Goal: Task Accomplishment & Management: Use online tool/utility

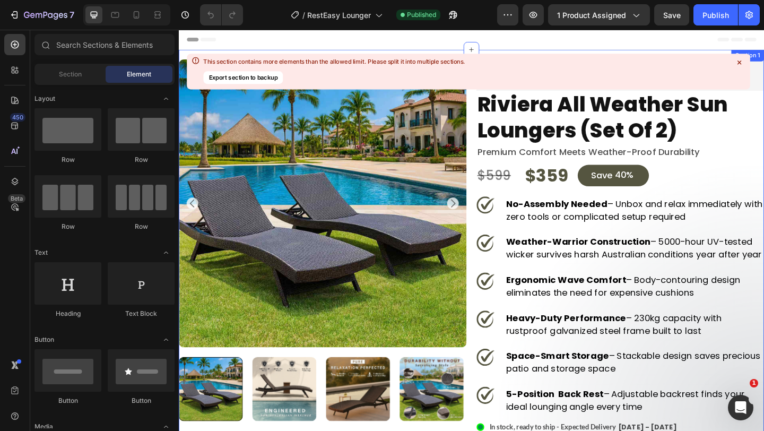
click at [742, 67] on div at bounding box center [739, 63] width 14 height 14
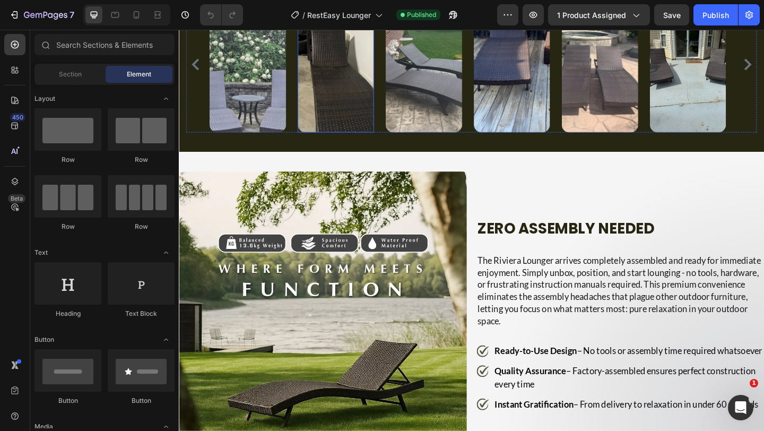
scroll to position [1001, 0]
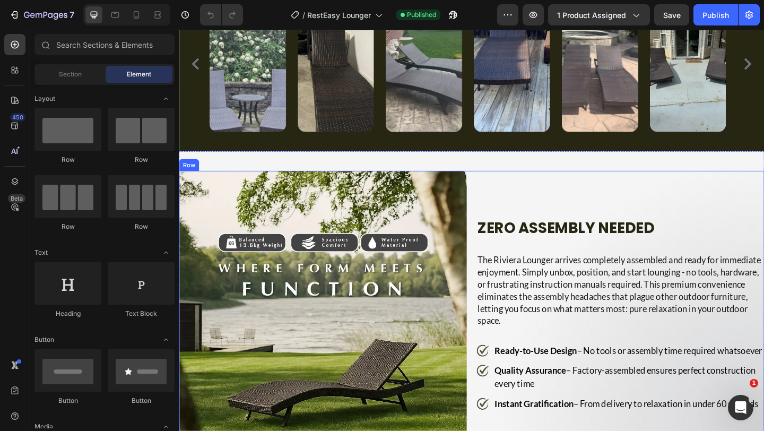
click at [489, 188] on div "Image Zero Assembly Needed Heading The Riviera Lounger arrives completely assem…" at bounding box center [497, 339] width 637 height 313
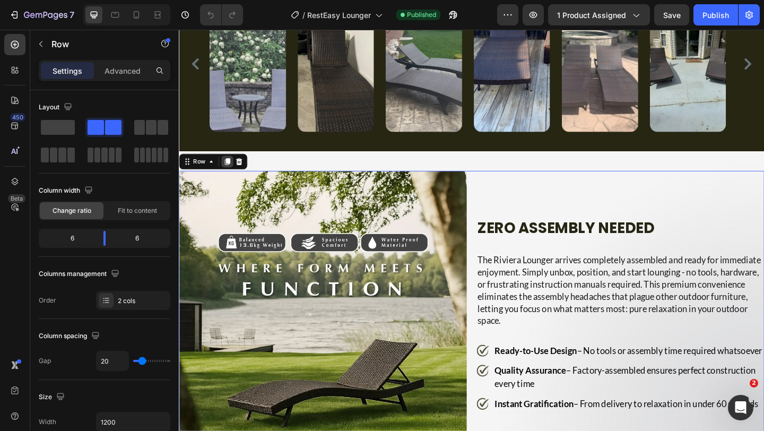
click at [233, 174] on icon at bounding box center [232, 173] width 6 height 7
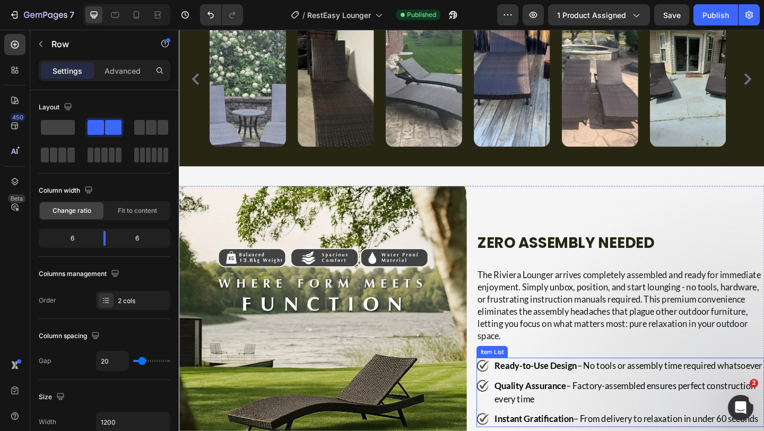
scroll to position [1003, 0]
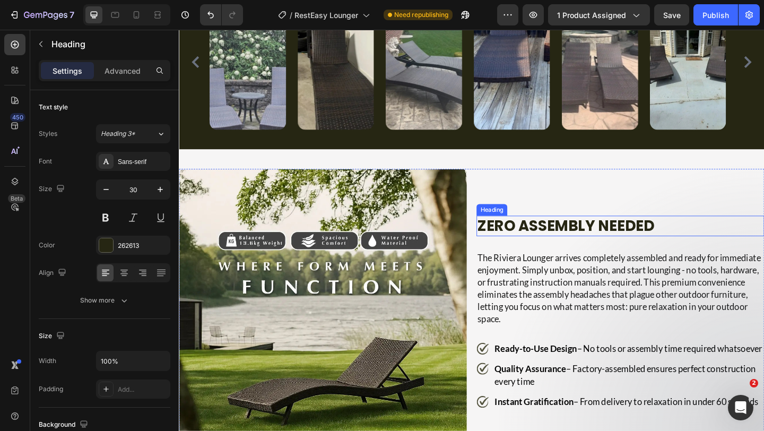
click at [554, 232] on h2 "Zero Assembly Needed" at bounding box center [658, 243] width 313 height 22
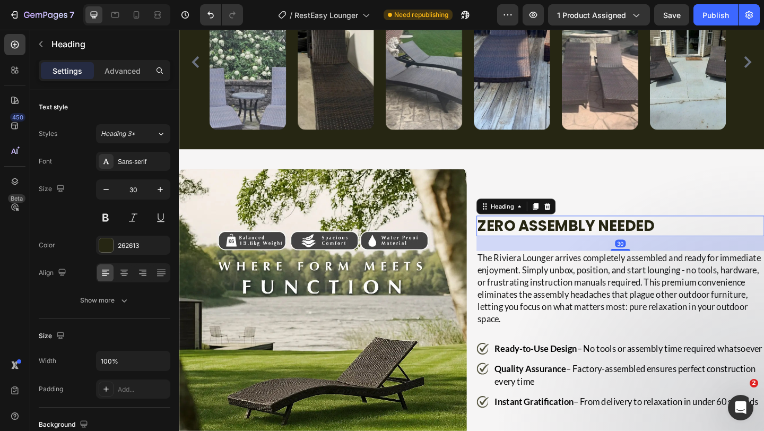
click at [554, 232] on h2 "Zero Assembly Needed" at bounding box center [658, 243] width 313 height 22
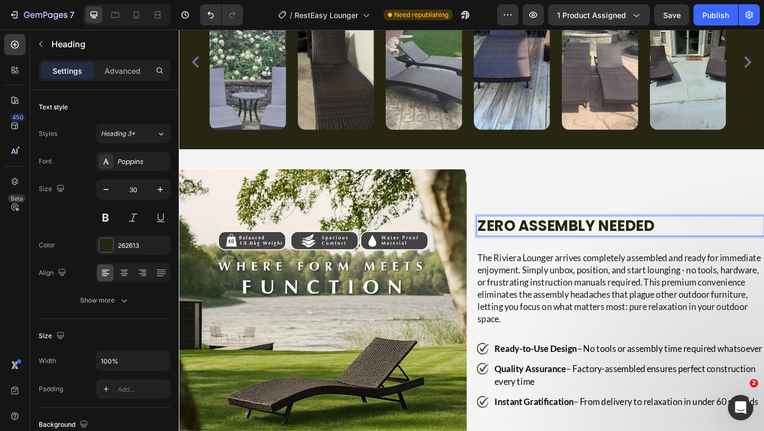
click at [554, 233] on p "Zero Assembly Needed" at bounding box center [658, 243] width 311 height 20
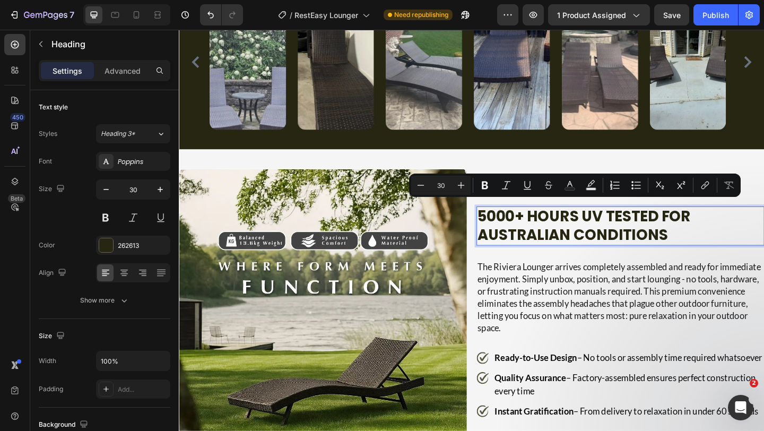
scroll to position [993, 0]
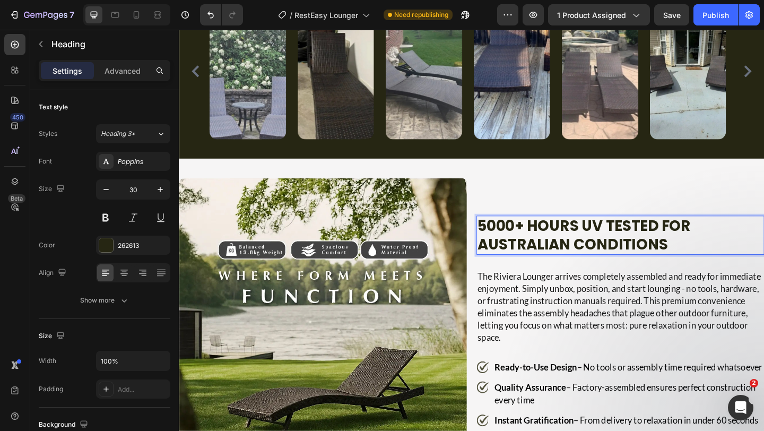
click at [554, 231] on strong "5000+ Hours UV Tested for Australian Conditions" at bounding box center [619, 252] width 232 height 43
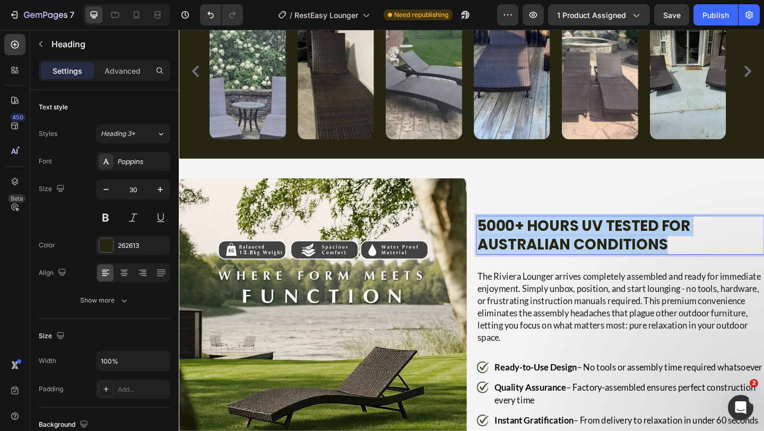
click at [554, 231] on strong "5000+ Hours UV Tested for Australian Conditions" at bounding box center [619, 252] width 232 height 43
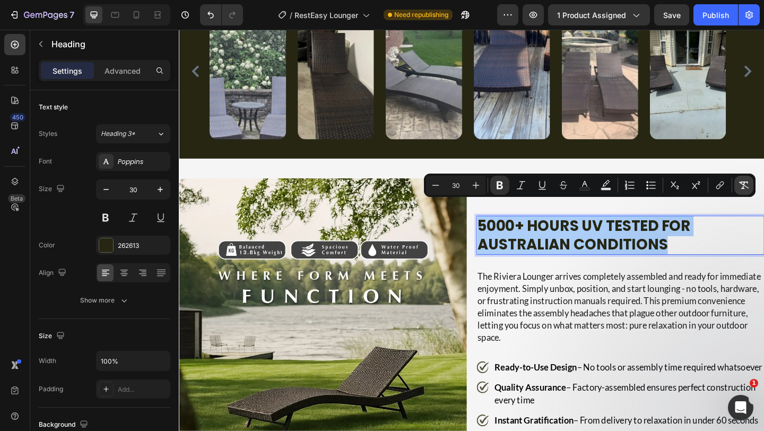
click at [740, 188] on icon "Editor contextual toolbar" at bounding box center [743, 185] width 11 height 11
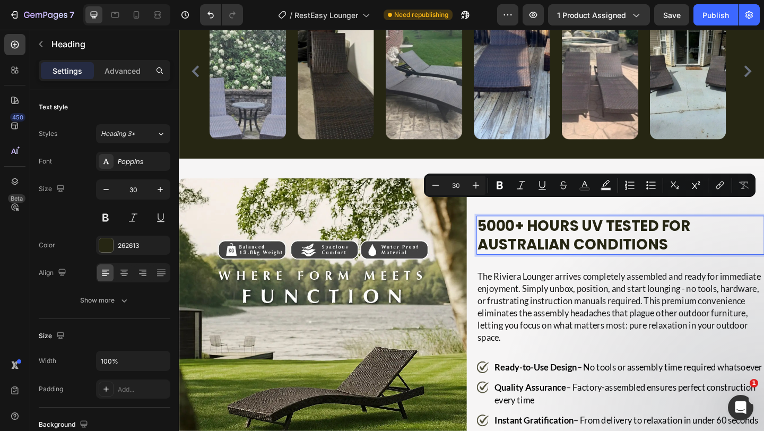
click at [648, 242] on p "5000+ Hours UV Tested for Australian Conditions" at bounding box center [658, 253] width 311 height 40
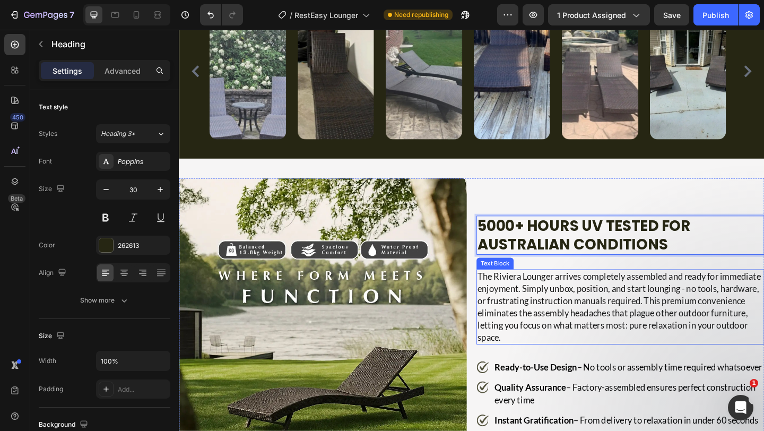
click at [532, 293] on p "The Riviera Lounger arrives completely assembled and ready for immediate enjoym…" at bounding box center [658, 331] width 311 height 80
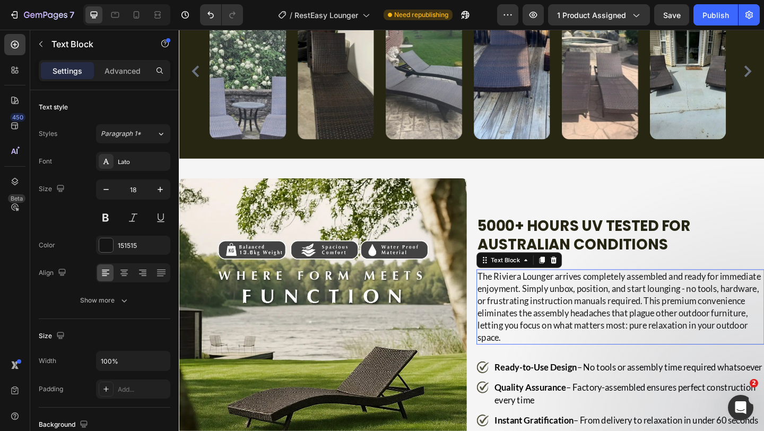
click at [532, 293] on p "The Riviera Lounger arrives completely assembled and ready for immediate enjoym…" at bounding box center [658, 331] width 311 height 80
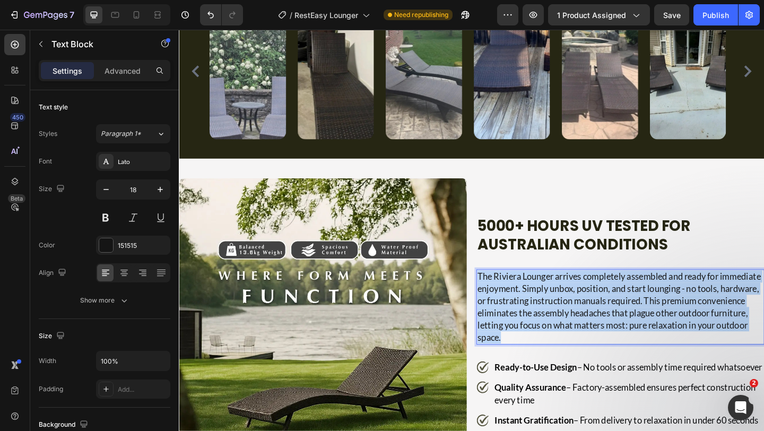
click at [532, 293] on p "The Riviera Lounger arrives completely assembled and ready for immediate enjoym…" at bounding box center [658, 331] width 311 height 80
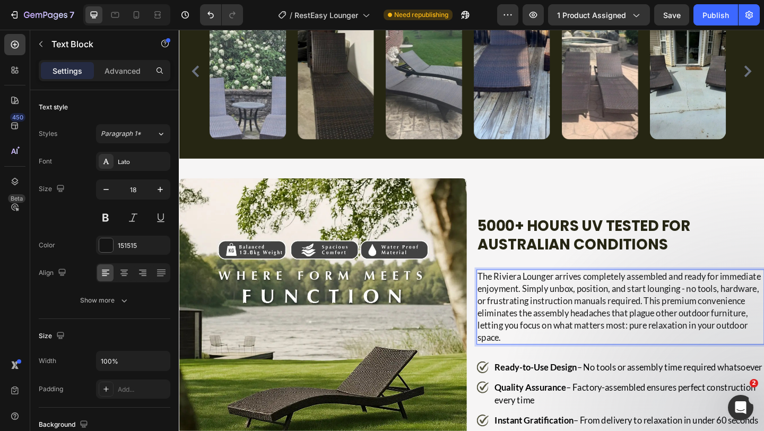
scroll to position [1013, 0]
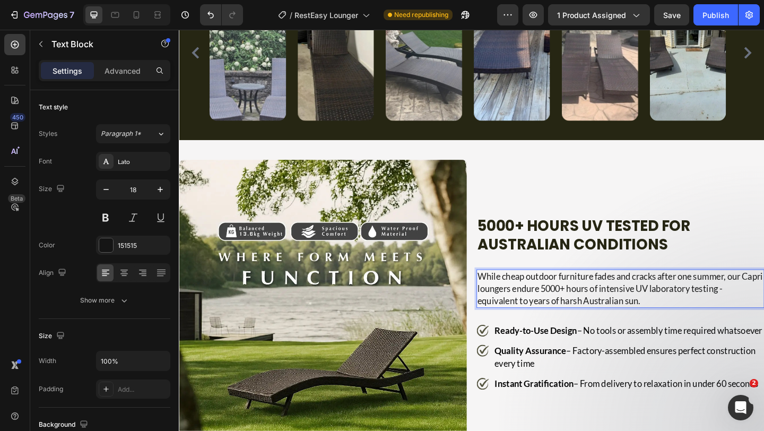
click at [538, 292] on span "While cheap outdoor furniture fades and cracks after one summer, our Capri loun…" at bounding box center [658, 311] width 310 height 38
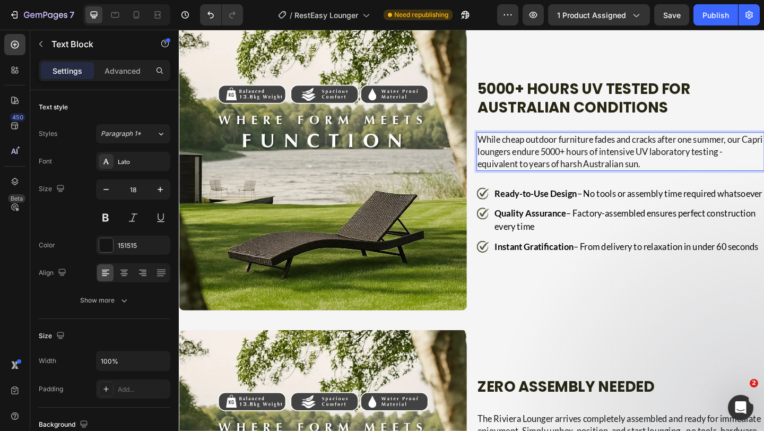
scroll to position [1416, 0]
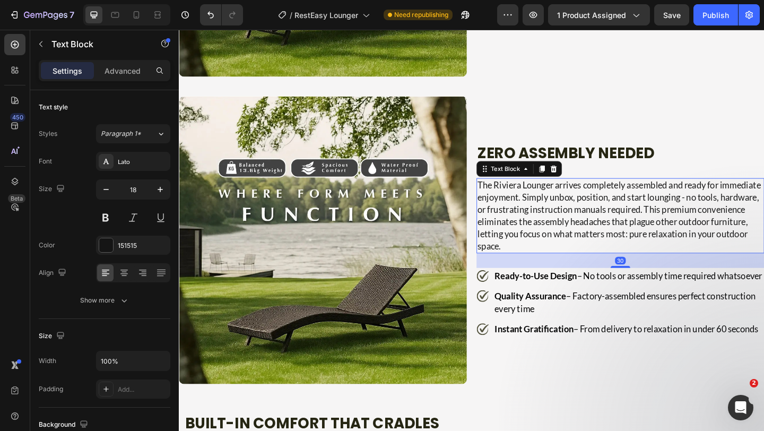
click at [515, 192] on p "The Riviera Lounger arrives completely assembled and ready for immediate enjoym…" at bounding box center [658, 232] width 311 height 80
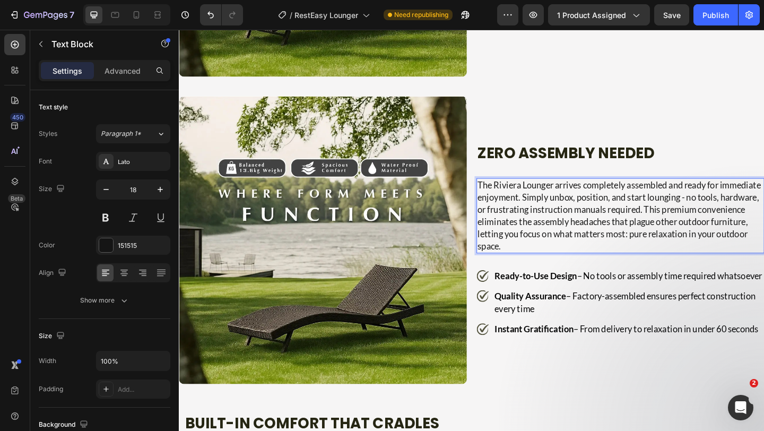
click at [516, 192] on p "The Riviera Lounger arrives completely assembled and ready for immediate enjoym…" at bounding box center [658, 232] width 311 height 80
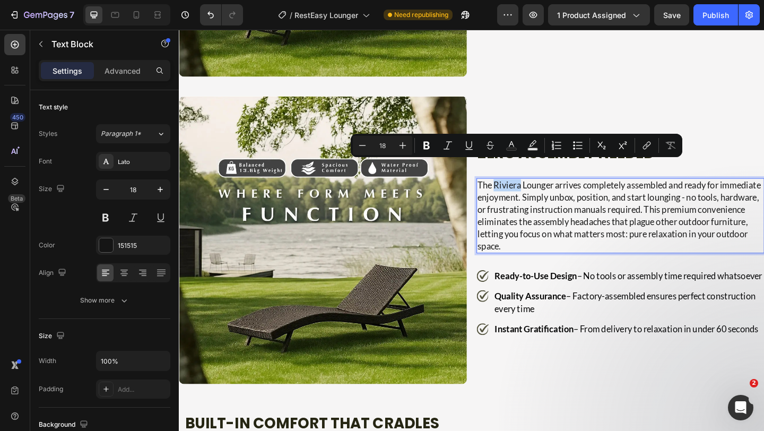
drag, startPoint x: 516, startPoint y: 180, endPoint x: 546, endPoint y: 181, distance: 29.7
click at [546, 192] on p "The Riviera Lounger arrives completely assembled and ready for immediate enjoym…" at bounding box center [658, 232] width 311 height 80
copy p "Riviera"
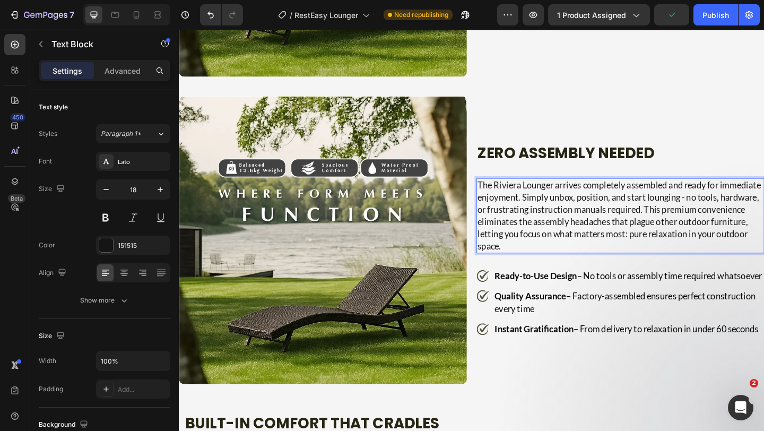
click at [634, 197] on p "The Riviera Lounger arrives completely assembled and ready for immediate enjoym…" at bounding box center [658, 232] width 311 height 80
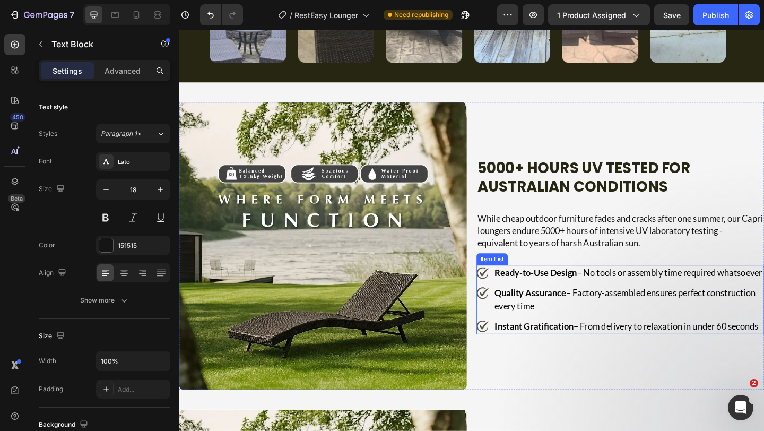
scroll to position [1067, 0]
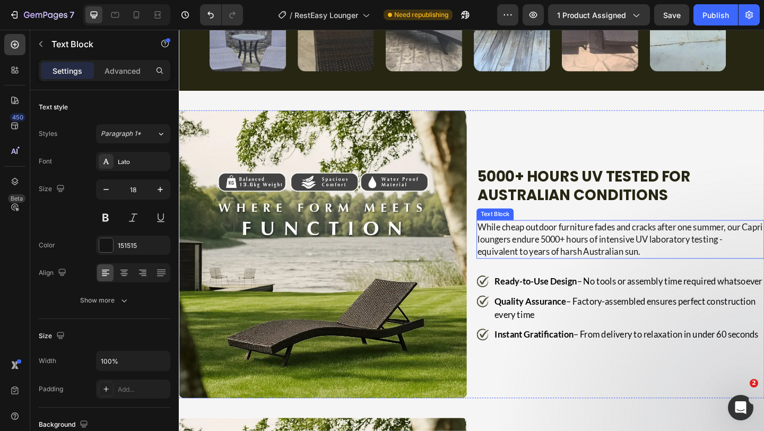
click at [520, 240] on span "While cheap outdoor furniture fades and cracks after one summer, our Capri loun…" at bounding box center [658, 257] width 310 height 38
click at [521, 243] on span "While cheap outdoor furniture fades and cracks after one summer, our Capri loun…" at bounding box center [658, 257] width 310 height 38
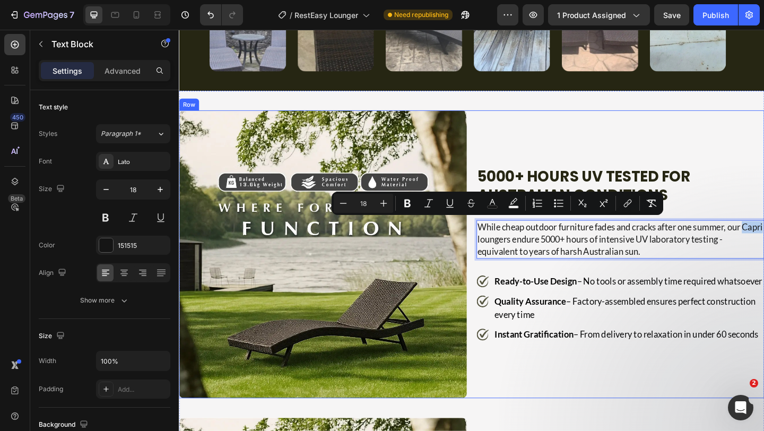
drag, startPoint x: 522, startPoint y: 243, endPoint x: 495, endPoint y: 238, distance: 27.0
click at [495, 238] on div "Image 5000+ Hours UV Tested for Australian Conditions Heading While cheap outdo…" at bounding box center [497, 273] width 637 height 313
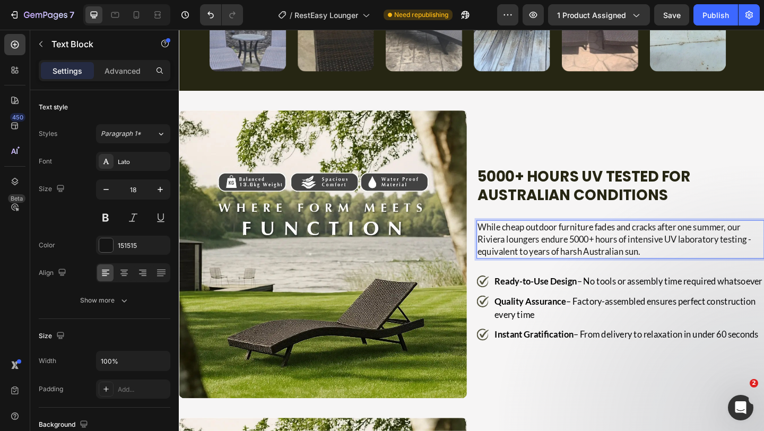
click at [550, 254] on span "While cheap outdoor furniture fades and cracks after one summer, our Riviera lo…" at bounding box center [652, 257] width 298 height 38
click at [534, 297] on strong "Ready-to-Use Design" at bounding box center [567, 303] width 90 height 12
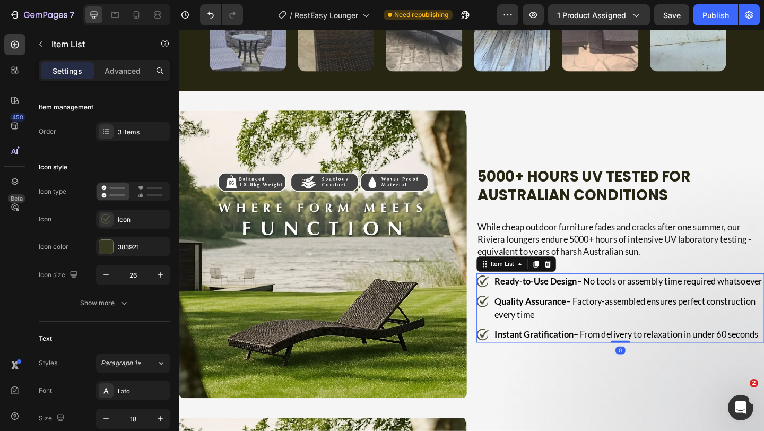
click at [534, 297] on strong "Ready-to-Use Design" at bounding box center [567, 303] width 90 height 12
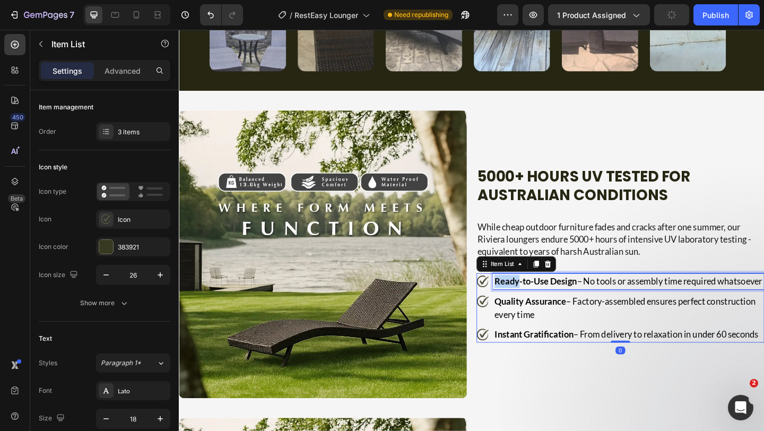
click at [534, 297] on strong "Ready-to-Use Design" at bounding box center [567, 303] width 90 height 12
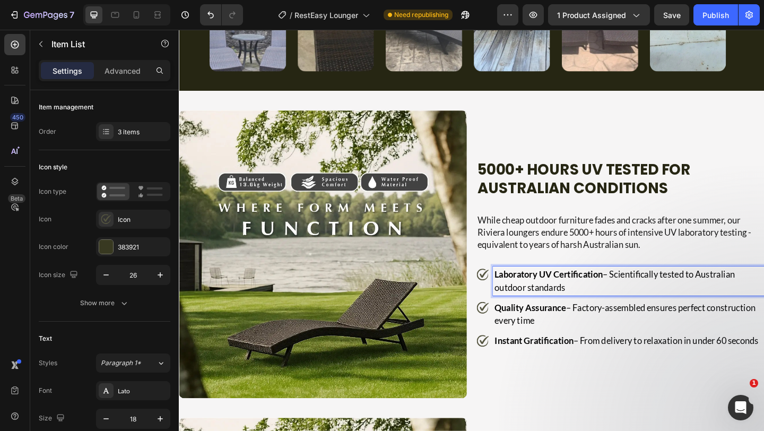
click at [549, 335] on p "Quality Assurance – Factory-assembled ensures perfect construction every time" at bounding box center [668, 339] width 292 height 29
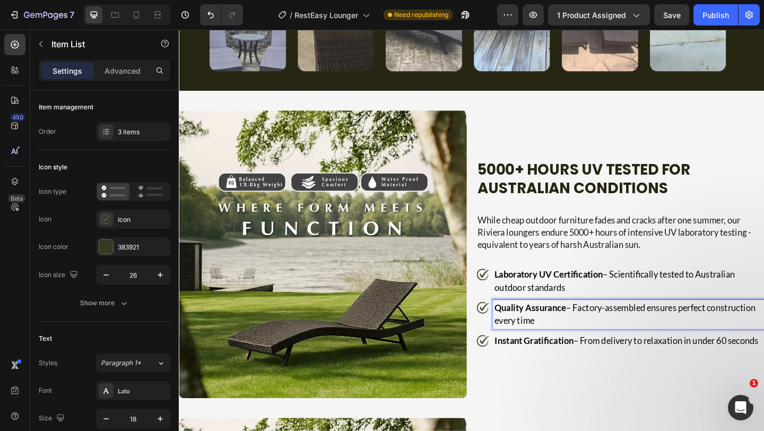
click at [549, 335] on p "Quality Assurance – Factory-assembled ensures perfect construction every time" at bounding box center [668, 339] width 292 height 29
click at [561, 375] on p "Instant Gratification – From delivery to relaxation in under 60 seconds" at bounding box center [668, 368] width 292 height 14
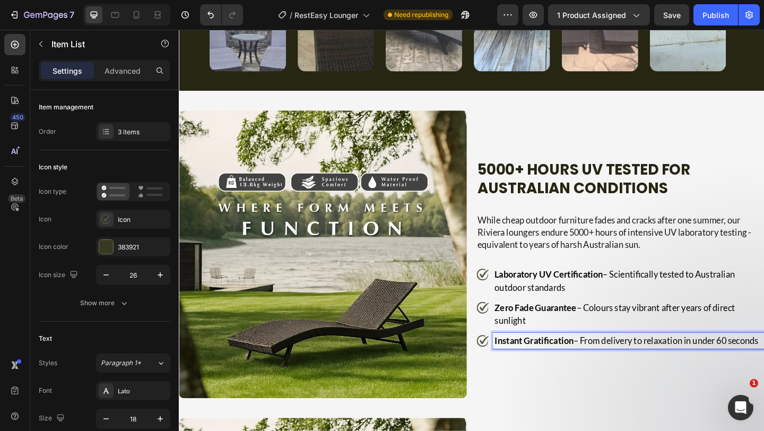
click at [561, 375] on p "Instant Gratification – From delivery to relaxation in under 60 seconds" at bounding box center [668, 368] width 292 height 14
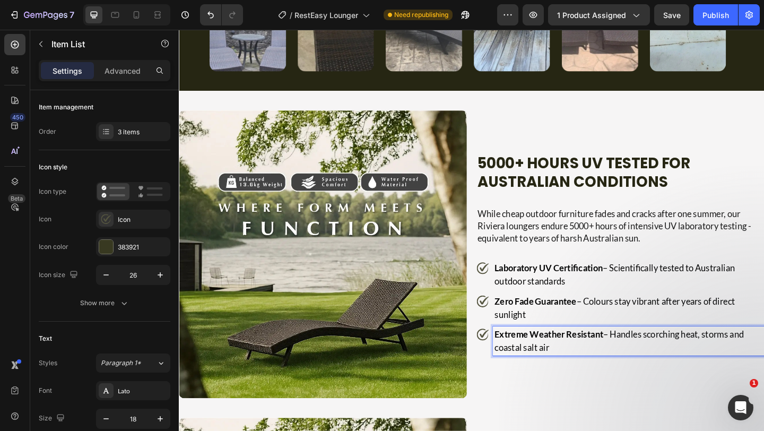
click at [575, 369] on p "Extreme Weather Resistant – Handles scorching heat, storms and coastal salt air" at bounding box center [668, 368] width 292 height 29
click at [575, 370] on p "Extreme Weather Resistant – Handles scorching heat, storms and coastal salt air" at bounding box center [668, 368] width 292 height 29
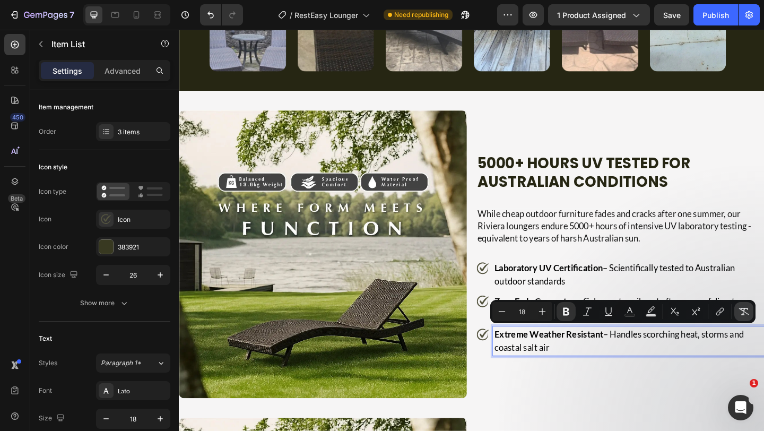
click at [743, 314] on icon "Editor contextual toolbar" at bounding box center [743, 311] width 11 height 11
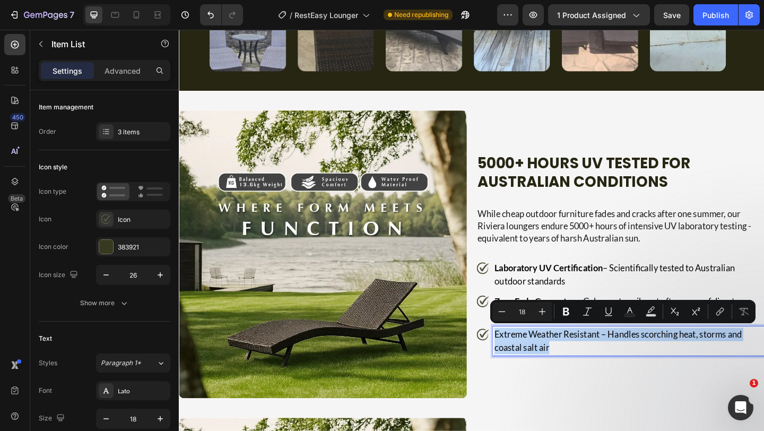
click at [684, 361] on p "Extreme Weather Resistant – Handles scorching heat, storms and coastal salt air" at bounding box center [668, 368] width 292 height 29
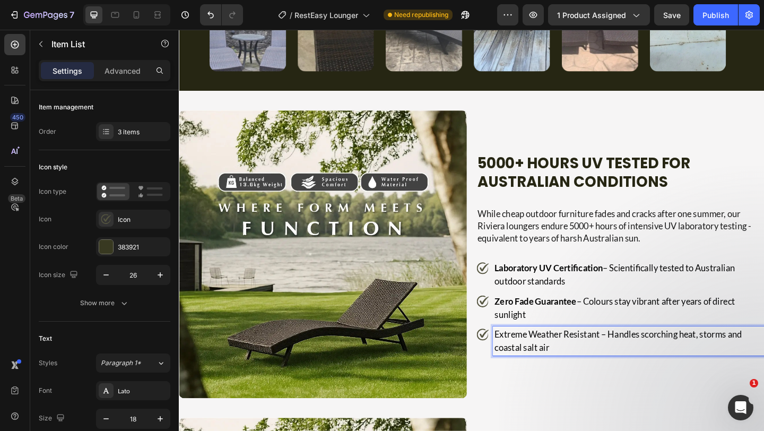
click at [659, 324] on p "Zero Fade Guarantee – Colours stay vibrant after years of direct sunlight" at bounding box center [668, 332] width 292 height 29
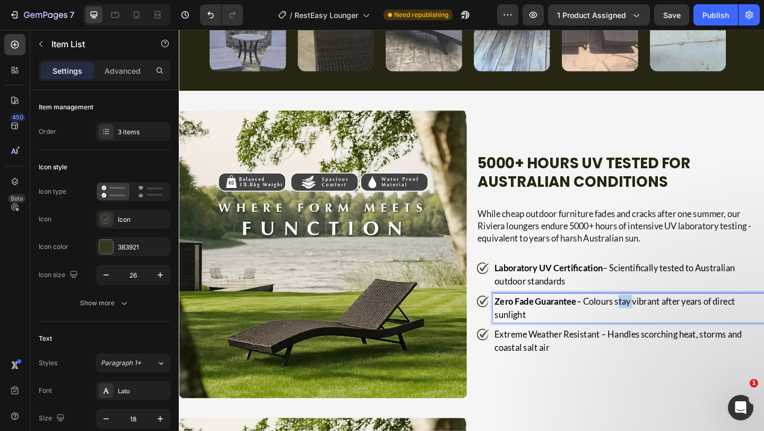
click at [659, 324] on p "Zero Fade Guarantee – Colours stay vibrant after years of direct sunlight" at bounding box center [668, 332] width 292 height 29
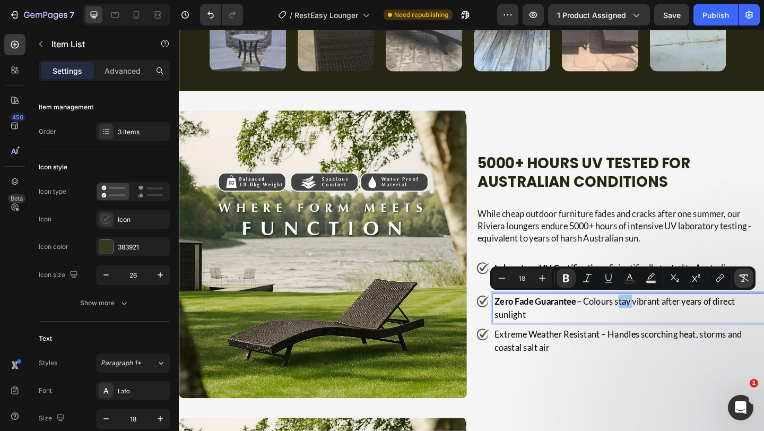
click at [747, 276] on icon "Editor contextual toolbar" at bounding box center [744, 277] width 10 height 7
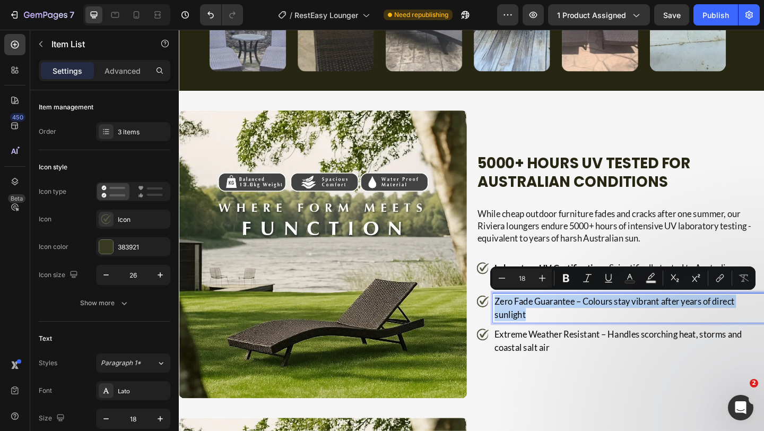
click at [652, 335] on p "Zero Fade Guarantee – Colours stay vibrant after years of direct sunlight" at bounding box center [668, 332] width 292 height 29
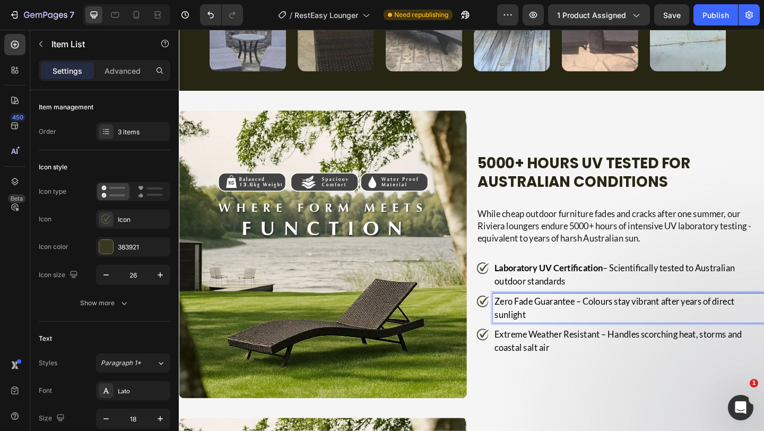
click at [649, 298] on p "Laboratory UV Certification – Scientifically tested to Australian outdoor stand…" at bounding box center [668, 296] width 292 height 29
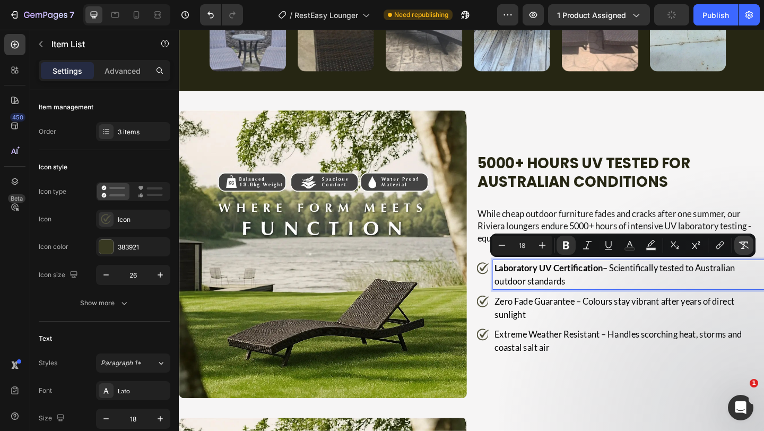
click at [744, 251] on button "Remove Format" at bounding box center [743, 245] width 19 height 19
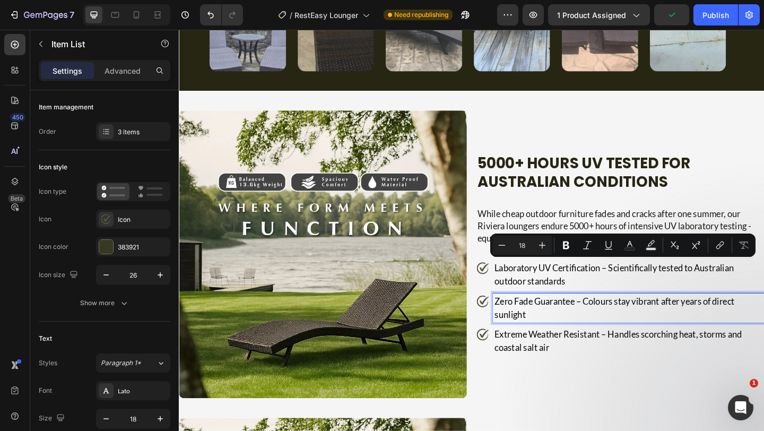
click at [638, 321] on p "Zero Fade Guarantee – Colours stay vibrant after years of direct sunlight" at bounding box center [668, 332] width 292 height 29
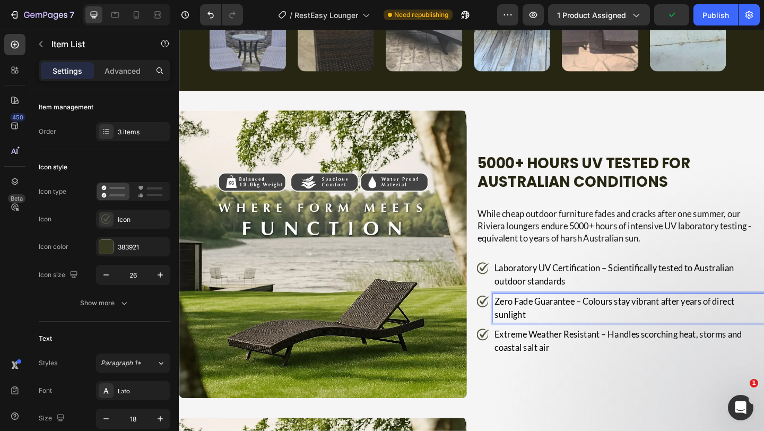
click at [637, 322] on p "Zero Fade Guarantee – Colours stay vibrant after years of direct sunlight" at bounding box center [668, 332] width 292 height 29
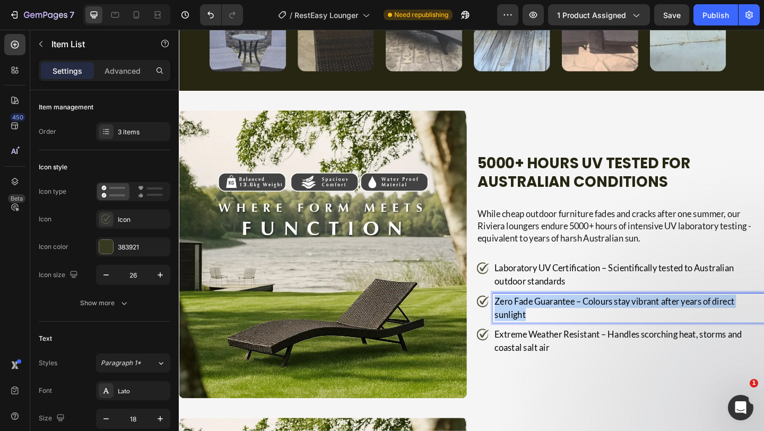
click at [637, 322] on p "Zero Fade Guarantee – Colours stay vibrant after years of direct sunlight" at bounding box center [668, 332] width 292 height 29
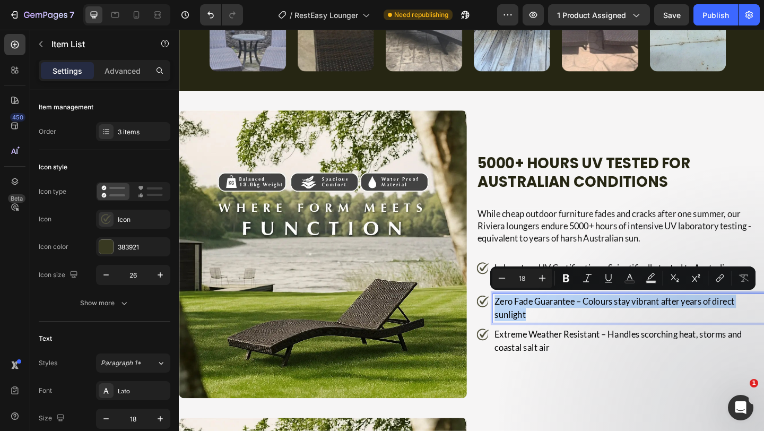
click at [637, 322] on p "Zero Fade Guarantee – Colours stay vibrant after years of direct sunlight" at bounding box center [668, 332] width 292 height 29
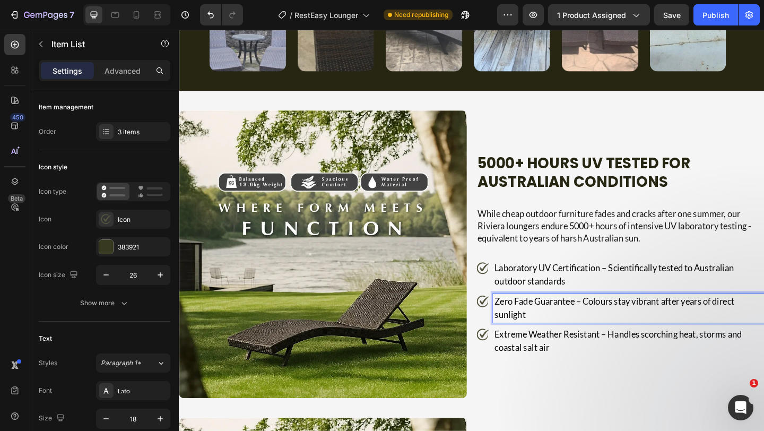
click at [570, 340] on p "Zero Fade Guarantee – Colours stay vibrant after years of direct sunlight" at bounding box center [668, 332] width 292 height 29
click at [572, 291] on p "Laboratory UV Certification – Scientifically tested to Australian outdoor stand…" at bounding box center [668, 296] width 292 height 29
click at [636, 291] on p "Laboratory UV Certification – Scientifically tested to Australian outdoor stand…" at bounding box center [668, 296] width 292 height 29
click at [635, 291] on p "Laboratory UV Certification – Scientifically tested to Australian outdoor stand…" at bounding box center [668, 296] width 292 height 29
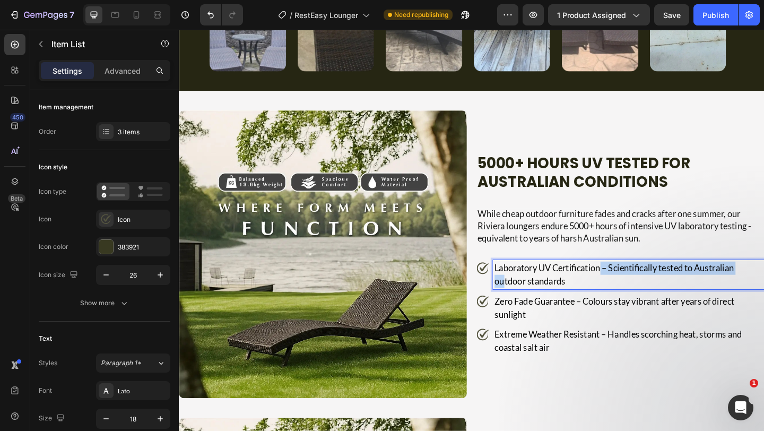
drag, startPoint x: 635, startPoint y: 291, endPoint x: 529, endPoint y: 294, distance: 106.1
click at [529, 294] on p "Laboratory UV Certification – Scientifically tested to Australian outdoor stand…" at bounding box center [668, 296] width 292 height 29
drag, startPoint x: 529, startPoint y: 294, endPoint x: 518, endPoint y: 290, distance: 11.4
click at [522, 290] on p "Laboratory UV Certification – Scientifically tested to Australian outdoor stand…" at bounding box center [668, 296] width 292 height 29
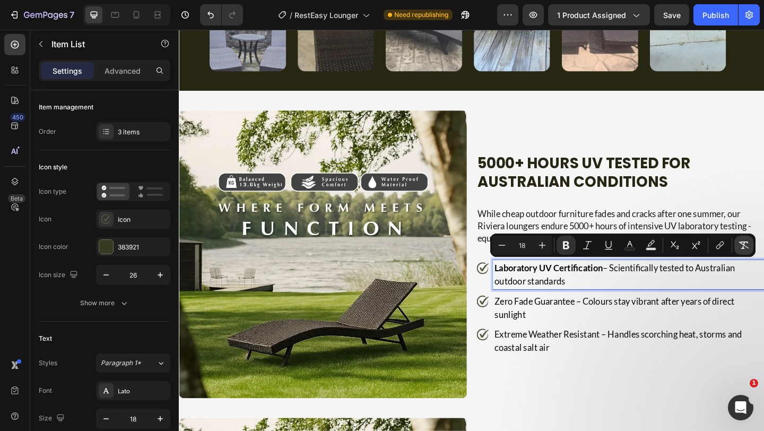
click at [738, 249] on icon "Editor contextual toolbar" at bounding box center [743, 245] width 11 height 11
click at [650, 293] on p "Laboratory UV Certification – Scientifically tested to Australian outdoor stand…" at bounding box center [668, 296] width 292 height 29
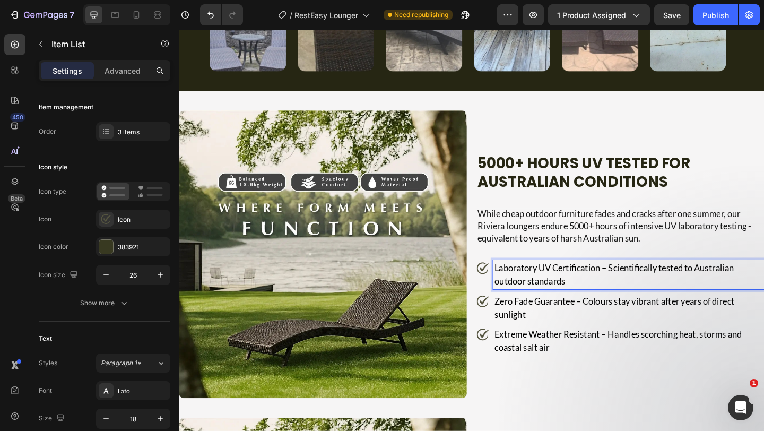
click at [633, 292] on p "Laboratory UV Certification – Scientifically tested to Australian outdoor stand…" at bounding box center [668, 296] width 292 height 29
drag, startPoint x: 634, startPoint y: 291, endPoint x: 518, endPoint y: 288, distance: 116.2
click at [522, 288] on p "Laboratory UV Certification – Scientifically tested to Australian outdoor stand…" at bounding box center [668, 296] width 292 height 29
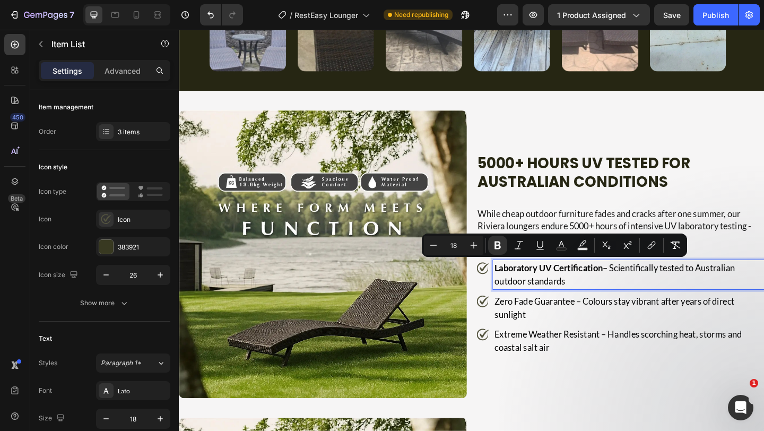
click at [552, 332] on p "Zero Fade Guarantee – Colours stay vibrant after years of direct sunlight" at bounding box center [668, 332] width 292 height 29
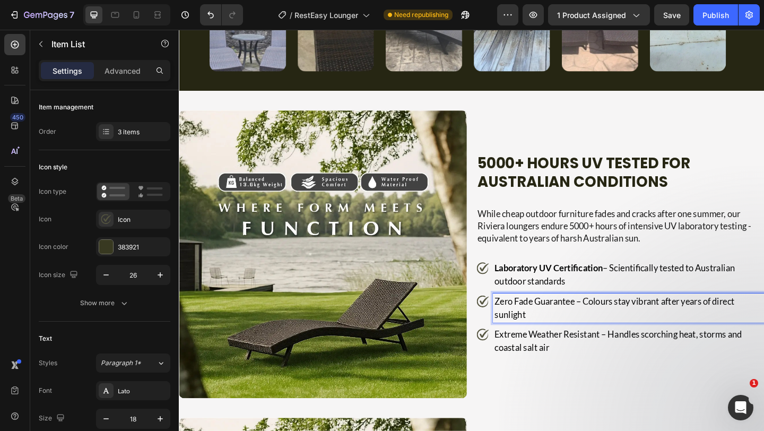
click at [604, 327] on p "Zero Fade Guarantee – Colours stay vibrant after years of direct sunlight" at bounding box center [668, 332] width 292 height 29
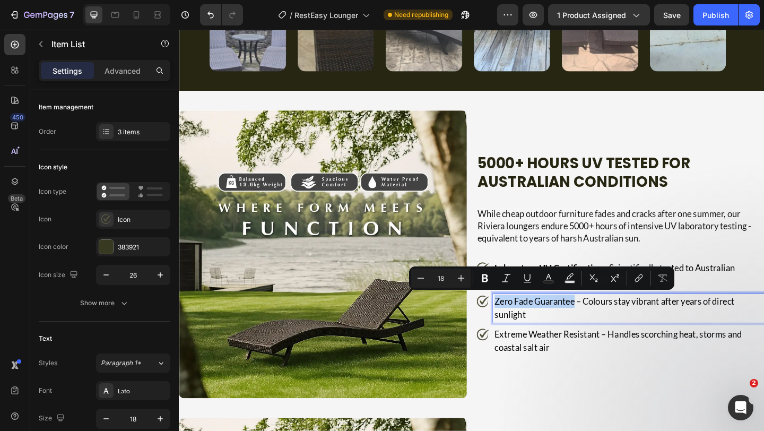
drag, startPoint x: 606, startPoint y: 326, endPoint x: 501, endPoint y: 328, distance: 104.5
click at [502, 328] on div "Zero Fade Guarantee – Colours stay vibrant after years of direct sunlight" at bounding box center [658, 332] width 313 height 32
click at [580, 366] on p "Extreme Weather Resistant – Handles scorching heat, storms and coastal salt air" at bounding box center [668, 368] width 292 height 29
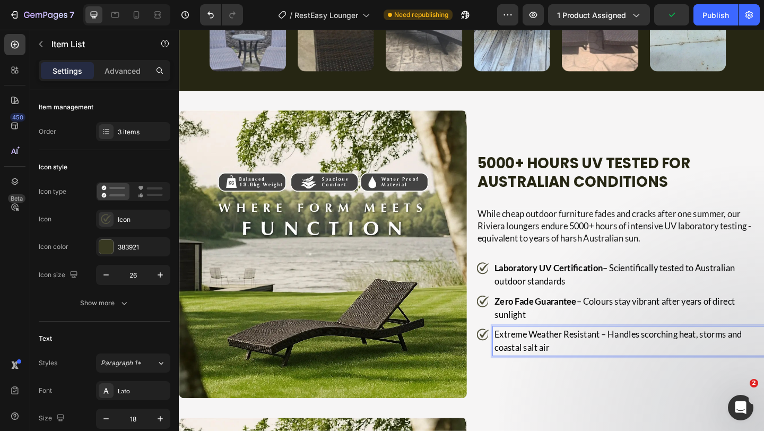
click at [631, 363] on p "Extreme Weather Resistant – Handles scorching heat, storms and coastal salt air" at bounding box center [668, 368] width 292 height 29
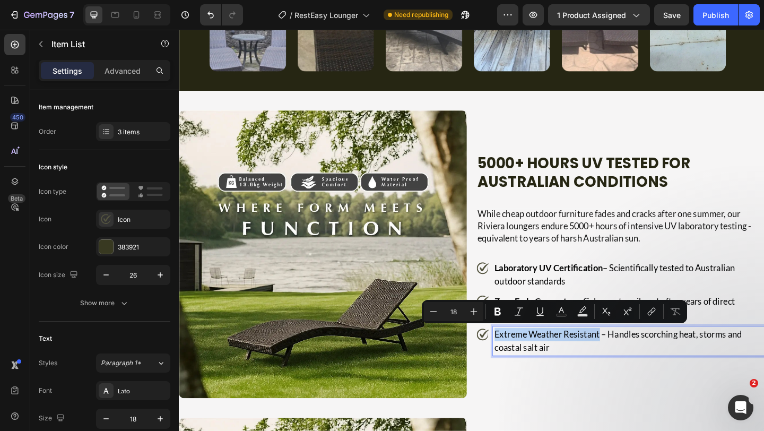
drag, startPoint x: 632, startPoint y: 363, endPoint x: 503, endPoint y: 366, distance: 128.9
click at [503, 366] on div "Extreme Weather Resistant – Handles scorching heat, storms and coastal salt air" at bounding box center [658, 368] width 313 height 32
click at [585, 384] on div "5000+ Hours UV Tested for Australian Conditions Heading While cheap outdoor fur…" at bounding box center [658, 273] width 313 height 313
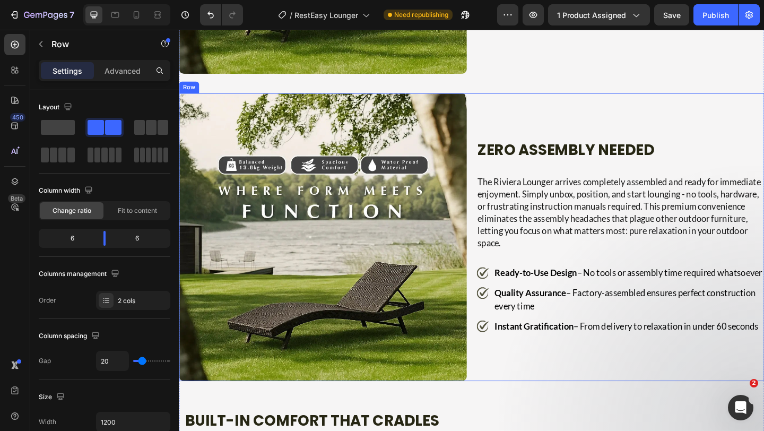
scroll to position [1240, 0]
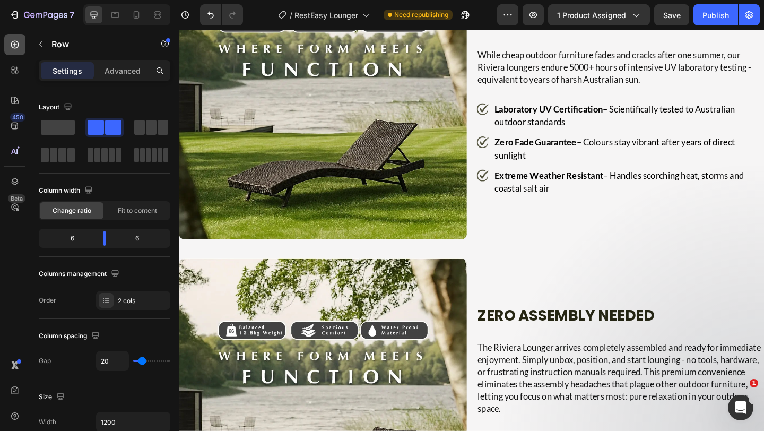
click at [19, 50] on div at bounding box center [14, 44] width 21 height 21
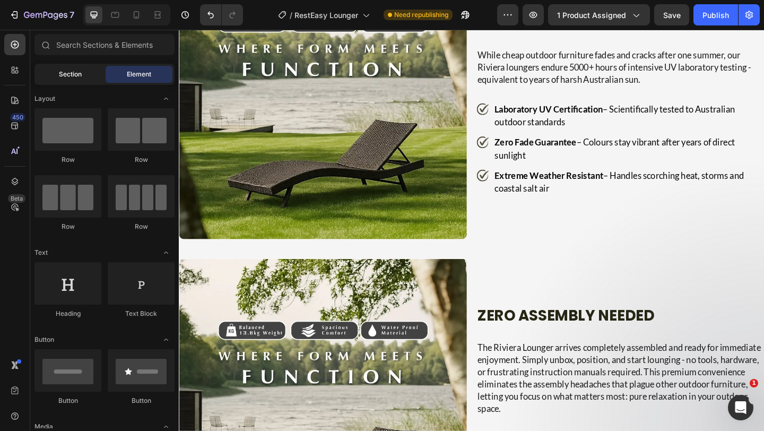
click at [69, 81] on div "Section" at bounding box center [70, 74] width 67 height 17
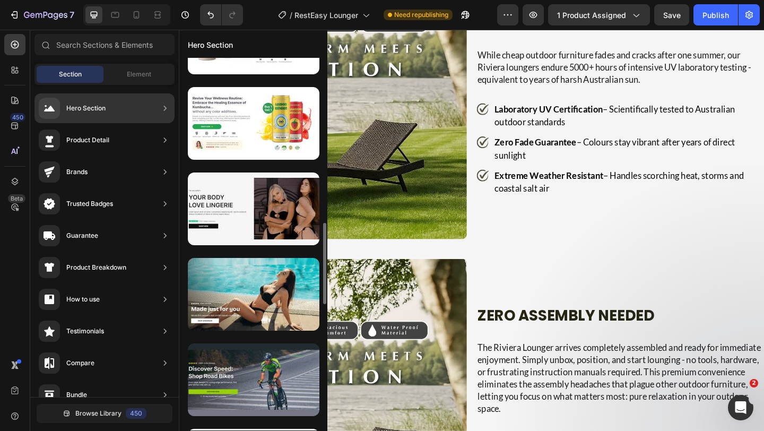
scroll to position [808, 0]
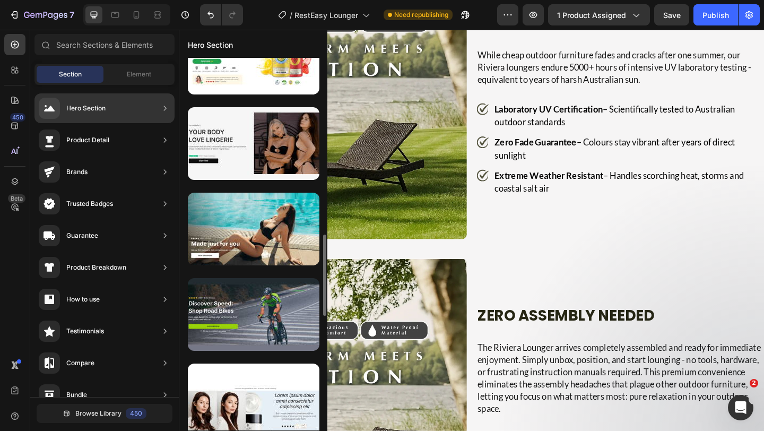
click at [213, 128] on div at bounding box center [254, 143] width 132 height 73
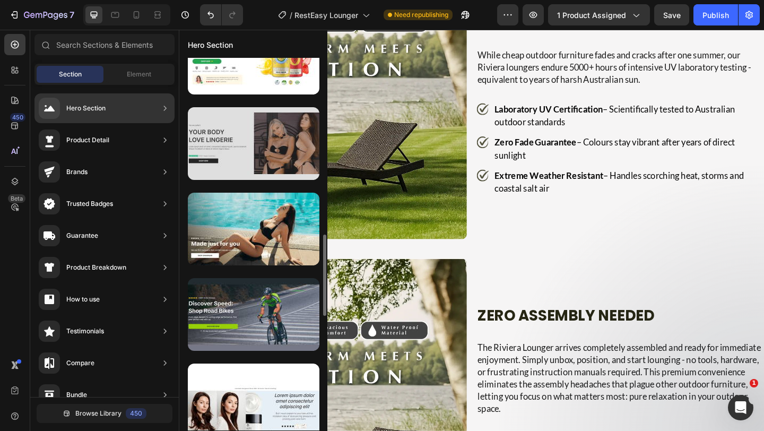
click at [285, 159] on div at bounding box center [254, 143] width 132 height 73
click at [233, 144] on div at bounding box center [254, 143] width 132 height 73
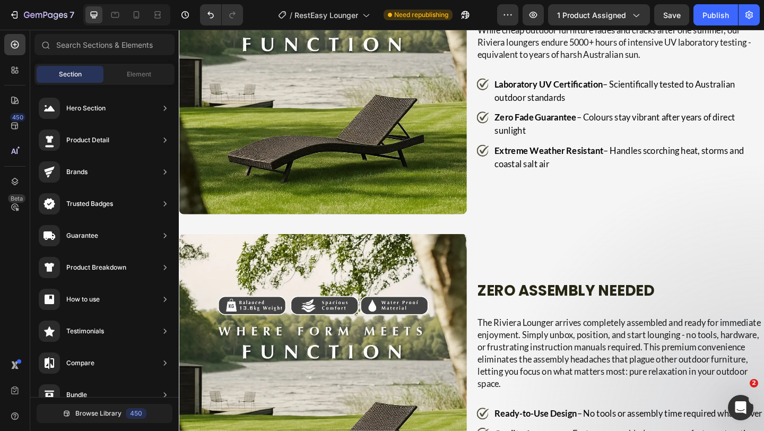
scroll to position [1271, 0]
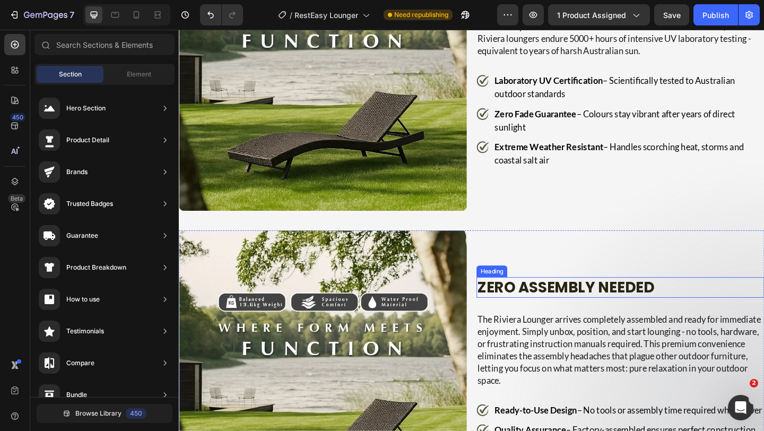
click at [542, 299] on h2 "Zero Assembly Needed" at bounding box center [658, 310] width 313 height 22
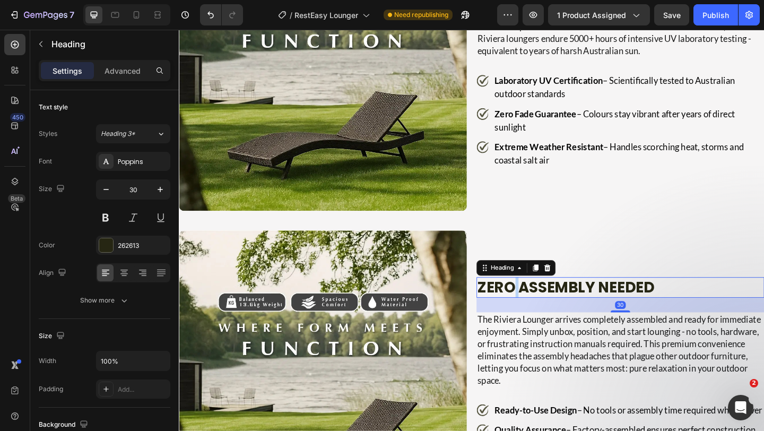
click at [542, 299] on h2 "Zero Assembly Needed" at bounding box center [658, 310] width 313 height 22
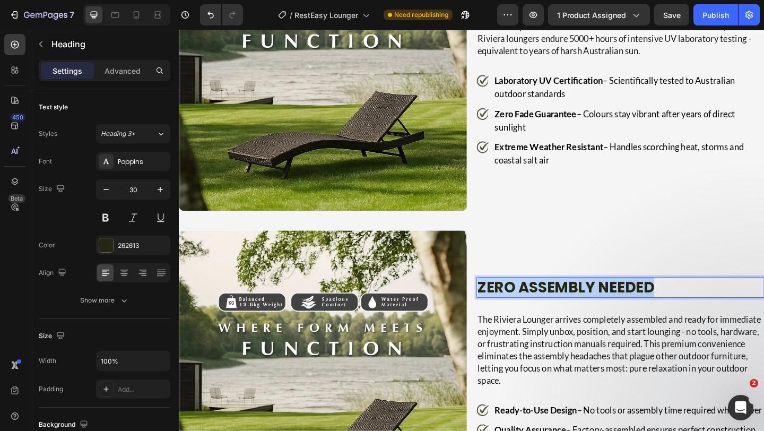
click at [542, 300] on p "Zero Assembly Needed" at bounding box center [658, 310] width 311 height 20
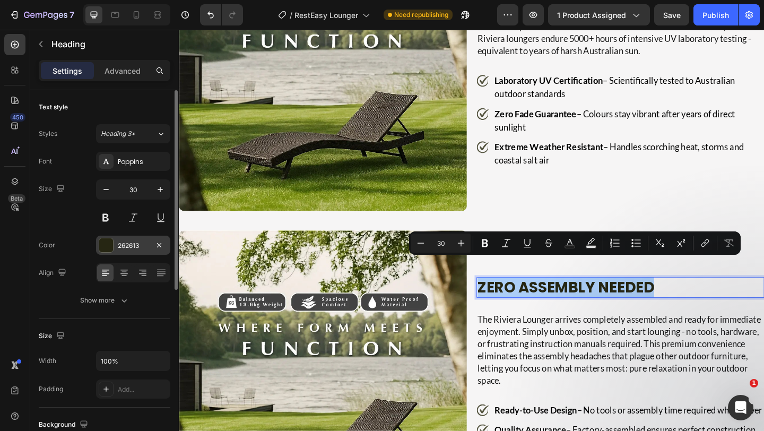
click at [106, 246] on div at bounding box center [106, 245] width 14 height 14
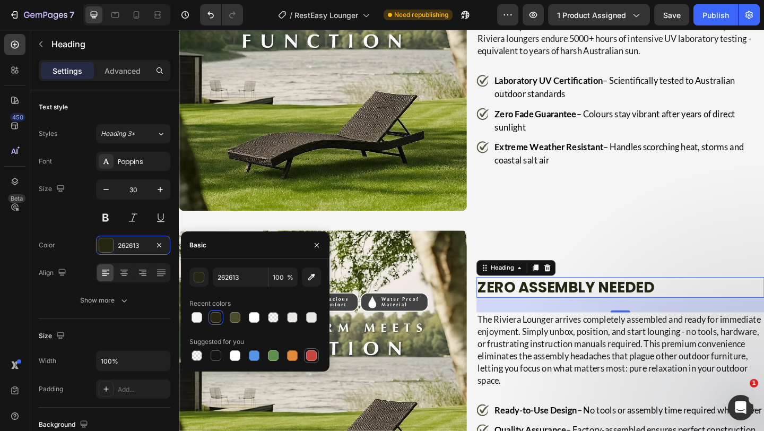
click at [317, 353] on div at bounding box center [311, 355] width 13 height 13
type input "C5453F"
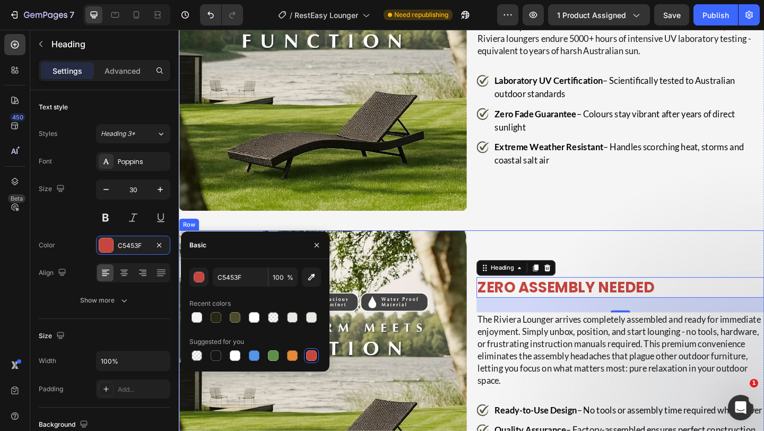
click at [714, 248] on div "Zero Assembly Needed Heading 30 The Riviera Lounger arrives completely assemble…" at bounding box center [658, 404] width 313 height 313
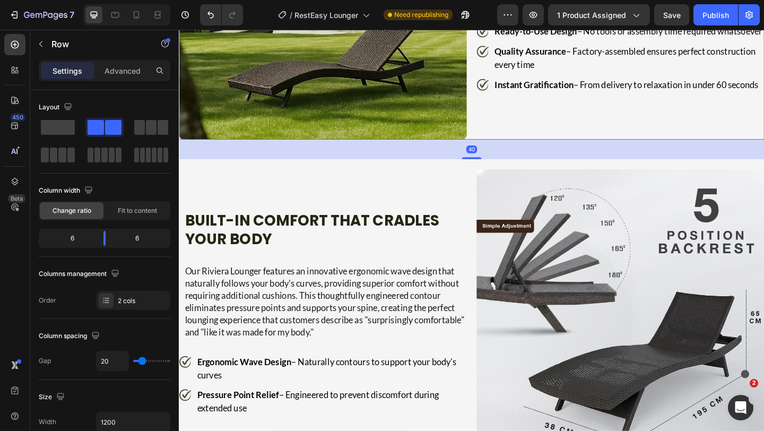
scroll to position [1684, 0]
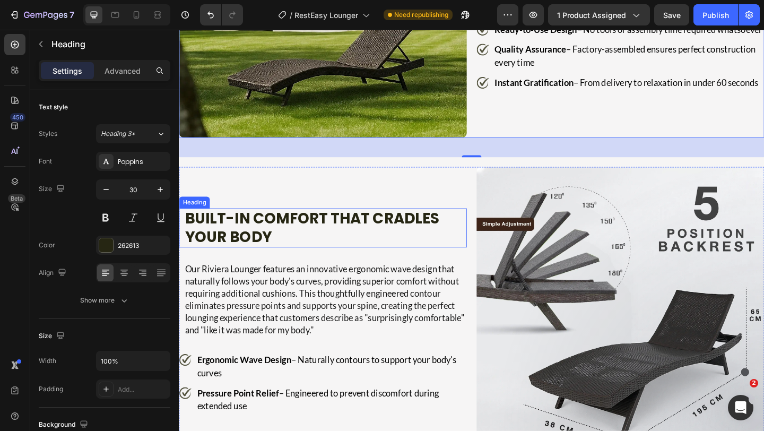
click at [332, 232] on h2 "Built-In Comfort That Cradles Your Body" at bounding box center [338, 245] width 308 height 42
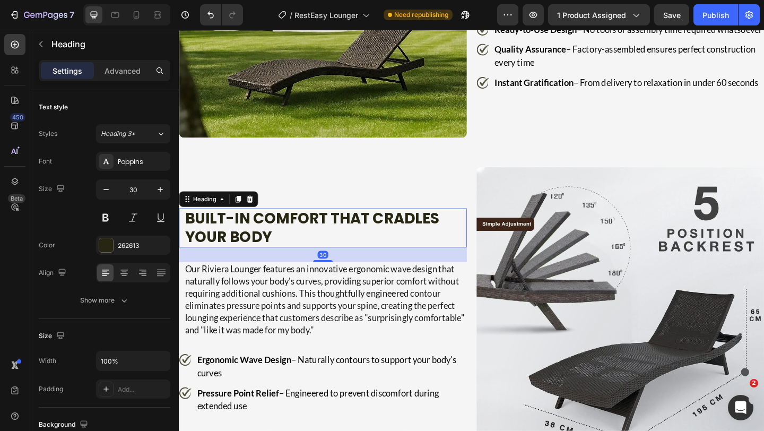
click at [332, 232] on h2 "Built-In Comfort That Cradles Your Body" at bounding box center [338, 245] width 308 height 42
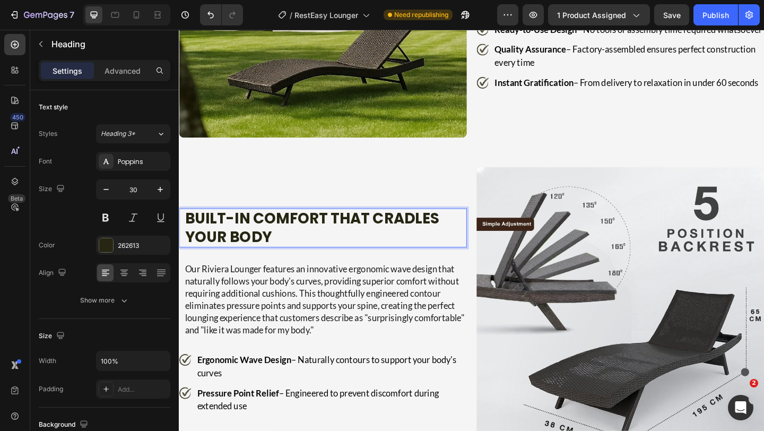
click at [332, 232] on p "Built-In Comfort That Cradles Your Body" at bounding box center [338, 245] width 306 height 40
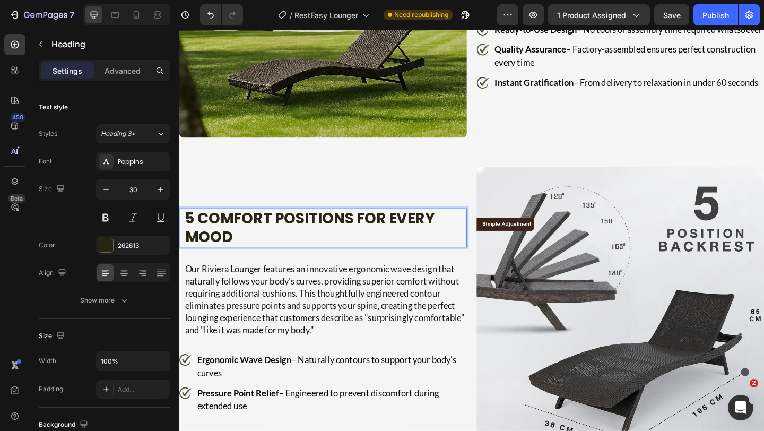
click at [332, 232] on strong "5 Comfort Positions for Every Mood" at bounding box center [321, 244] width 272 height 43
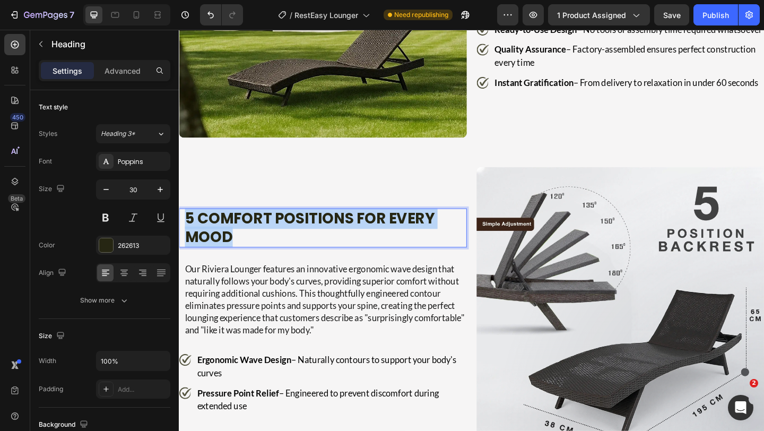
click at [332, 232] on strong "5 Comfort Positions for Every Mood" at bounding box center [321, 244] width 272 height 43
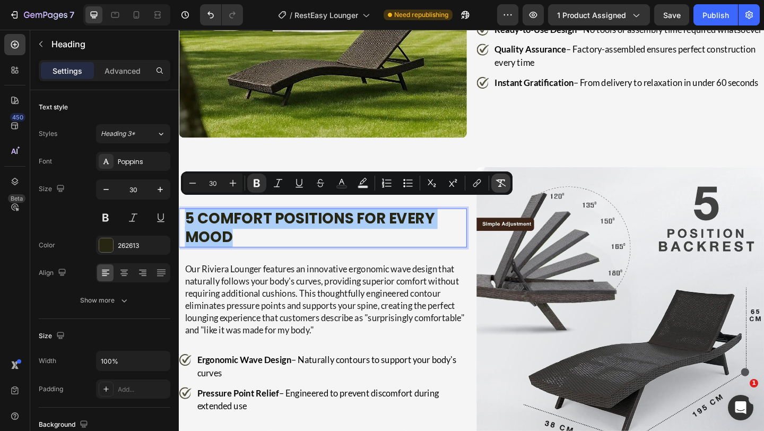
click at [501, 186] on icon "Editor contextual toolbar" at bounding box center [501, 182] width 10 height 7
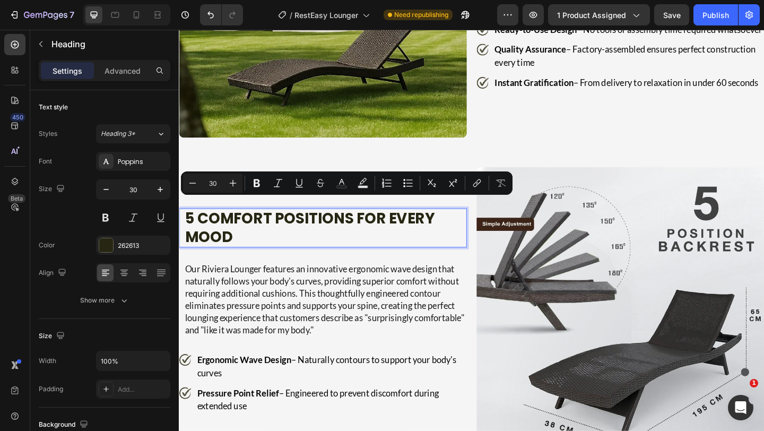
click at [360, 235] on p "5 Comfort Positions for Every Mood" at bounding box center [338, 245] width 306 height 40
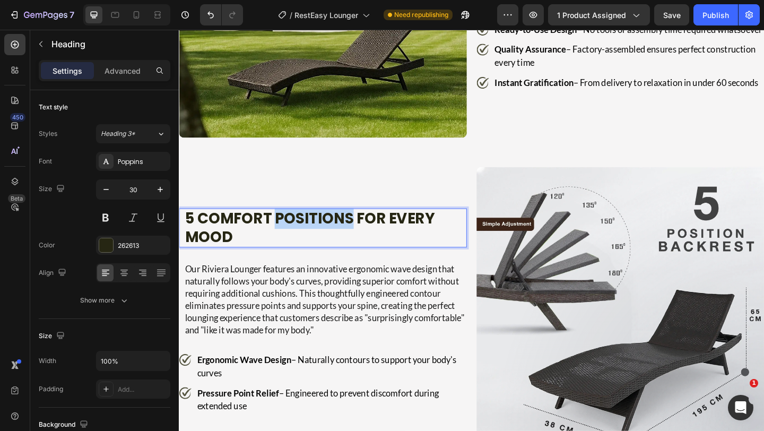
click at [360, 235] on p "5 Comfort Positions for Every Mood" at bounding box center [338, 245] width 306 height 40
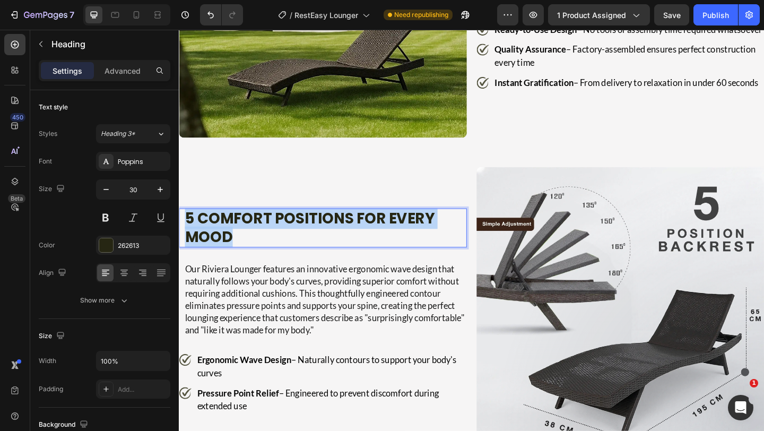
click at [360, 235] on p "5 Comfort Positions for Every Mood" at bounding box center [338, 245] width 306 height 40
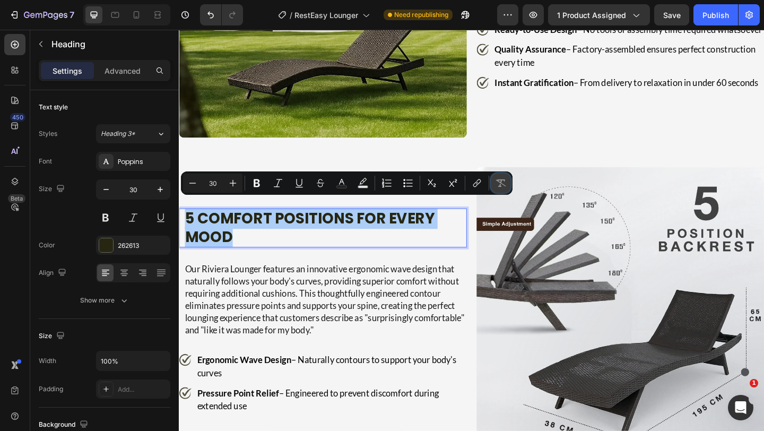
click at [497, 186] on icon "Editor contextual toolbar" at bounding box center [500, 183] width 11 height 11
click at [404, 230] on p "5 Comfort Positions for Every Mood" at bounding box center [338, 245] width 306 height 40
click at [399, 225] on p "5 Comfort Positions for Every Mood" at bounding box center [338, 245] width 306 height 40
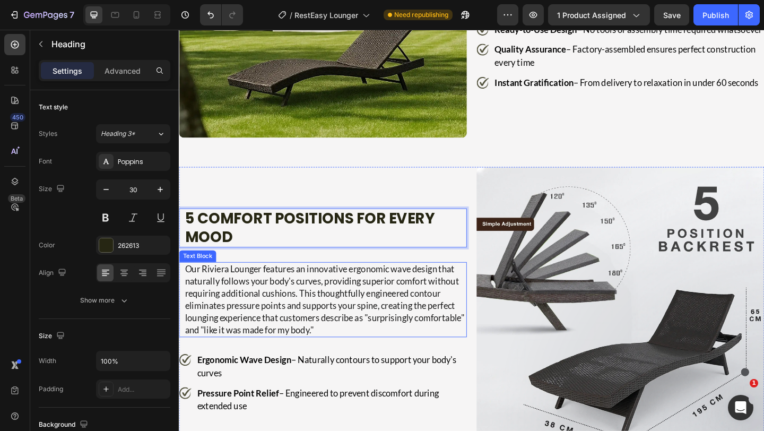
click at [305, 295] on p "Our Riviera Lounger features an innovative ergonomic wave design that naturally…" at bounding box center [338, 323] width 306 height 80
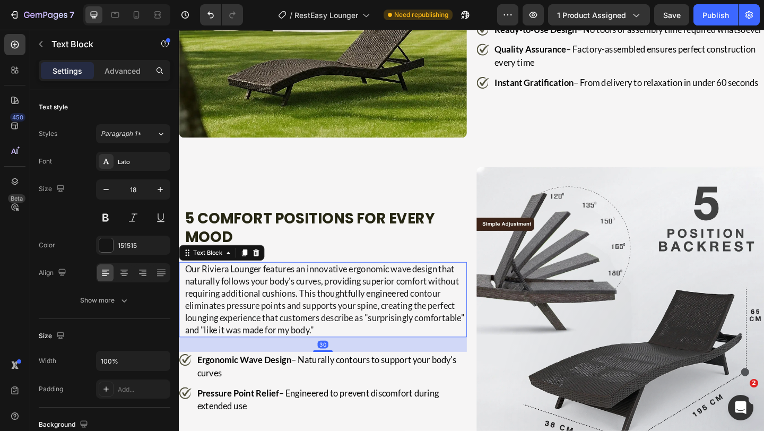
click at [305, 295] on p "Our Riviera Lounger features an innovative ergonomic wave design that naturally…" at bounding box center [338, 323] width 306 height 80
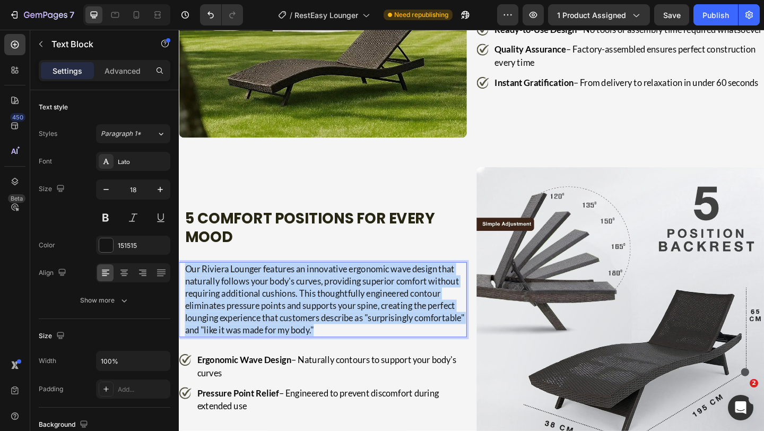
click at [305, 295] on p "Our Riviera Lounger features an innovative ergonomic wave design that naturally…" at bounding box center [338, 323] width 306 height 80
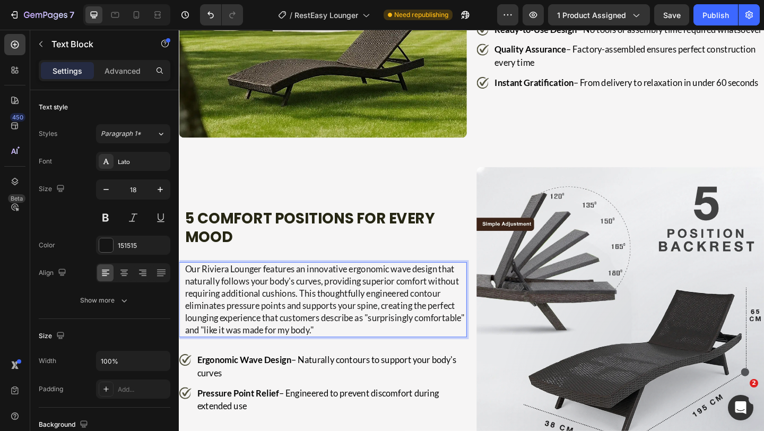
scroll to position [1698, 0]
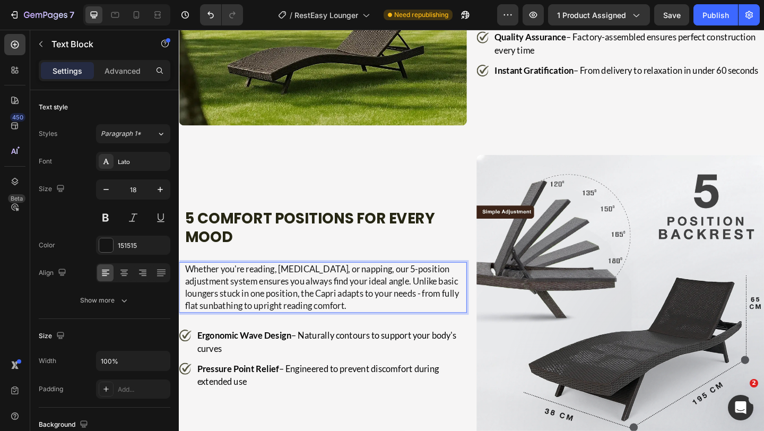
click at [309, 298] on span "Whether you're reading, tanning, or napping, our 5-position adjustment system e…" at bounding box center [334, 309] width 298 height 51
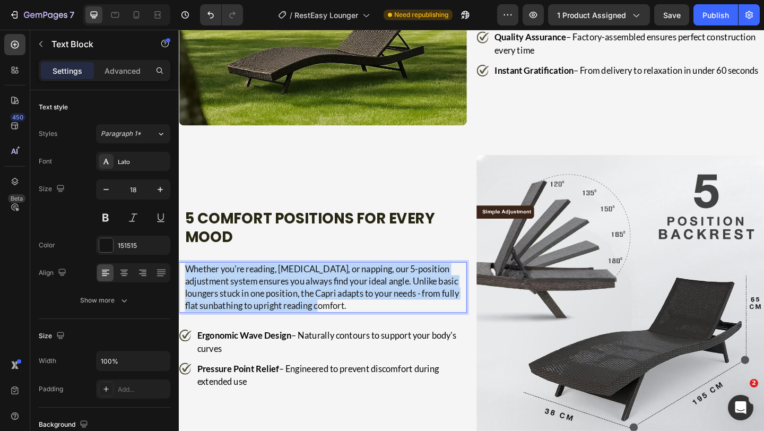
click at [309, 298] on span "Whether you're reading, tanning, or napping, our 5-position adjustment system e…" at bounding box center [334, 309] width 298 height 51
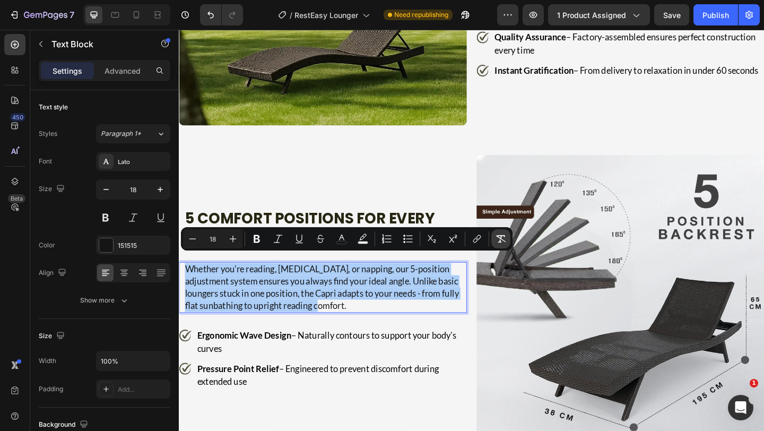
click at [499, 232] on button "Remove Format" at bounding box center [500, 238] width 19 height 19
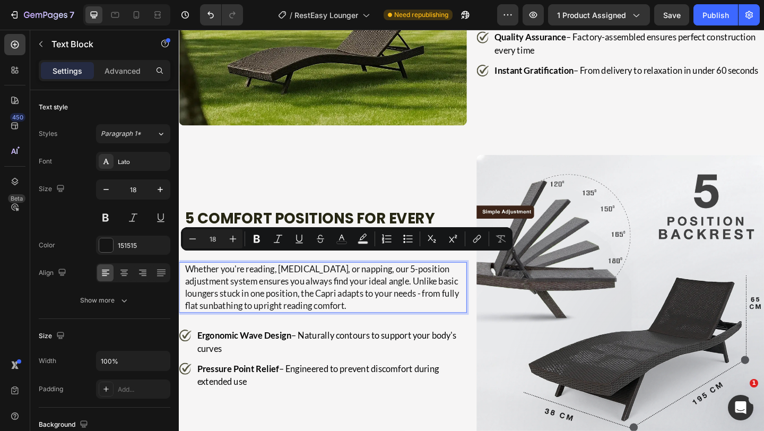
click at [390, 297] on p "Whether you're reading, tanning, or napping, our 5-position adjustment system e…" at bounding box center [338, 309] width 306 height 53
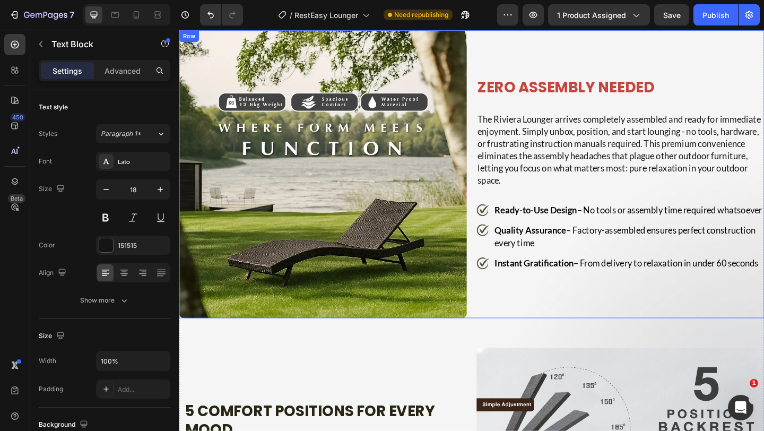
scroll to position [1411, 0]
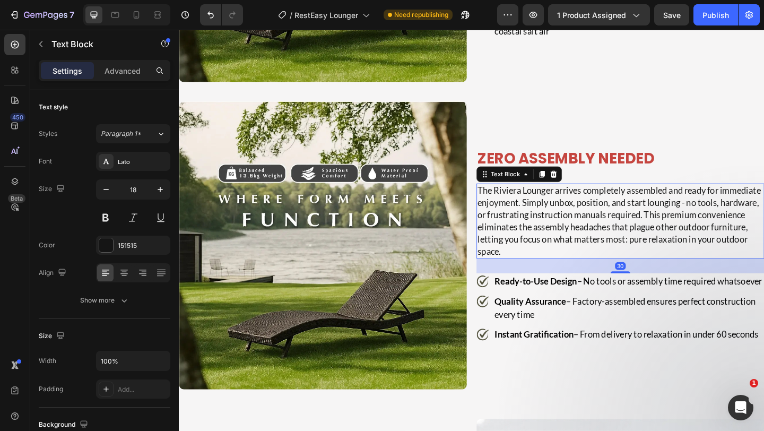
click at [523, 198] on p "The Riviera Lounger arrives completely assembled and ready for immediate enjoym…" at bounding box center [658, 238] width 311 height 80
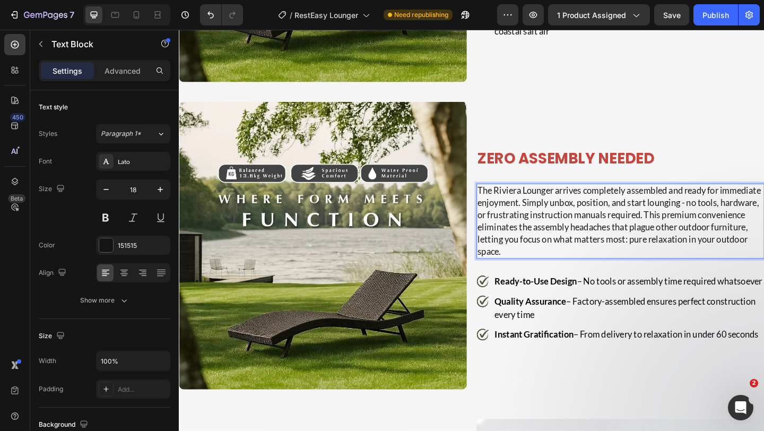
click at [520, 198] on p "The Riviera Lounger arrives completely assembled and ready for immediate enjoym…" at bounding box center [658, 238] width 311 height 80
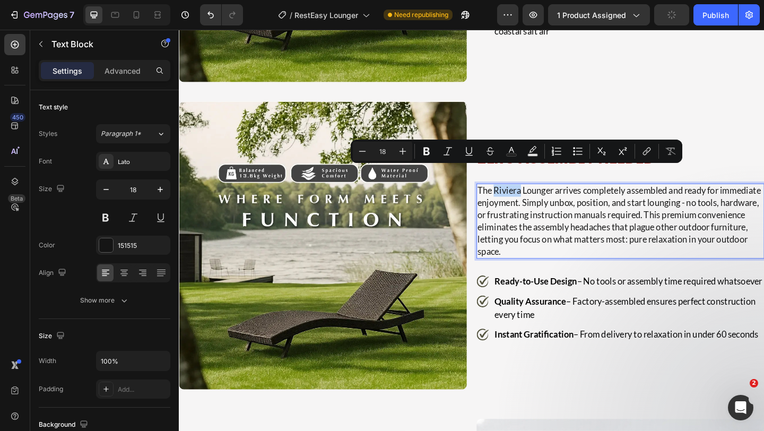
drag, startPoint x: 519, startPoint y: 186, endPoint x: 545, endPoint y: 187, distance: 26.0
click at [545, 198] on p "The Riviera Lounger arrives completely assembled and ready for immediate enjoym…" at bounding box center [658, 238] width 311 height 80
copy p "Riviera"
click at [530, 198] on p "The Riviera Lounger arrives completely assembled and ready for immediate enjoym…" at bounding box center [658, 238] width 311 height 80
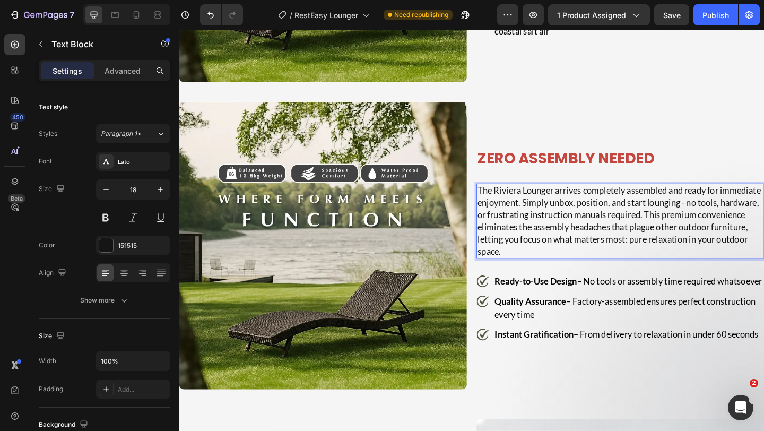
click at [520, 198] on p "The Riviera Lounger arrives completely assembled and ready for immediate enjoym…" at bounding box center [658, 238] width 311 height 80
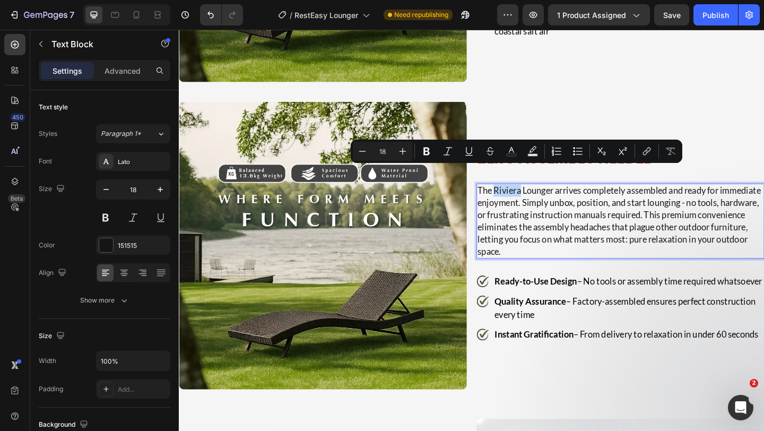
drag, startPoint x: 517, startPoint y: 185, endPoint x: 544, endPoint y: 189, distance: 27.9
click at [544, 198] on p "The Riviera Lounger arrives completely assembled and ready for immediate enjoym…" at bounding box center [658, 238] width 311 height 80
copy p "Riviera"
click at [544, 198] on p "The Riviera Lounger arrives completely assembled and ready for immediate enjoym…" at bounding box center [658, 238] width 311 height 80
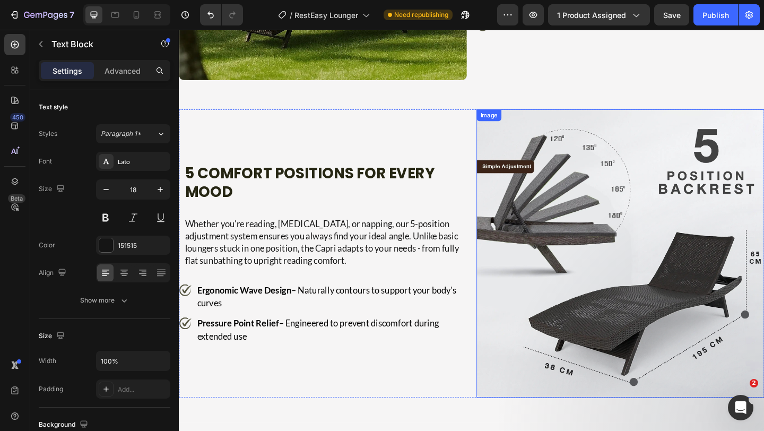
scroll to position [1710, 0]
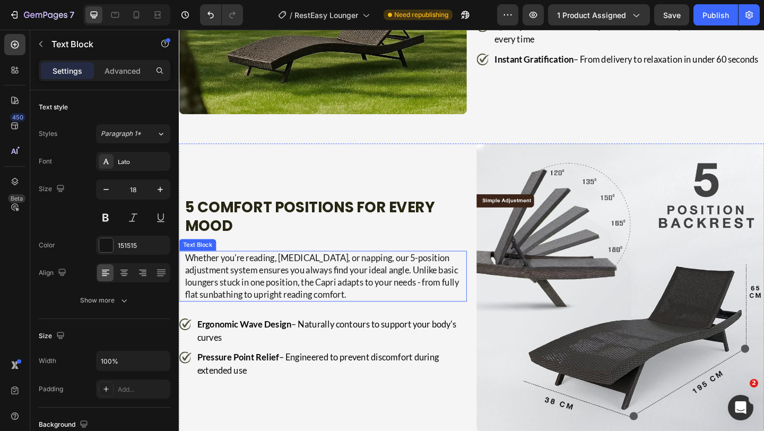
click at [263, 279] on p "Whether you're reading, tanning, or napping, our 5-position adjustment system e…" at bounding box center [338, 297] width 306 height 53
click at [290, 297] on p "Whether you're reading, tanning, or napping, our 5-position adjustment system e…" at bounding box center [338, 297] width 306 height 53
click at [290, 296] on p "Whether you're reading, tanning, or napping, our 5-position adjustment system e…" at bounding box center [338, 297] width 306 height 53
drag, startPoint x: 290, startPoint y: 295, endPoint x: 320, endPoint y: 301, distance: 30.7
click at [320, 301] on p "Whether you're reading, tanning, or napping, our 5-position adjustment system e…" at bounding box center [338, 297] width 306 height 53
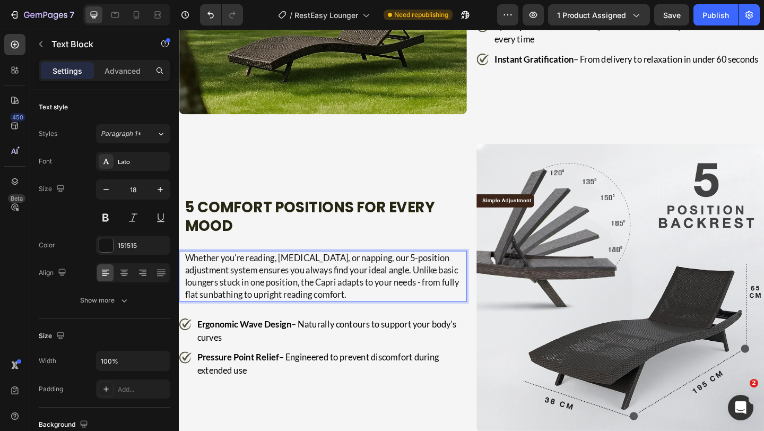
drag, startPoint x: 320, startPoint y: 301, endPoint x: 315, endPoint y: 300, distance: 5.9
click at [316, 301] on p "Whether you're reading, tanning, or napping, our 5-position adjustment system e…" at bounding box center [338, 297] width 306 height 53
click at [313, 300] on p "Whether you're reading, tanning, or napping, our 5-position adjustment system e…" at bounding box center [338, 297] width 306 height 53
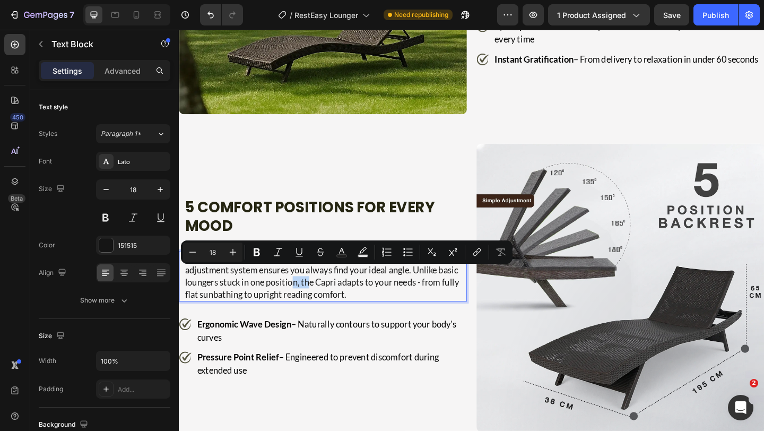
drag, startPoint x: 312, startPoint y: 296, endPoint x: 290, endPoint y: 295, distance: 22.3
click at [290, 295] on p "Whether you're reading, tanning, or napping, our 5-position adjustment system e…" at bounding box center [338, 297] width 306 height 53
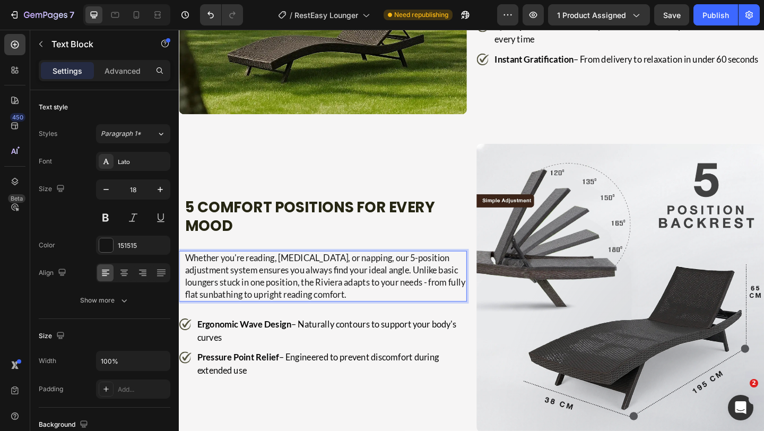
click at [286, 307] on p "Whether you're reading, [MEDICAL_DATA], or napping, our 5-position adjustment s…" at bounding box center [338, 297] width 306 height 53
click at [388, 308] on p "Whether you're reading, [MEDICAL_DATA], or napping, our 5-position adjustment s…" at bounding box center [338, 297] width 306 height 53
click at [347, 295] on p "Whether you're reading, [MEDICAL_DATA], or napping, our 5-position adjustment s…" at bounding box center [338, 297] width 306 height 53
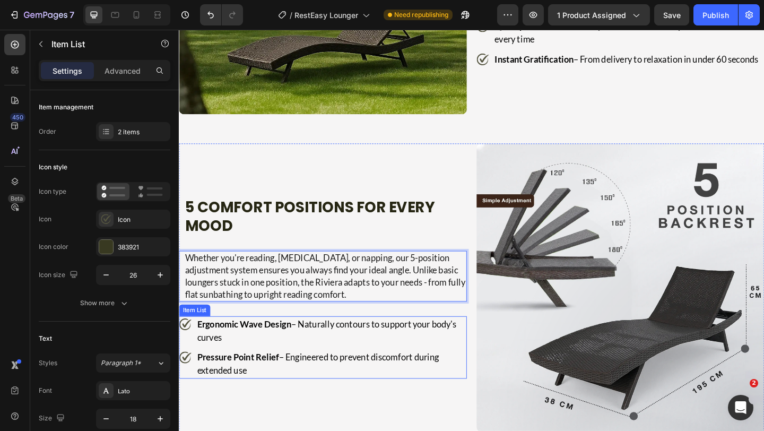
click at [200, 365] on div "Ergonomic Wave Design – Naturally contours to support your body's curves Pressu…" at bounding box center [335, 375] width 313 height 68
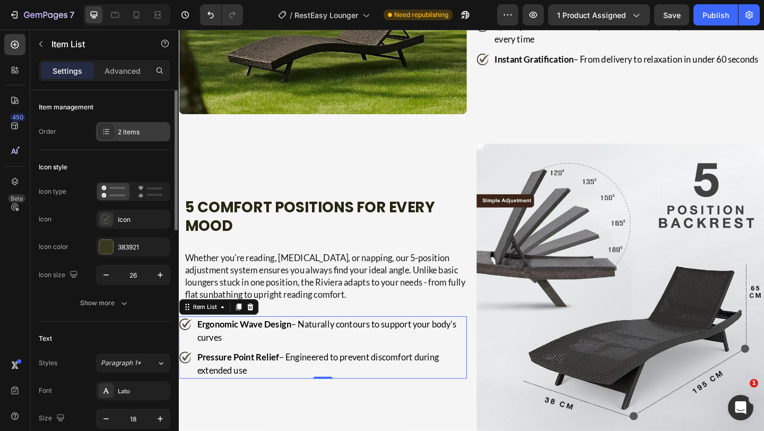
click at [137, 135] on div "2 items" at bounding box center [143, 132] width 50 height 10
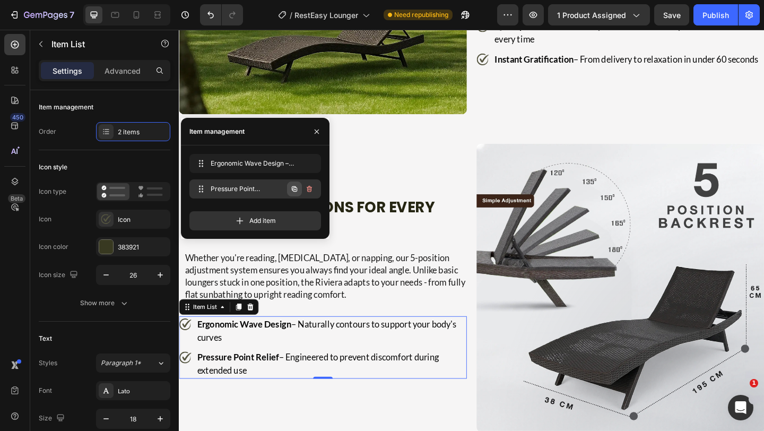
click at [293, 188] on icon "button" at bounding box center [294, 188] width 5 height 5
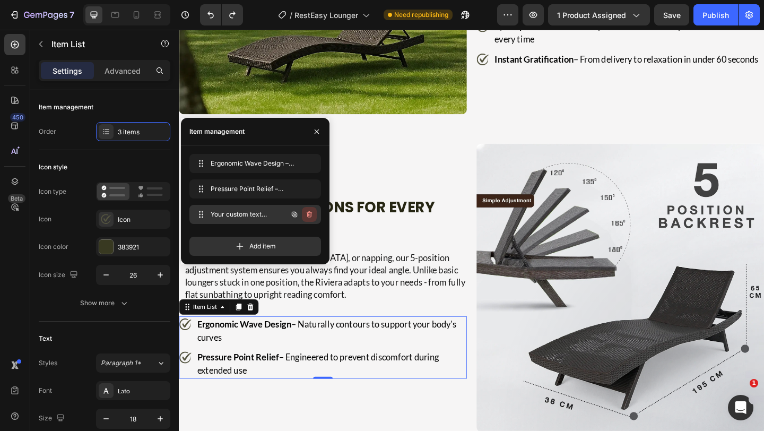
click at [308, 214] on icon "button" at bounding box center [308, 215] width 1 height 3
click at [309, 214] on div "Delete" at bounding box center [302, 215] width 20 height 10
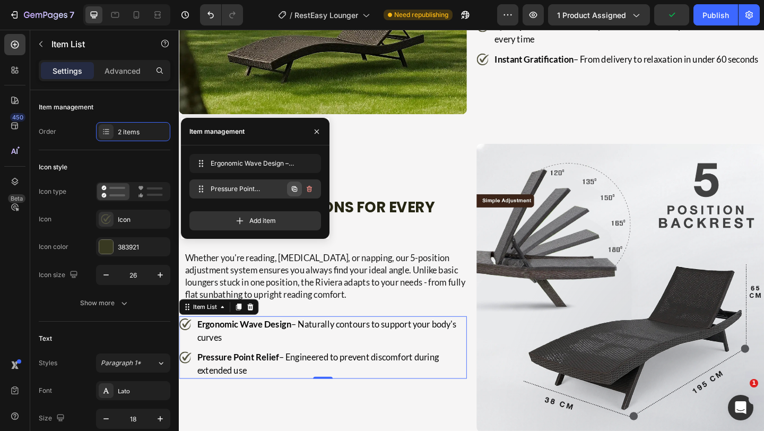
click at [297, 190] on icon "button" at bounding box center [294, 188] width 5 height 5
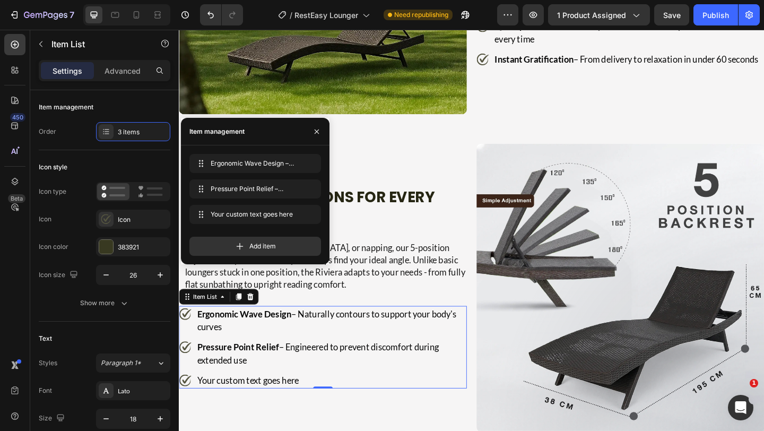
click at [235, 402] on div "Your custom text goes here" at bounding box center [344, 411] width 295 height 18
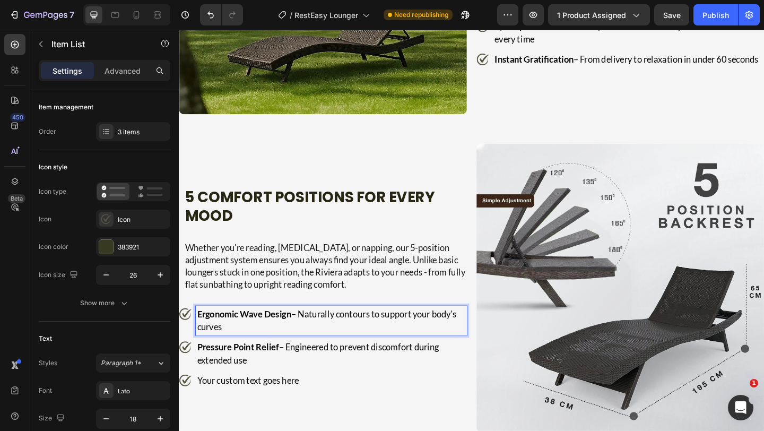
click at [245, 337] on p "Ergonomic Wave Design – Naturally contours to support your body's curves" at bounding box center [344, 346] width 292 height 29
click at [241, 370] on strong "Pressure Point Relief" at bounding box center [242, 375] width 89 height 12
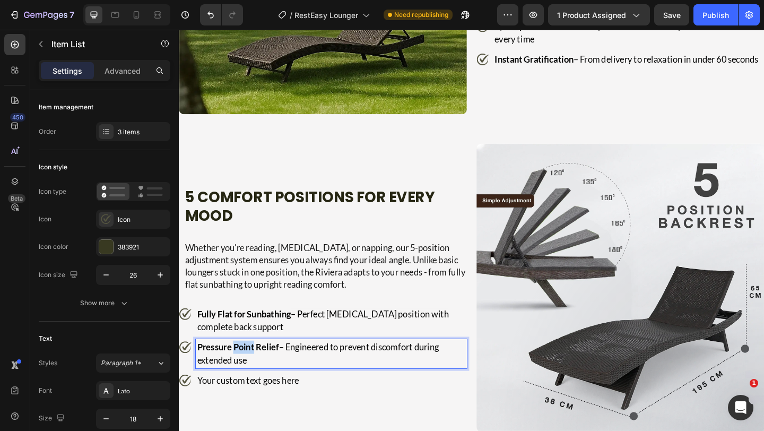
click at [241, 370] on strong "Pressure Point Relief" at bounding box center [242, 375] width 89 height 12
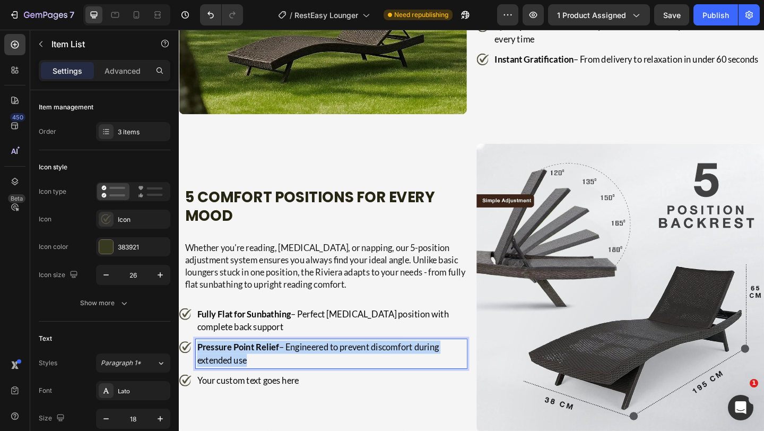
click at [241, 370] on strong "Pressure Point Relief" at bounding box center [242, 375] width 89 height 12
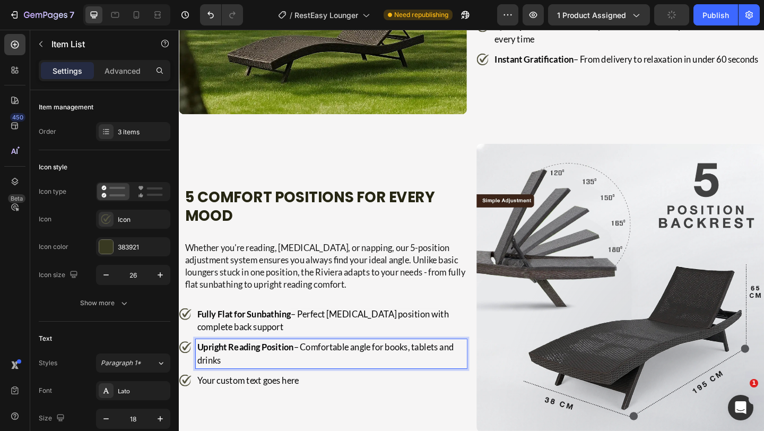
click at [279, 404] on p "Your custom text goes here" at bounding box center [344, 411] width 292 height 14
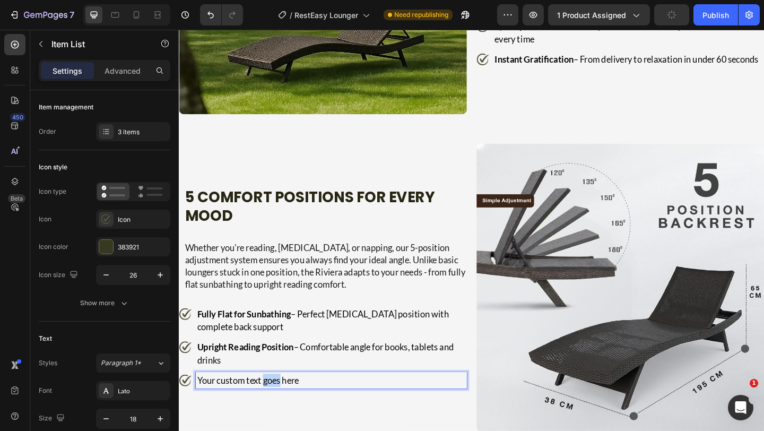
click at [279, 404] on p "Your custom text goes here" at bounding box center [344, 411] width 292 height 14
click at [279, 405] on strong "Multiple Nap Angles" at bounding box center [241, 411] width 86 height 12
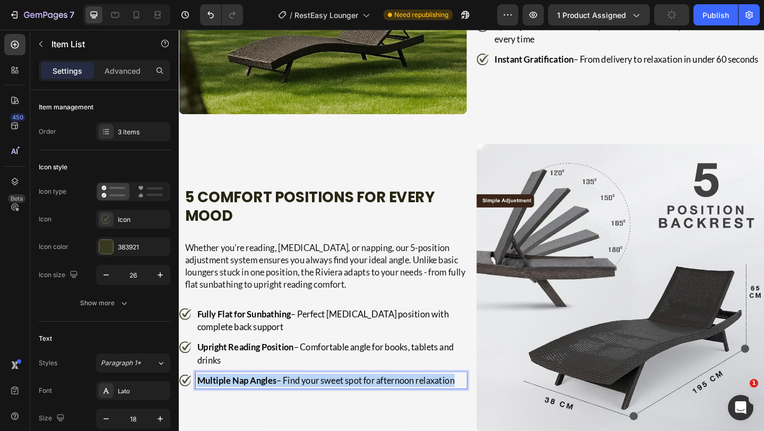
click at [279, 405] on strong "Multiple Nap Angles" at bounding box center [241, 411] width 86 height 12
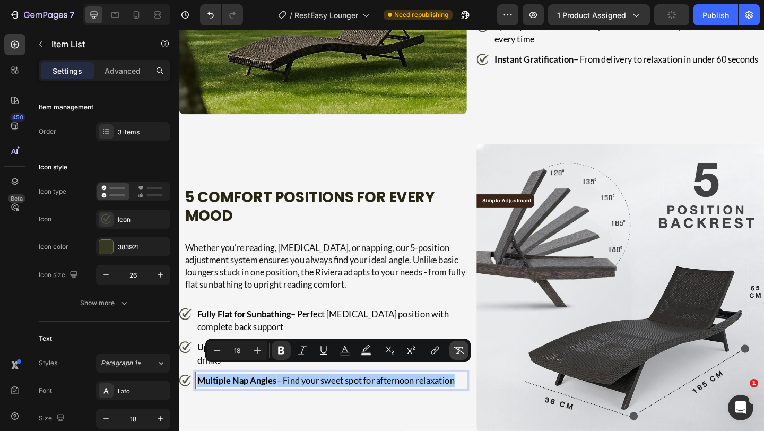
click at [460, 355] on icon "Editor contextual toolbar" at bounding box center [459, 350] width 11 height 11
click at [333, 404] on p "Multiple Nap Angles – Find your sweet spot for afternoon relaxation" at bounding box center [344, 411] width 292 height 14
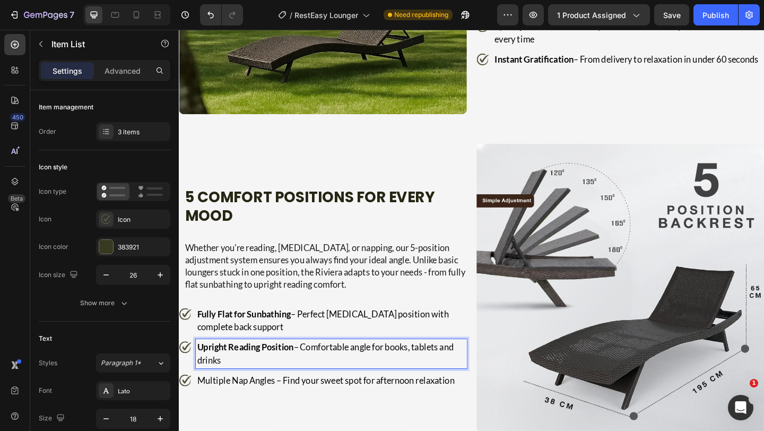
click at [336, 380] on p "Upright Reading Position – Comfortable angle for books, tablets and drinks" at bounding box center [344, 382] width 292 height 29
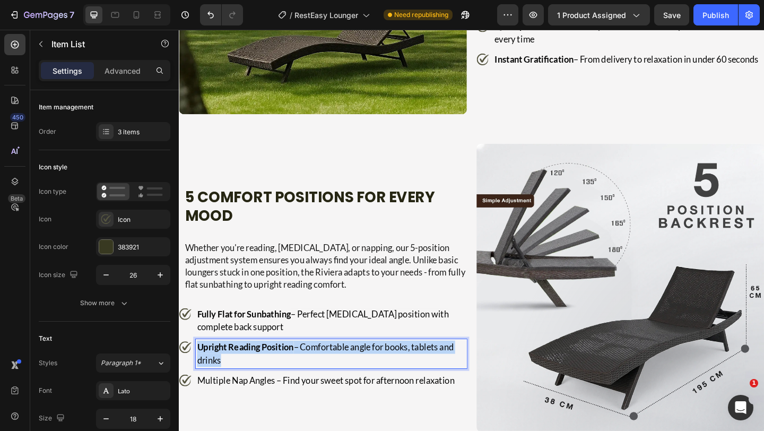
click at [336, 380] on p "Upright Reading Position – Comfortable angle for books, tablets and drinks" at bounding box center [344, 382] width 292 height 29
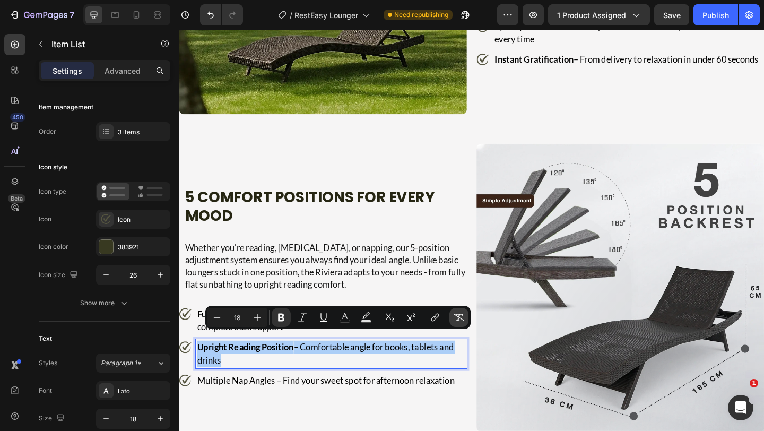
click at [460, 319] on icon "Editor contextual toolbar" at bounding box center [459, 317] width 11 height 11
click at [330, 371] on p "Upright Reading Position – Comfortable angle for books, tablets and drinks" at bounding box center [344, 382] width 292 height 29
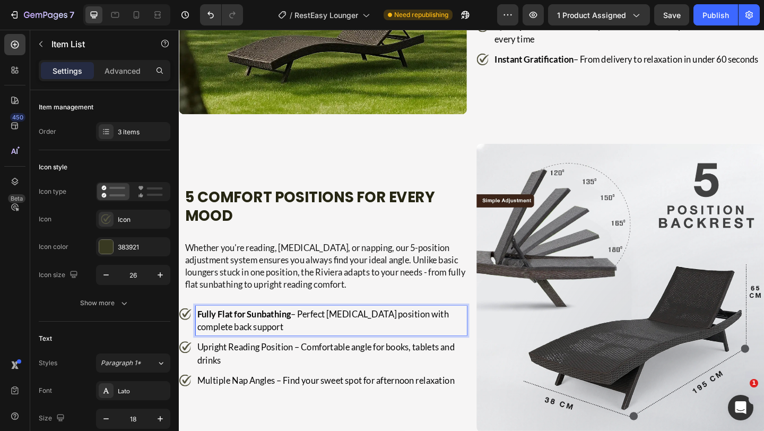
click at [337, 333] on span "– Perfect [MEDICAL_DATA] position with complete back support" at bounding box center [335, 346] width 274 height 26
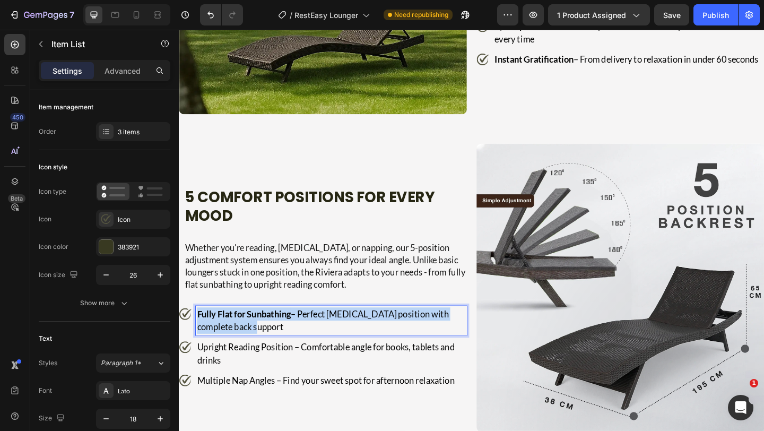
click at [337, 333] on span "– Perfect [MEDICAL_DATA] position with complete back support" at bounding box center [335, 346] width 274 height 26
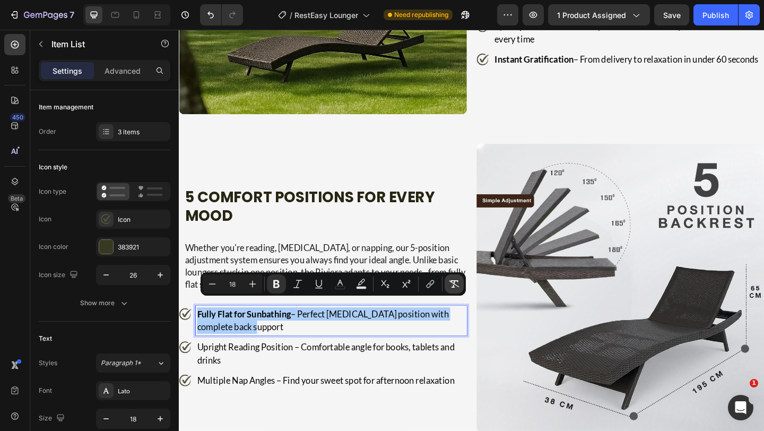
click at [450, 285] on icon "Editor contextual toolbar" at bounding box center [454, 284] width 11 height 11
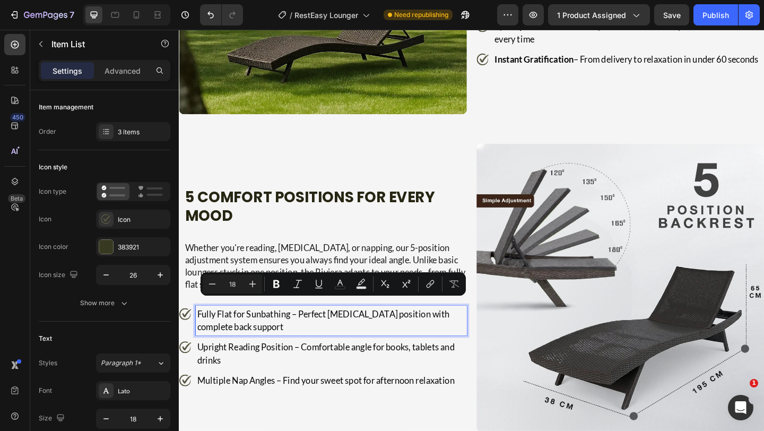
click at [202, 344] on p "Fully Flat for Sunbathing – Perfect tanning position with complete back support" at bounding box center [344, 346] width 292 height 29
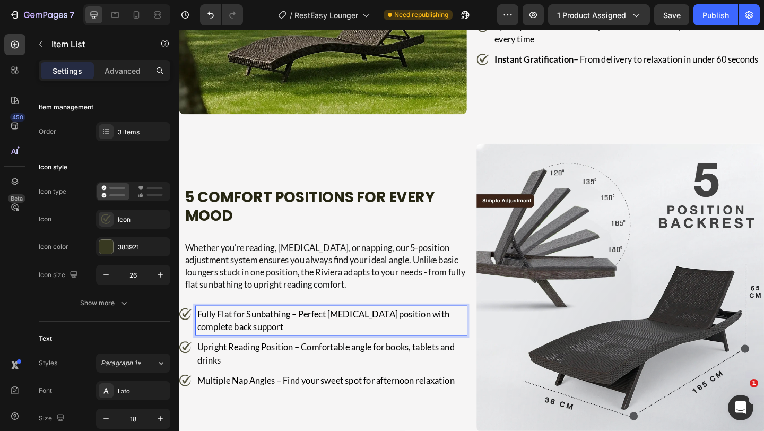
click at [301, 332] on p "Fully Flat for Sunbathing – Perfect tanning position with complete back support" at bounding box center [344, 346] width 292 height 29
drag, startPoint x: 299, startPoint y: 334, endPoint x: 192, endPoint y: 335, distance: 107.7
click at [192, 335] on div "Fully Flat for Sunbathing – Perfect tanning position with complete back support" at bounding box center [335, 346] width 313 height 32
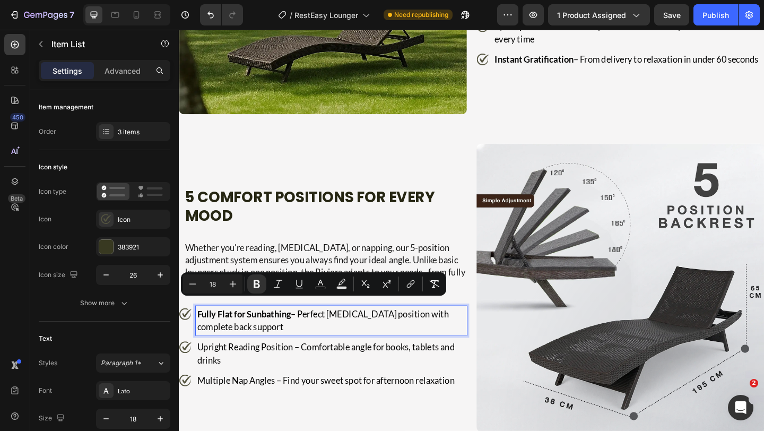
click at [288, 336] on p "Fully Flat for Sunbathing – Perfect tanning position with complete back support" at bounding box center [344, 346] width 292 height 29
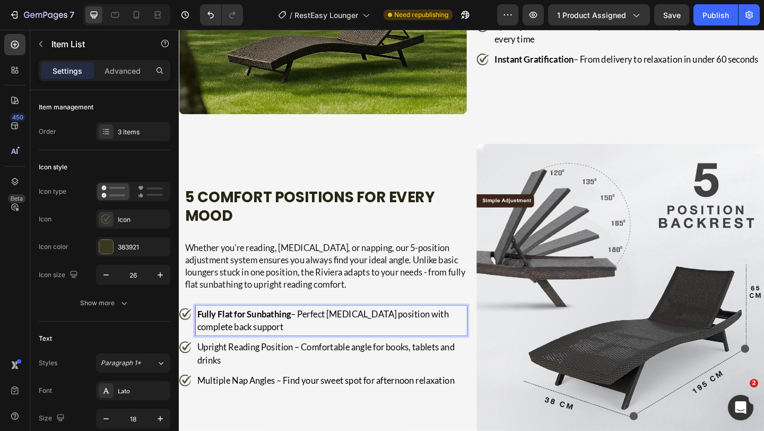
click at [288, 336] on p "Fully Flat for Sunbathing – Perfect tanning position with complete back support" at bounding box center [344, 346] width 292 height 29
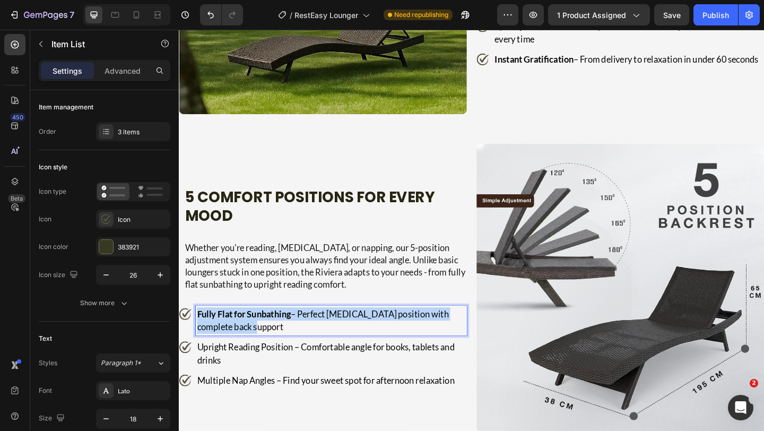
click at [288, 336] on p "Fully Flat for Sunbathing – Perfect tanning position with complete back support" at bounding box center [344, 346] width 292 height 29
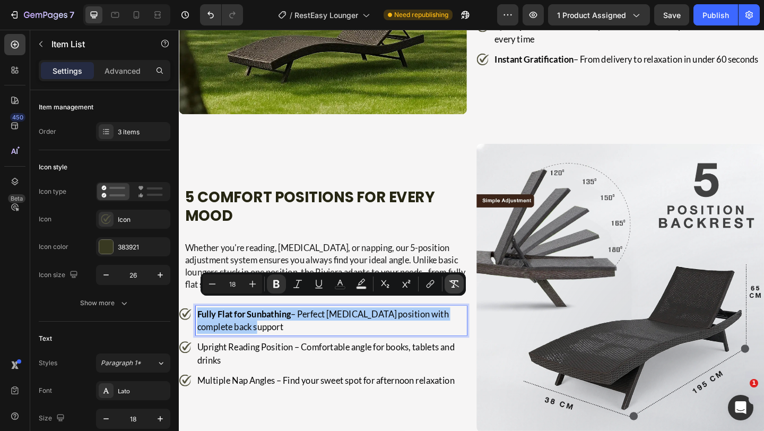
click at [456, 290] on button "Remove Format" at bounding box center [454, 283] width 19 height 19
click at [240, 341] on p "Fully Flat for Sunbathing – Perfect tanning position with complete back support" at bounding box center [344, 346] width 292 height 29
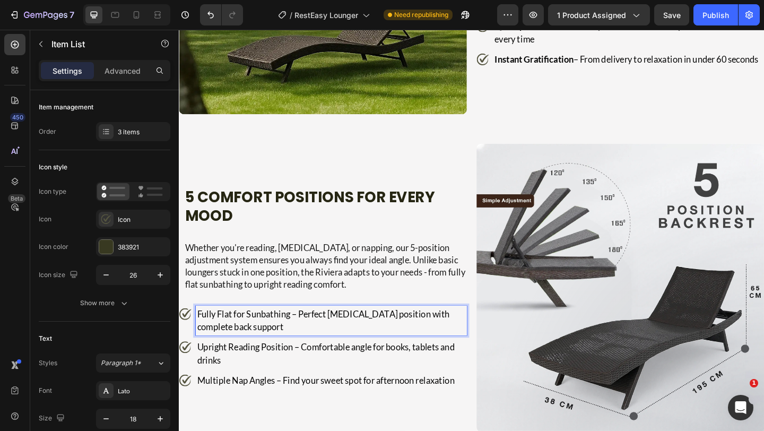
click at [299, 335] on p "Fully Flat for Sunbathing – Perfect tanning position with complete back support" at bounding box center [344, 346] width 292 height 29
drag, startPoint x: 299, startPoint y: 335, endPoint x: 151, endPoint y: 334, distance: 147.5
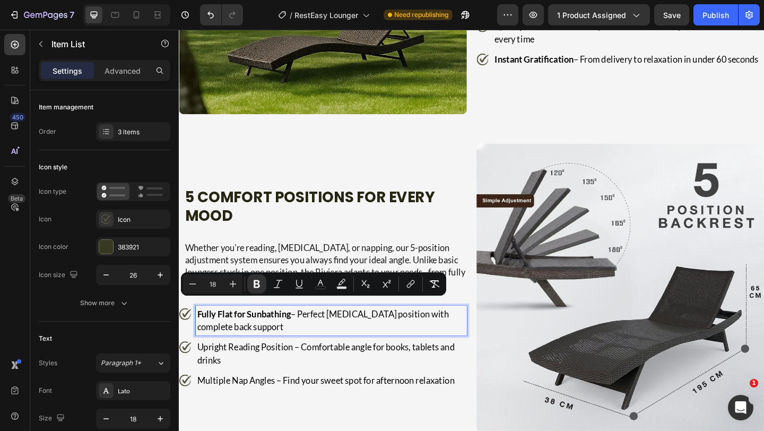
click at [262, 378] on p "Upright Reading Position – Comfortable angle for books, tablets and drinks" at bounding box center [344, 382] width 292 height 29
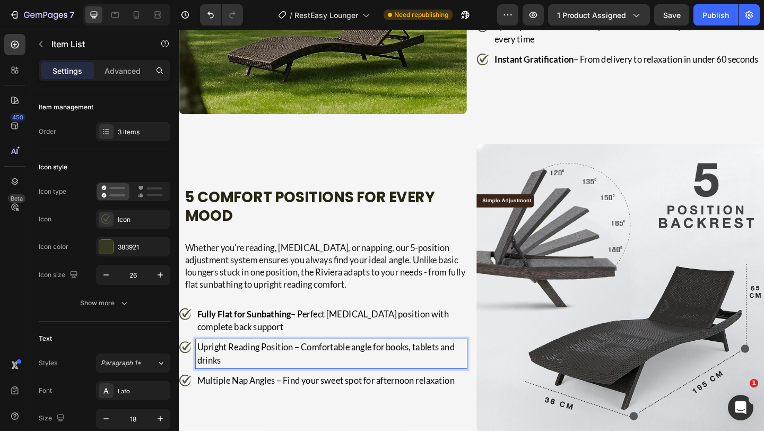
click at [301, 368] on p "Upright Reading Position – Comfortable angle for books, tablets and drinks" at bounding box center [344, 382] width 292 height 29
drag, startPoint x: 304, startPoint y: 371, endPoint x: 198, endPoint y: 366, distance: 106.2
click at [198, 368] on p "Upright Reading Position – Comfortable angle for books, tablets and drinks" at bounding box center [344, 382] width 292 height 29
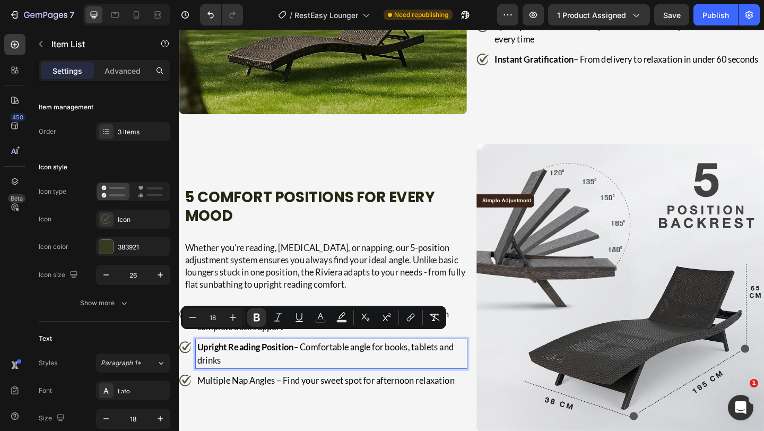
click at [265, 405] on p "Multiple Nap Angles – Find your sweet spot for afternoon relaxation" at bounding box center [344, 411] width 292 height 14
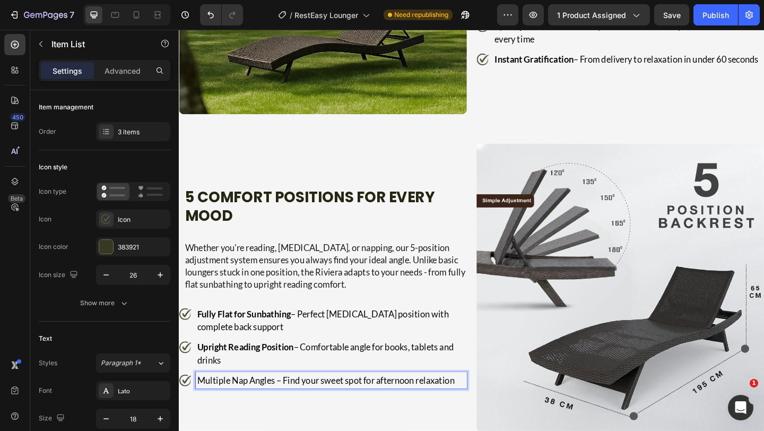
click at [277, 407] on p "Multiple Nap Angles – Find your sweet spot for afternoon relaxation" at bounding box center [344, 411] width 292 height 14
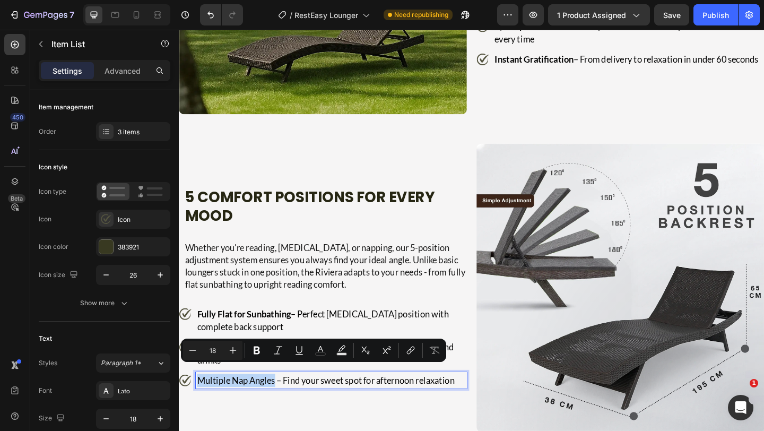
drag, startPoint x: 281, startPoint y: 406, endPoint x: 196, endPoint y: 403, distance: 84.9
click at [196, 403] on div "Multiple Nap Angles – Find your sweet spot for afternoon relaxation" at bounding box center [335, 411] width 313 height 18
click at [288, 430] on div "5 Comfort Positions for Every Mood Heading Whether you're reading, tanning, or …" at bounding box center [335, 309] width 313 height 313
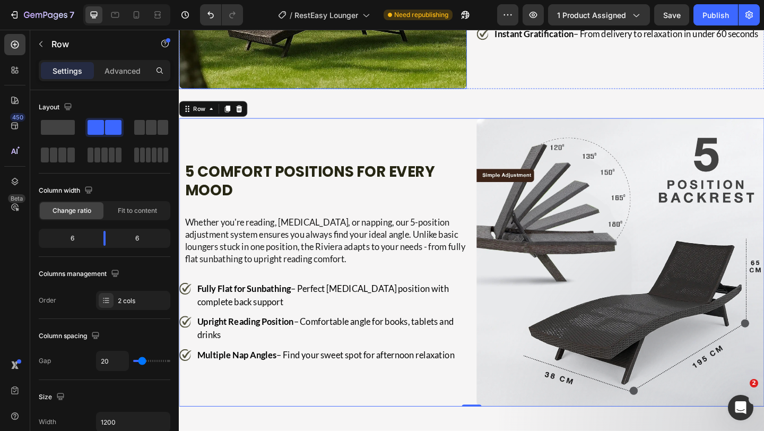
scroll to position [1739, 0]
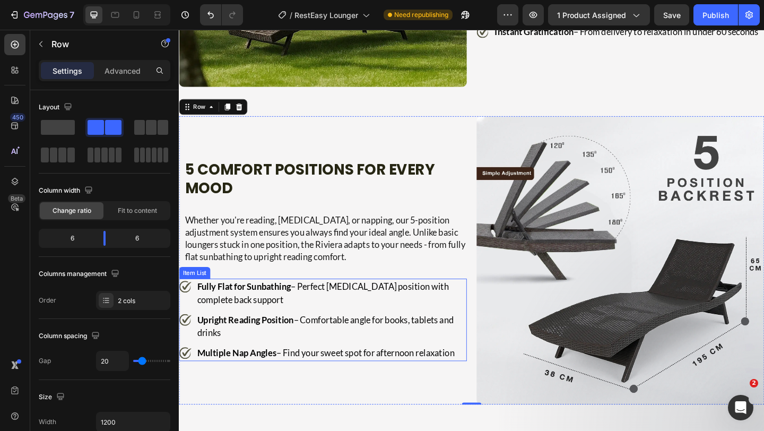
click at [343, 375] on p "Multiple Nap Angles – Find your sweet spot for afternoon relaxation" at bounding box center [344, 381] width 292 height 14
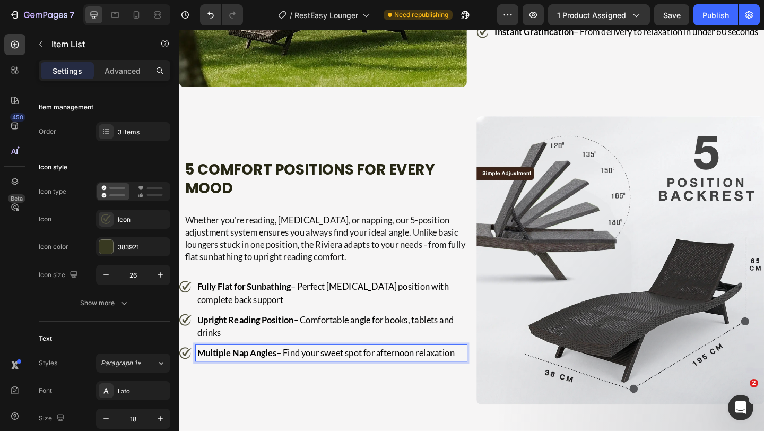
click at [343, 375] on p "Multiple Nap Angles – Find your sweet spot for afternoon relaxation" at bounding box center [344, 381] width 292 height 14
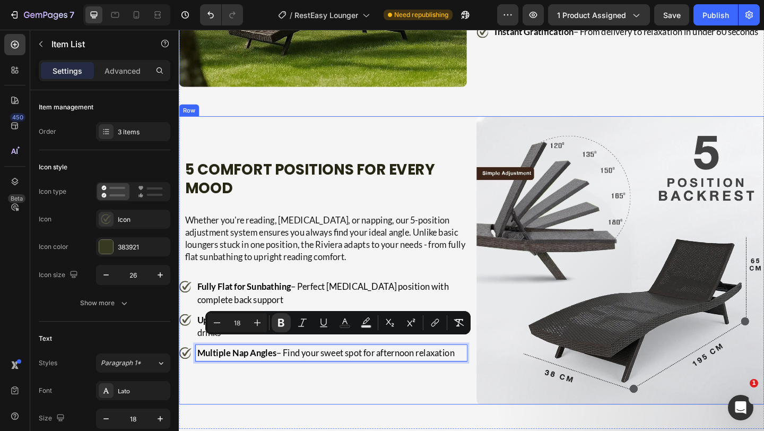
click at [395, 159] on div "5 Comfort Positions for Every Mood Heading Whether you're reading, tanning, or …" at bounding box center [335, 280] width 313 height 313
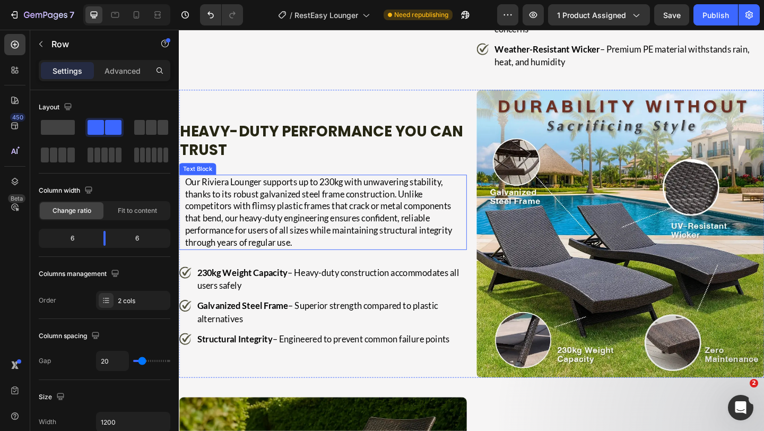
scroll to position [2399, 0]
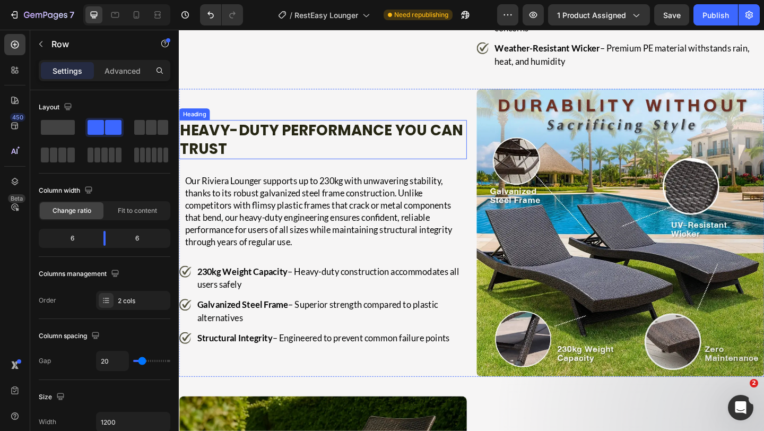
click at [358, 170] on h2 "Heavy-Duty Performance You Can Trust" at bounding box center [334, 149] width 310 height 42
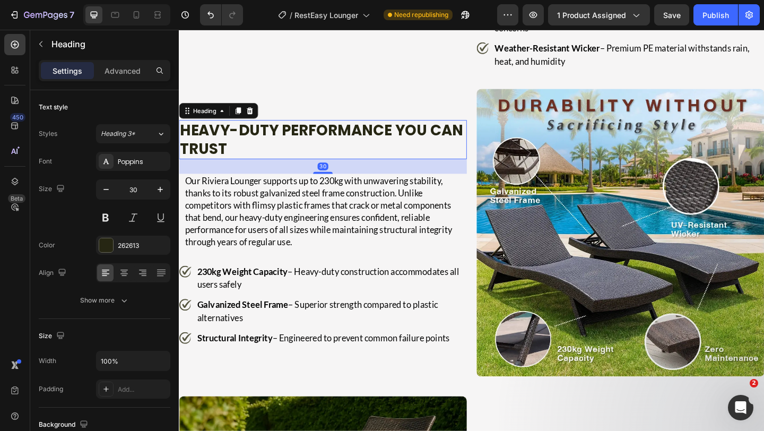
click at [358, 170] on h2 "Heavy-Duty Performance You Can Trust" at bounding box center [334, 149] width 310 height 42
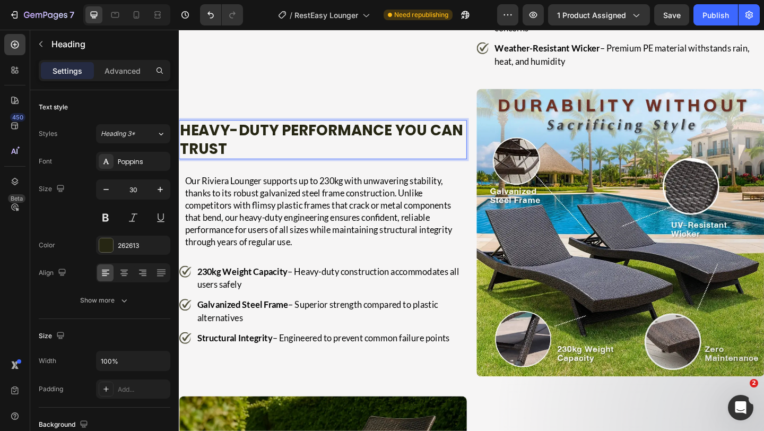
click at [358, 169] on p "Heavy-Duty Performance You Can Trust" at bounding box center [334, 149] width 308 height 40
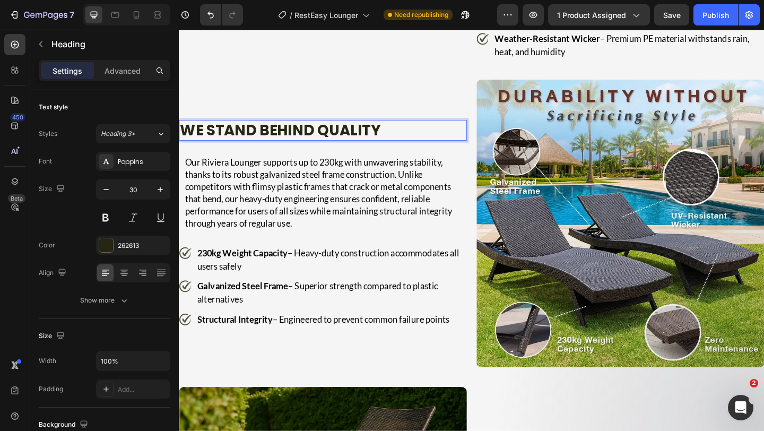
click at [358, 150] on strong "We Stand Behind Quality" at bounding box center [289, 138] width 218 height 23
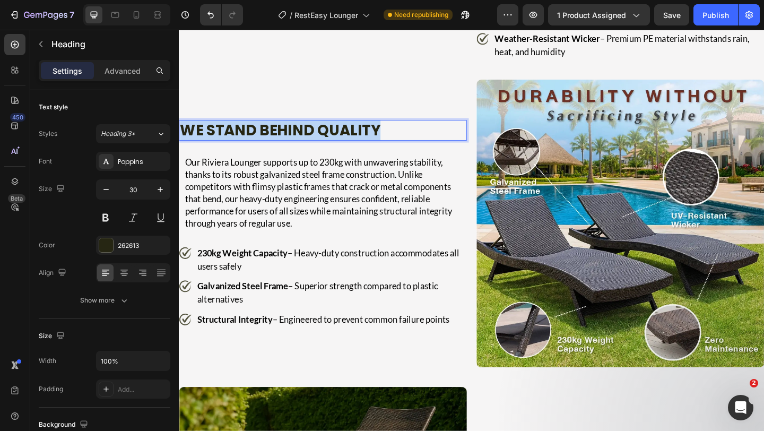
click at [358, 150] on strong "We Stand Behind Quality" at bounding box center [289, 138] width 218 height 23
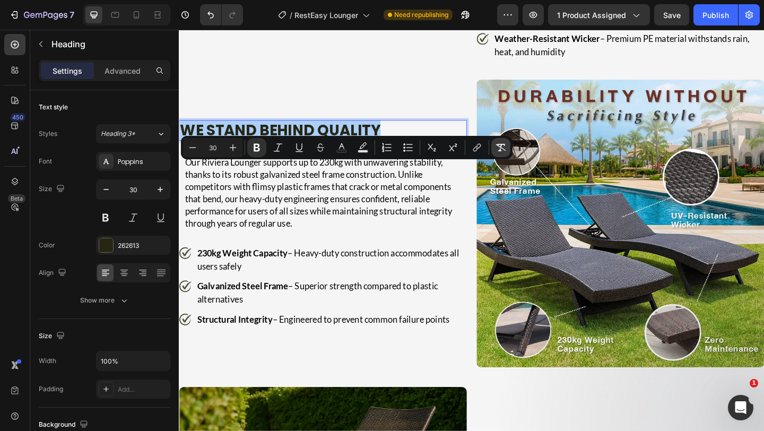
click at [503, 147] on icon "Editor contextual toolbar" at bounding box center [500, 147] width 11 height 11
click at [442, 149] on p "We Stand Behind Quality" at bounding box center [334, 139] width 308 height 20
click at [425, 149] on p "We Stand Behind Quality" at bounding box center [334, 139] width 308 height 20
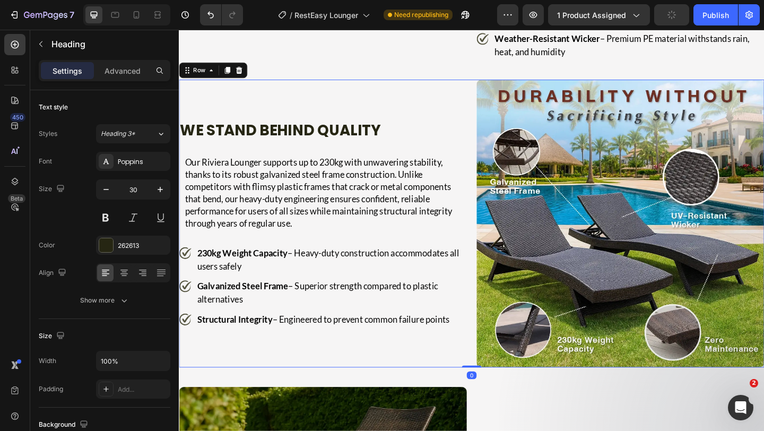
click at [390, 200] on div "We Stand Behind Quality Heading Our Riviera Lounger supports up to 230kg with u…" at bounding box center [335, 240] width 313 height 313
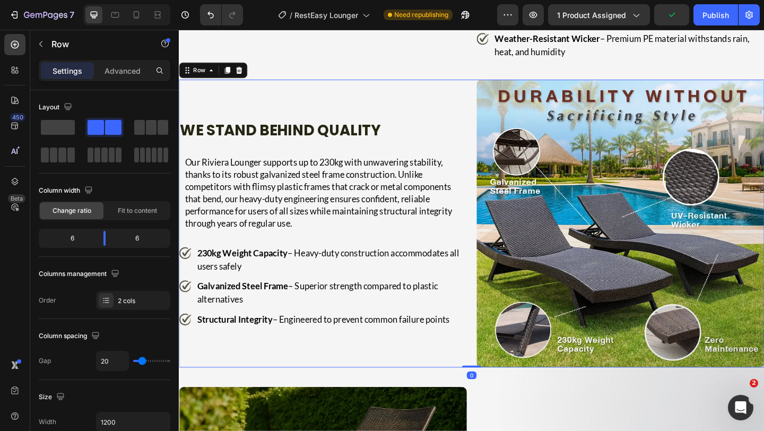
click at [375, 210] on div "We Stand Behind Quality Heading Our Riviera Lounger supports up to 230kg with u…" at bounding box center [335, 240] width 313 height 313
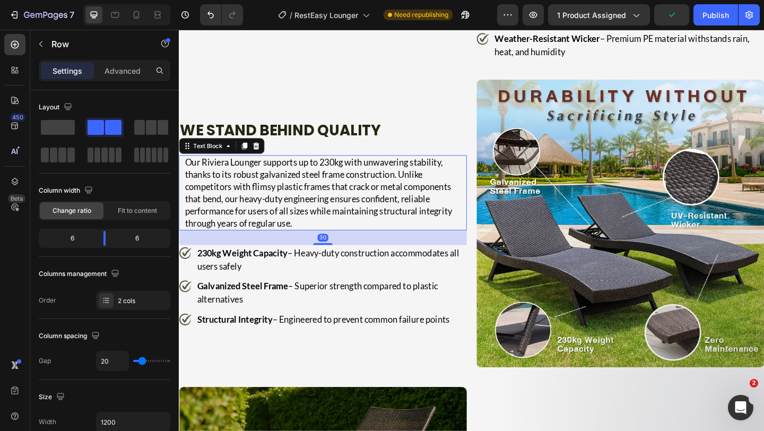
click at [360, 228] on p "Our Riviera Lounger supports up to 230kg with unwavering stability, thanks to i…" at bounding box center [338, 207] width 306 height 80
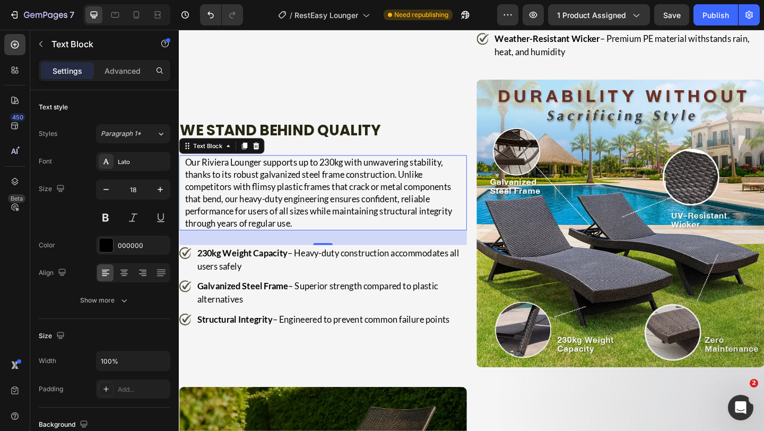
click at [336, 239] on p "Our Riviera Lounger supports up to 230kg with unwavering stability, thanks to i…" at bounding box center [338, 207] width 306 height 80
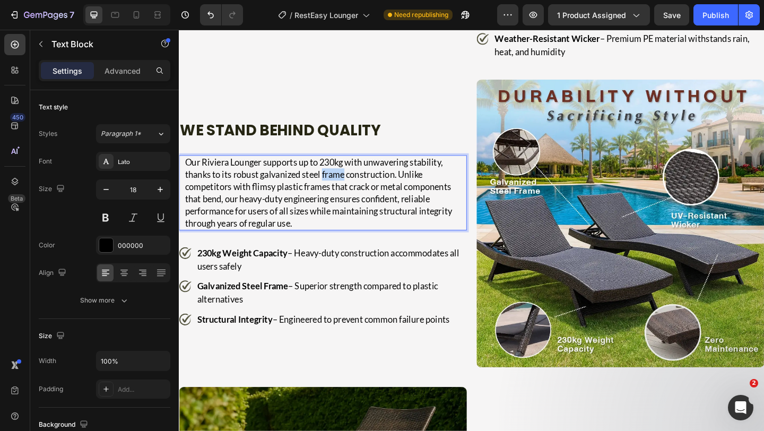
click at [336, 239] on p "Our Riviera Lounger supports up to 230kg with unwavering stability, thanks to i…" at bounding box center [338, 207] width 306 height 80
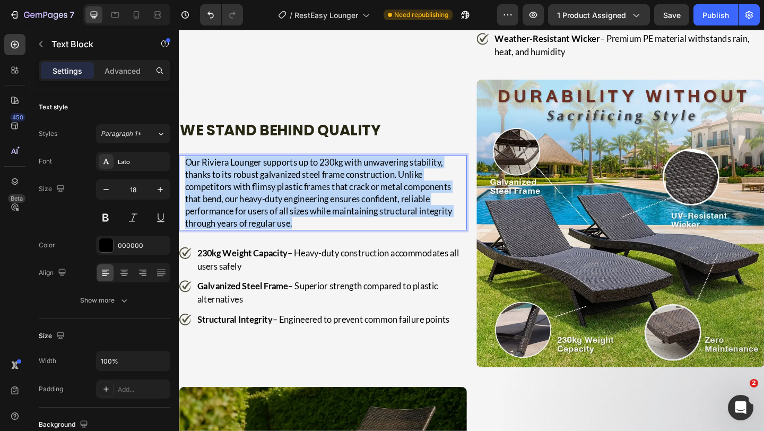
click at [336, 239] on p "Our Riviera Lounger supports up to 230kg with unwavering stability, thanks to i…" at bounding box center [338, 207] width 306 height 80
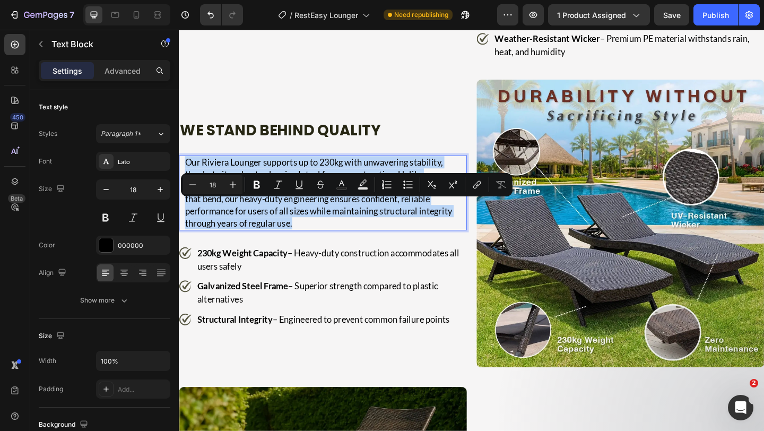
click at [336, 239] on p "Our Riviera Lounger supports up to 230kg with unwavering stability, thanks to i…" at bounding box center [338, 207] width 306 height 80
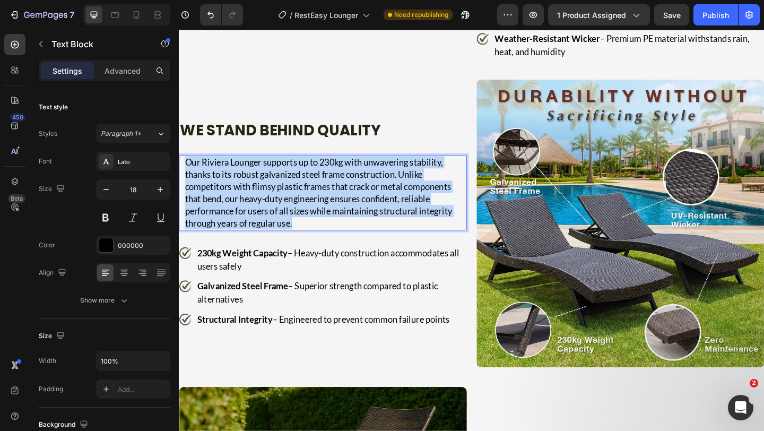
scroll to position [2423, 0]
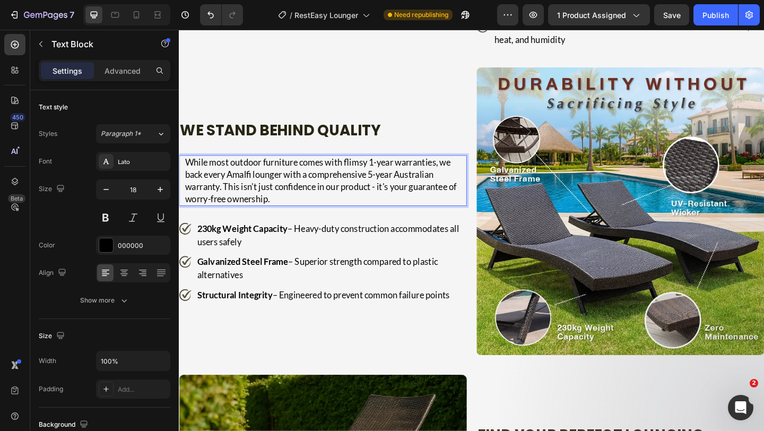
click at [336, 219] on span "While most outdoor furniture comes with flimsy 1-year warranties, we back every…" at bounding box center [332, 193] width 295 height 51
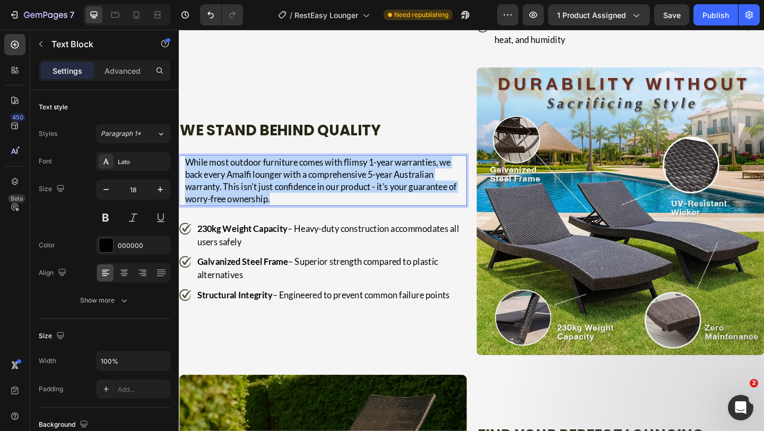
click at [336, 219] on span "While most outdoor furniture comes with flimsy 1-year warranties, we back every…" at bounding box center [332, 193] width 295 height 51
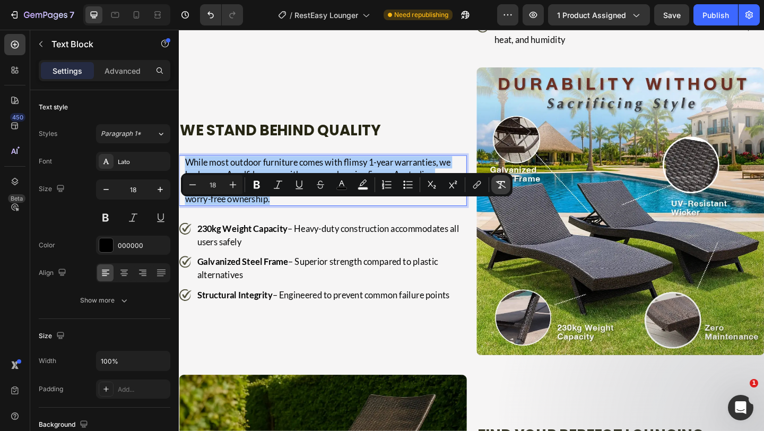
click at [495, 184] on button "Remove Format" at bounding box center [500, 184] width 19 height 19
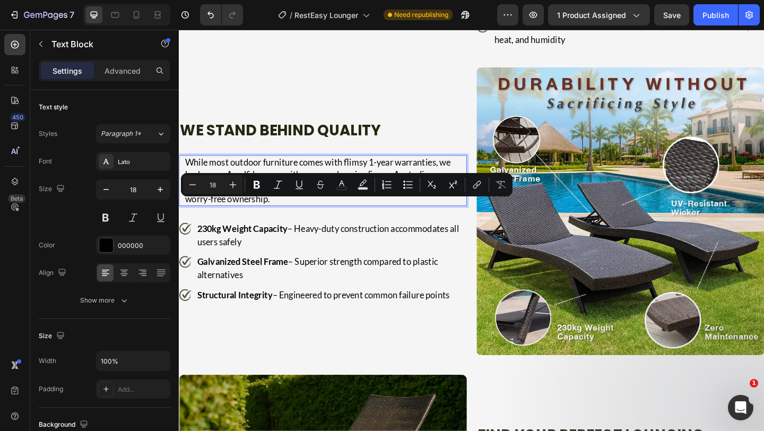
click at [427, 220] on p "While most outdoor furniture comes with flimsy 1-year warranties, we back every…" at bounding box center [338, 193] width 306 height 53
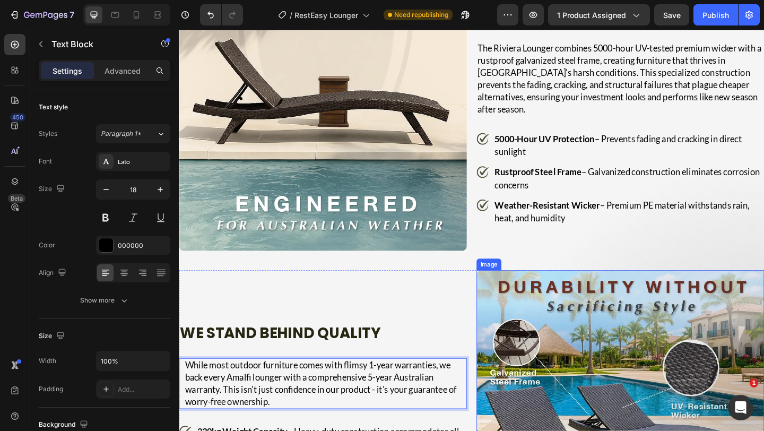
scroll to position [2202, 0]
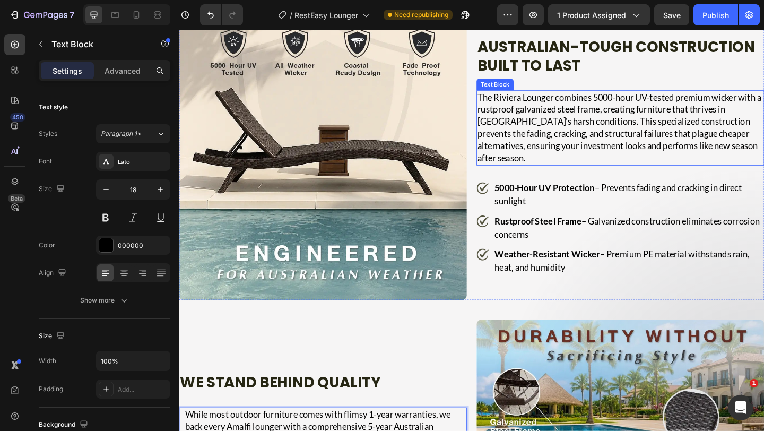
click at [524, 105] on p "The Riviera Lounger combines 5000-hour UV-tested premium wicker with a rustproo…" at bounding box center [658, 137] width 311 height 80
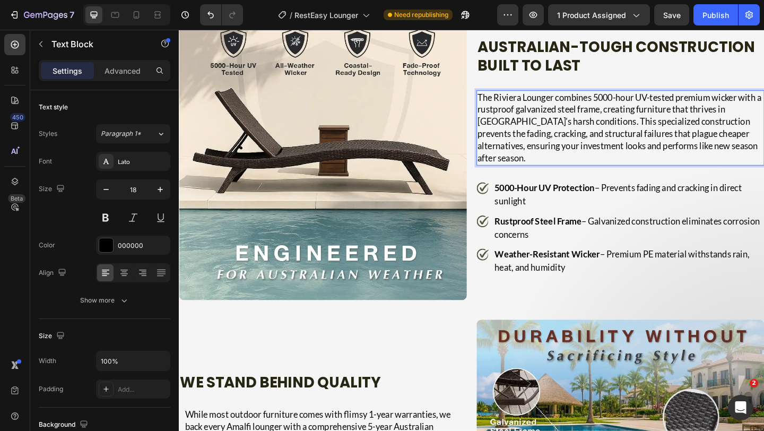
click at [521, 102] on p "The Riviera Lounger combines 5000-hour UV-tested premium wicker with a rustproo…" at bounding box center [658, 137] width 311 height 80
click at [520, 102] on p "The Riviera Lounger combines 5000-hour UV-tested premium wicker with a rustproo…" at bounding box center [658, 137] width 311 height 80
click at [518, 102] on p "The Riviera Lounger combines 5000-hour UV-tested premium wicker with a rustproo…" at bounding box center [658, 137] width 311 height 80
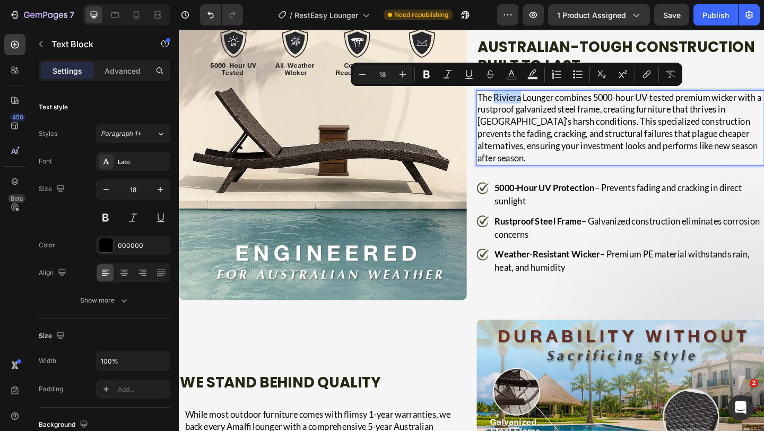
drag, startPoint x: 518, startPoint y: 101, endPoint x: 547, endPoint y: 100, distance: 28.7
click at [547, 100] on p "The Riviera Lounger combines 5000-hour UV-tested premium wicker with a rustproo…" at bounding box center [658, 137] width 311 height 80
copy p "Riviera"
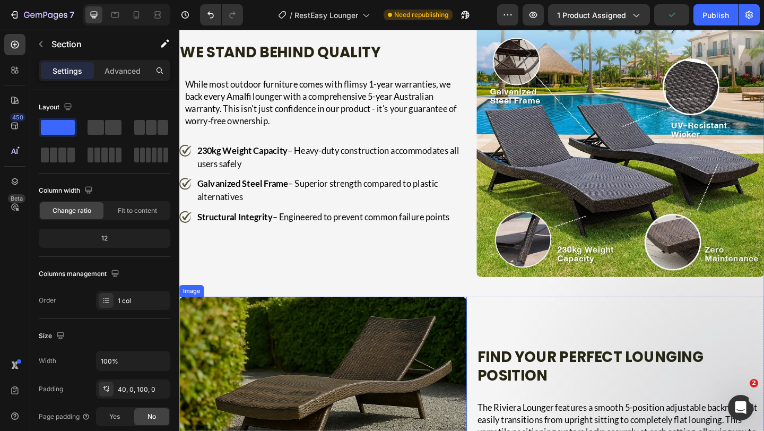
scroll to position [2366, 0]
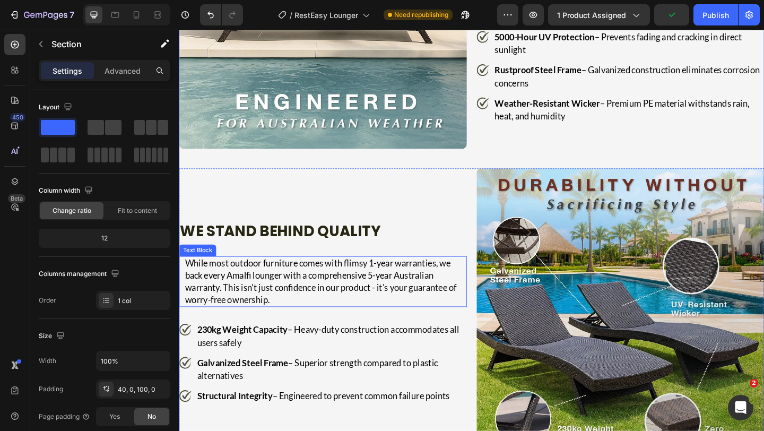
click at [286, 320] on p "While most outdoor furniture comes with flimsy 1-year warranties, we back every…" at bounding box center [338, 303] width 306 height 53
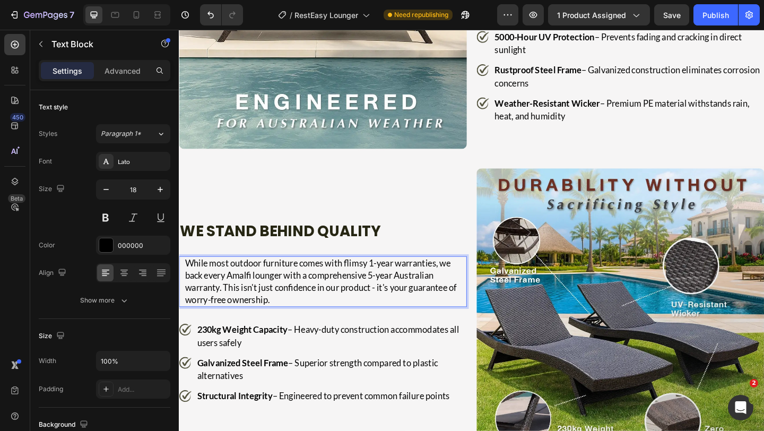
click at [233, 289] on p "While most outdoor furniture comes with flimsy 1-year warranties, we back every…" at bounding box center [338, 303] width 306 height 53
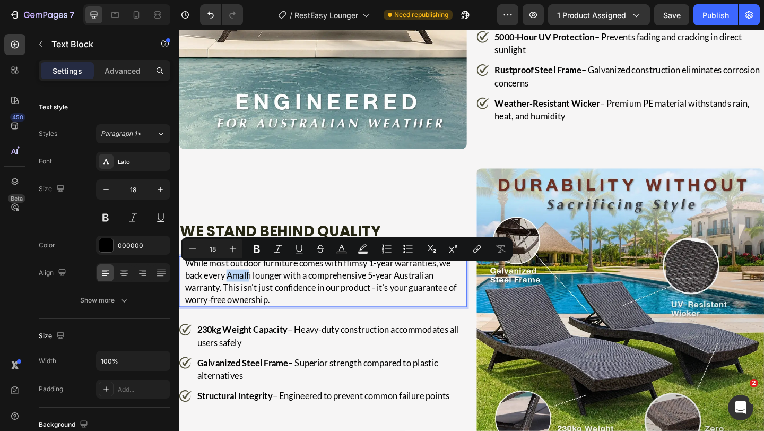
drag, startPoint x: 232, startPoint y: 292, endPoint x: 257, endPoint y: 291, distance: 24.4
click at [257, 291] on p "While most outdoor furniture comes with flimsy 1-year warranties, we back every…" at bounding box center [338, 303] width 306 height 53
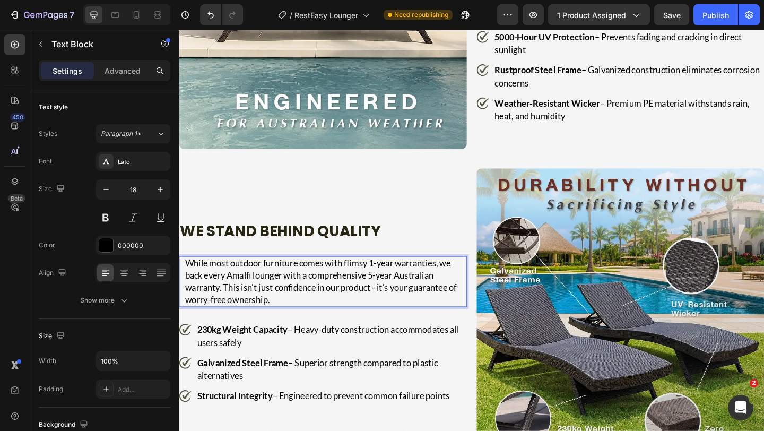
click at [258, 292] on p "While most outdoor furniture comes with flimsy 1-year warranties, we back every…" at bounding box center [338, 303] width 306 height 53
click at [259, 292] on p "While most outdoor furniture comes with flimsy 1-year warranties, we back every…" at bounding box center [338, 303] width 306 height 53
click at [255, 292] on p "While most outdoor furniture comes with flimsy 1-year warranties, we back every…" at bounding box center [338, 303] width 306 height 53
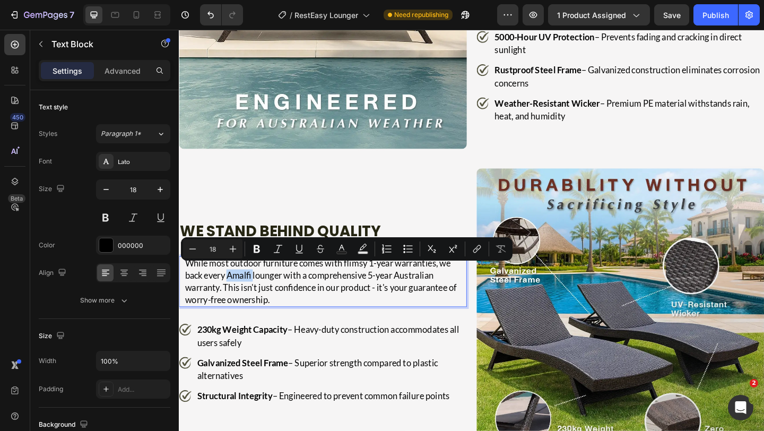
click at [245, 289] on p "While most outdoor furniture comes with flimsy 1-year warranties, we back every…" at bounding box center [338, 303] width 306 height 53
drag, startPoint x: 233, startPoint y: 291, endPoint x: 258, endPoint y: 292, distance: 24.4
click at [258, 292] on p "While most outdoor furniture comes with flimsy 1-year warranties, we back every…" at bounding box center [338, 303] width 306 height 53
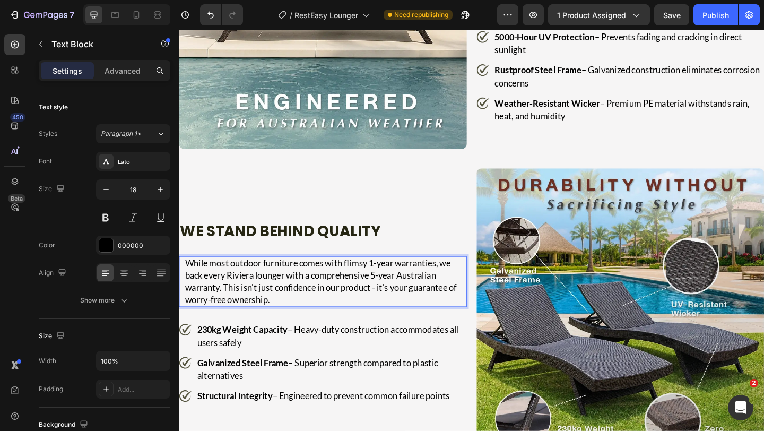
click at [283, 304] on p "While most outdoor furniture comes with flimsy 1-year warranties, we back every…" at bounding box center [338, 303] width 306 height 53
click at [273, 315] on p "While most outdoor furniture comes with flimsy 1-year warranties, we back every…" at bounding box center [338, 303] width 306 height 53
click at [275, 316] on p "While most outdoor furniture comes with flimsy 1-year warranties, we back every…" at bounding box center [338, 303] width 306 height 53
click at [283, 300] on p "While most outdoor furniture comes with flimsy 1-year warranties, we back every…" at bounding box center [338, 303] width 306 height 53
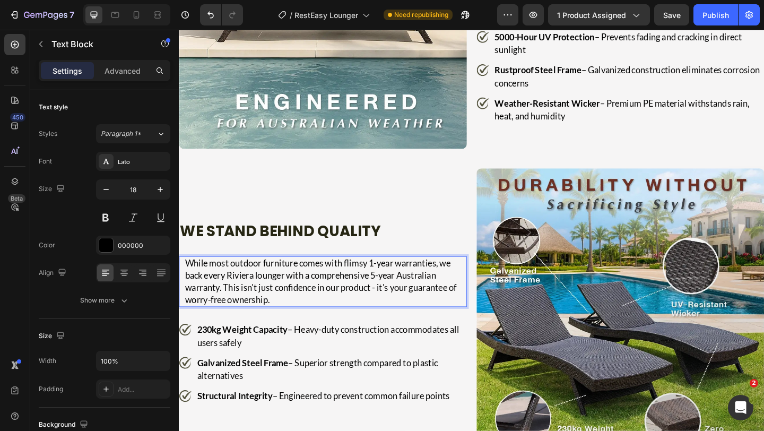
click at [298, 285] on p "While most outdoor furniture comes with flimsy 1-year warranties, we back every…" at bounding box center [338, 303] width 306 height 53
click at [329, 284] on p "While most outdoor furniture comes with flimsy 1-year warranties, we back every…" at bounding box center [338, 303] width 306 height 53
click at [334, 280] on p "While most outdoor furniture comes with flimsy 1-year warranties, we back every…" at bounding box center [338, 303] width 306 height 53
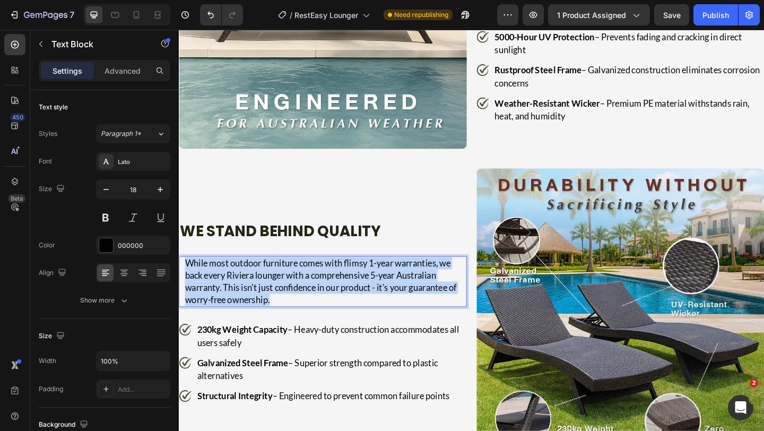
click at [334, 280] on p "While most outdoor furniture comes with flimsy 1-year warranties, we back every…" at bounding box center [338, 303] width 306 height 53
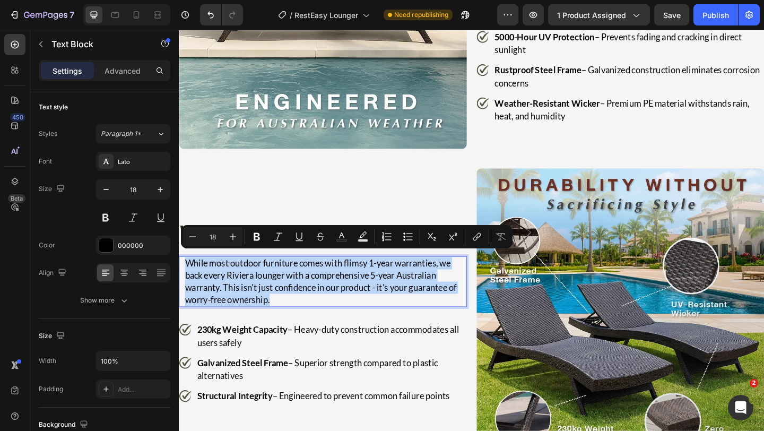
click at [331, 293] on p "While most outdoor furniture comes with flimsy 1-year warranties, we back every…" at bounding box center [338, 303] width 306 height 53
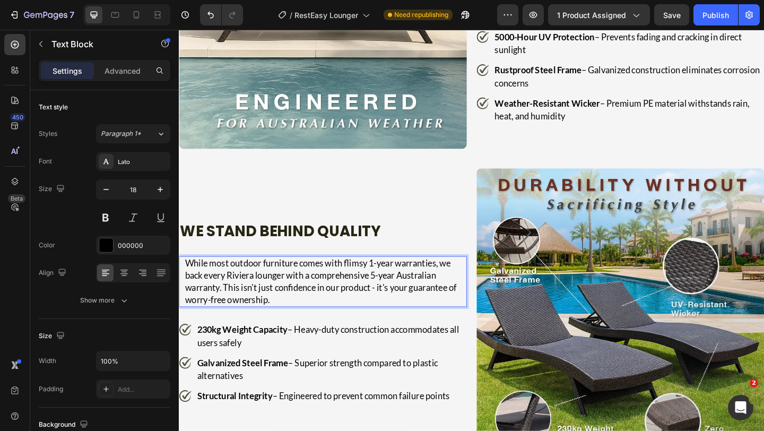
click at [285, 319] on p "While most outdoor furniture comes with flimsy 1-year warranties, we back every…" at bounding box center [338, 303] width 306 height 53
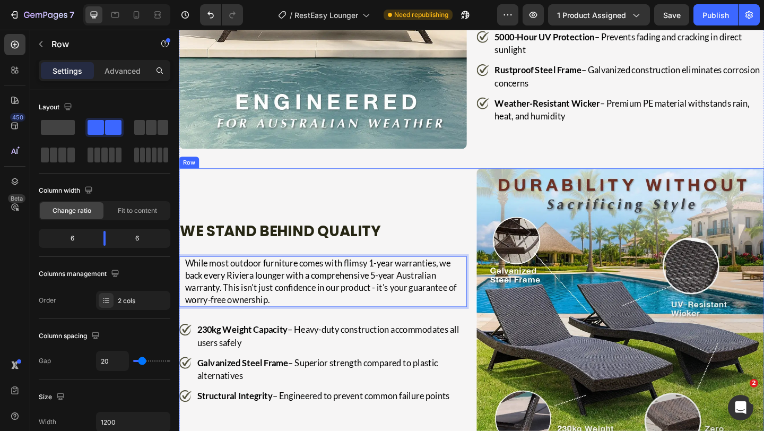
click at [259, 325] on div "We Stand Behind Quality Heading While most outdoor furniture comes with flimsy …" at bounding box center [335, 336] width 313 height 313
click at [256, 321] on p "While most outdoor furniture comes with flimsy 1-year warranties, we back every…" at bounding box center [338, 303] width 306 height 53
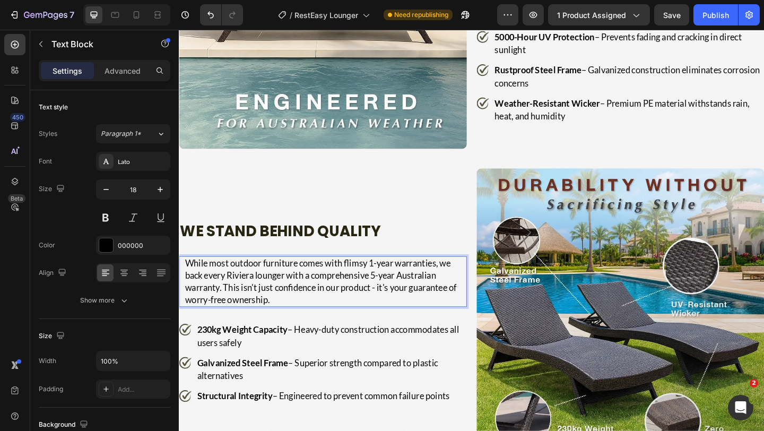
click at [237, 320] on p "While most outdoor furniture comes with flimsy 1-year warranties, we back every…" at bounding box center [338, 303] width 306 height 53
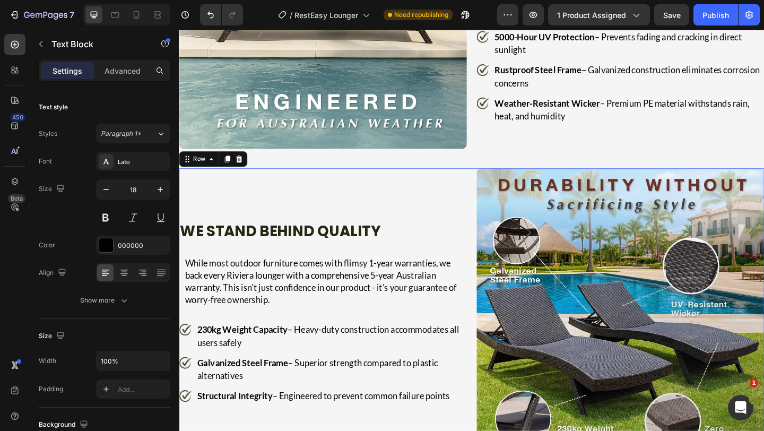
click at [377, 202] on div "We Stand Behind Quality Heading While most outdoor furniture comes with flimsy …" at bounding box center [335, 336] width 313 height 313
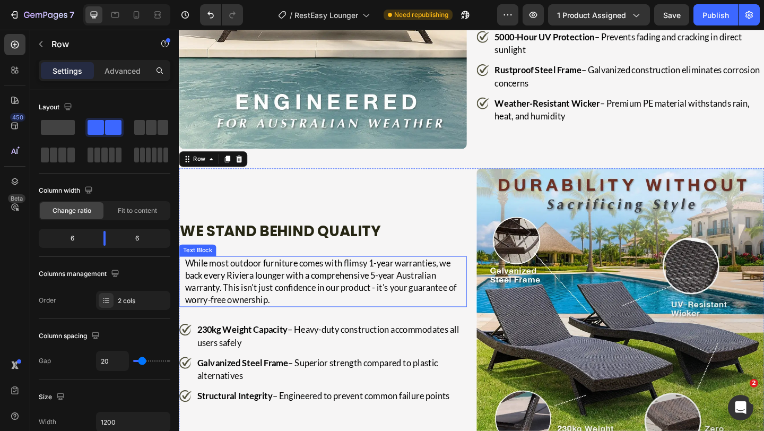
click at [302, 290] on p "While most outdoor furniture comes with flimsy 1-year warranties, we back every…" at bounding box center [338, 303] width 306 height 53
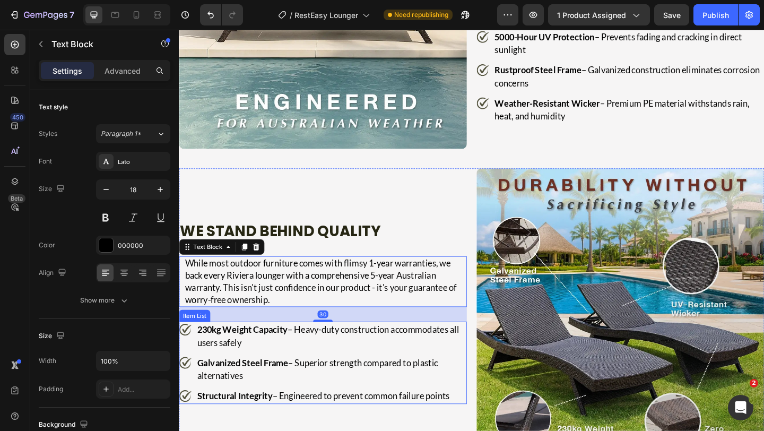
click at [249, 352] on strong "230kg Weight Capacity" at bounding box center [247, 356] width 99 height 12
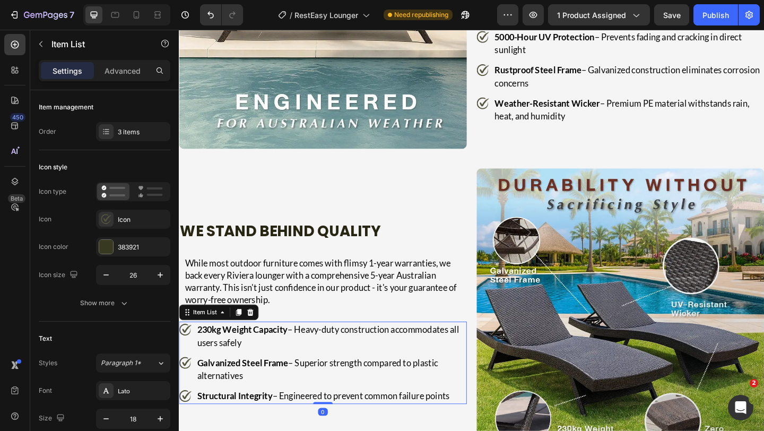
click at [249, 352] on strong "230kg Weight Capacity" at bounding box center [247, 356] width 99 height 12
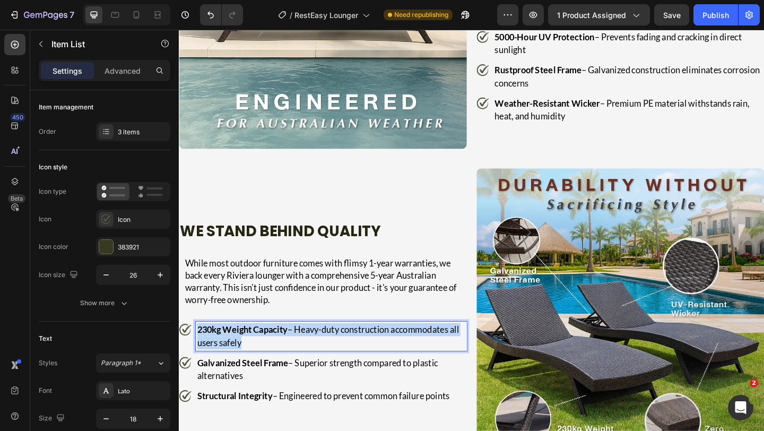
click at [249, 352] on strong "230kg Weight Capacity" at bounding box center [247, 356] width 99 height 12
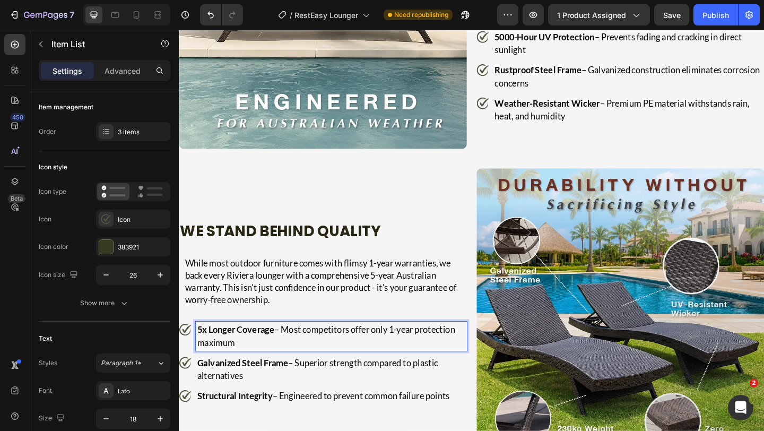
click at [249, 352] on strong "5x Longer Coverage" at bounding box center [240, 356] width 84 height 12
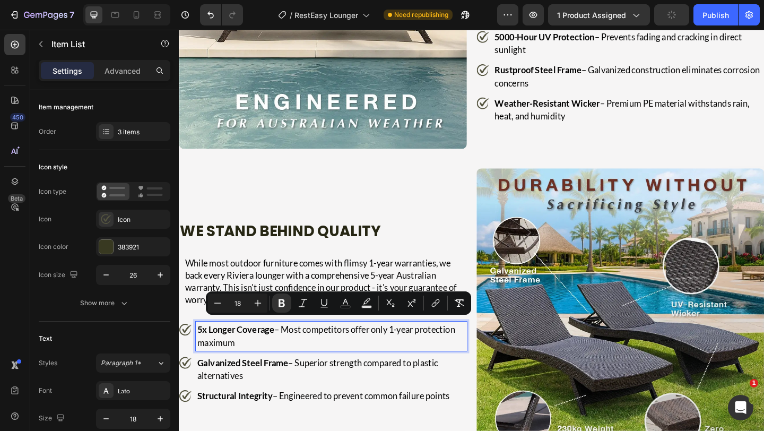
click at [237, 386] on strong "Galvanized Steel Frame" at bounding box center [247, 392] width 99 height 12
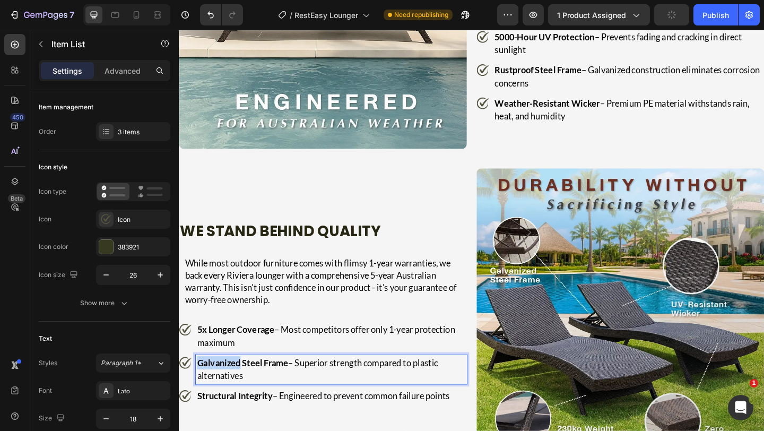
click at [237, 386] on strong "Galvanized Steel Frame" at bounding box center [247, 392] width 99 height 12
click at [289, 421] on p "Structural Integrity – Engineered to prevent common failure points" at bounding box center [344, 428] width 292 height 14
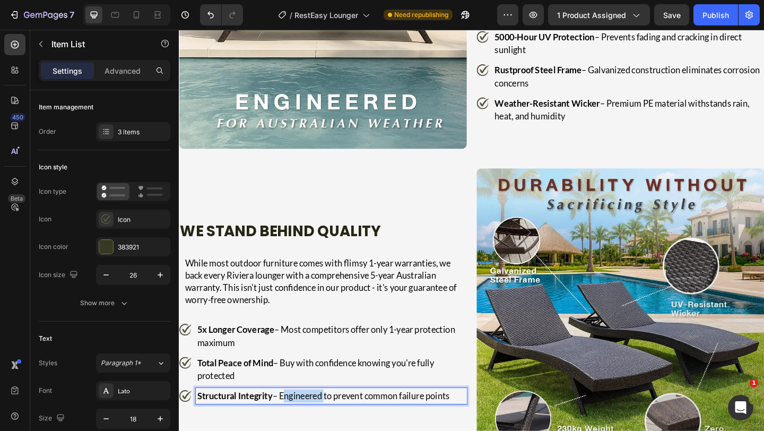
click at [289, 421] on p "Structural Integrity – Engineered to prevent common failure points" at bounding box center [344, 428] width 292 height 14
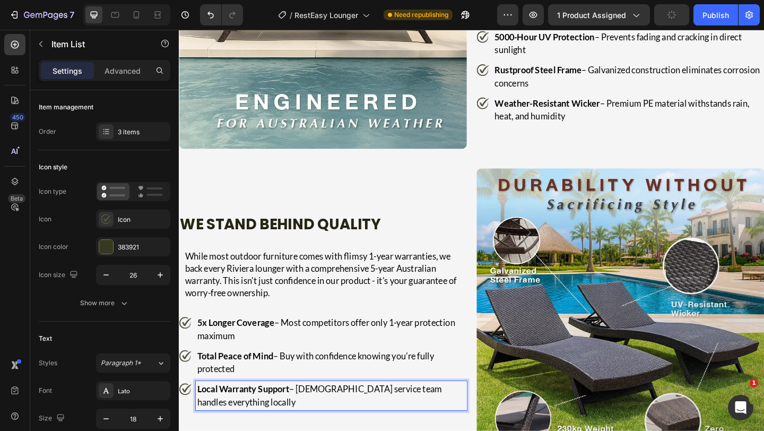
scroll to position [2359, 0]
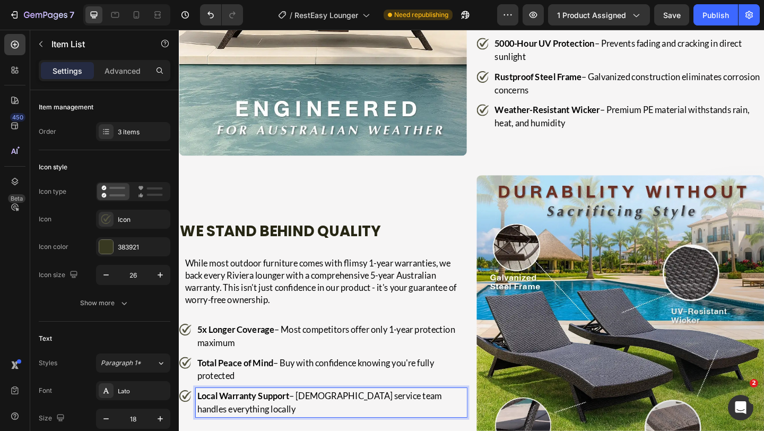
click at [289, 367] on p "5x Longer Coverage – Most competitors offer only 1-year protection maximum" at bounding box center [344, 363] width 292 height 29
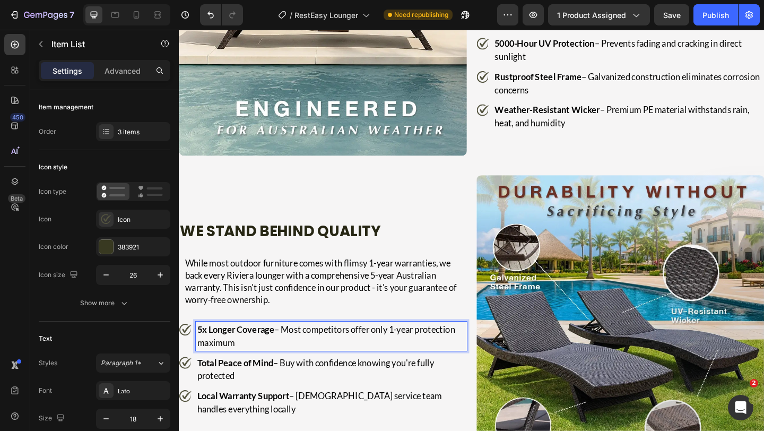
click at [289, 367] on p "5x Longer Coverage – Most competitors offer only 1-year protection maximum" at bounding box center [344, 363] width 292 height 29
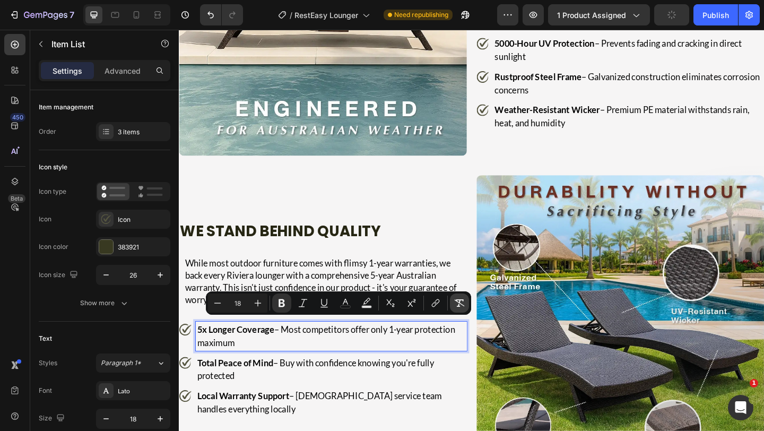
click at [451, 301] on button "Remove Format" at bounding box center [459, 302] width 19 height 19
click at [385, 402] on p "Total Peace of Mind – Buy with confidence knowing you're fully protected" at bounding box center [344, 399] width 292 height 29
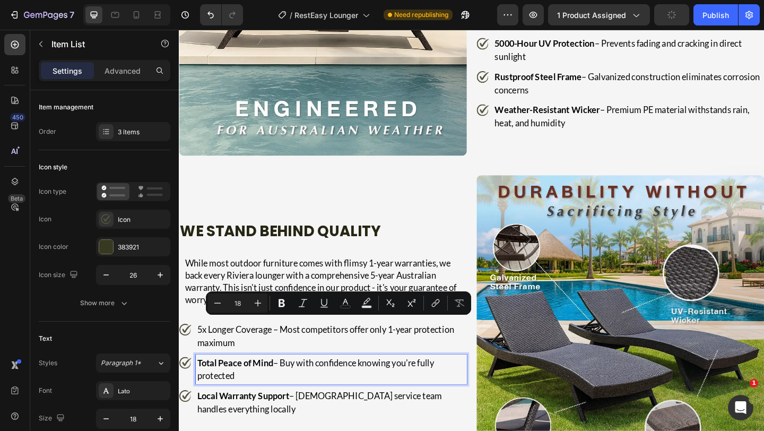
click at [385, 402] on p "Total Peace of Mind – Buy with confidence knowing you're fully protected" at bounding box center [344, 399] width 292 height 29
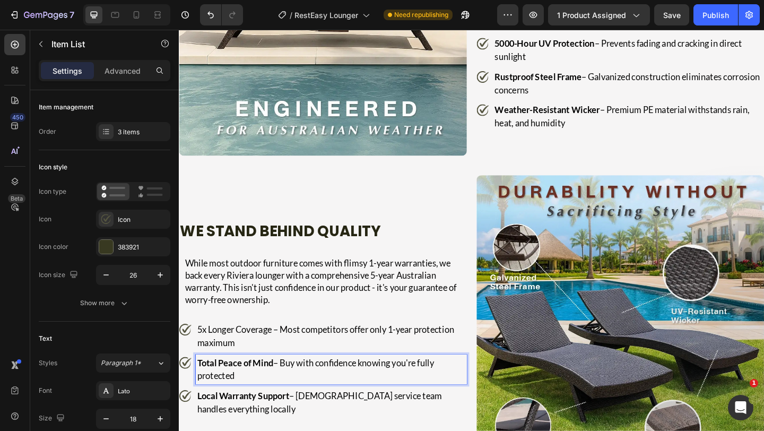
click at [385, 402] on p "Total Peace of Mind – Buy with confidence knowing you're fully protected" at bounding box center [344, 399] width 292 height 29
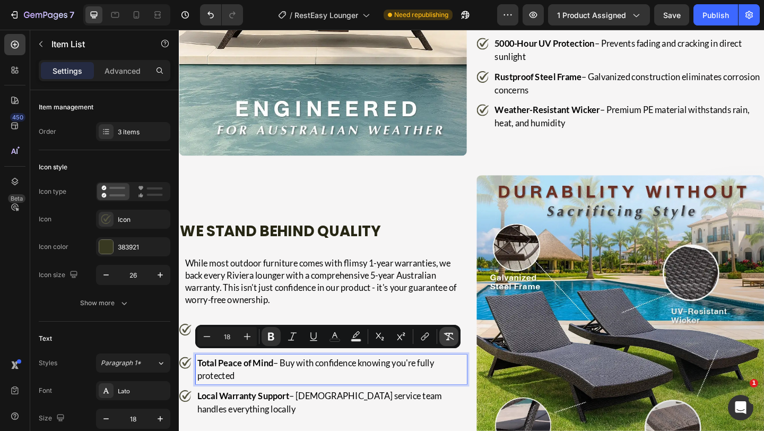
click at [453, 334] on icon "Editor contextual toolbar" at bounding box center [448, 336] width 11 height 11
click at [335, 430] on p "Local Warranty Support – Australian service team handles everything locally" at bounding box center [344, 435] width 292 height 29
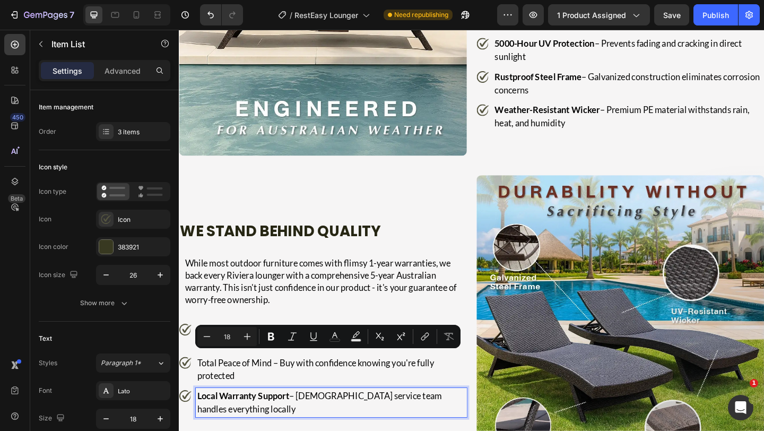
click at [335, 430] on p "Local Warranty Support – Australian service team handles everything locally" at bounding box center [344, 435] width 292 height 29
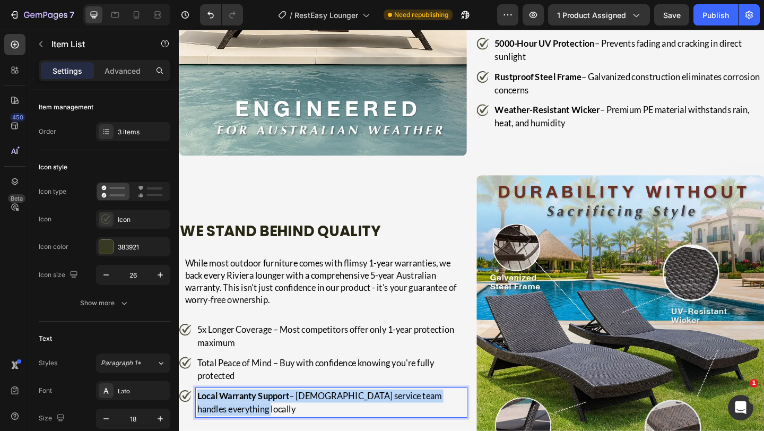
click at [335, 430] on p "Local Warranty Support – Australian service team handles everything locally" at bounding box center [344, 435] width 292 height 29
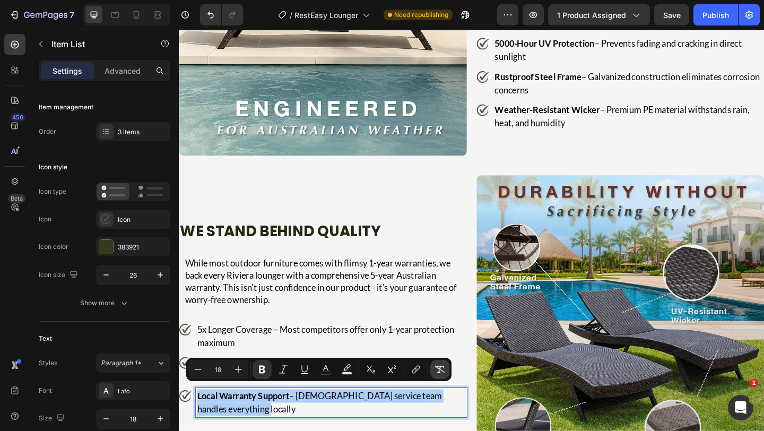
click at [434, 369] on icon "Editor contextual toolbar" at bounding box center [439, 369] width 11 height 11
click at [286, 430] on p "Local Warranty Support – Australian service team handles everything locally" at bounding box center [344, 435] width 292 height 29
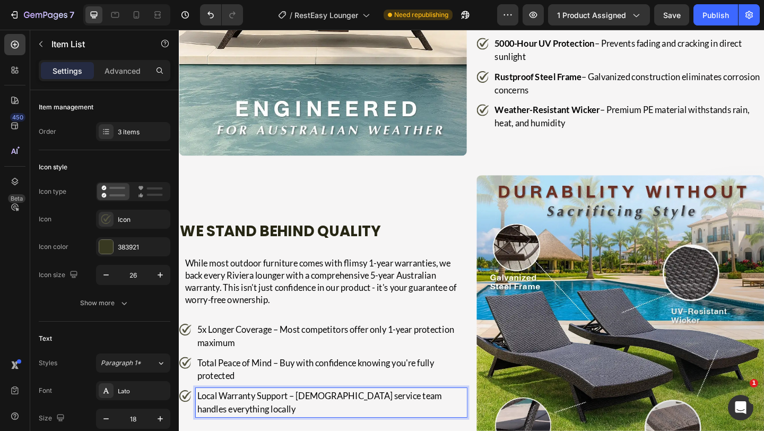
click at [323, 430] on p "Local Warranty Support – Australian service team handles everything locally" at bounding box center [344, 435] width 292 height 29
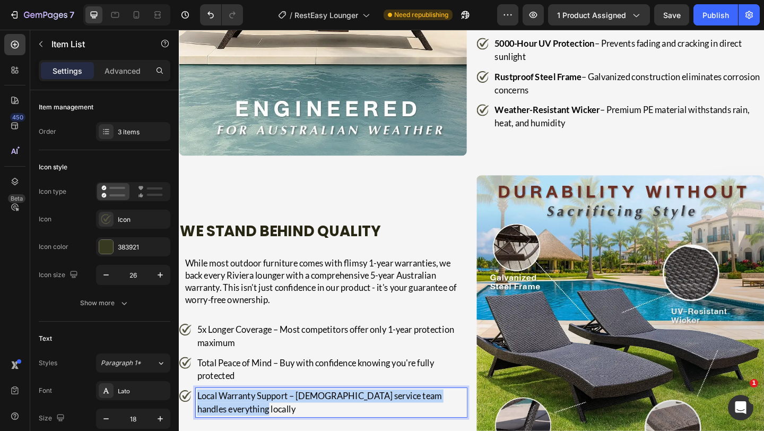
click at [323, 430] on p "Local Warranty Support – Australian service team handles everything locally" at bounding box center [344, 435] width 292 height 29
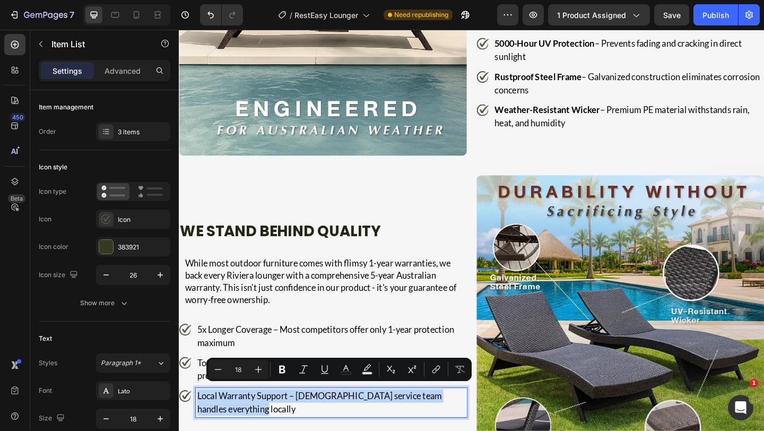
click at [323, 430] on p "Local Warranty Support – Australian service team handles everything locally" at bounding box center [344, 435] width 292 height 29
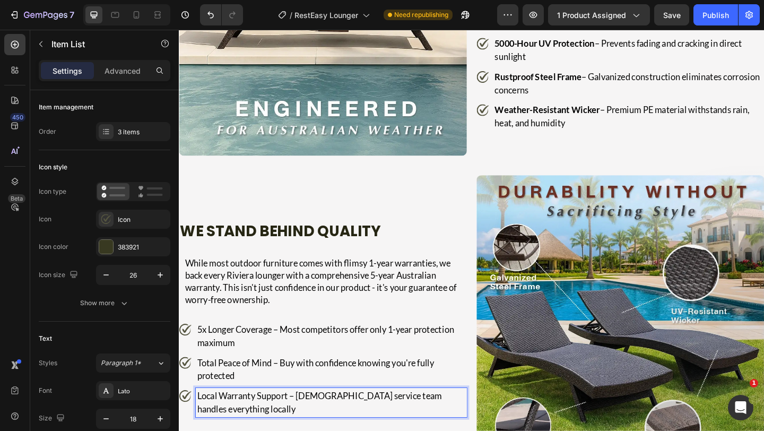
click at [335, 390] on p "Total Peace of Mind – Buy with confidence knowing you're fully protected" at bounding box center [344, 399] width 292 height 29
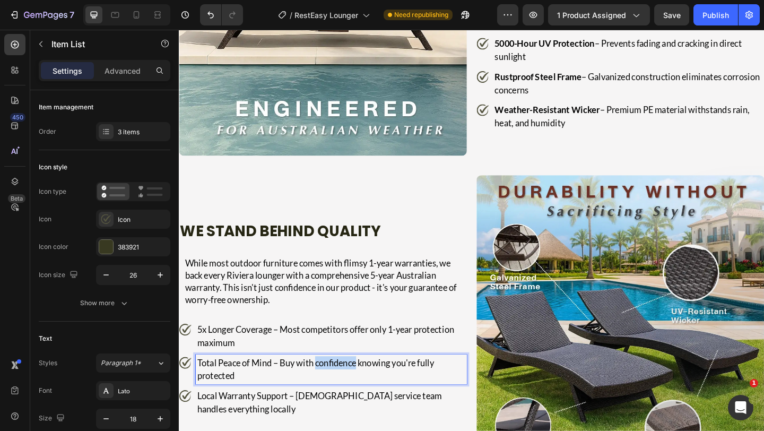
click at [335, 390] on p "Total Peace of Mind – Buy with confidence knowing you're fully protected" at bounding box center [344, 399] width 292 height 29
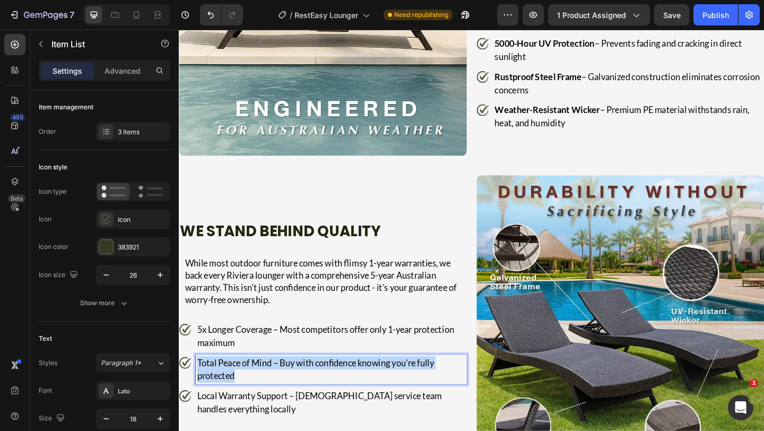
click at [335, 390] on p "Total Peace of Mind – Buy with confidence knowing you're fully protected" at bounding box center [344, 399] width 292 height 29
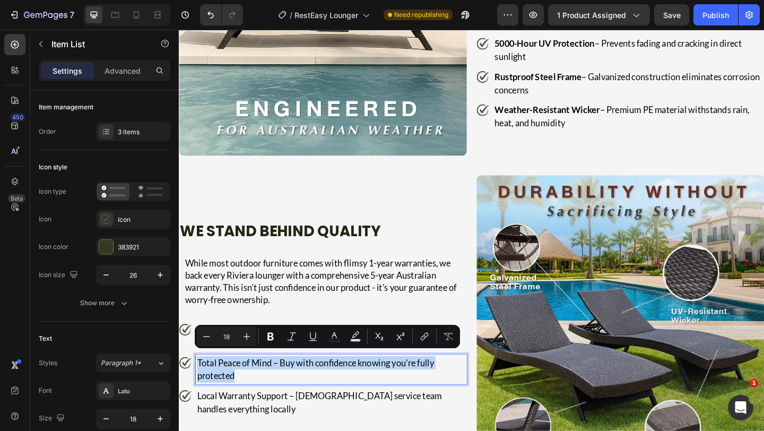
click at [335, 390] on p "Total Peace of Mind – Buy with confidence knowing you're fully protected" at bounding box center [344, 399] width 292 height 29
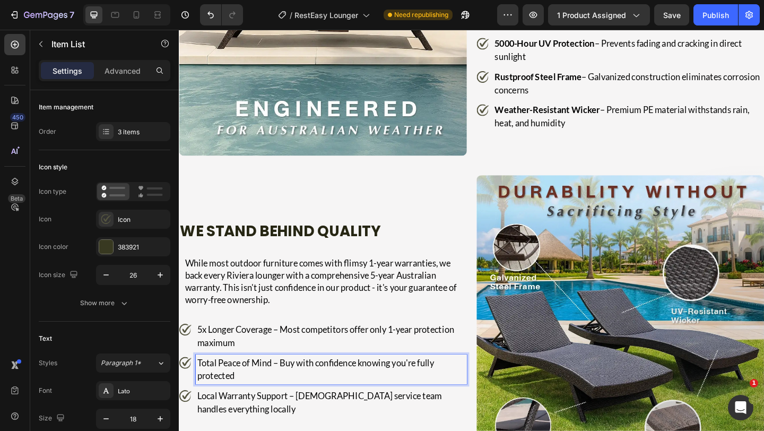
click at [344, 360] on p "5x Longer Coverage – Most competitors offer only 1-year protection maximum" at bounding box center [344, 363] width 292 height 29
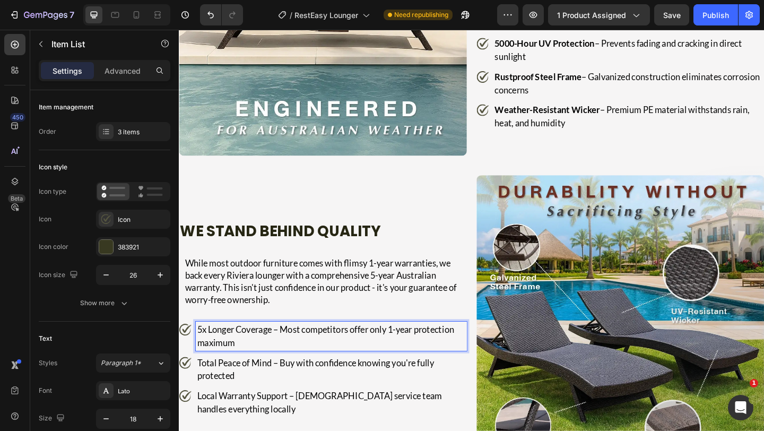
click at [344, 360] on p "5x Longer Coverage – Most competitors offer only 1-year protection maximum" at bounding box center [344, 363] width 292 height 29
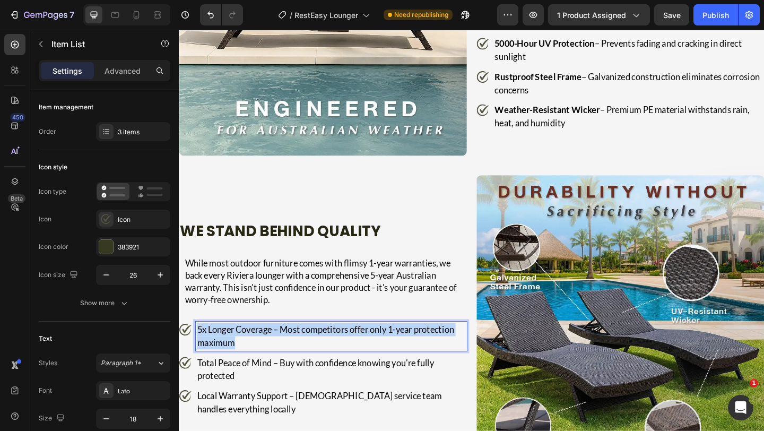
click at [344, 360] on p "5x Longer Coverage – Most competitors offer only 1-year protection maximum" at bounding box center [344, 363] width 292 height 29
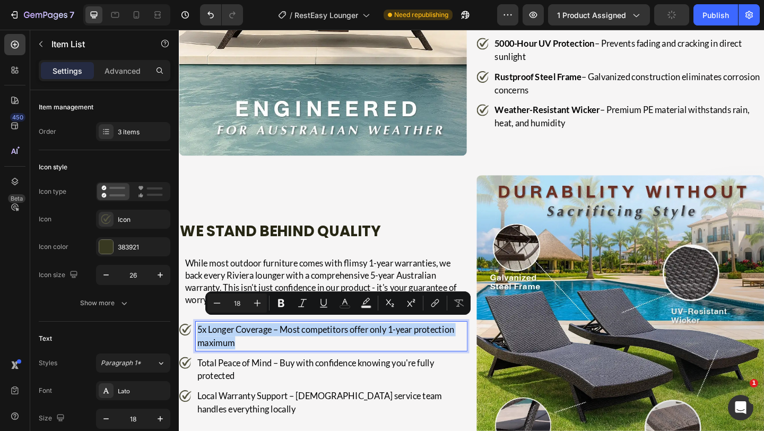
click at [344, 360] on p "5x Longer Coverage – Most competitors offer only 1-year protection maximum" at bounding box center [344, 363] width 292 height 29
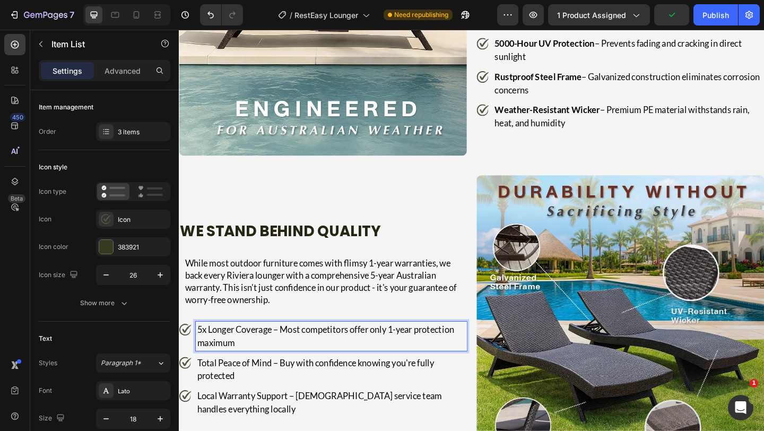
click at [270, 359] on p "5x Longer Coverage – Most competitors offer only 1-year protection maximum" at bounding box center [344, 363] width 292 height 29
click at [280, 353] on p "5x Longer Coverage – Most competitors offer only 1-year protection maximum" at bounding box center [344, 363] width 292 height 29
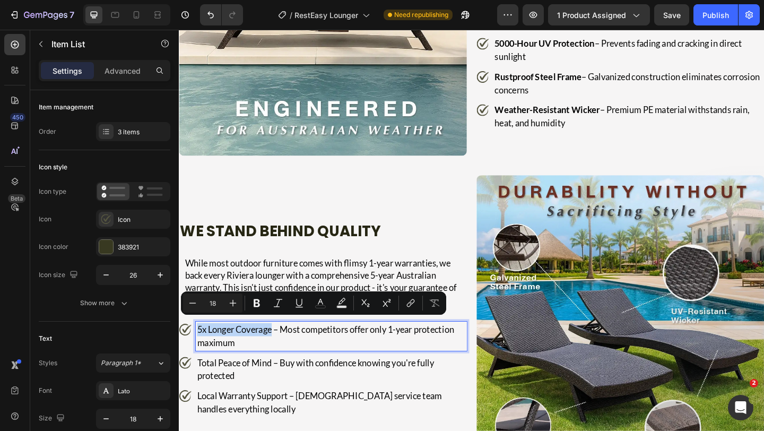
drag, startPoint x: 281, startPoint y: 355, endPoint x: 196, endPoint y: 351, distance: 85.0
click at [196, 351] on div "5x Longer Coverage – Most competitors offer only 1-year protection maximum" at bounding box center [335, 363] width 313 height 32
drag, startPoint x: 248, startPoint y: 396, endPoint x: 255, endPoint y: 394, distance: 7.1
click at [249, 396] on p "Total Peace of Mind – Buy with confidence knowing you're fully protected" at bounding box center [344, 399] width 292 height 29
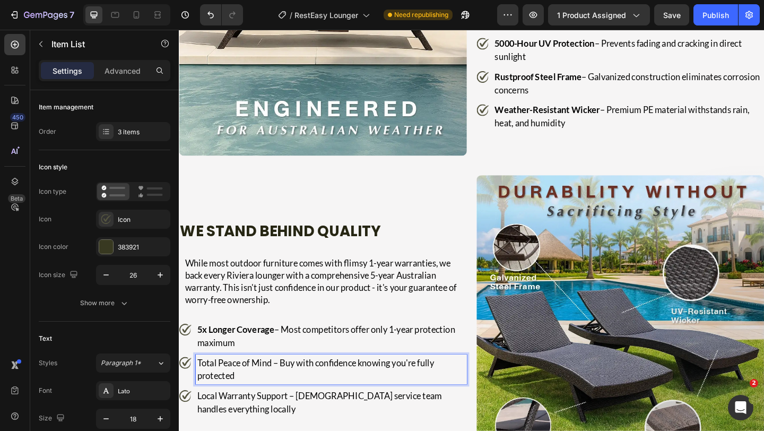
click at [280, 388] on p "Total Peace of Mind – Buy with confidence knowing you're fully protected" at bounding box center [344, 399] width 292 height 29
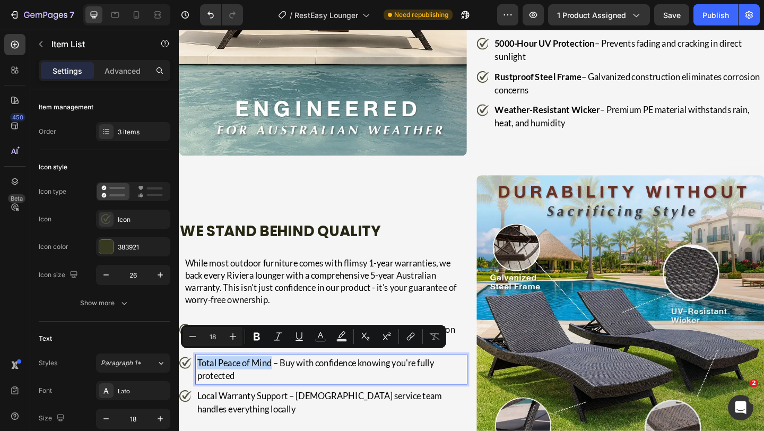
drag, startPoint x: 280, startPoint y: 388, endPoint x: 198, endPoint y: 386, distance: 81.7
click at [198, 386] on p "Total Peace of Mind – Buy with confidence knowing you're fully protected" at bounding box center [344, 399] width 292 height 29
click at [244, 427] on p "Local Warranty Support – Australian service team handles everything locally" at bounding box center [344, 435] width 292 height 29
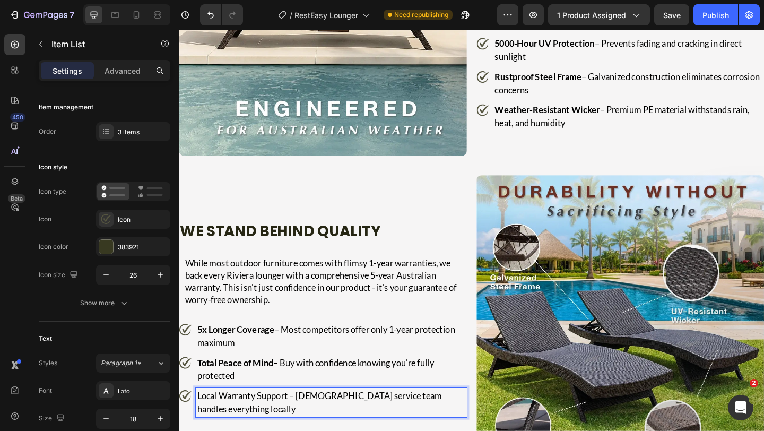
click at [299, 425] on p "Local Warranty Support – Australian service team handles everything locally" at bounding box center [344, 435] width 292 height 29
click at [295, 426] on p "Local Warranty Support – Australian service team handles everything locally" at bounding box center [344, 435] width 292 height 29
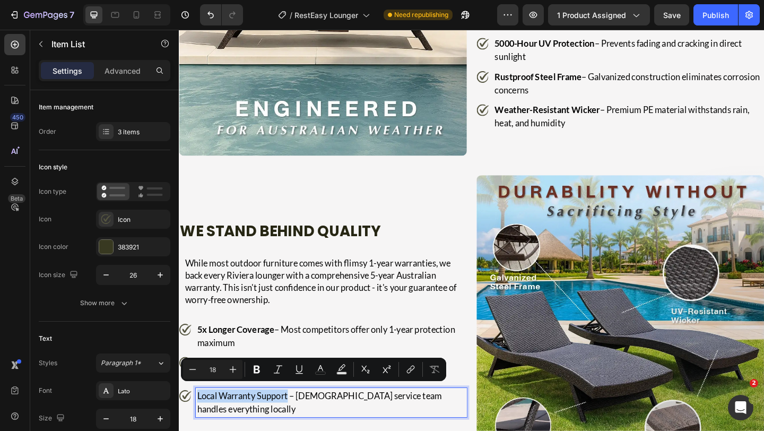
drag, startPoint x: 297, startPoint y: 426, endPoint x: 192, endPoint y: 424, distance: 105.0
click at [192, 424] on div "Local Warranty Support – Australian service team handles everything locally" at bounding box center [335, 435] width 313 height 32
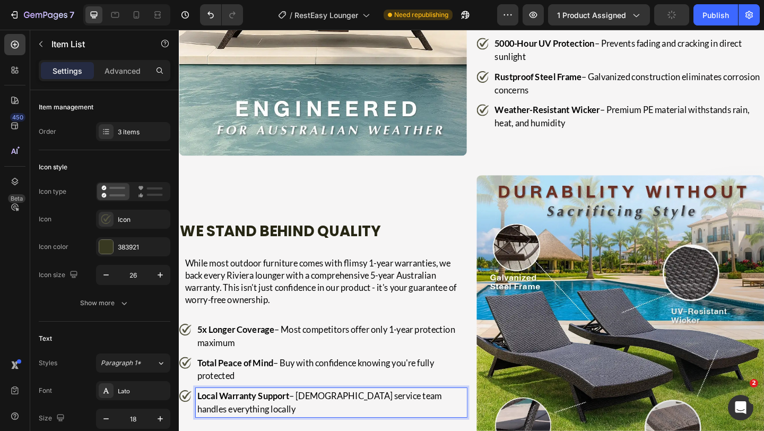
click at [259, 430] on div "Local Warranty Support – Australian service team handles everything locally" at bounding box center [344, 435] width 295 height 32
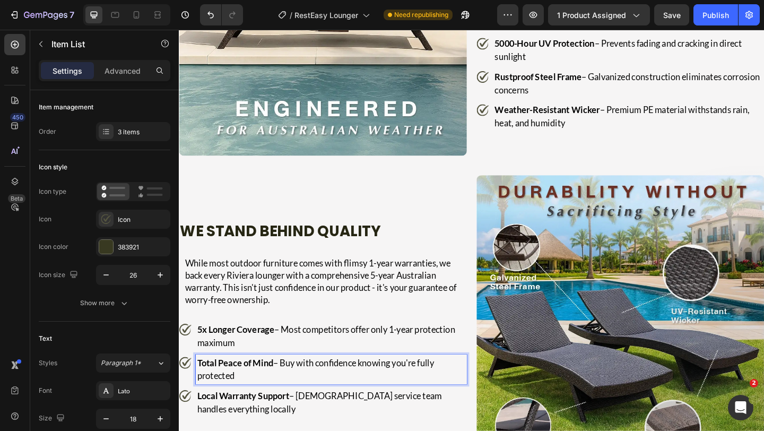
click at [259, 396] on p "Total Peace of Mind – Buy with confidence knowing you're fully protected" at bounding box center [344, 399] width 292 height 29
click at [264, 430] on p "Local Warranty Support – Australian service team handles everything locally" at bounding box center [344, 435] width 292 height 29
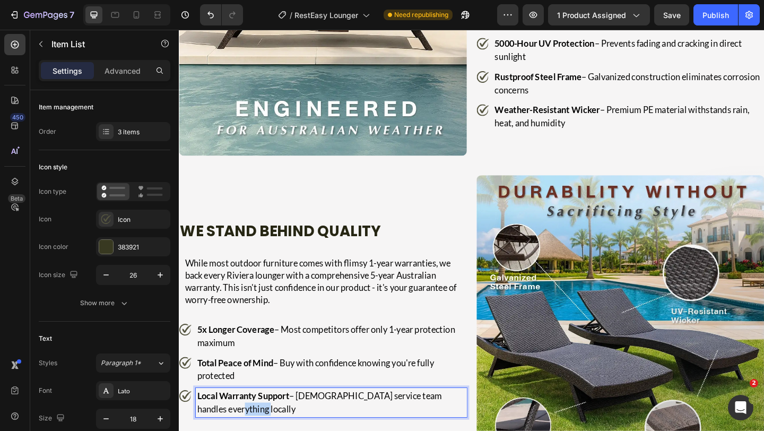
click at [264, 430] on p "Local Warranty Support – Australian service team handles everything locally" at bounding box center [344, 435] width 292 height 29
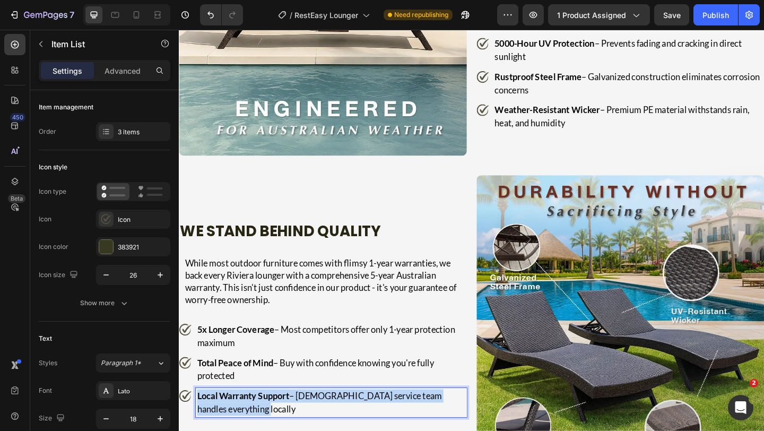
click at [264, 430] on p "Local Warranty Support – Australian service team handles everything locally" at bounding box center [344, 435] width 292 height 29
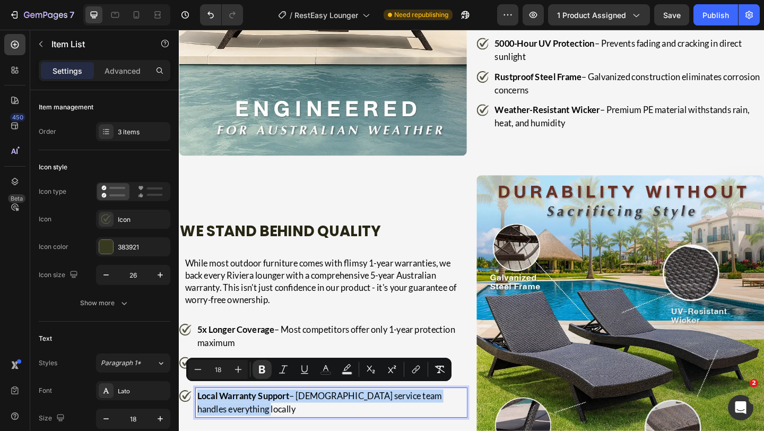
click at [281, 422] on strong "Local Warranty Support" at bounding box center [248, 428] width 100 height 12
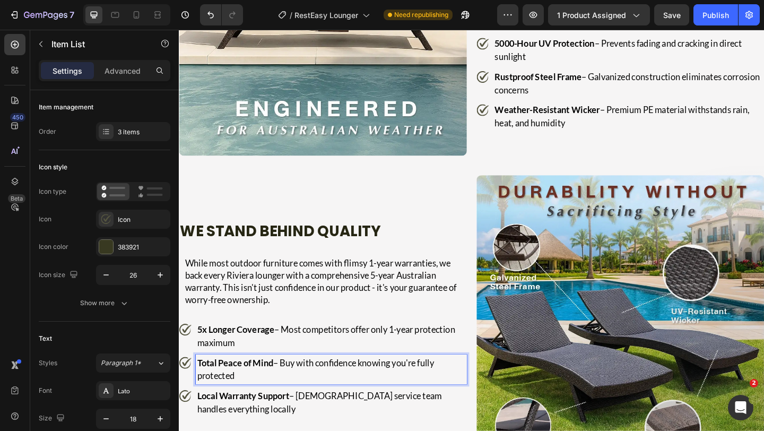
click at [369, 386] on p "Total Peace of Mind – Buy with confidence knowing you're fully protected" at bounding box center [344, 399] width 292 height 29
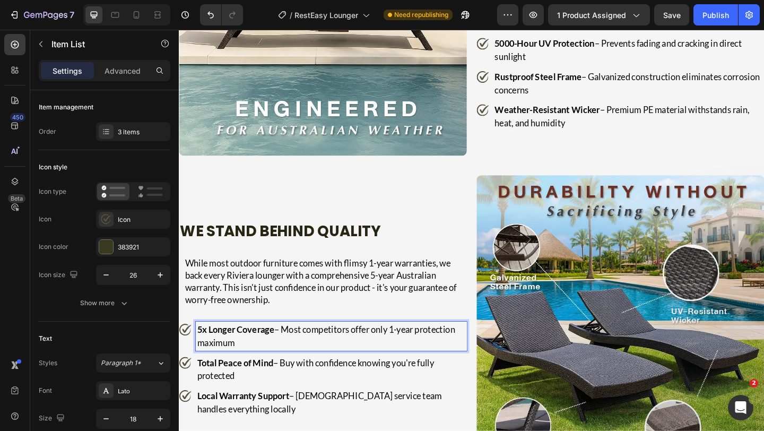
click at [411, 351] on p "5x Longer Coverage – Most competitors offer only 1-year protection maximum" at bounding box center [344, 363] width 292 height 29
click at [418, 334] on div "We Stand Behind Quality Heading While most outdoor furniture comes with flimsy …" at bounding box center [335, 344] width 313 height 313
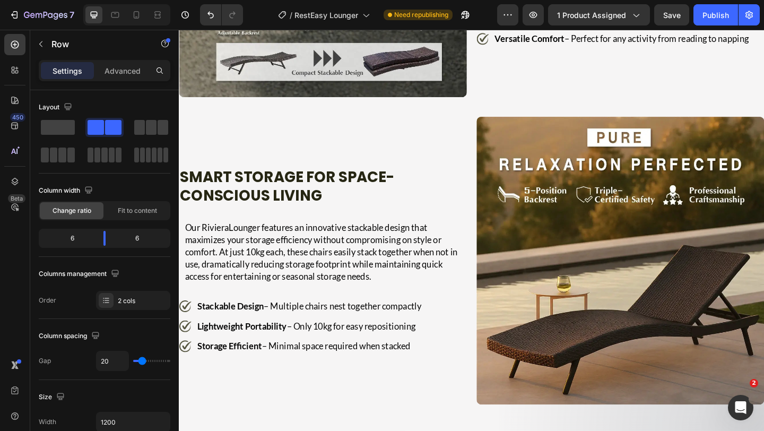
scroll to position [3093, 0]
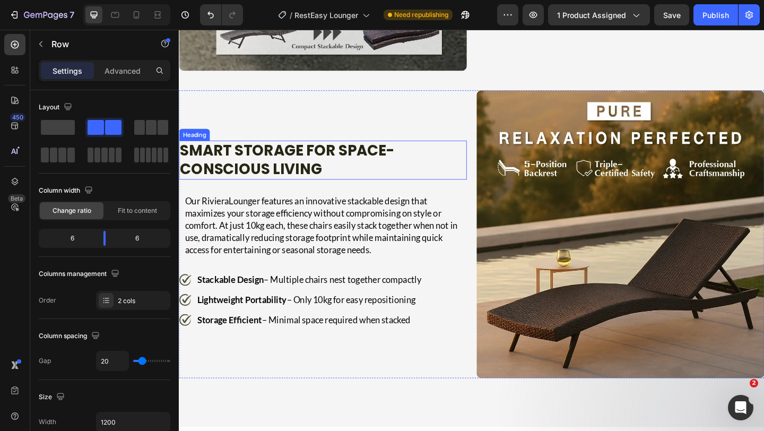
click at [326, 155] on h2 "Smart Storage for Space-Conscious Living" at bounding box center [334, 171] width 310 height 42
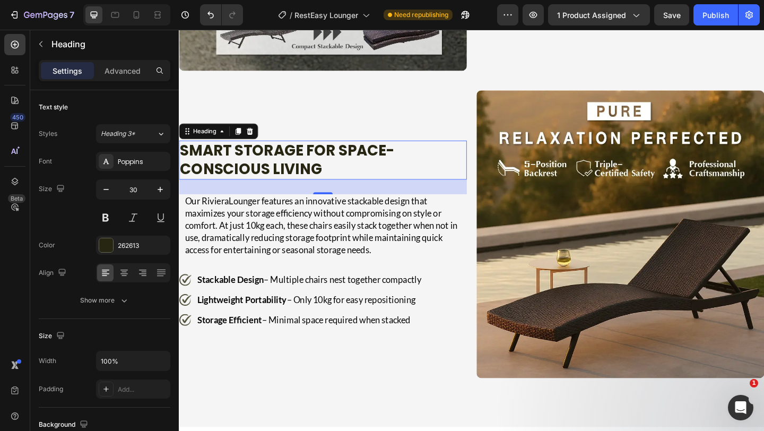
click at [306, 157] on h2 "Smart Storage for Space-Conscious Living" at bounding box center [334, 171] width 310 height 42
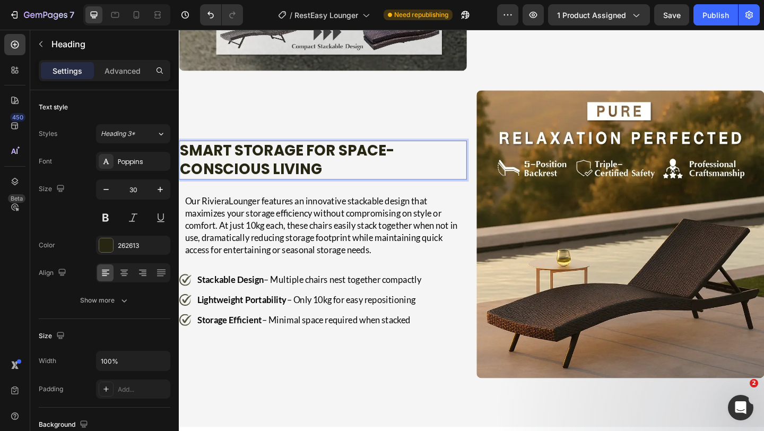
click at [306, 157] on p "Smart Storage for Space-Conscious Living" at bounding box center [334, 171] width 308 height 40
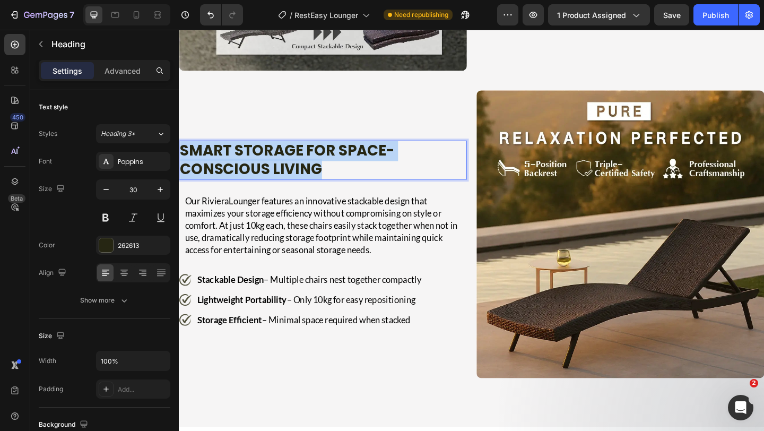
click at [306, 157] on p "Smart Storage for Space-Conscious Living" at bounding box center [334, 171] width 308 height 40
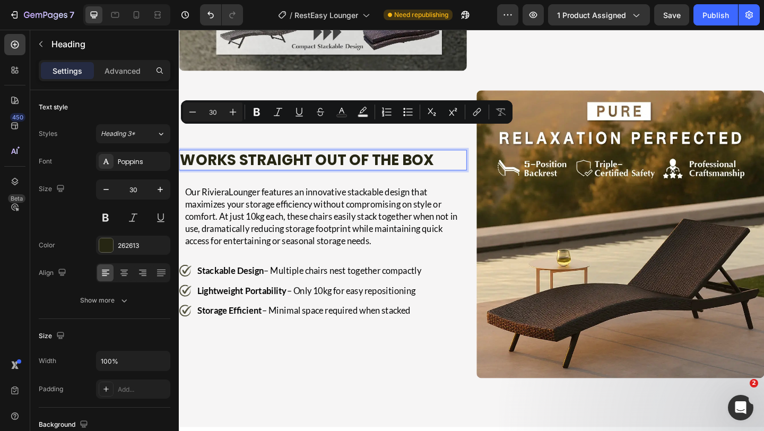
scroll to position [3103, 0]
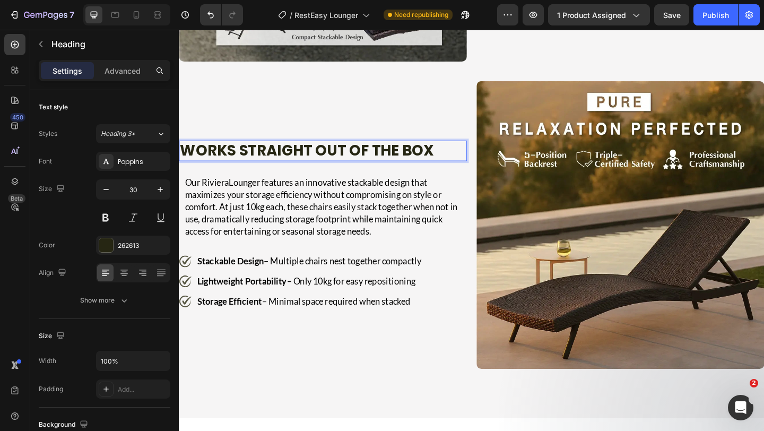
click at [306, 157] on strong "Works Straight Out of the Box" at bounding box center [318, 161] width 276 height 23
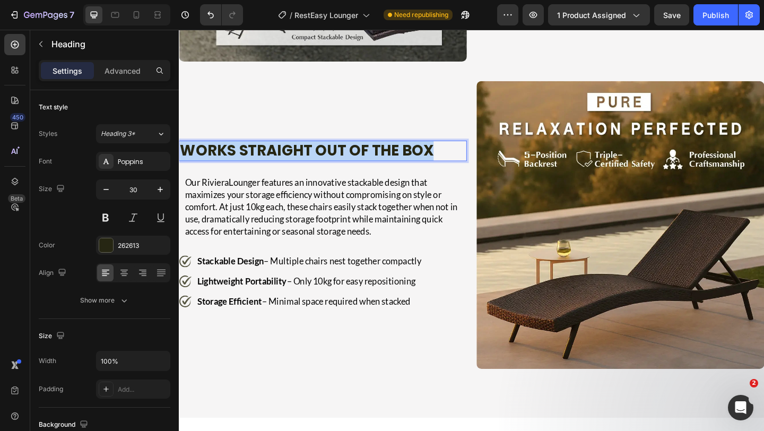
click at [306, 157] on strong "Works Straight Out of the Box" at bounding box center [318, 161] width 276 height 23
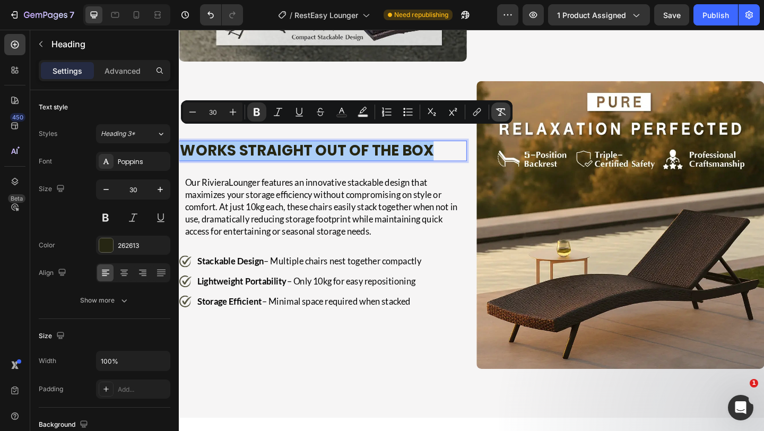
click at [500, 117] on button "Remove Format" at bounding box center [500, 111] width 19 height 19
click at [416, 151] on p "Works Straight Out of the Box" at bounding box center [334, 161] width 308 height 20
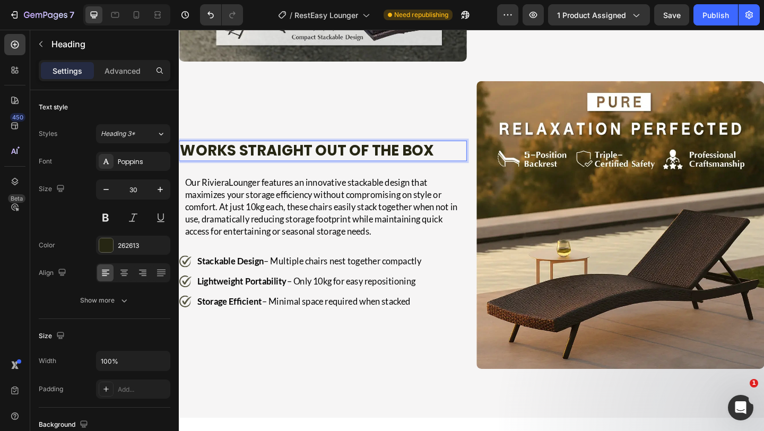
click at [419, 151] on p "Works Straight Out of the Box" at bounding box center [334, 161] width 308 height 20
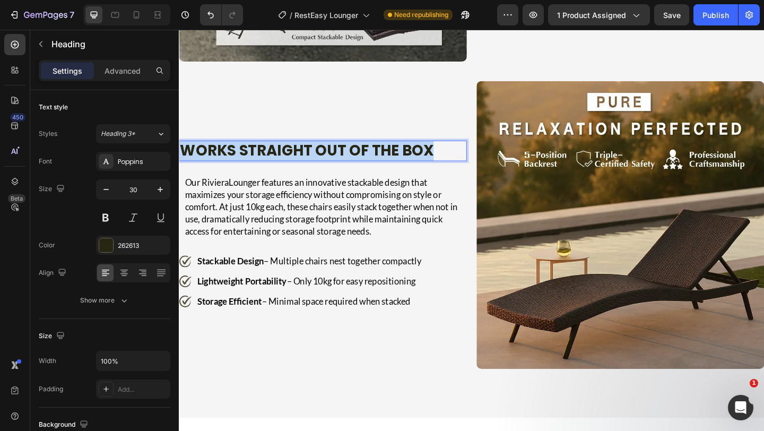
click at [419, 151] on p "Works Straight Out of the Box" at bounding box center [334, 161] width 308 height 20
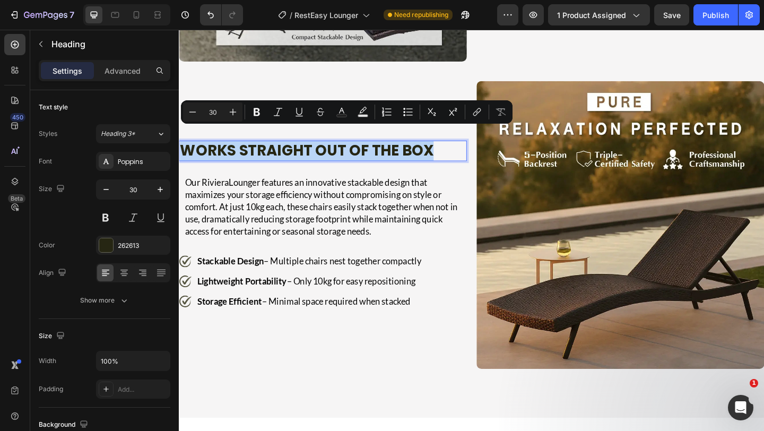
click at [463, 151] on p "Works Straight Out of the Box" at bounding box center [334, 161] width 308 height 20
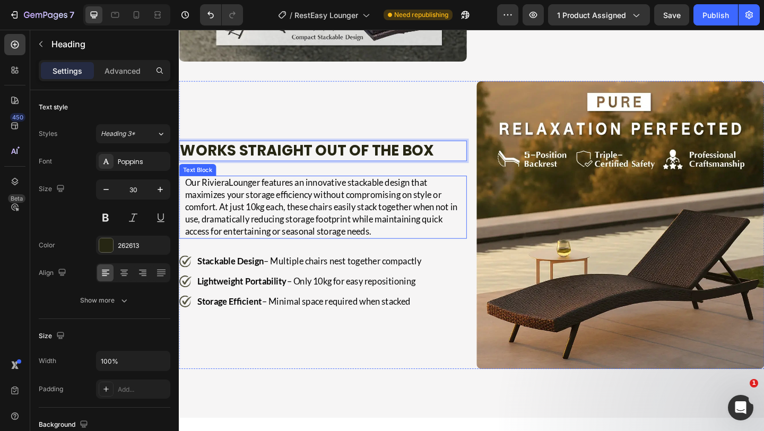
click at [318, 201] on p "Our RivieraLounger features an innovative stackable design that maximizes your …" at bounding box center [338, 222] width 306 height 66
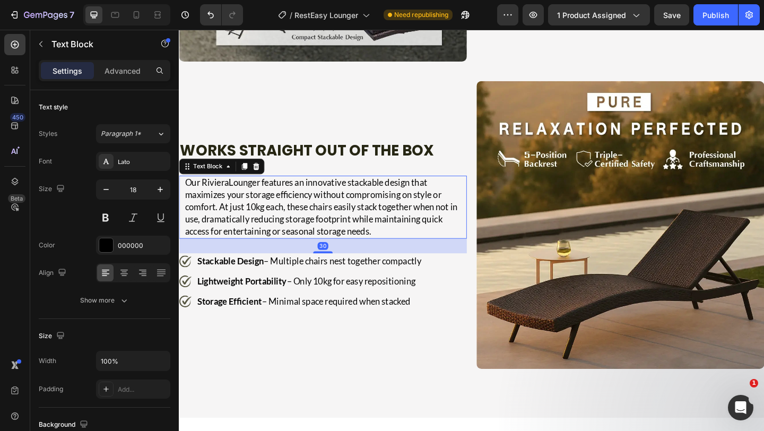
click at [318, 201] on p "Our RivieraLounger features an innovative stackable design that maximizes your …" at bounding box center [338, 222] width 306 height 66
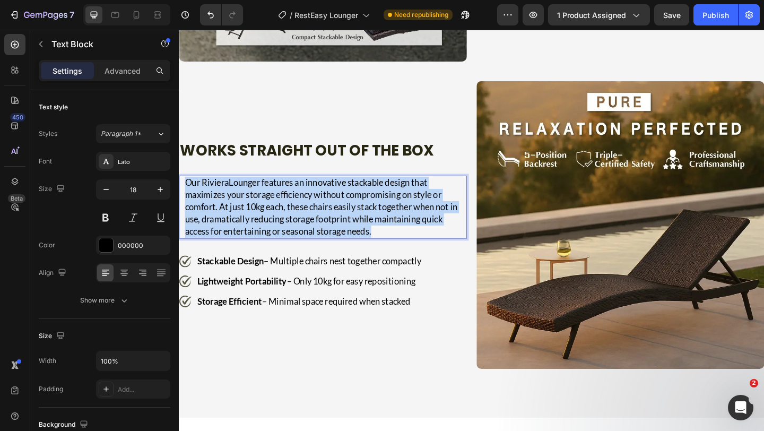
click at [318, 201] on p "Our RivieraLounger features an innovative stackable design that maximizes your …" at bounding box center [338, 222] width 306 height 66
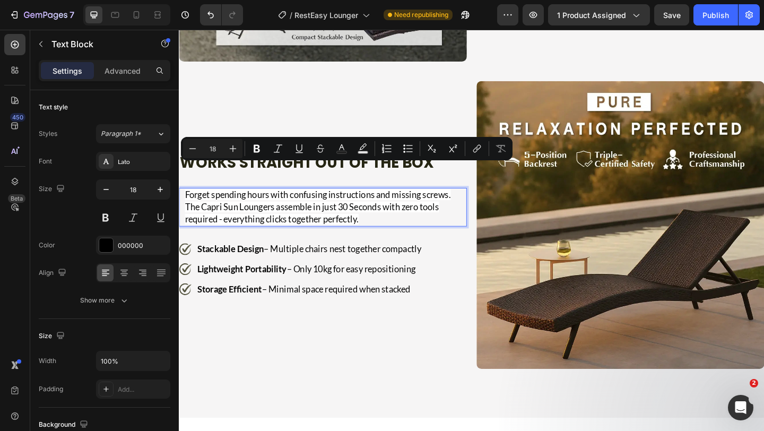
scroll to position [3116, 0]
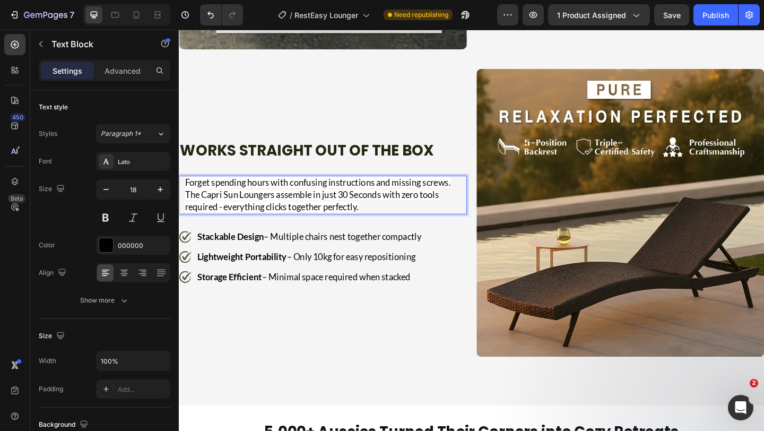
click at [318, 201] on p "Forget spending hours with confusing instructions and missing screws. The Capri…" at bounding box center [338, 209] width 306 height 40
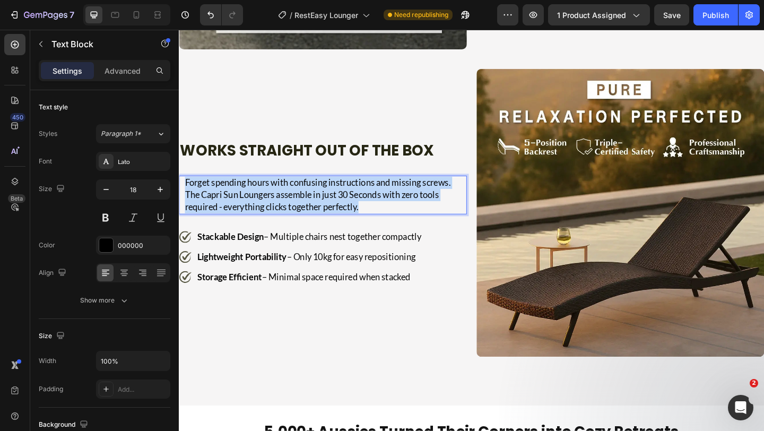
click at [318, 201] on p "Forget spending hours with confusing instructions and missing screws. The Capri…" at bounding box center [338, 209] width 306 height 40
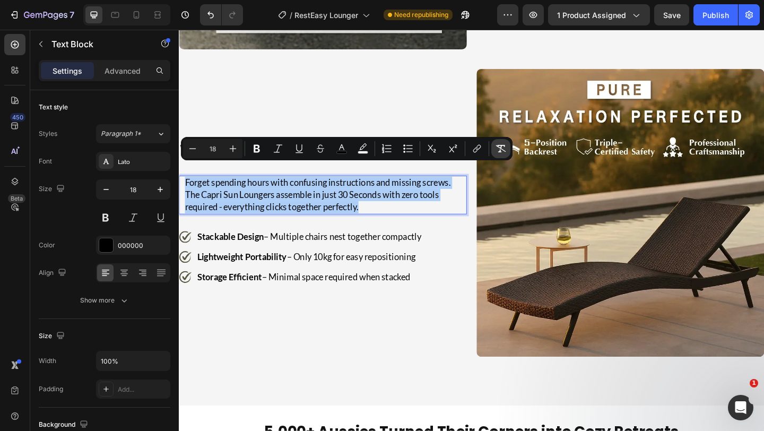
click at [508, 146] on button "Remove Format" at bounding box center [500, 148] width 19 height 19
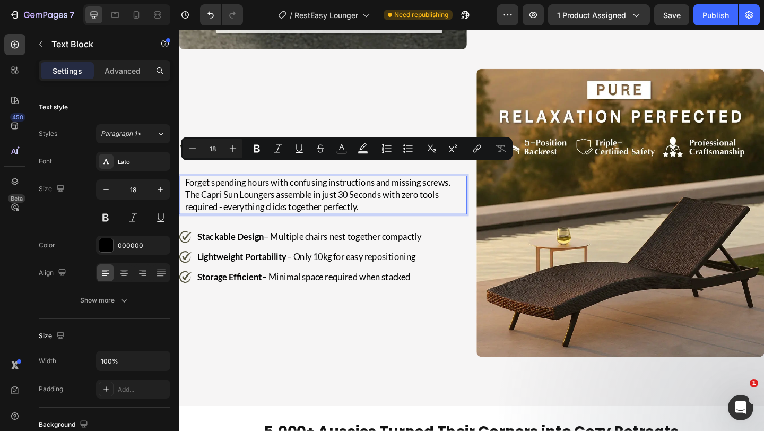
click at [405, 200] on p "Forget spending hours with confusing instructions and missing screws. The Capri…" at bounding box center [338, 209] width 306 height 40
click at [410, 201] on p "Forget spending hours with confusing instructions and missing screws. The Capri…" at bounding box center [338, 209] width 306 height 40
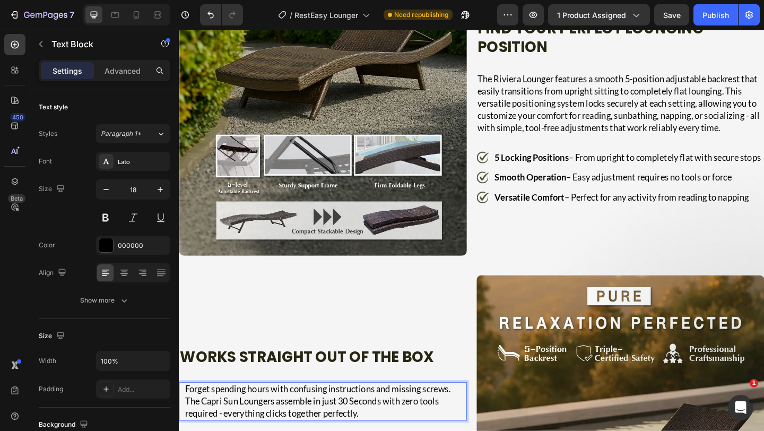
scroll to position [2871, 0]
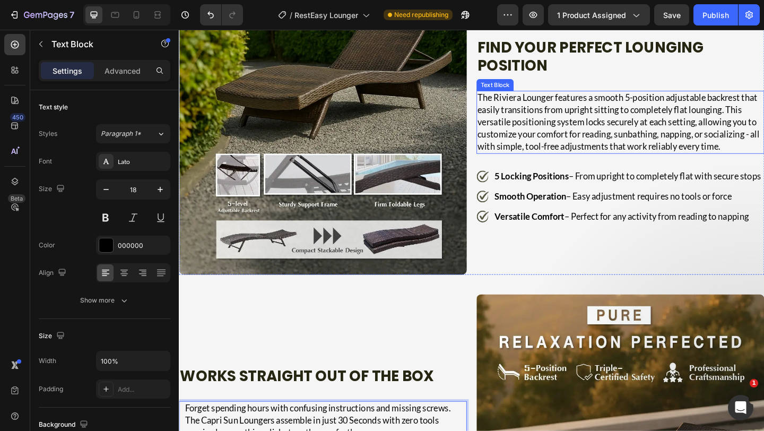
click at [527, 97] on p "The Riviera Lounger features a smooth 5-position adjustable backrest that easil…" at bounding box center [658, 130] width 311 height 66
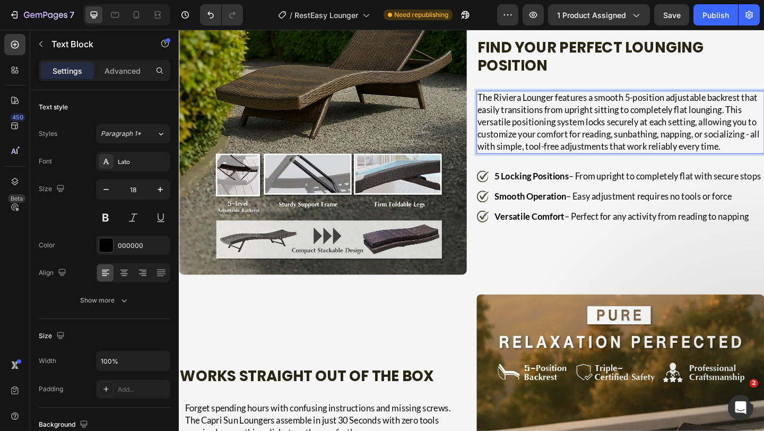
click at [520, 97] on p "The Riviera Lounger features a smooth 5-position adjustable backrest that easil…" at bounding box center [658, 130] width 311 height 66
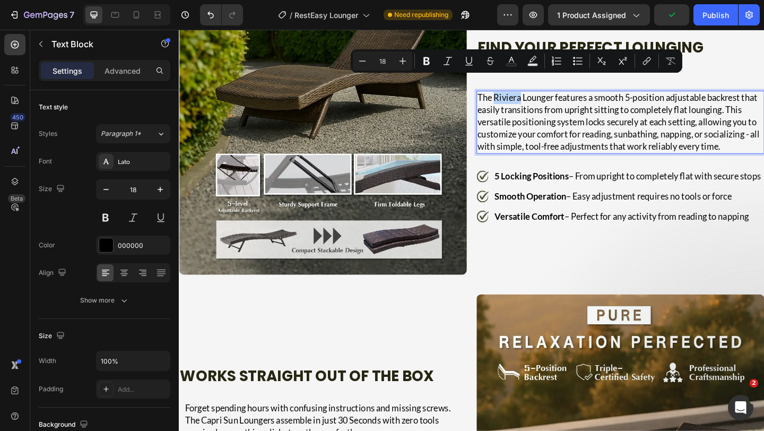
drag, startPoint x: 518, startPoint y: 88, endPoint x: 546, endPoint y: 88, distance: 28.1
click at [546, 97] on p "The Riviera Lounger features a smooth 5-position adjustable backrest that easil…" at bounding box center [658, 130] width 311 height 66
copy p "Riviera"
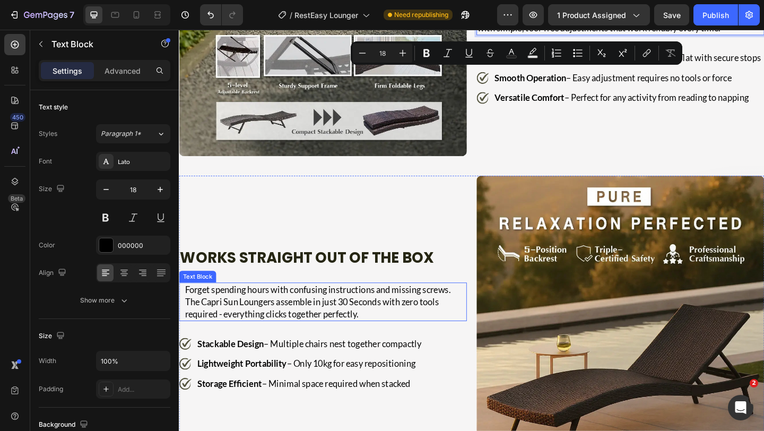
scroll to position [3076, 0]
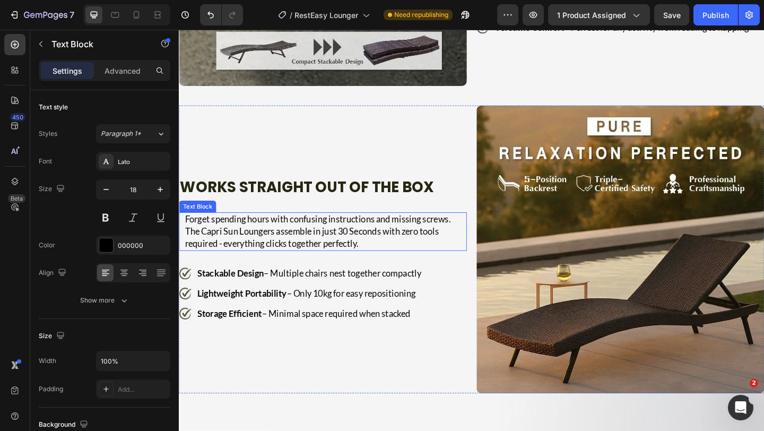
click at [223, 238] on p "Forget spending hours with confusing instructions and missing screws. The Capri…" at bounding box center [338, 249] width 306 height 40
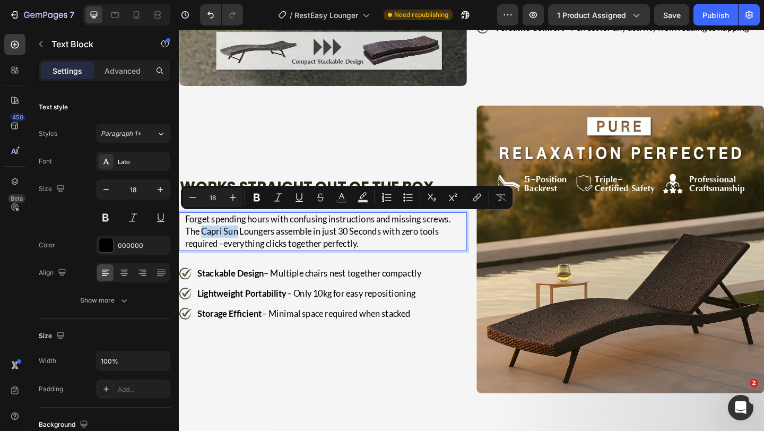
drag, startPoint x: 202, startPoint y: 237, endPoint x: 242, endPoint y: 241, distance: 40.5
click at [242, 241] on p "Forget spending hours with confusing instructions and missing screws. The Capri…" at bounding box center [338, 249] width 306 height 40
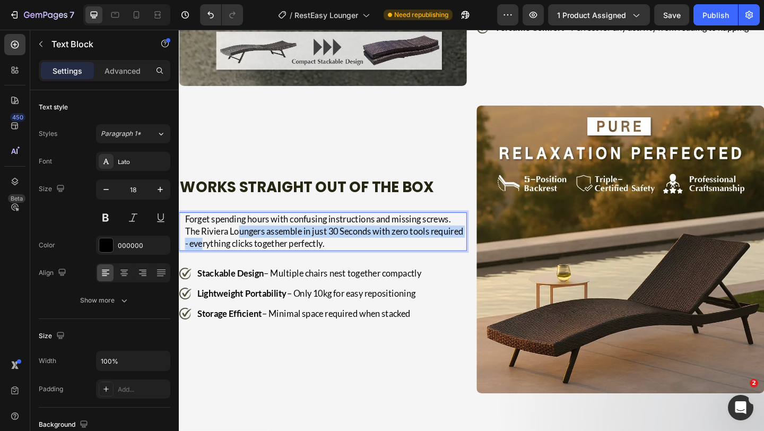
click at [242, 241] on p "Forget spending hours with confusing instructions and missing screws. The Rivie…" at bounding box center [338, 249] width 306 height 40
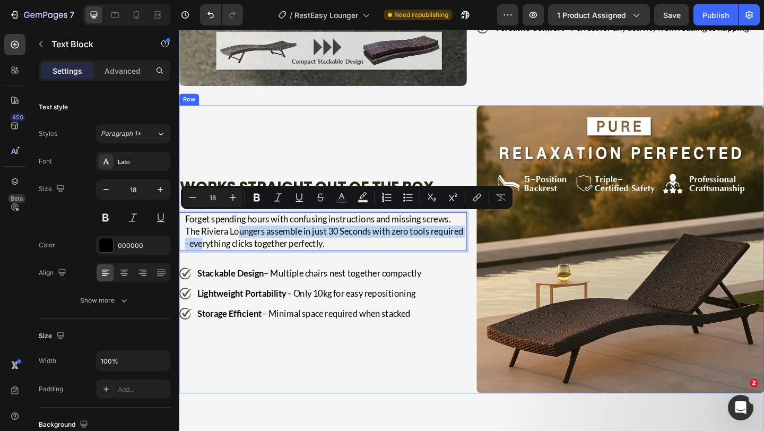
click at [319, 267] on div "Works Straight Out of the Box Heading Forget spending hours with confusing inst…" at bounding box center [335, 268] width 313 height 313
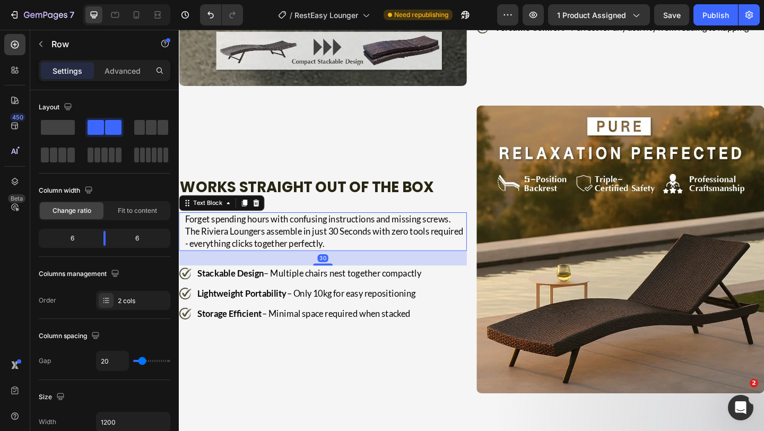
click at [330, 239] on p "Forget spending hours with confusing instructions and missing screws. The Rivie…" at bounding box center [338, 249] width 306 height 40
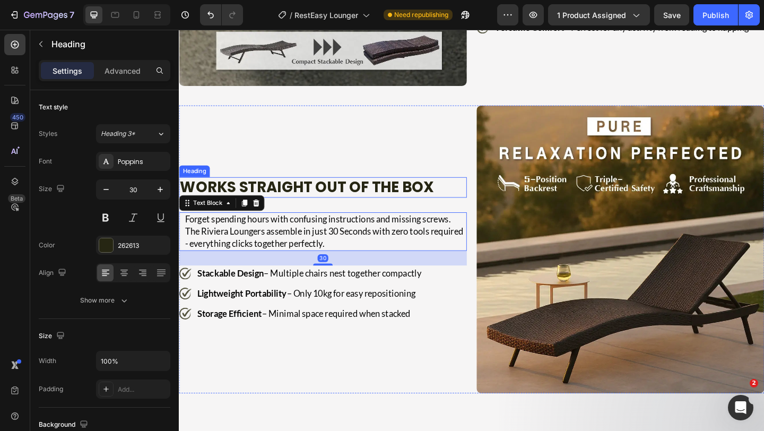
click at [439, 194] on p "Works Straight Out of the Box" at bounding box center [334, 201] width 308 height 20
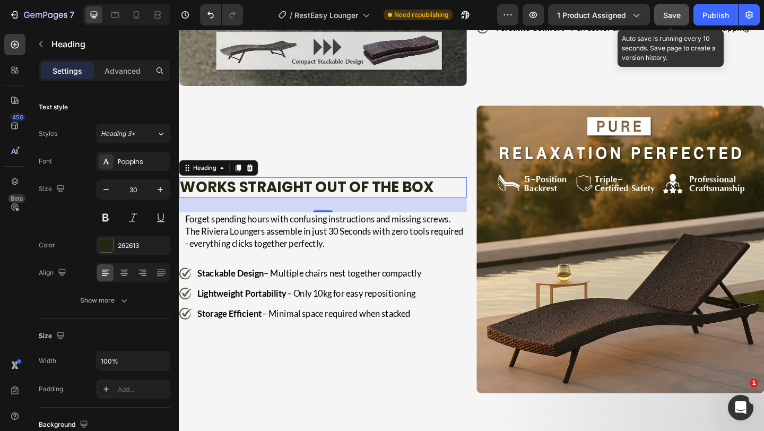
click at [670, 8] on button "Save" at bounding box center [671, 14] width 35 height 21
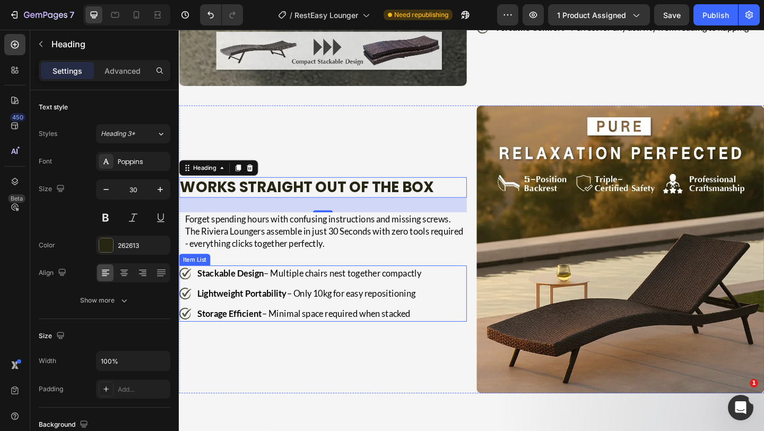
click at [286, 288] on p "Stackable Design – Multiple chairs nest together compactly" at bounding box center [320, 295] width 244 height 14
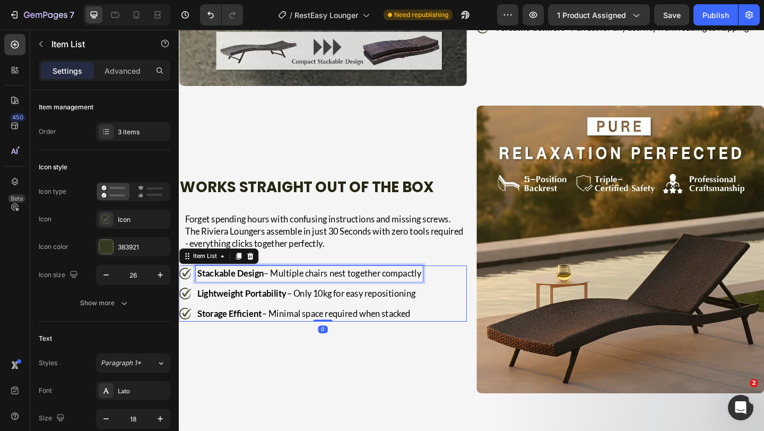
click at [285, 288] on p "Stackable Design – Multiple chairs nest together compactly" at bounding box center [320, 295] width 244 height 14
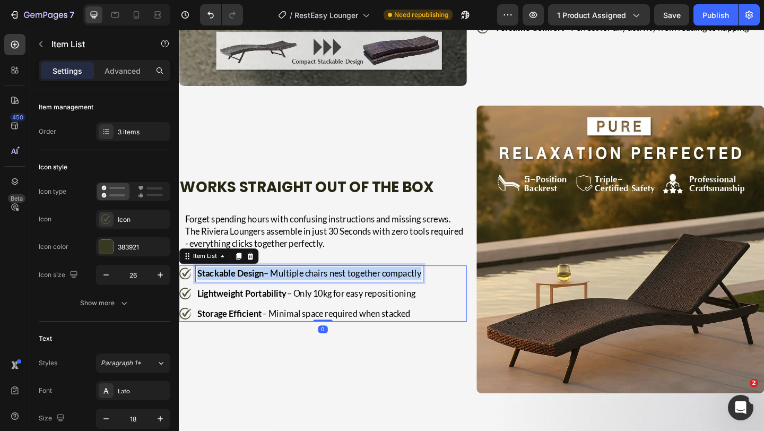
click at [285, 288] on p "Stackable Design – Multiple chairs nest together compactly" at bounding box center [320, 295] width 244 height 14
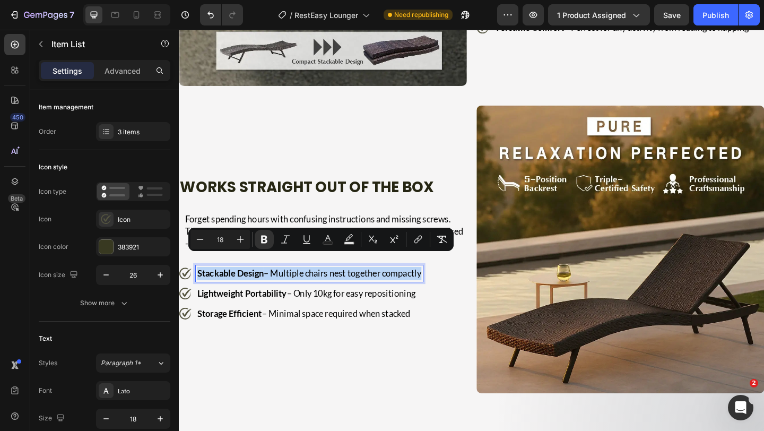
scroll to position [3069, 0]
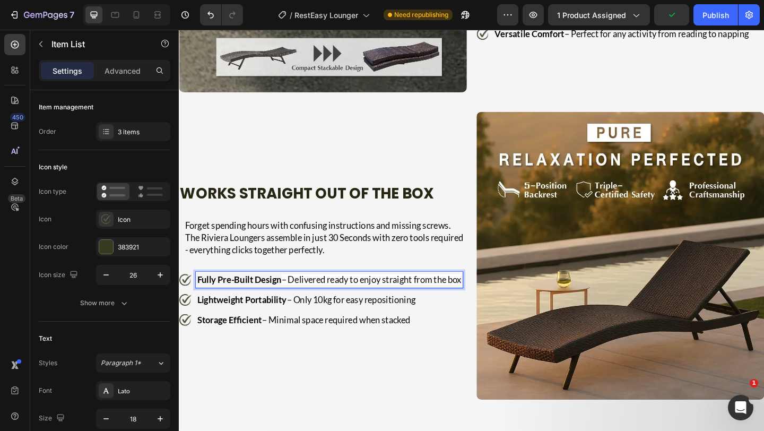
click at [314, 319] on p "Lightweight Portability – Only 10kg for easy repositioning" at bounding box center [342, 323] width 288 height 14
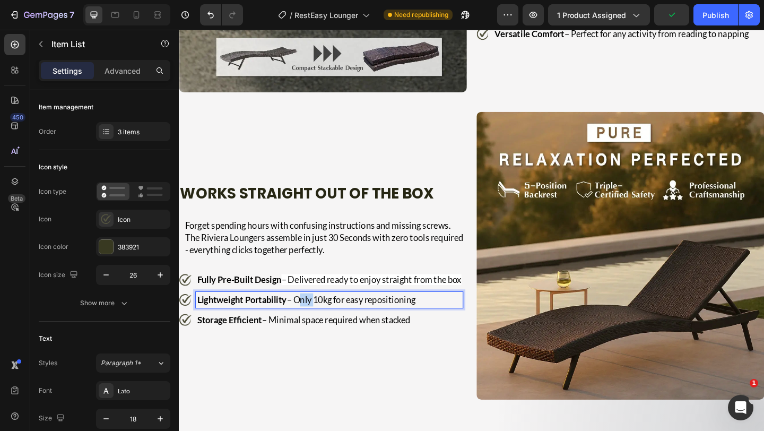
click at [314, 319] on p "Lightweight Portability – Only 10kg for easy repositioning" at bounding box center [342, 323] width 288 height 14
click at [314, 320] on p "Lightweight Portability – Only 10kg for easy repositioning" at bounding box center [342, 323] width 288 height 14
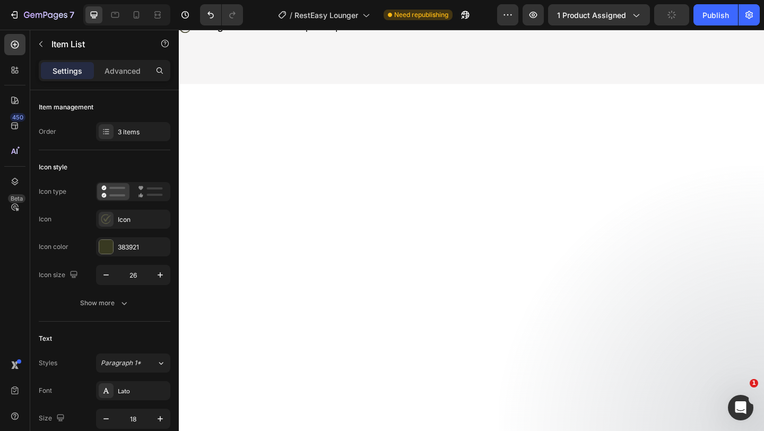
click at [310, 34] on p "Storage Efficient – Minimal space required when stacked" at bounding box center [344, 27] width 292 height 14
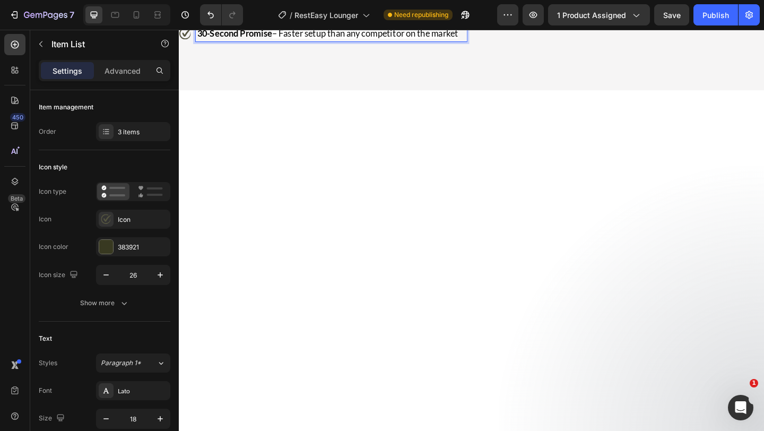
click at [271, 41] on p "30-Second Promise – Faster setup than any competitor on the market" at bounding box center [344, 34] width 292 height 14
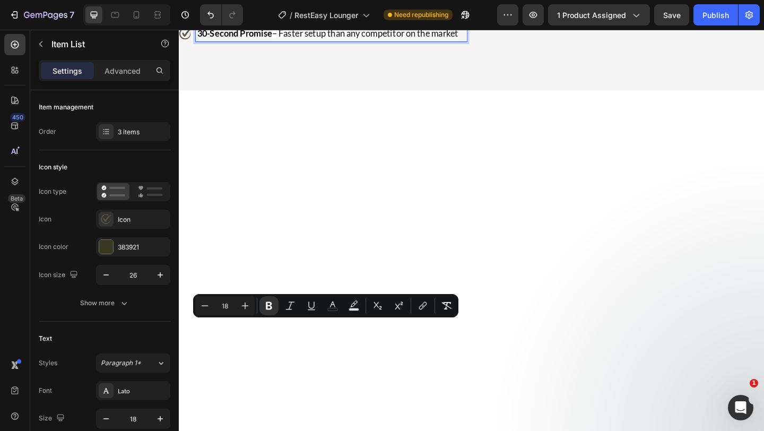
click at [271, 41] on p "30-Second Promise – Faster setup than any competitor on the market" at bounding box center [344, 34] width 292 height 14
click at [444, 306] on icon "Editor contextual toolbar" at bounding box center [446, 305] width 11 height 11
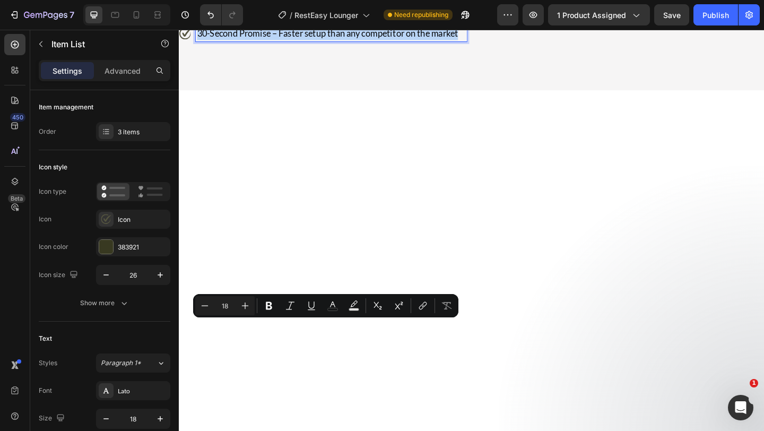
click at [308, 41] on p "30-Second Promise – Faster setup than any competitor on the market" at bounding box center [344, 34] width 292 height 14
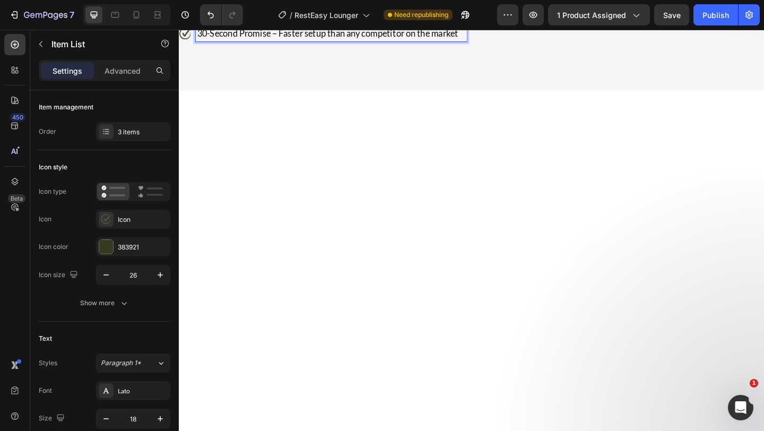
click at [315, 19] on p "Zero Tools Needed – No screwdrivers, wrenches, or frustration required" at bounding box center [344, 4] width 292 height 29
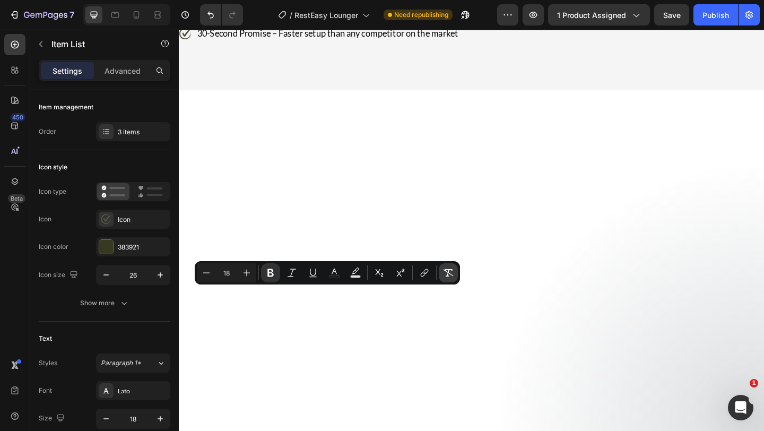
click at [450, 271] on icon "Editor contextual toolbar" at bounding box center [448, 272] width 11 height 11
click at [303, 19] on p "Zero Tools Needed – No screwdrivers, wrenches, or frustration required" at bounding box center [344, 4] width 292 height 29
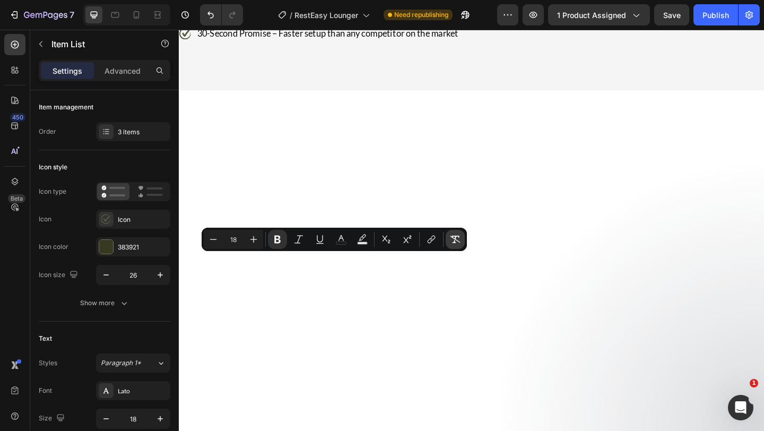
click at [457, 236] on icon "Editor contextual toolbar" at bounding box center [455, 239] width 10 height 7
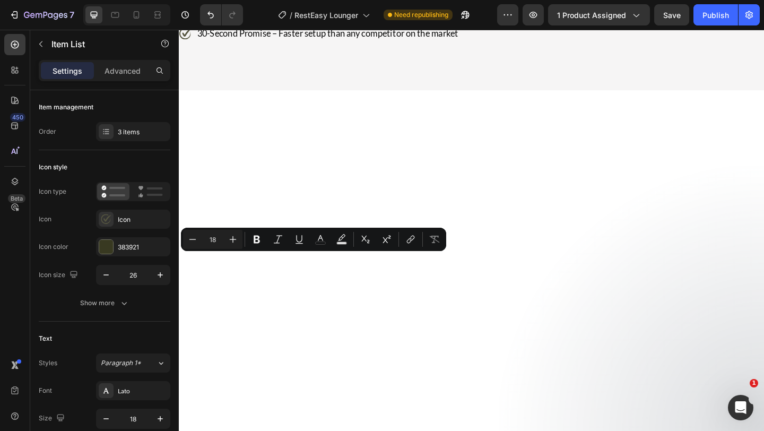
drag, startPoint x: 289, startPoint y: 287, endPoint x: 199, endPoint y: 280, distance: 89.4
click at [247, 19] on p "Zero Tools Needed – No screwdrivers, wrenches, or frustration required" at bounding box center [344, 4] width 292 height 29
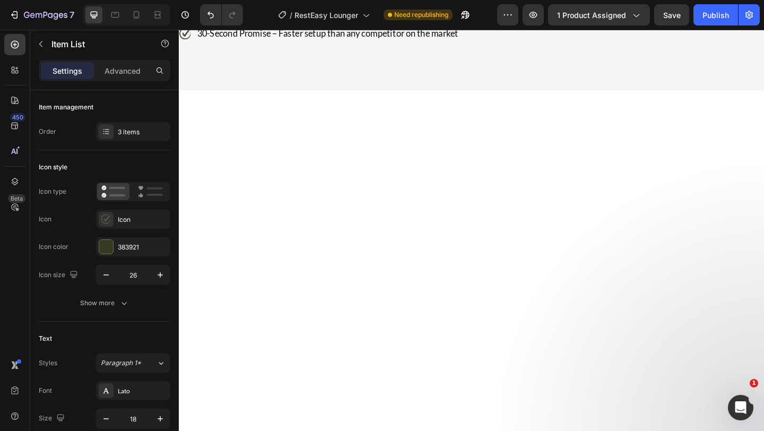
drag, startPoint x: 277, startPoint y: 320, endPoint x: 197, endPoint y: 318, distance: 80.1
click at [197, 21] on div "Zero Tools Needed – No screwdrivers, wrenches, or frustration required" at bounding box center [344, 5] width 295 height 32
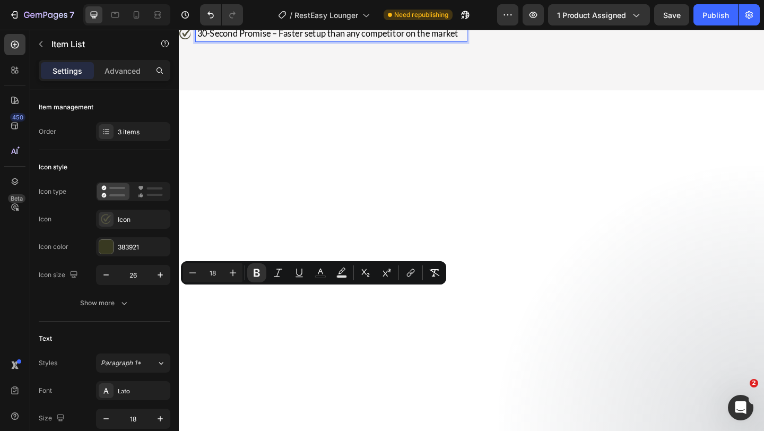
click at [260, 41] on p "30-Second Promise – Faster setup than any competitor on the market" at bounding box center [344, 34] width 292 height 14
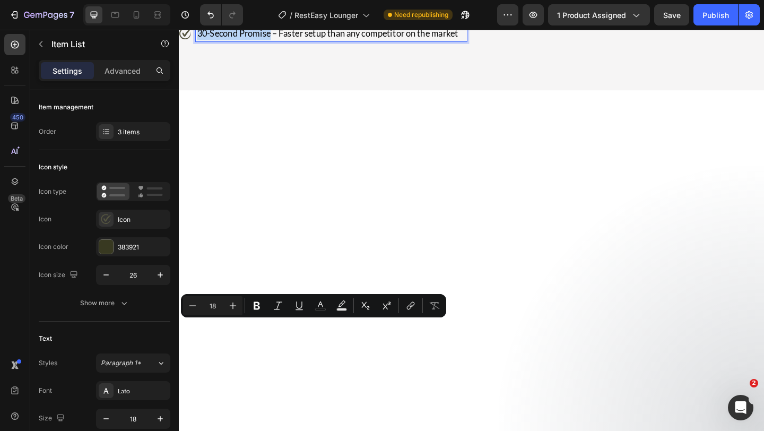
drag, startPoint x: 278, startPoint y: 358, endPoint x: 198, endPoint y: 357, distance: 80.1
click at [198, 41] on p "30-Second Promise – Faster setup than any competitor on the market" at bounding box center [344, 34] width 292 height 14
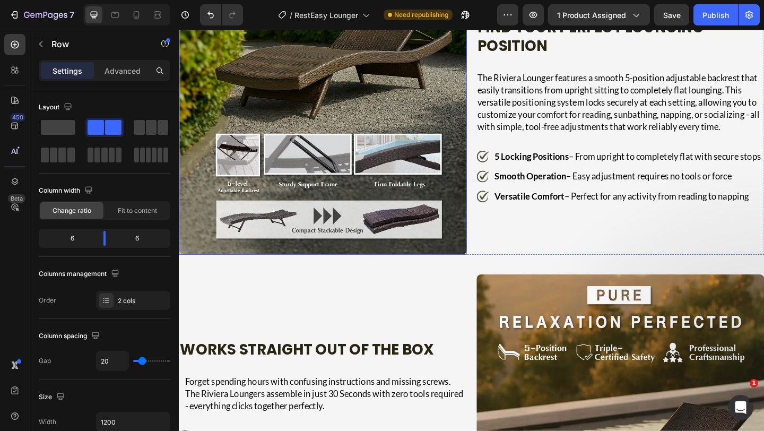
scroll to position [2729, 0]
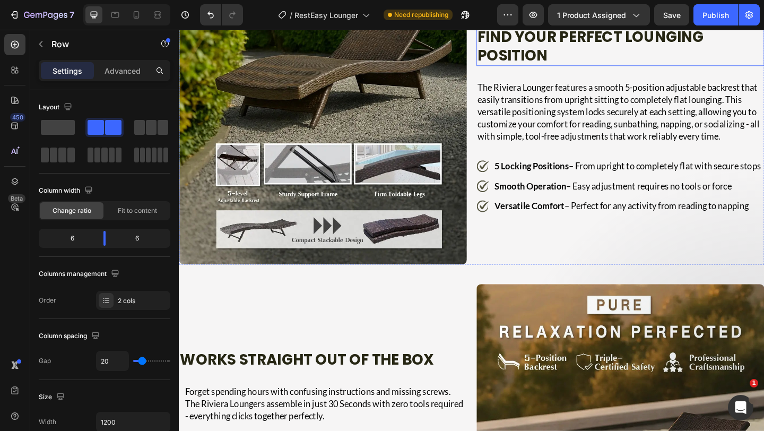
click at [551, 69] on h2 "Find Your Perfect Lounging Position" at bounding box center [657, 48] width 310 height 42
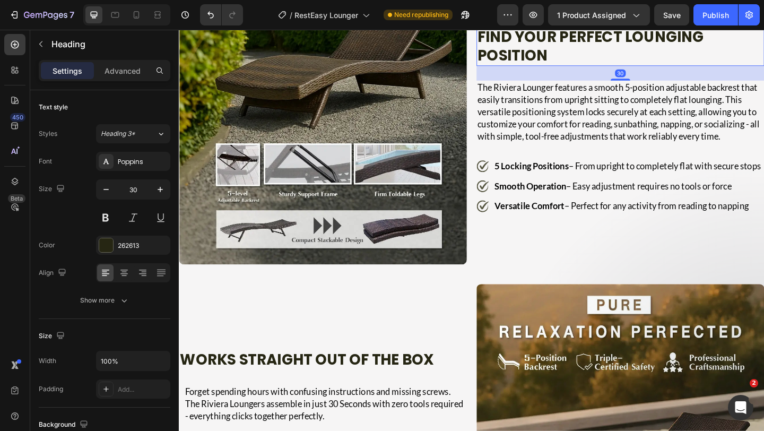
click at [551, 69] on h2 "Find Your Perfect Lounging Position" at bounding box center [657, 48] width 310 height 42
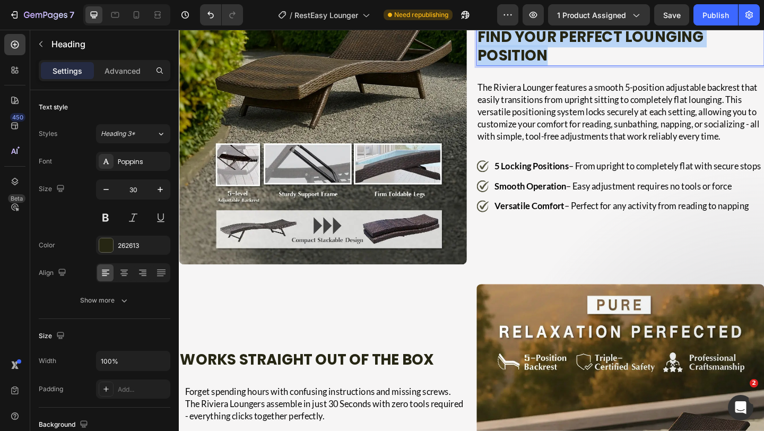
click at [551, 68] on p "Find Your Perfect Lounging Position" at bounding box center [657, 48] width 308 height 40
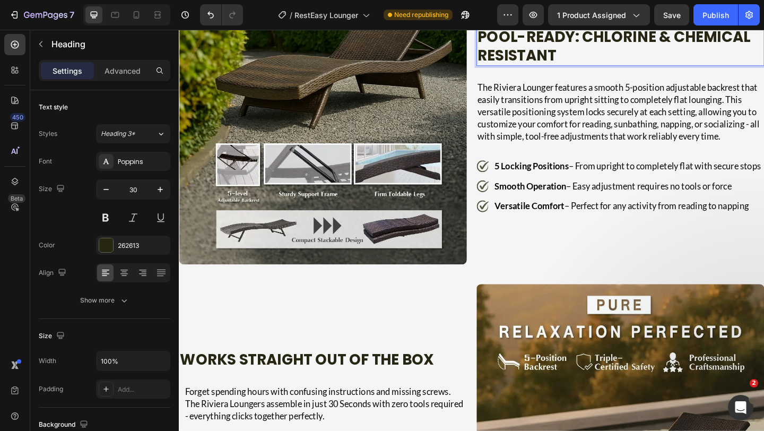
click at [551, 69] on strong "Pool-Ready: Chlorine & Chemical Resistant" at bounding box center [651, 47] width 297 height 43
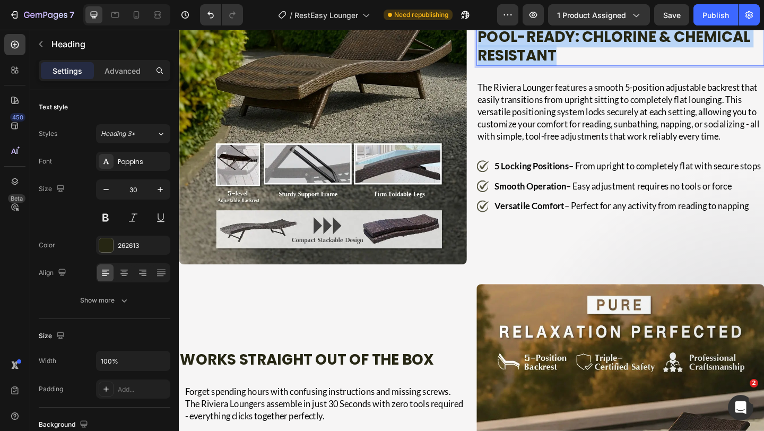
click at [551, 69] on strong "Pool-Ready: Chlorine & Chemical Resistant" at bounding box center [651, 47] width 297 height 43
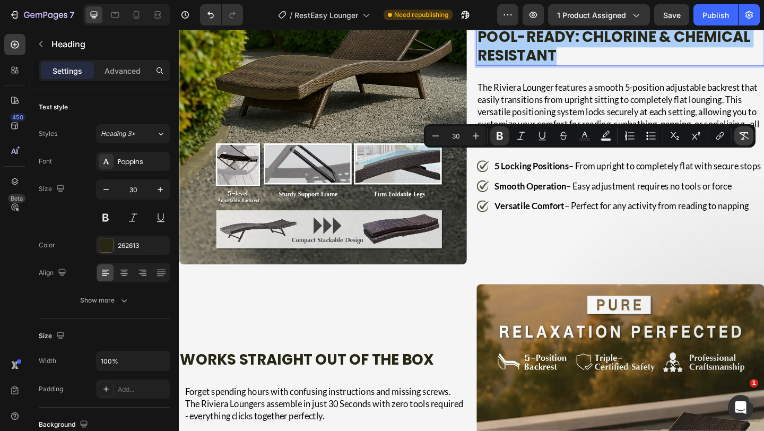
click at [743, 134] on icon "Editor contextual toolbar" at bounding box center [743, 136] width 11 height 11
click at [644, 68] on p "Pool-Ready: Chlorine & Chemical Resistant" at bounding box center [657, 48] width 308 height 40
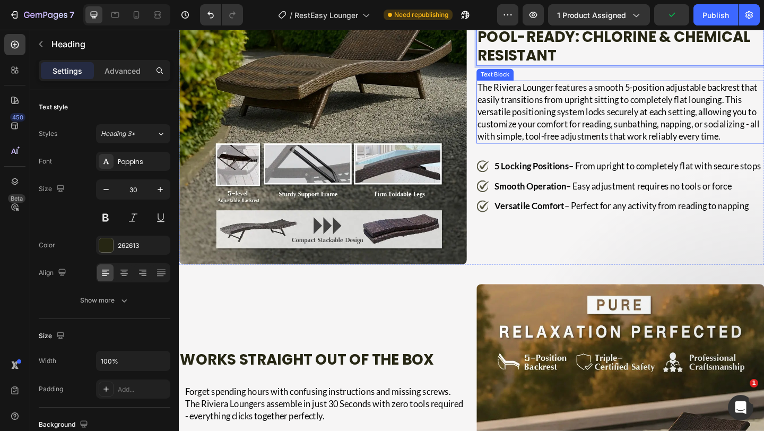
click at [531, 152] on p "The Riviera Lounger features a smooth 5-position adjustable backrest that easil…" at bounding box center [658, 119] width 311 height 66
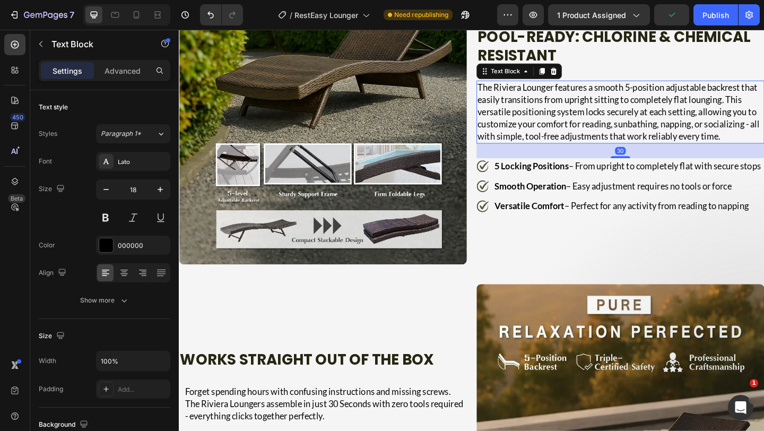
click at [531, 152] on p "The Riviera Lounger features a smooth 5-position adjustable backrest that easil…" at bounding box center [658, 119] width 311 height 66
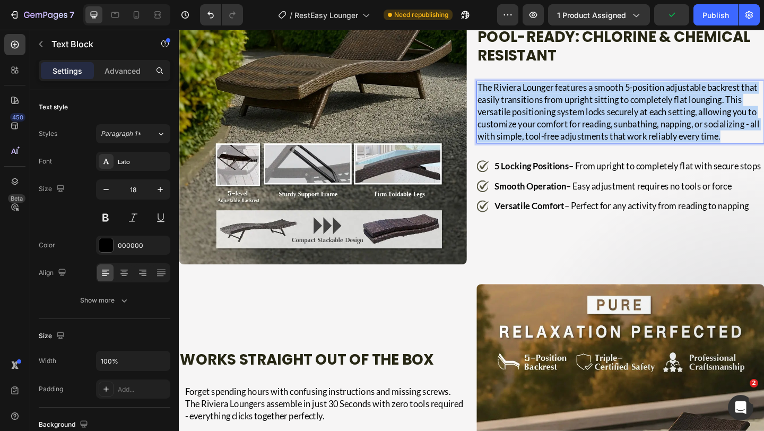
click at [531, 152] on p "The Riviera Lounger features a smooth 5-position adjustable backrest that easil…" at bounding box center [658, 119] width 311 height 66
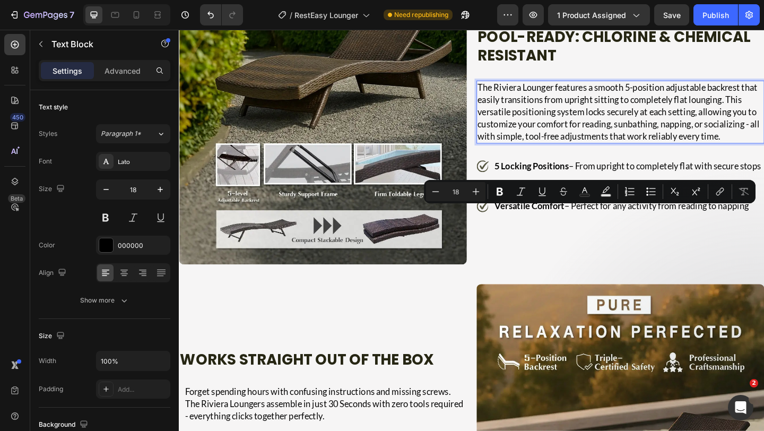
scroll to position [2736, 0]
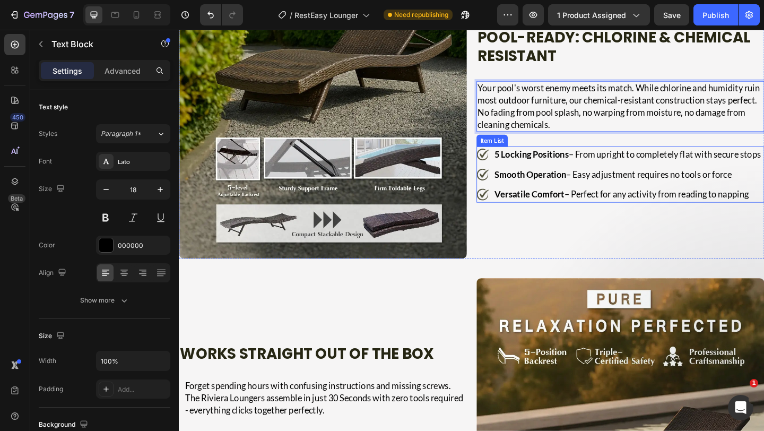
click at [543, 172] on p "5 Locking Positions – From upright to completely flat with secure stops" at bounding box center [667, 165] width 290 height 14
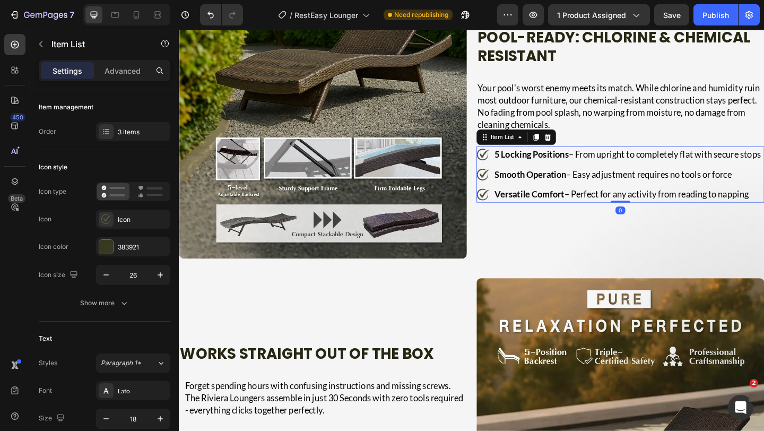
click at [543, 172] on p "5 Locking Positions – From upright to completely flat with secure stops" at bounding box center [667, 165] width 290 height 14
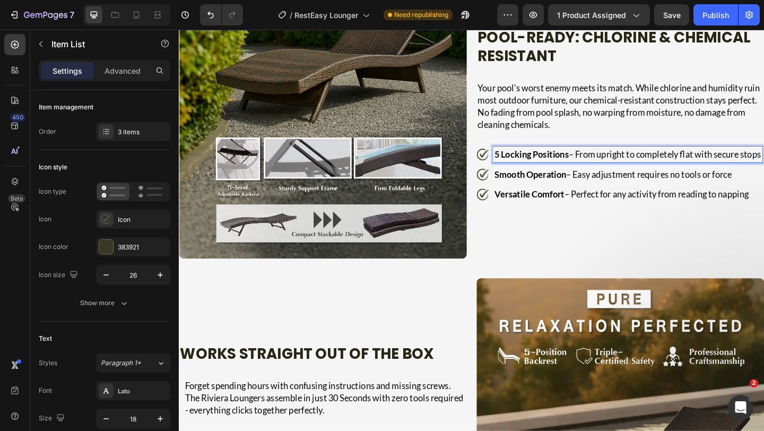
click at [543, 172] on p "5 Locking Positions – From upright to completely flat with secure stops" at bounding box center [667, 165] width 290 height 14
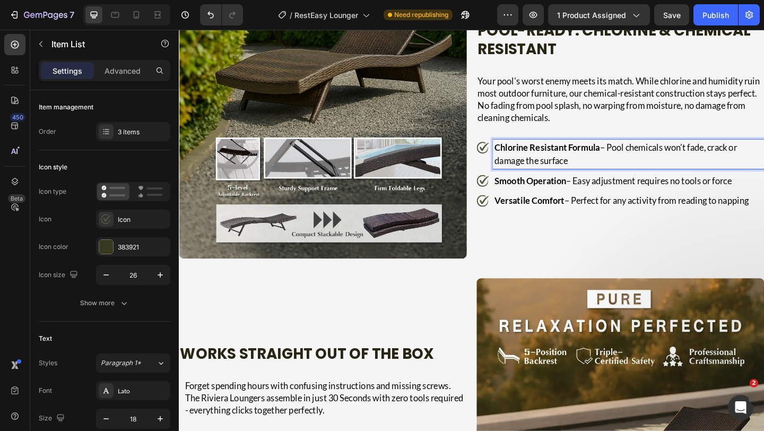
click at [543, 178] on span "– Pool chemicals won't fade, crack or damage the surface" at bounding box center [654, 165] width 264 height 26
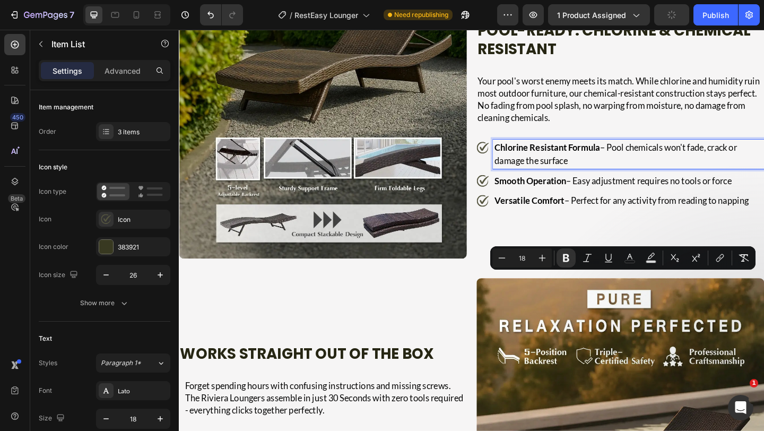
click at [554, 199] on strong "Smooth Operation" at bounding box center [561, 194] width 78 height 12
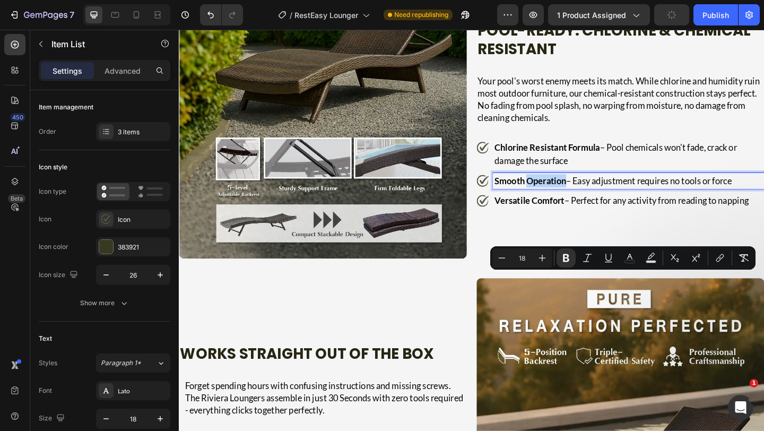
click at [554, 199] on strong "Smooth Operation" at bounding box center [561, 194] width 78 height 12
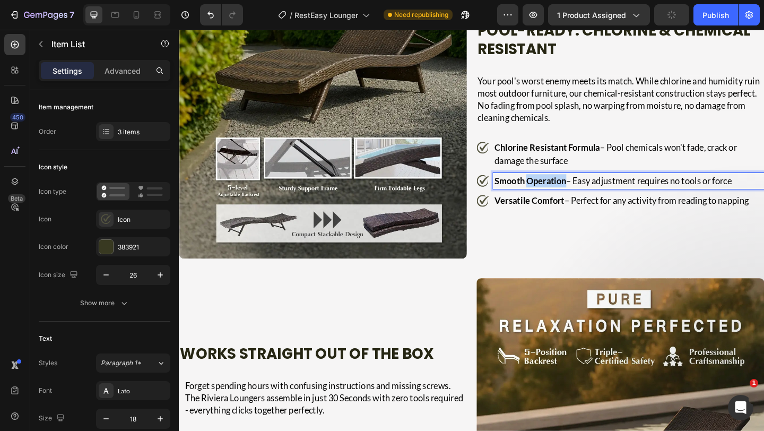
click at [554, 199] on strong "Smooth Operation" at bounding box center [561, 194] width 78 height 12
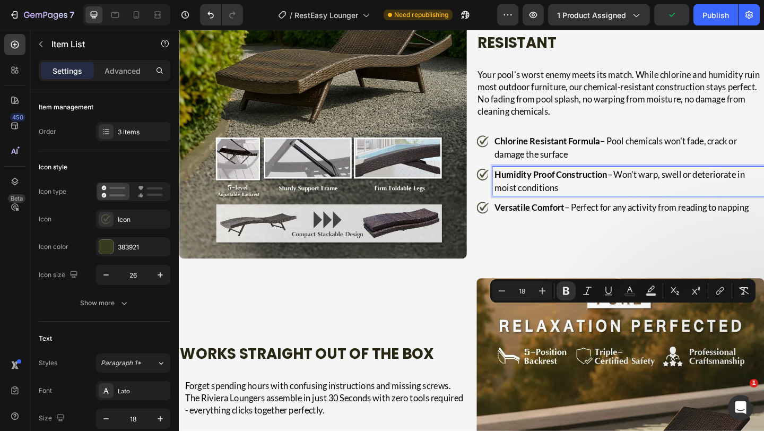
scroll to position [2729, 0]
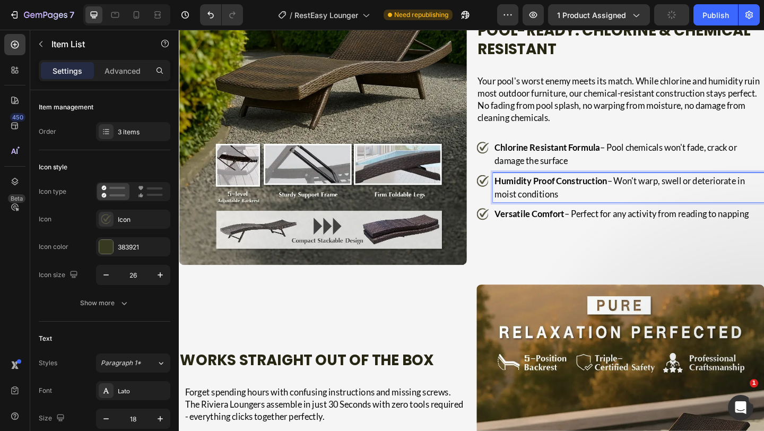
click at [541, 239] on div "Versatile Comfort – Perfect for any activity from reading to napping" at bounding box center [667, 230] width 295 height 18
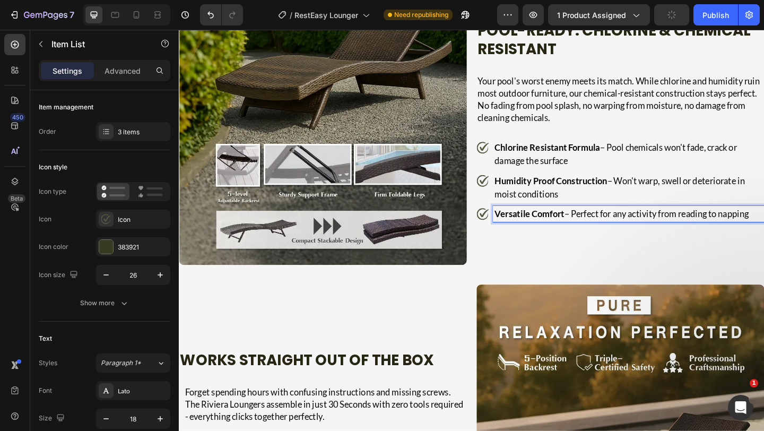
click at [539, 236] on strong "Versatile Comfort" at bounding box center [560, 230] width 76 height 12
click at [530, 285] on div "Pool-Ready: Chlorine & Chemical Resistant Heading Your pool's worst enemy meets…" at bounding box center [658, 128] width 313 height 313
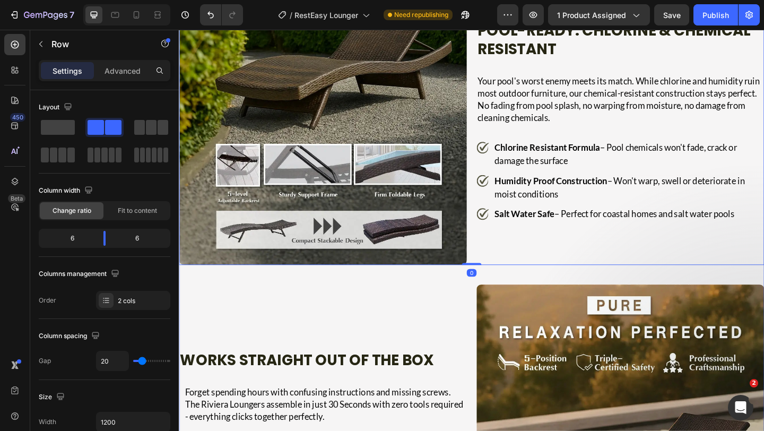
click at [386, 102] on div "Image Australian-Tough Construction Built to Last Heading The Riviera Lounger c…" at bounding box center [497, 38] width 637 height 1163
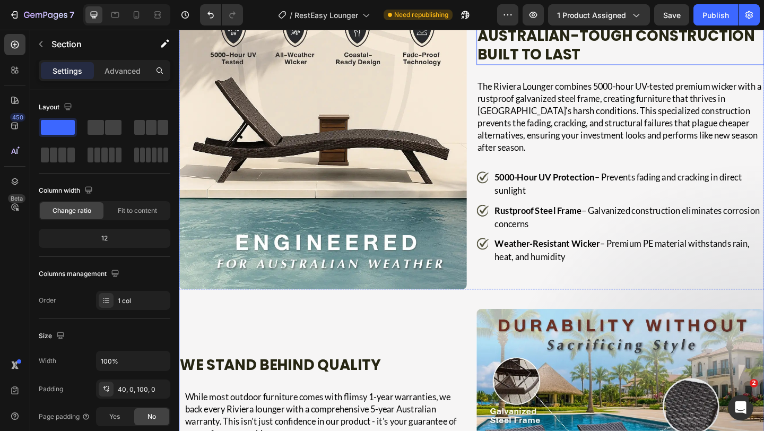
scroll to position [1909, 0]
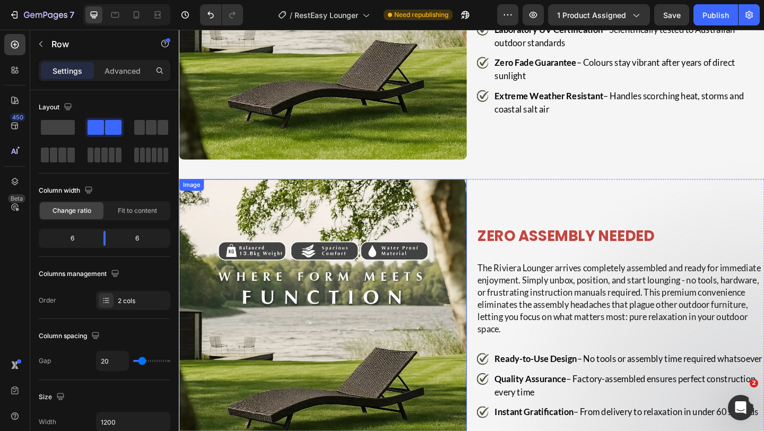
scroll to position [1291, 0]
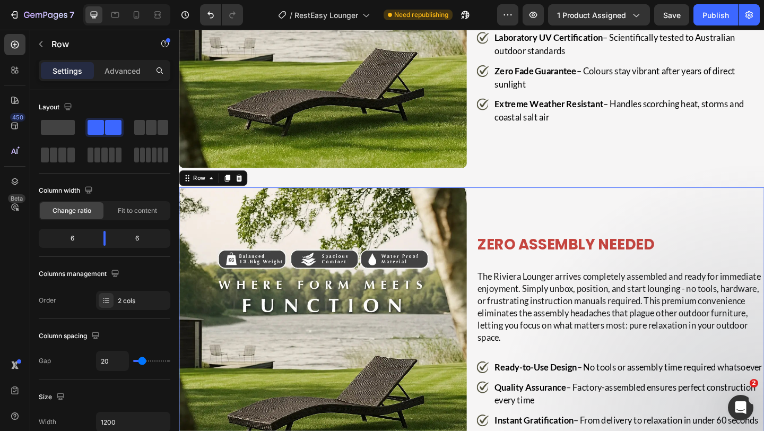
click at [506, 201] on div "Zero Assembly Needed Heading The Riviera Lounger arrives completely assembled a…" at bounding box center [658, 357] width 313 height 313
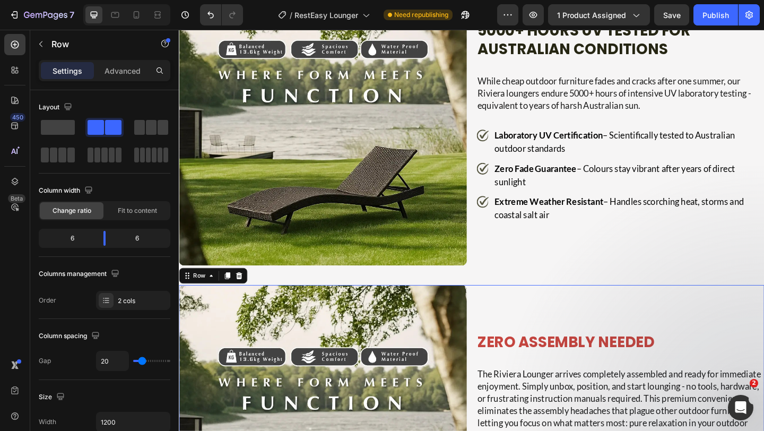
scroll to position [1204, 0]
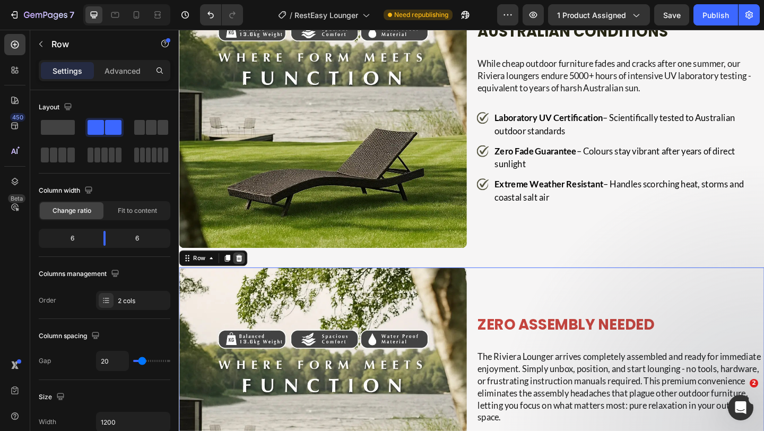
click at [244, 274] on icon at bounding box center [244, 278] width 8 height 8
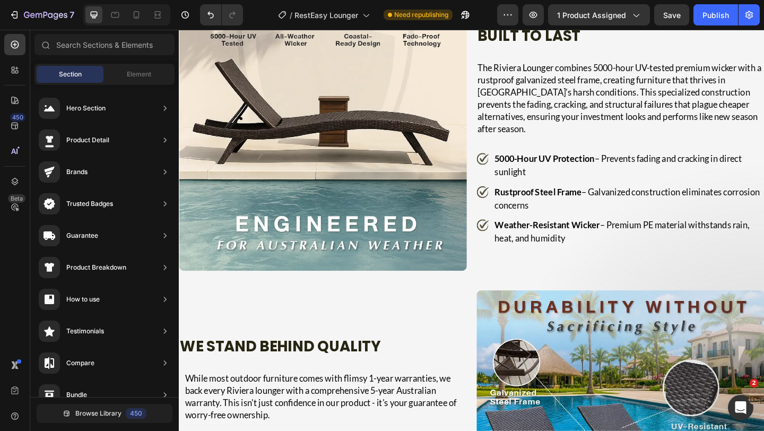
scroll to position [1887, 0]
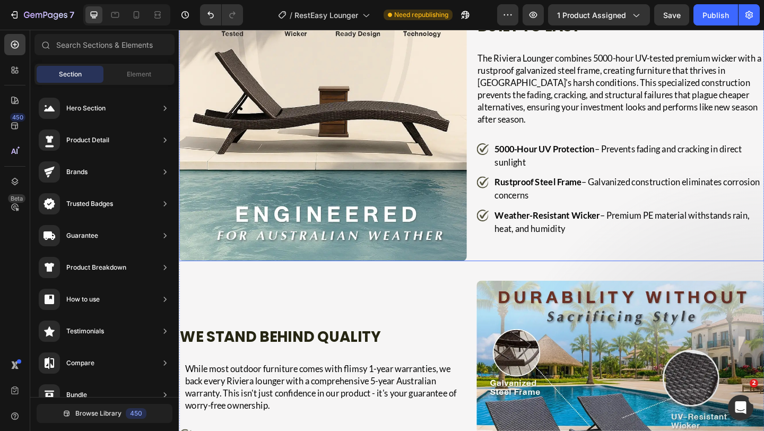
click at [489, 273] on div "Image Australian-Tough Construction Built to Last Heading The Riviera Lounger c…" at bounding box center [497, 124] width 637 height 313
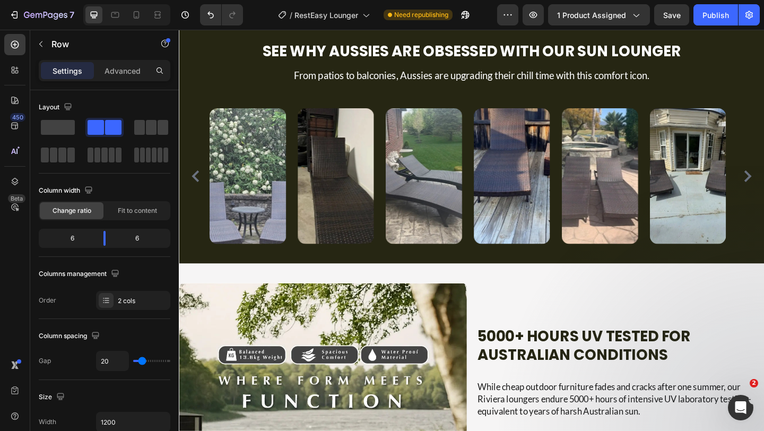
scroll to position [880, 0]
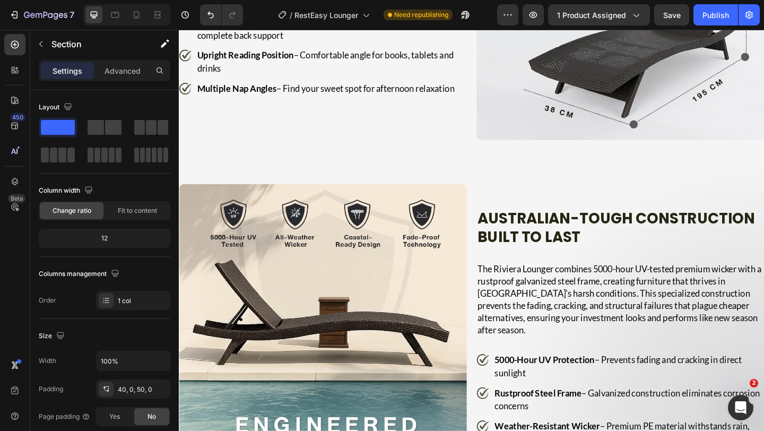
scroll to position [1666, 0]
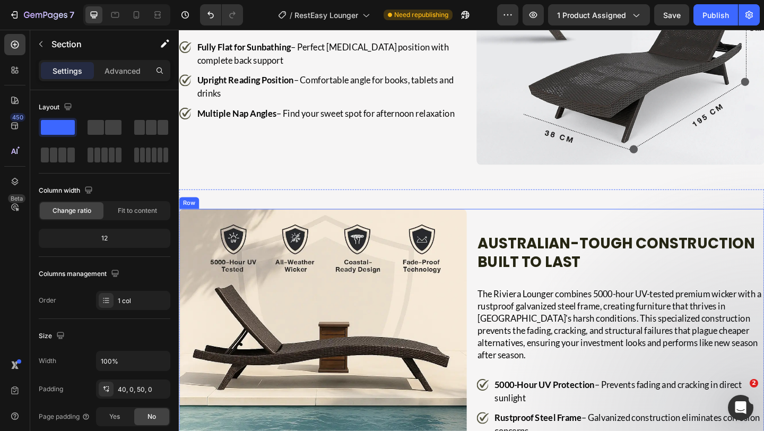
click at [496, 224] on div "Image Australian-Tough Construction Built to Last Heading The Riviera Lounger c…" at bounding box center [497, 380] width 637 height 313
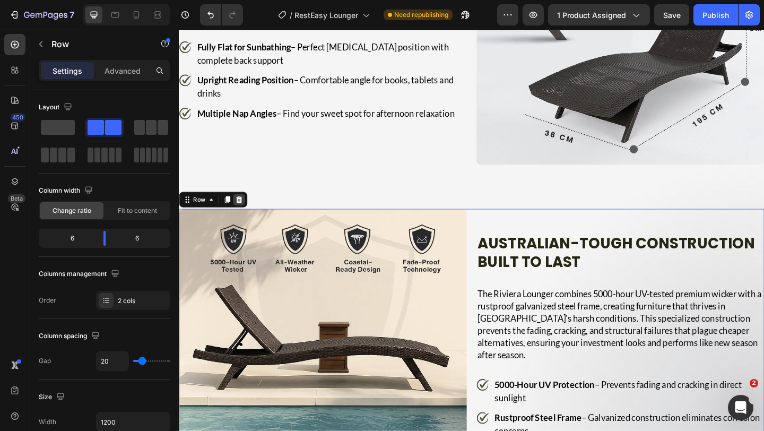
click at [245, 211] on icon at bounding box center [244, 214] width 7 height 7
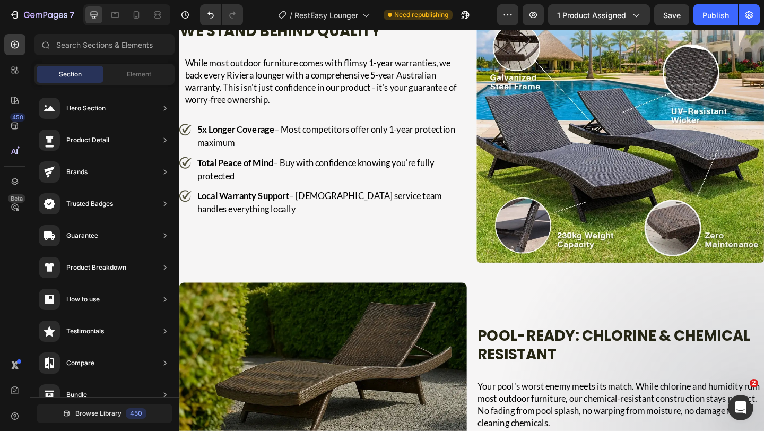
scroll to position [1912, 0]
click at [427, 266] on div "We Stand Behind Quality Heading While most outdoor furniture comes with flimsy …" at bounding box center [335, 126] width 313 height 313
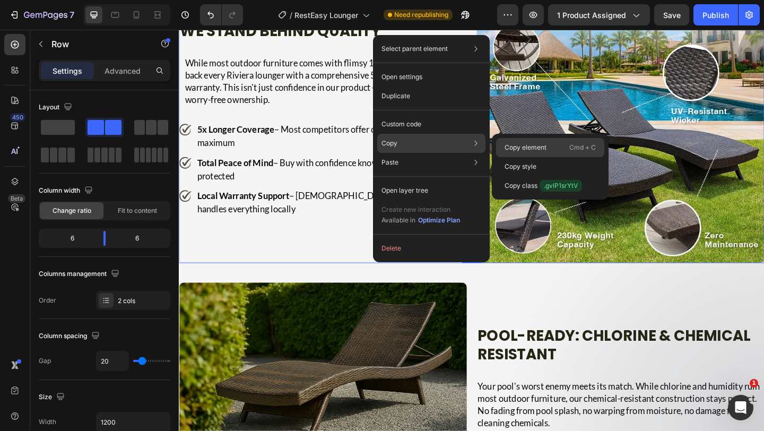
click at [510, 144] on p "Copy element" at bounding box center [525, 148] width 42 height 10
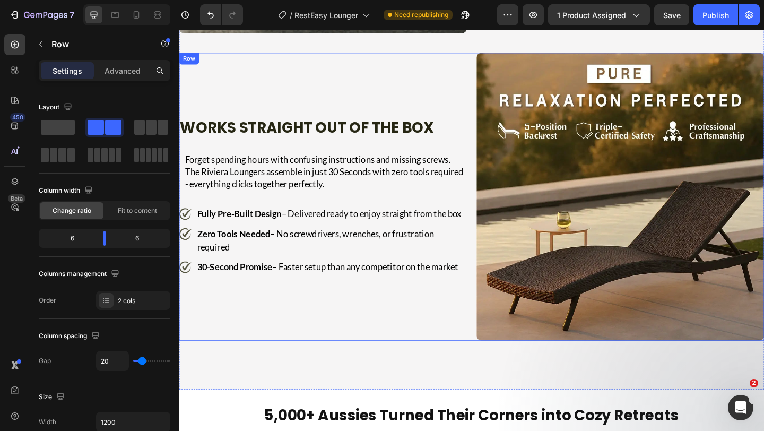
scroll to position [2556, 0]
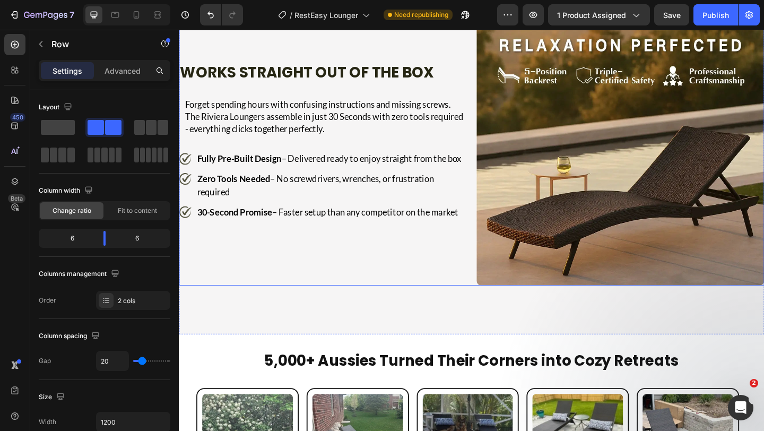
click at [473, 279] on div "Works Straight Out of the Box Heading Forget spending hours with confusing inst…" at bounding box center [335, 151] width 313 height 313
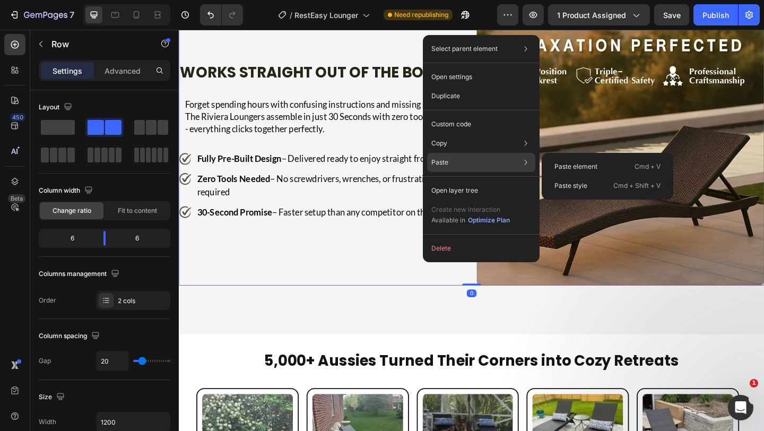
click at [452, 181] on div "Paste Paste element Cmd + V Paste style Cmd + Shift + V" at bounding box center [481, 190] width 108 height 19
click at [577, 169] on p "Paste element" at bounding box center [575, 167] width 43 height 10
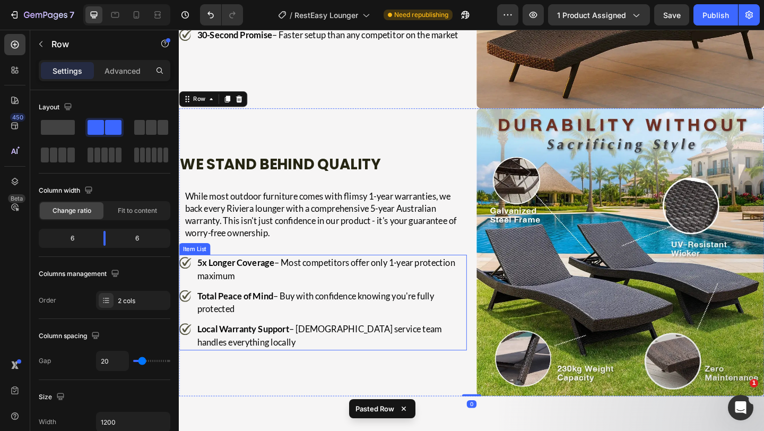
scroll to position [2785, 0]
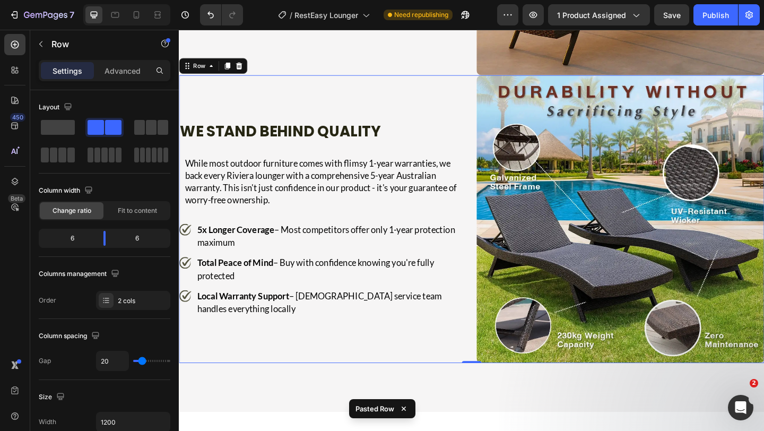
click at [471, 79] on div "We Stand Behind Quality Heading While most outdoor furniture comes with flimsy …" at bounding box center [335, 235] width 313 height 313
click at [127, 66] on p "Advanced" at bounding box center [123, 70] width 36 height 11
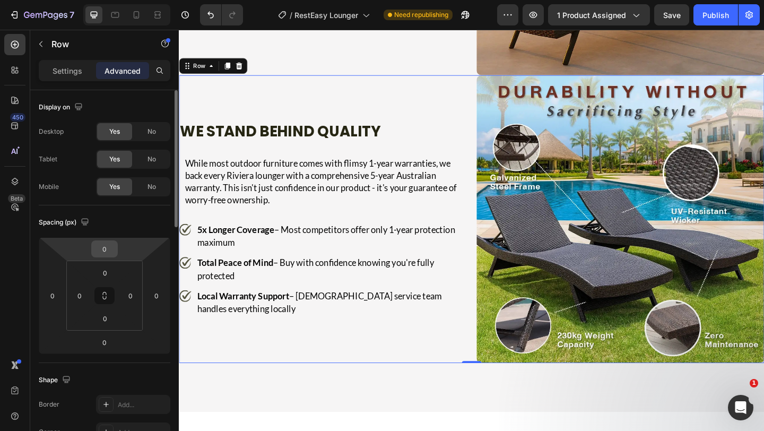
click at [112, 249] on input "0" at bounding box center [104, 249] width 21 height 16
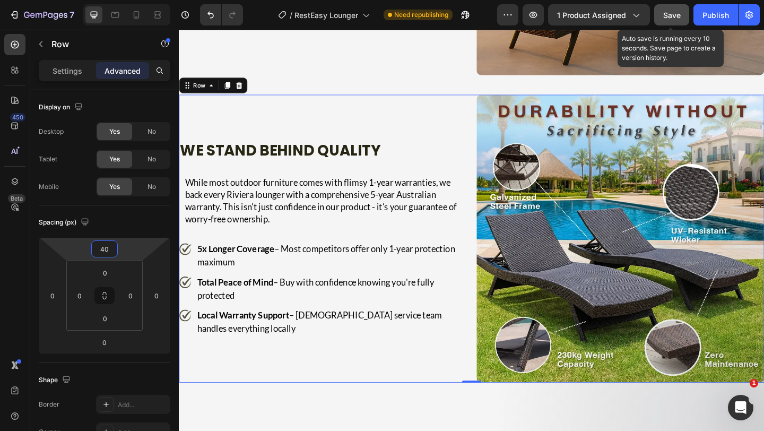
type input "40"
click at [670, 19] on span "Save" at bounding box center [672, 15] width 18 height 9
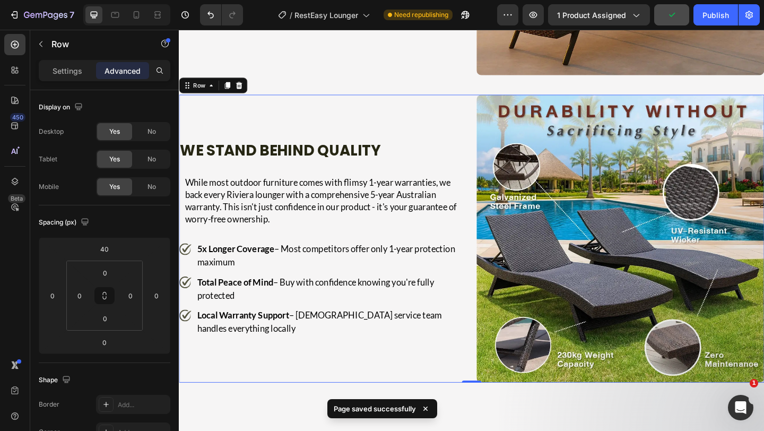
click at [492, 100] on div "Image We Stand Behind Quality Heading While most outdoor furniture comes with f…" at bounding box center [497, 256] width 637 height 313
click at [67, 70] on p "Settings" at bounding box center [68, 70] width 30 height 11
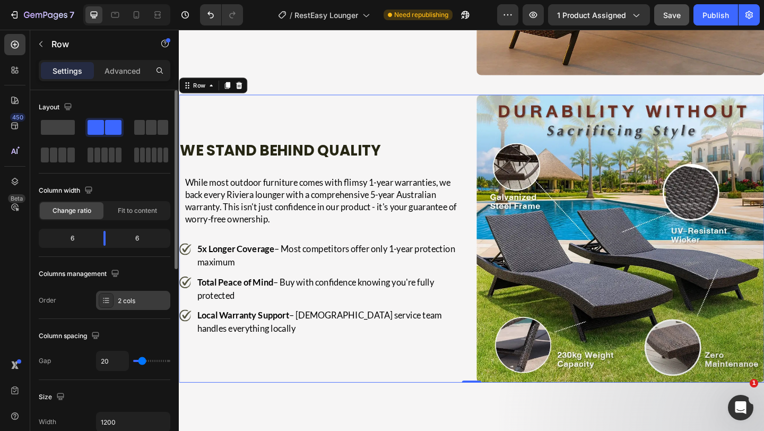
click at [119, 302] on div "2 cols" at bounding box center [143, 301] width 50 height 10
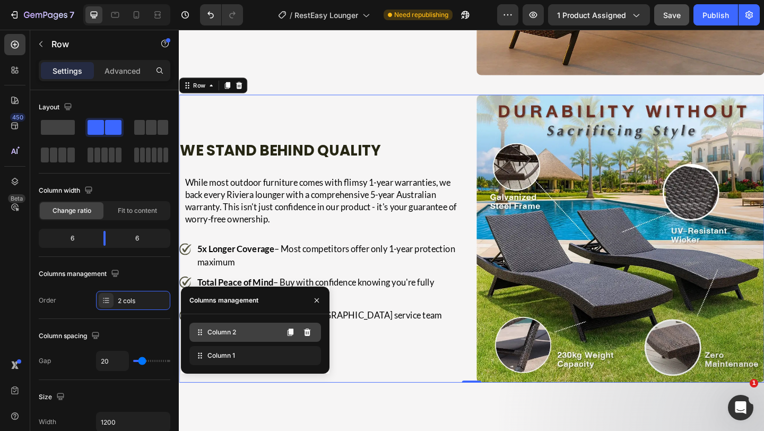
click at [196, 327] on icon at bounding box center [200, 332] width 11 height 11
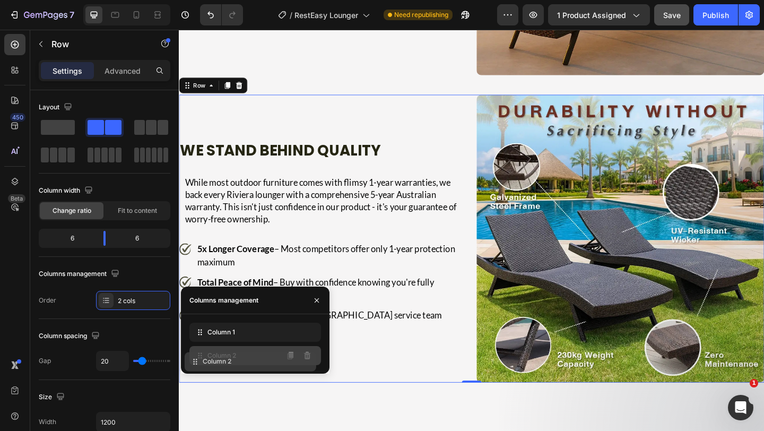
drag, startPoint x: 201, startPoint y: 332, endPoint x: 195, endPoint y: 360, distance: 28.1
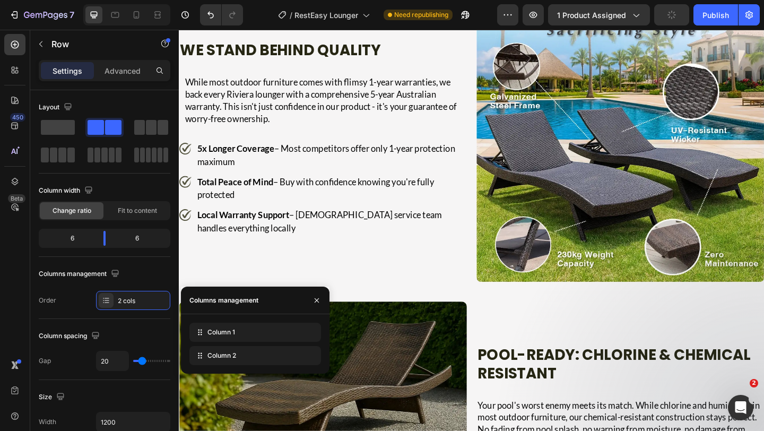
scroll to position [1713, 0]
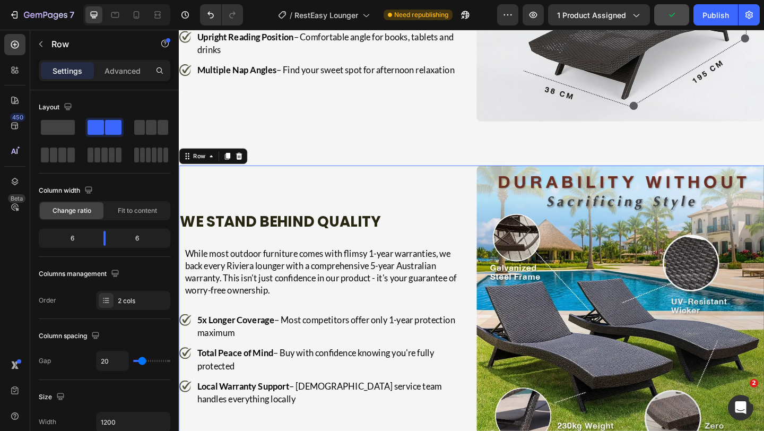
click at [469, 185] on div "We Stand Behind Quality Heading While most outdoor furniture comes with flimsy …" at bounding box center [335, 333] width 313 height 313
click at [474, 177] on div "We Stand Behind Quality Heading While most outdoor furniture comes with flimsy …" at bounding box center [335, 333] width 313 height 313
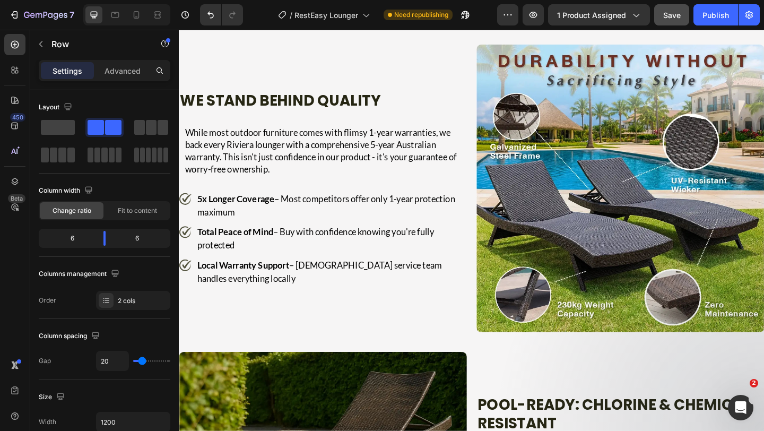
scroll to position [1632, 0]
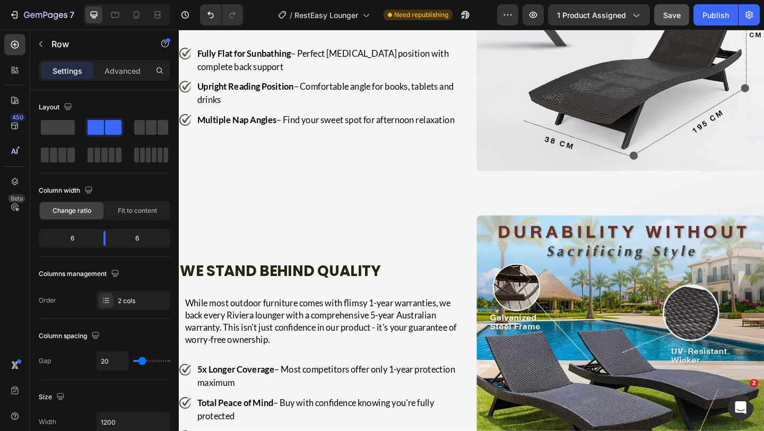
click at [473, 233] on div "We Stand Behind Quality Heading While most outdoor furniture comes with flimsy …" at bounding box center [335, 387] width 313 height 313
click at [486, 231] on div "We Stand Behind Quality Heading While most outdoor furniture comes with flimsy …" at bounding box center [335, 387] width 313 height 313
click at [480, 368] on div "We Stand Behind Quality Heading While most outdoor furniture comes with flimsy …" at bounding box center [335, 387] width 313 height 313
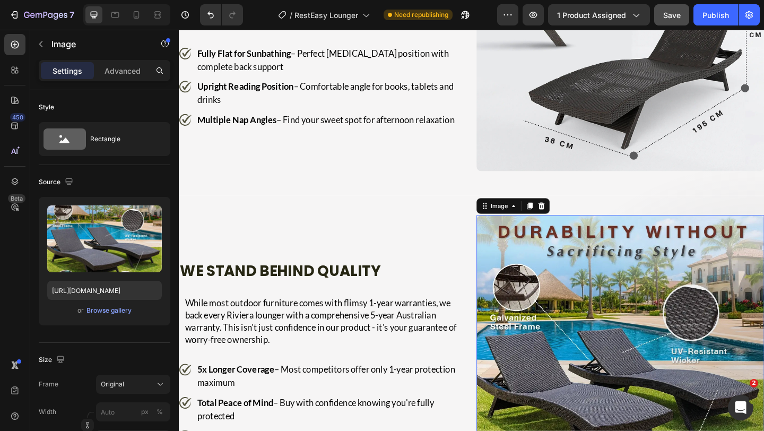
click at [502, 367] on img at bounding box center [658, 387] width 313 height 313
click at [321, 231] on div "We Stand Behind Quality Heading While most outdoor furniture comes with flimsy …" at bounding box center [335, 387] width 313 height 313
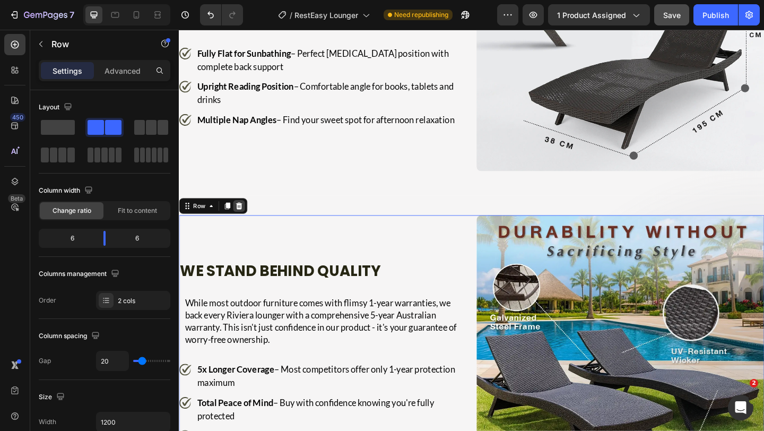
click at [242, 217] on icon at bounding box center [244, 221] width 8 height 8
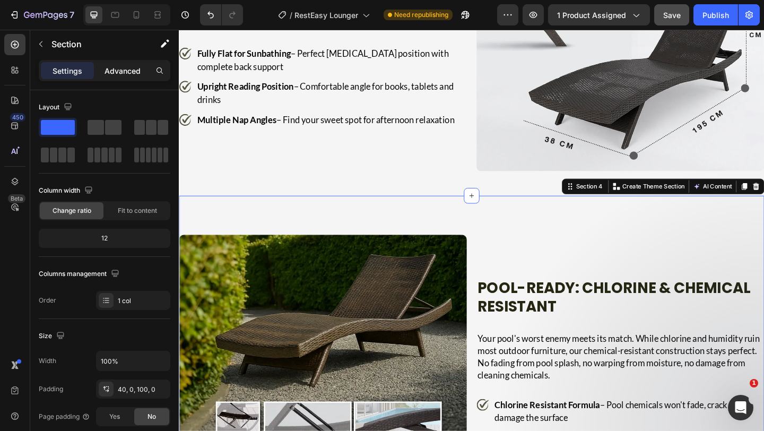
click at [126, 78] on div "Advanced" at bounding box center [122, 70] width 53 height 17
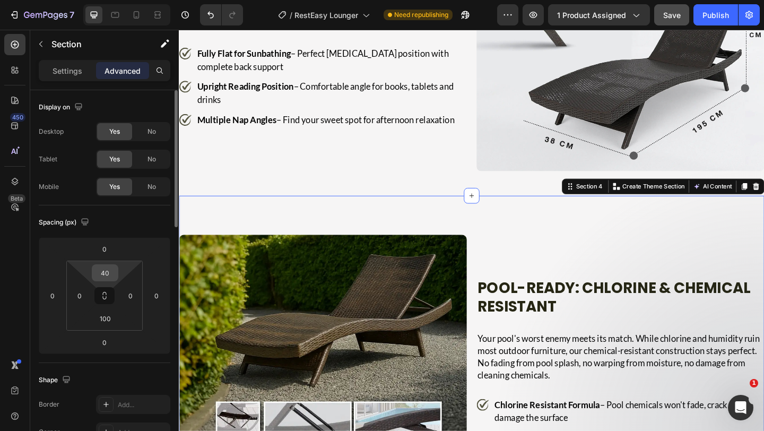
click at [116, 275] on div "40" at bounding box center [105, 272] width 27 height 17
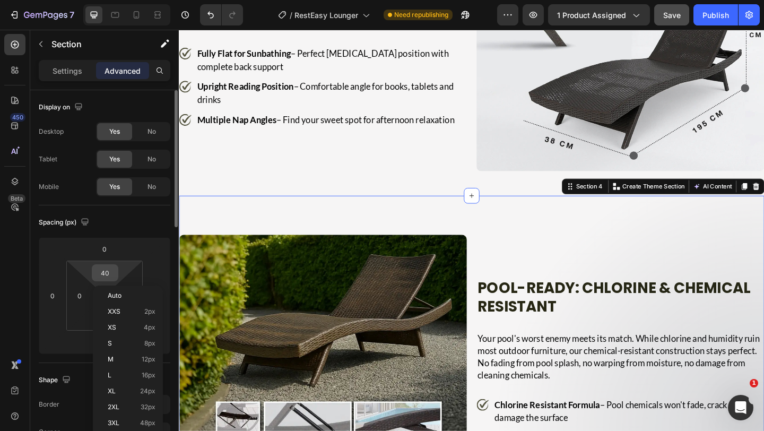
click at [115, 273] on input "40" at bounding box center [104, 273] width 21 height 16
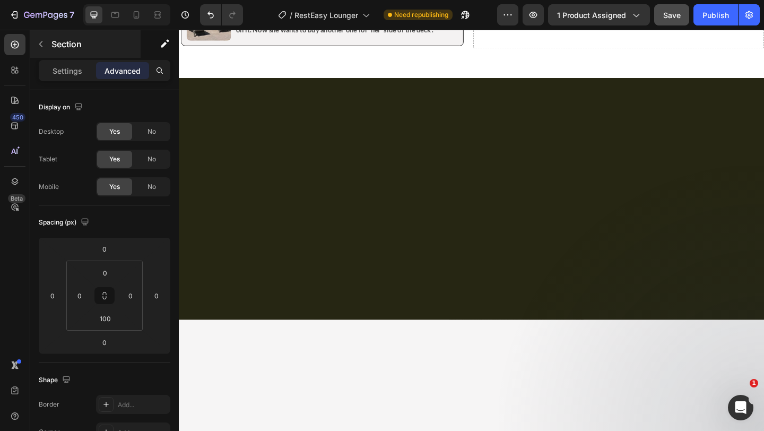
scroll to position [0, 0]
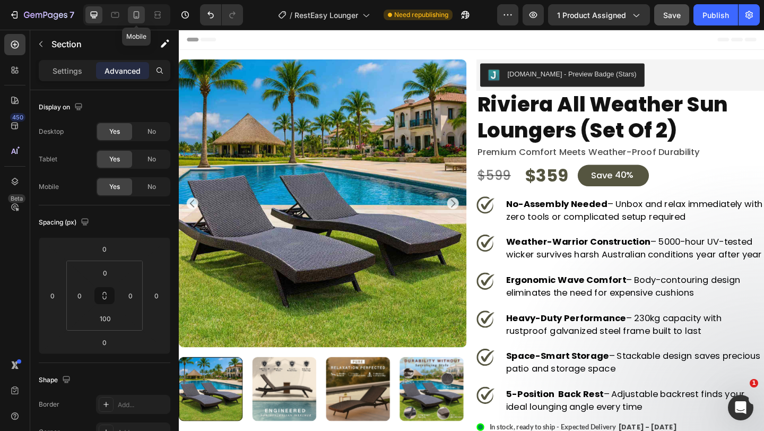
click at [135, 15] on icon at bounding box center [136, 15] width 11 height 11
type input "15"
type input "50"
type input "15"
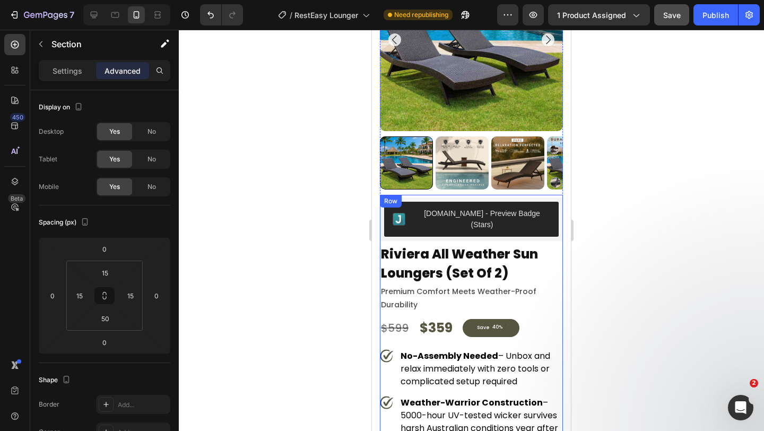
scroll to position [67, 0]
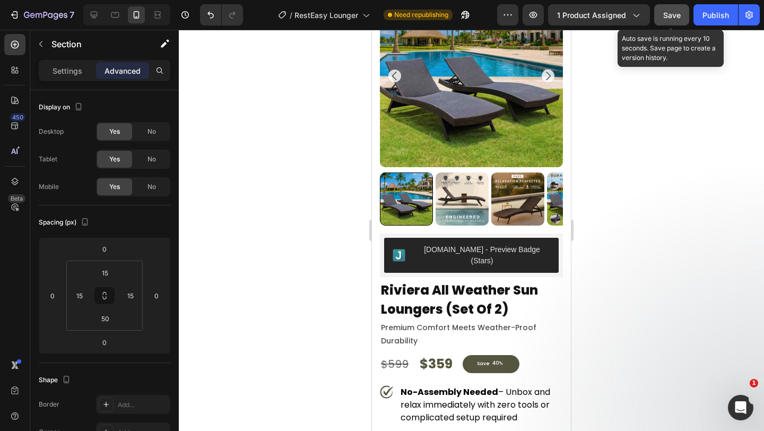
click at [670, 14] on span "Save" at bounding box center [672, 15] width 18 height 9
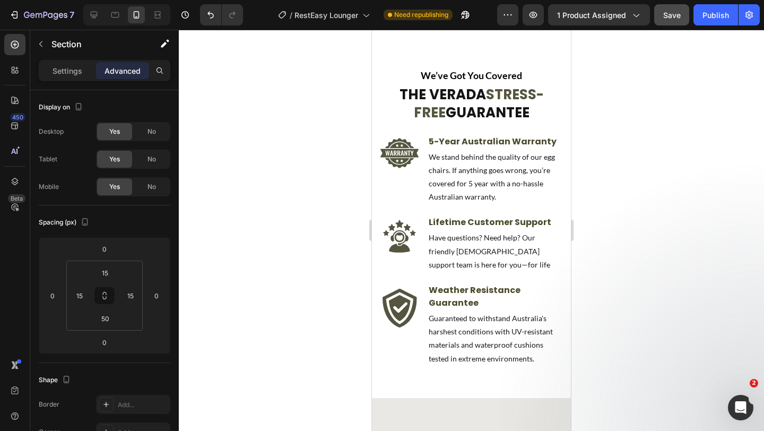
scroll to position [5244, 0]
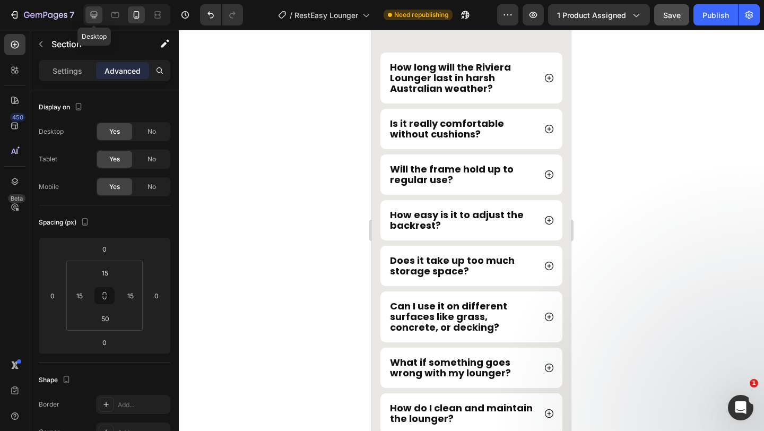
click at [93, 19] on icon at bounding box center [94, 15] width 11 height 11
type input "0"
type input "100"
type input "0"
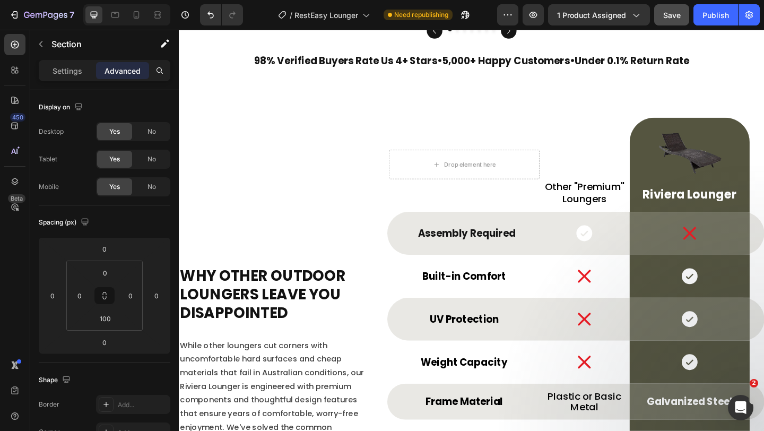
scroll to position [3503, 0]
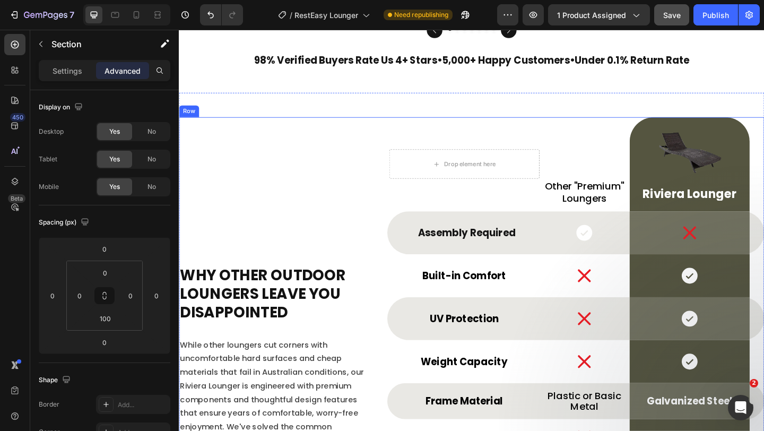
click at [386, 186] on div "Why Other Outdoor Loungers Leave You Disappointed Heading While other loungers …" at bounding box center [497, 396] width 637 height 543
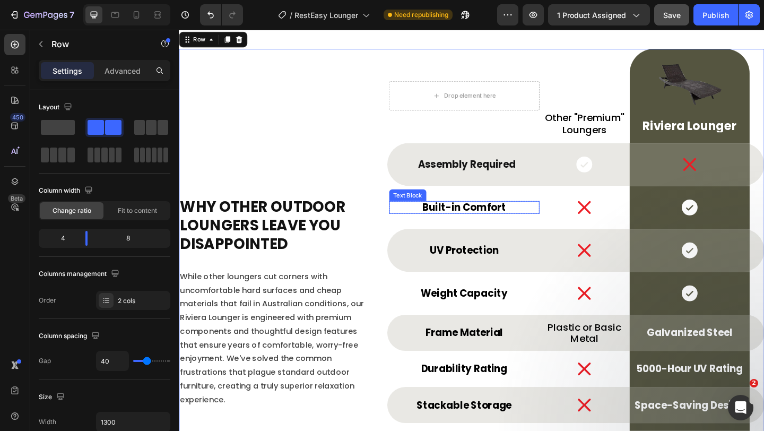
scroll to position [3563, 0]
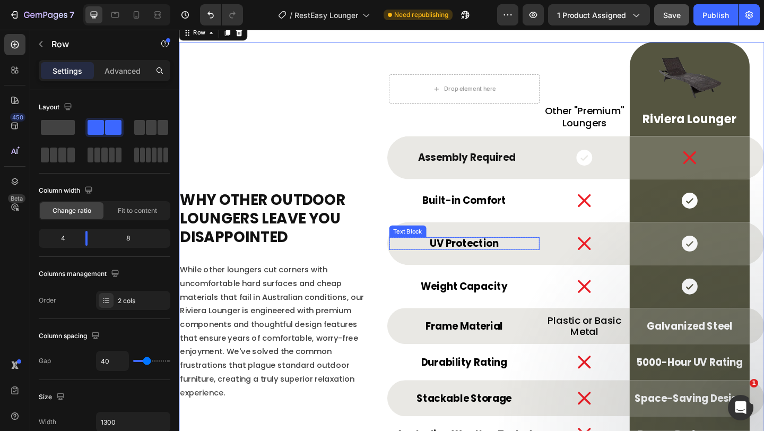
click at [459, 259] on p "UV Protection" at bounding box center [488, 262] width 161 height 12
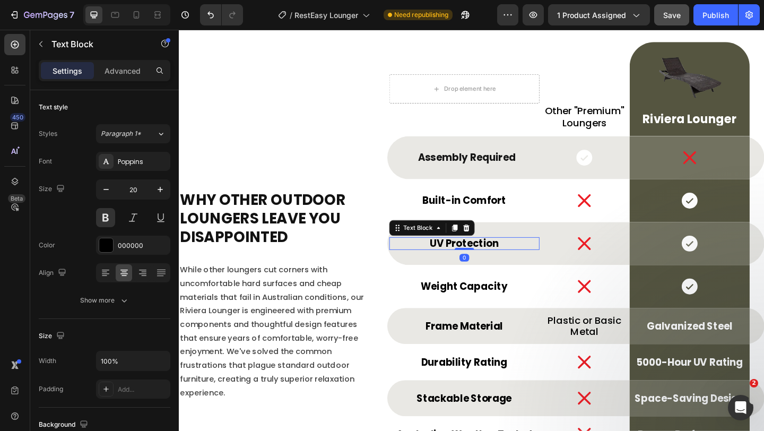
click at [459, 259] on p "UV Protection" at bounding box center [488, 262] width 161 height 12
click at [459, 259] on strong "5000+ Hours UV Testing" at bounding box center [488, 262] width 129 height 15
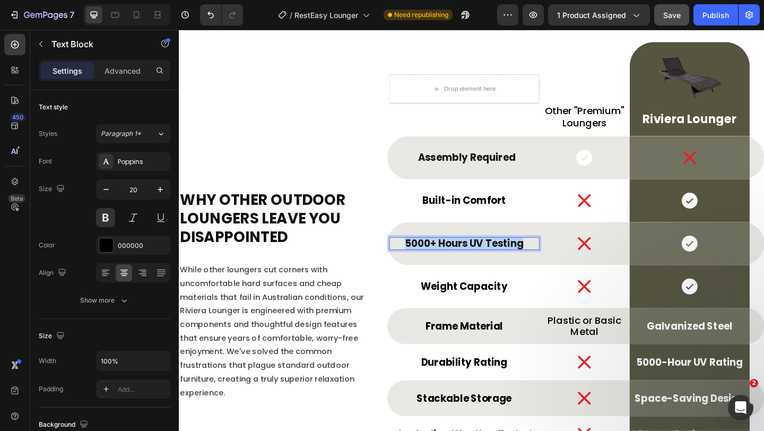
click at [459, 259] on strong "5000+ Hours UV Testing" at bounding box center [488, 262] width 129 height 15
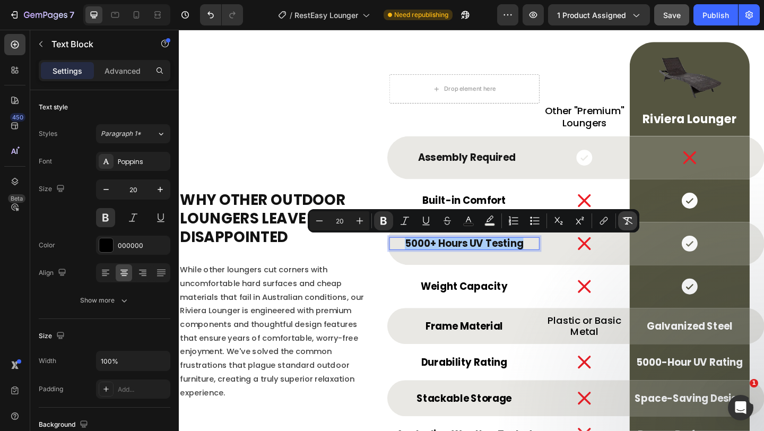
click at [625, 220] on icon "Editor contextual toolbar" at bounding box center [627, 220] width 11 height 11
click at [517, 259] on p "5000+ Hours UV Testing" at bounding box center [488, 262] width 161 height 12
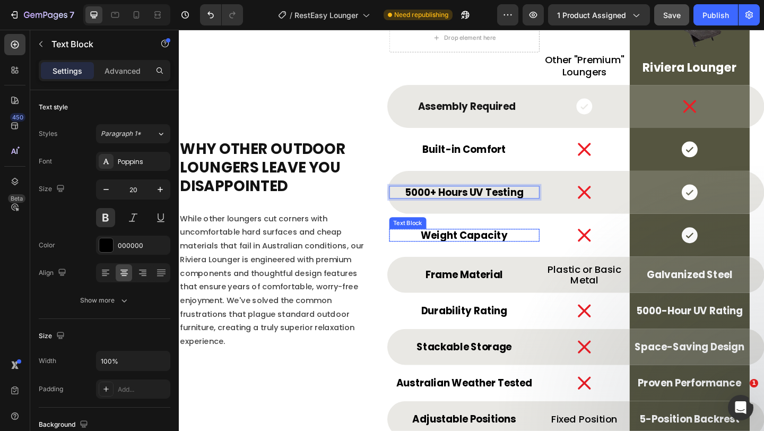
scroll to position [3620, 0]
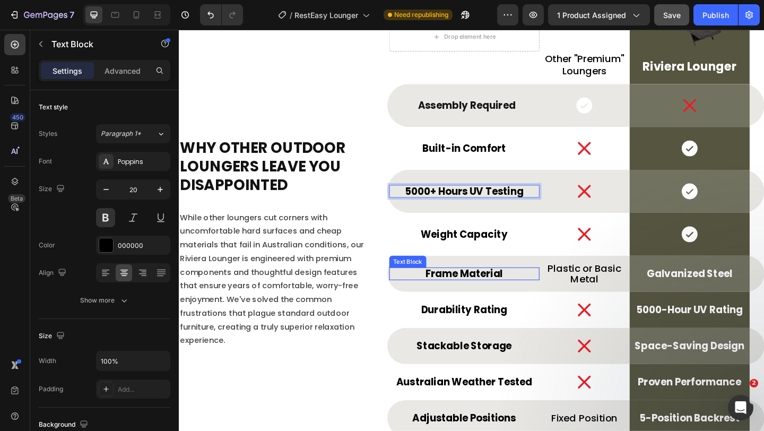
click at [440, 297] on p "Frame Material" at bounding box center [488, 295] width 161 height 12
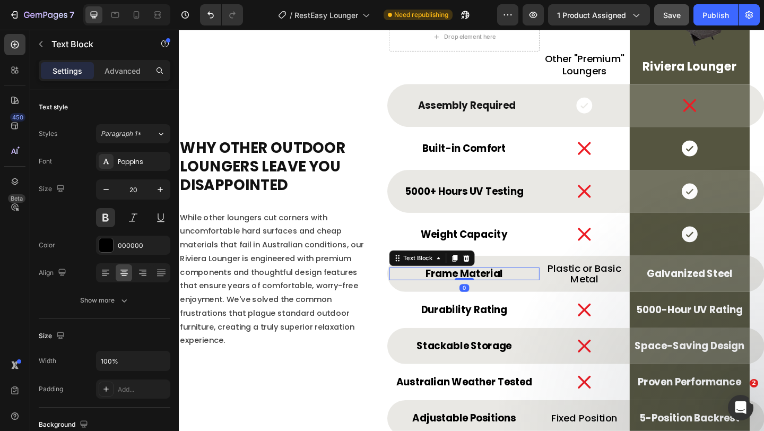
click at [440, 297] on p "Frame Material" at bounding box center [488, 295] width 161 height 12
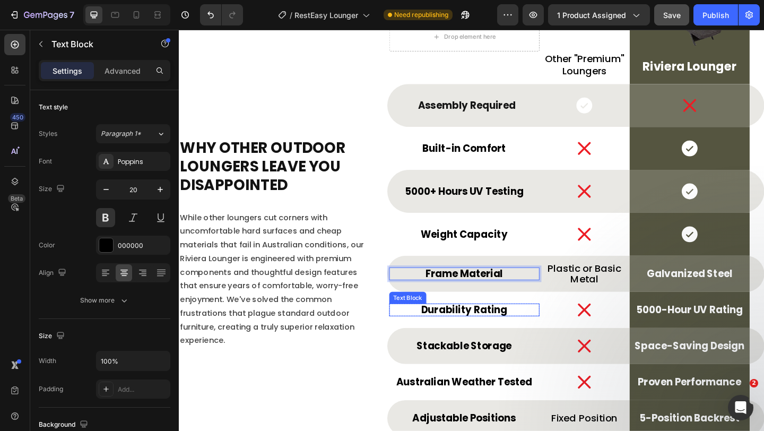
click at [443, 335] on p "Durability Rating" at bounding box center [488, 334] width 161 height 12
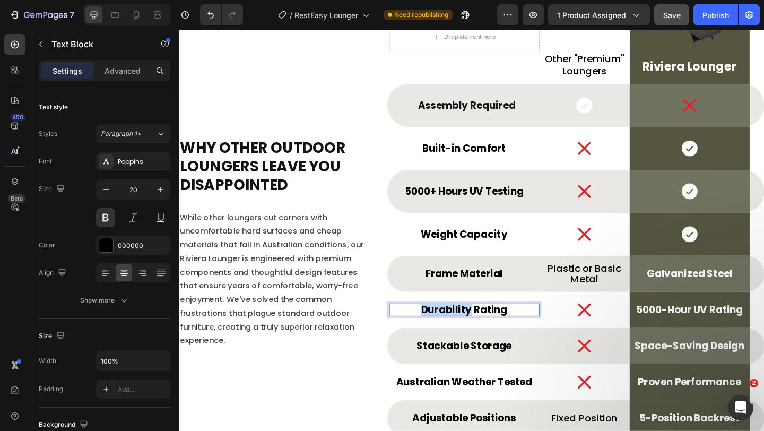
click at [443, 335] on p "Durability Rating" at bounding box center [488, 334] width 161 height 12
click at [461, 372] on p "Stackable Storage" at bounding box center [488, 374] width 161 height 12
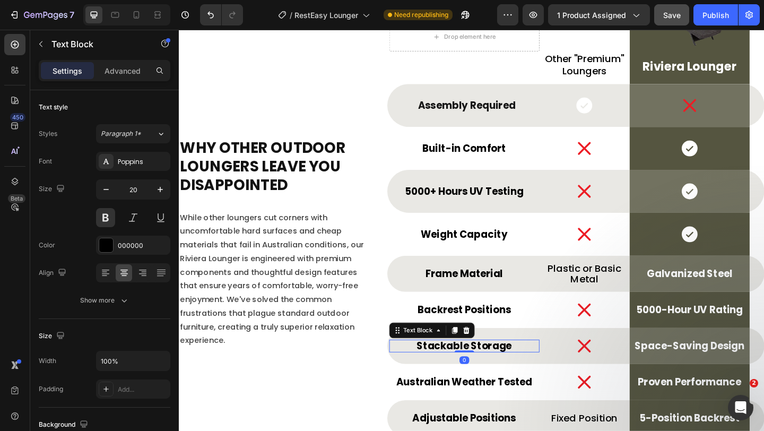
click at [461, 372] on p "Stackable Storage" at bounding box center [488, 374] width 161 height 12
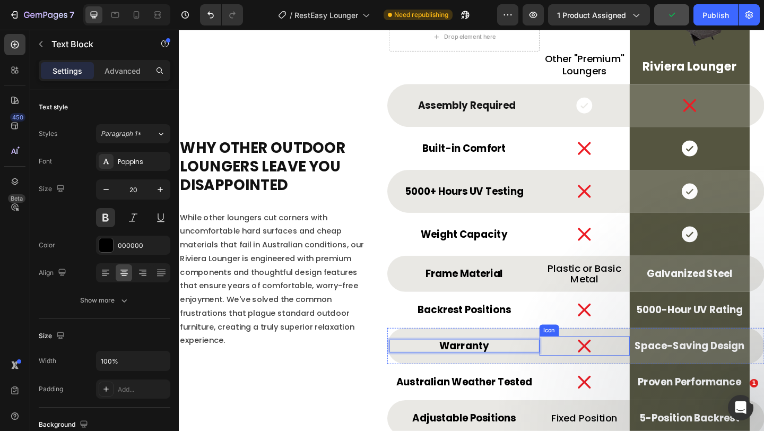
click at [616, 378] on icon at bounding box center [619, 373] width 21 height 21
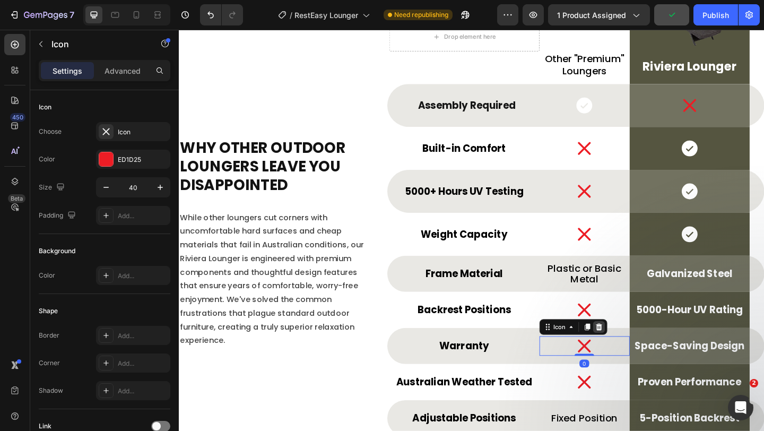
click at [631, 353] on icon at bounding box center [635, 353] width 8 height 8
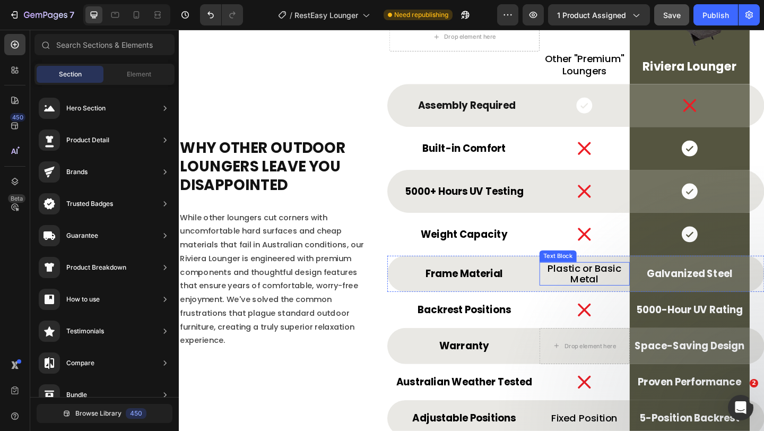
click at [631, 288] on p "Plastic or Basic Metal" at bounding box center [620, 294] width 96 height 23
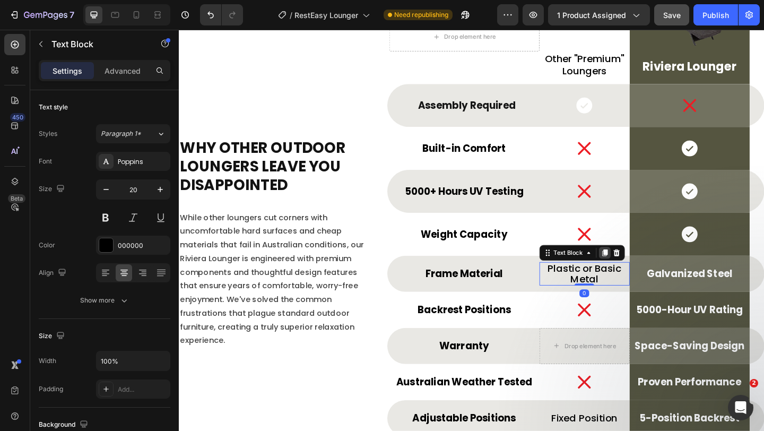
click at [638, 276] on icon at bounding box center [642, 272] width 8 height 8
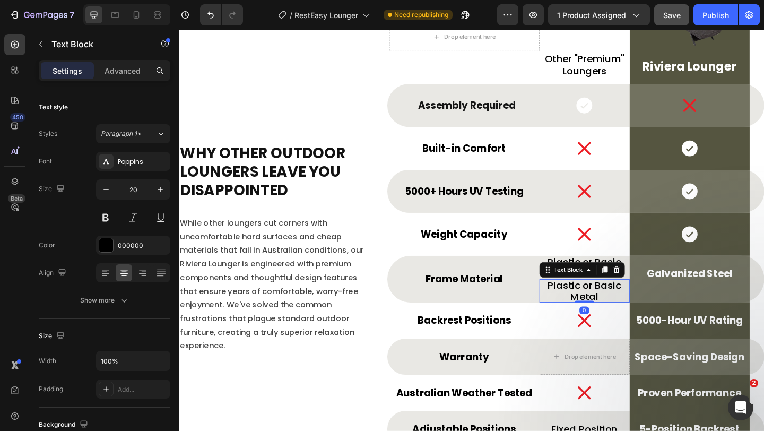
scroll to position [3626, 0]
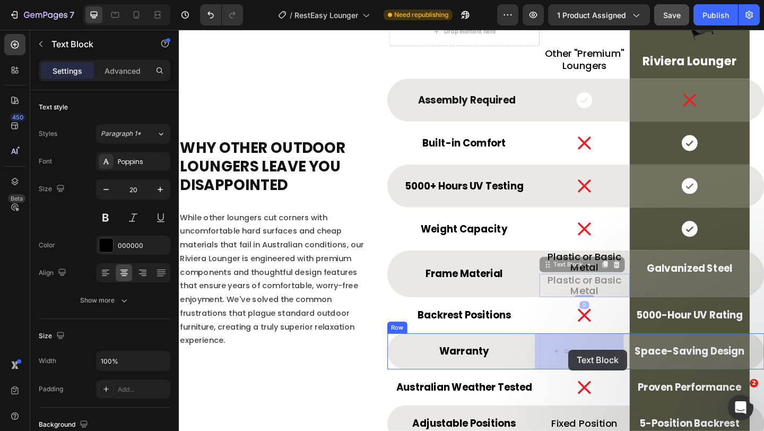
drag, startPoint x: 580, startPoint y: 285, endPoint x: 603, endPoint y: 378, distance: 95.6
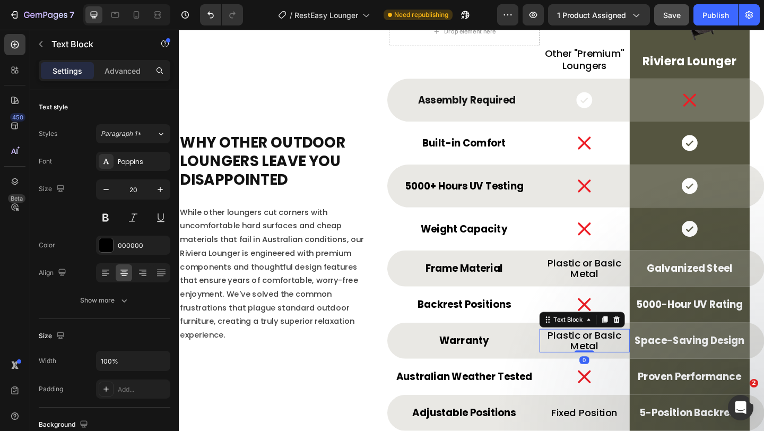
scroll to position [3620, 0]
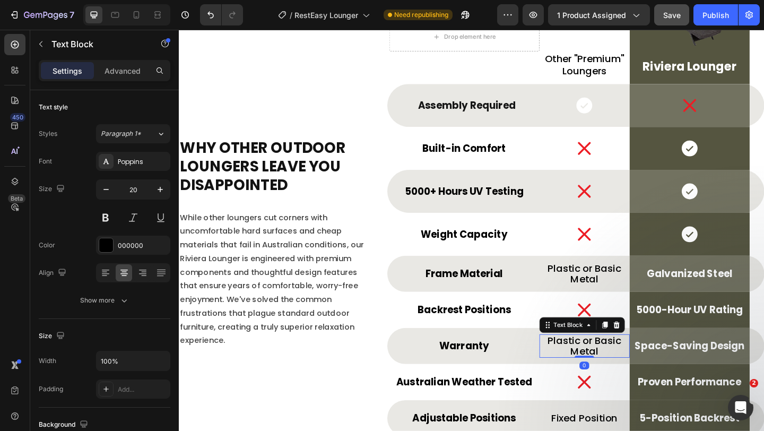
click at [602, 376] on p "Plastic or Basic Metal" at bounding box center [620, 373] width 96 height 23
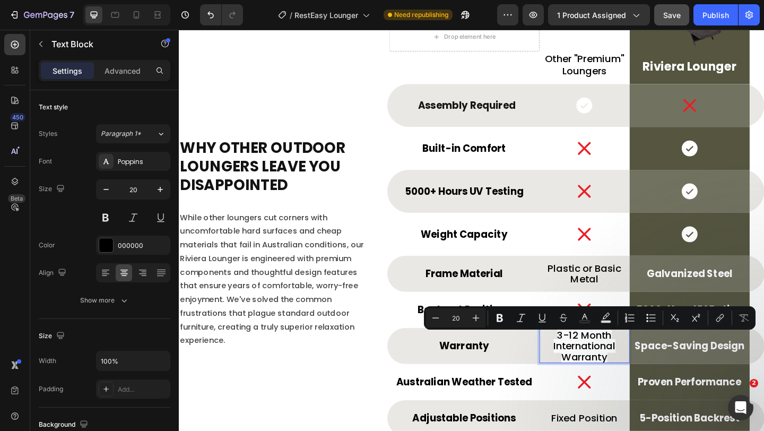
scroll to position [3614, 0]
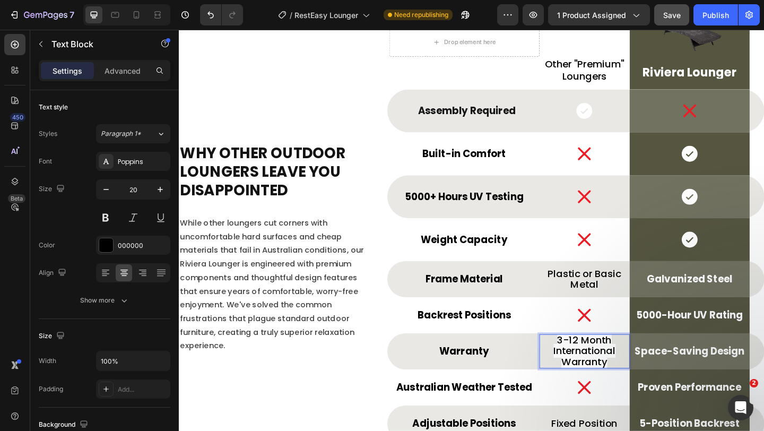
click at [602, 376] on span "3-12 Month International Warranty" at bounding box center [619, 379] width 67 height 38
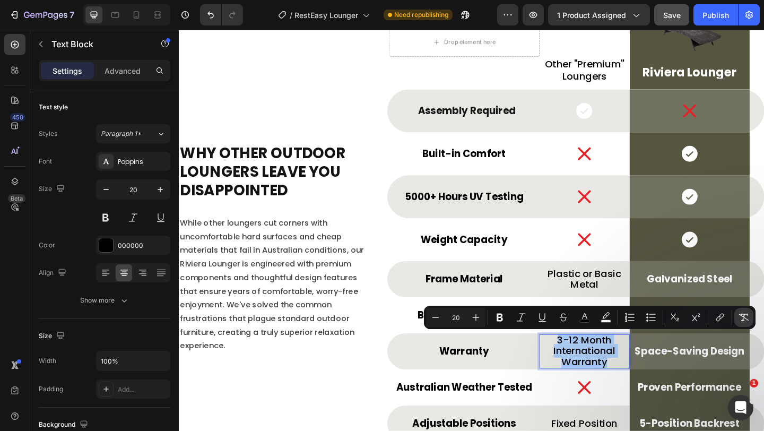
click at [749, 319] on icon "Editor contextual toolbar" at bounding box center [743, 317] width 11 height 11
click at [576, 380] on p "3-12 Month International Warranty" at bounding box center [620, 378] width 96 height 35
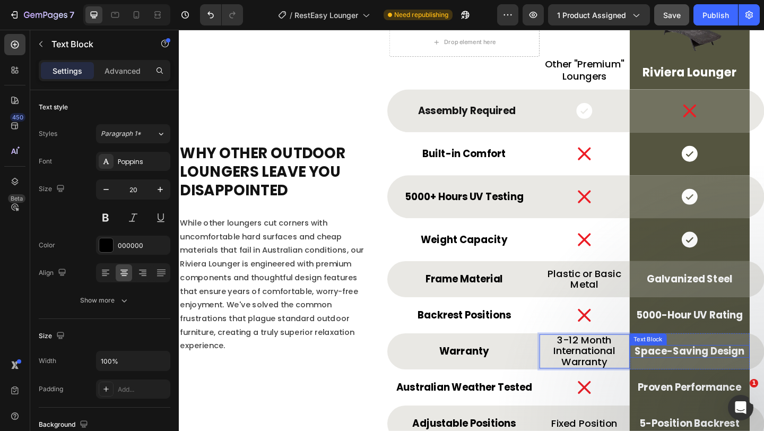
click at [703, 383] on p "Space-Saving Design" at bounding box center [734, 379] width 128 height 12
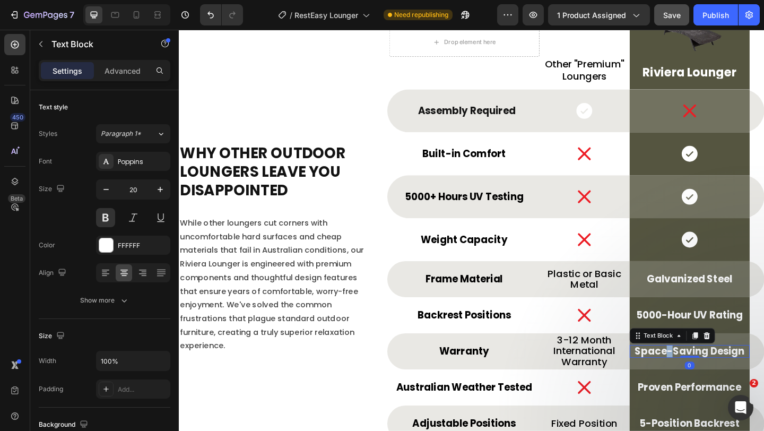
click at [703, 383] on p "Space-Saving Design" at bounding box center [734, 379] width 128 height 12
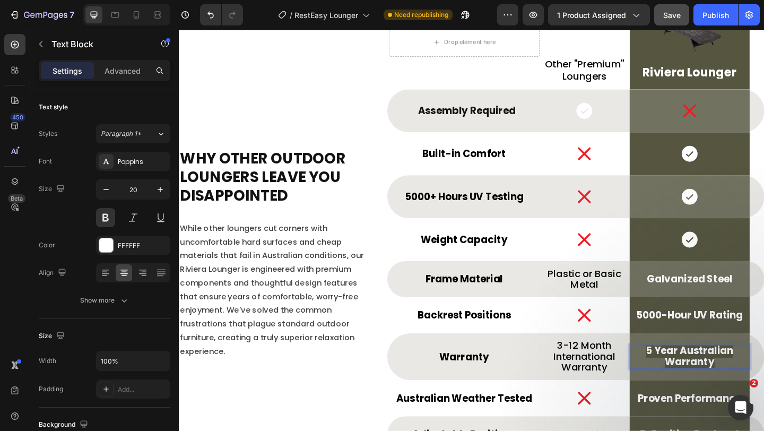
click at [703, 383] on strong "5 Year Australian Warranty" at bounding box center [733, 384] width 95 height 27
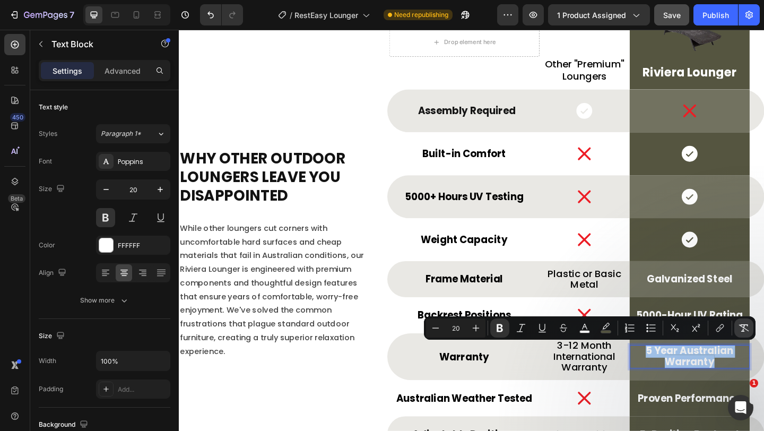
click at [750, 329] on button "Remove Format" at bounding box center [743, 327] width 19 height 19
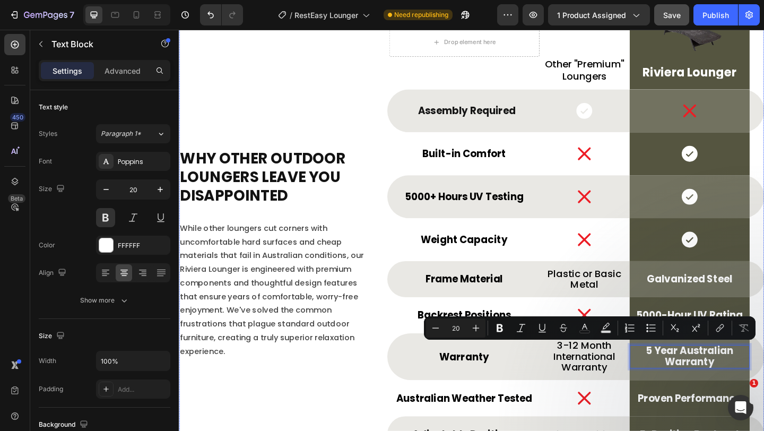
click at [379, 405] on div "Why Other Outdoor Loungers Leave You Disappointed Heading While other loungers …" at bounding box center [281, 269] width 205 height 554
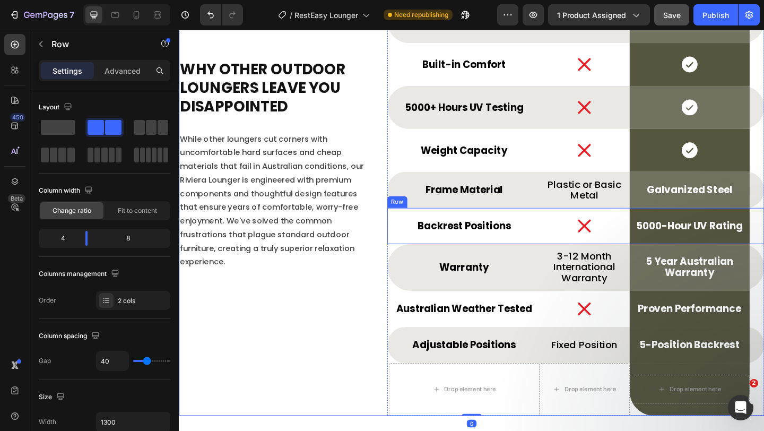
scroll to position [3713, 0]
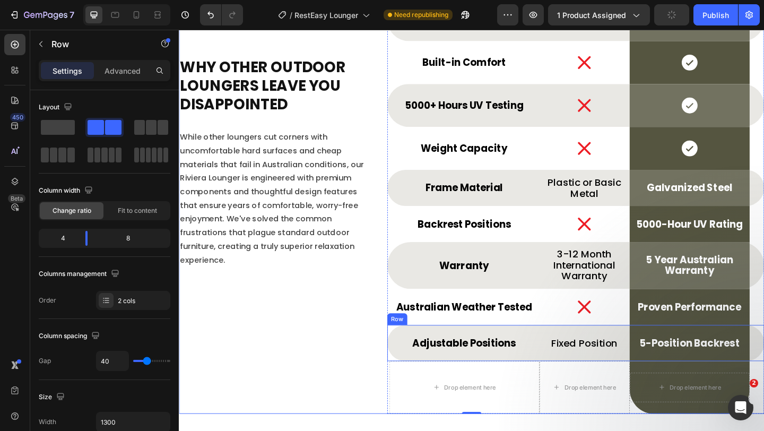
click at [490, 354] on div "Adjustable Positions Text Block Row" at bounding box center [488, 370] width 163 height 39
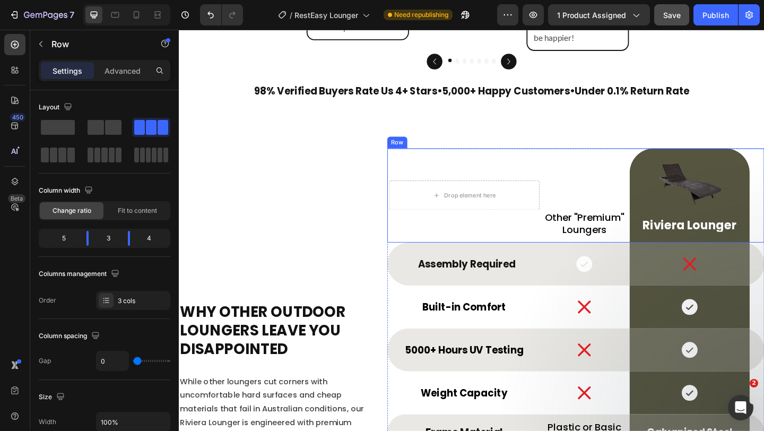
scroll to position [3615, 0]
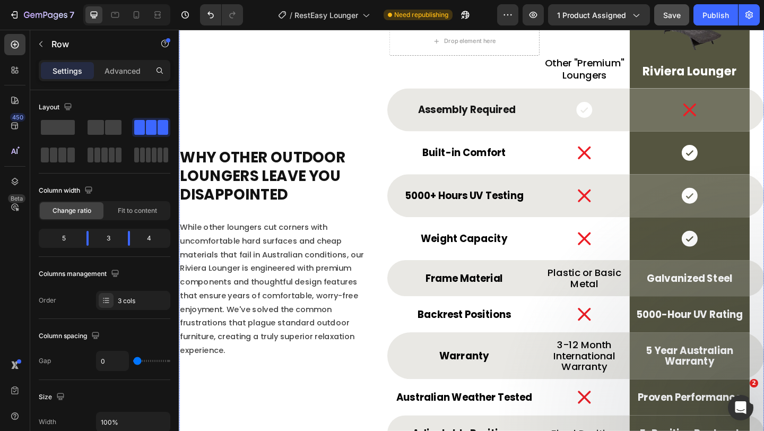
click at [360, 114] on div "Why Other Outdoor Loungers Leave You Disappointed Heading While other loungers …" at bounding box center [281, 268] width 205 height 554
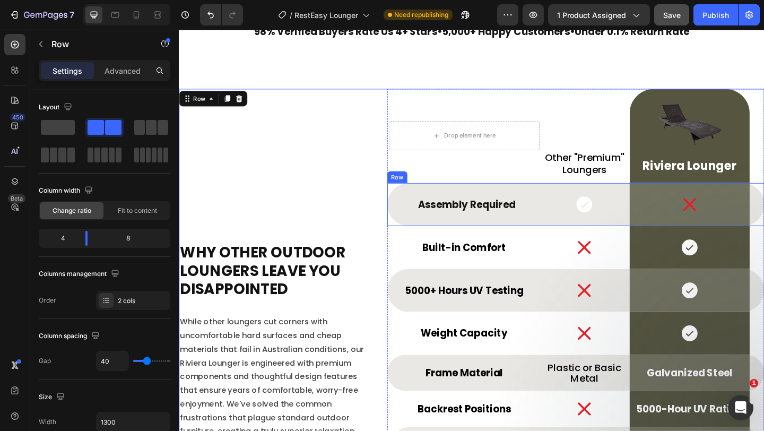
scroll to position [3727, 0]
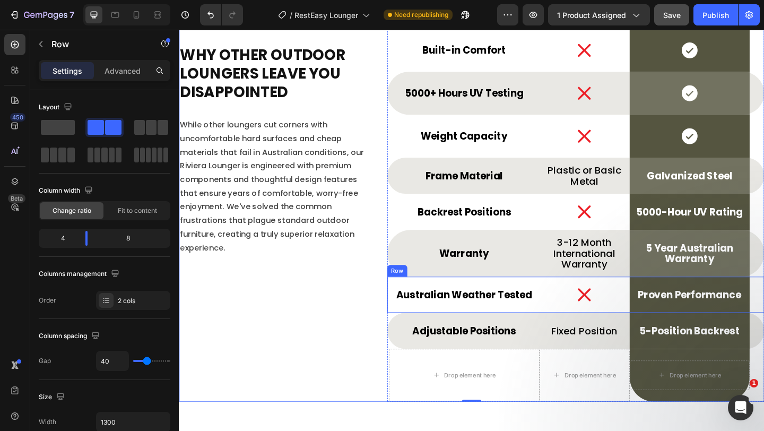
click at [559, 305] on div "Australian Weather Tested Text Block Row" at bounding box center [488, 317] width 163 height 39
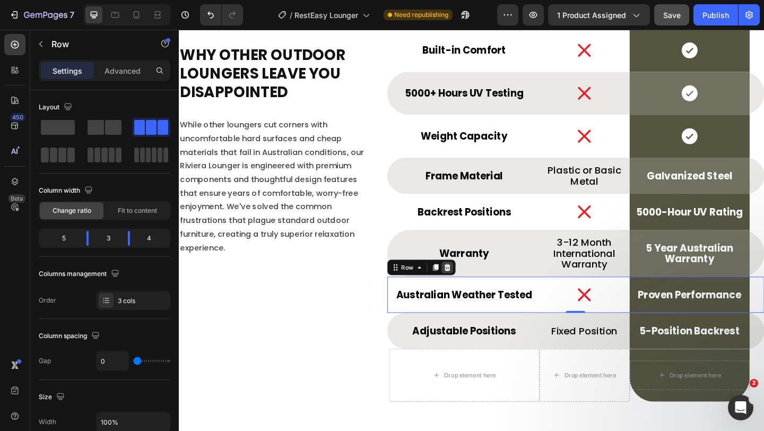
click at [468, 288] on icon at bounding box center [470, 288] width 8 height 8
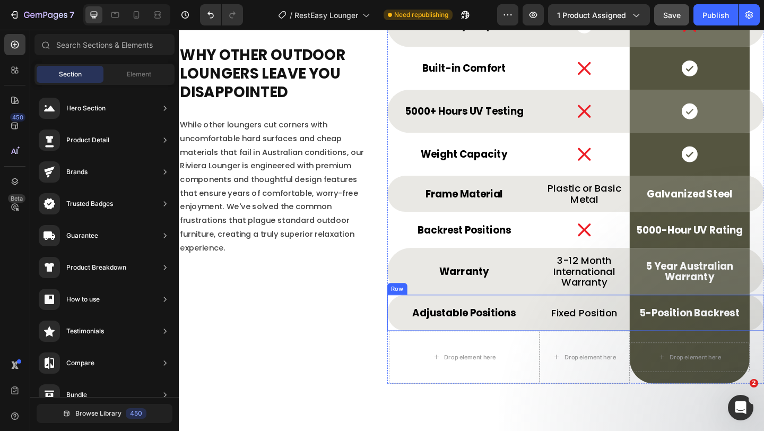
click at [559, 325] on div "Adjustable Positions Text Block Row" at bounding box center [488, 337] width 163 height 39
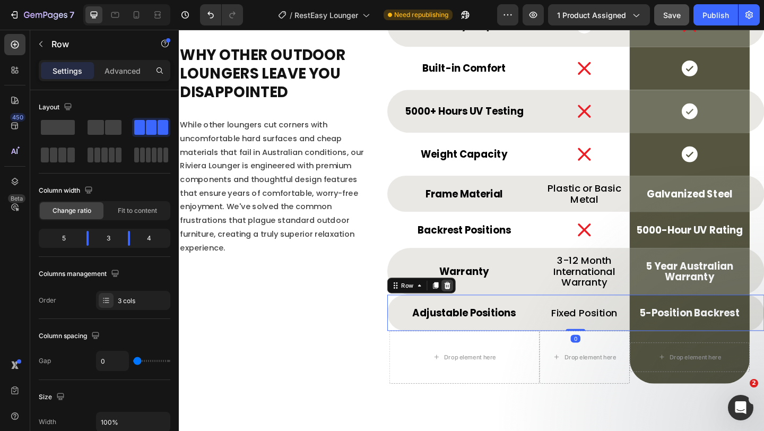
click at [468, 310] on icon at bounding box center [470, 307] width 7 height 7
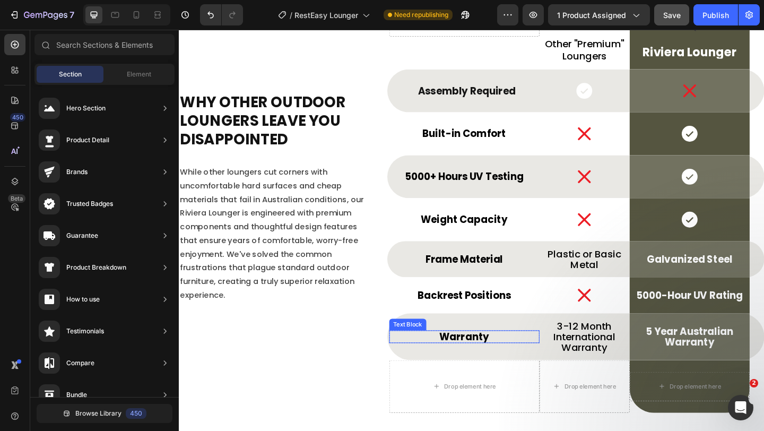
scroll to position [3634, 0]
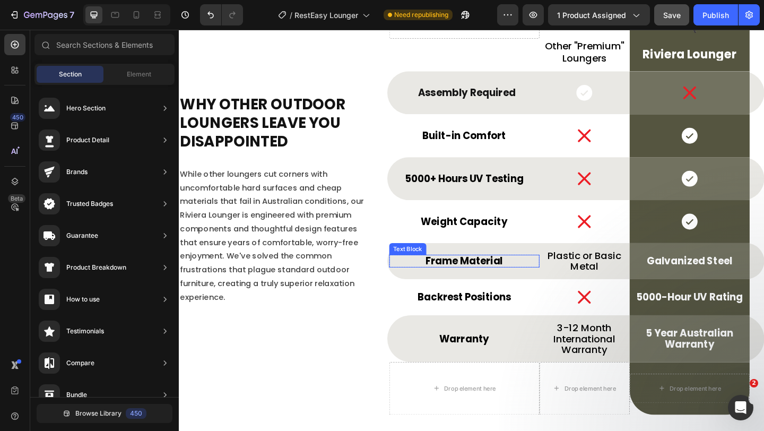
click at [485, 282] on p "Frame Material" at bounding box center [488, 281] width 161 height 12
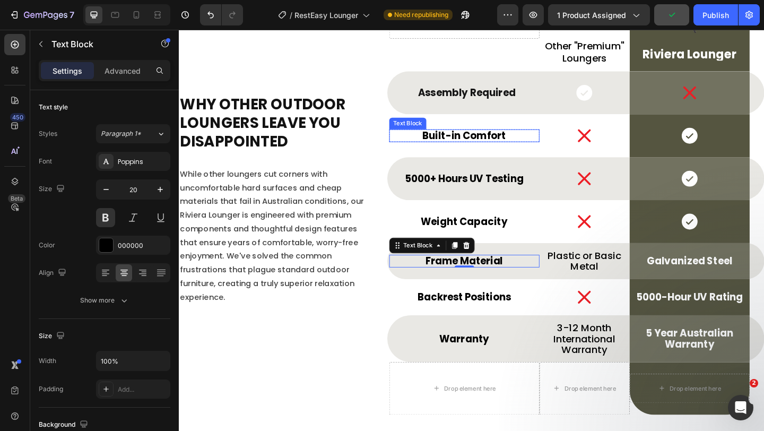
click at [499, 143] on p "Built-in Comfort" at bounding box center [488, 145] width 161 height 12
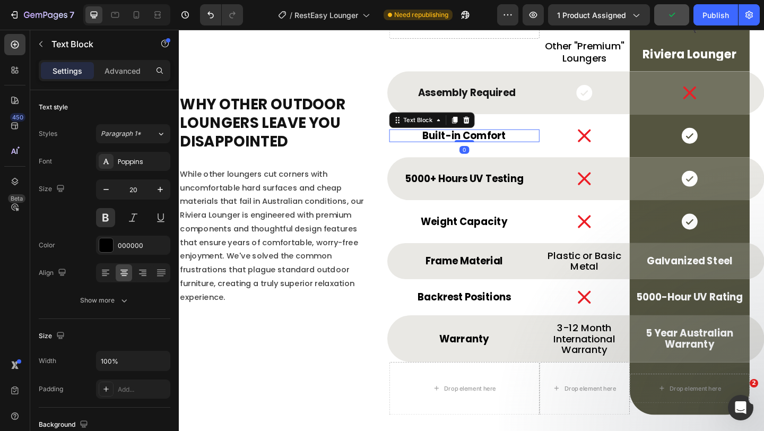
click at [499, 143] on p "Built-in Comfort" at bounding box center [488, 145] width 161 height 12
click at [499, 143] on strong "All-Weather Wicker" at bounding box center [488, 144] width 109 height 15
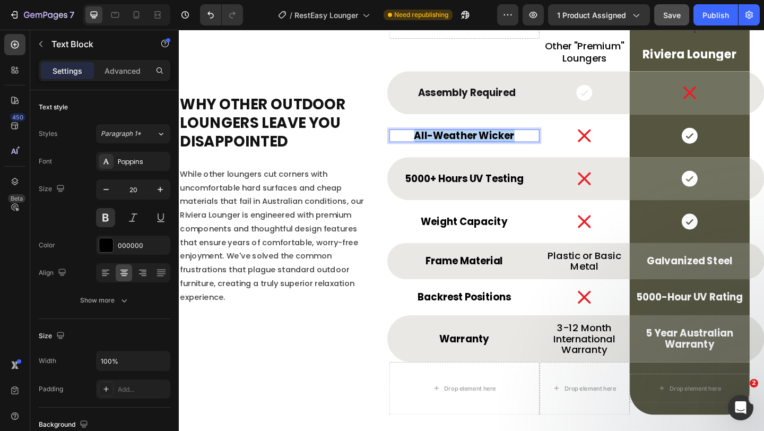
click at [499, 143] on strong "All-Weather Wicker" at bounding box center [488, 144] width 109 height 15
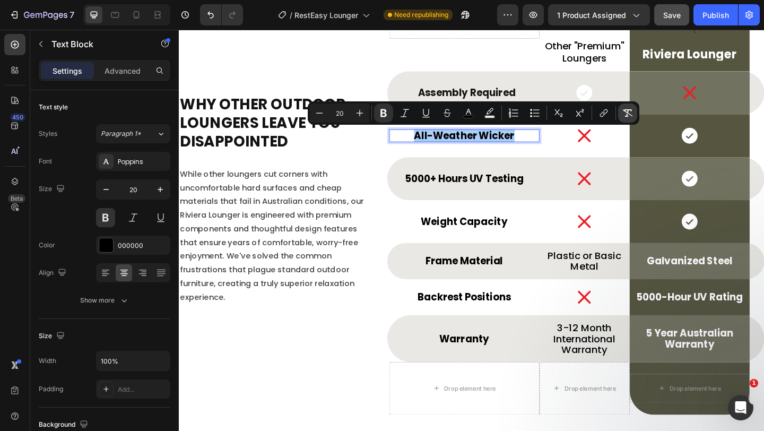
click at [627, 114] on icon "Editor contextual toolbar" at bounding box center [628, 112] width 10 height 7
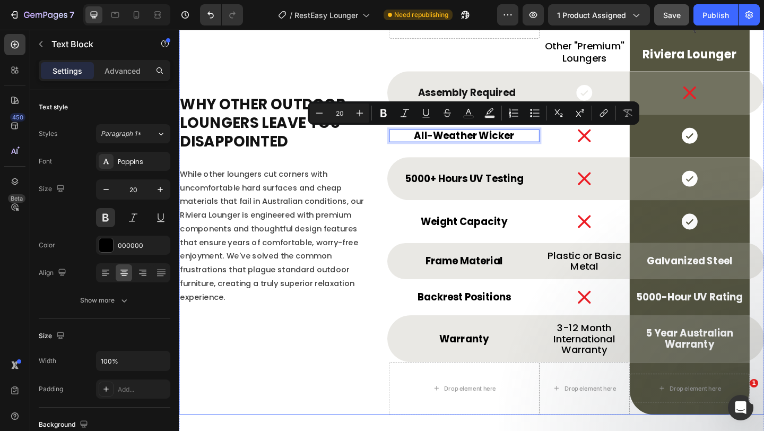
click at [398, 161] on div "Why Other Outdoor Loungers Leave You Disappointed Heading While other loungers …" at bounding box center [497, 210] width 637 height 476
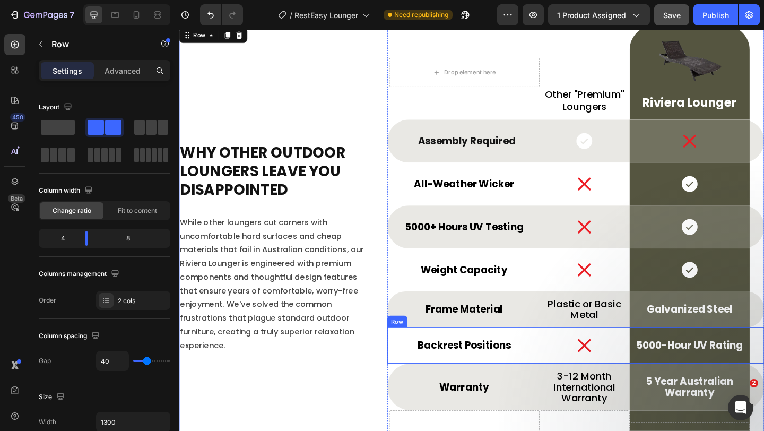
scroll to position [3586, 0]
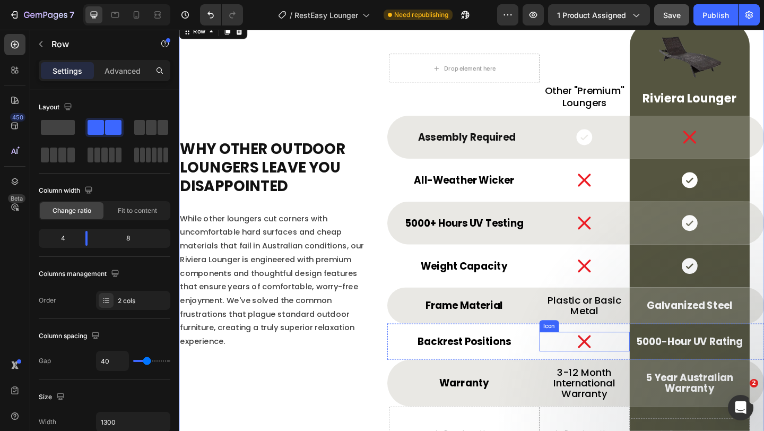
click at [624, 370] on icon at bounding box center [619, 368] width 21 height 21
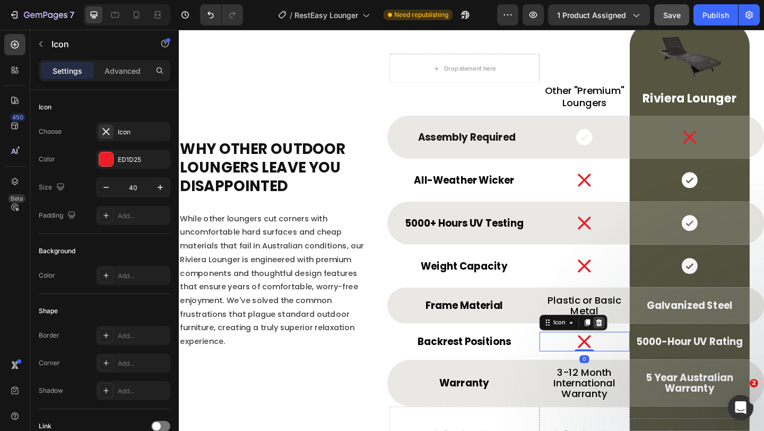
click at [635, 347] on div at bounding box center [635, 348] width 13 height 13
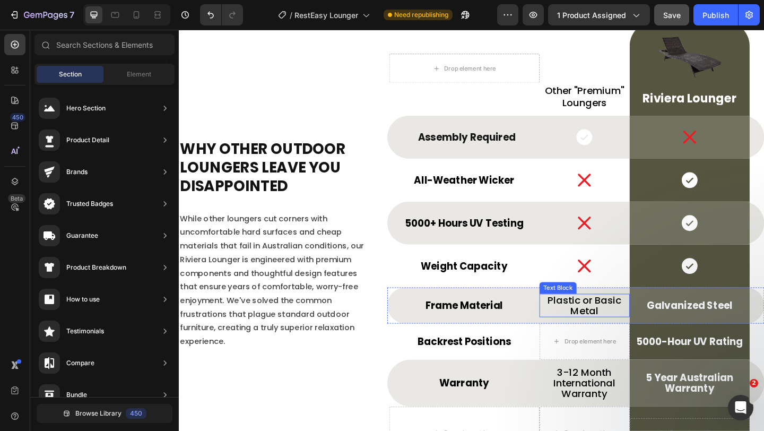
click at [631, 330] on p "Plastic or Basic Metal" at bounding box center [620, 329] width 96 height 23
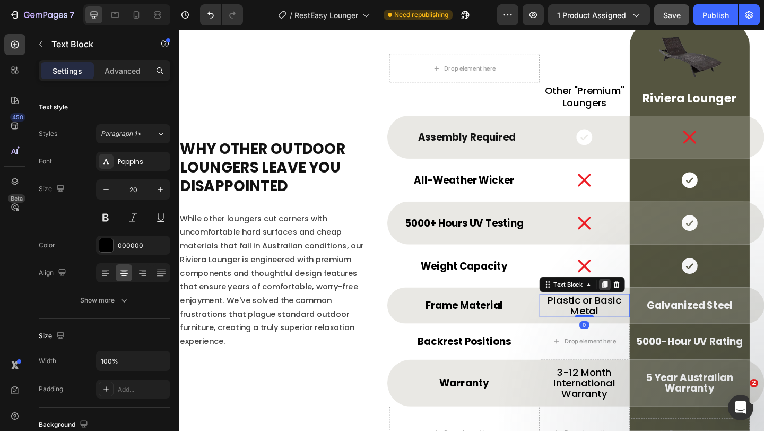
click at [639, 307] on icon at bounding box center [642, 306] width 6 height 7
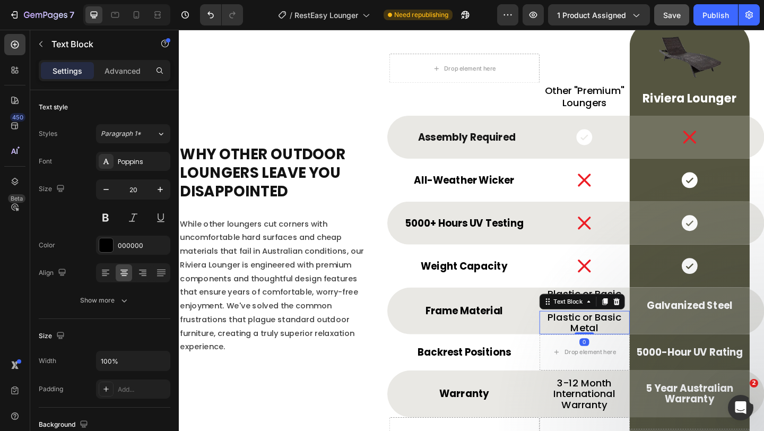
scroll to position [3591, 0]
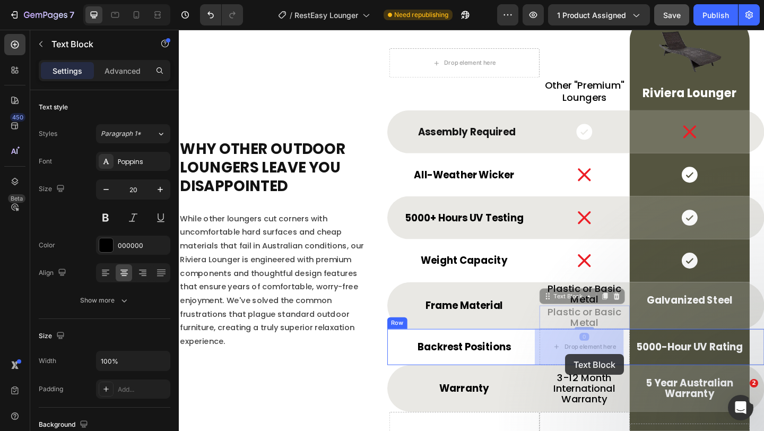
drag, startPoint x: 579, startPoint y: 324, endPoint x: 599, endPoint y: 381, distance: 61.2
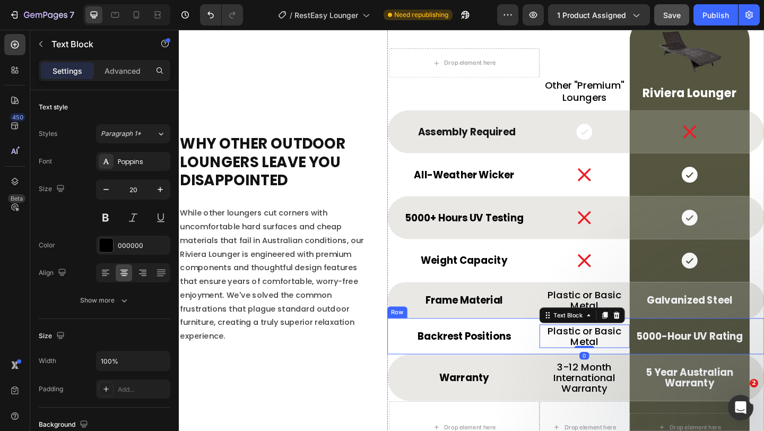
scroll to position [3586, 0]
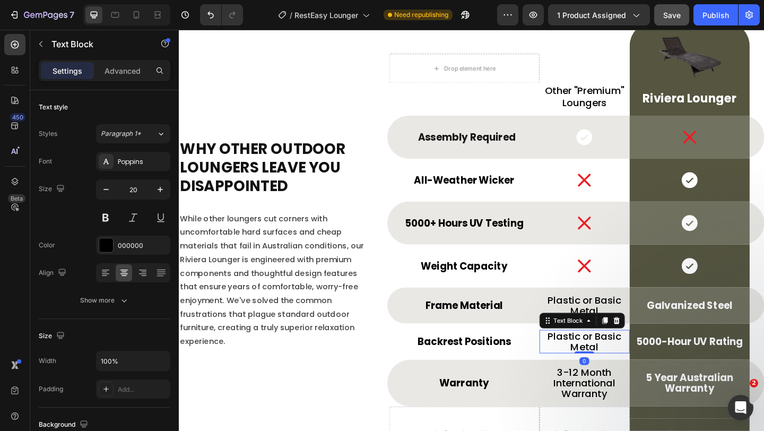
click at [596, 367] on p "Plastic or Basic Metal" at bounding box center [620, 368] width 96 height 23
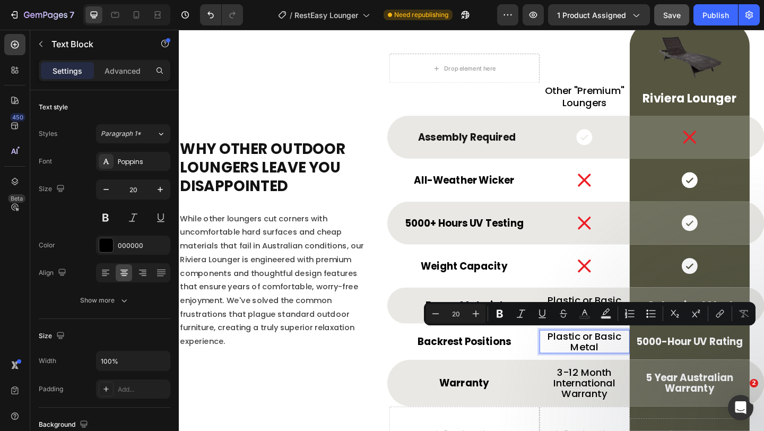
scroll to position [3591, 0]
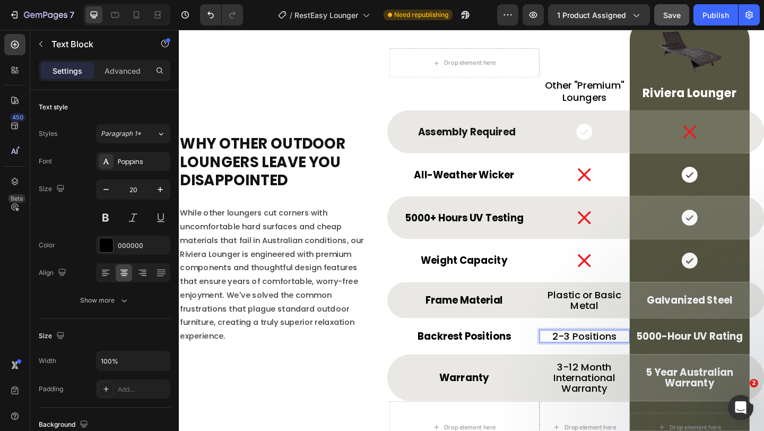
click at [596, 367] on span "2-3 Positions" at bounding box center [619, 362] width 69 height 15
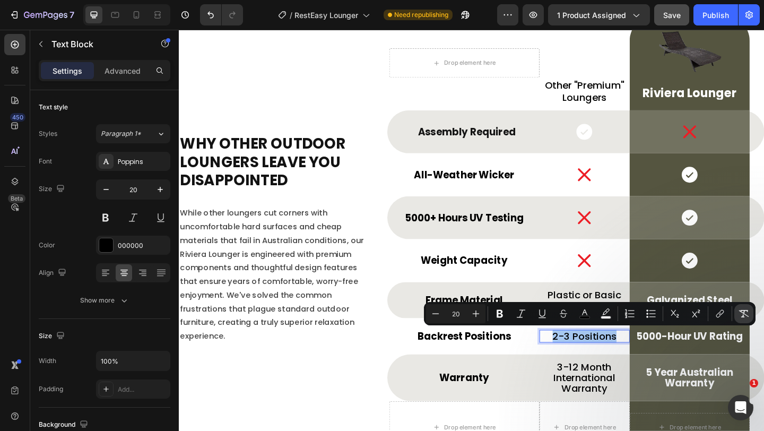
click at [738, 314] on icon "Editor contextual toolbar" at bounding box center [743, 313] width 11 height 11
click at [538, 382] on div "Warranty Text Block Row" at bounding box center [488, 407] width 163 height 51
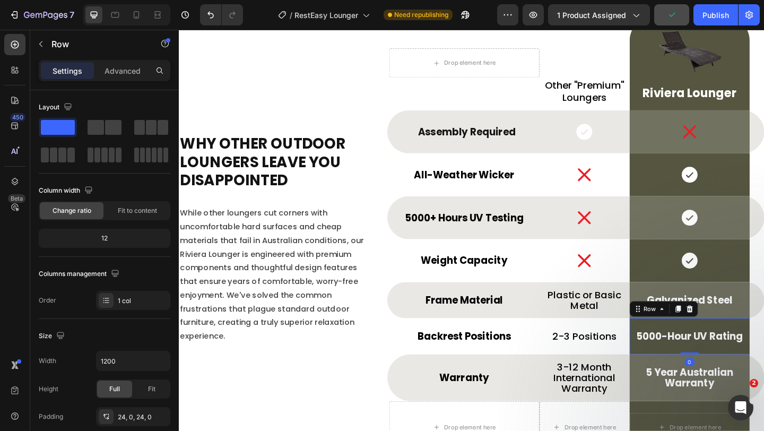
click at [723, 371] on div "5000-Hour UV Rating Text Block Row 0" at bounding box center [734, 362] width 131 height 39
click at [722, 362] on p "5000-Hour UV Rating" at bounding box center [734, 363] width 128 height 12
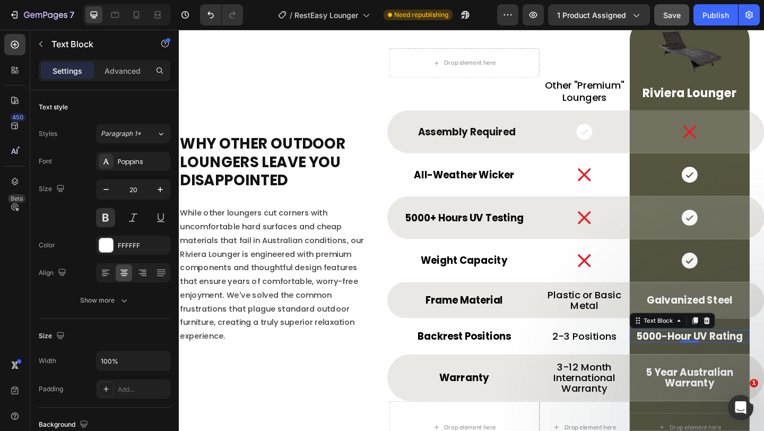
click at [676, 368] on p "5000-Hour UV Rating" at bounding box center [734, 363] width 128 height 12
click at [676, 368] on p "5 Positions" at bounding box center [734, 363] width 128 height 12
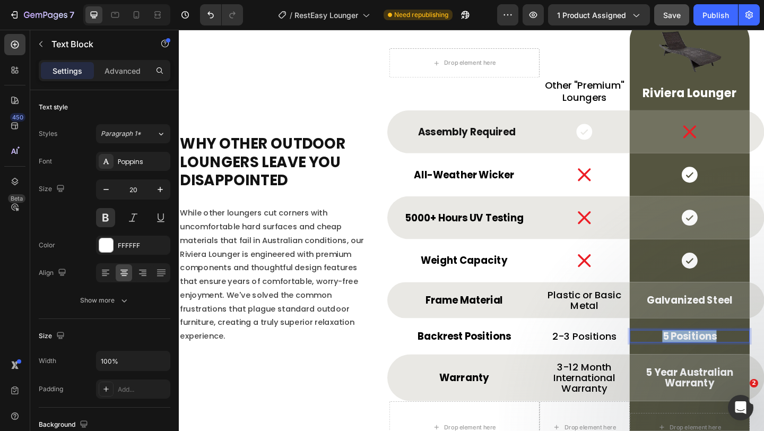
click at [676, 368] on p "5 Positions" at bounding box center [734, 363] width 128 height 12
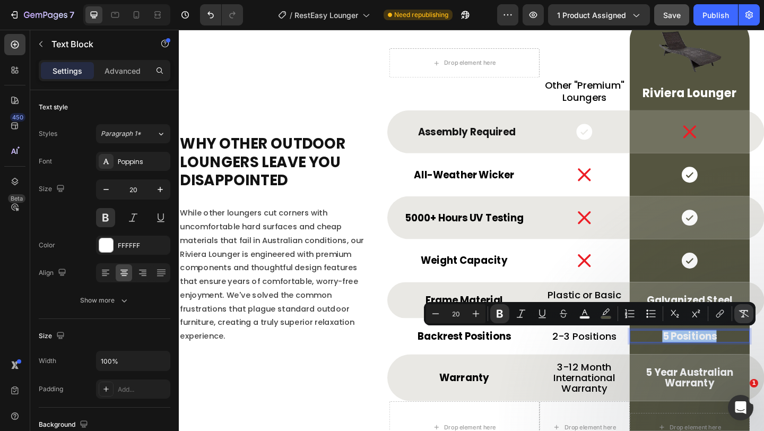
click at [744, 319] on button "Remove Format" at bounding box center [743, 313] width 19 height 19
click at [690, 361] on p "5 Positions" at bounding box center [734, 363] width 128 height 12
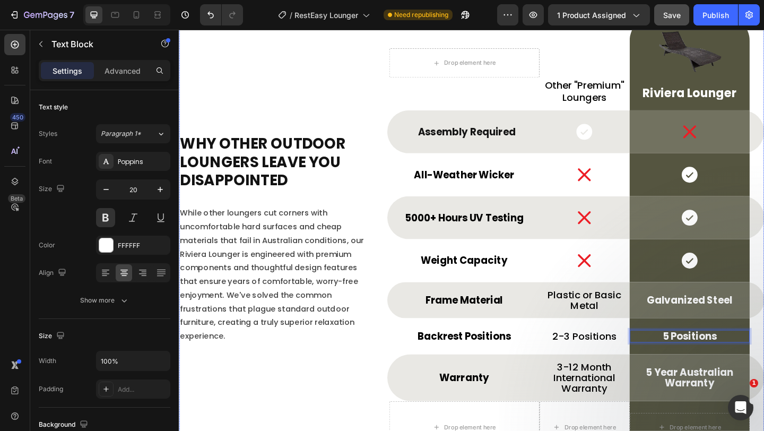
click at [370, 380] on div "Why Other Outdoor Loungers Leave You Disappointed Heading While other loungers …" at bounding box center [281, 253] width 205 height 476
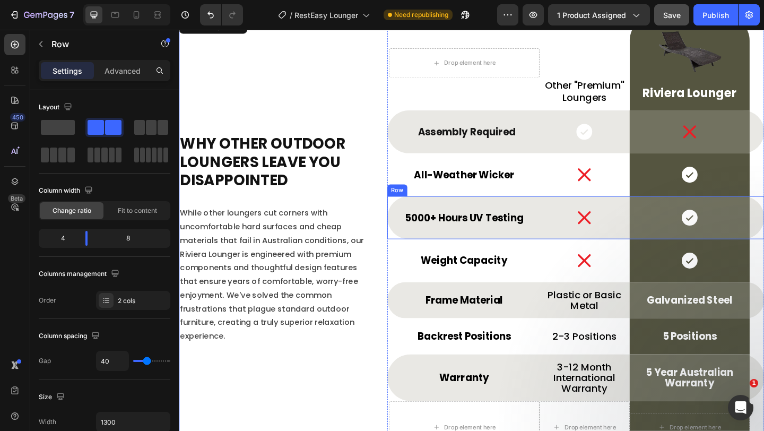
scroll to position [3676, 0]
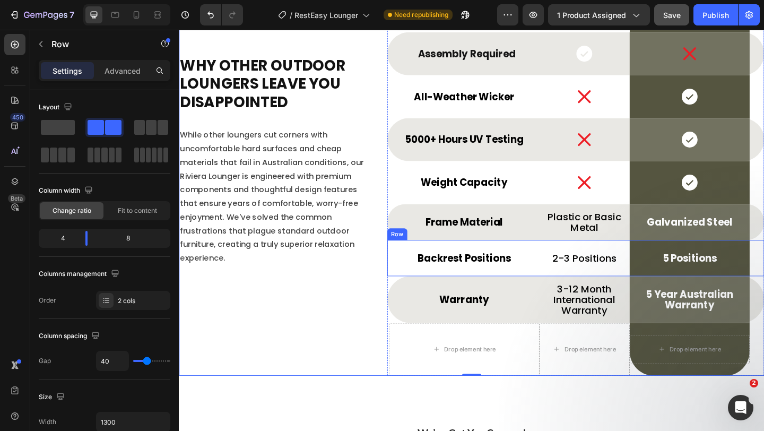
click at [534, 289] on div "Backrest Positions Text Block Row" at bounding box center [488, 277] width 163 height 39
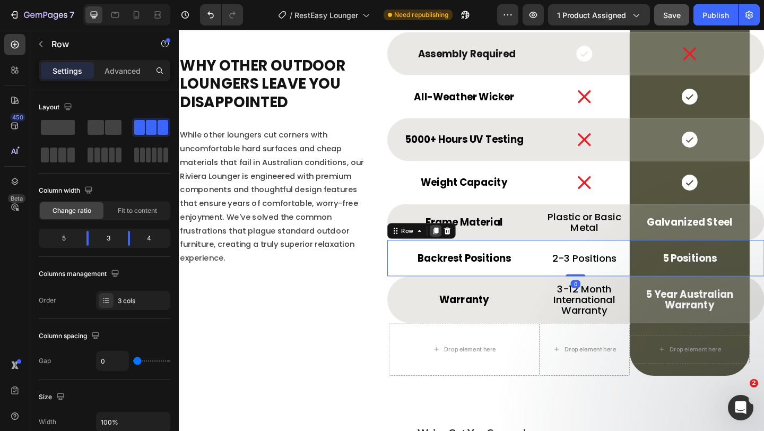
click at [455, 248] on icon at bounding box center [458, 248] width 6 height 7
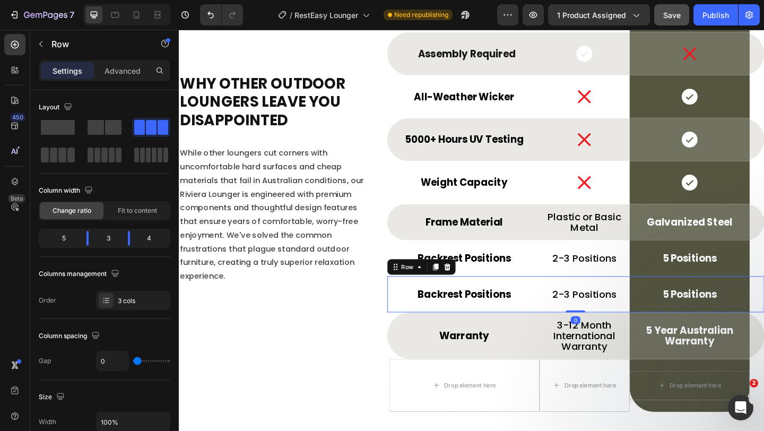
scroll to position [3696, 0]
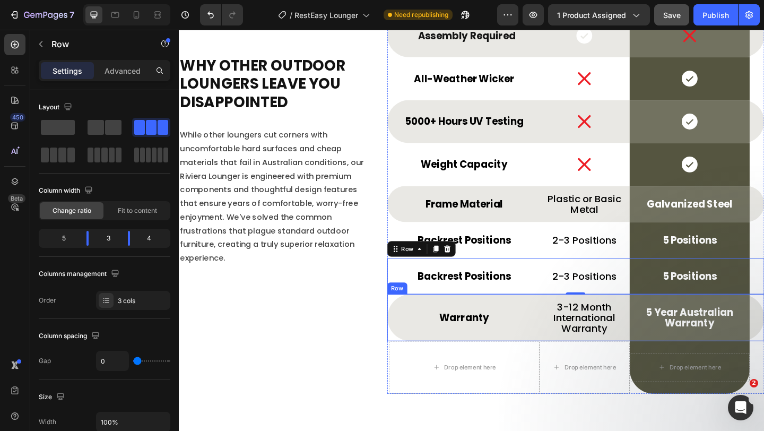
click at [530, 326] on div "Warranty Text Block Row" at bounding box center [488, 342] width 163 height 51
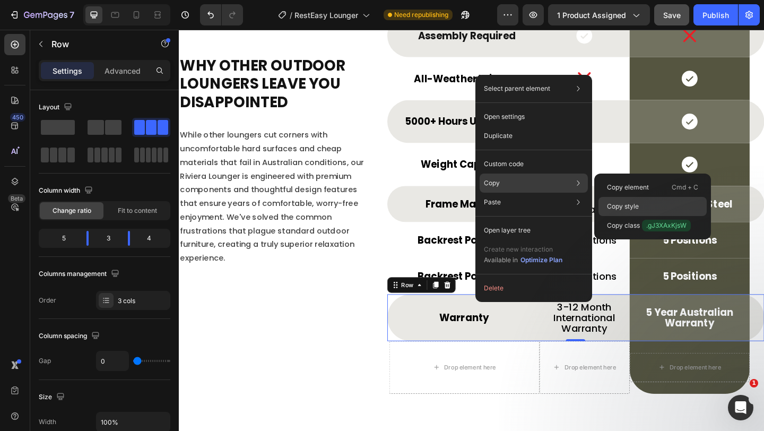
click at [649, 216] on div "Copy style" at bounding box center [652, 225] width 108 height 19
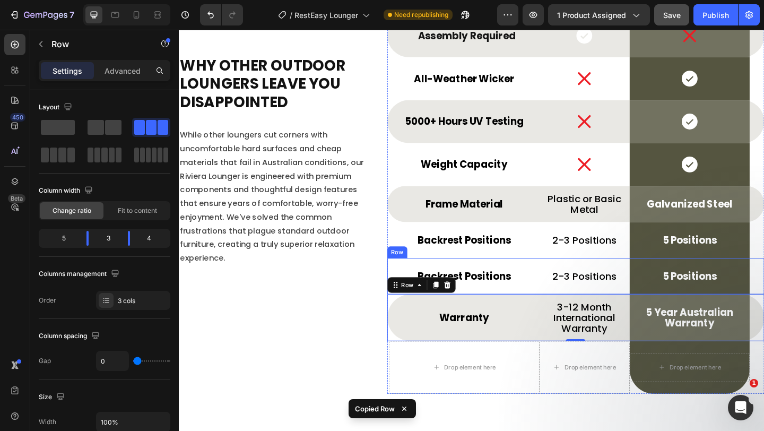
click at [563, 288] on div "Backrest Positions Text Block Row" at bounding box center [488, 297] width 163 height 39
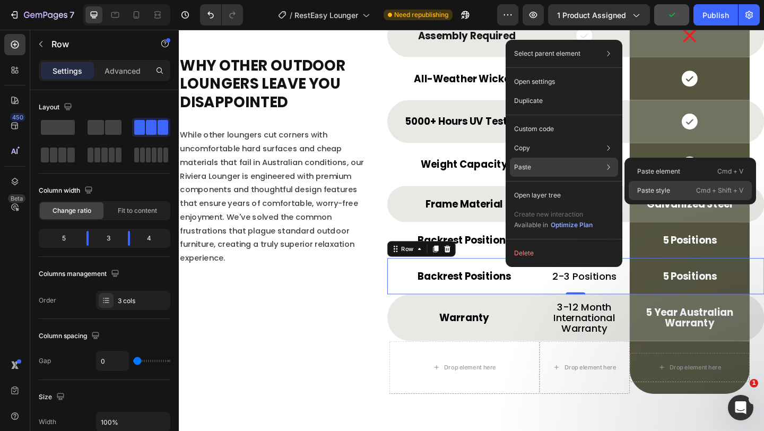
click at [669, 189] on p "Paste style" at bounding box center [653, 191] width 33 height 10
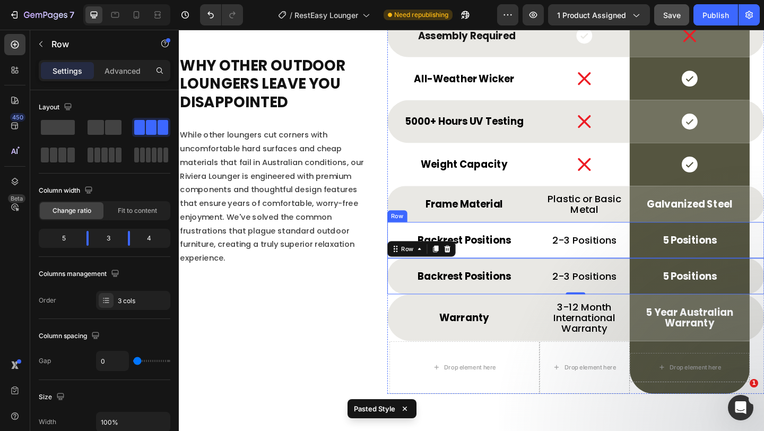
click at [551, 269] on div "Backrest Positions Text Block Row" at bounding box center [488, 258] width 163 height 39
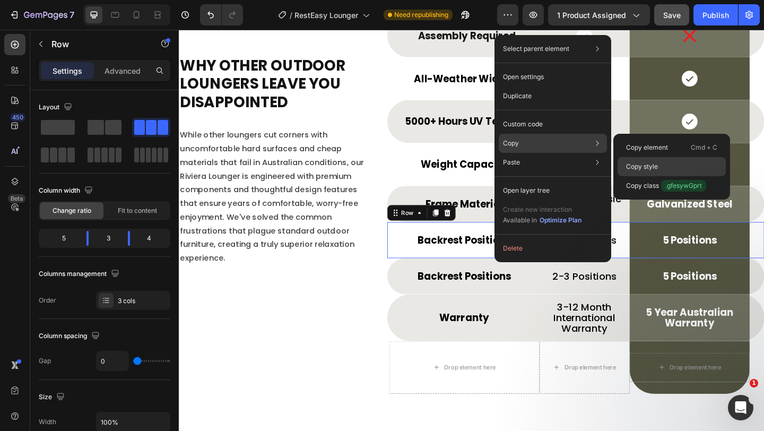
click at [664, 176] on div "Copy style" at bounding box center [671, 185] width 108 height 19
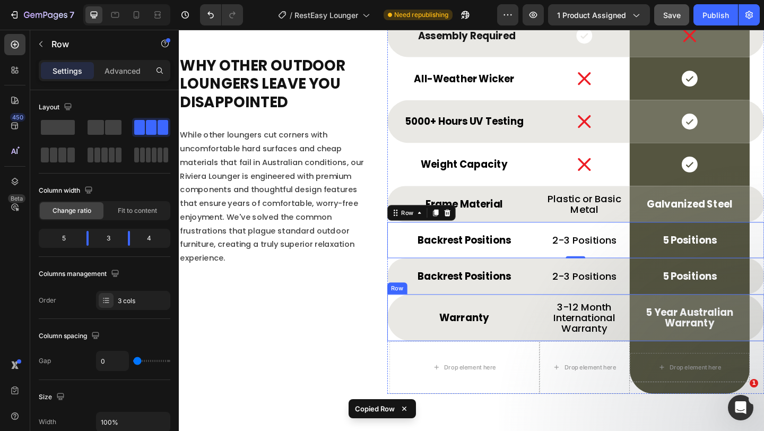
click at [533, 328] on div "Warranty Text Block Row" at bounding box center [488, 342] width 163 height 51
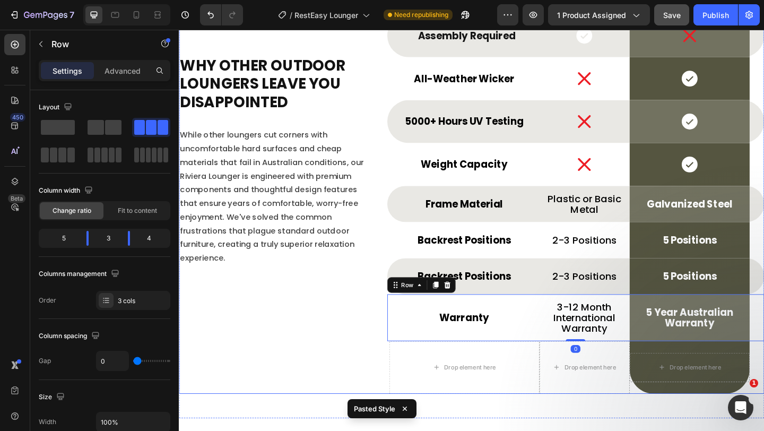
click at [377, 334] on div "Why Other Outdoor Loungers Leave You Disappointed Heading While other loungers …" at bounding box center [281, 167] width 205 height 515
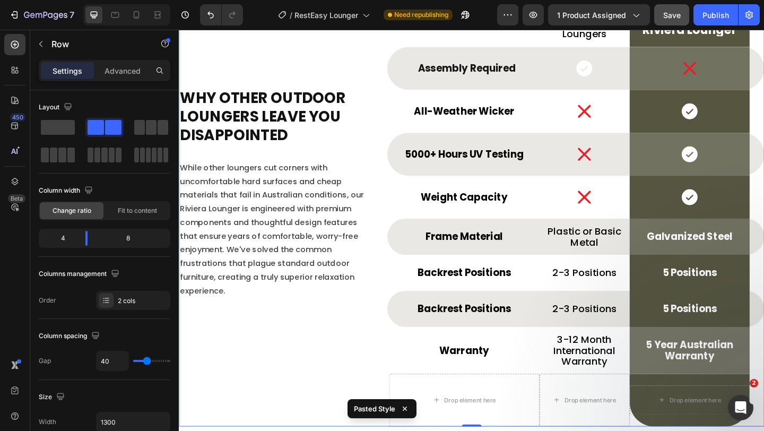
scroll to position [3658, 0]
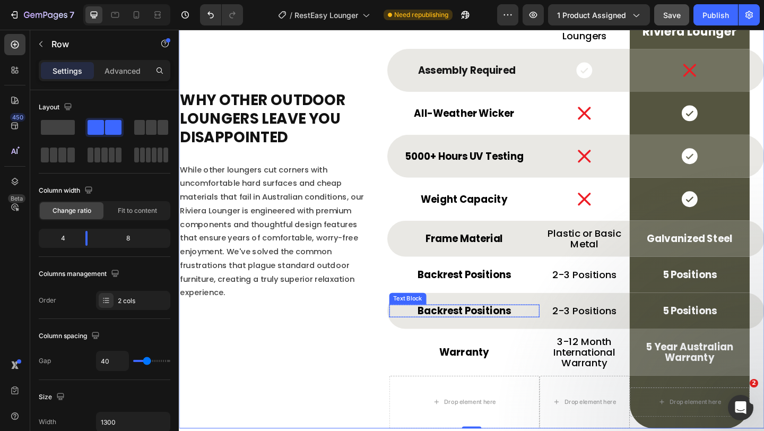
click at [464, 335] on strong "Backrest Positions" at bounding box center [488, 335] width 101 height 15
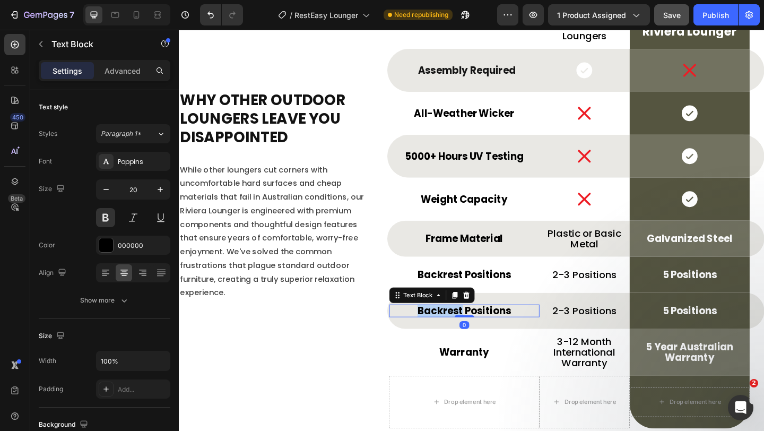
click at [464, 335] on strong "Backrest Positions" at bounding box center [488, 335] width 101 height 15
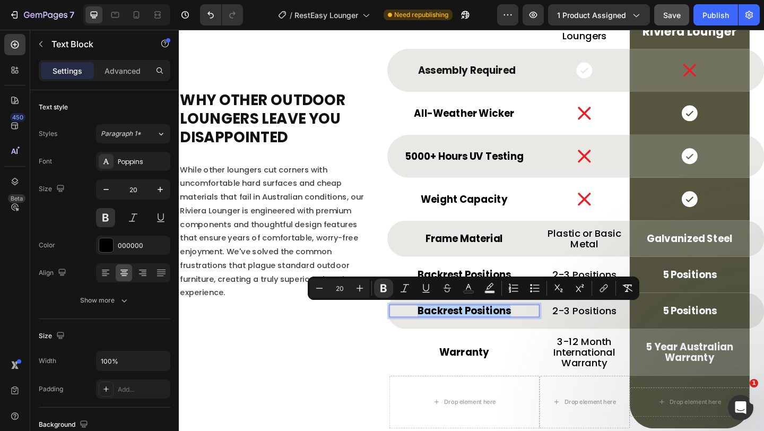
click at [449, 338] on strong "Backrest Positions" at bounding box center [488, 335] width 101 height 15
click at [467, 334] on strong "Backrest Positions" at bounding box center [488, 335] width 101 height 15
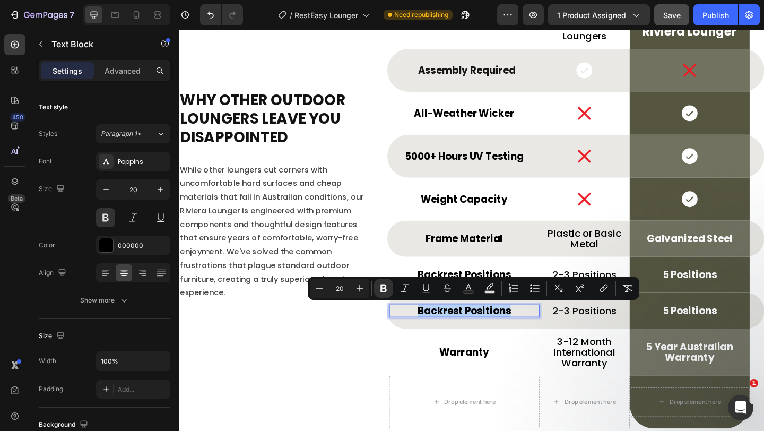
click at [467, 334] on strong "Backrest Positions" at bounding box center [488, 335] width 101 height 15
click at [541, 340] on p "Backrest Positions" at bounding box center [488, 335] width 161 height 12
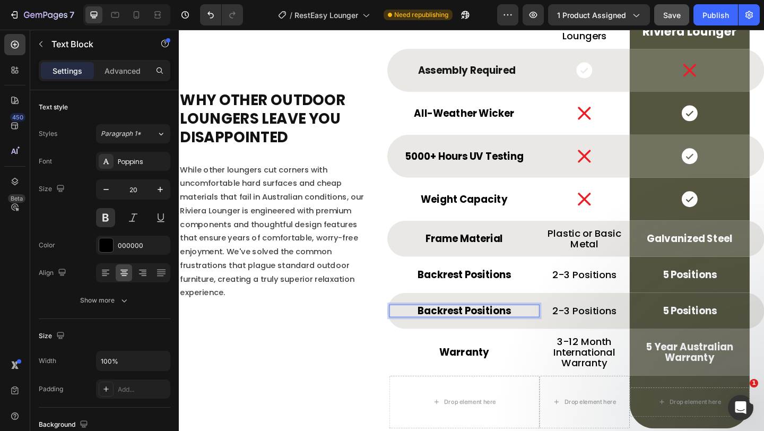
click at [541, 340] on p "Backrest Positions" at bounding box center [488, 335] width 161 height 12
click at [529, 336] on strong "Backrest Positions" at bounding box center [488, 335] width 101 height 15
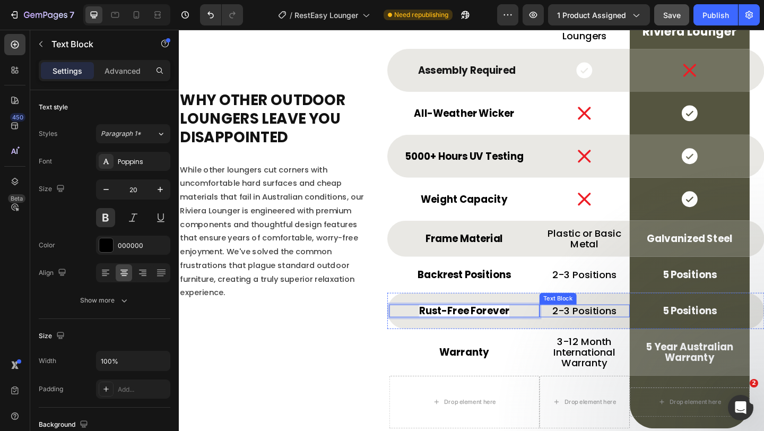
click at [605, 337] on p "2-3 Positions" at bounding box center [620, 335] width 96 height 12
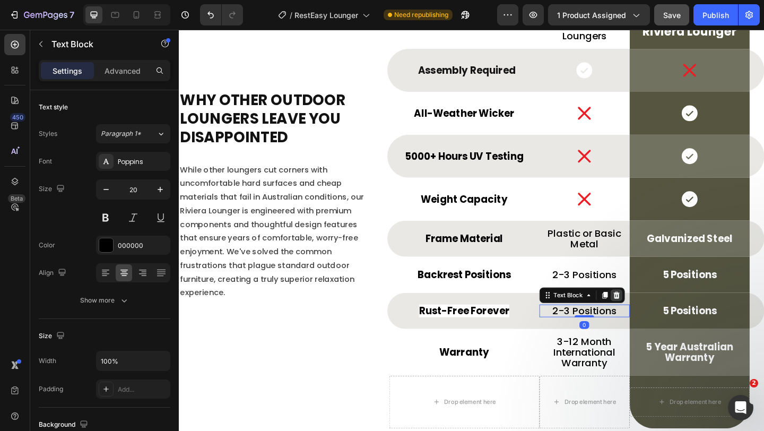
click at [651, 318] on icon at bounding box center [654, 318] width 7 height 7
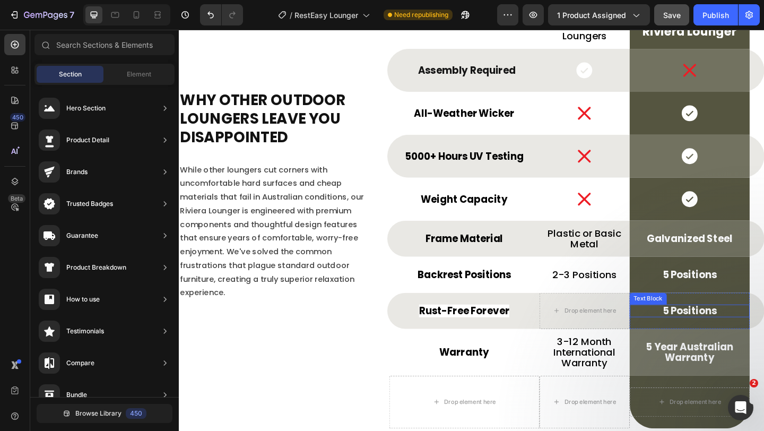
click at [712, 336] on p "5 Positions" at bounding box center [734, 335] width 128 height 12
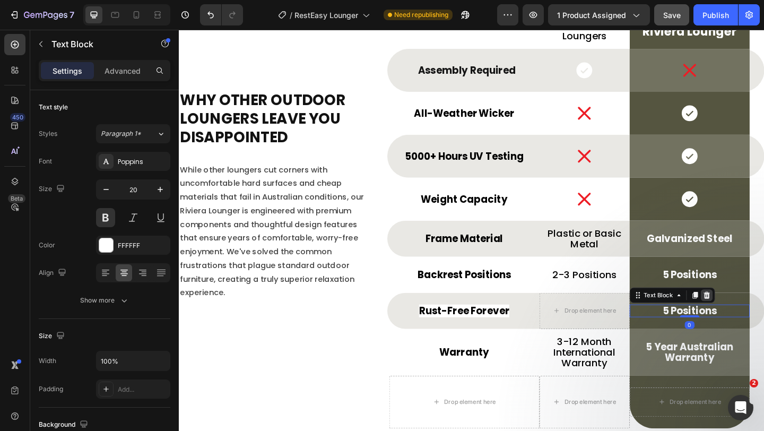
click at [749, 319] on icon at bounding box center [753, 318] width 8 height 8
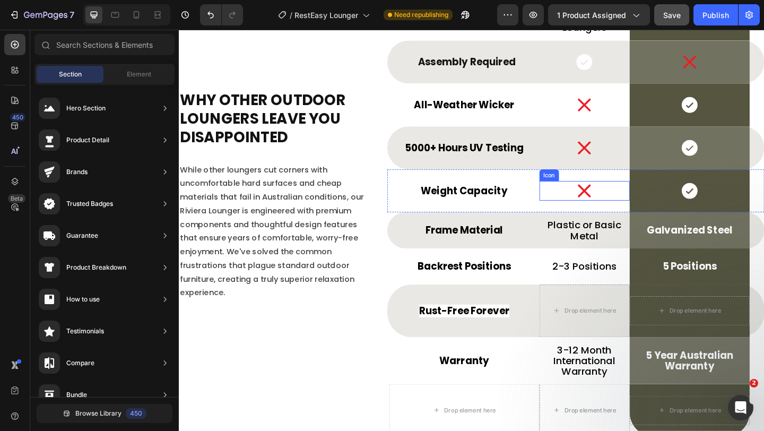
click at [617, 206] on icon at bounding box center [619, 204] width 21 height 21
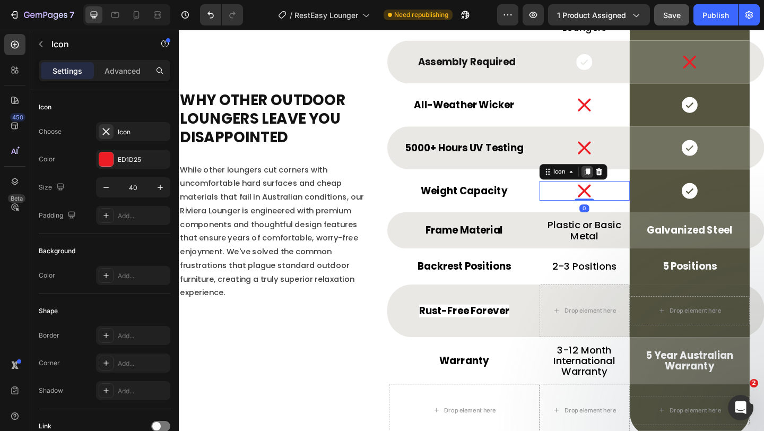
click at [619, 181] on icon at bounding box center [623, 184] width 8 height 8
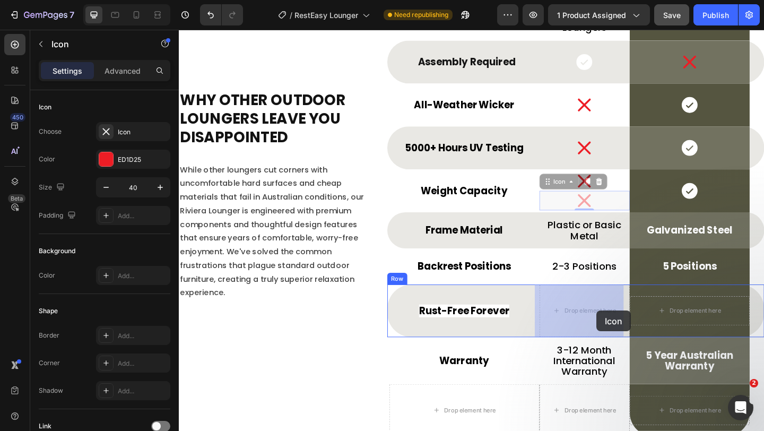
drag, startPoint x: 580, startPoint y: 195, endPoint x: 633, endPoint y: 335, distance: 150.3
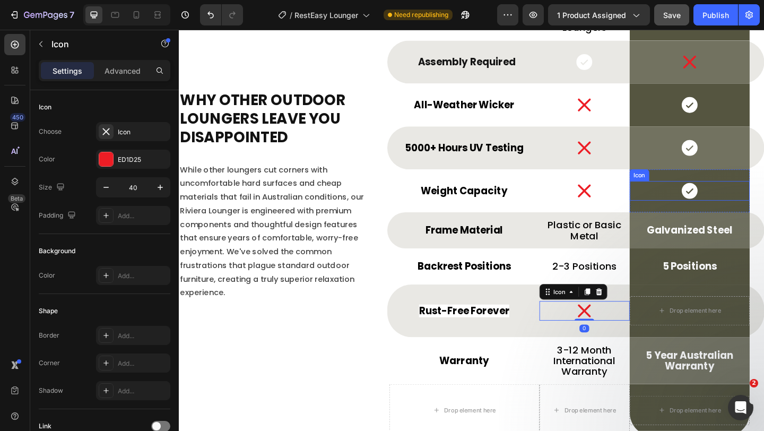
click at [732, 199] on icon at bounding box center [735, 205] width 18 height 18
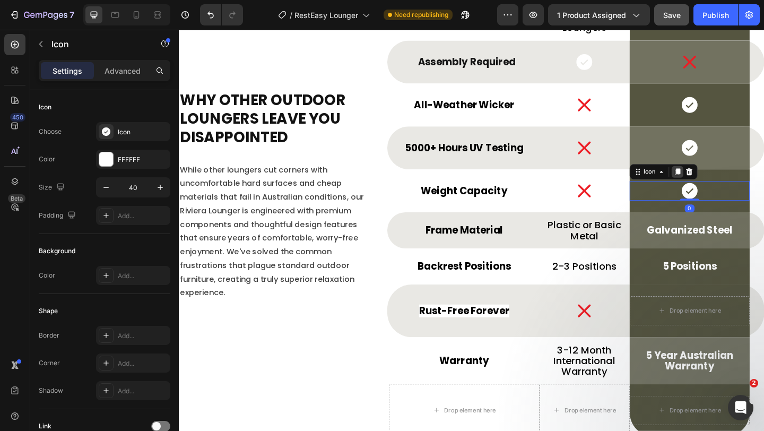
click at [718, 181] on icon at bounding box center [721, 183] width 6 height 7
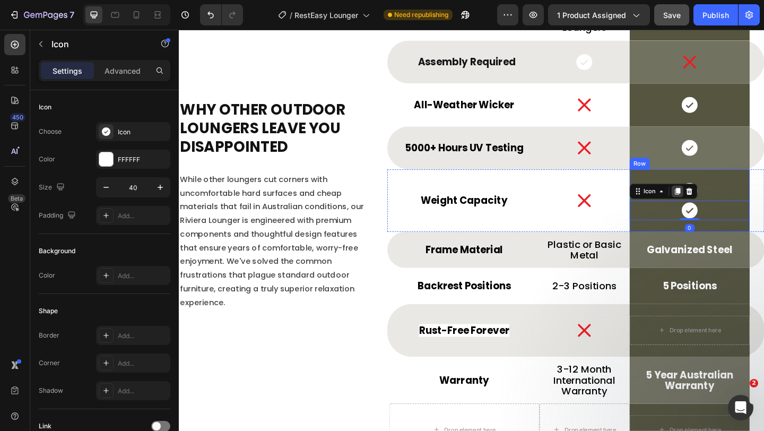
scroll to position [3678, 0]
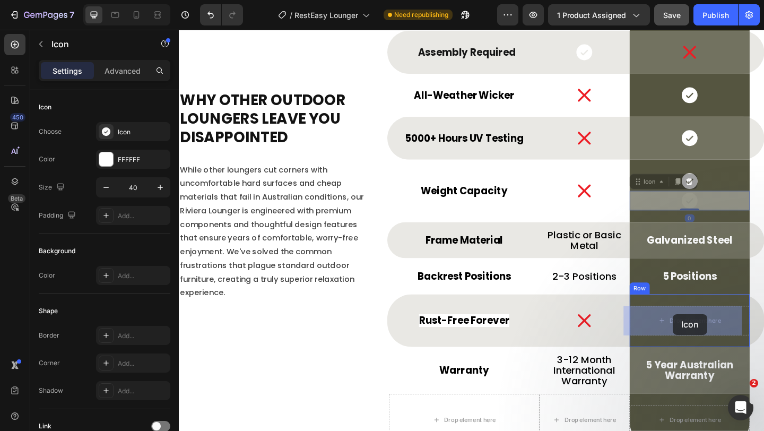
drag, startPoint x: 673, startPoint y: 196, endPoint x: 716, endPoint y: 339, distance: 149.2
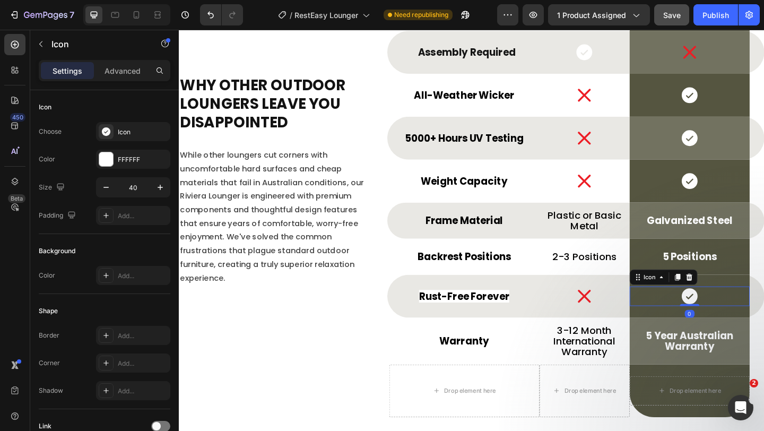
scroll to position [3662, 0]
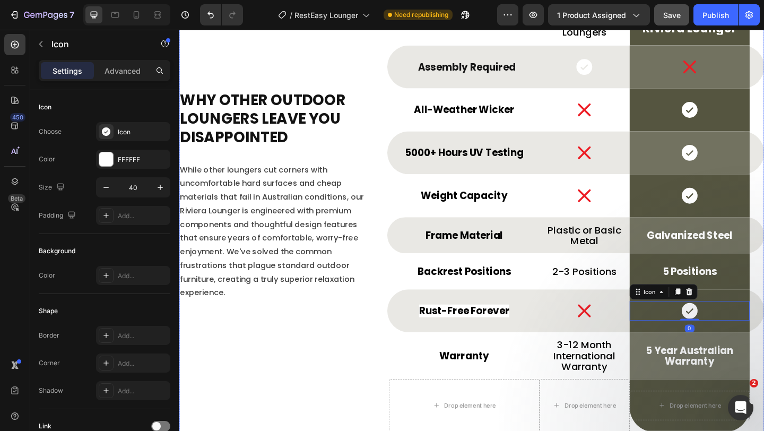
click at [332, 365] on div "Why Other Outdoor Loungers Leave You Disappointed Heading While other loungers …" at bounding box center [281, 205] width 205 height 523
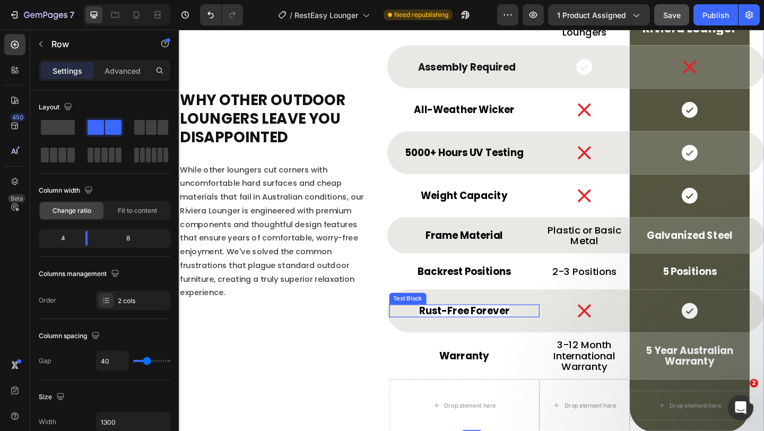
click at [469, 334] on strong "Rust-Free Forever" at bounding box center [489, 335] width 98 height 15
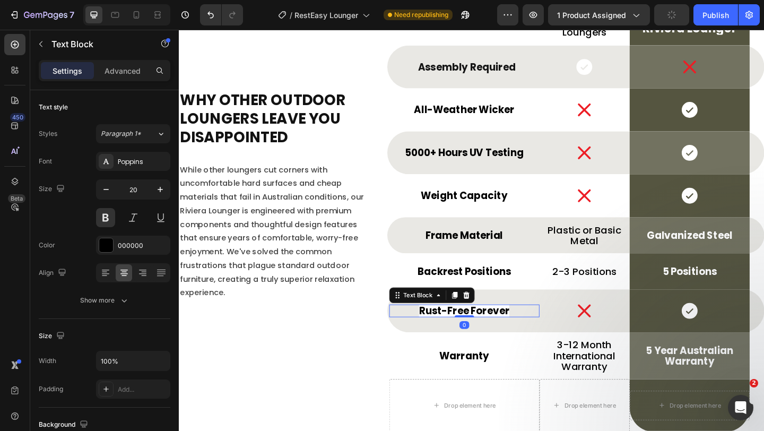
click at [469, 334] on strong "Rust-Free Forever" at bounding box center [489, 335] width 98 height 15
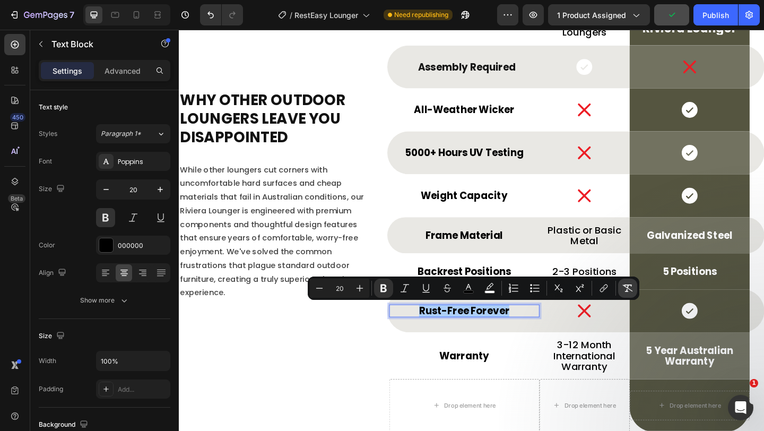
click at [630, 289] on icon "Editor contextual toolbar" at bounding box center [628, 287] width 10 height 7
click at [295, 378] on div "Why Other Outdoor Loungers Leave You Disappointed Heading While other loungers …" at bounding box center [281, 205] width 205 height 523
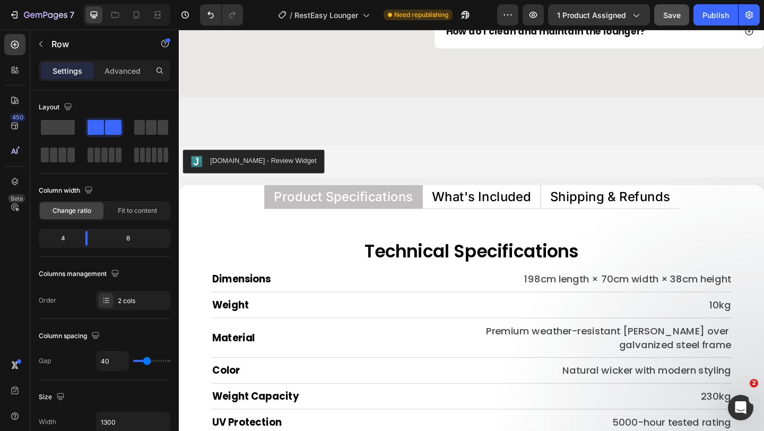
scroll to position [4802, 0]
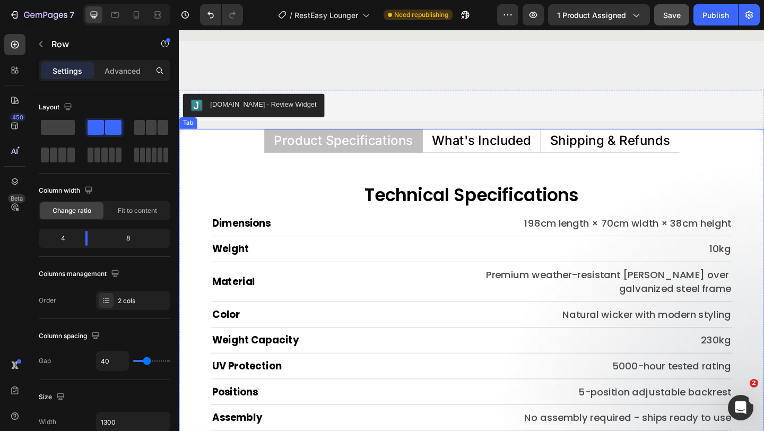
click at [529, 151] on p "What's Included" at bounding box center [508, 150] width 108 height 14
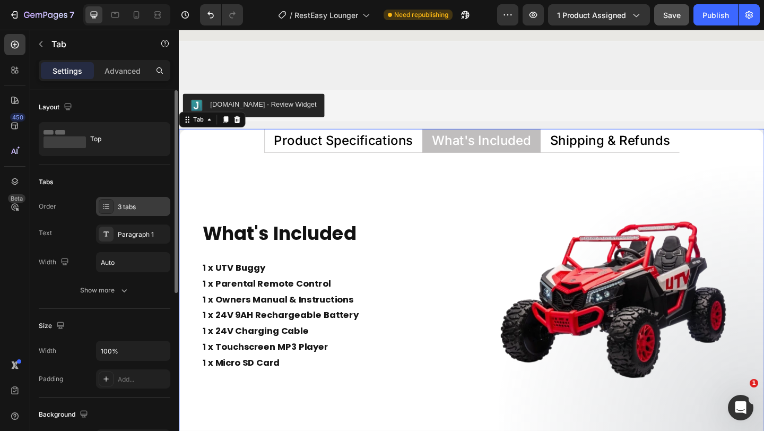
click at [128, 205] on div "3 tabs" at bounding box center [143, 207] width 50 height 10
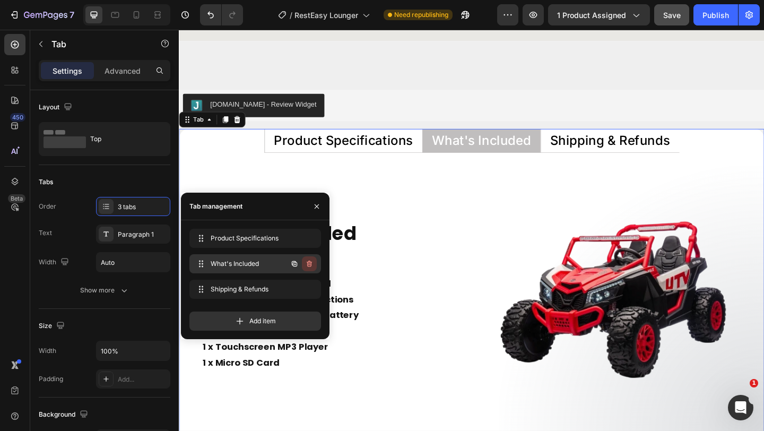
click at [309, 263] on icon "button" at bounding box center [309, 263] width 8 height 8
click at [309, 263] on div "Delete" at bounding box center [302, 264] width 20 height 10
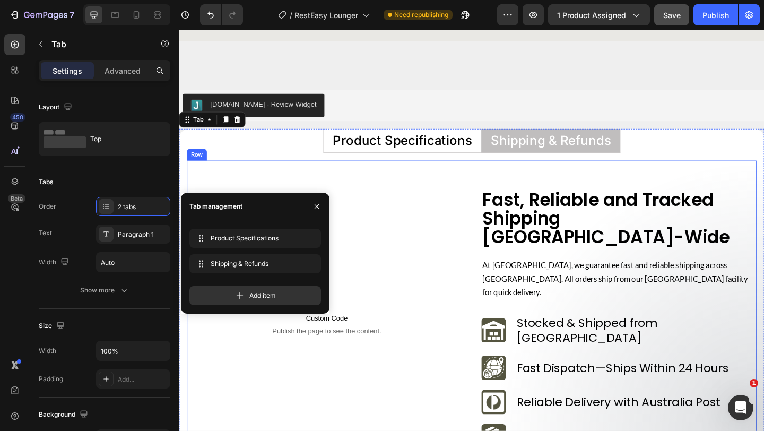
click at [386, 192] on div "Custom Code Publish the page to see the content. Custom Code Row Fast, Reliable…" at bounding box center [497, 349] width 620 height 355
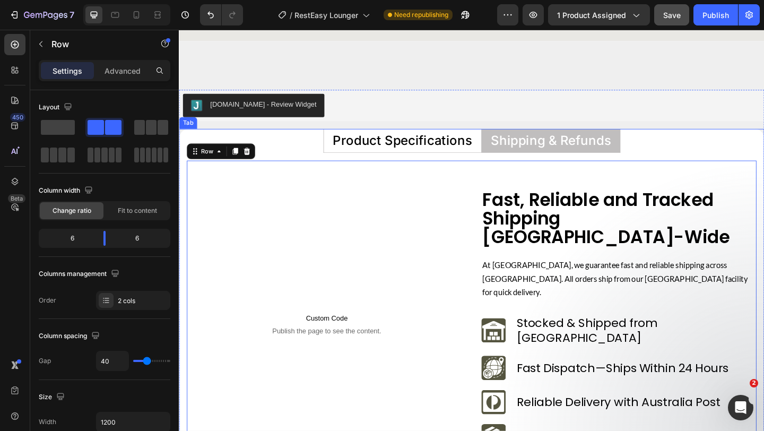
click at [433, 151] on p "Product Specifications" at bounding box center [421, 150] width 151 height 14
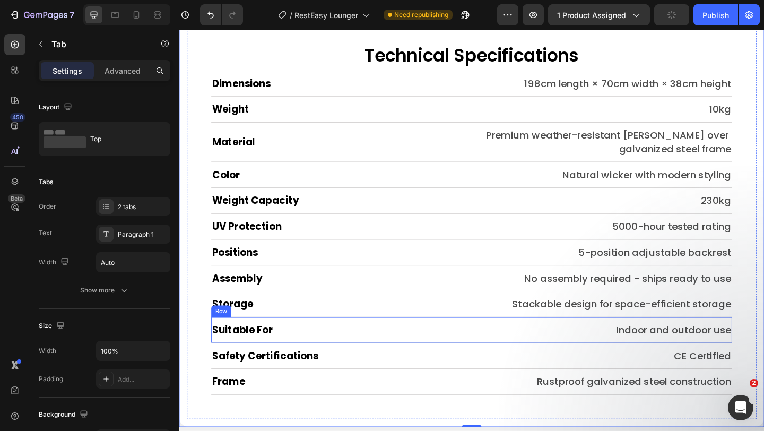
scroll to position [4933, 0]
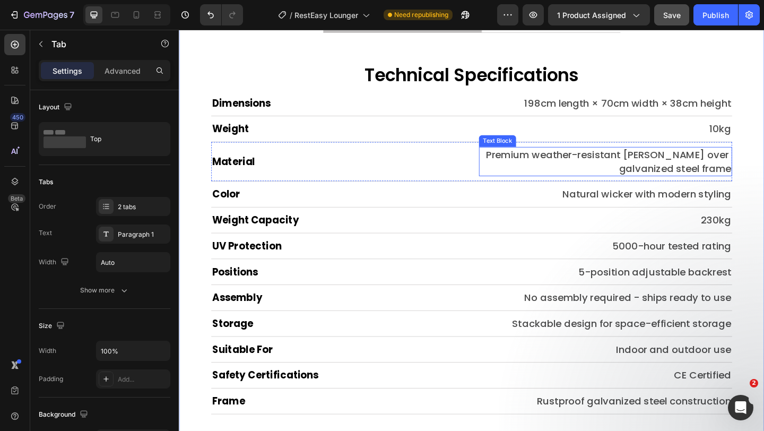
click at [562, 170] on p "Premium weather-resistant PE wicker over galvanized steel frame" at bounding box center [642, 173] width 273 height 30
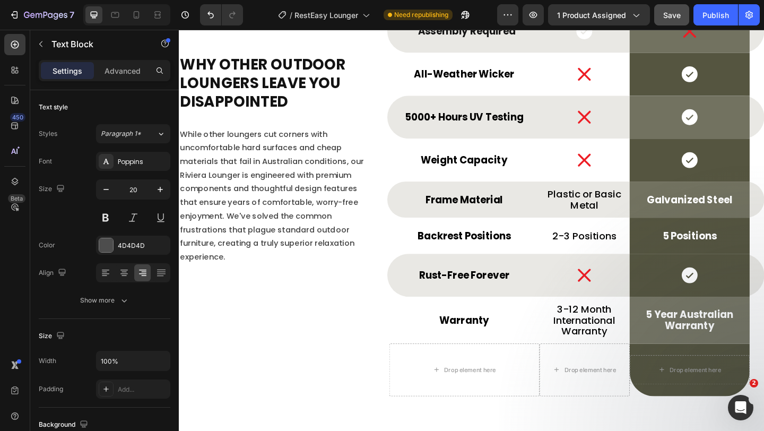
scroll to position [3675, 0]
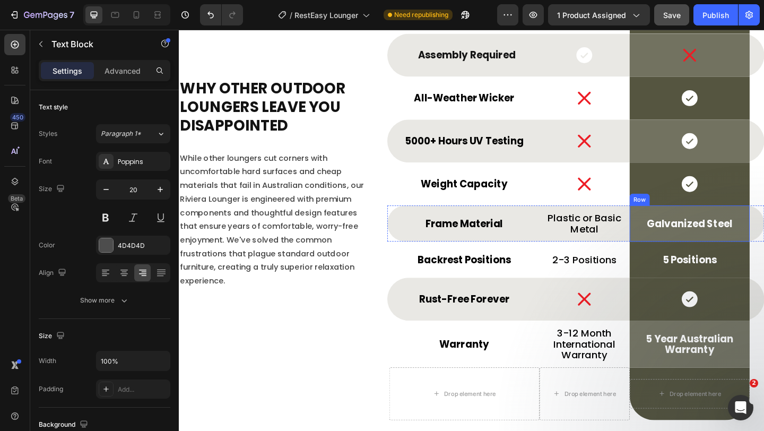
click at [743, 249] on div "Galvanized Steel Text Block Row" at bounding box center [734, 240] width 131 height 39
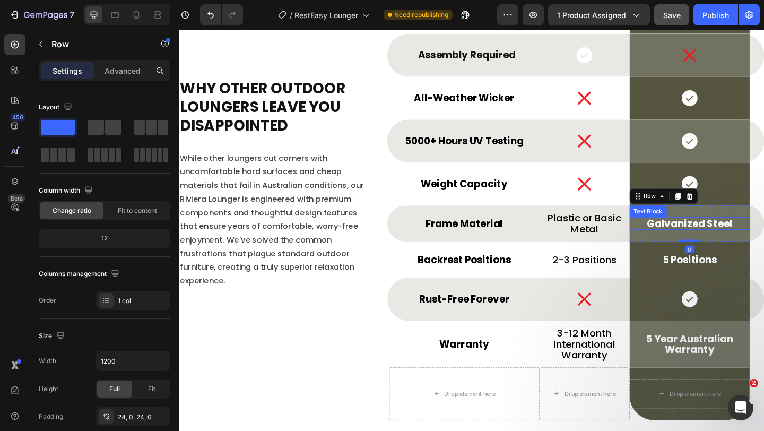
click at [740, 243] on p "Galvanized Steel" at bounding box center [734, 240] width 128 height 12
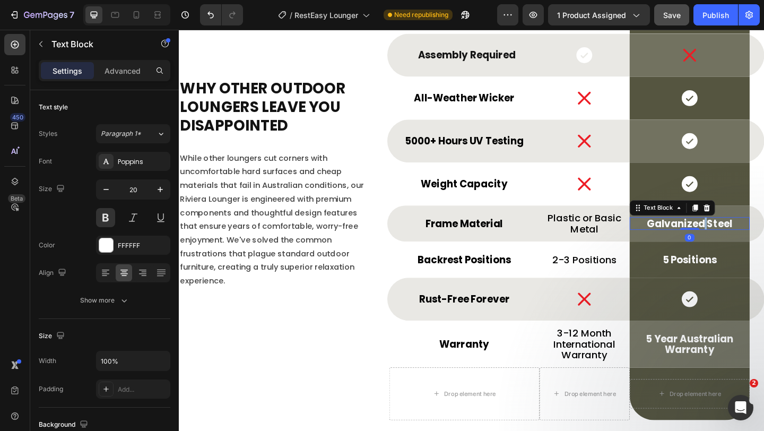
click at [740, 243] on p "Galvanized Steel" at bounding box center [734, 240] width 128 height 12
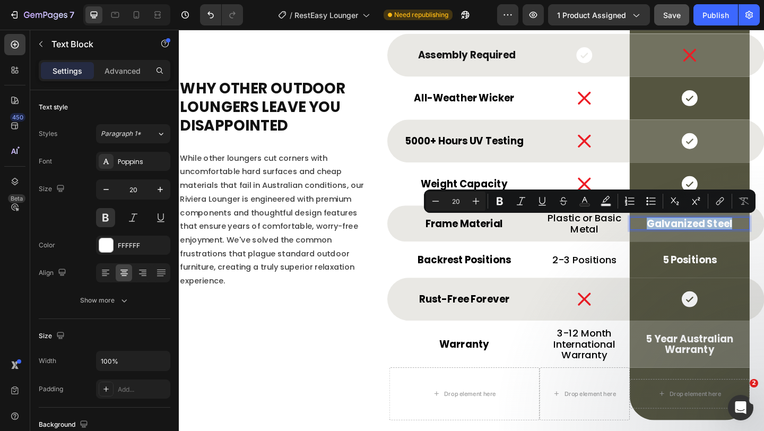
click at [740, 243] on p "Galvanized Steel" at bounding box center [734, 240] width 128 height 12
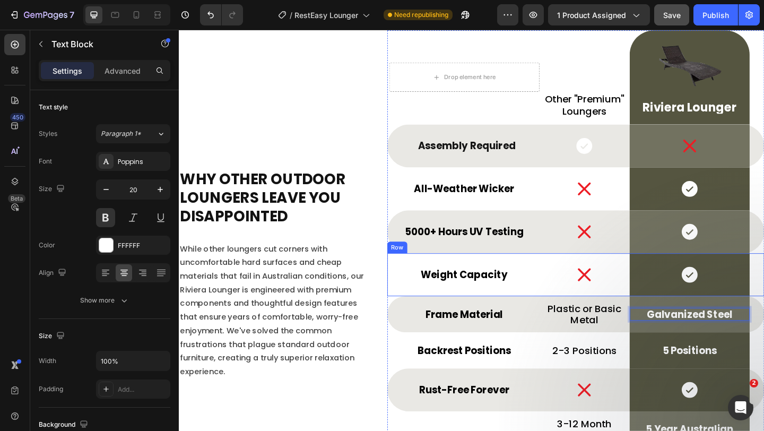
scroll to position [3643, 0]
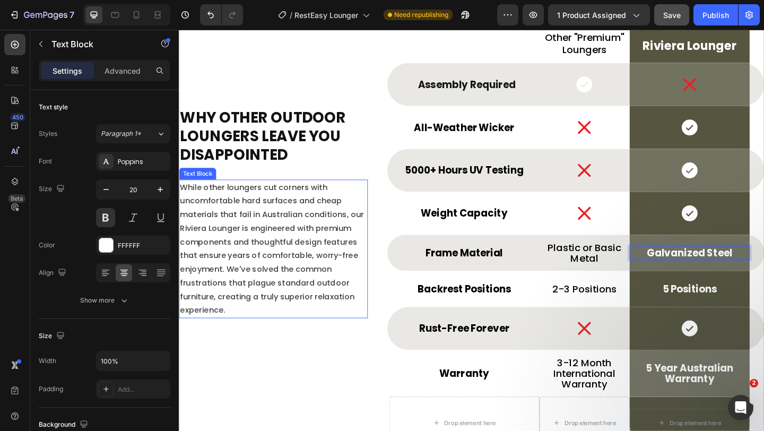
click at [292, 273] on p "While other loungers cut corners with uncomfortable hard surfaces and cheap mat…" at bounding box center [281, 268] width 203 height 149
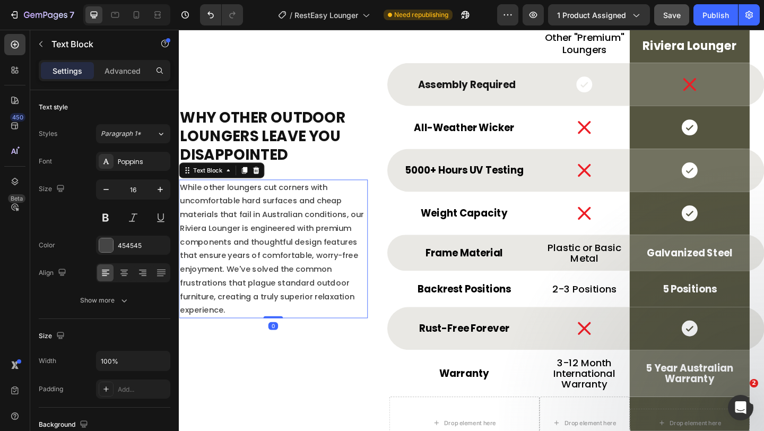
click at [223, 277] on p "While other loungers cut corners with uncomfortable hard surfaces and cheap mat…" at bounding box center [281, 268] width 203 height 149
click at [320, 277] on p "While other loungers cut corners with uncomfortable hard surfaces and cheap mat…" at bounding box center [281, 268] width 203 height 149
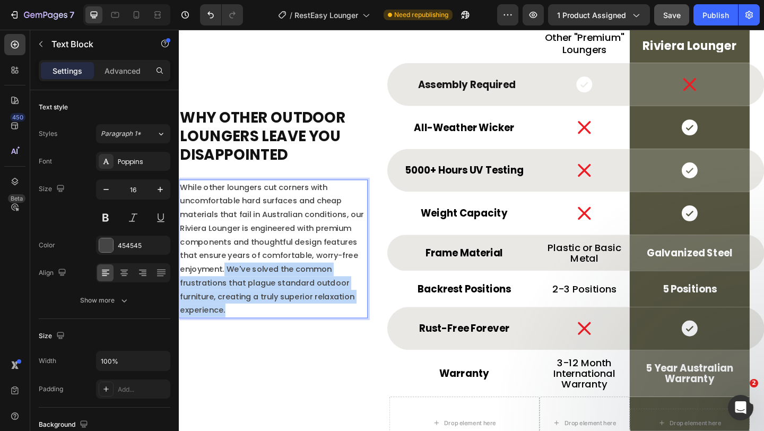
drag, startPoint x: 227, startPoint y: 290, endPoint x: 262, endPoint y: 328, distance: 51.8
click at [262, 328] on p "While other loungers cut corners with uncomfortable hard surfaces and cheap mat…" at bounding box center [281, 268] width 203 height 149
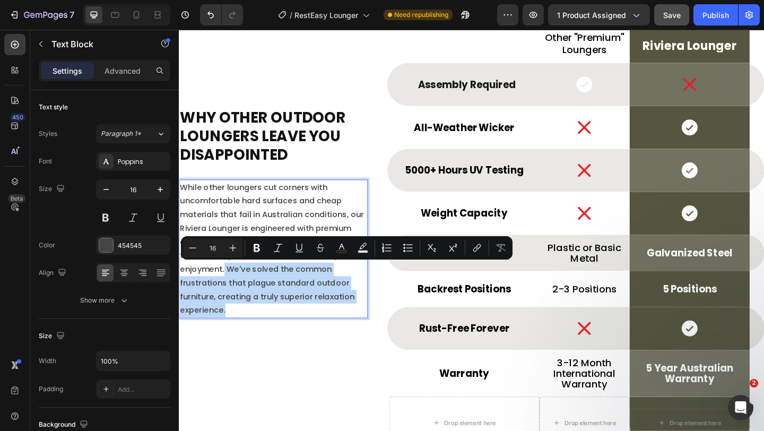
scroll to position [3665, 0]
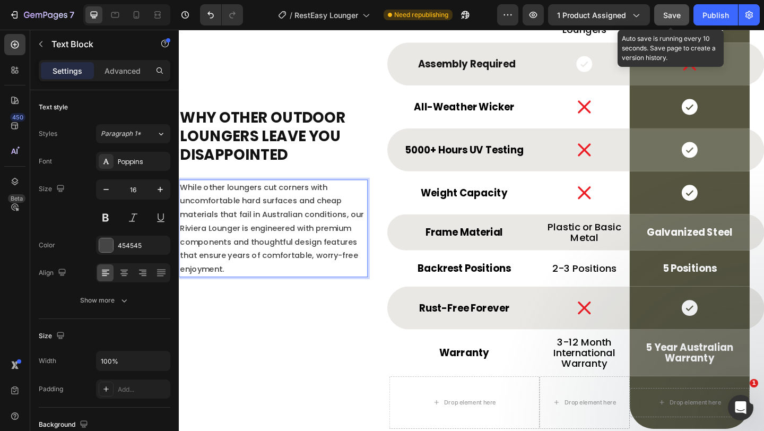
click at [675, 18] on span "Save" at bounding box center [672, 15] width 18 height 9
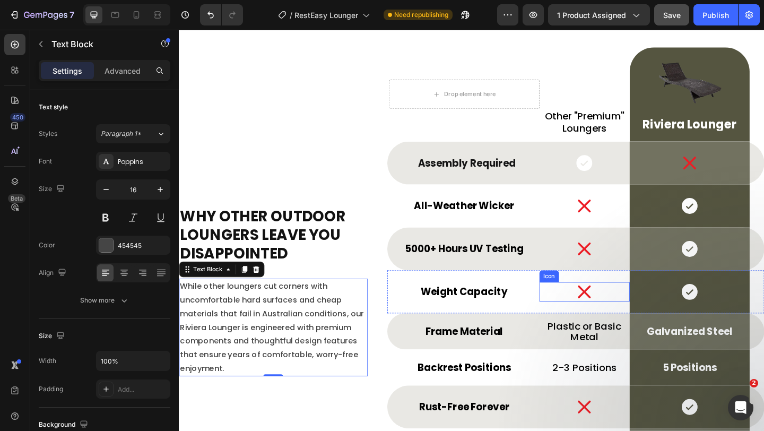
scroll to position [3560, 0]
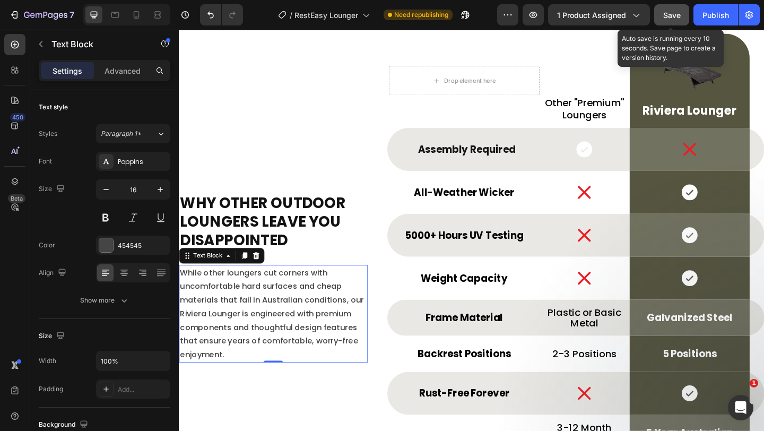
click at [661, 18] on button "Save" at bounding box center [671, 14] width 35 height 21
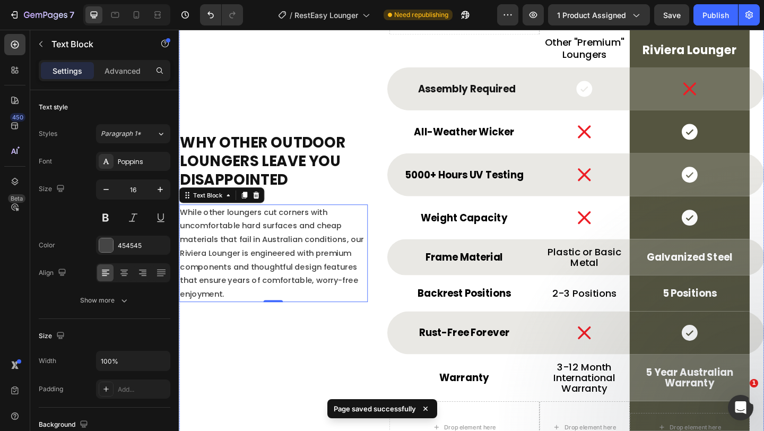
scroll to position [3618, 0]
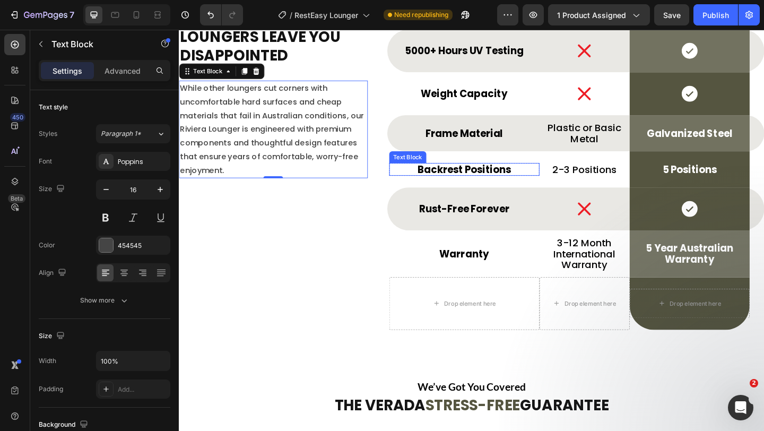
scroll to position [3778, 0]
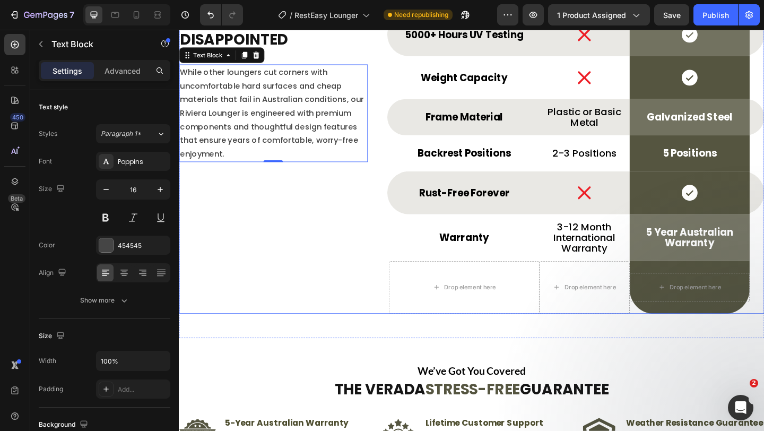
click at [363, 221] on div "Why Other Outdoor Loungers Leave You Disappointed Heading While other loungers …" at bounding box center [281, 77] width 205 height 523
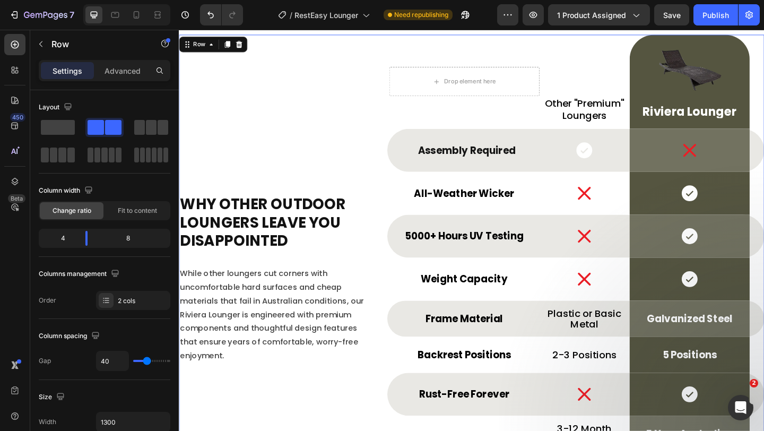
scroll to position [3558, 0]
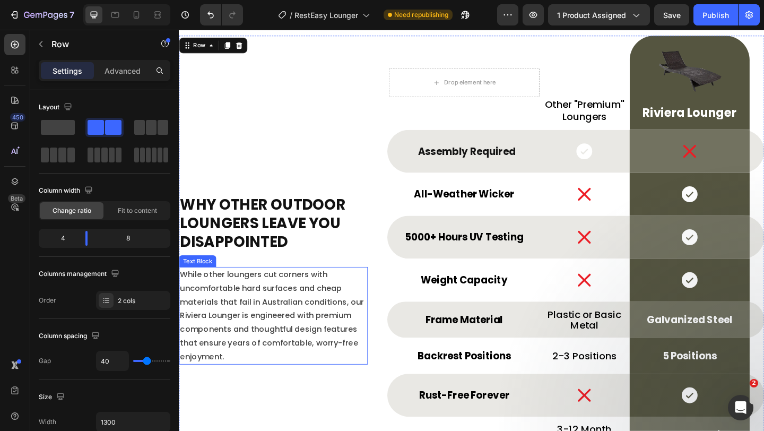
click at [236, 368] on p "While other loungers cut corners with uncomfortable hard surfaces and cheap mat…" at bounding box center [281, 341] width 203 height 104
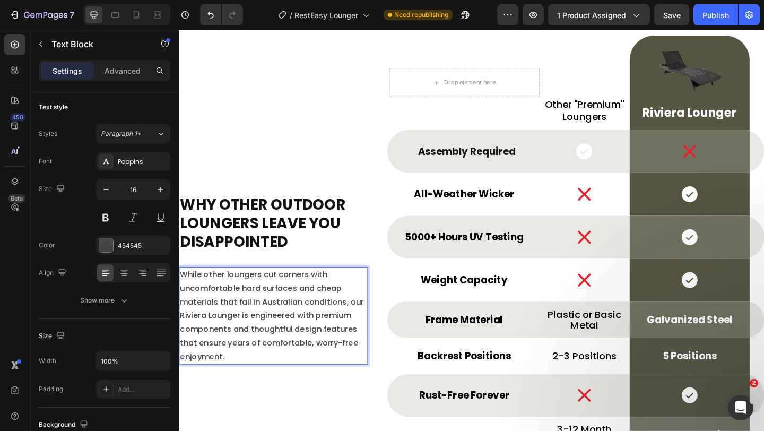
click at [235, 358] on p "While other loungers cut corners with uncomfortable hard surfaces and cheap mat…" at bounding box center [281, 341] width 203 height 104
click at [233, 357] on p "While other loungers cut corners with uncomfortable hard surfaces and cheap mat…" at bounding box center [281, 341] width 203 height 104
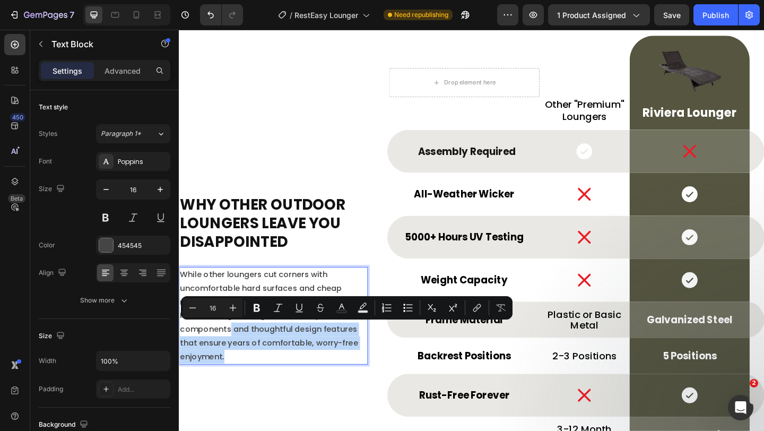
drag, startPoint x: 233, startPoint y: 357, endPoint x: 245, endPoint y: 380, distance: 26.3
click at [245, 380] on p "While other loungers cut corners with uncomfortable hard surfaces and cheap mat…" at bounding box center [281, 341] width 203 height 104
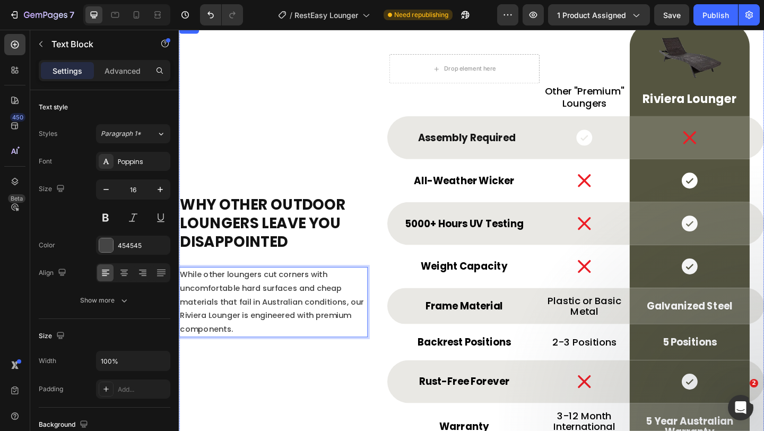
click at [237, 408] on div "Why Other Outdoor Loungers Leave You Disappointed Heading While other loungers …" at bounding box center [281, 282] width 205 height 523
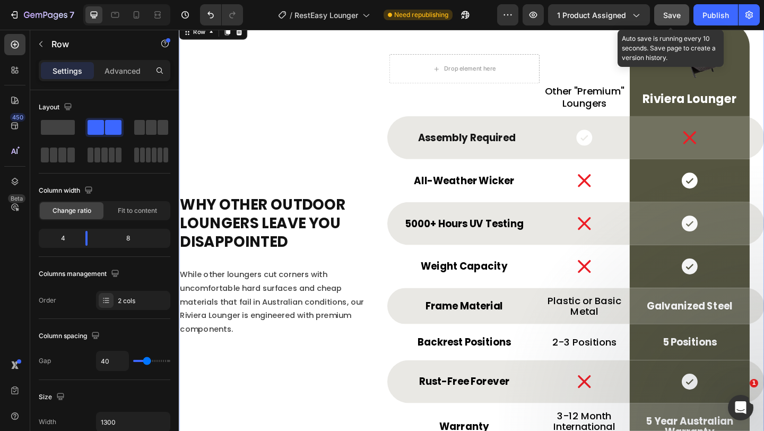
click at [677, 19] on span "Save" at bounding box center [672, 15] width 18 height 9
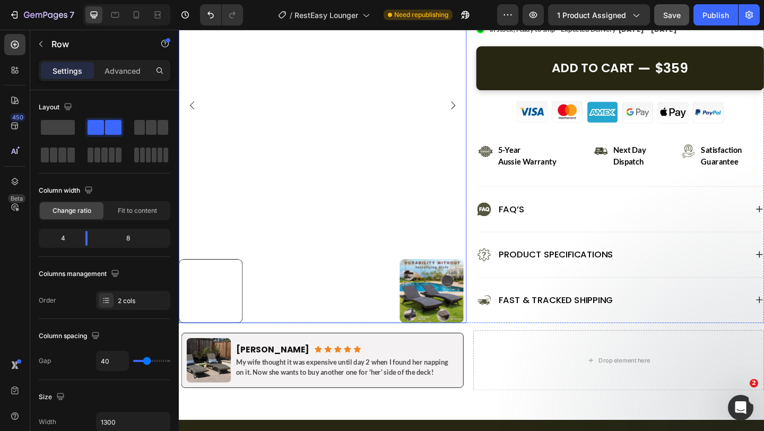
scroll to position [445, 0]
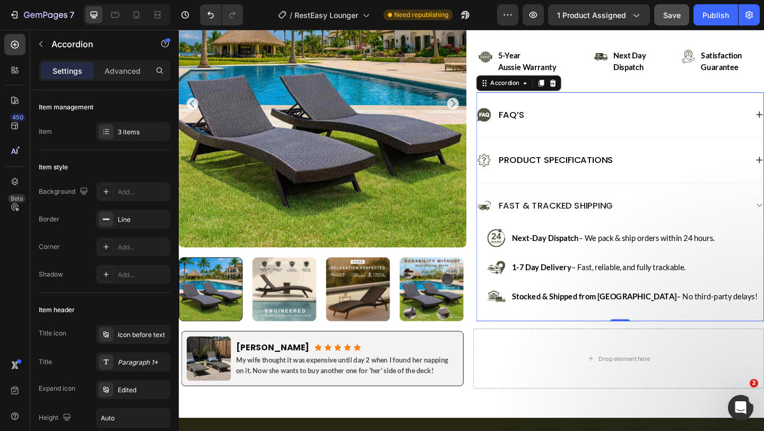
scroll to position [538, 0]
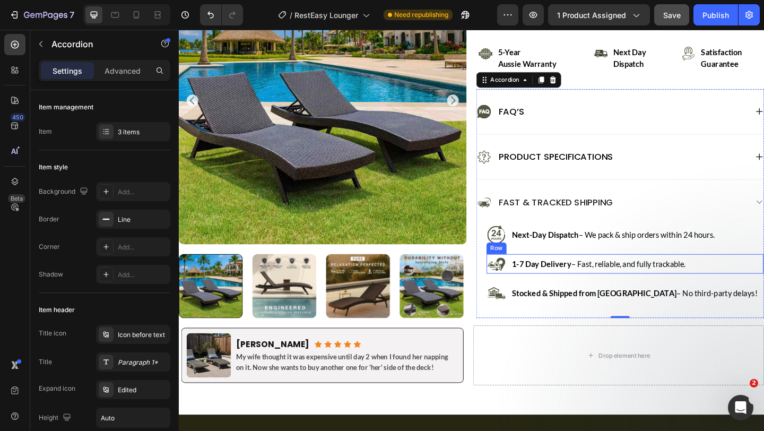
click at [746, 295] on div "Image 1-7 Day Delivery – Fast, reliable, and fully trackable. Text Block Row" at bounding box center [664, 284] width 301 height 21
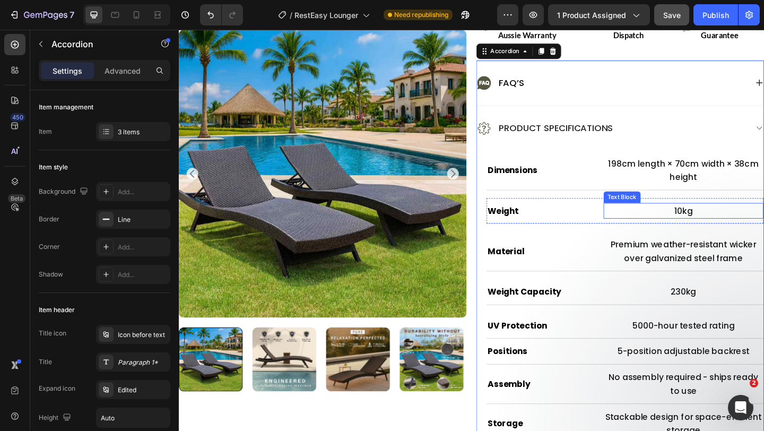
scroll to position [572, 0]
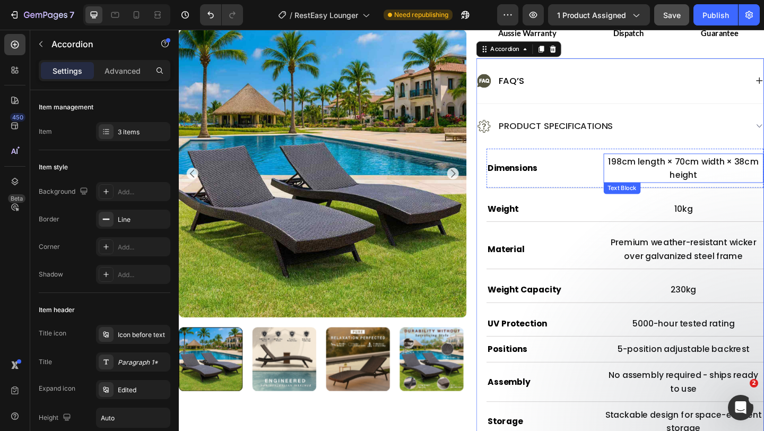
click at [701, 187] on p "198cm length × 70cm width × 38cm height" at bounding box center [728, 181] width 172 height 30
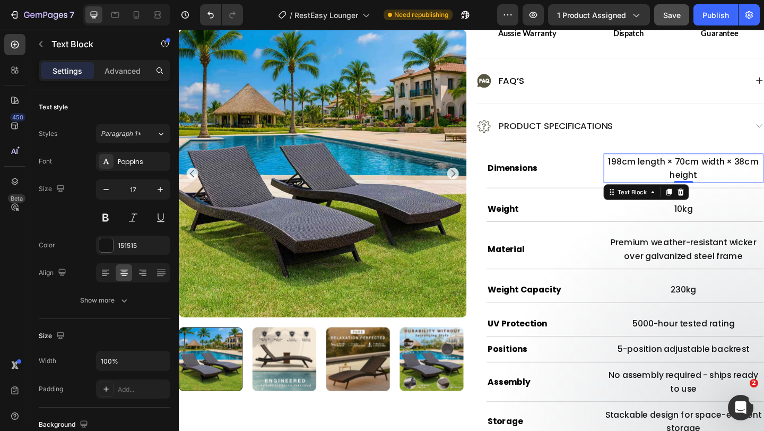
click at [698, 189] on p "198cm length × 70cm width × 38cm height" at bounding box center [728, 181] width 172 height 30
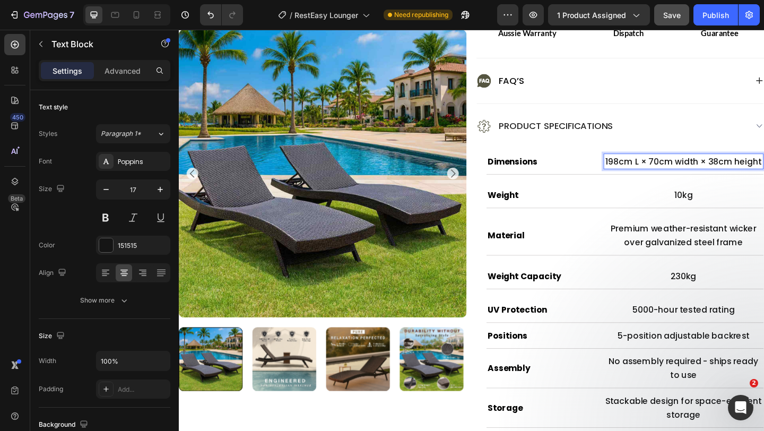
click at [735, 180] on p "198cm L × 70cm width × 38cm height" at bounding box center [728, 173] width 172 height 15
click at [763, 180] on p "198cm L × 70cm W × 38cm height" at bounding box center [728, 173] width 172 height 15
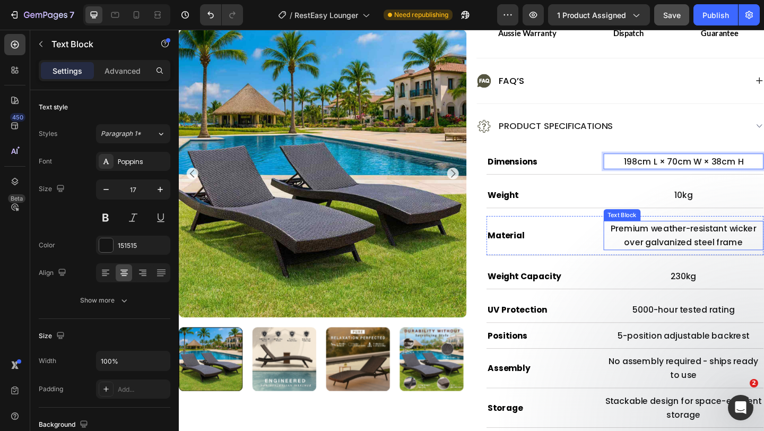
click at [682, 268] on p "Premium weather-resistant wicker over galvanized steel frame" at bounding box center [728, 254] width 172 height 30
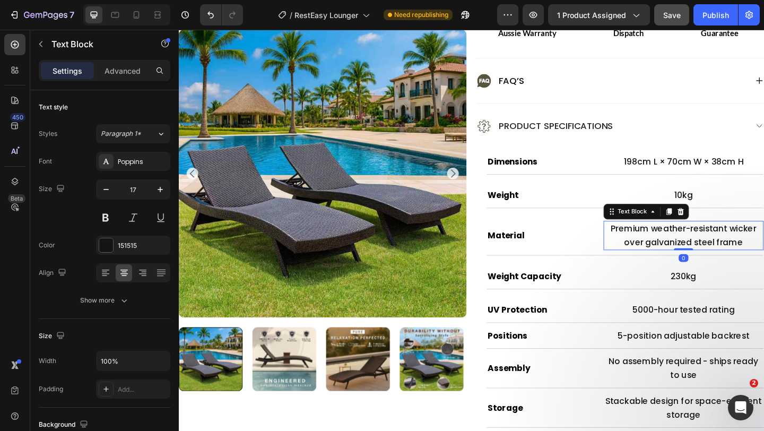
click at [682, 268] on p "Premium weather-resistant wicker over galvanized steel frame" at bounding box center [728, 254] width 172 height 30
drag, startPoint x: 681, startPoint y: 276, endPoint x: 677, endPoint y: 268, distance: 9.0
click at [679, 268] on p "Premium weather-resistant wicker over galvanized steel frame" at bounding box center [728, 254] width 172 height 30
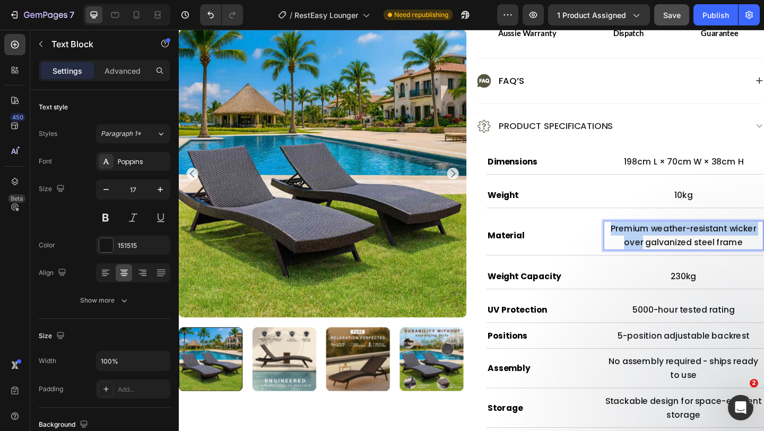
drag, startPoint x: 677, startPoint y: 268, endPoint x: 639, endPoint y: 256, distance: 39.8
click at [642, 256] on p "Premium weather-resistant wicker over galvanized steel frame" at bounding box center [728, 254] width 172 height 30
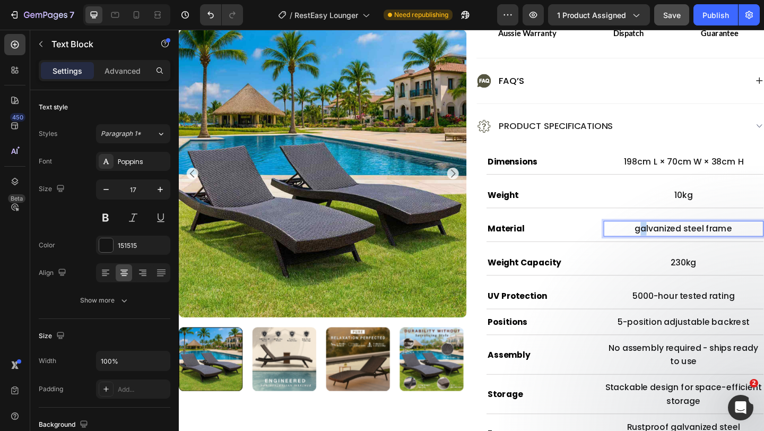
drag, startPoint x: 676, startPoint y: 265, endPoint x: 670, endPoint y: 264, distance: 6.4
click at [670, 254] on p "galvanized steel frame" at bounding box center [728, 246] width 172 height 15
click at [642, 290] on p "230kg" at bounding box center [728, 282] width 172 height 15
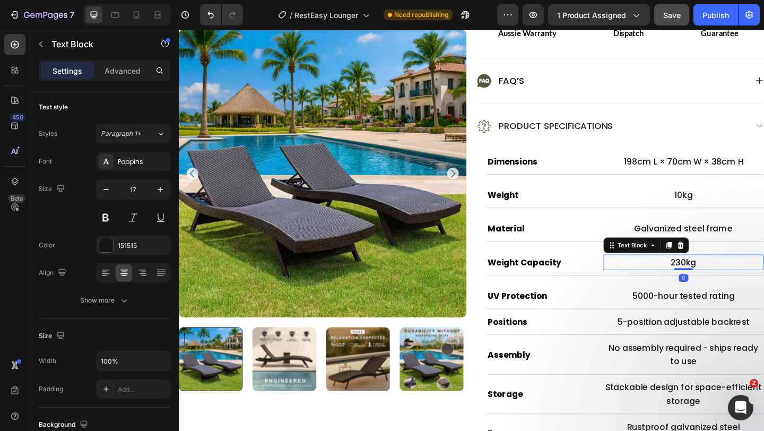
click at [604, 291] on h2 "Weight Capacity" at bounding box center [576, 282] width 125 height 17
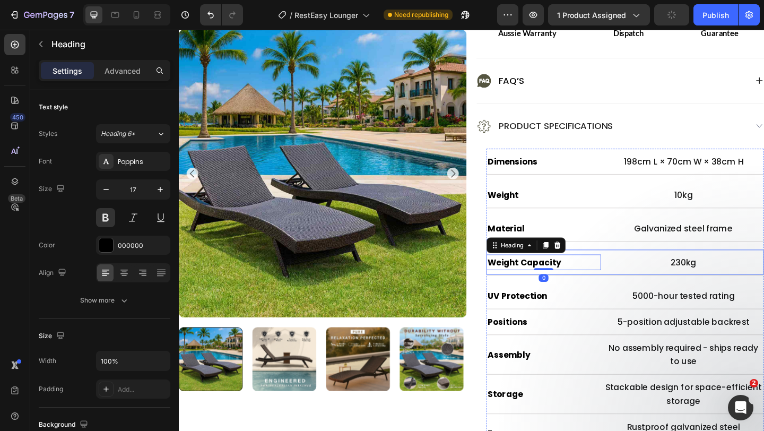
click at [621, 297] on div "Weight Capacity Heading 0 230kg Text Block Row" at bounding box center [664, 283] width 301 height 28
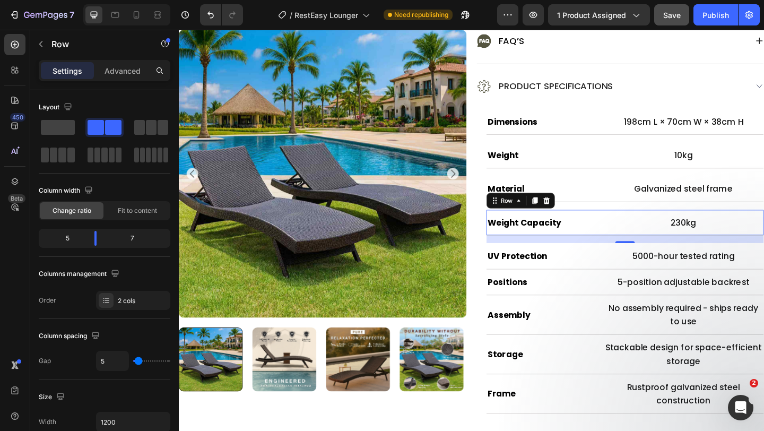
scroll to position [625, 0]
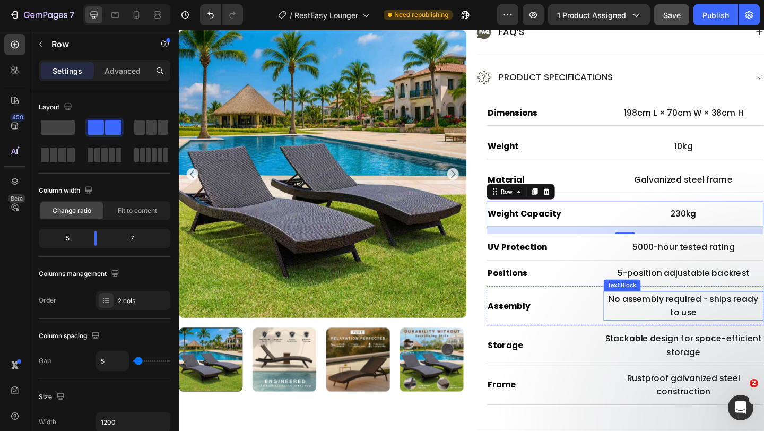
click at [741, 341] on p "No assembly required - ships ready to use" at bounding box center [728, 330] width 172 height 30
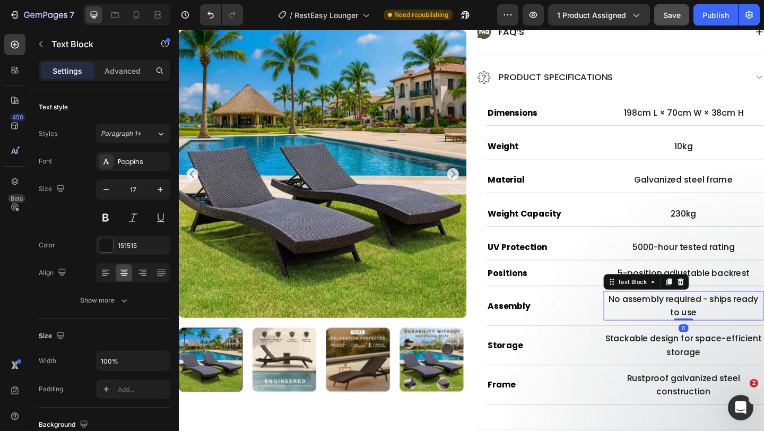
click at [739, 337] on p "No assembly required - ships ready to use" at bounding box center [728, 330] width 172 height 30
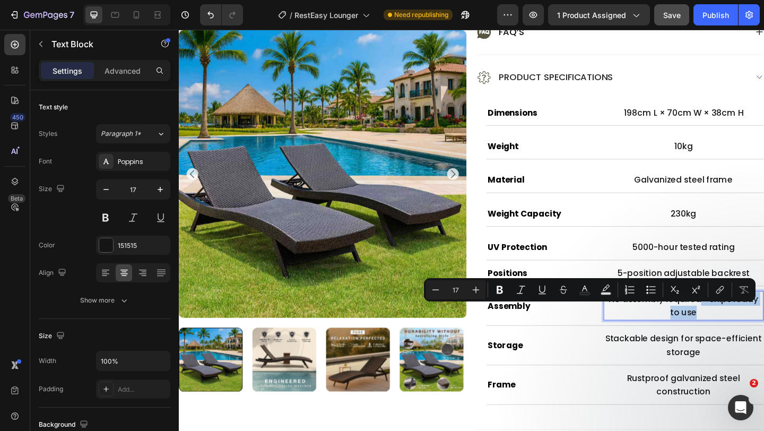
drag, startPoint x: 739, startPoint y: 336, endPoint x: 744, endPoint y: 348, distance: 12.8
click at [744, 344] on p "No assembly required - ships ready to use" at bounding box center [728, 330] width 172 height 30
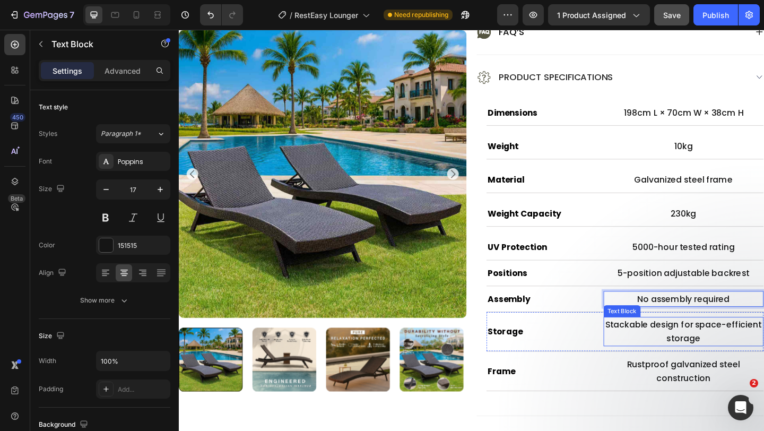
click at [717, 364] on p "Stackable design for space-efficient storage" at bounding box center [728, 358] width 172 height 30
click at [719, 364] on p "Stackable design for space-efficient storage" at bounding box center [728, 358] width 172 height 30
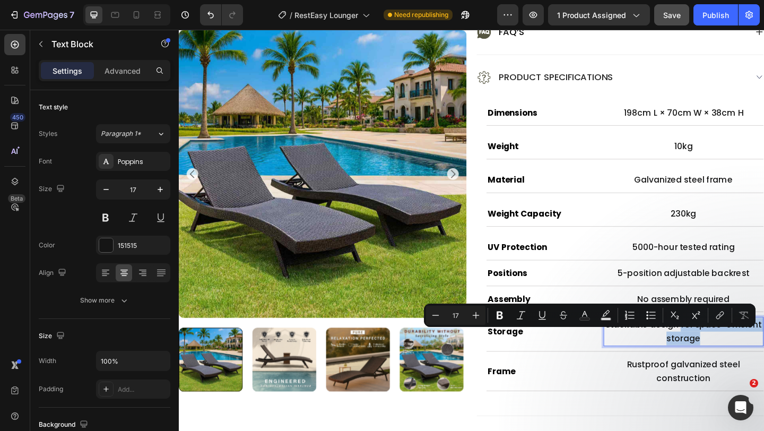
drag, startPoint x: 719, startPoint y: 364, endPoint x: 746, endPoint y: 381, distance: 31.9
click at [746, 372] on p "Stackable design for space-efficient storage" at bounding box center [728, 358] width 172 height 30
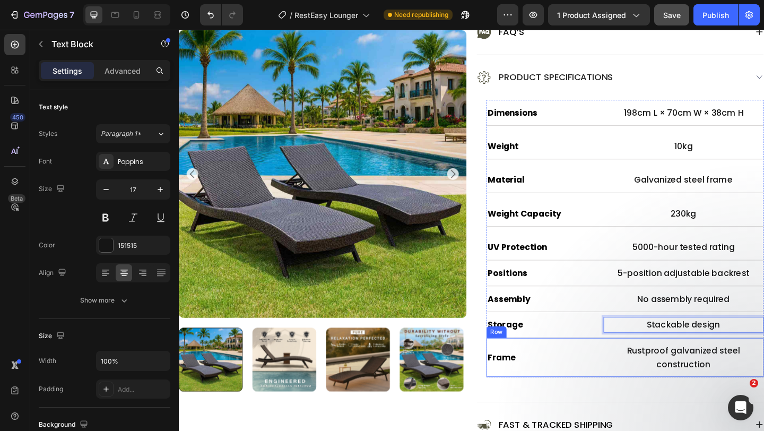
click at [633, 384] on div "Frame Heading Rustproof galvanized steel construction Text Block Row" at bounding box center [664, 385] width 301 height 43
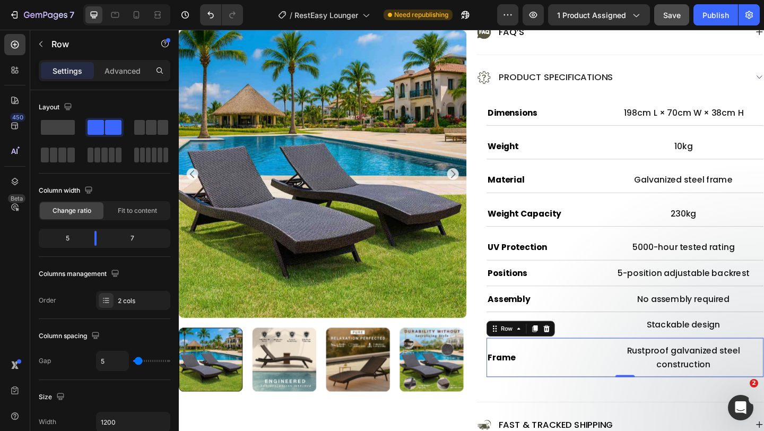
click at [609, 384] on div "Frame Heading" at bounding box center [576, 386] width 125 height 32
click at [575, 359] on icon at bounding box center [579, 354] width 8 height 8
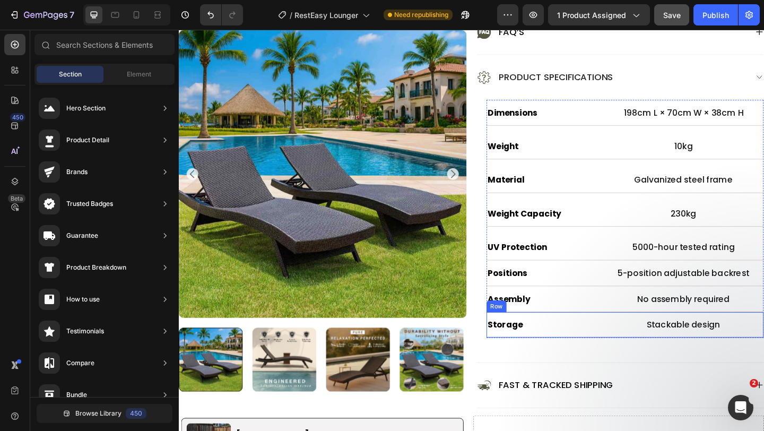
click at [605, 351] on div "Storage Heading Stackable design Text Block Row" at bounding box center [664, 350] width 301 height 28
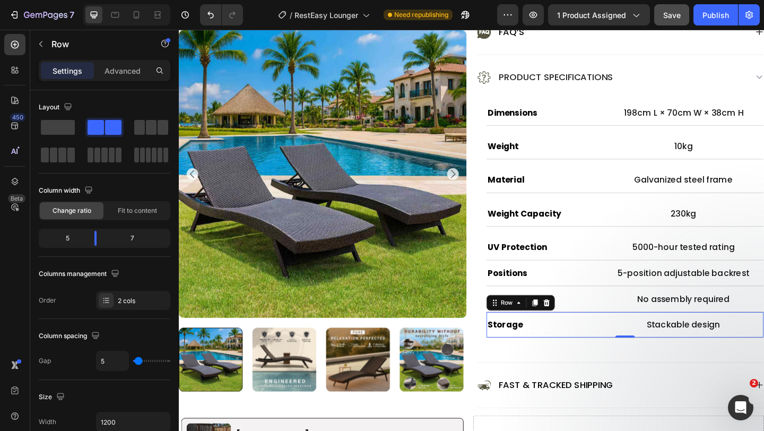
click at [619, 364] on div "Storage Heading Stackable design Text Block Row 0" at bounding box center [664, 350] width 301 height 28
click at [624, 375] on div "Dimensions Heading 198cm L × 70cm W × 38cm H Text Block Row Weight Heading 10kg…" at bounding box center [664, 240] width 301 height 269
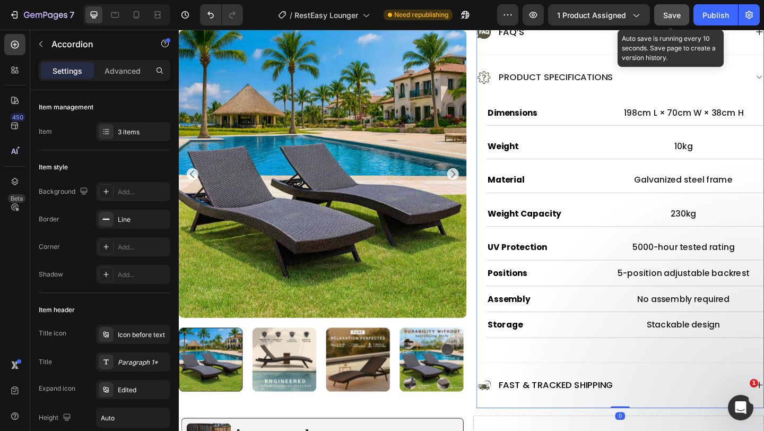
click at [679, 16] on span "Save" at bounding box center [672, 15] width 18 height 9
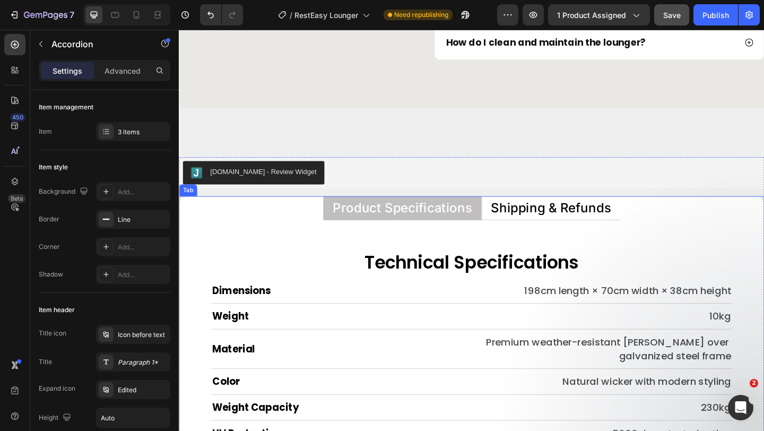
scroll to position [4826, 0]
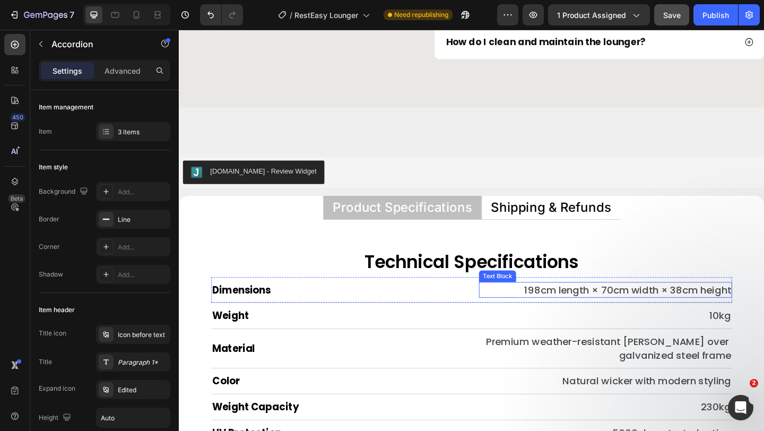
click at [615, 314] on p "198cm length × 70cm width × 38cm height" at bounding box center [642, 312] width 273 height 15
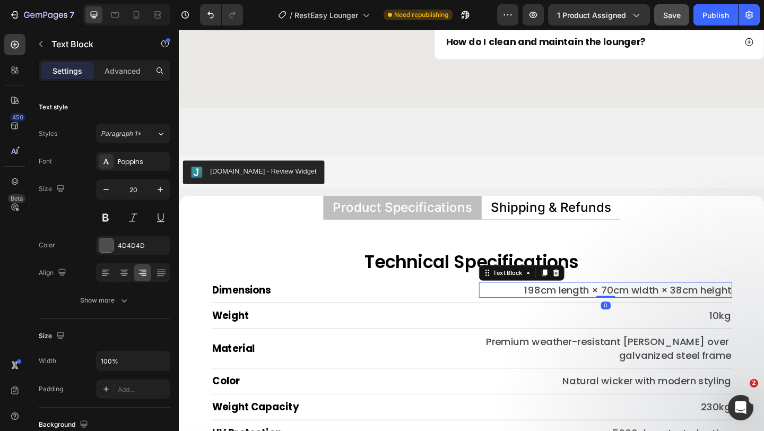
click at [614, 314] on p "198cm length × 70cm width × 38cm height" at bounding box center [642, 312] width 273 height 15
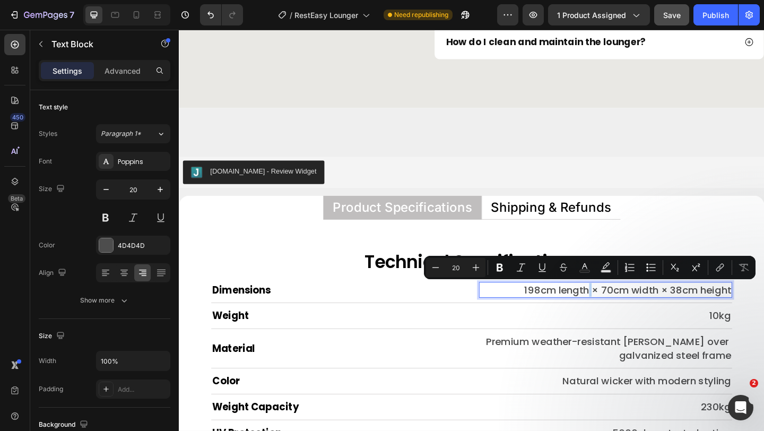
click at [615, 315] on p "198cm length × 70cm width × 38cm height" at bounding box center [642, 312] width 273 height 15
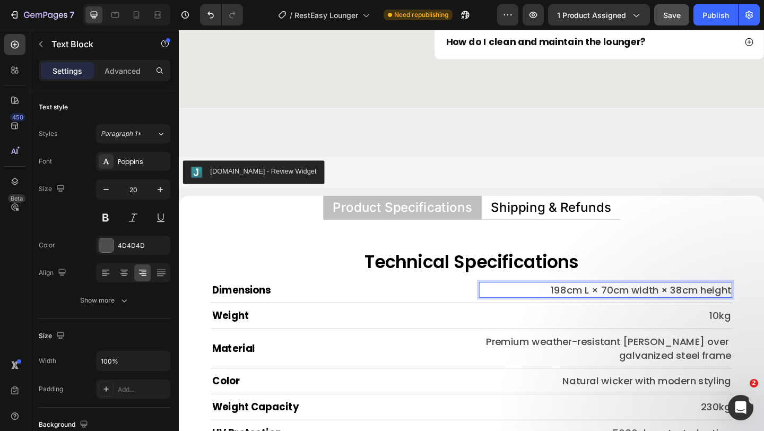
click at [692, 318] on p "198cm L × 70cm width × 38cm height" at bounding box center [642, 312] width 273 height 15
click at [690, 317] on p "198cm L × 70cm width × 38cm height" at bounding box center [642, 312] width 273 height 15
click at [739, 317] on p "198cm L × 70cm W × 38cm height" at bounding box center [642, 312] width 273 height 15
click at [763, 318] on p "198cm L × 70cm W × 38cm height" at bounding box center [642, 312] width 273 height 15
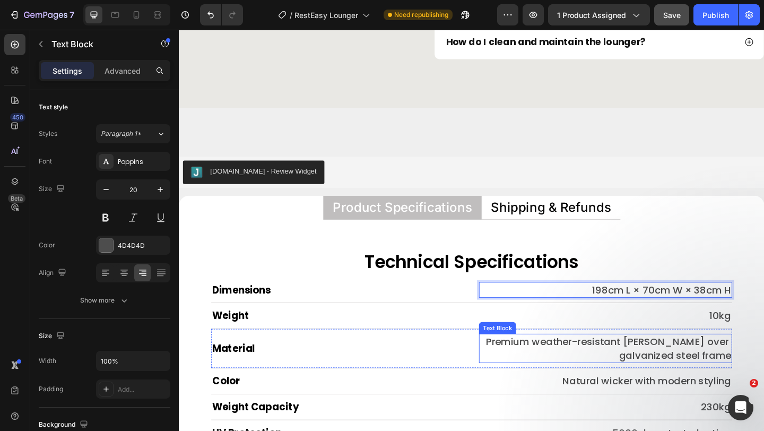
click at [608, 382] on p "Premium weather-resistant [PERSON_NAME] over galvanized steel frame" at bounding box center [642, 376] width 273 height 30
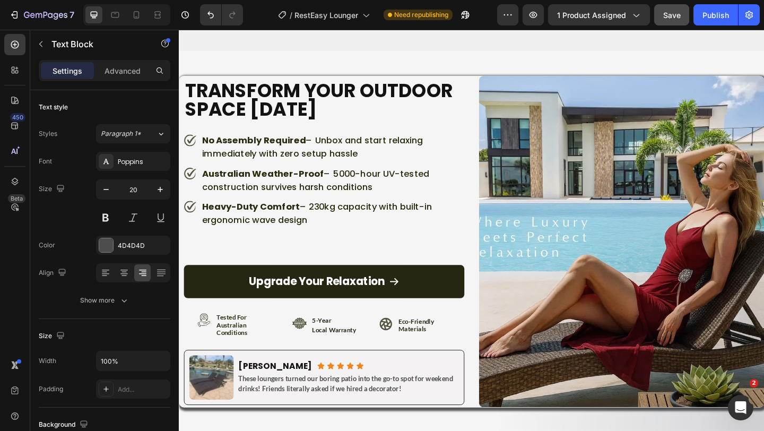
scroll to position [5514, 0]
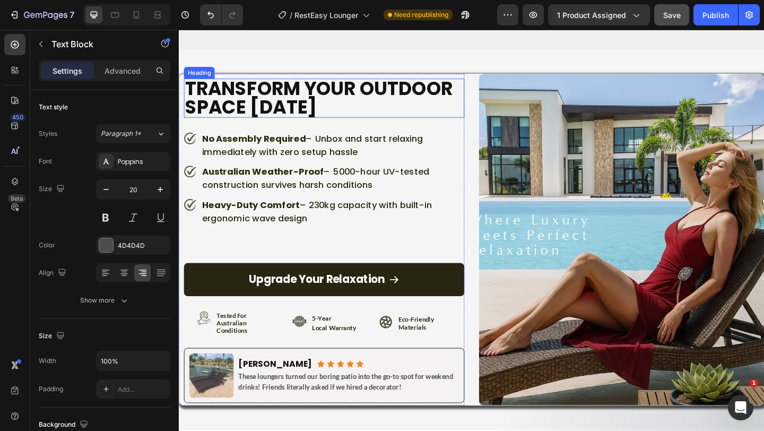
click at [297, 109] on h2 "Transform Your Outdoor Space [DATE]" at bounding box center [336, 104] width 305 height 42
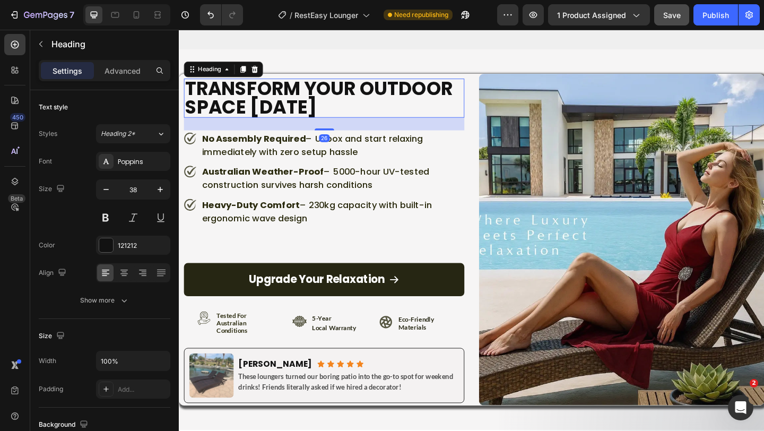
click at [297, 109] on h2 "Transform Your Outdoor Space [DATE]" at bounding box center [336, 104] width 305 height 42
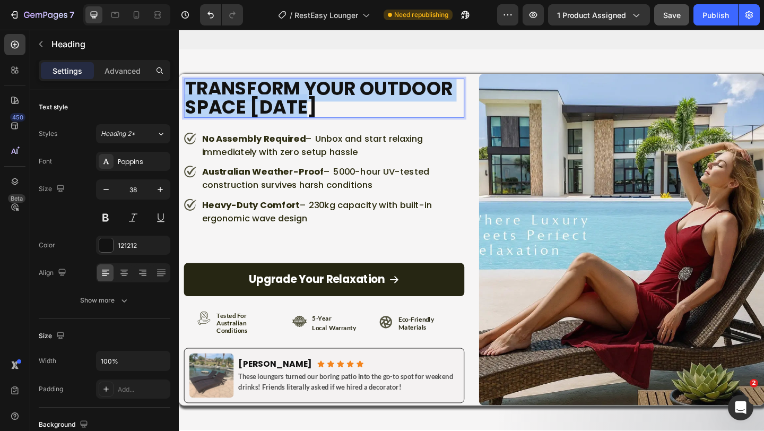
click at [297, 109] on p "Transform Your Outdoor Space [DATE]" at bounding box center [336, 104] width 303 height 40
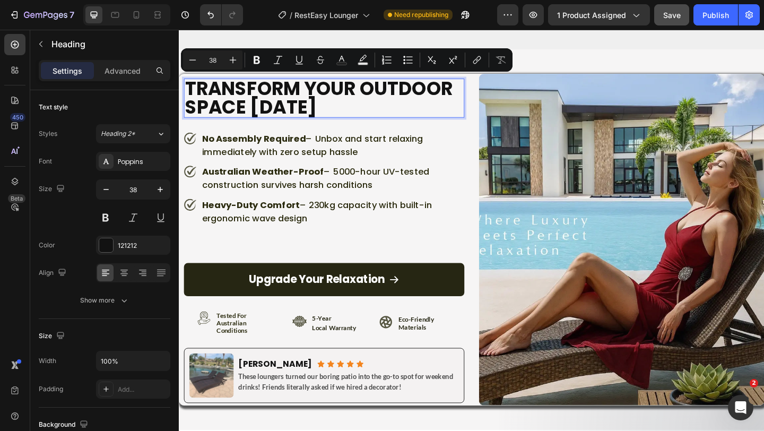
scroll to position [3, 0]
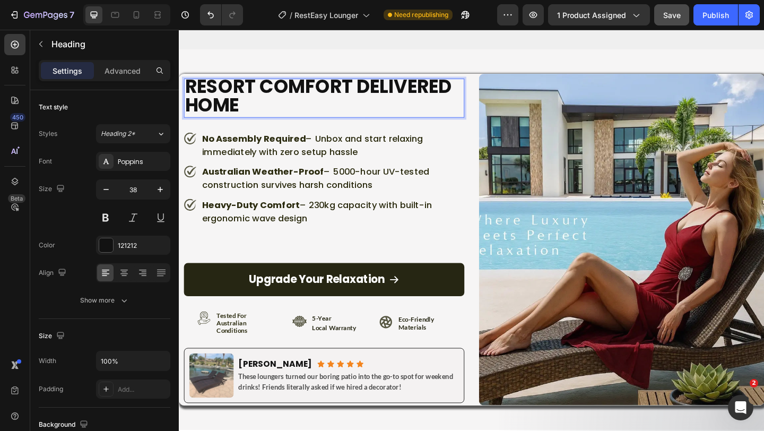
click at [297, 109] on p "Resort Comfort Delivered Home" at bounding box center [336, 101] width 303 height 40
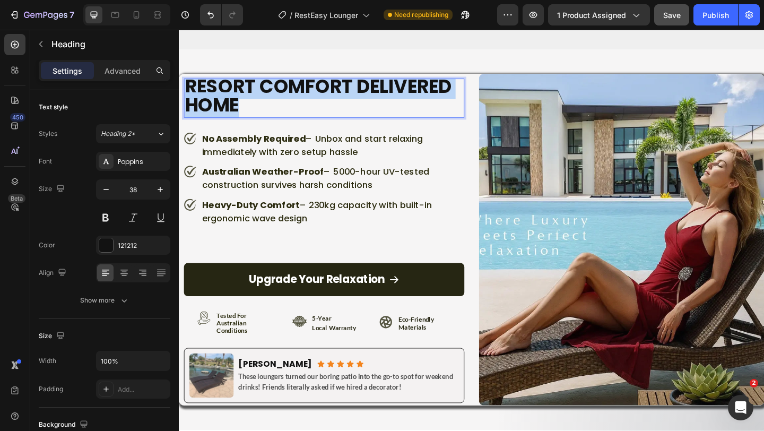
click at [297, 109] on p "Resort Comfort Delivered Home" at bounding box center [336, 101] width 303 height 40
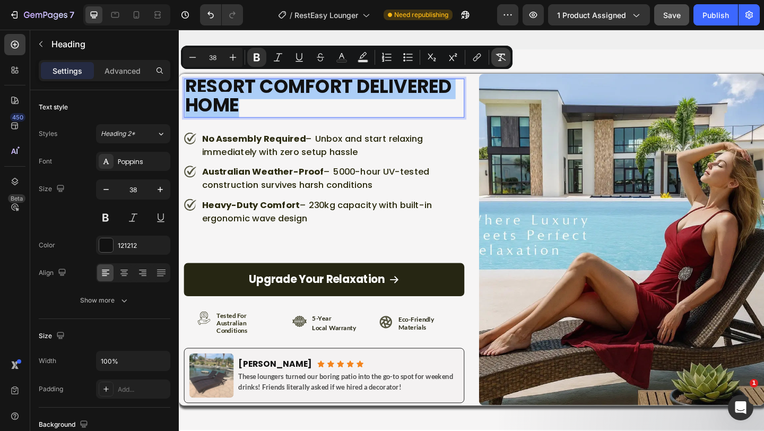
click at [500, 59] on icon "Editor contextual toolbar" at bounding box center [500, 57] width 11 height 11
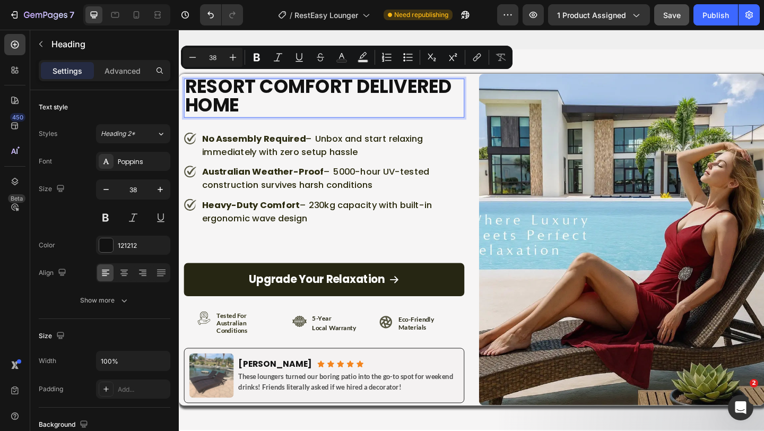
click at [340, 114] on p "Resort Comfort Delivered Home" at bounding box center [336, 101] width 303 height 40
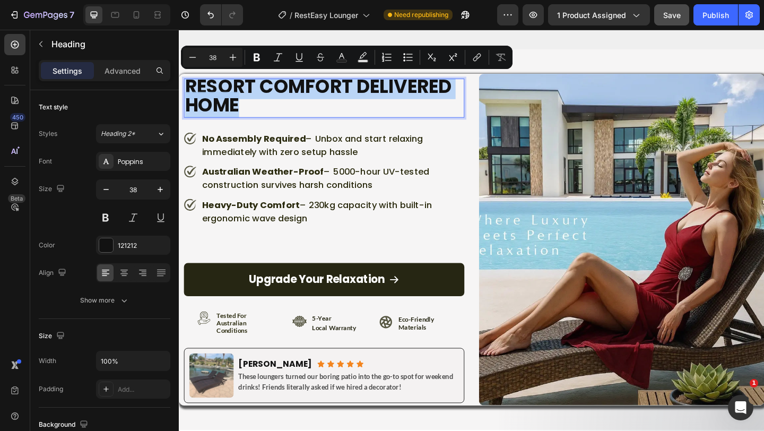
click at [340, 114] on p "Resort Comfort Delivered Home" at bounding box center [336, 101] width 303 height 40
click at [350, 89] on p "Resort Comfort Delivered Home" at bounding box center [336, 101] width 303 height 40
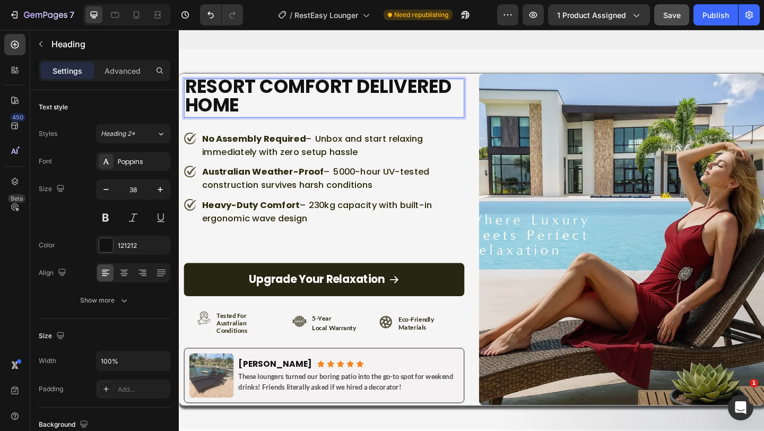
click at [327, 100] on p "Resort Comfort Delivered Home" at bounding box center [336, 101] width 303 height 40
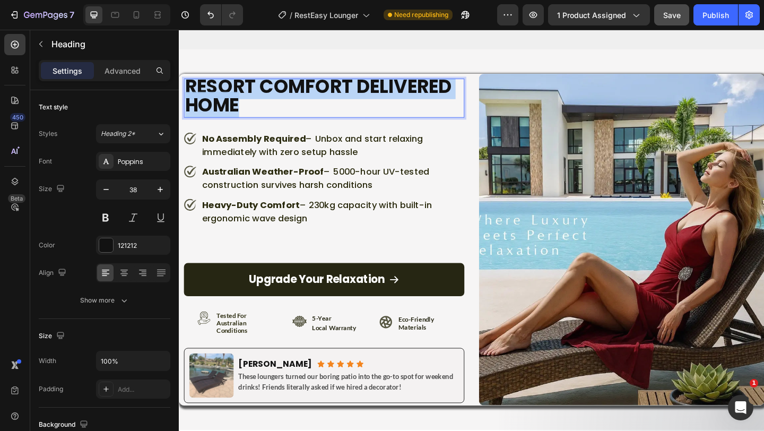
click at [327, 100] on p "Resort Comfort Delivered Home" at bounding box center [336, 101] width 303 height 40
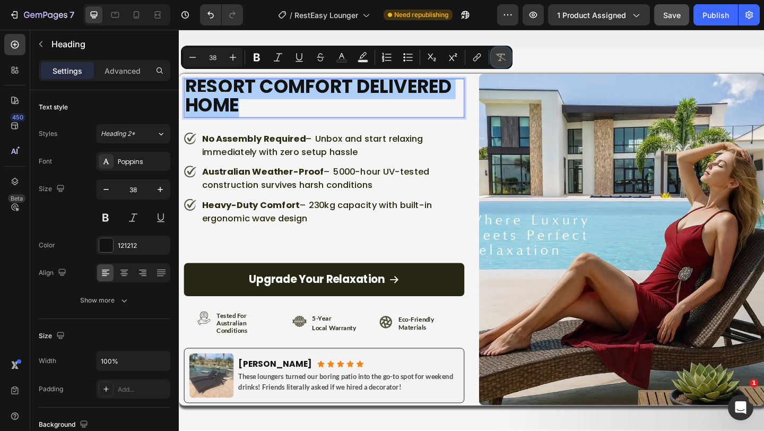
click at [498, 59] on icon "Editor contextual toolbar" at bounding box center [500, 57] width 11 height 11
click at [315, 113] on p "Resort Comfort Delivered Home" at bounding box center [336, 101] width 303 height 40
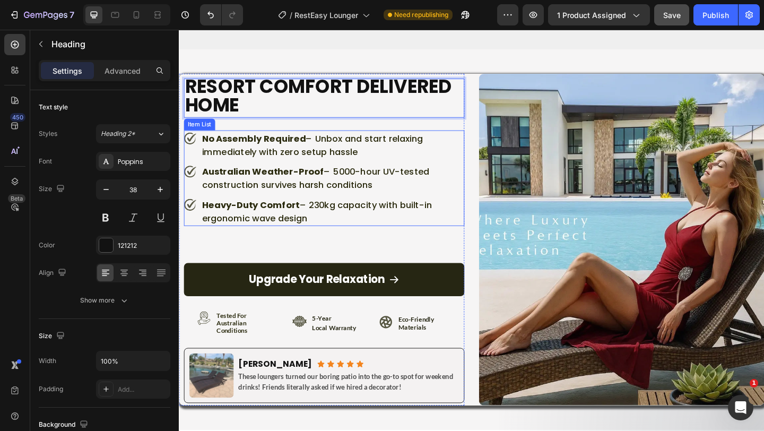
click at [295, 164] on p "No Assembly Required – Unbox and start relaxing immediately with zero setup has…" at bounding box center [346, 155] width 284 height 29
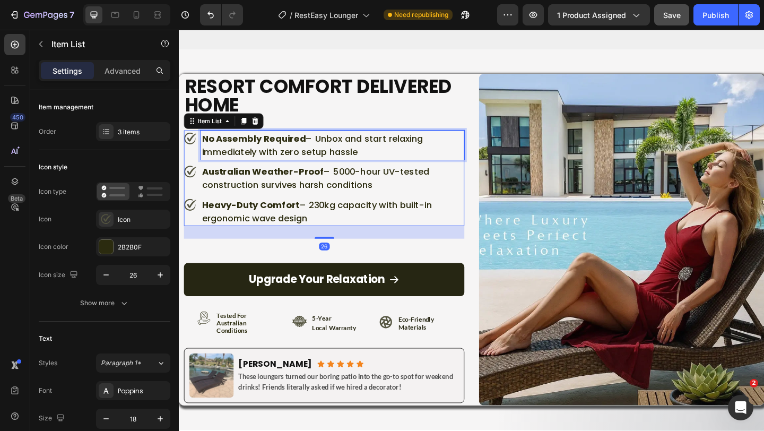
click at [295, 164] on p "No Assembly Required – Unbox and start relaxing immediately with zero setup has…" at bounding box center [346, 155] width 284 height 29
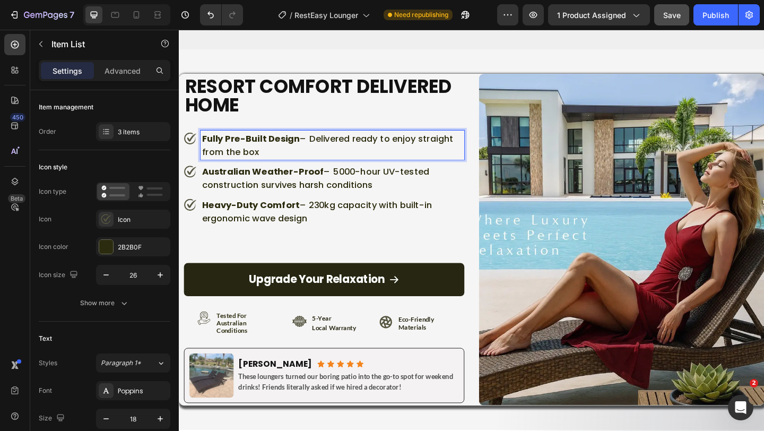
click at [295, 164] on p "Fully Pre-Built Design – Delivered ready to enjoy straight from the box" at bounding box center [346, 155] width 284 height 29
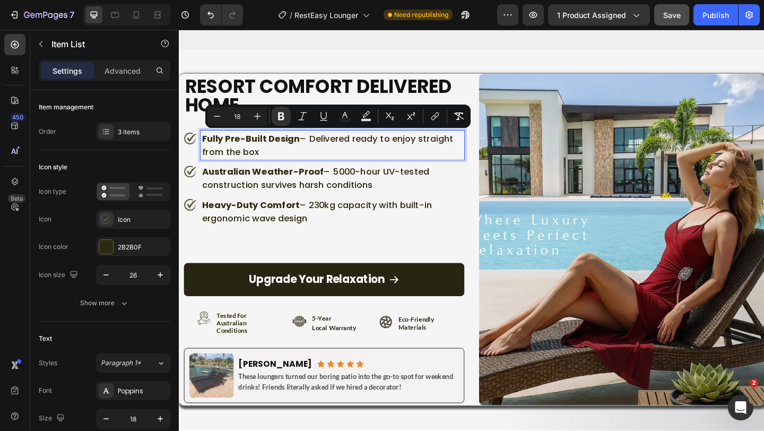
click at [198, 167] on div "Fully Pre-Built Design – Delivered ready to enjoy straight from the box" at bounding box center [336, 155] width 305 height 32
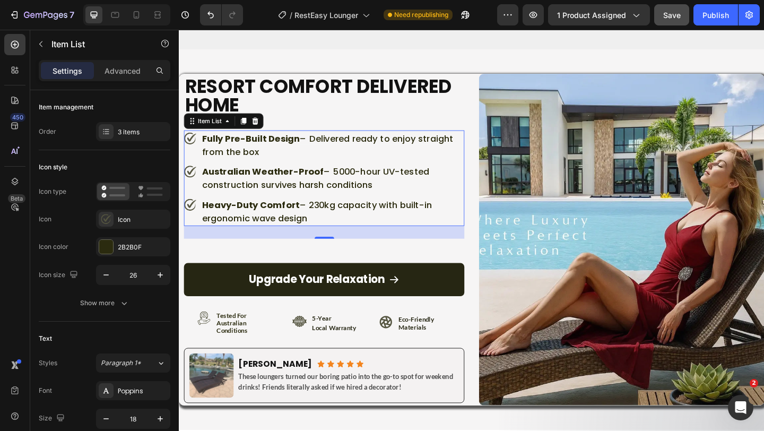
click at [198, 167] on div "Fully Pre-Built Design – Delivered ready to enjoy straight from the box" at bounding box center [336, 155] width 305 height 32
click at [236, 155] on span "– Delivered ready to enjoy straight from the box" at bounding box center [340, 155] width 273 height 28
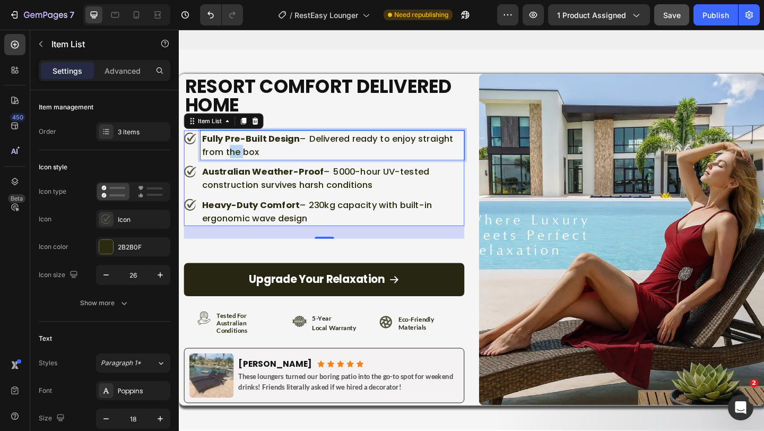
click at [236, 155] on span "– Delivered ready to enjoy straight from the box" at bounding box center [340, 155] width 273 height 28
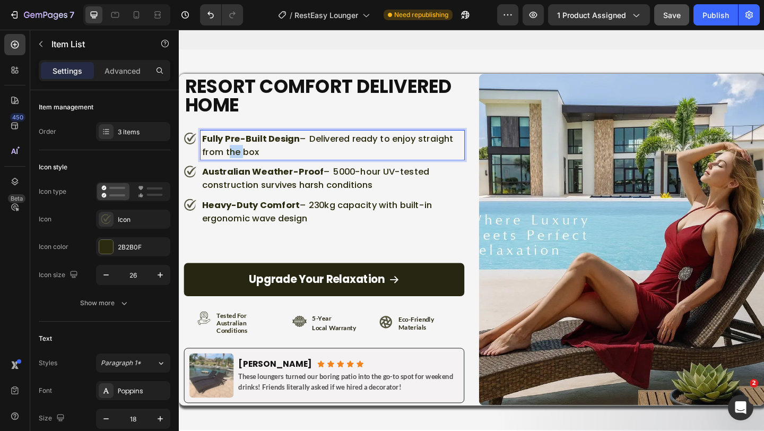
click at [236, 155] on span "– Delivered ready to enjoy straight from the box" at bounding box center [340, 155] width 273 height 28
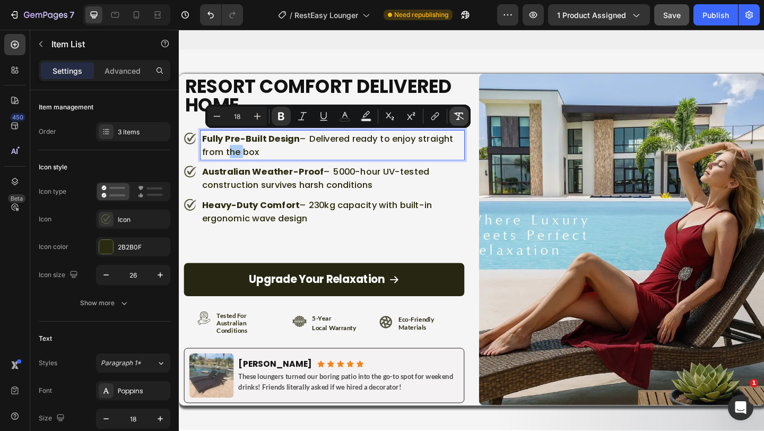
click at [456, 118] on icon "Editor contextual toolbar" at bounding box center [459, 116] width 11 height 11
click at [329, 160] on p "Fully Pre-Built Design – Delivered ready to enjoy straight from the box" at bounding box center [346, 155] width 284 height 29
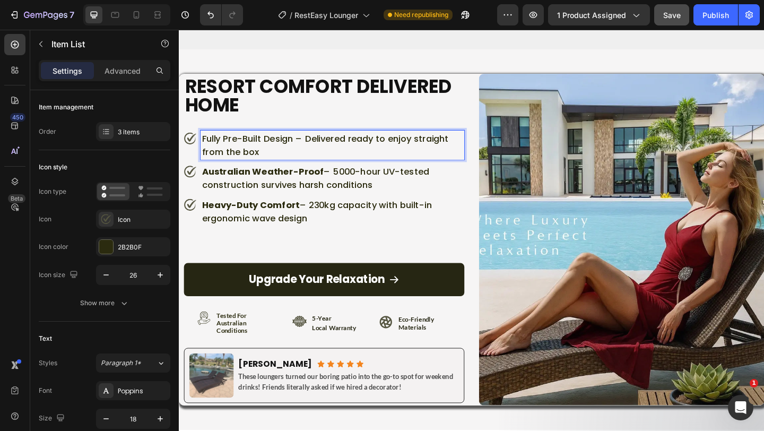
click at [307, 153] on p "Fully Pre-Built Design – Delivered ready to enjoy straight from the box" at bounding box center [346, 155] width 284 height 29
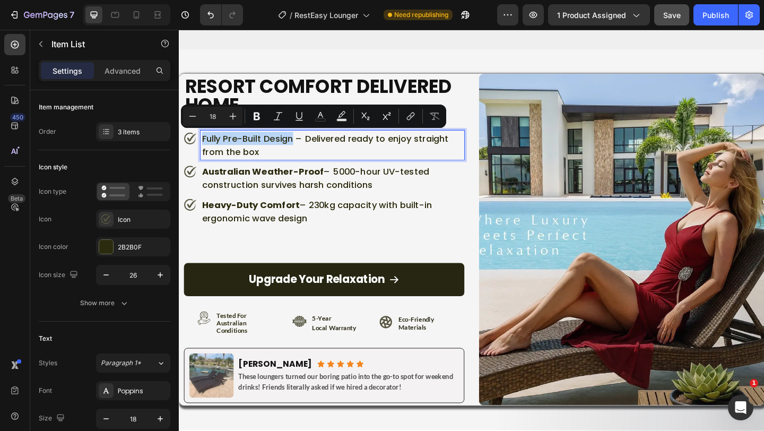
drag, startPoint x: 305, startPoint y: 152, endPoint x: 197, endPoint y: 146, distance: 107.3
click at [197, 146] on div "Fully Pre-Built Design – Delivered ready to enjoy straight from the box" at bounding box center [336, 155] width 305 height 32
click at [239, 158] on p "Fully Pre-Built Design – Delivered ready to enjoy straight from the box" at bounding box center [346, 155] width 284 height 29
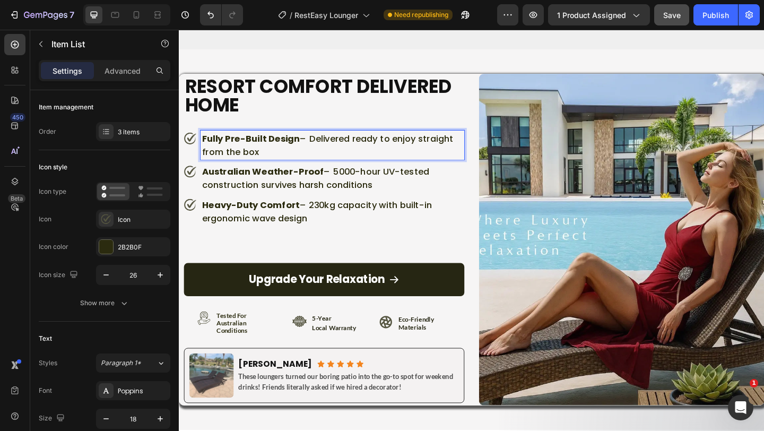
click at [230, 201] on p "Australian Weather-Proof – 5000-hour UV-tested construction survives harsh cond…" at bounding box center [346, 191] width 284 height 29
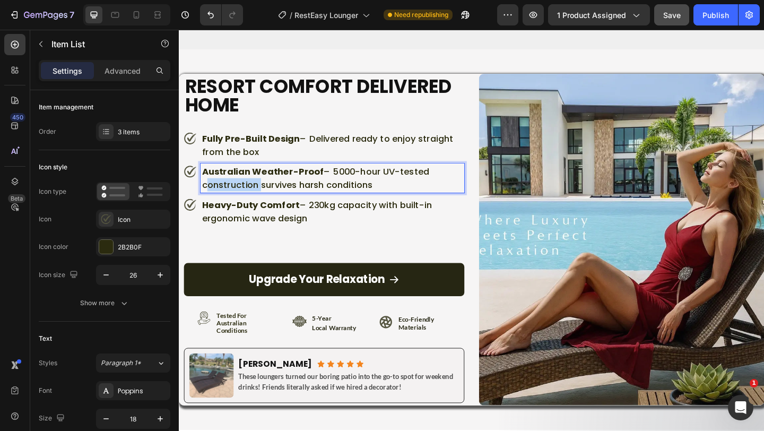
click at [230, 201] on p "Australian Weather-Proof – 5000-hour UV-tested construction survives harsh cond…" at bounding box center [346, 191] width 284 height 29
click at [230, 201] on span "– No rust, no stains, no problems" at bounding box center [329, 191] width 250 height 28
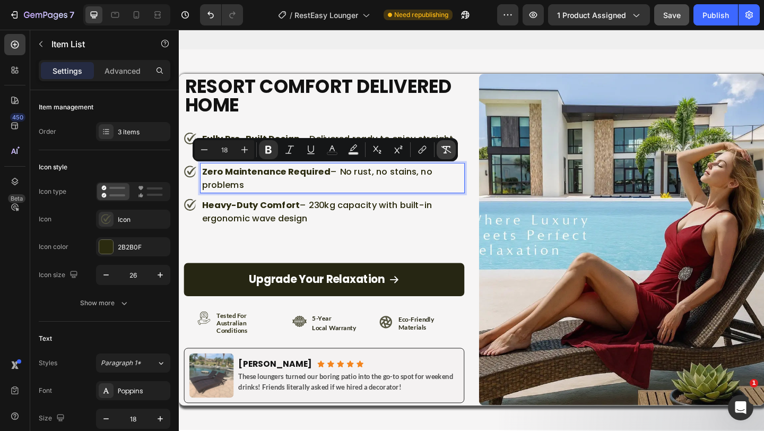
click at [445, 150] on icon "Editor contextual toolbar" at bounding box center [446, 149] width 11 height 11
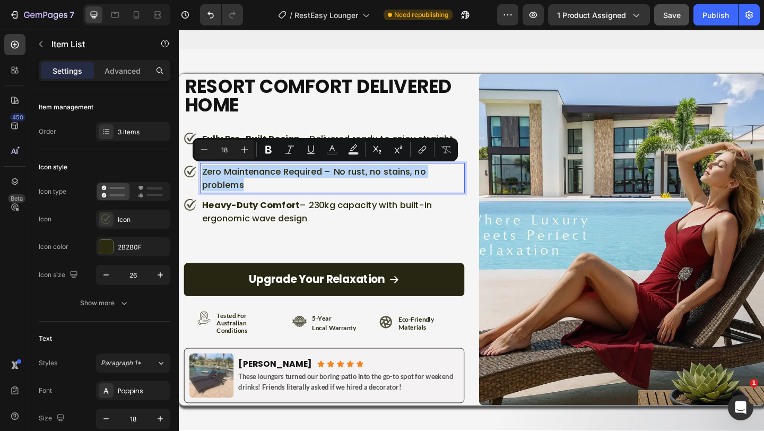
click at [303, 203] on p "Zero Maintenance Required – No rust, no stains, no problems" at bounding box center [346, 191] width 284 height 29
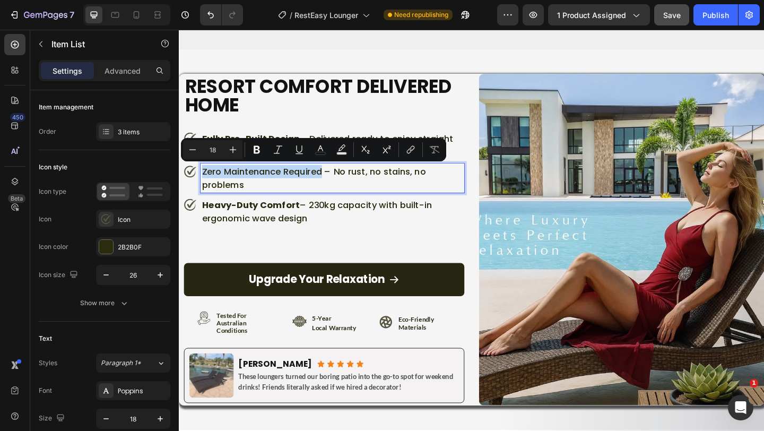
drag, startPoint x: 337, startPoint y: 189, endPoint x: 216, endPoint y: 173, distance: 122.0
click at [216, 173] on div "Fully Pre-Built Design – Delivered ready to enjoy straight from the box Zero Ma…" at bounding box center [336, 191] width 305 height 104
click at [270, 226] on strong "Heavy-Duty Comfort" at bounding box center [257, 219] width 106 height 13
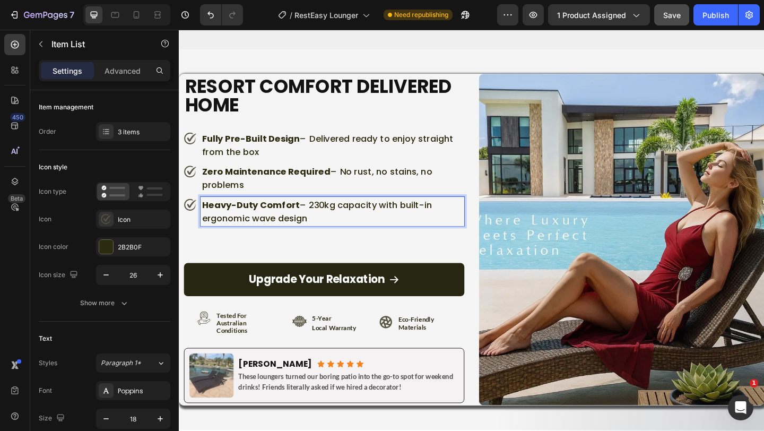
click at [251, 237] on p "Heavy-Duty Comfort – 230kg capacity with built-in ergonomic wave design" at bounding box center [346, 227] width 284 height 29
click at [251, 237] on span "– Chlorine and salt water can't damage it" at bounding box center [339, 227] width 271 height 28
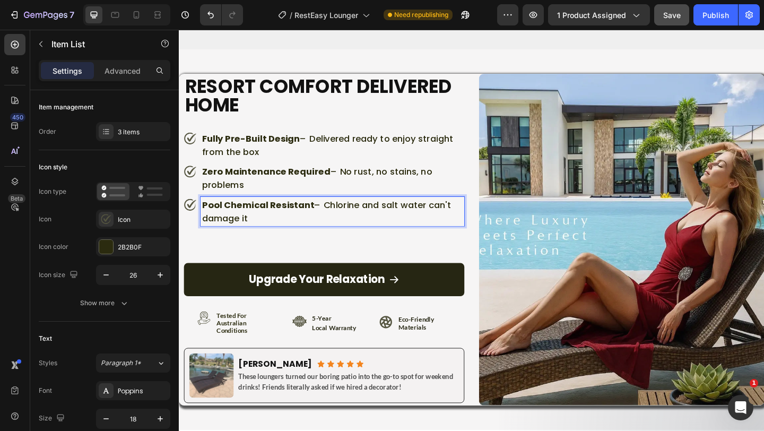
click at [251, 237] on span "– Chlorine and salt water can't damage it" at bounding box center [339, 227] width 271 height 28
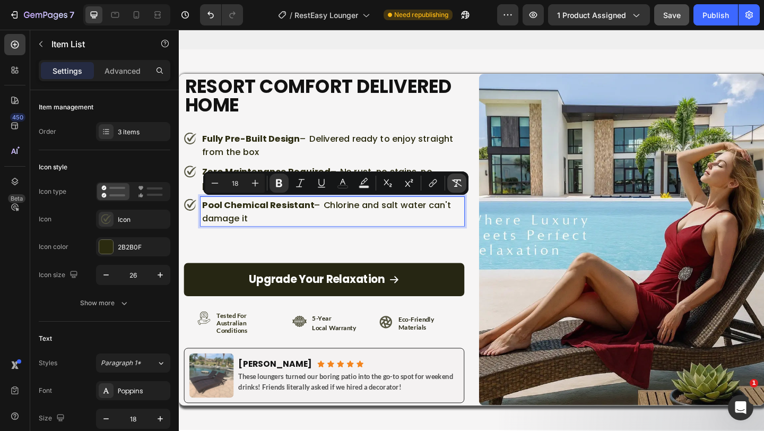
click at [457, 185] on icon "Editor contextual toolbar" at bounding box center [456, 183] width 11 height 11
click at [263, 234] on p "Pool Chemical Resistant – Chlorine and salt water can't damage it" at bounding box center [346, 227] width 284 height 29
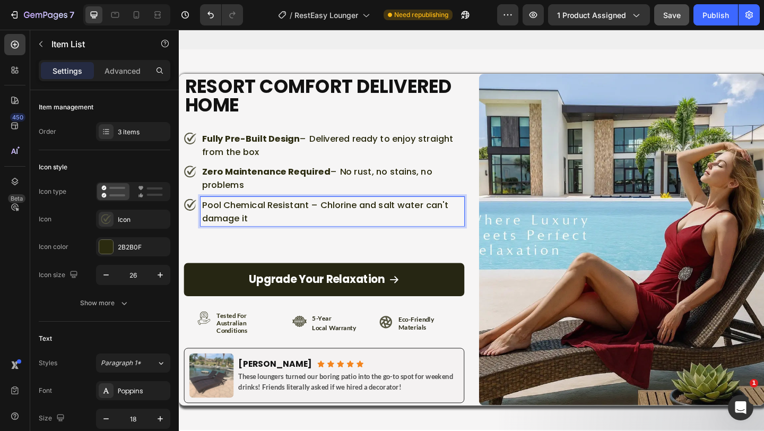
click at [318, 223] on p "Pool Chemical Resistant – Chlorine and salt water can't damage it" at bounding box center [346, 227] width 284 height 29
drag, startPoint x: 320, startPoint y: 224, endPoint x: 194, endPoint y: 216, distance: 126.5
click at [194, 216] on div "Pool Chemical Resistant – Chlorine and salt water can't damage it" at bounding box center [336, 227] width 305 height 32
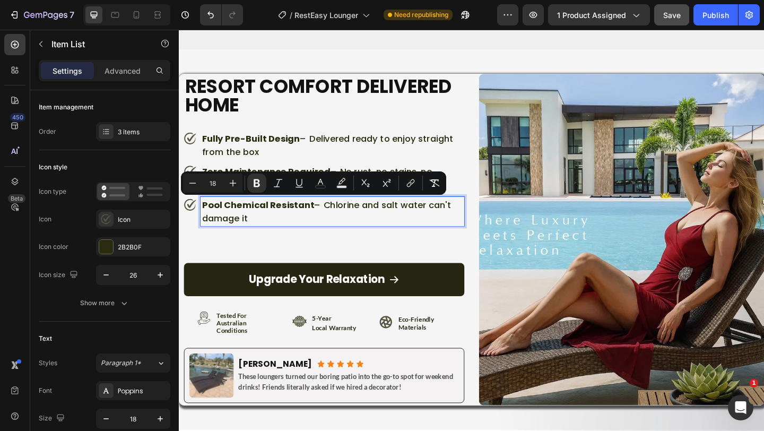
click at [277, 241] on div "Pool Chemical Resistant – Chlorine and salt water can't damage it" at bounding box center [345, 227] width 287 height 32
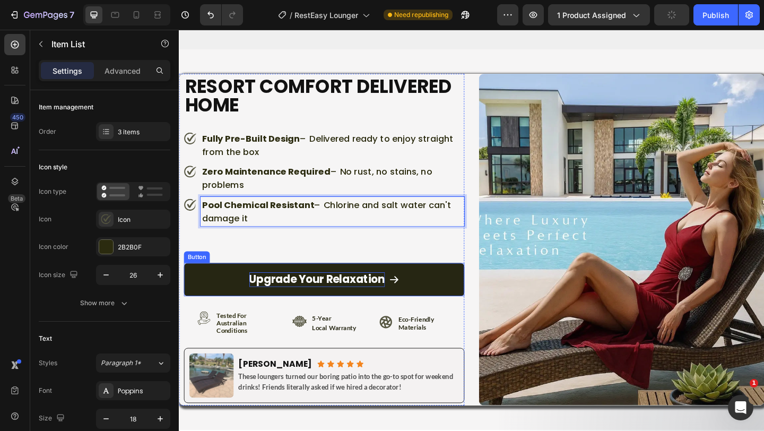
click at [284, 303] on p "Upgrade Your Relaxation" at bounding box center [328, 301] width 147 height 16
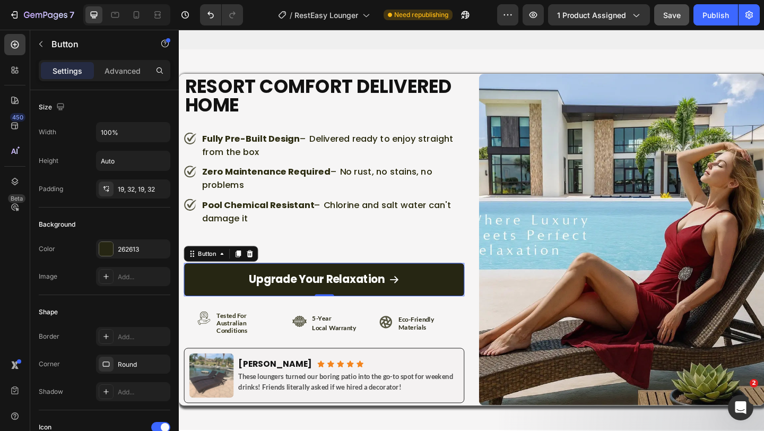
click at [315, 289] on link "Upgrade Your Relaxation" at bounding box center [336, 301] width 305 height 36
click at [321, 303] on p "Upgrade Your Relaxation" at bounding box center [328, 301] width 147 height 16
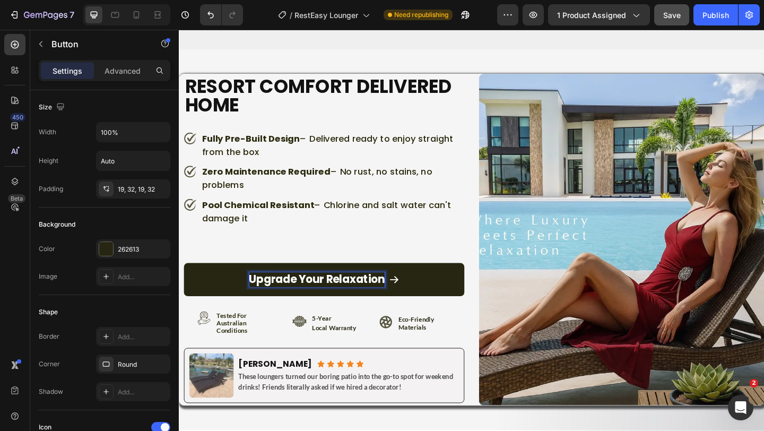
click at [399, 304] on p "Upgrade Your Relaxation" at bounding box center [328, 301] width 147 height 16
click at [356, 297] on p "Upgrade Your Relaxation" at bounding box center [328, 301] width 147 height 16
click at [401, 302] on div "Upgrade Your Relaxation" at bounding box center [336, 301] width 163 height 16
click at [392, 302] on p "Upgrade Your Relaxation" at bounding box center [328, 301] width 147 height 16
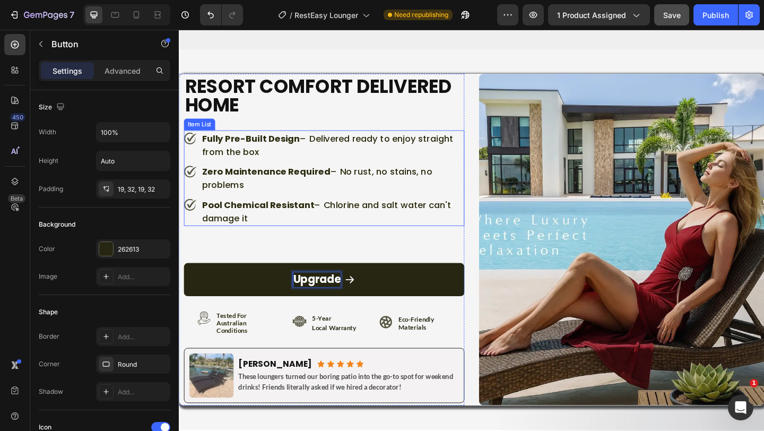
click at [347, 212] on div "Pool Chemical Resistant – Chlorine and salt water can't damage it" at bounding box center [345, 227] width 287 height 32
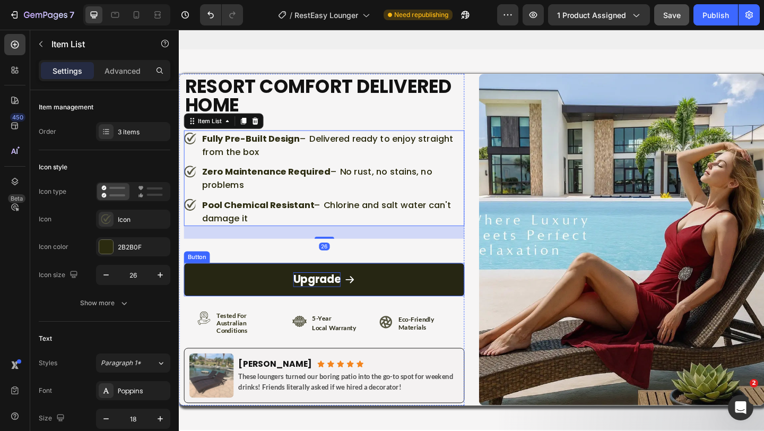
click at [353, 306] on p "Upgrade" at bounding box center [328, 301] width 51 height 16
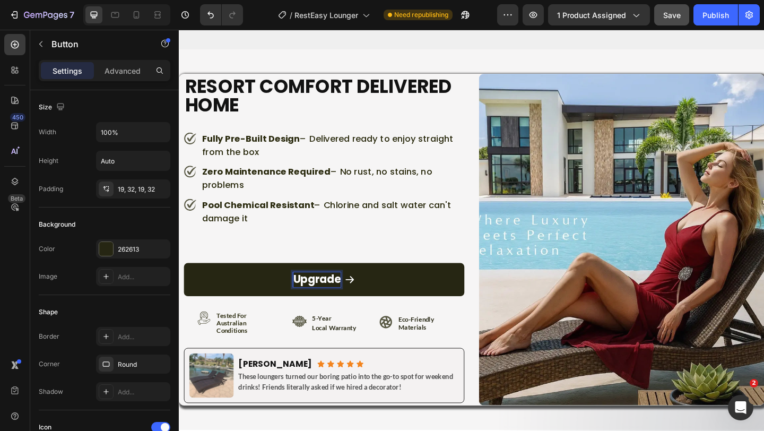
click at [353, 303] on p "Upgrade" at bounding box center [328, 301] width 51 height 16
click at [447, 279] on div "Upgrade To Resort Living Button 0" at bounding box center [336, 288] width 305 height 63
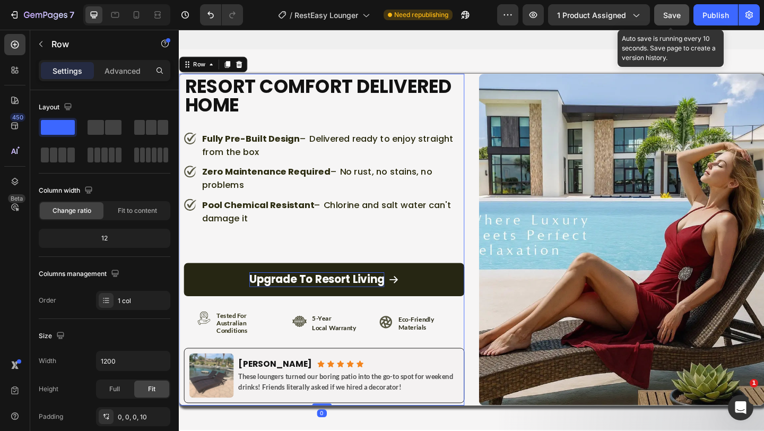
click at [665, 14] on span "Save" at bounding box center [672, 15] width 18 height 9
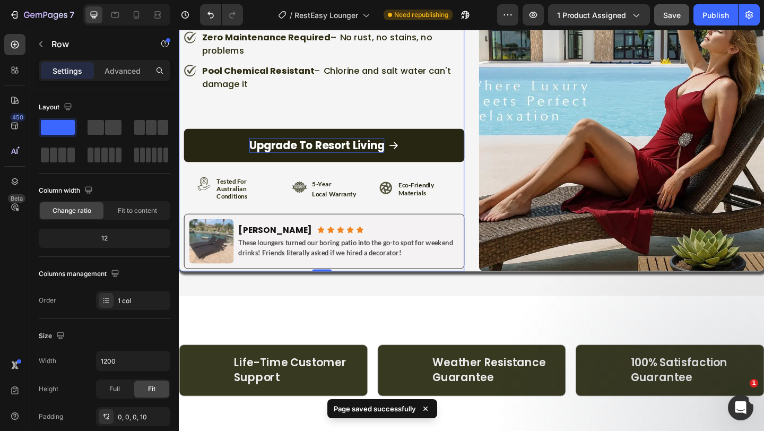
scroll to position [5686, 0]
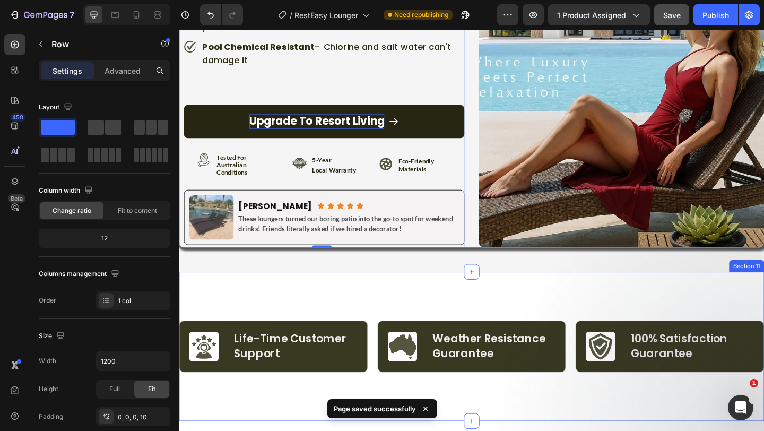
click at [388, 324] on div "Image Life-Time Customer Support Text Block Row Row Image Weather Resistance Gu…" at bounding box center [497, 374] width 637 height 162
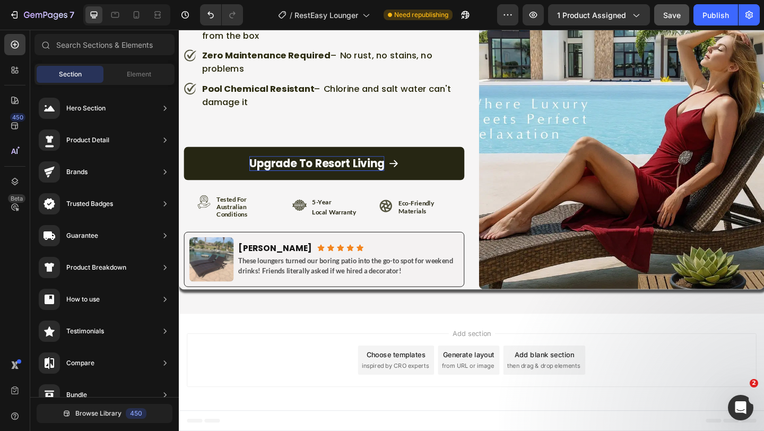
scroll to position [5640, 0]
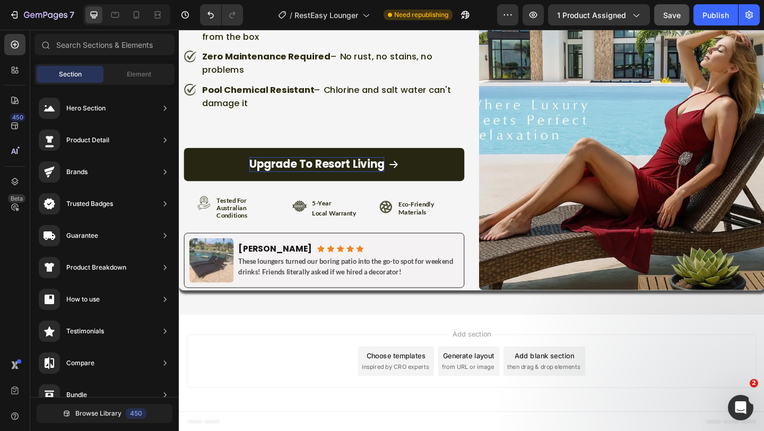
click at [293, 346] on div "Add section Choose templates inspired by CRO experts Generate layout from URL o…" at bounding box center [497, 392] width 637 height 105
click at [325, 321] on div "Resort Comfort Delivered Home Heading Fully Pre-Built Design – Delivered ready …" at bounding box center [497, 133] width 637 height 414
click at [329, 350] on div "Add section Choose templates inspired by CRO experts Generate layout from URL o…" at bounding box center [497, 392] width 637 height 105
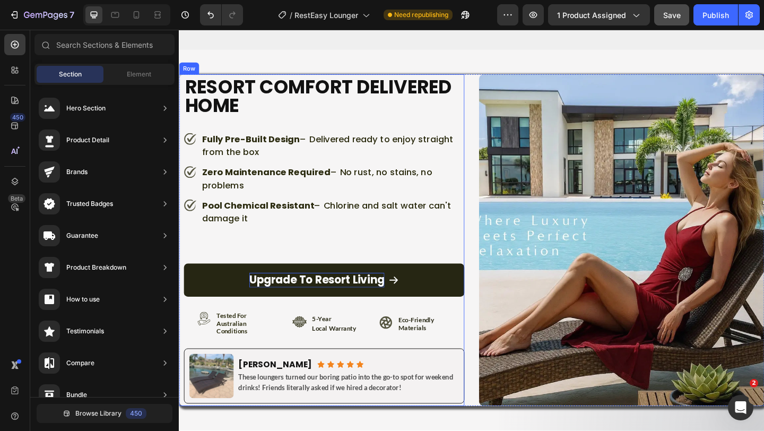
scroll to position [5510, 0]
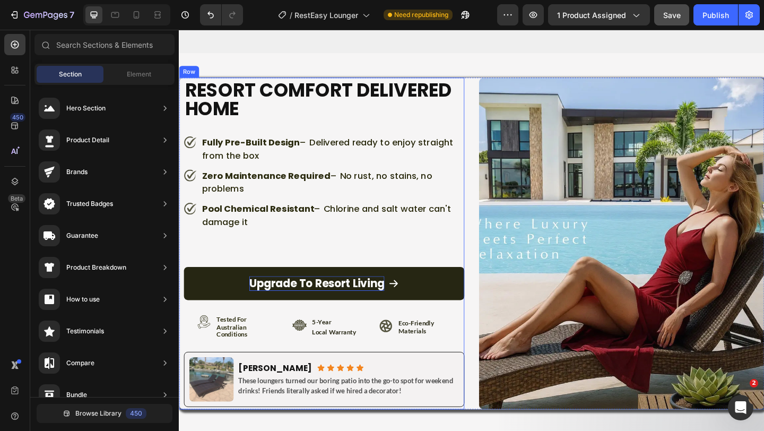
click at [368, 282] on div "Upgrade To Resort Living Button" at bounding box center [336, 292] width 305 height 63
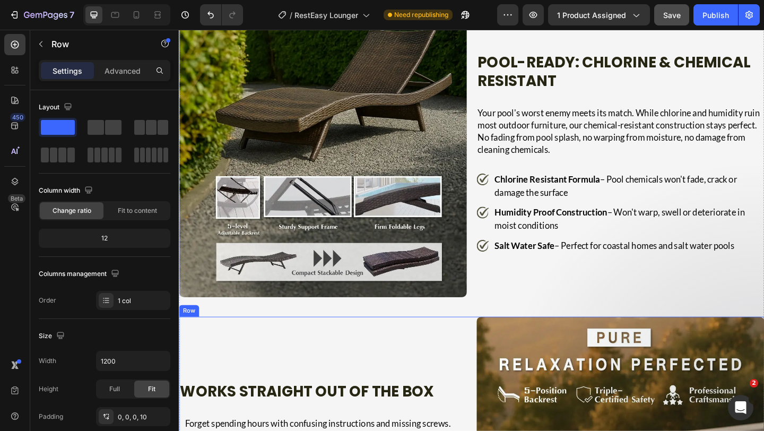
scroll to position [1874, 0]
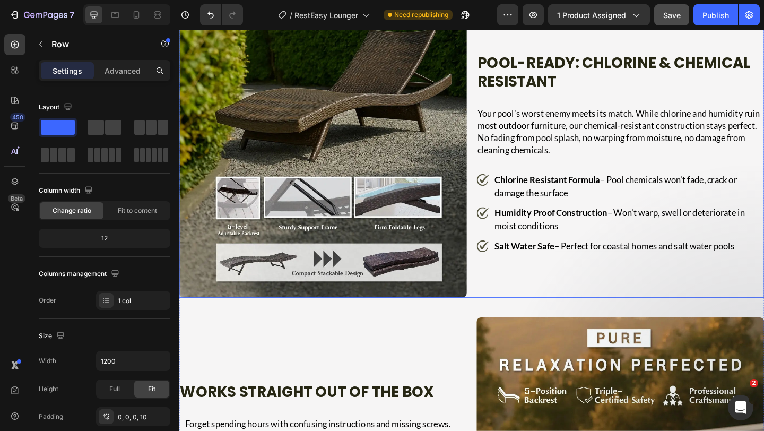
click at [490, 142] on div "Image Pool-Ready: Chlorine & Chemical Resistant Heading Your pool's worst enemy…" at bounding box center [497, 164] width 637 height 313
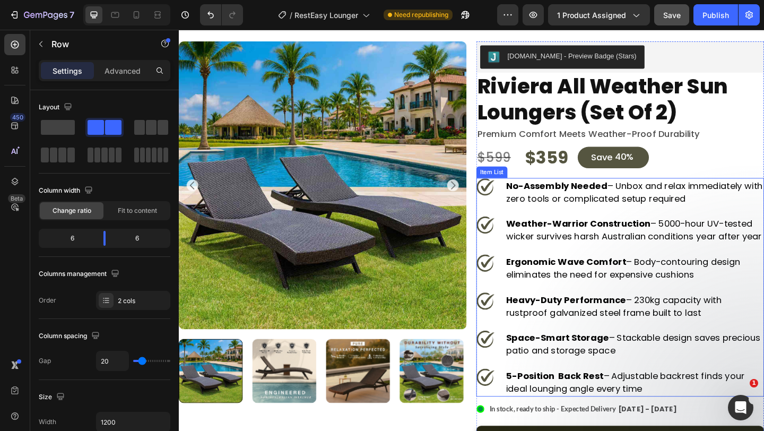
scroll to position [40, 0]
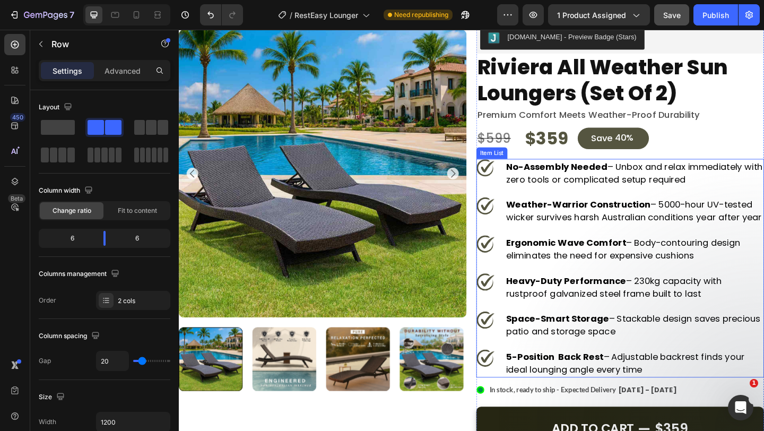
click at [596, 365] on p "Space-Smart Storage – Stackable design saves precious patio and storage space" at bounding box center [674, 351] width 279 height 28
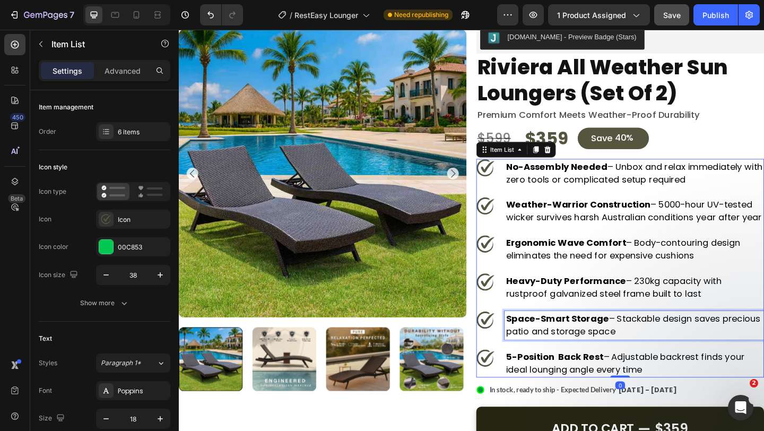
click at [596, 365] on p "Space-Smart Storage – Stackable design saves precious patio and storage space" at bounding box center [674, 351] width 279 height 28
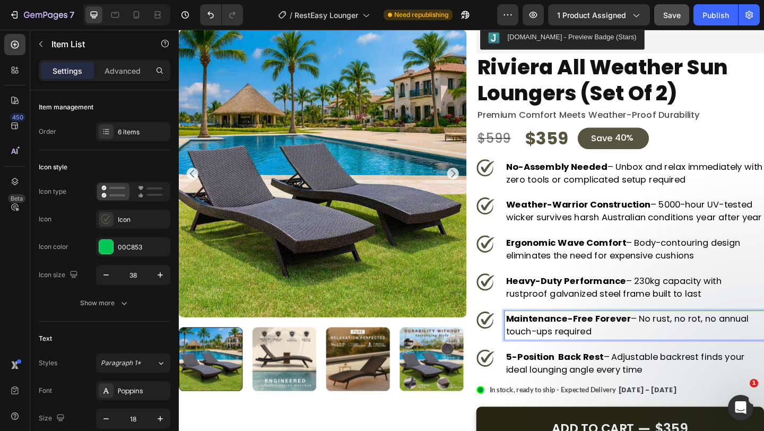
click at [571, 223] on strong "Weather-Warrior Construction" at bounding box center [613, 219] width 157 height 13
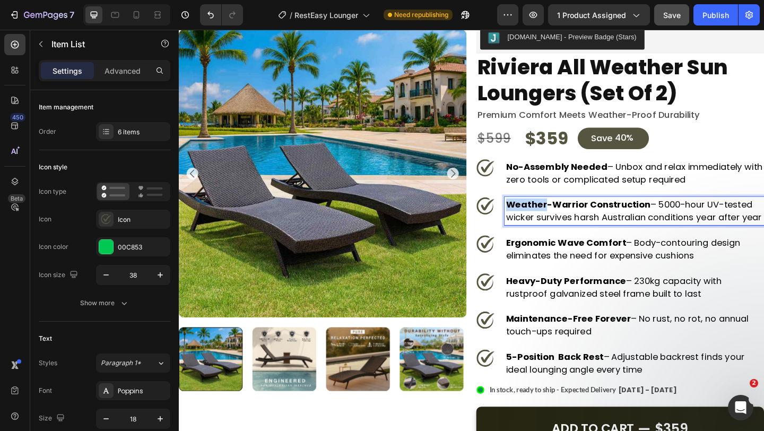
click at [571, 223] on strong "Weather-Warrior Construction" at bounding box center [613, 219] width 157 height 13
click at [571, 223] on strong "5000+ Hours UV Tested" at bounding box center [593, 219] width 116 height 13
click at [651, 227] on span "– Proven fade-resistant after years of harsh Australian sun" at bounding box center [662, 226] width 255 height 27
click at [630, 264] on strong "Ergonomic Wave Comfort" at bounding box center [600, 261] width 131 height 13
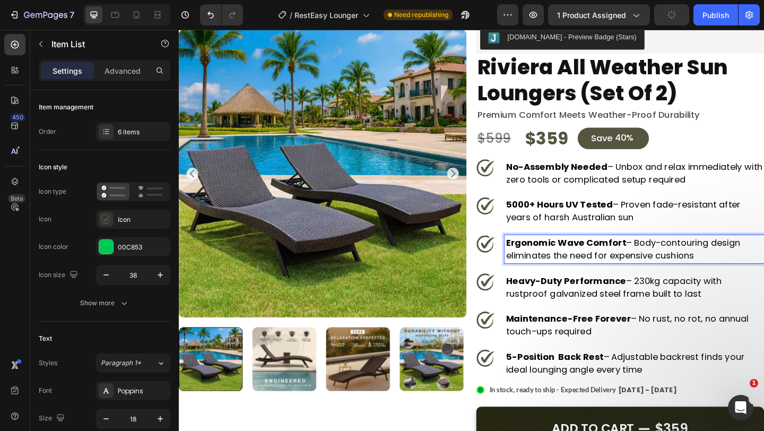
click at [610, 306] on strong "Heavy-Duty Performance" at bounding box center [600, 302] width 131 height 13
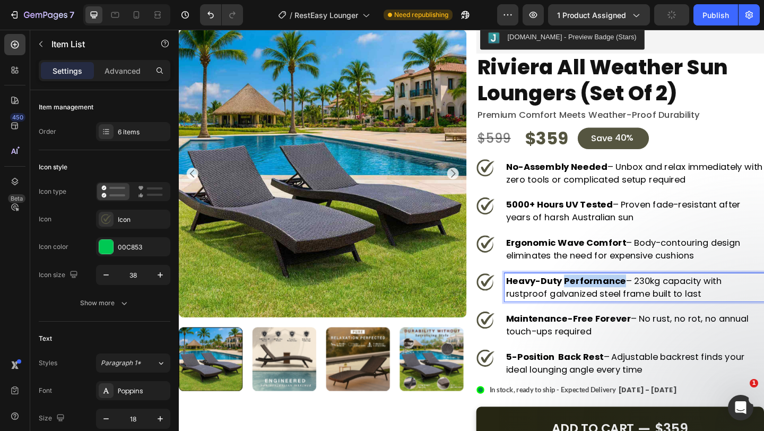
click at [610, 306] on strong "Heavy-Duty Performance" at bounding box center [600, 302] width 131 height 13
click at [540, 305] on strong "60kg Weight Capacity" at bounding box center [591, 302] width 112 height 13
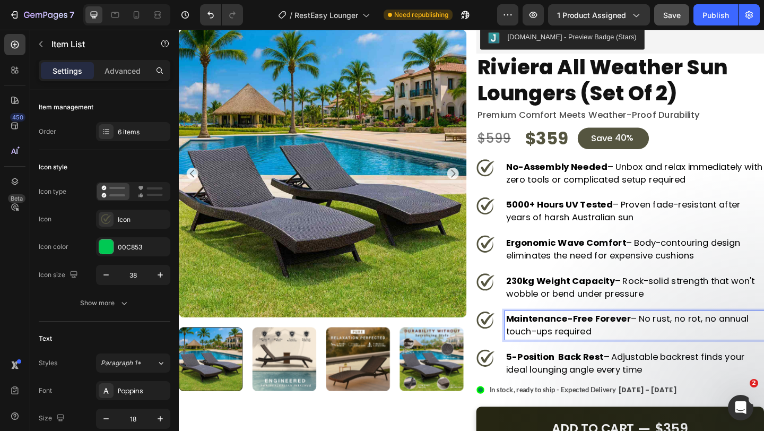
click at [543, 341] on strong "Maintenance-Free Forever" at bounding box center [603, 343] width 136 height 13
click at [550, 273] on p "Ergonomic Wave Comfort – Body-contouring design eliminates the need for expensi…" at bounding box center [674, 269] width 279 height 28
click at [559, 245] on div "No-Assembly Needed – Unbox and relax immediately with zero tools or complicated…" at bounding box center [658, 289] width 313 height 238
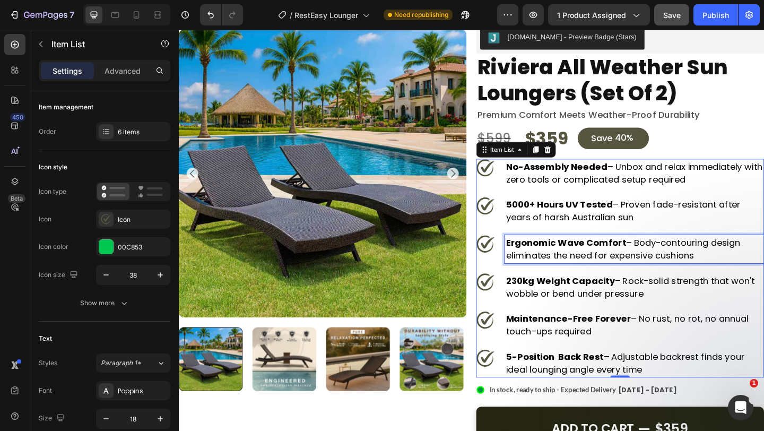
click at [586, 265] on strong "Ergonomic Wave Comfort" at bounding box center [600, 261] width 131 height 13
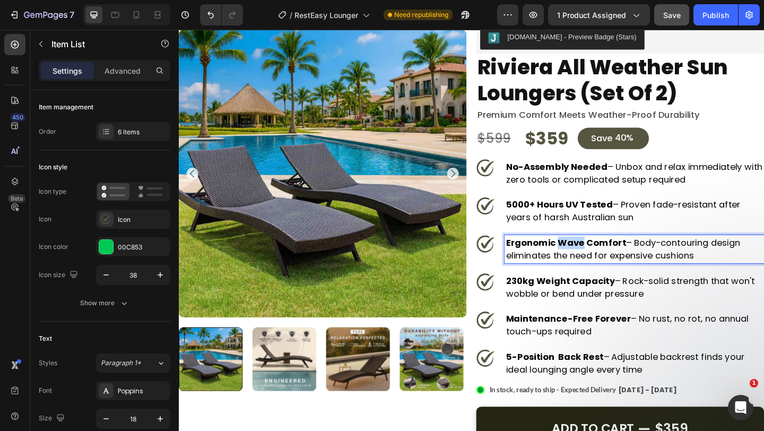
click at [586, 265] on strong "Ergonomic Wave Comfort" at bounding box center [600, 261] width 131 height 13
click at [586, 265] on strong "Five-Star Resort Vibe" at bounding box center [588, 261] width 107 height 13
click at [577, 346] on strong "Maintenance-Free Forever" at bounding box center [603, 343] width 136 height 13
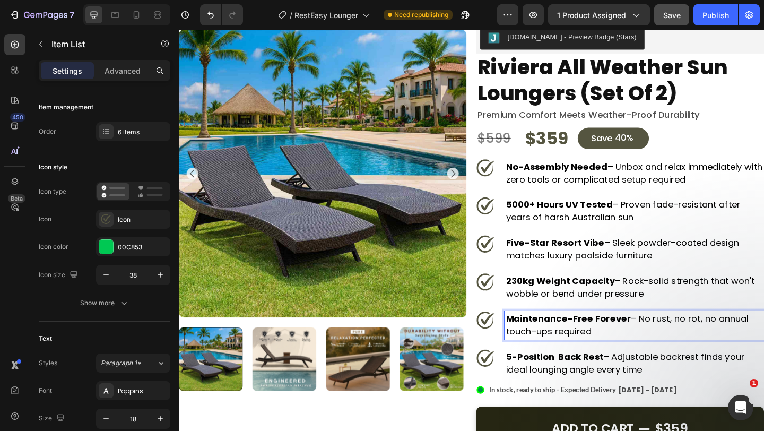
click at [565, 394] on p "5-Position Back Rest – Adjustable backrest finds your ideal lounging angle ever…" at bounding box center [674, 393] width 279 height 28
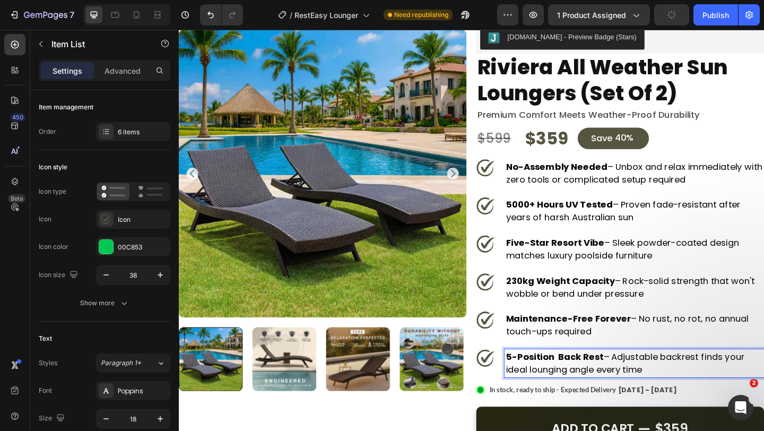
click at [555, 278] on span "– Sleek powder-coated design matches luxury poolside furniture" at bounding box center [662, 268] width 254 height 27
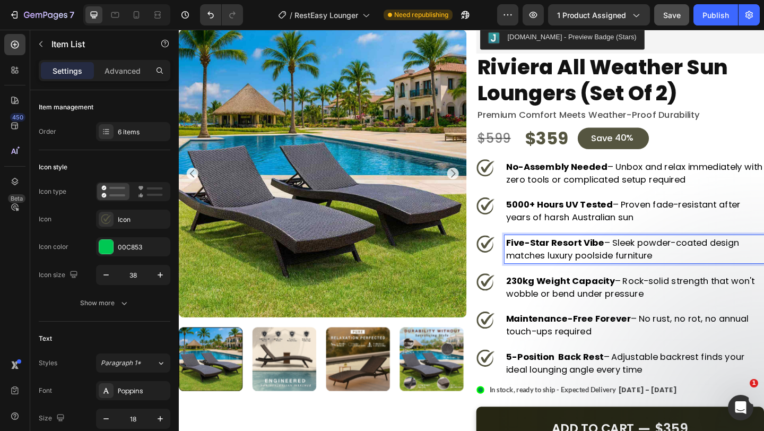
click at [643, 267] on span "– Sleek powder-coated design matches luxury poolside furniture" at bounding box center [662, 268] width 254 height 27
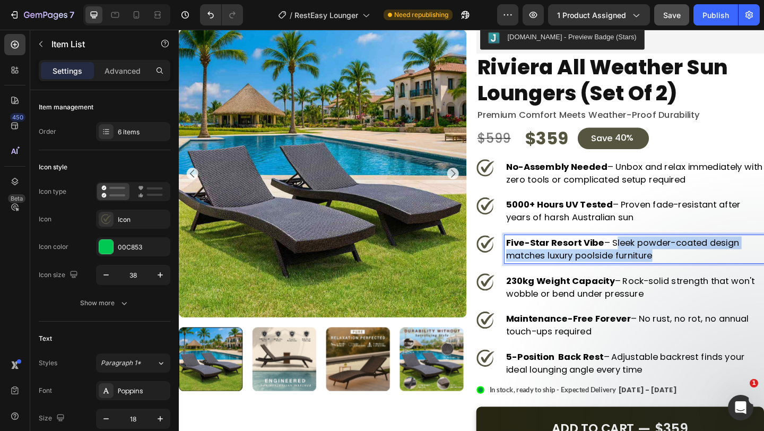
drag, startPoint x: 648, startPoint y: 262, endPoint x: 687, endPoint y: 271, distance: 40.3
click at [687, 271] on span "– Sleek powder-coated design matches luxury poolside furniture" at bounding box center [662, 268] width 254 height 27
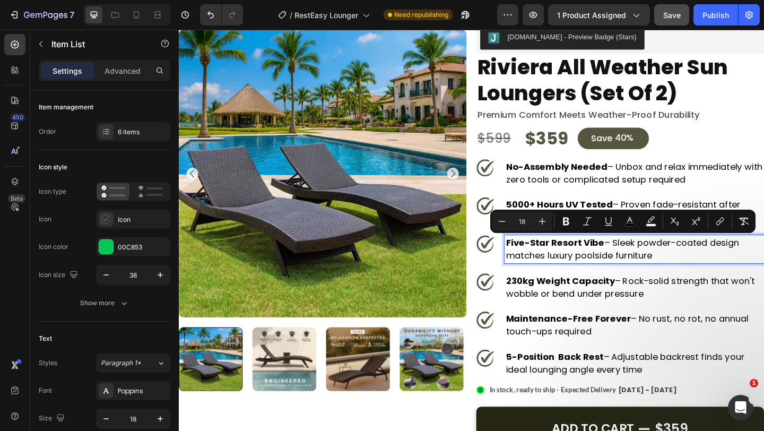
click at [688, 271] on span "– Sleek powder-coated design matches luxury poolside furniture" at bounding box center [662, 268] width 254 height 27
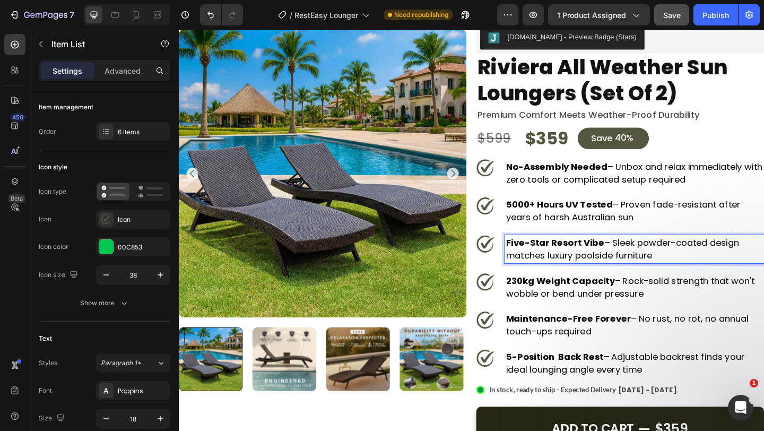
drag, startPoint x: 691, startPoint y: 277, endPoint x: 647, endPoint y: 260, distance: 47.2
click at [647, 260] on p "Five-Star Resort Vibe – Sleek powder-coated design matches luxury poolside furn…" at bounding box center [674, 269] width 279 height 28
click at [639, 279] on p "Five-Star Resort Vibe – Premium textures rival luxury poolside loungers" at bounding box center [674, 269] width 279 height 28
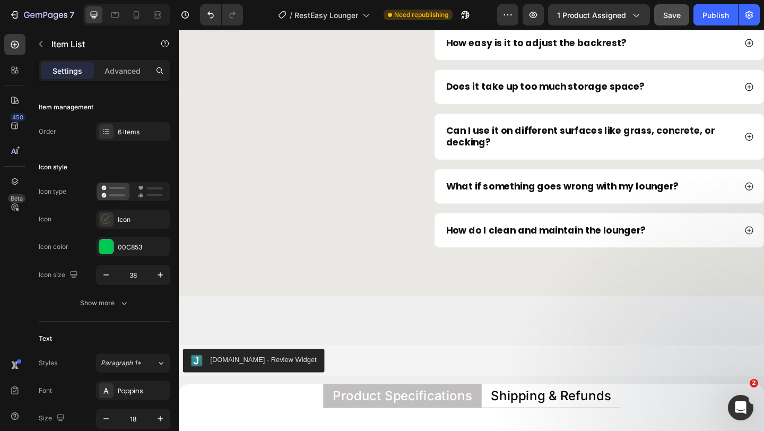
scroll to position [4323, 0]
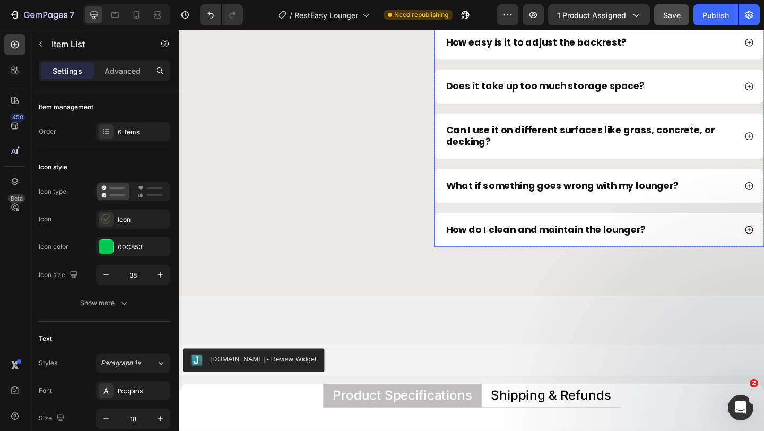
click at [515, 178] on div "How long will the Riviera Lounger last in harsh Australian weather? Is it reall…" at bounding box center [635, 67] width 359 height 397
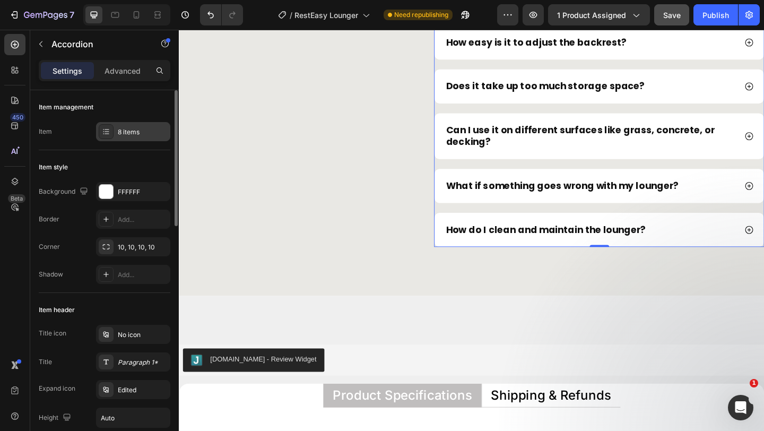
click at [140, 126] on div "8 items" at bounding box center [133, 131] width 74 height 19
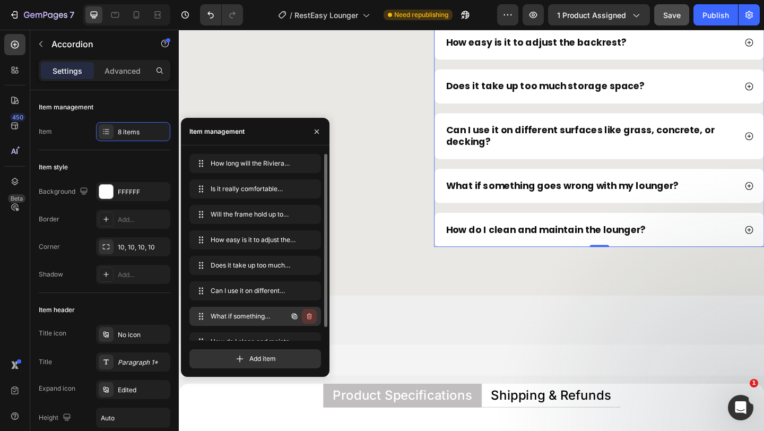
click at [308, 316] on icon "button" at bounding box center [308, 317] width 1 height 3
click at [301, 318] on div "Delete" at bounding box center [302, 316] width 20 height 10
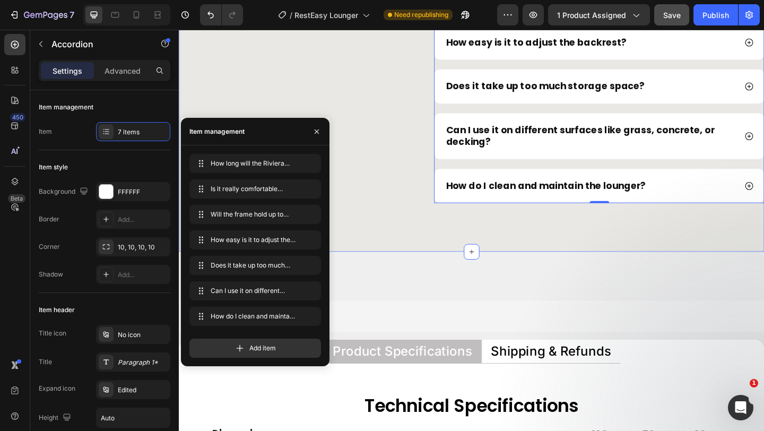
click at [440, 251] on div "frequently asked questions Heading Still have questions? Reach out to us at cus…" at bounding box center [497, 43] width 637 height 455
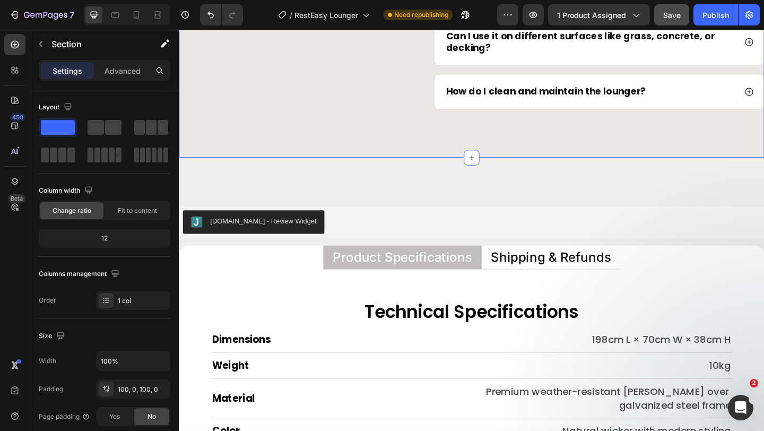
scroll to position [4485, 0]
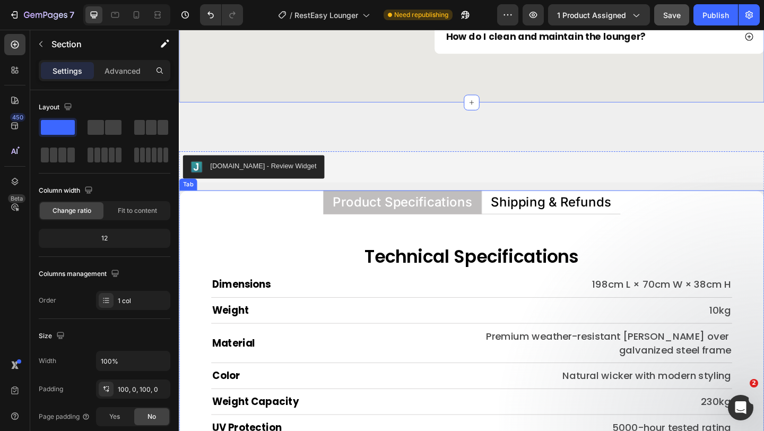
click at [536, 213] on p "Shipping & Refunds" at bounding box center [583, 217] width 131 height 14
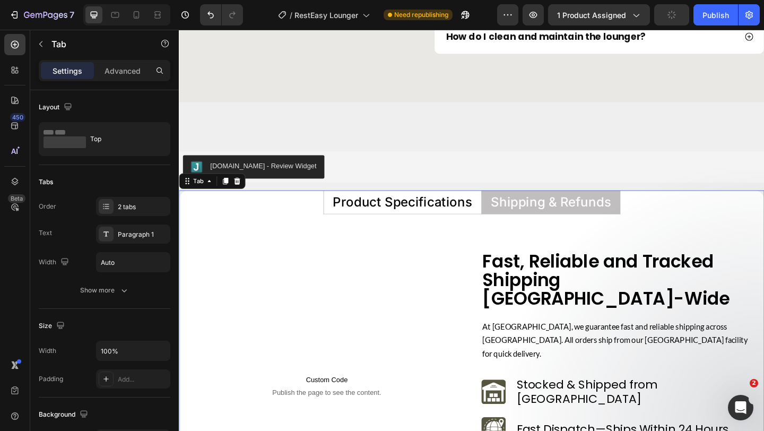
click at [457, 214] on p "Product Specifications" at bounding box center [421, 217] width 151 height 14
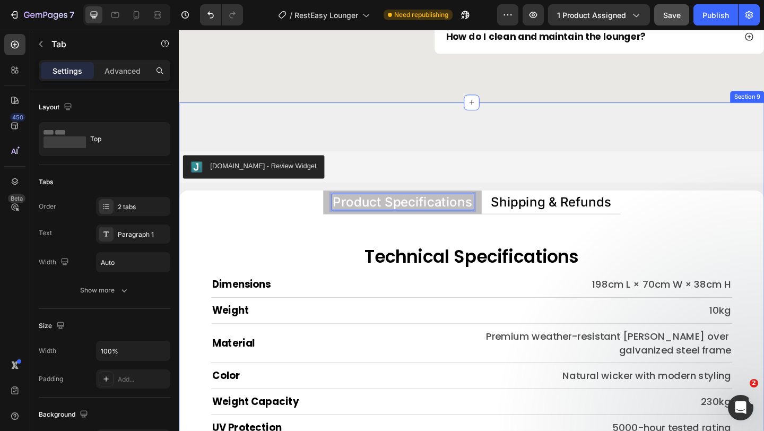
click at [458, 146] on div "Judge.me - Review Widget Judge.me Product Specifications Shipping & Refunds Tec…" at bounding box center [497, 421] width 637 height 624
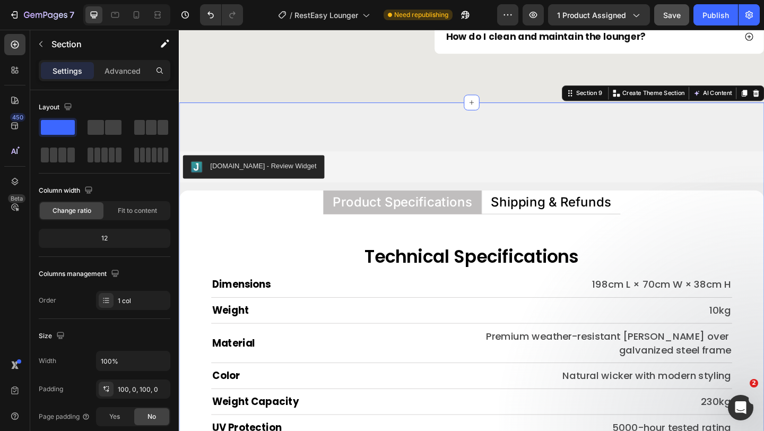
click at [468, 135] on div "Judge.me - Review Widget Judge.me Product Specifications Shipping & Refunds Tec…" at bounding box center [497, 421] width 637 height 624
click at [240, 222] on ul "Product Specifications Shipping & Refunds" at bounding box center [497, 217] width 637 height 26
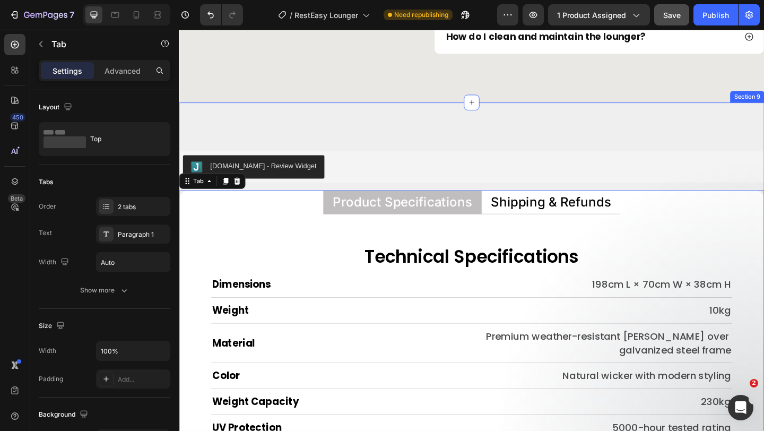
click at [337, 129] on div "Judge.me - Review Widget Judge.me Product Specifications Shipping & Refunds Tec…" at bounding box center [497, 421] width 637 height 624
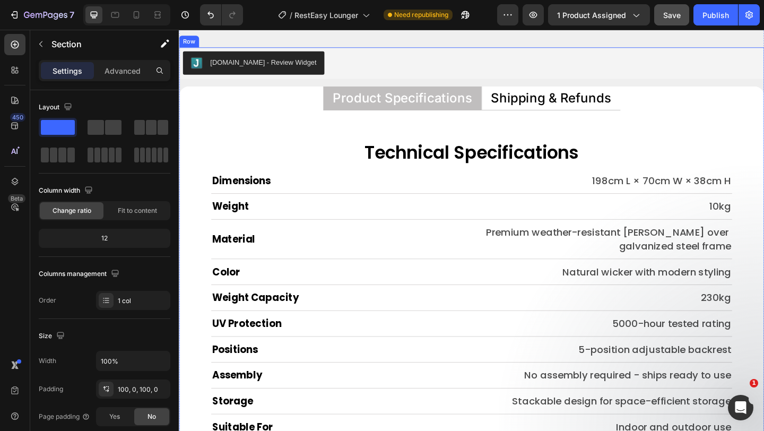
scroll to position [4618, 0]
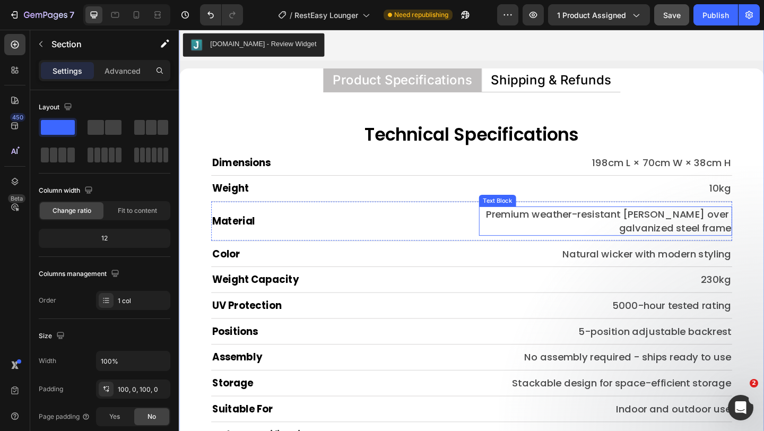
click at [595, 233] on p "Premium weather-resistant PE wicker over galvanized steel frame" at bounding box center [642, 238] width 273 height 30
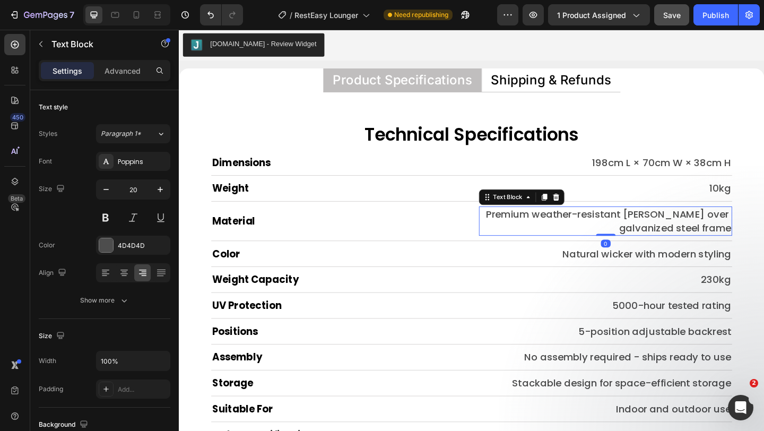
click at [595, 233] on p "Premium weather-resistant PE wicker over galvanized steel frame" at bounding box center [642, 238] width 273 height 30
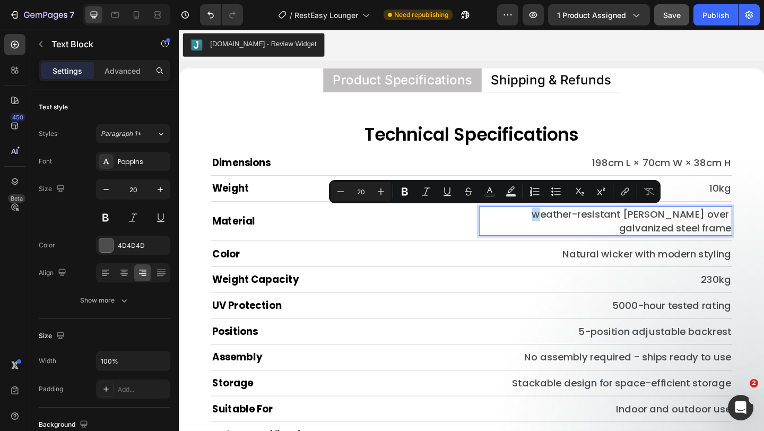
click at [507, 231] on p "weather-resistant PE wicker over galvanized steel frame" at bounding box center [642, 238] width 273 height 30
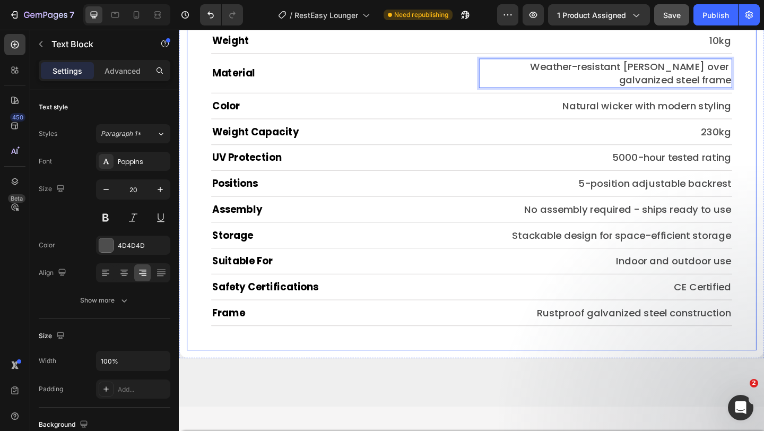
scroll to position [4777, 0]
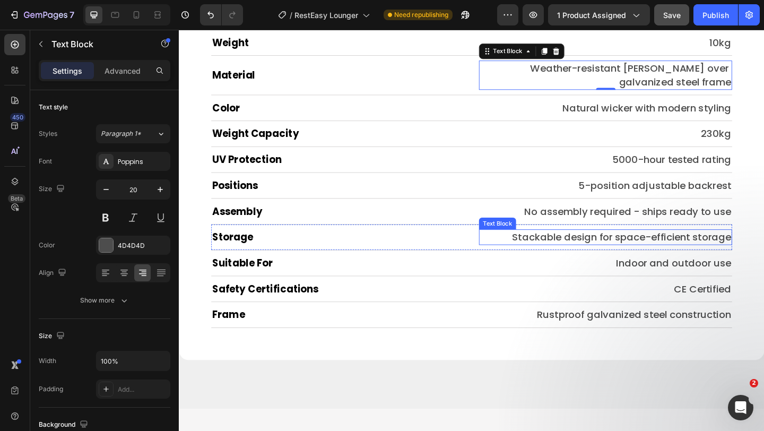
click at [619, 257] on p "Stackable design for space-efficient storage" at bounding box center [642, 255] width 273 height 15
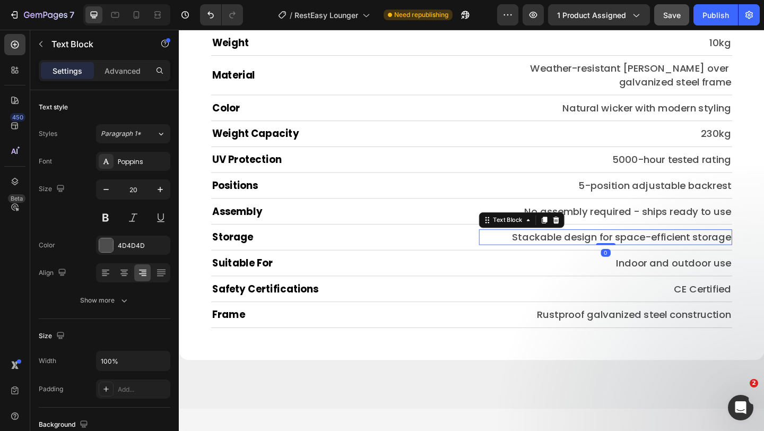
click at [624, 257] on p "Stackable design for space-efficient storage" at bounding box center [642, 255] width 273 height 15
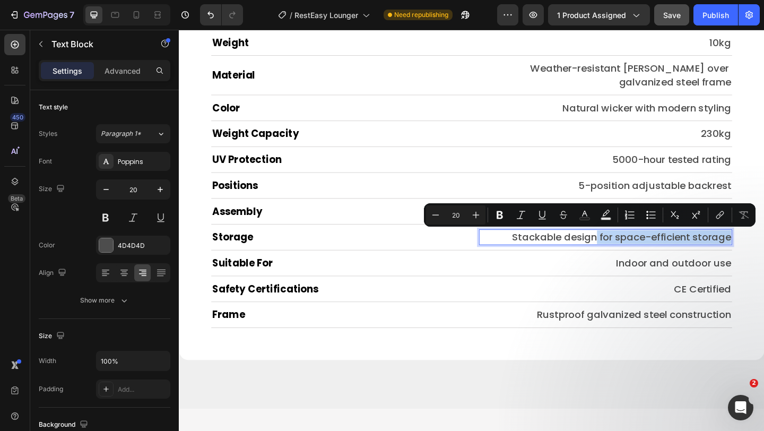
drag, startPoint x: 624, startPoint y: 257, endPoint x: 768, endPoint y: 260, distance: 143.8
click at [763, 260] on p "Stackable design for space-efficient storage" at bounding box center [642, 255] width 273 height 15
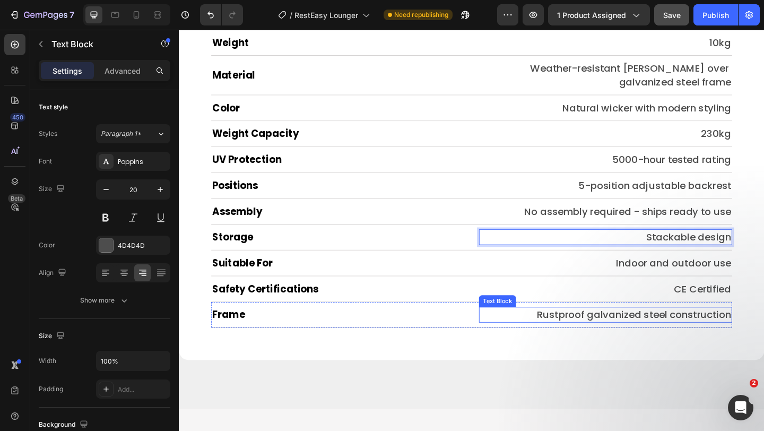
click at [611, 341] on p "Rustproof galvanized steel construction" at bounding box center [642, 339] width 273 height 15
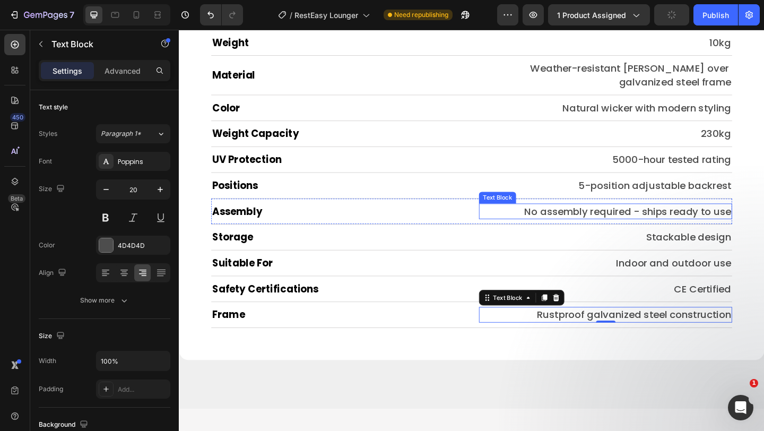
click at [662, 229] on p "No assembly required - ships ready to use" at bounding box center [642, 227] width 273 height 15
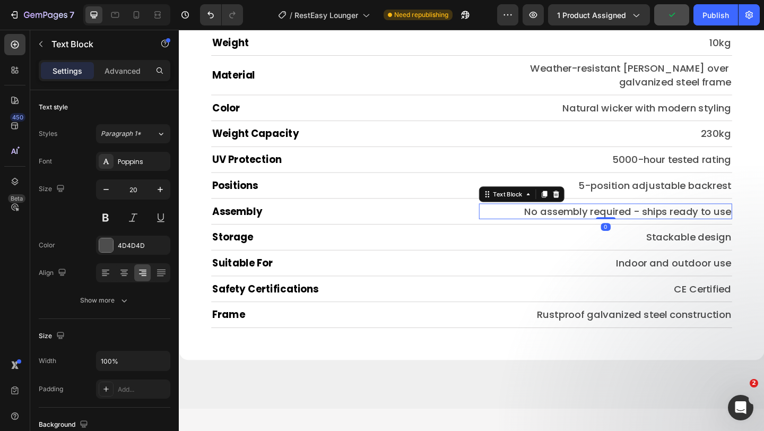
click at [663, 227] on p "No assembly required - ships ready to use" at bounding box center [642, 227] width 273 height 15
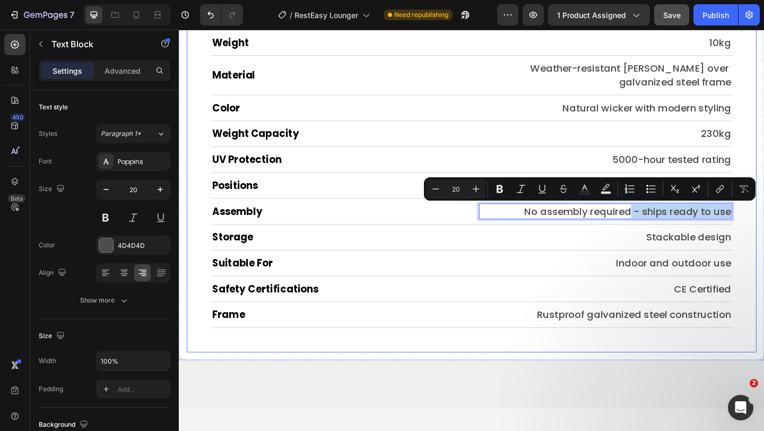
drag, startPoint x: 659, startPoint y: 229, endPoint x: 781, endPoint y: 229, distance: 121.5
click at [763, 229] on div "Technical Specifications Heading Dimensions Heading 198cm L × 70cm W × 38cm H T…" at bounding box center [497, 163] width 620 height 433
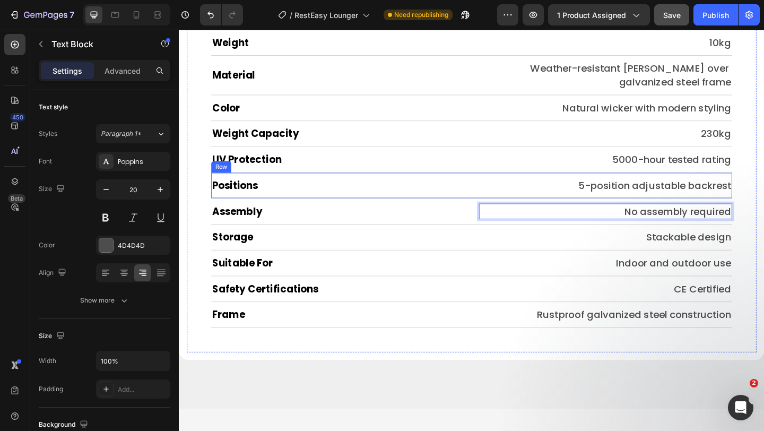
click at [536, 208] on div "Positions Heading 5-position adjustable backrest Text Block Row" at bounding box center [497, 199] width 567 height 28
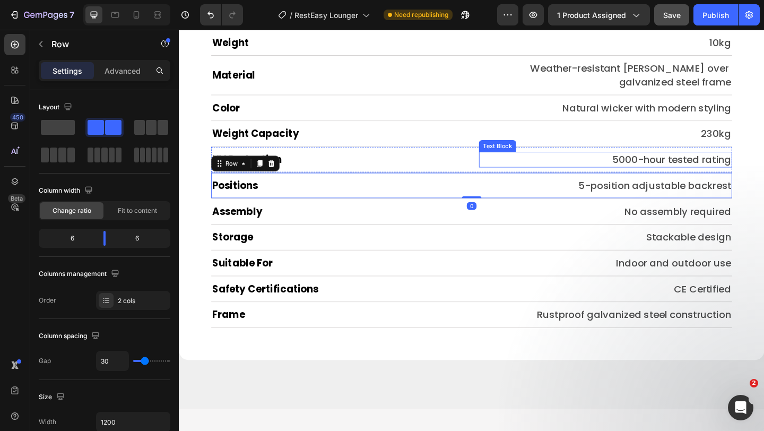
click at [585, 175] on p "5000-hour tested rating" at bounding box center [642, 170] width 273 height 15
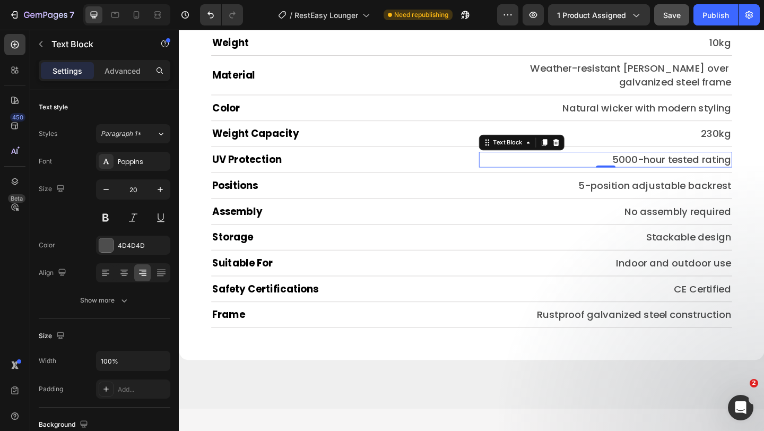
click at [704, 171] on p "5000-hour tested rating" at bounding box center [642, 170] width 273 height 15
click at [736, 174] on p "5000-hour UV tested rating" at bounding box center [642, 170] width 273 height 15
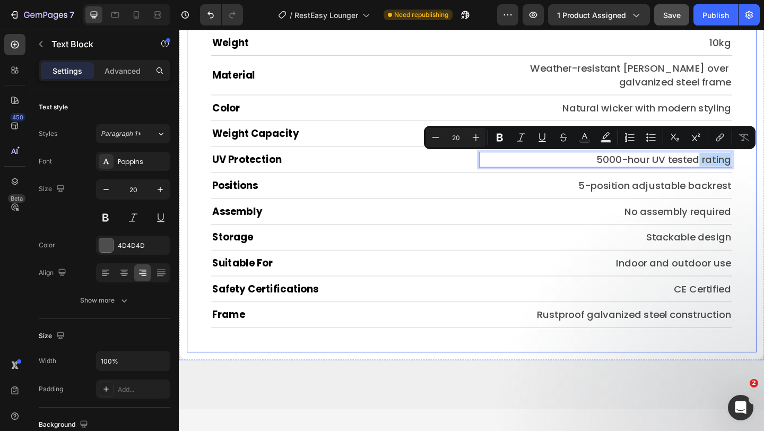
drag, startPoint x: 736, startPoint y: 174, endPoint x: 782, endPoint y: 169, distance: 45.9
click at [763, 169] on div "Technical Specifications Heading Dimensions Heading 198cm L × 70cm W × 38cm H T…" at bounding box center [497, 163] width 620 height 433
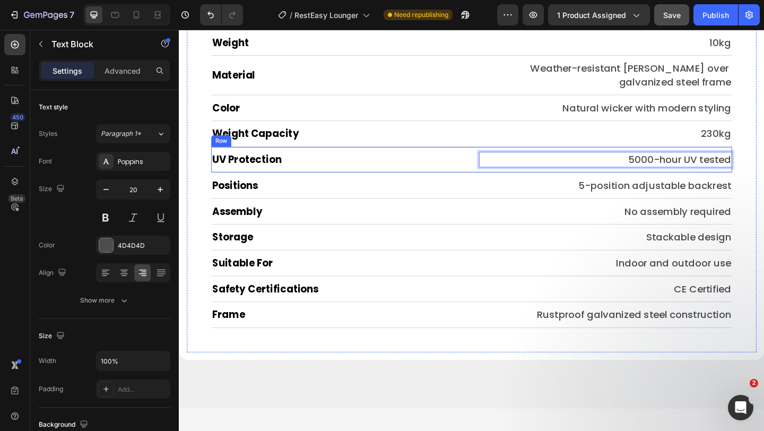
click at [494, 156] on div "Weight Capacity Heading 230kg Text Block Row" at bounding box center [497, 143] width 567 height 28
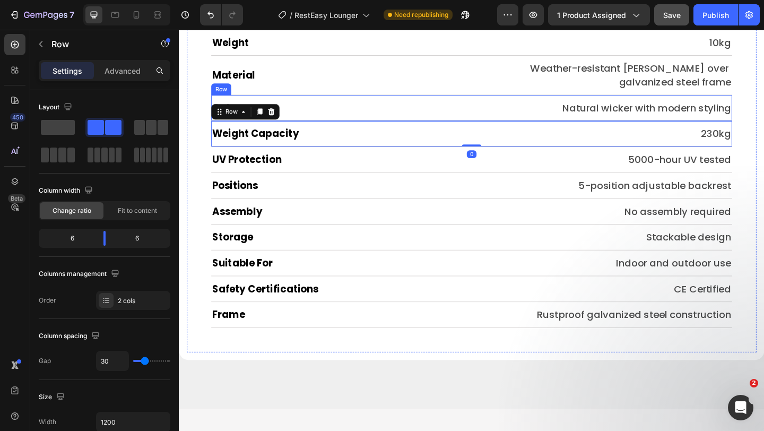
click at [491, 111] on div "Color Heading Natural wicker with modern styling Text Block Row" at bounding box center [497, 115] width 567 height 28
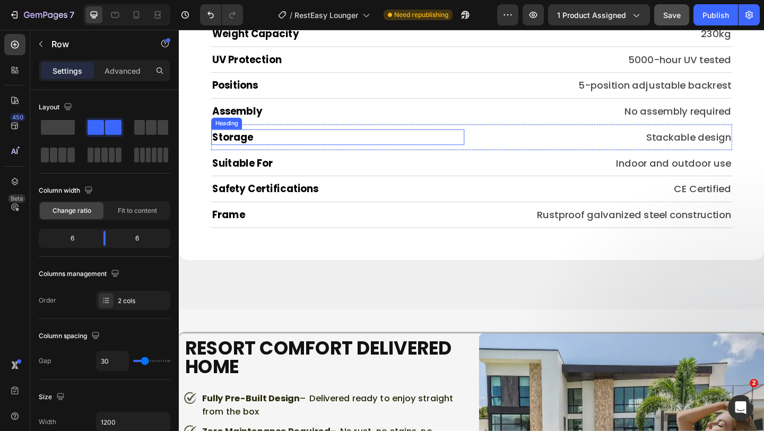
scroll to position [4731, 0]
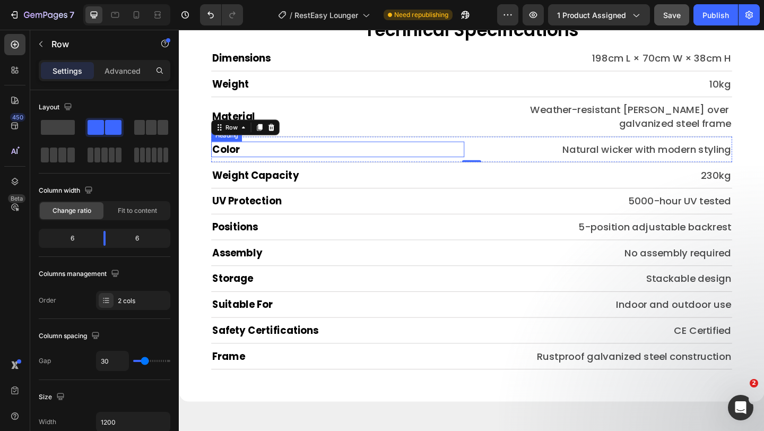
click at [305, 153] on h2 "Color" at bounding box center [351, 159] width 275 height 17
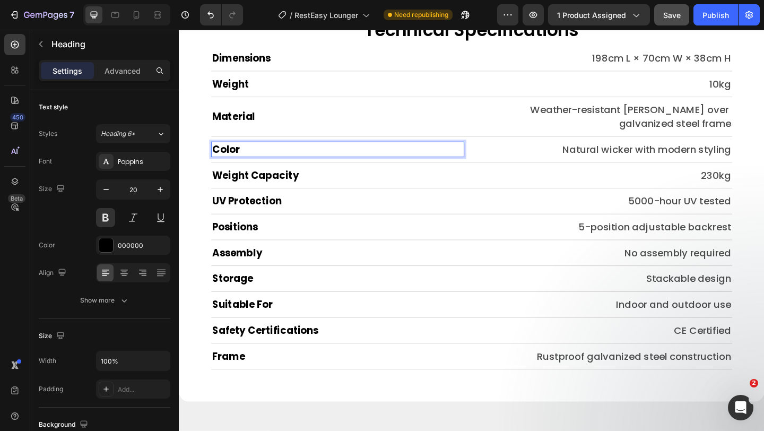
click at [305, 153] on h2 "Color" at bounding box center [351, 159] width 275 height 17
click at [305, 153] on p "Color" at bounding box center [351, 159] width 273 height 15
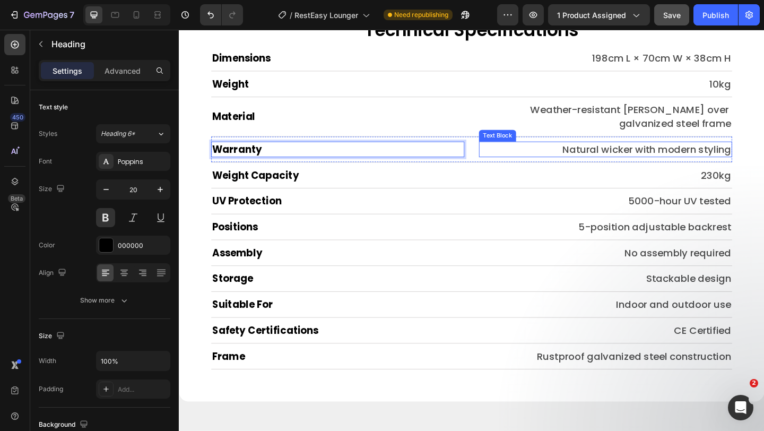
click at [629, 163] on p "Natural wicker with modern styling" at bounding box center [642, 159] width 273 height 15
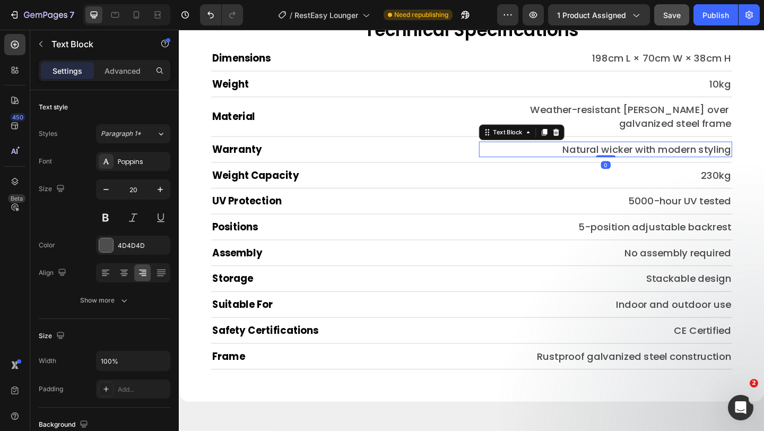
click at [629, 163] on p "Natural wicker with modern styling" at bounding box center [642, 159] width 273 height 15
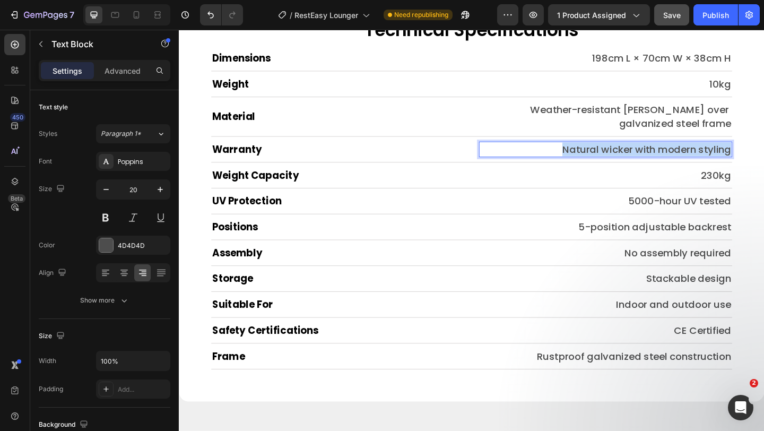
click at [629, 163] on p "Natural wicker with modern styling" at bounding box center [642, 159] width 273 height 15
click at [656, 164] on p "2-Year Australian Warranty" at bounding box center [642, 159] width 273 height 15
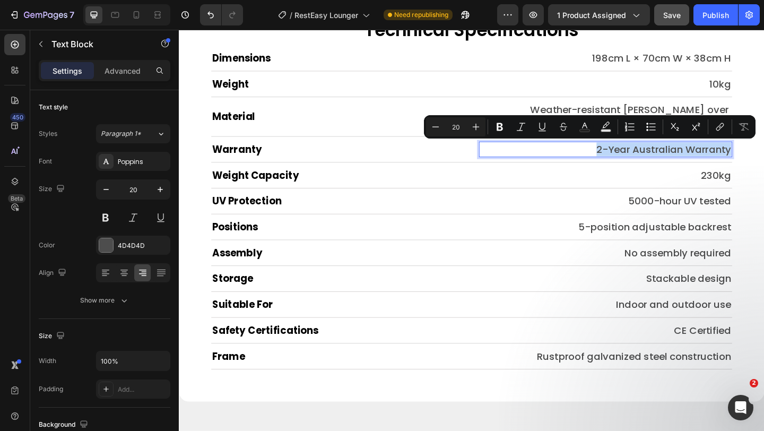
click at [682, 160] on p "2-Year Australian Warranty" at bounding box center [642, 159] width 273 height 15
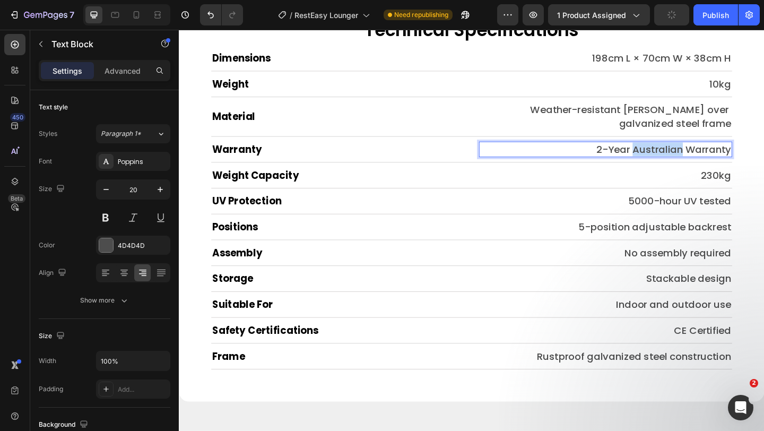
click at [682, 160] on p "2-Year Australian Warranty" at bounding box center [642, 159] width 273 height 15
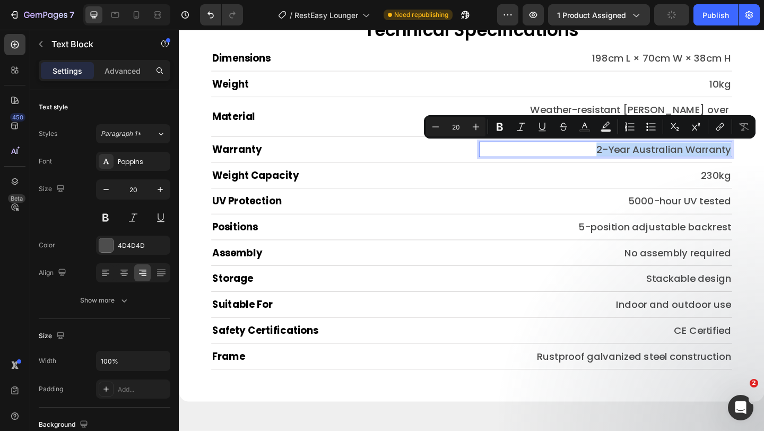
click at [682, 160] on p "2-Year Australian Warranty" at bounding box center [642, 159] width 273 height 15
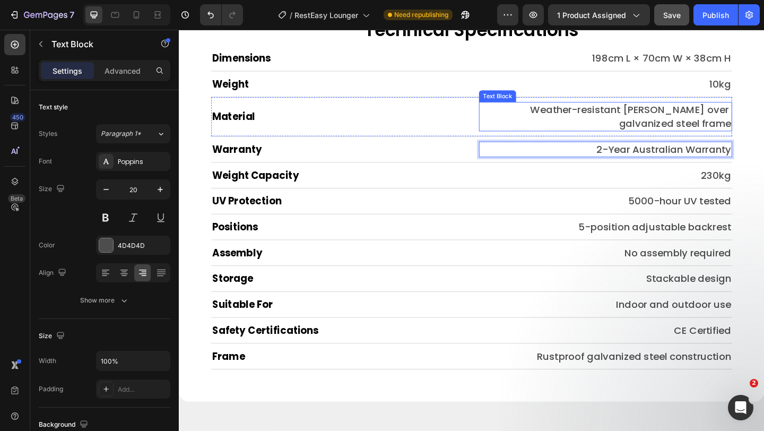
click at [608, 122] on p "Weather-resistant PE wicker over galvanized steel frame" at bounding box center [642, 124] width 273 height 30
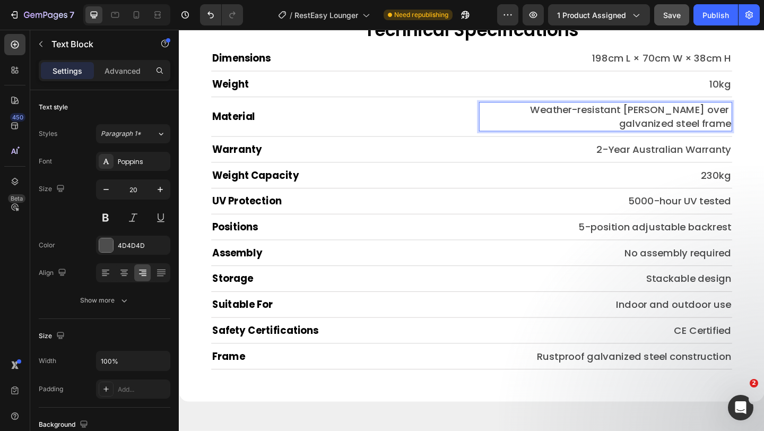
click at [679, 119] on p "Weather-resistant PE wicker over galvanized steel frame" at bounding box center [642, 124] width 273 height 30
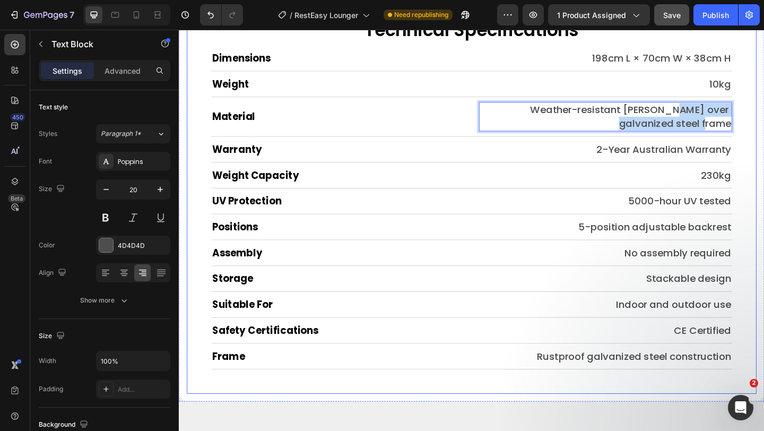
drag, startPoint x: 679, startPoint y: 119, endPoint x: 780, endPoint y: 137, distance: 102.8
click at [763, 137] on div "Technical Specifications Heading Dimensions Heading 198cm L × 70cm W × 38cm H T…" at bounding box center [497, 209] width 620 height 433
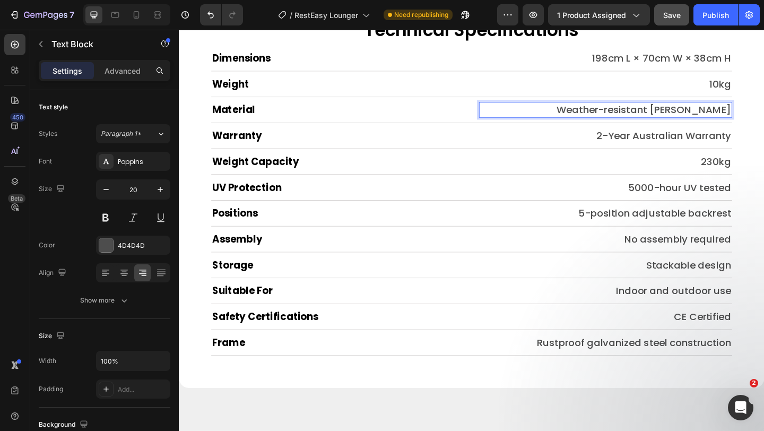
click at [737, 119] on p "Weather-resistant PE wicker" at bounding box center [642, 116] width 273 height 15
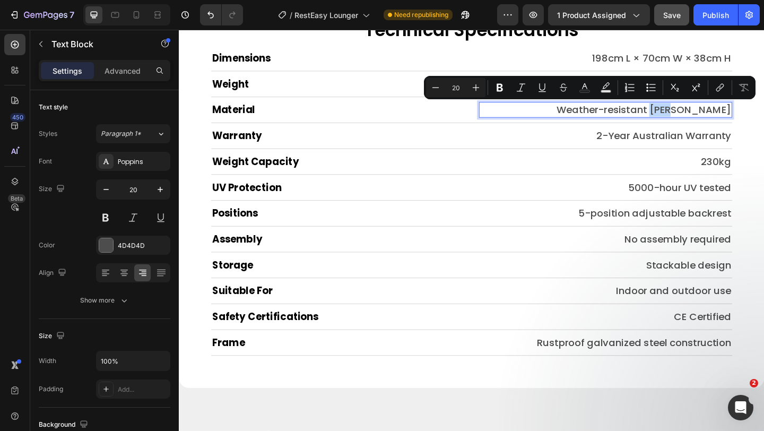
drag, startPoint x: 744, startPoint y: 118, endPoint x: 723, endPoint y: 118, distance: 21.2
click at [723, 118] on p "Weather-resistant PE wicker" at bounding box center [642, 116] width 273 height 15
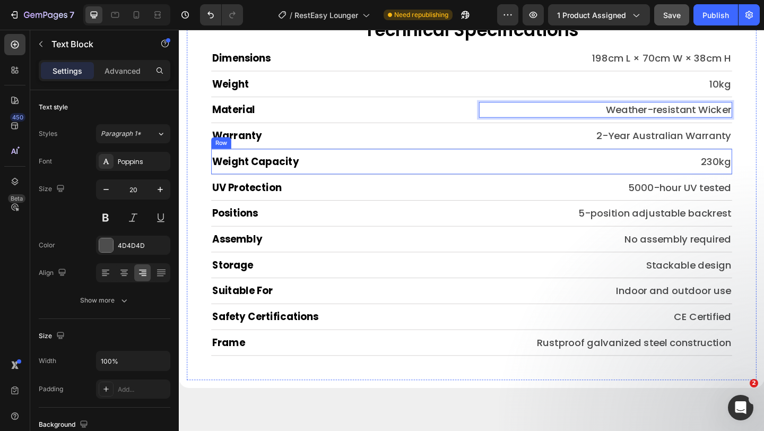
click at [549, 161] on div "Weight Capacity Heading 230kg Text Block Row" at bounding box center [497, 173] width 567 height 28
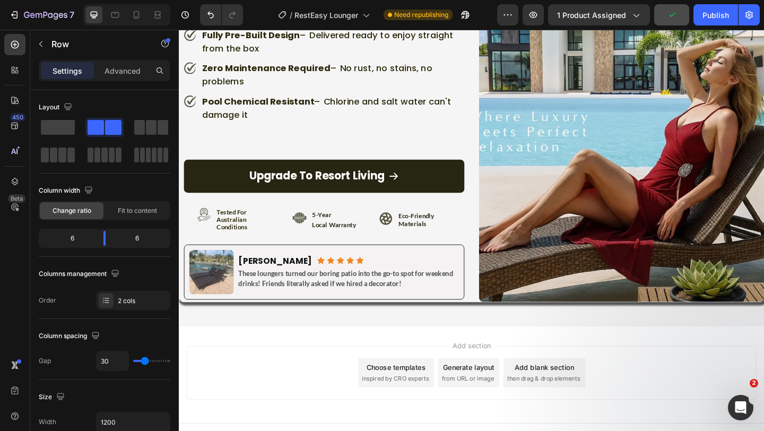
scroll to position [5278, 0]
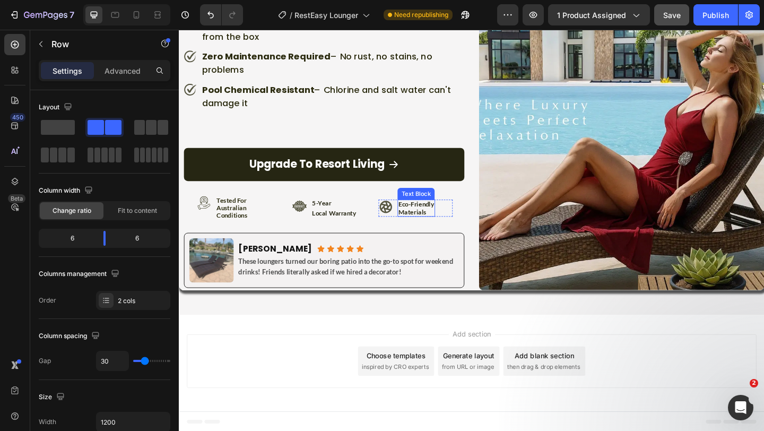
click at [420, 221] on p "eco-friendly" at bounding box center [436, 219] width 39 height 8
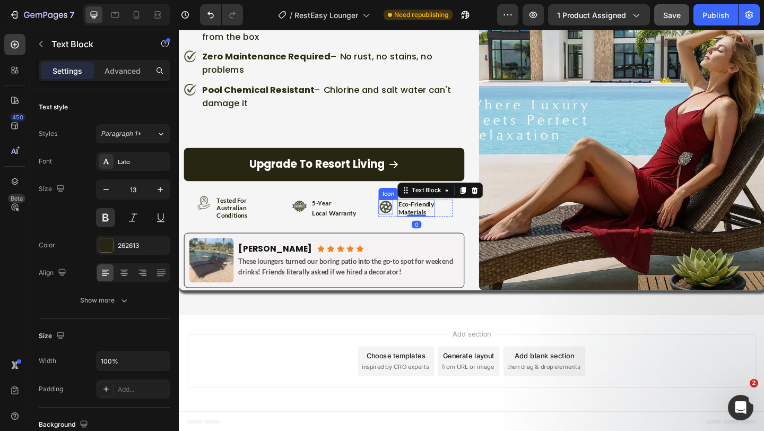
click at [405, 224] on icon at bounding box center [404, 222] width 16 height 16
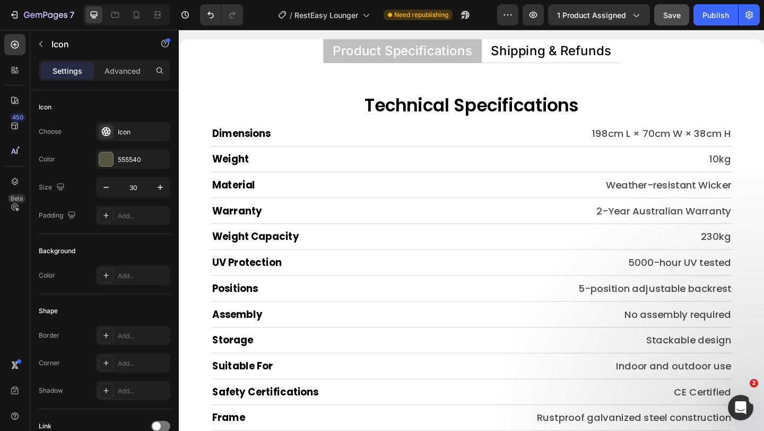
scroll to position [4585, 0]
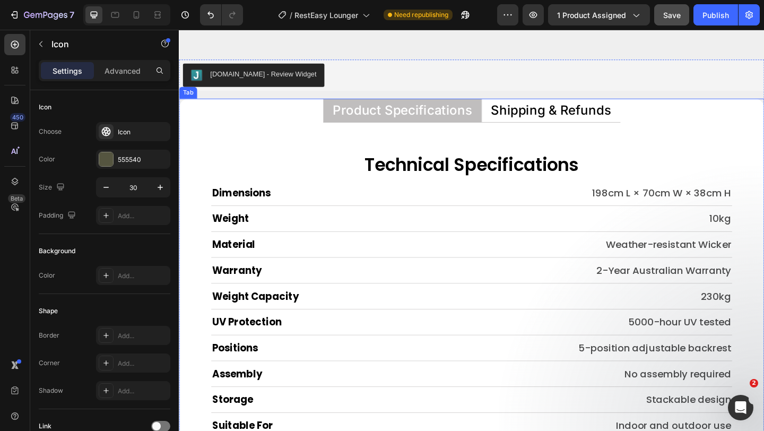
click at [552, 120] on p "Shipping & Refunds" at bounding box center [583, 117] width 131 height 14
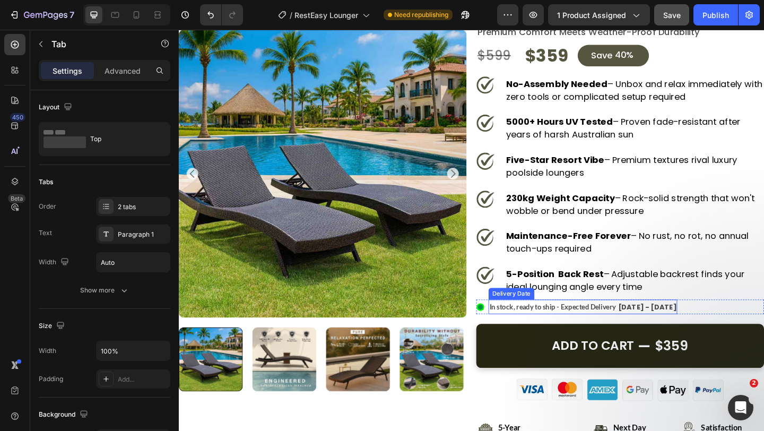
scroll to position [131, 0]
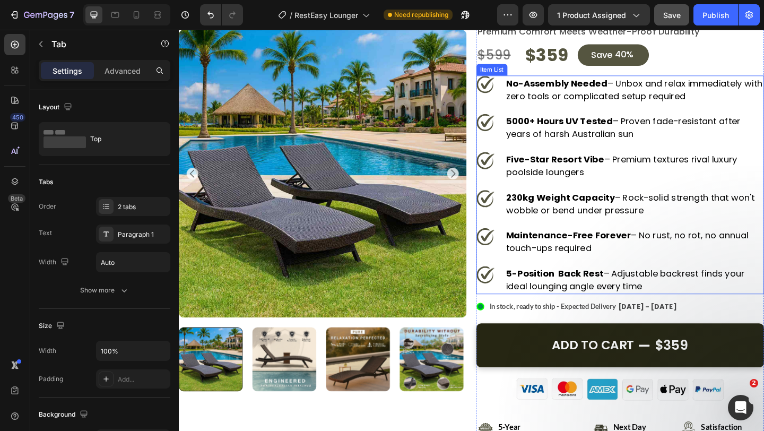
click at [523, 294] on div "5-Position Back Rest – Adjustable backrest finds your ideal lounging angle ever…" at bounding box center [658, 301] width 313 height 31
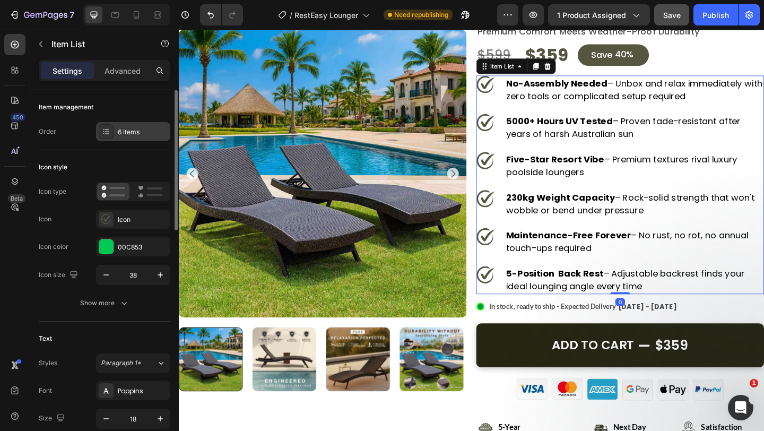
click at [125, 132] on div "6 items" at bounding box center [143, 132] width 50 height 10
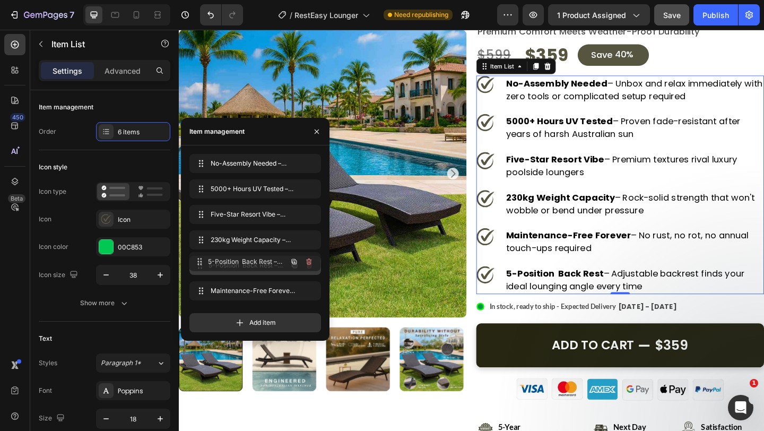
drag, startPoint x: 203, startPoint y: 289, endPoint x: 202, endPoint y: 257, distance: 32.4
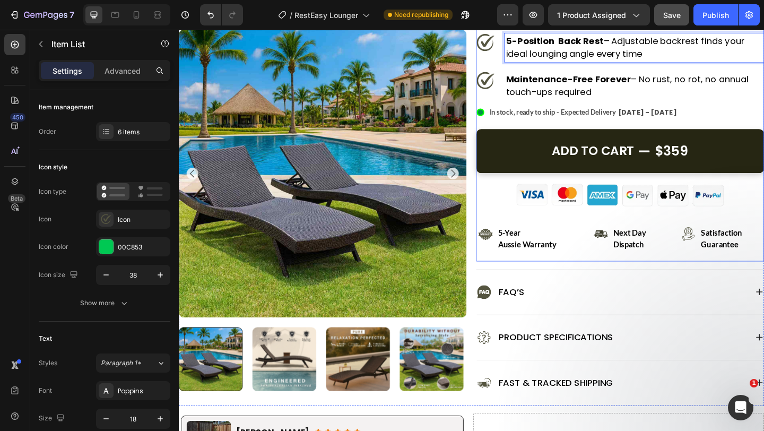
scroll to position [350, 0]
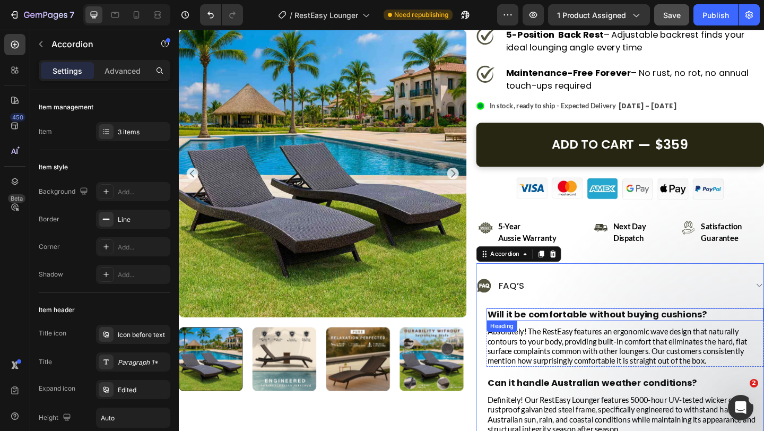
click at [592, 335] on h2 "Will it be comfortable without buying cushions?" at bounding box center [664, 339] width 301 height 14
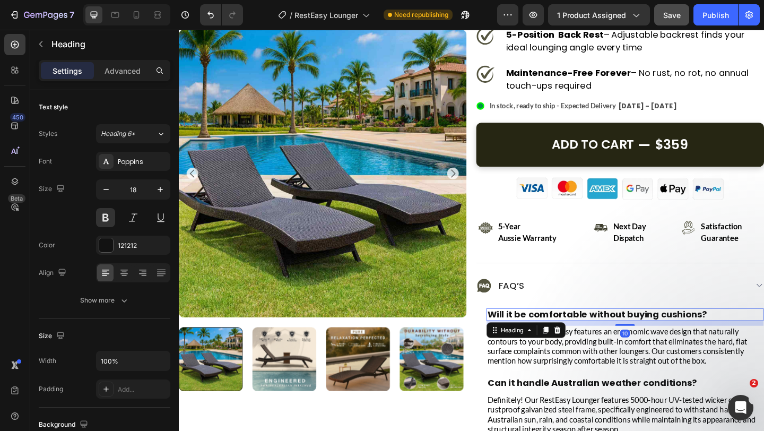
click at [592, 335] on p "Will it be comfortable without buying cushions?" at bounding box center [664, 339] width 299 height 12
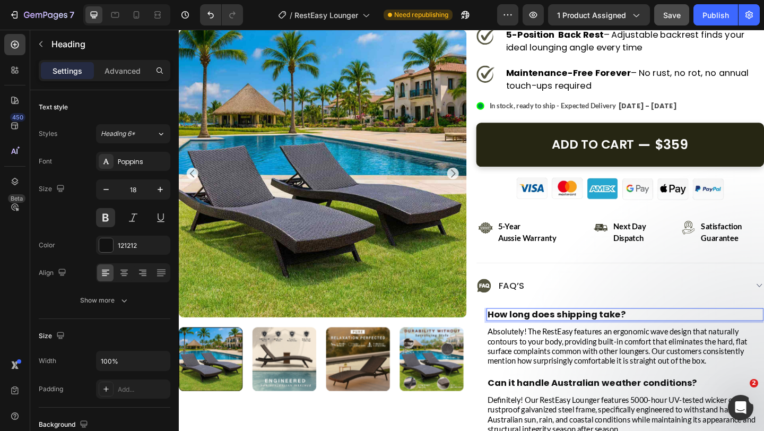
click at [592, 335] on strong "How long does shipping take?" at bounding box center [590, 338] width 150 height 13
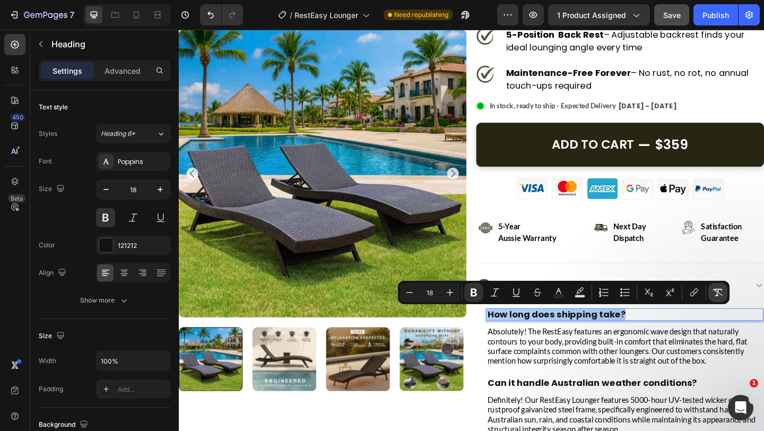
click at [714, 292] on icon "Editor contextual toolbar" at bounding box center [717, 292] width 11 height 11
click at [694, 335] on p "How long does shipping take?" at bounding box center [664, 339] width 299 height 12
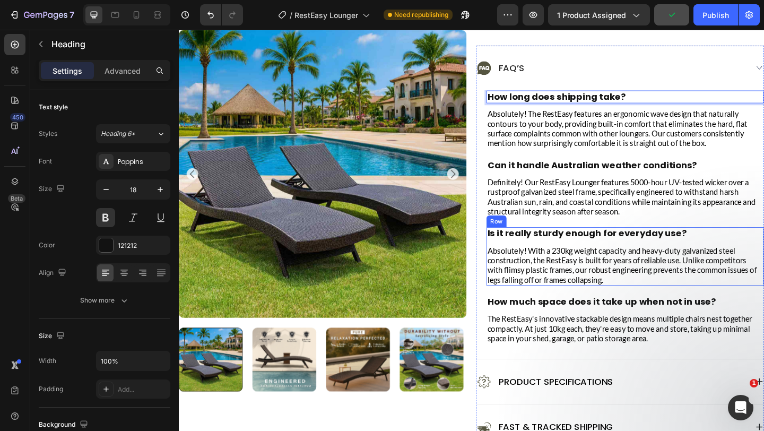
scroll to position [567, 0]
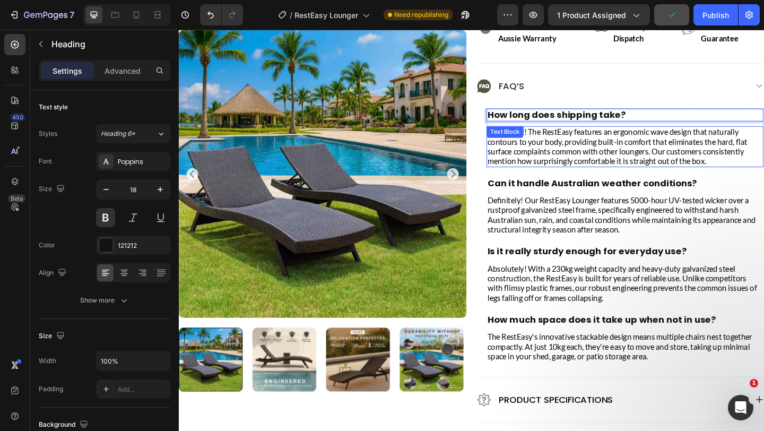
click at [591, 163] on p "Absolutely! The RestEasy features an ergonomic wave design that naturally conto…" at bounding box center [664, 156] width 299 height 42
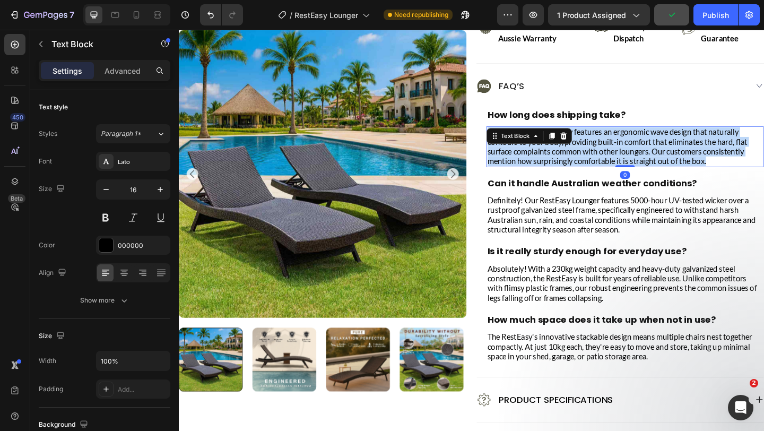
click at [591, 163] on p "Absolutely! The RestEasy features an ergonomic wave design that naturally conto…" at bounding box center [664, 156] width 299 height 42
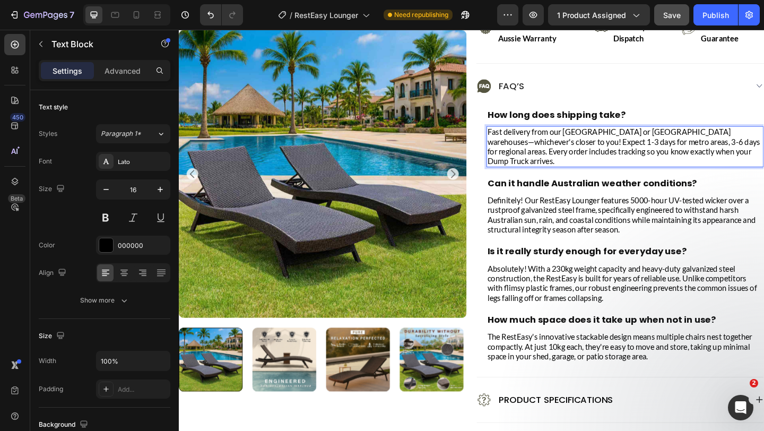
click at [591, 163] on span "Fast delivery from our Sydney or Melbourne warehouses—whichever's closer to you…" at bounding box center [663, 156] width 297 height 42
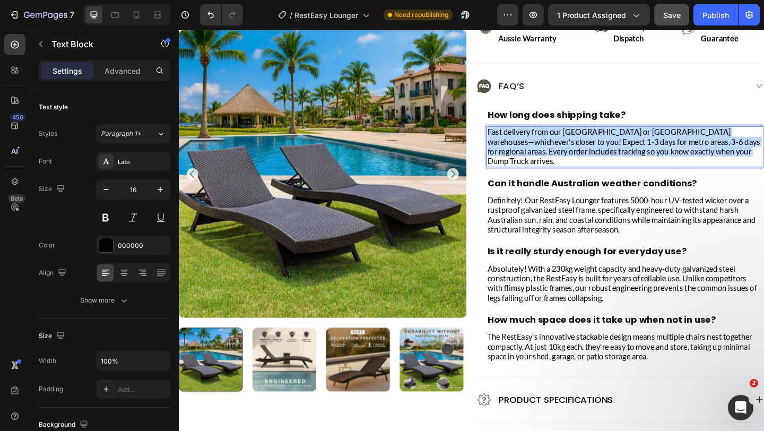
click at [591, 163] on span "Fast delivery from our Sydney or Melbourne warehouses—whichever's closer to you…" at bounding box center [663, 156] width 297 height 42
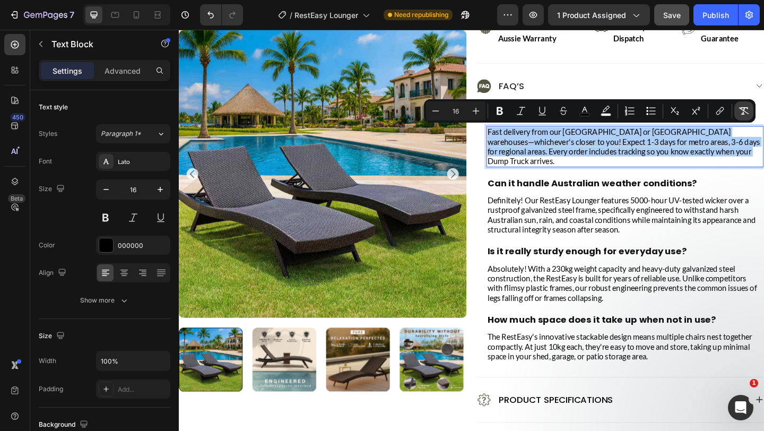
click at [742, 112] on icon "Editor contextual toolbar" at bounding box center [743, 111] width 11 height 11
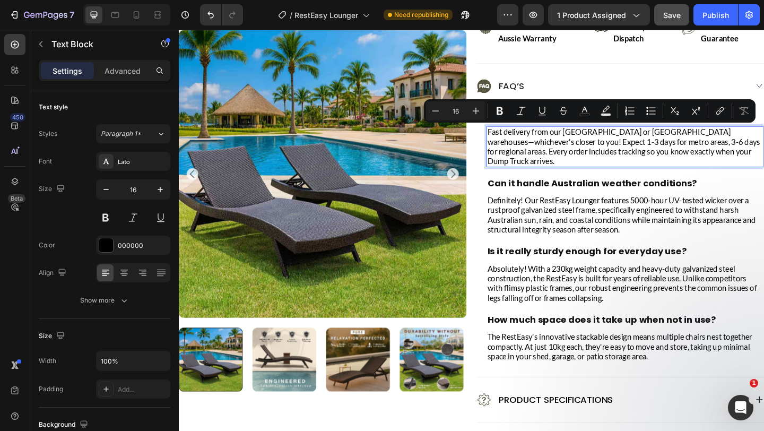
click at [702, 149] on p "Fast delivery from our Sydney or Melbourne warehouses—whichever's closer to you…" at bounding box center [664, 156] width 299 height 42
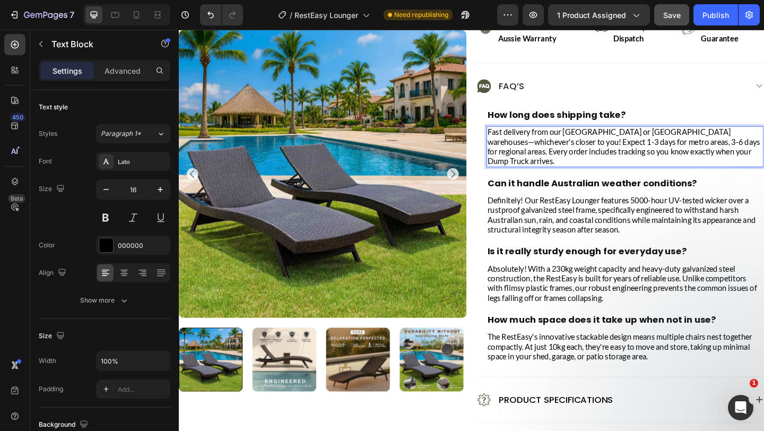
click at [702, 149] on p "Fast delivery from our Sydney or Melbourne warehouses—whichever's closer to you…" at bounding box center [664, 156] width 299 height 42
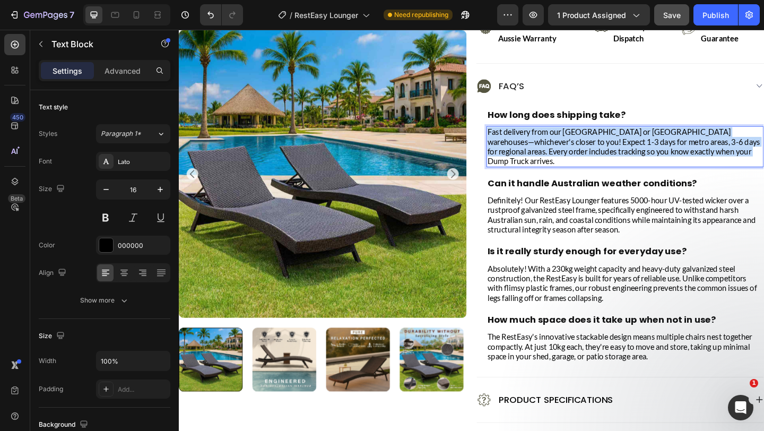
click at [702, 149] on p "Fast delivery from our Sydney or Melbourne warehouses—whichever's closer to you…" at bounding box center [664, 156] width 299 height 42
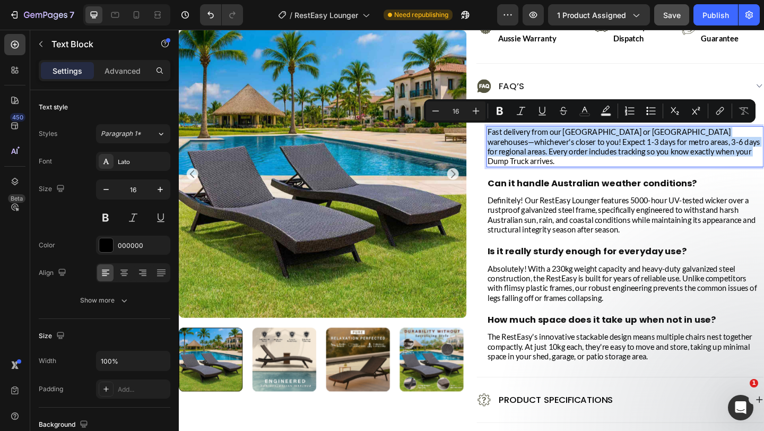
click at [702, 149] on p "Fast delivery from our Sydney or Melbourne warehouses—whichever's closer to you…" at bounding box center [664, 156] width 299 height 42
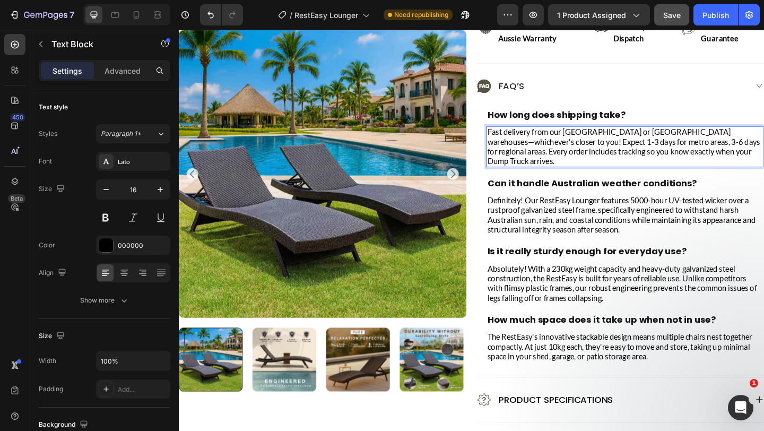
click at [702, 149] on p "Fast delivery from our Sydney or Melbourne warehouses—whichever's closer to you…" at bounding box center [664, 156] width 299 height 42
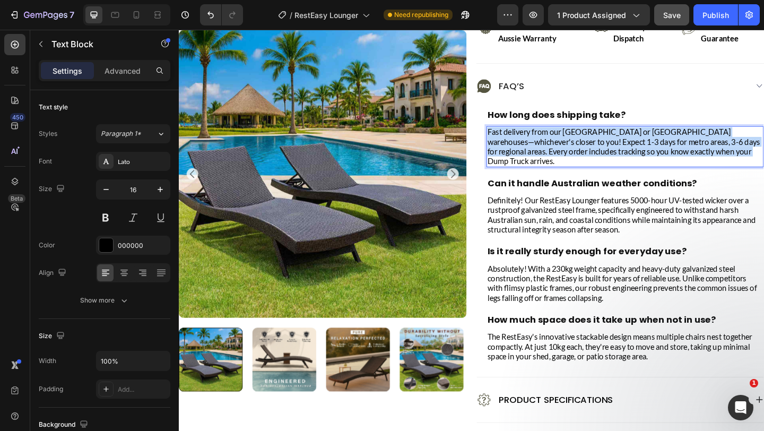
click at [702, 149] on p "Fast delivery from our Sydney or Melbourne warehouses—whichever's closer to you…" at bounding box center [664, 156] width 299 height 42
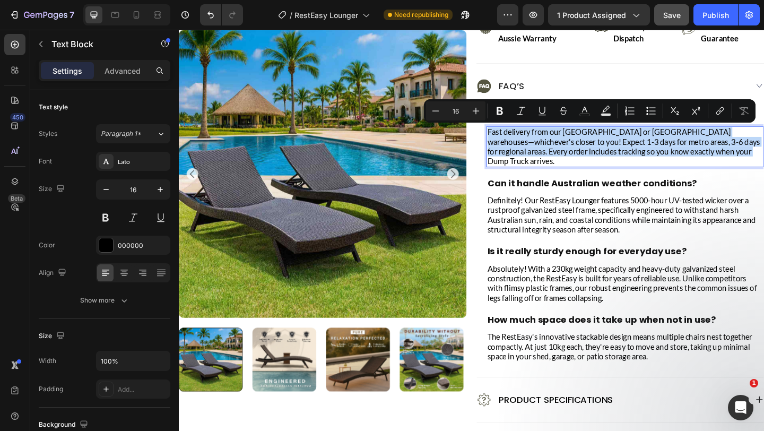
click at [702, 149] on p "Fast delivery from our Sydney or Melbourne warehouses—whichever's closer to you…" at bounding box center [664, 156] width 299 height 42
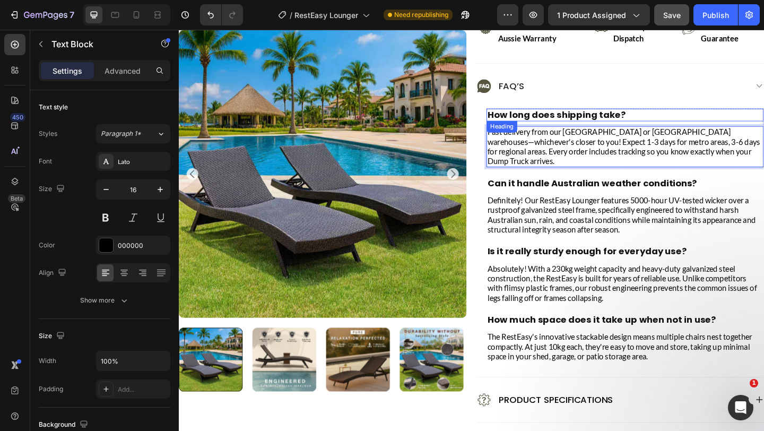
click at [675, 124] on p "How long does shipping take?" at bounding box center [664, 122] width 299 height 12
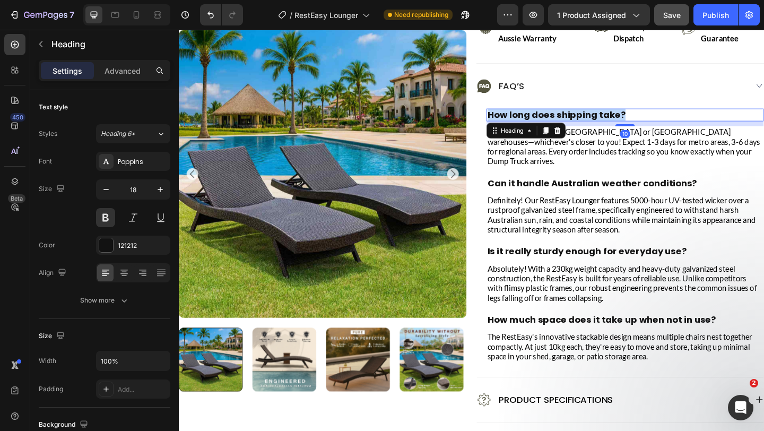
click at [675, 124] on p "How long does shipping take?" at bounding box center [664, 122] width 299 height 12
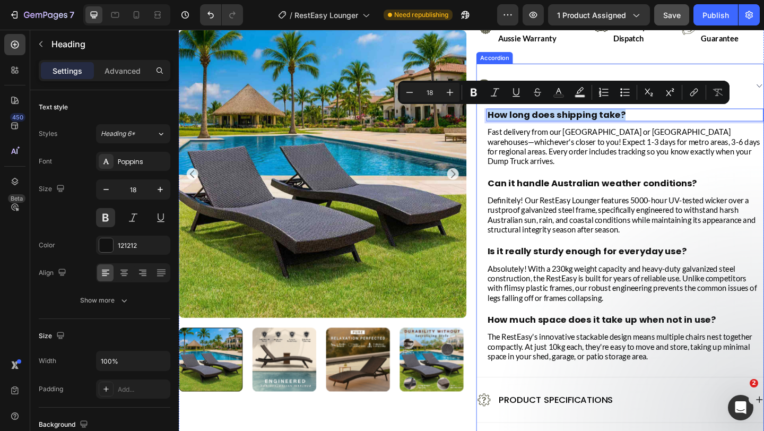
click at [683, 167] on div "Fast delivery from our Sydney or Melbourne warehouses—whichever's closer to you…" at bounding box center [664, 156] width 301 height 45
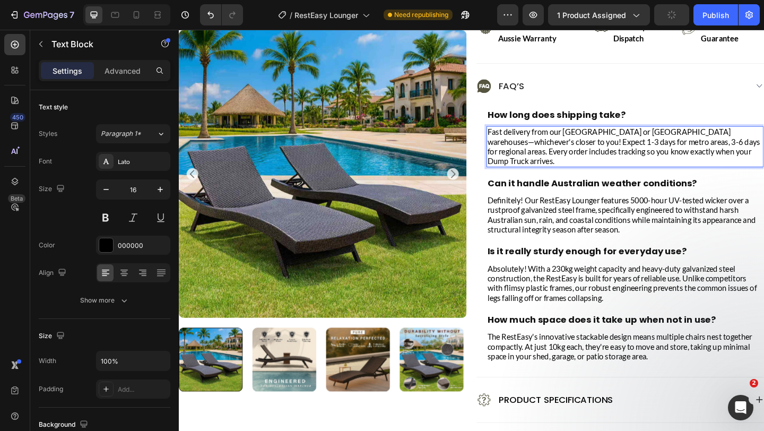
drag, startPoint x: 691, startPoint y: 164, endPoint x: 747, endPoint y: 169, distance: 56.4
click at [695, 164] on p "Fast delivery from our Sydney or Melbourne warehouses—whichever's closer to you…" at bounding box center [664, 156] width 299 height 42
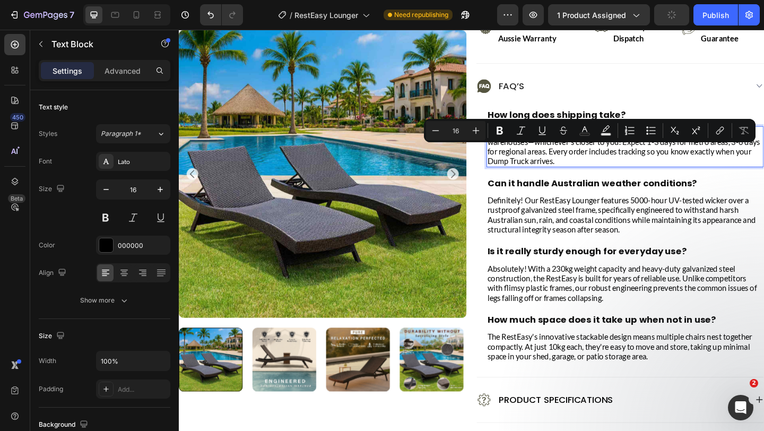
click at [716, 166] on p "Fast delivery from our Sydney or Melbourne warehouses—whichever's closer to you…" at bounding box center [664, 156] width 299 height 42
drag, startPoint x: 735, startPoint y: 165, endPoint x: 691, endPoint y: 166, distance: 44.0
click at [691, 166] on p "Fast delivery from our Sydney or Melbourne warehouses—whichever's closer to you…" at bounding box center [664, 156] width 299 height 42
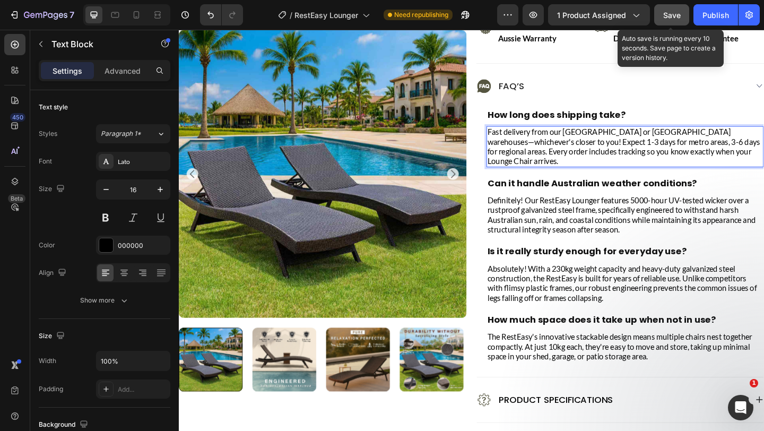
click at [668, 15] on span "Save" at bounding box center [672, 15] width 18 height 9
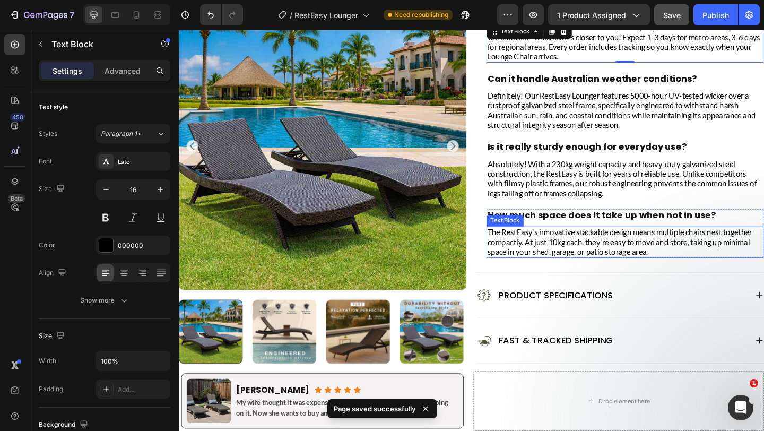
scroll to position [771, 0]
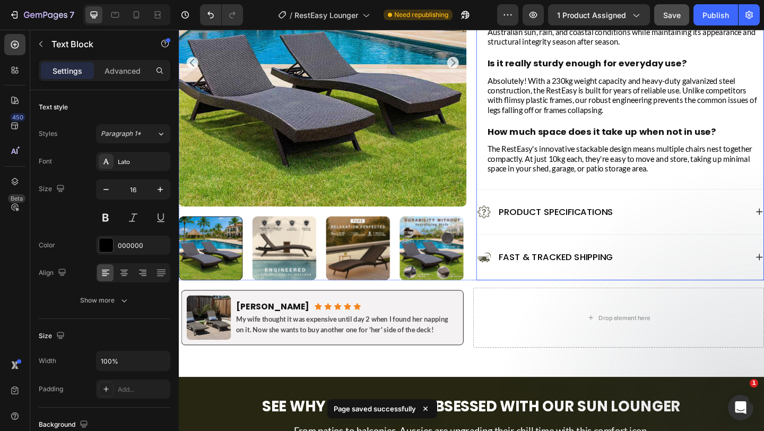
click at [763, 219] on div "Product Specifications" at bounding box center [650, 227] width 294 height 17
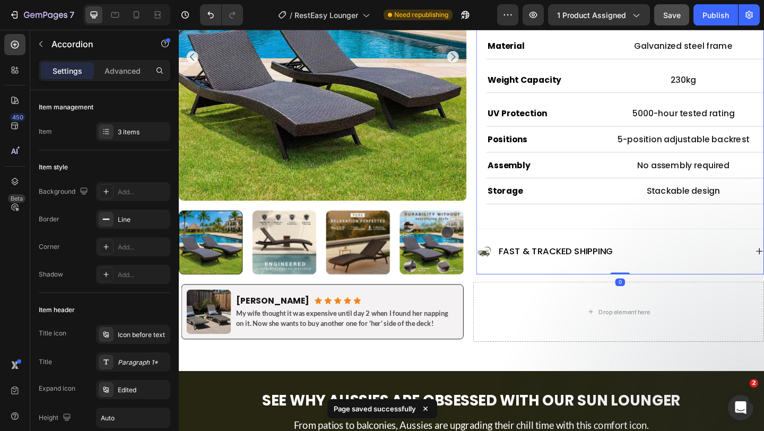
click at [763, 219] on div "Dimensions Heading 198cm L × 70cm W × 38cm H Text Block Row Weight Heading 10kg…" at bounding box center [664, 89] width 301 height 259
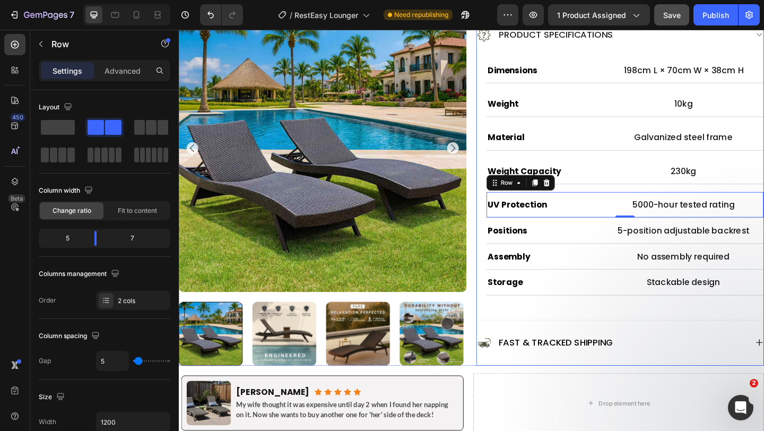
scroll to position [780, 0]
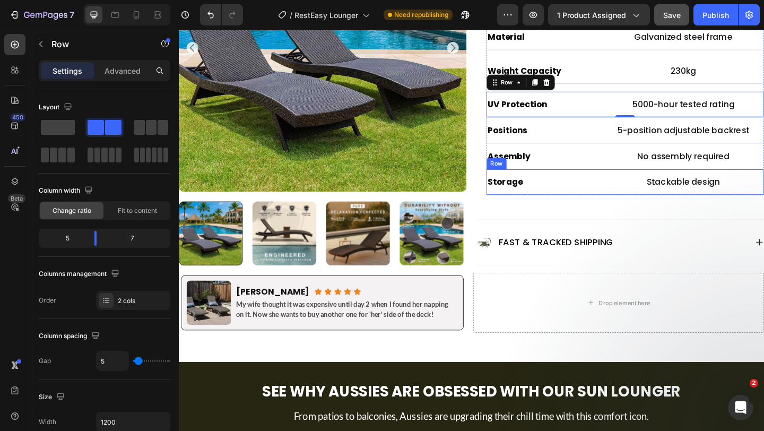
click at [632, 184] on div "Storage Heading Stackable design Text Block Row" at bounding box center [664, 195] width 301 height 28
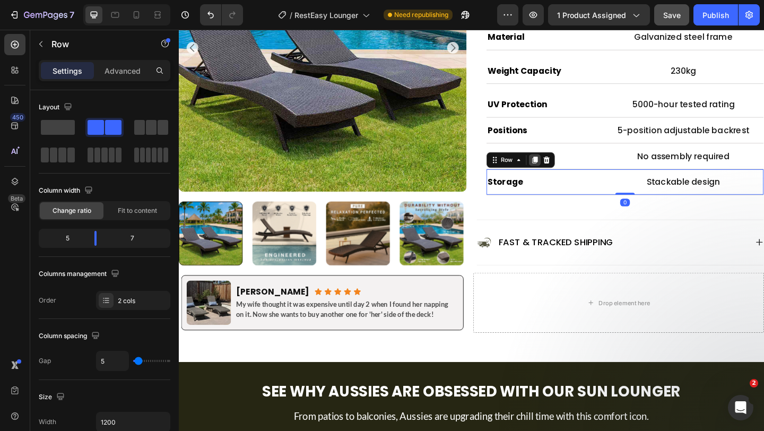
click at [563, 174] on icon at bounding box center [566, 171] width 6 height 7
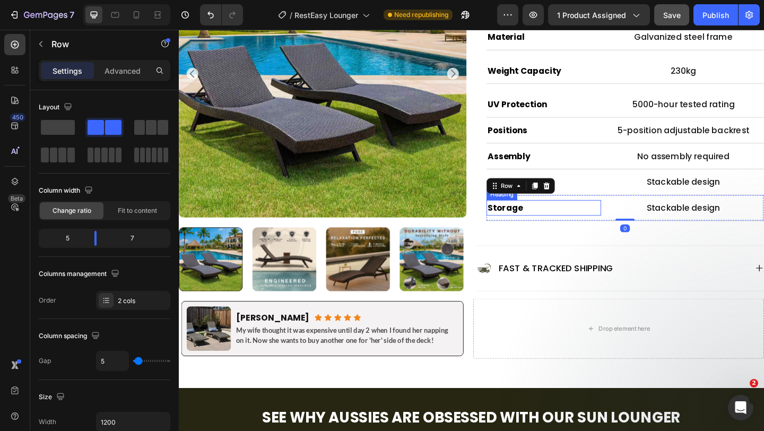
click at [544, 223] on h2 "Storage" at bounding box center [576, 223] width 125 height 17
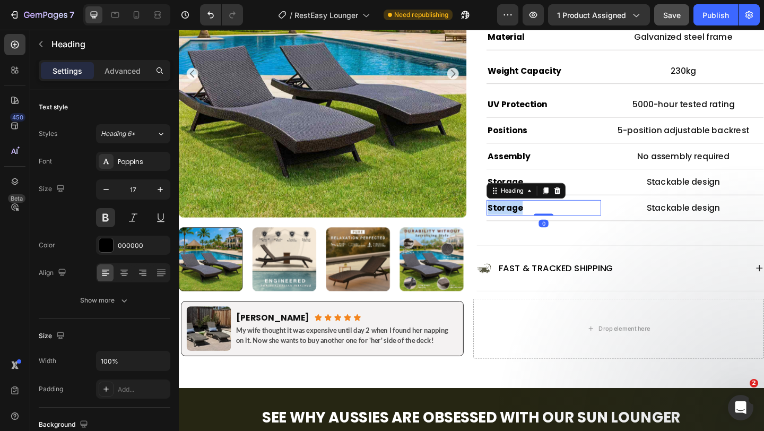
click at [544, 223] on h2 "Storage" at bounding box center [576, 223] width 125 height 17
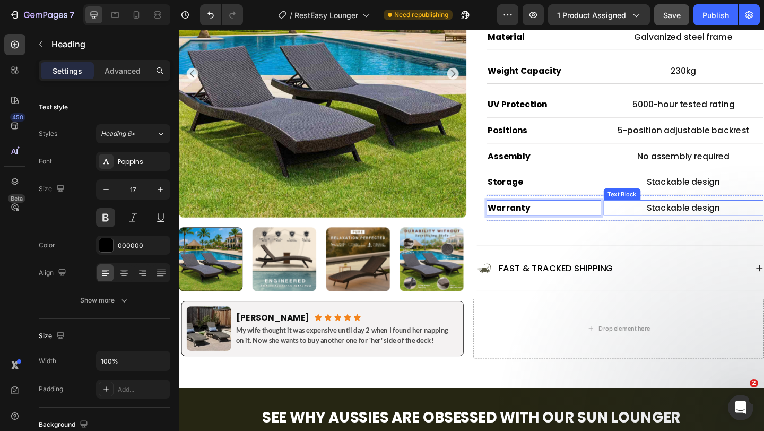
click at [708, 223] on p "Stackable design" at bounding box center [728, 223] width 172 height 15
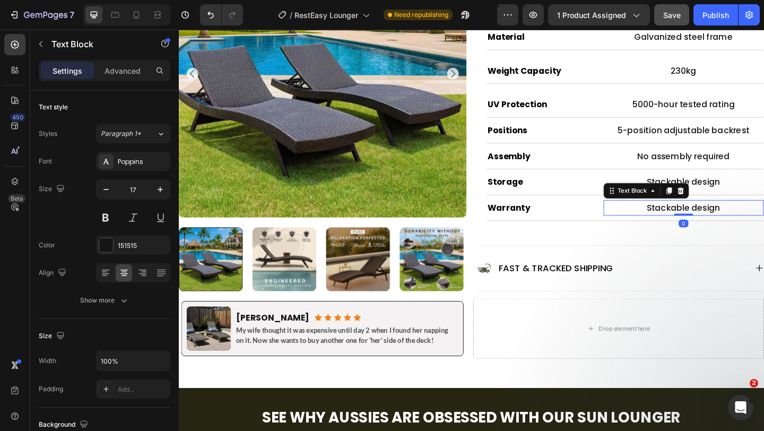
click at [708, 224] on p "Stackable design" at bounding box center [728, 223] width 172 height 15
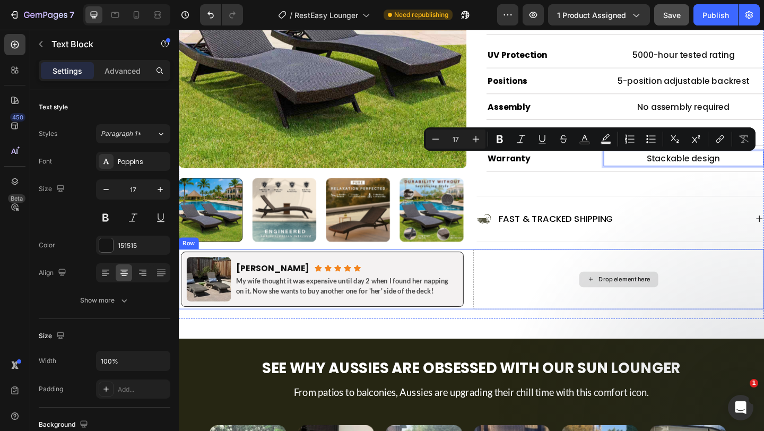
scroll to position [831, 0]
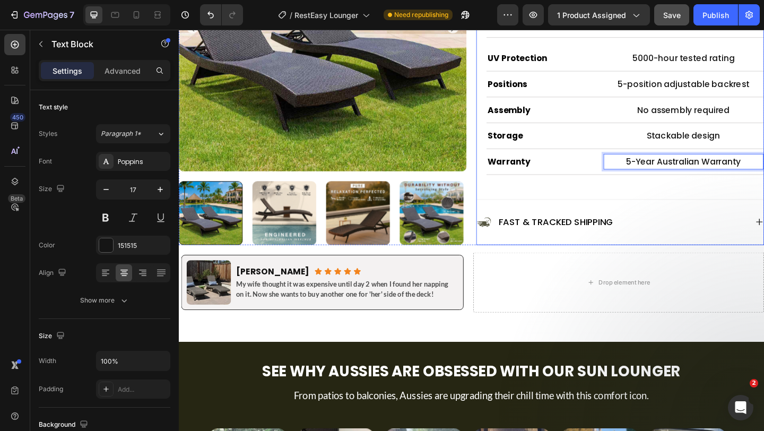
click at [530, 220] on div "Fast & Tracked Shipping" at bounding box center [659, 238] width 312 height 49
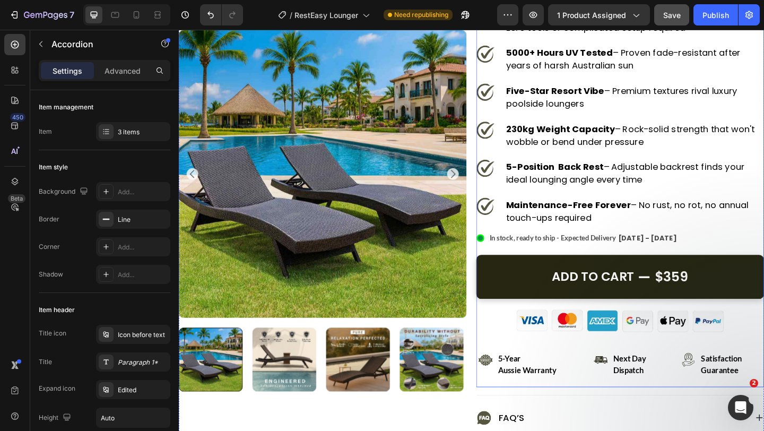
scroll to position [207, 0]
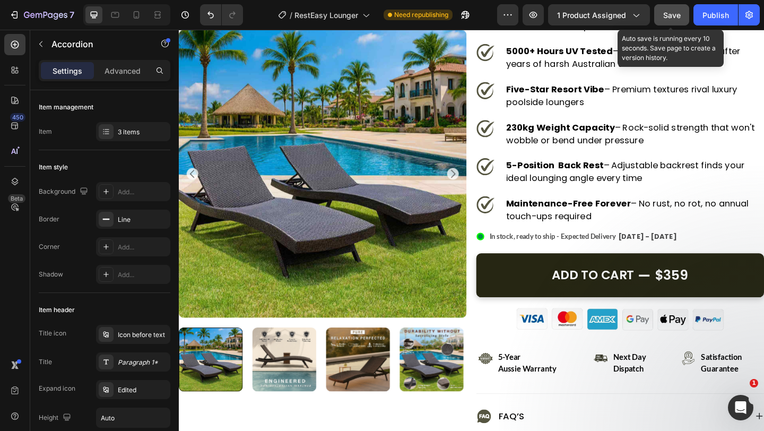
click at [674, 17] on span "Save" at bounding box center [672, 15] width 18 height 9
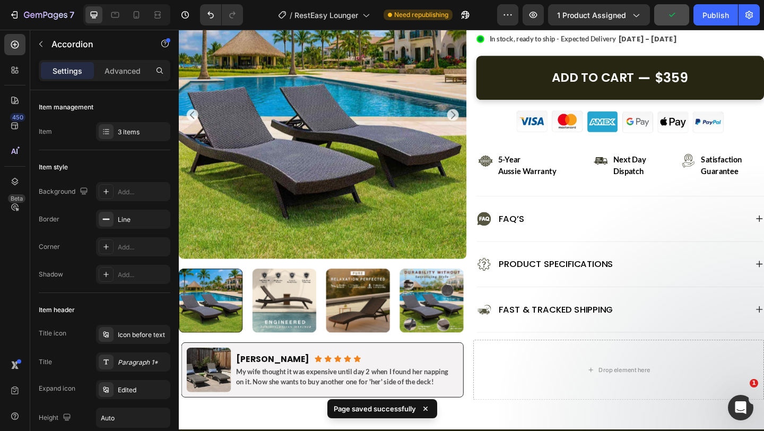
scroll to position [449, 0]
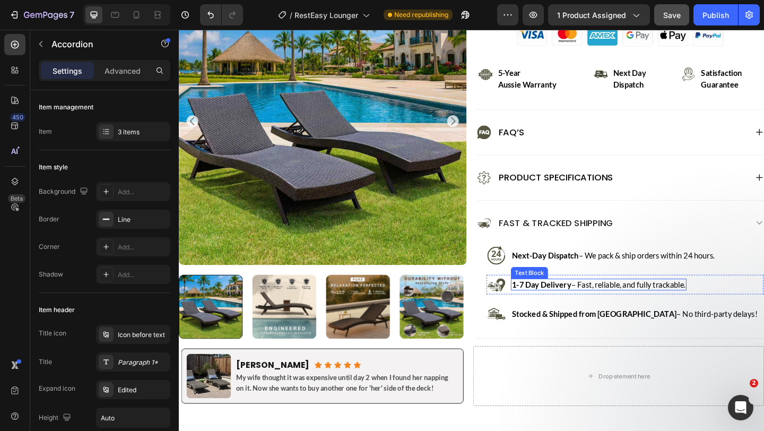
scroll to position [516, 0]
click at [617, 307] on p "1-7 Day Delivery – Fast, reliable, and fully trackable." at bounding box center [635, 306] width 189 height 11
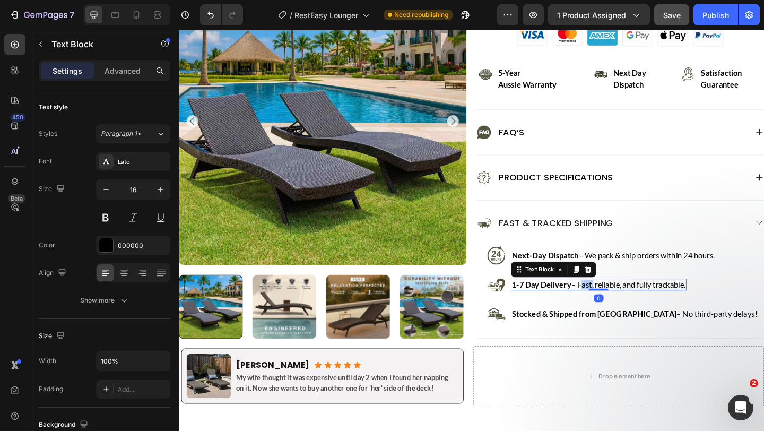
click at [617, 307] on p "1-7 Day Delivery – Fast, reliable, and fully trackable." at bounding box center [635, 306] width 189 height 11
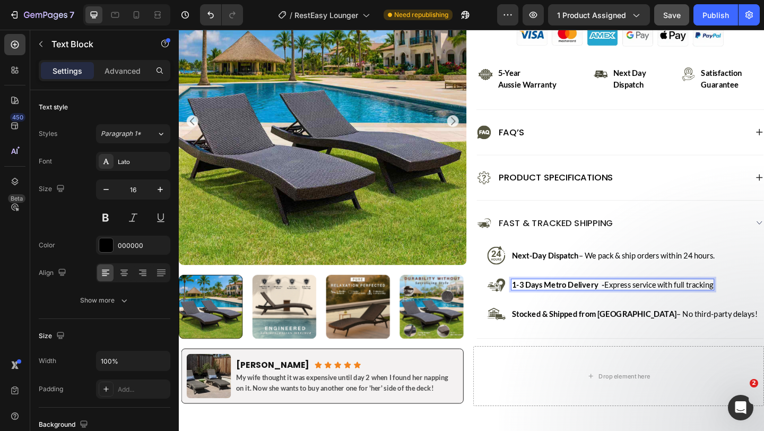
click at [617, 307] on strong "1-3 Days Metro Delivery -" at bounding box center [591, 306] width 101 height 10
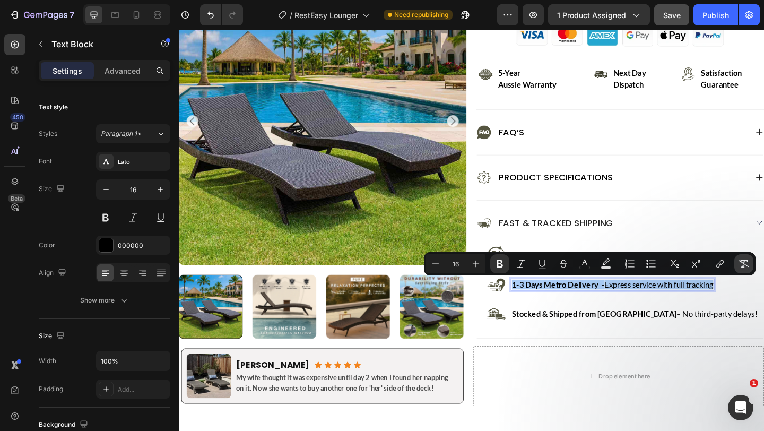
click at [746, 264] on icon "Editor contextual toolbar" at bounding box center [744, 263] width 10 height 7
click at [633, 309] on p "1-3 Days Metro Delivery - Express service with full tracking" at bounding box center [649, 306] width 216 height 11
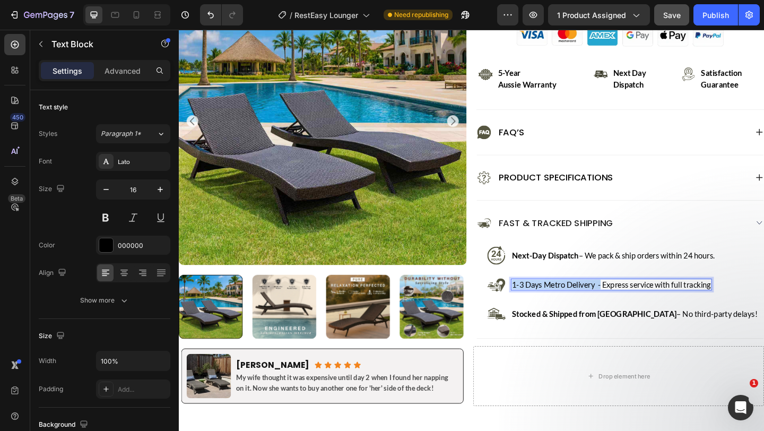
drag, startPoint x: 636, startPoint y: 309, endPoint x: 537, endPoint y: 305, distance: 98.3
click at [541, 305] on p "1-3 Days Metro Delivery - Express service with full tracking" at bounding box center [649, 306] width 216 height 11
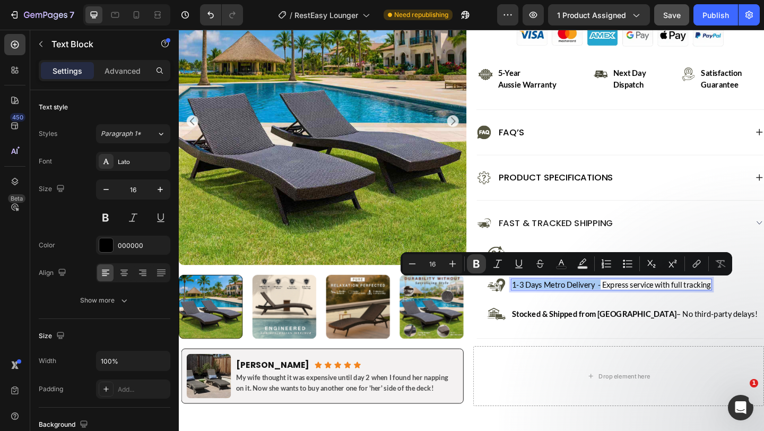
click at [473, 263] on icon "Editor contextual toolbar" at bounding box center [476, 263] width 11 height 11
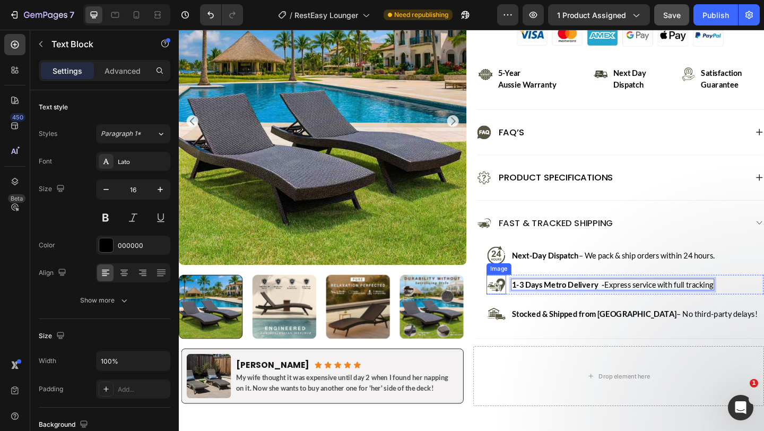
click at [529, 314] on img at bounding box center [524, 306] width 21 height 21
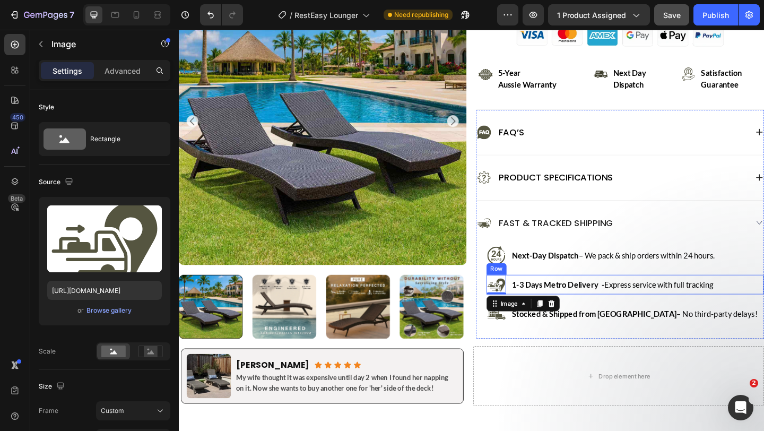
click at [535, 312] on div "Image 0 1-3 Days Metro Delivery - Express service with full tracking Text Block…" at bounding box center [664, 306] width 301 height 21
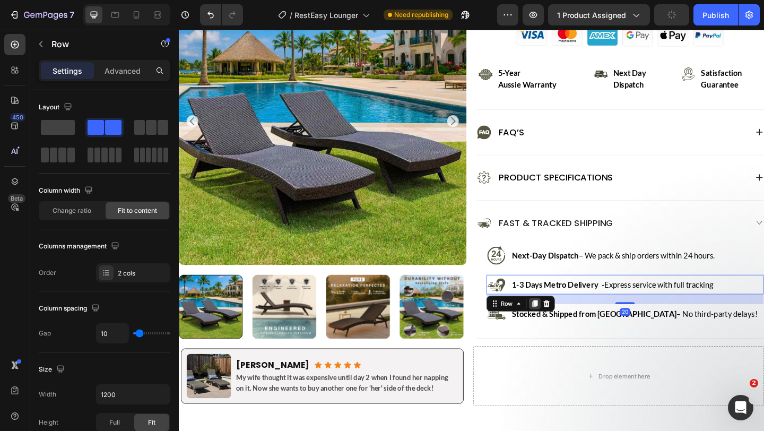
click at [563, 328] on icon at bounding box center [566, 327] width 6 height 7
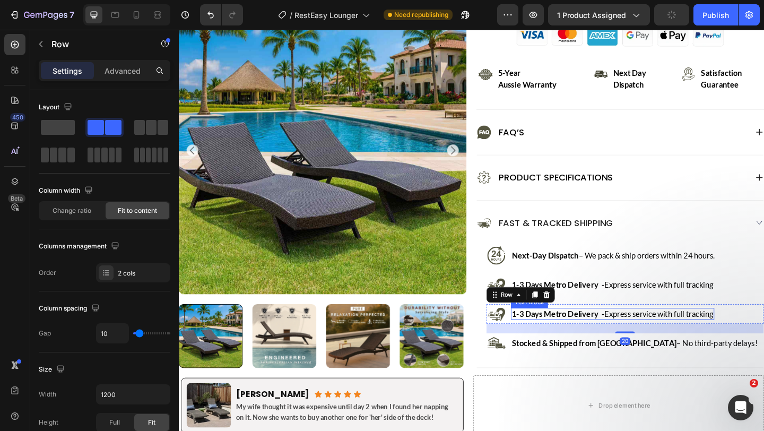
click at [588, 338] on strong "1-3 Days Metro Delivery -" at bounding box center [591, 338] width 101 height 10
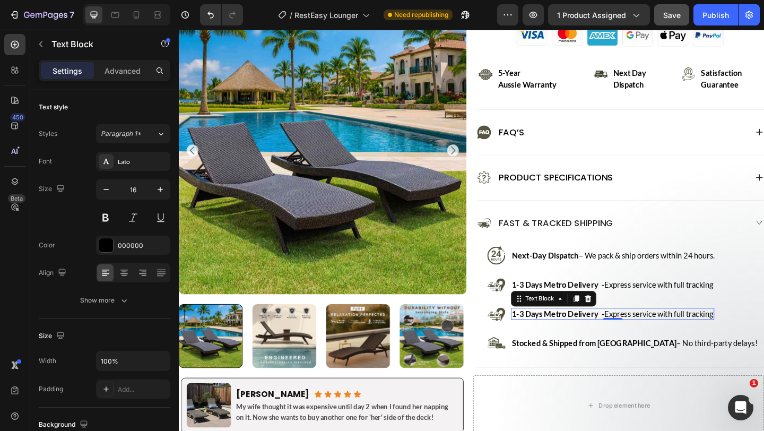
click at [573, 341] on strong "1-3 Days Metro Delivery -" at bounding box center [591, 338] width 101 height 10
click at [573, 340] on strong "4-7 Days Remote Delivery -" at bounding box center [593, 338] width 105 height 10
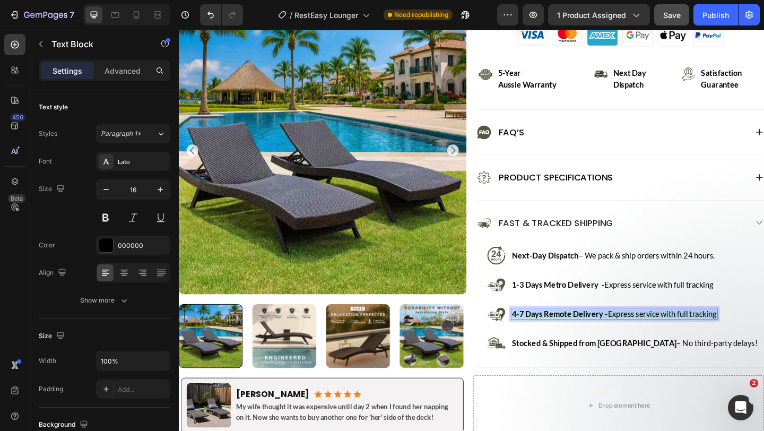
click at [573, 340] on strong "4-7 Days Remote Delivery -" at bounding box center [593, 338] width 105 height 10
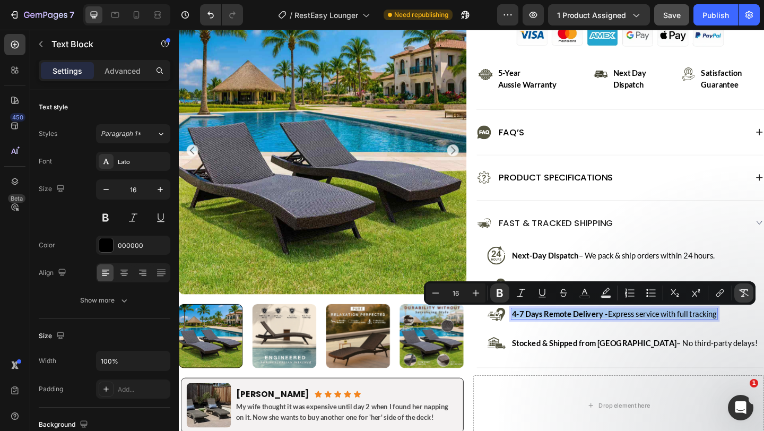
click at [742, 290] on icon "Editor contextual toolbar" at bounding box center [743, 293] width 11 height 11
click at [582, 336] on p "4-7 Days Remote Delivery - Express service with full tracking" at bounding box center [651, 338] width 220 height 11
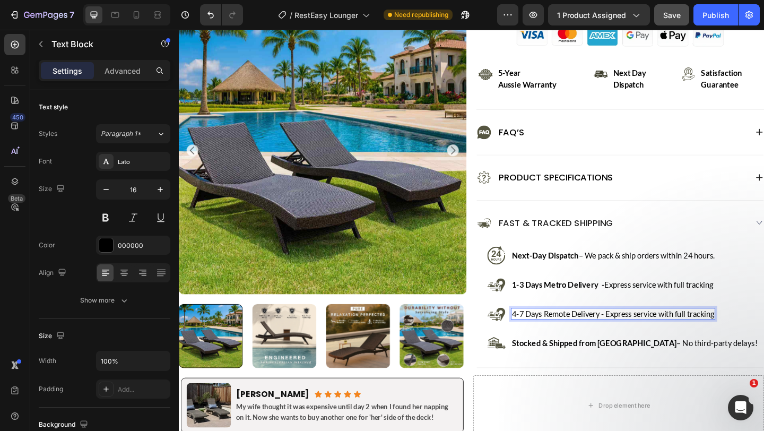
click at [630, 342] on p "4-7 Days Remote Delivery - Express service with full tracking" at bounding box center [651, 338] width 220 height 11
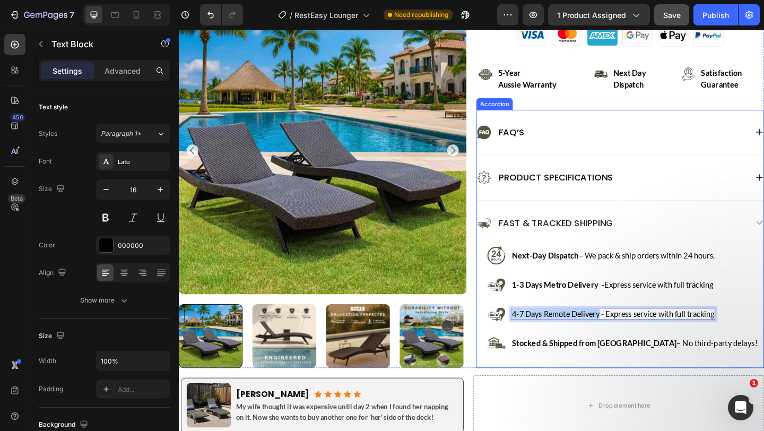
drag, startPoint x: 632, startPoint y: 342, endPoint x: 508, endPoint y: 332, distance: 124.5
click at [508, 332] on div "Image Next-Day Dispatch – We pack & ship orders within 24 hours. Text Block Row…" at bounding box center [659, 330] width 312 height 133
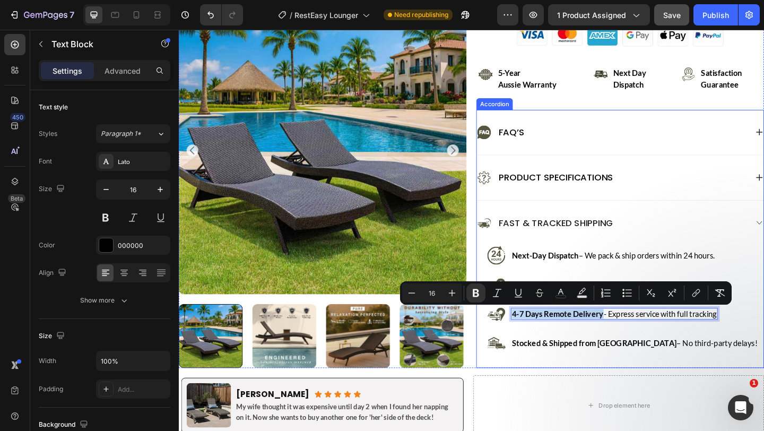
click at [610, 355] on div "Image Next-Day Dispatch – We pack & ship orders within 24 hours. Text Block Row…" at bounding box center [664, 322] width 301 height 117
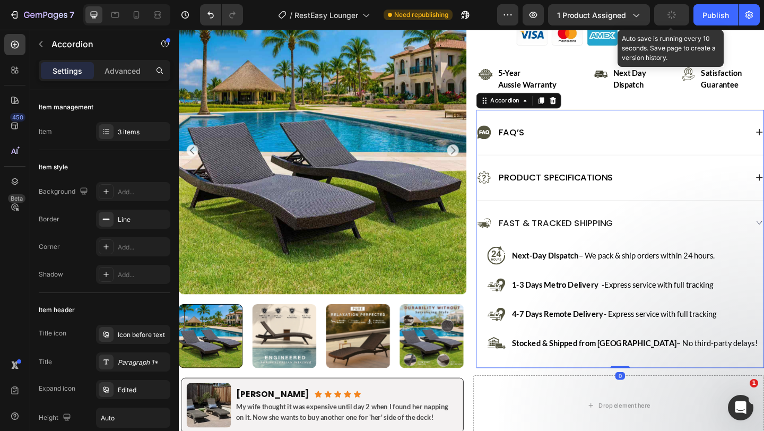
click at [667, 12] on button "button" at bounding box center [671, 14] width 35 height 21
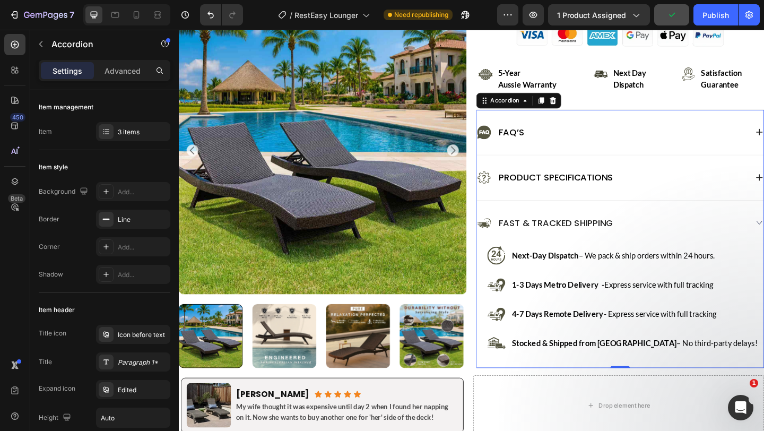
click at [514, 323] on div "Image Next-Day Dispatch – We pack & ship orders within 24 hours. Text Block Row…" at bounding box center [664, 322] width 301 height 117
click at [763, 290] on div "Image Next-Day Dispatch – We pack & ship orders within 24 hours. Text Block Row…" at bounding box center [664, 322] width 301 height 117
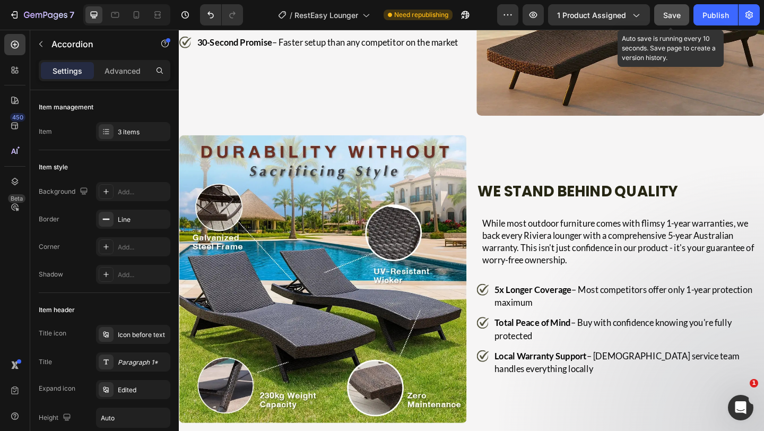
scroll to position [2899, 0]
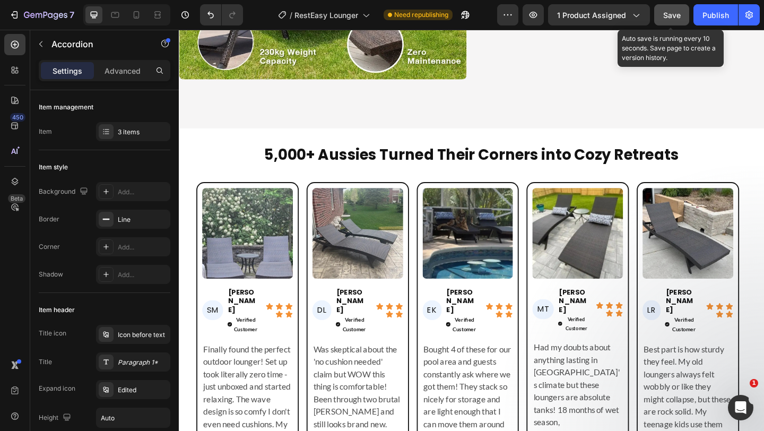
click at [669, 11] on span "Save" at bounding box center [672, 15] width 18 height 9
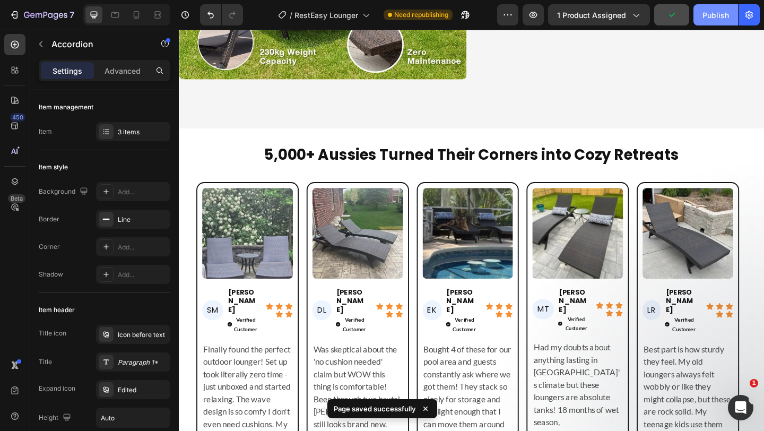
click at [711, 15] on div "Publish" at bounding box center [715, 15] width 27 height 11
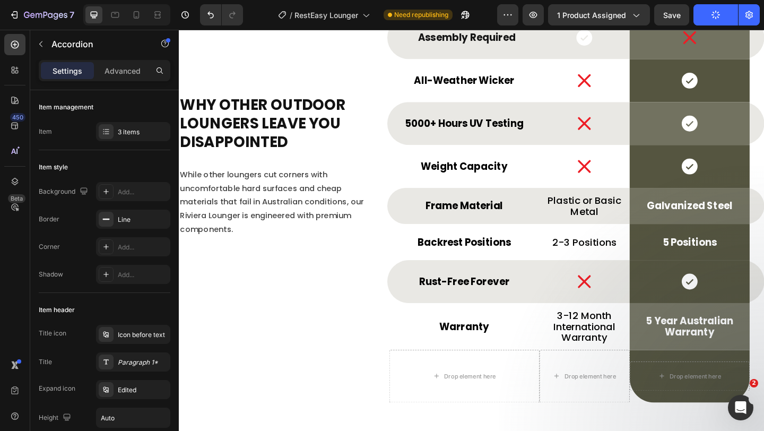
scroll to position [3624, 0]
click at [675, 235] on div "Galvanized Steel Text Block Row" at bounding box center [734, 221] width 131 height 39
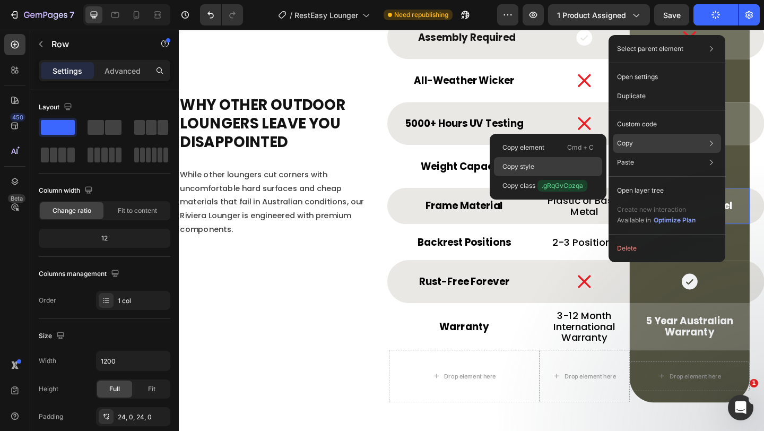
click at [526, 162] on p "Copy style" at bounding box center [518, 167] width 32 height 10
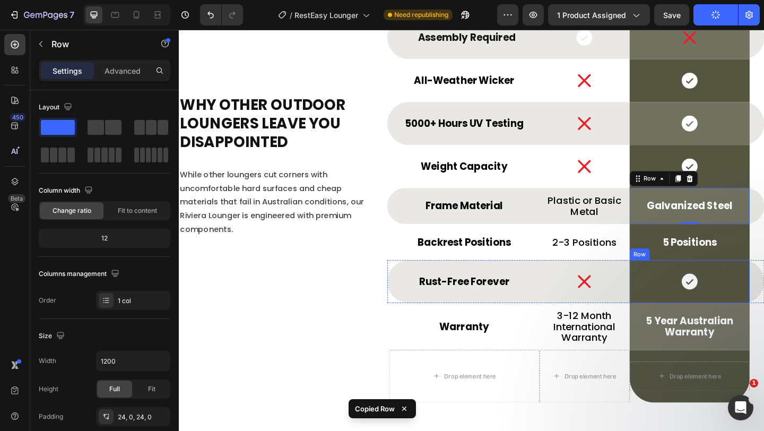
click at [679, 286] on div "Icon Row" at bounding box center [734, 303] width 131 height 47
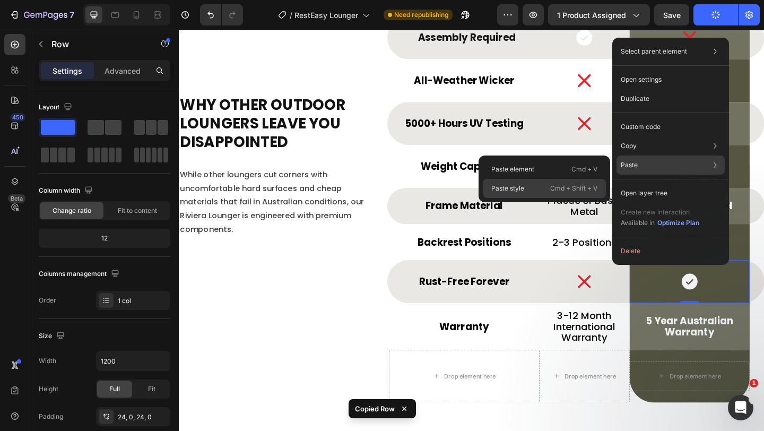
click at [526, 192] on div "Paste style Cmd + Shift + V" at bounding box center [544, 188] width 123 height 19
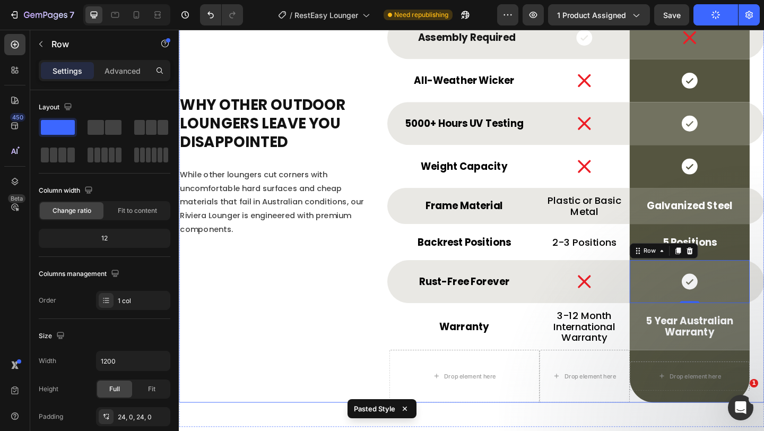
click at [346, 283] on div "Why Other Outdoor Loungers Leave You Disappointed Heading While other loungers …" at bounding box center [281, 173] width 205 height 523
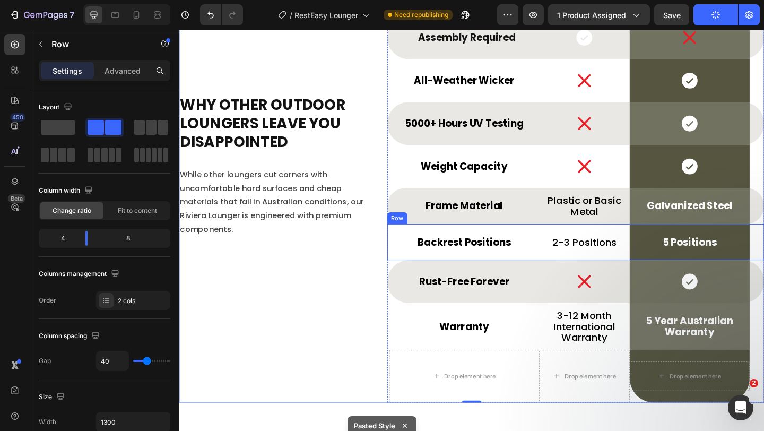
click at [560, 272] on div "Backrest Positions Text Block Row" at bounding box center [488, 260] width 163 height 39
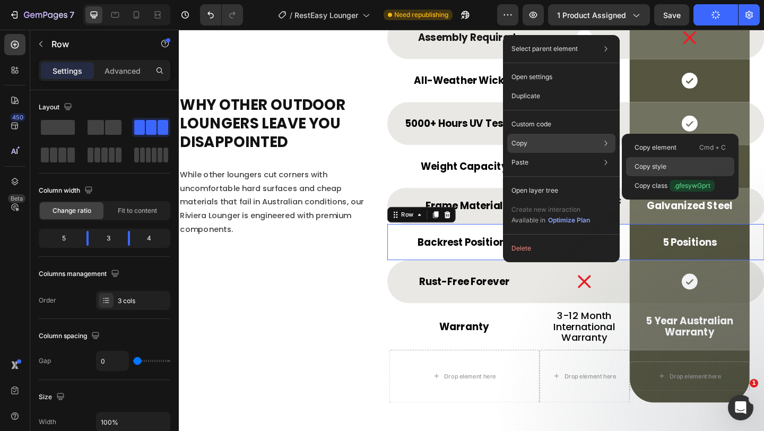
click at [680, 176] on div "Copy style" at bounding box center [680, 185] width 108 height 19
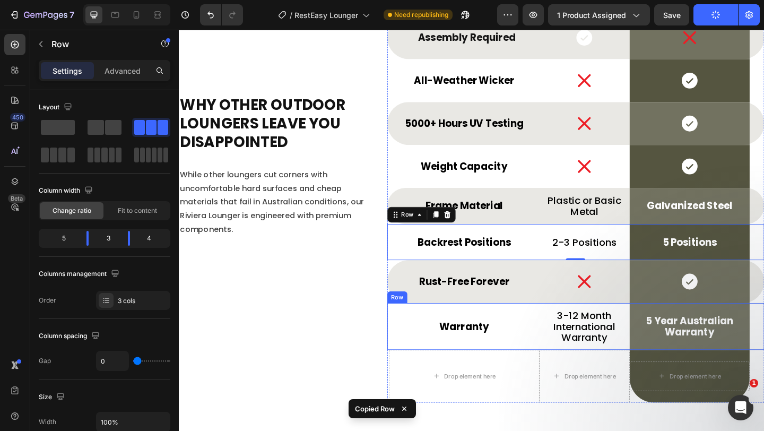
click at [660, 374] on div "3-12 Month International Warranty Text Block" at bounding box center [620, 352] width 98 height 51
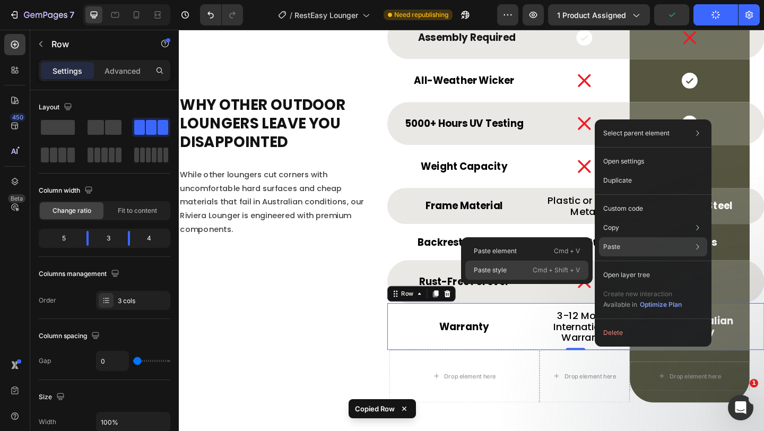
click at [515, 272] on div "Paste style Cmd + Shift + V" at bounding box center [526, 269] width 123 height 19
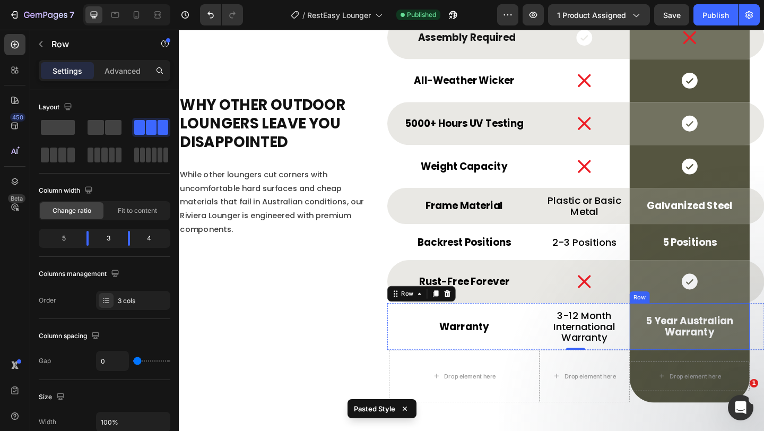
click at [677, 368] on div "5 Year Australian Warranty Text Block Row" at bounding box center [734, 352] width 131 height 51
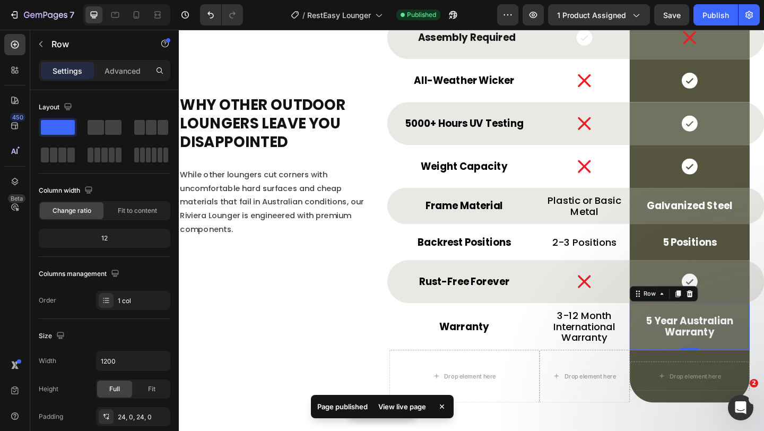
click at [677, 368] on div "5 Year Australian Warranty Text Block Row 0" at bounding box center [734, 352] width 131 height 51
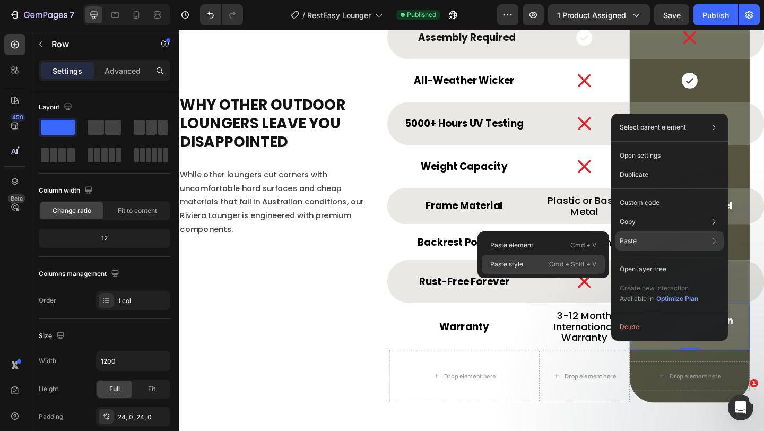
click at [530, 259] on div "Paste style Cmd + Shift + V" at bounding box center [543, 264] width 123 height 19
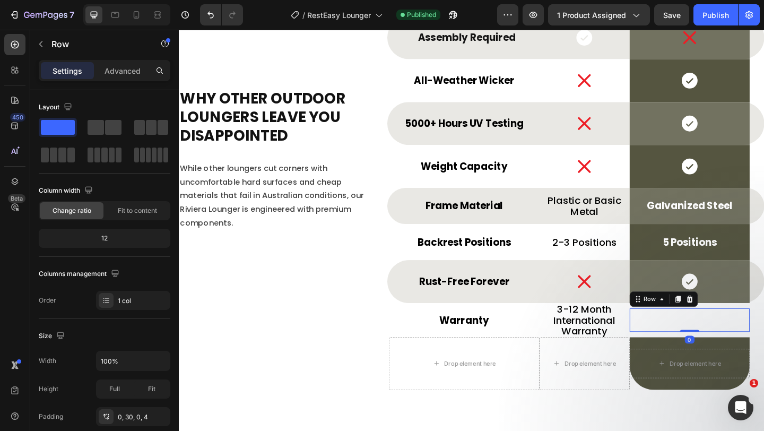
scroll to position [3617, 0]
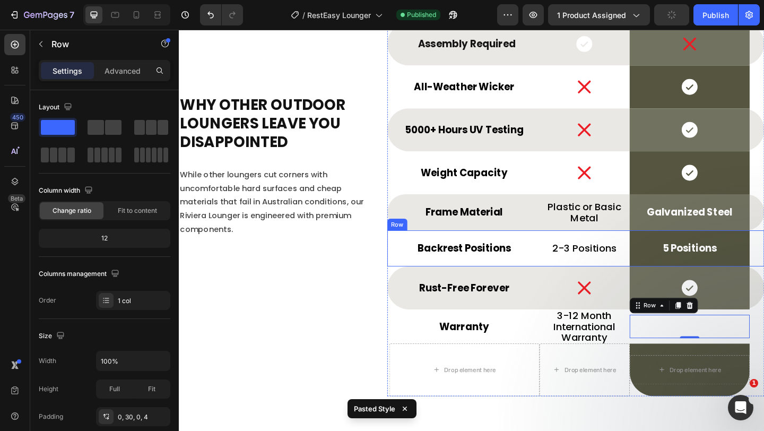
type input "1200"
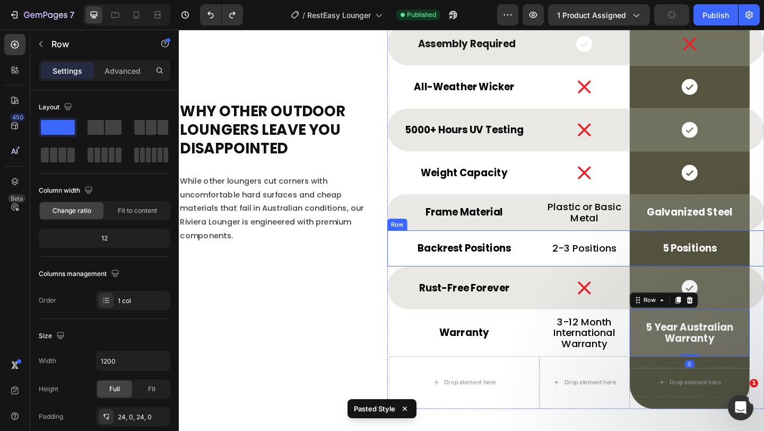
scroll to position [3624, 0]
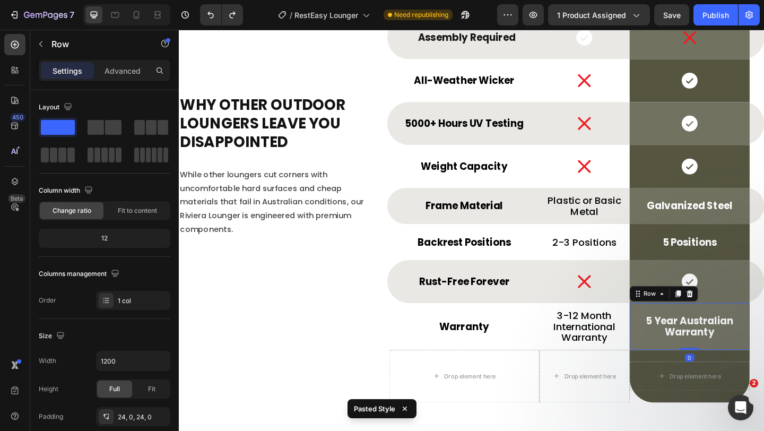
click at [698, 368] on div "5 Year Australian Warranty Text Block Row 0" at bounding box center [734, 352] width 131 height 51
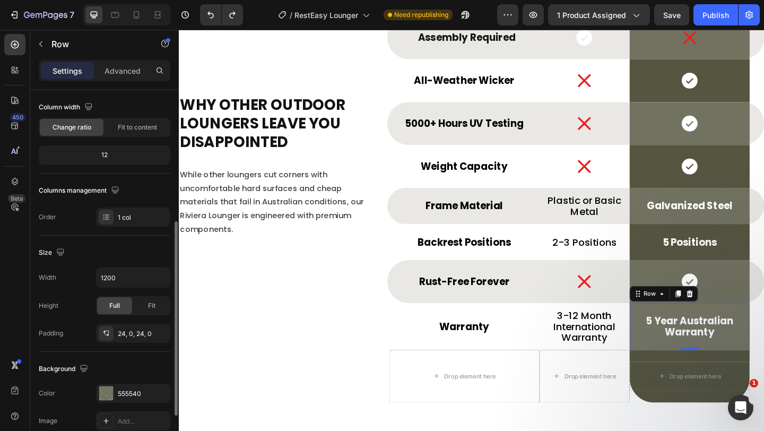
scroll to position [141, 0]
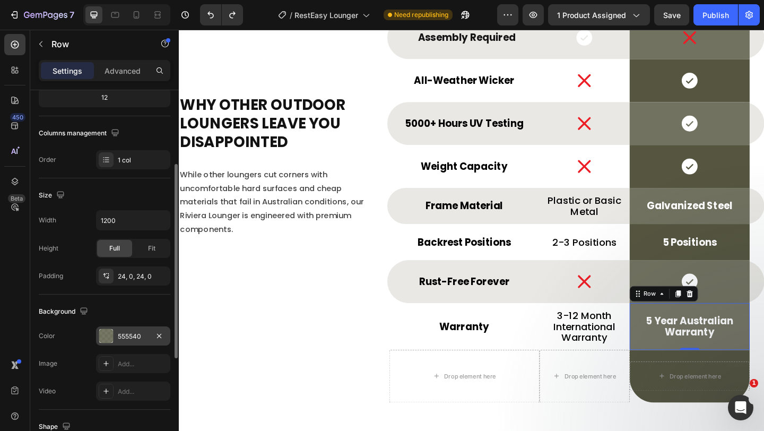
click at [123, 334] on div "555540" at bounding box center [133, 337] width 31 height 10
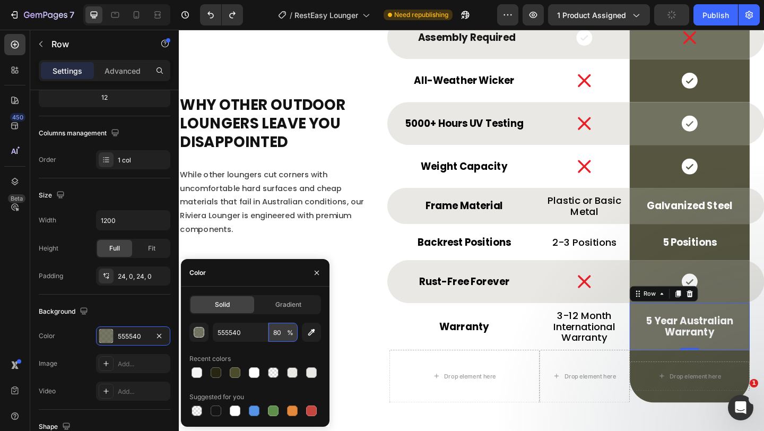
click at [275, 333] on input "80" at bounding box center [282, 332] width 29 height 19
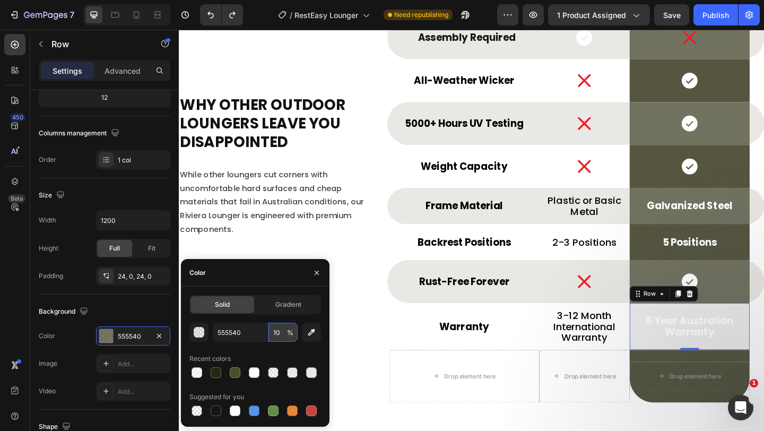
type input "100"
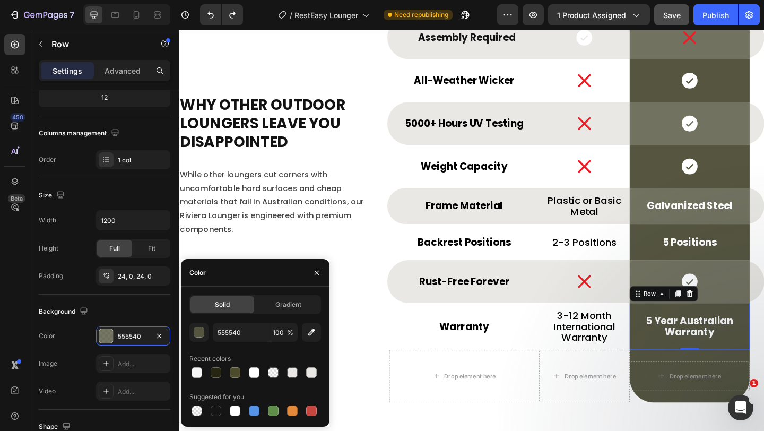
click at [675, 18] on span "Save" at bounding box center [672, 15] width 18 height 9
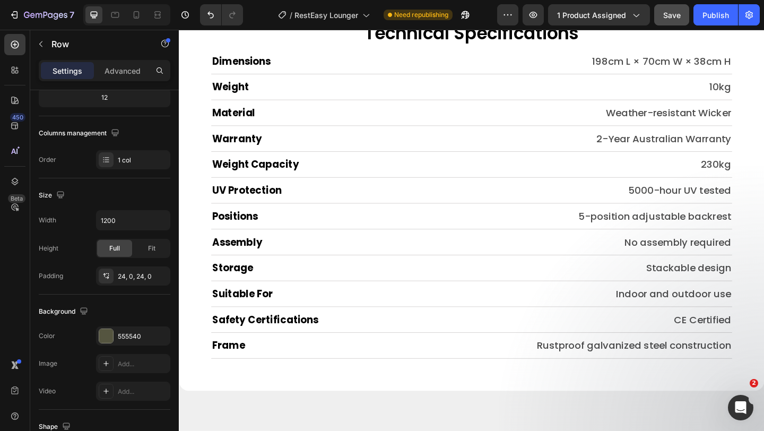
scroll to position [4859, 0]
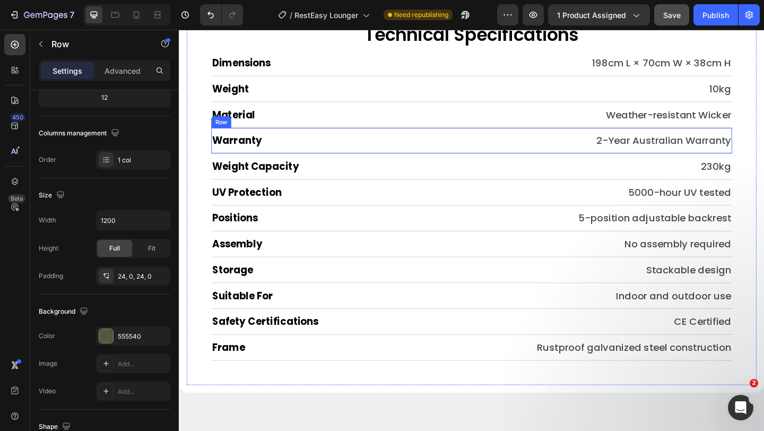
click at [412, 159] on div "Warranty Heading 2-Year Australian Warranty Text Block Row" at bounding box center [497, 150] width 567 height 28
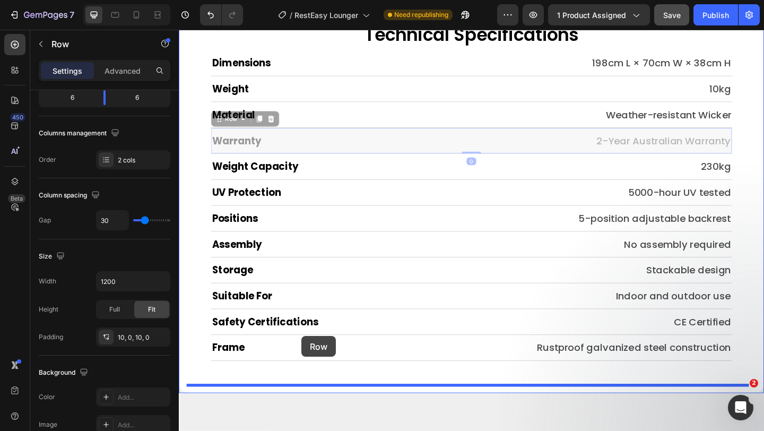
scroll to position [4884, 0]
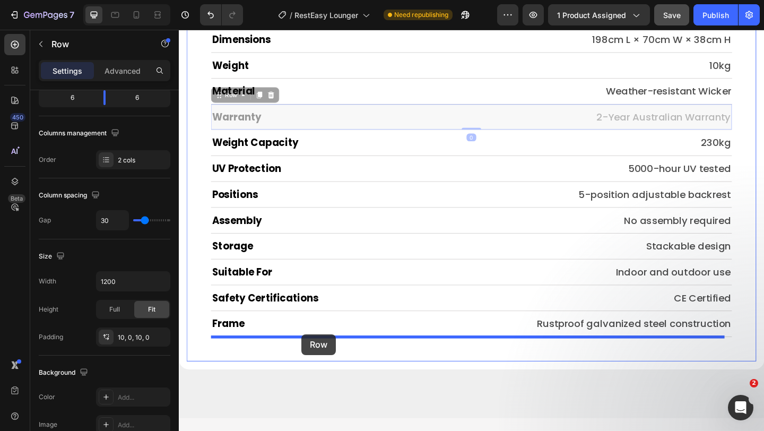
drag, startPoint x: 232, startPoint y: 124, endPoint x: 312, endPoint y: 361, distance: 249.8
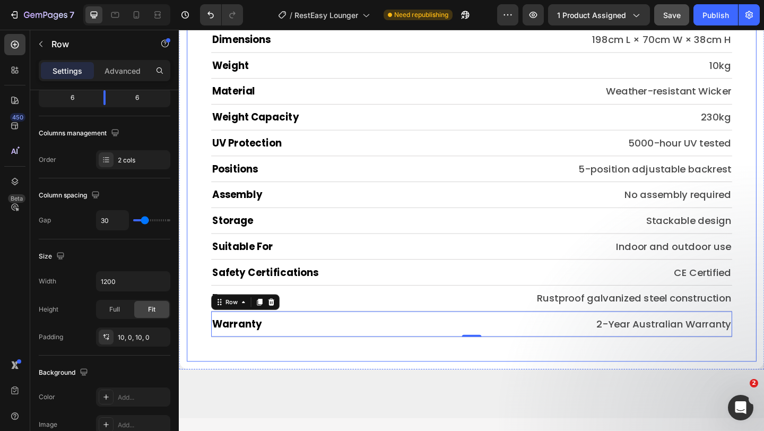
click at [303, 370] on div "Technical Specifications Heading Dimensions Heading 198cm L × 70cm W × 38cm H T…" at bounding box center [497, 181] width 620 height 418
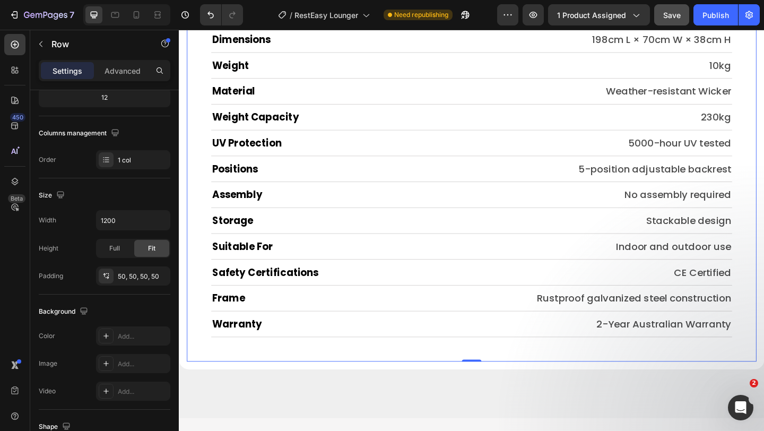
click at [205, 382] on div "Technical Specifications Heading Dimensions Heading 198cm L × 70cm W × 38cm H T…" at bounding box center [497, 181] width 620 height 418
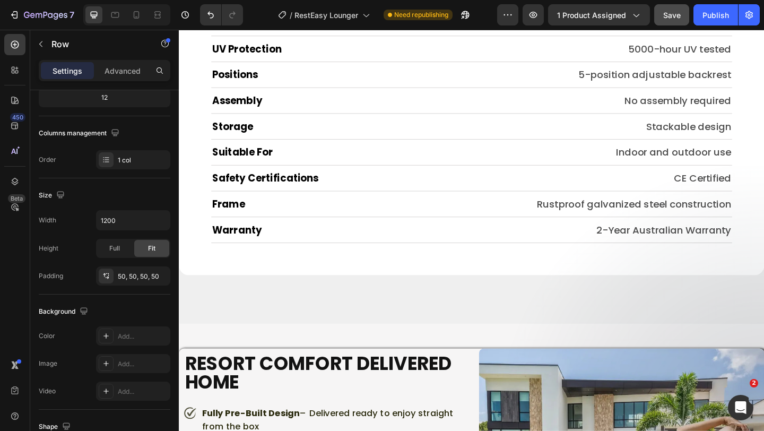
scroll to position [4761, 0]
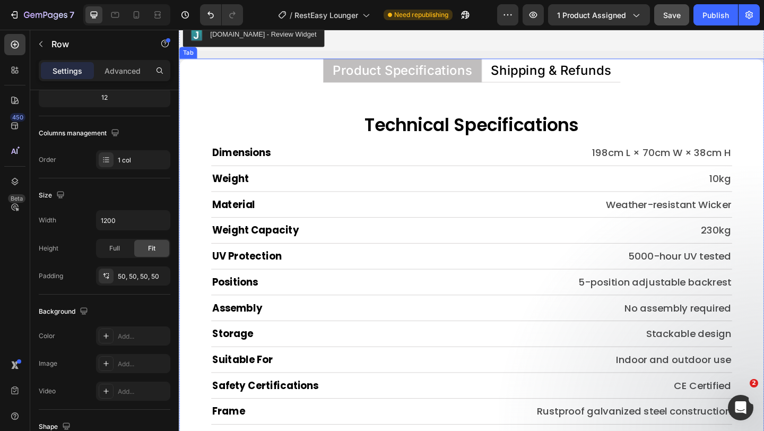
click at [566, 68] on p "Shipping & Refunds" at bounding box center [583, 74] width 131 height 14
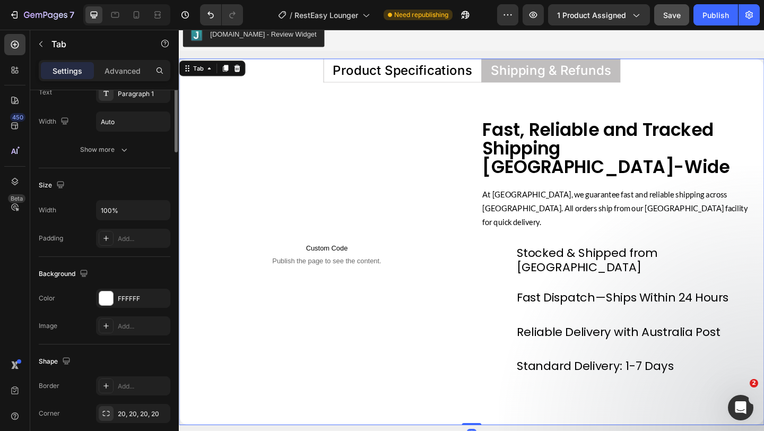
scroll to position [0, 0]
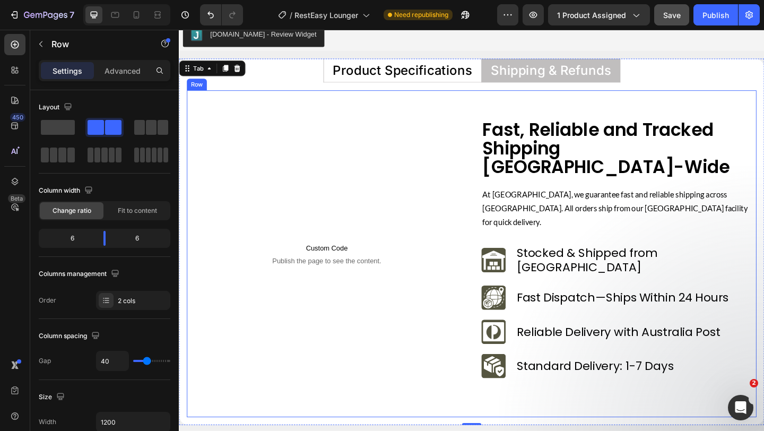
click at [543, 145] on h2 "Fast, Reliable and Tracked Shipping [GEOGRAPHIC_DATA]-Wide" at bounding box center [655, 158] width 294 height 63
click at [579, 152] on h2 "Fast, Reliable and Tracked Shipping [GEOGRAPHIC_DATA]-Wide" at bounding box center [655, 158] width 294 height 63
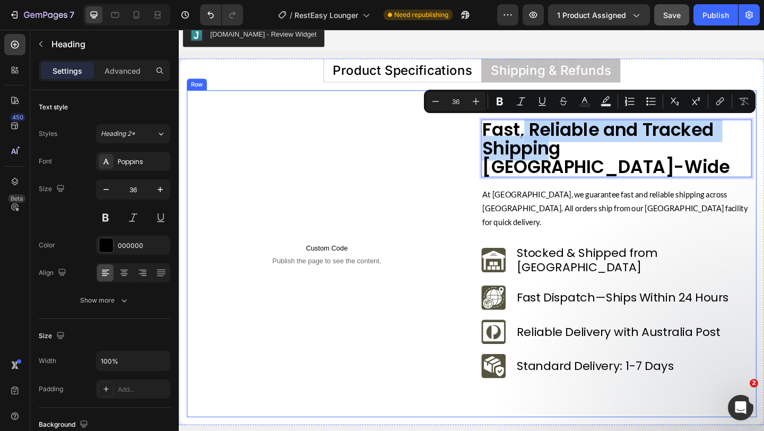
click at [582, 177] on div "Fast, Reliable and Tracked Shipping Australia-Wide Heading 20 At Verada, we gua…" at bounding box center [655, 273] width 294 height 292
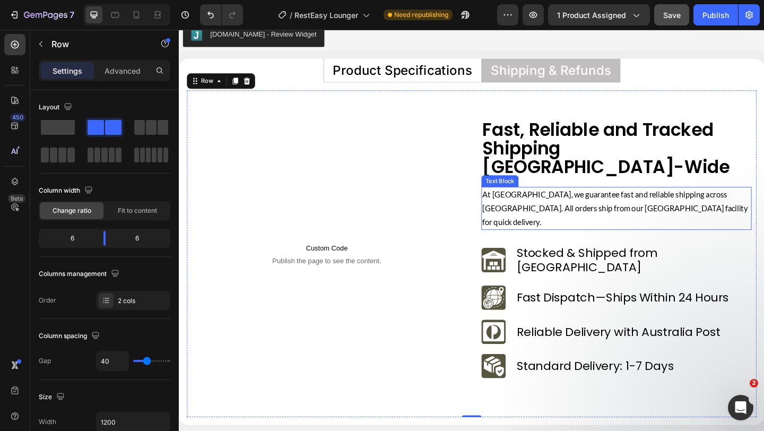
click at [584, 208] on p "At [GEOGRAPHIC_DATA], we guarantee fast and reliable shipping across [GEOGRAPHI…" at bounding box center [655, 224] width 292 height 45
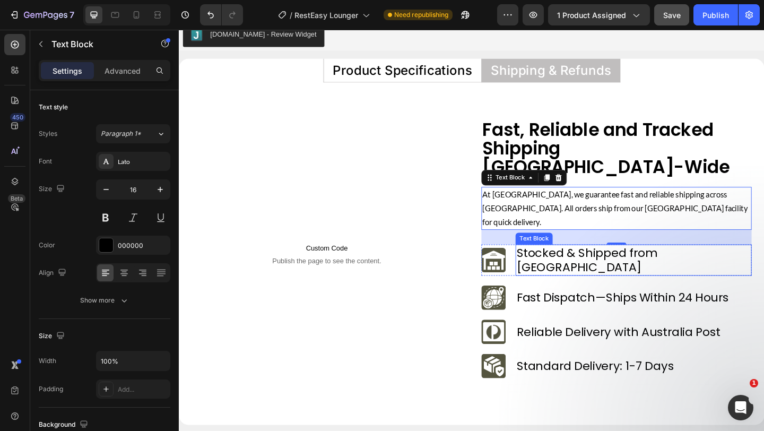
click at [570, 264] on p "Stocked & Shipped from [GEOGRAPHIC_DATA]" at bounding box center [673, 280] width 255 height 32
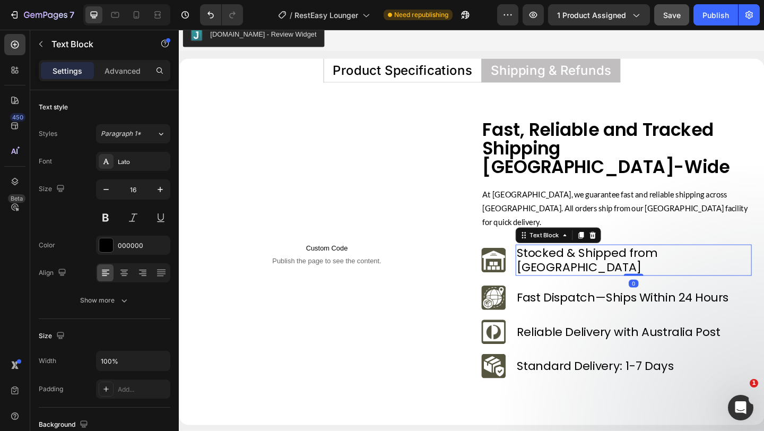
click at [570, 264] on p "Stocked & Shipped from [GEOGRAPHIC_DATA]" at bounding box center [673, 280] width 255 height 32
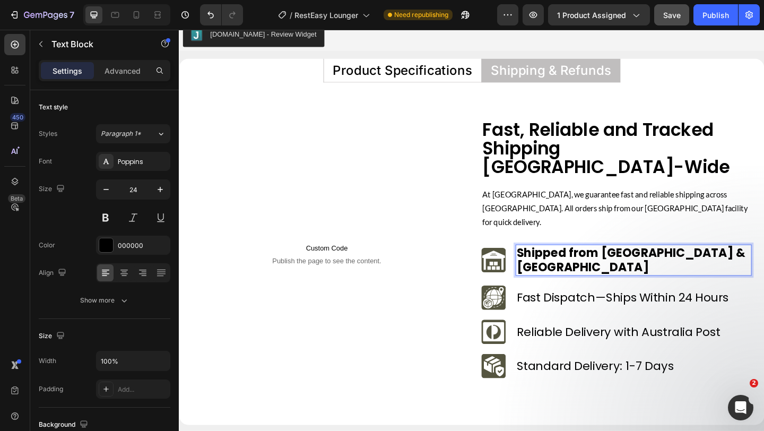
click at [570, 263] on strong "Shipped from Sydney & Melbourne" at bounding box center [672, 279] width 252 height 33
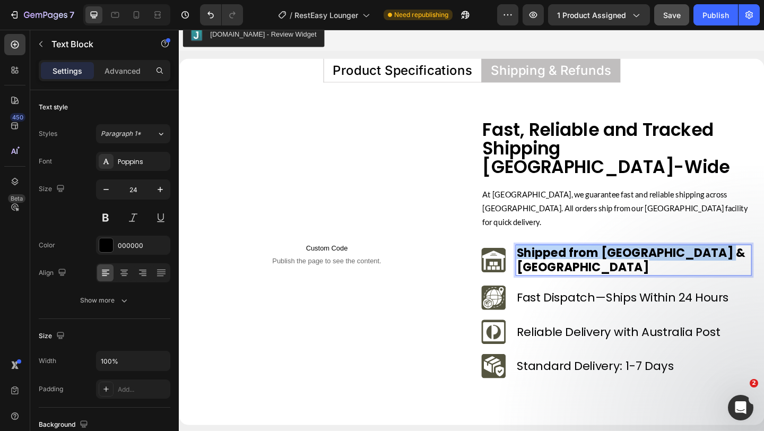
click at [570, 263] on strong "Shipped from Sydney & Melbourne" at bounding box center [672, 279] width 252 height 33
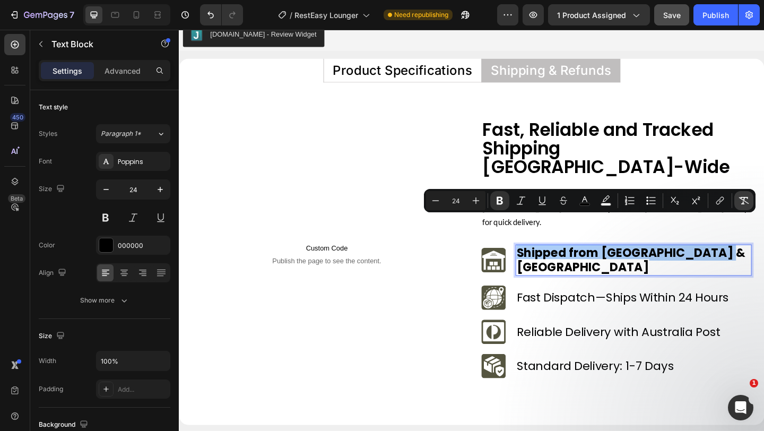
click at [741, 201] on icon "Editor contextual toolbar" at bounding box center [743, 200] width 11 height 11
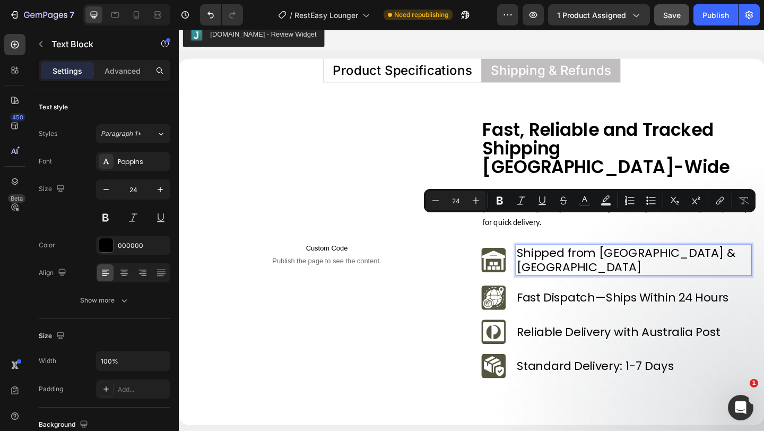
click at [631, 264] on p "Shipped from Sydney & Melbourne" at bounding box center [673, 280] width 255 height 32
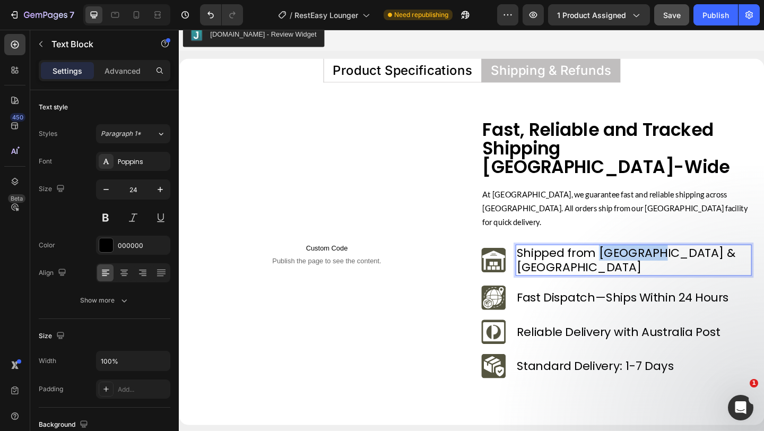
drag, startPoint x: 632, startPoint y: 247, endPoint x: 696, endPoint y: 248, distance: 64.2
click at [696, 264] on p "Shipped from Sydney & Melbourne" at bounding box center [673, 280] width 255 height 32
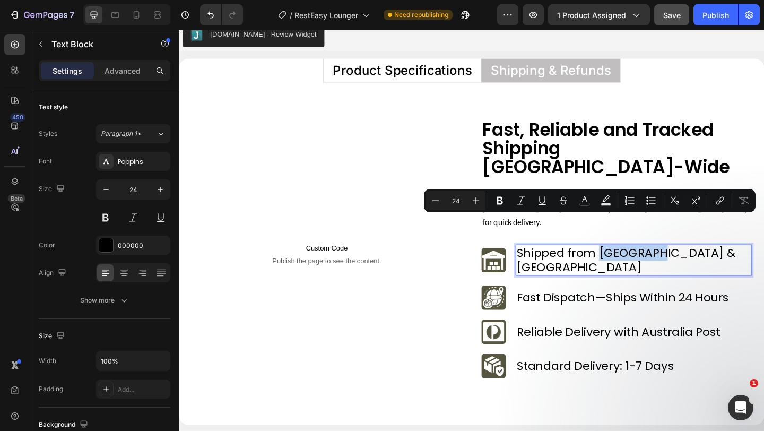
click at [683, 264] on p "Shipped from Sydney & Melbourne" at bounding box center [673, 280] width 255 height 32
drag, startPoint x: 682, startPoint y: 246, endPoint x: 765, endPoint y: 245, distance: 82.8
click at [763, 263] on div "Image Shipped from Sydney & Melbourne Text Block 0 Row" at bounding box center [655, 280] width 294 height 34
copy p "& Melbourne"
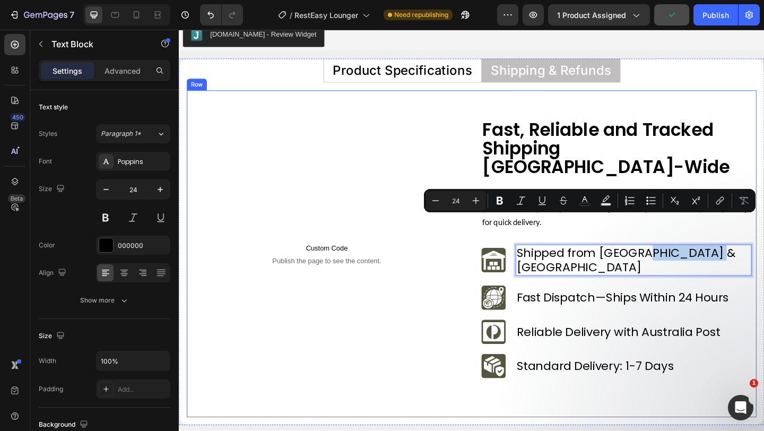
click at [484, 192] on div "Custom Code Publish the page to see the content. Custom Code Row Fast, Reliable…" at bounding box center [497, 272] width 620 height 355
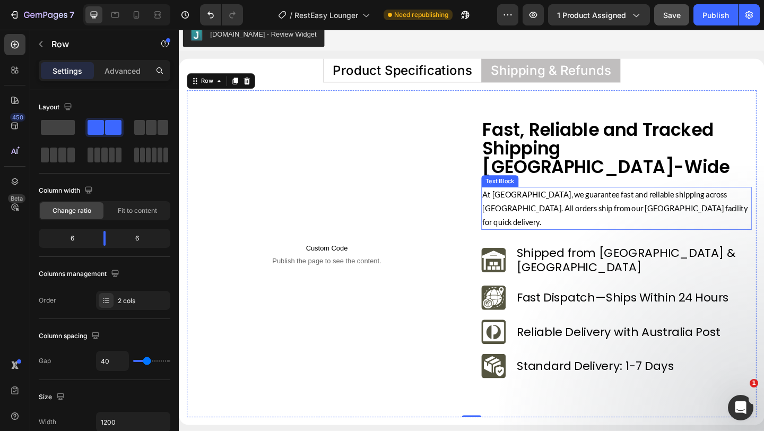
click at [559, 208] on p "At [GEOGRAPHIC_DATA], we guarantee fast and reliable shipping across [GEOGRAPHI…" at bounding box center [655, 224] width 292 height 45
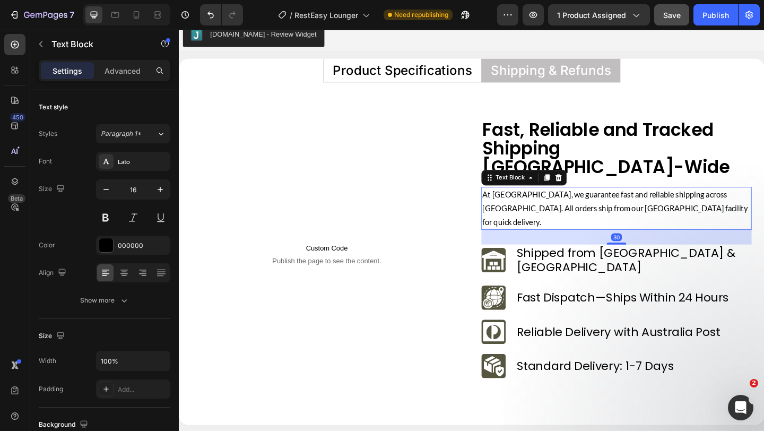
click at [558, 206] on p "At [GEOGRAPHIC_DATA], we guarantee fast and reliable shipping across [GEOGRAPHI…" at bounding box center [655, 224] width 292 height 45
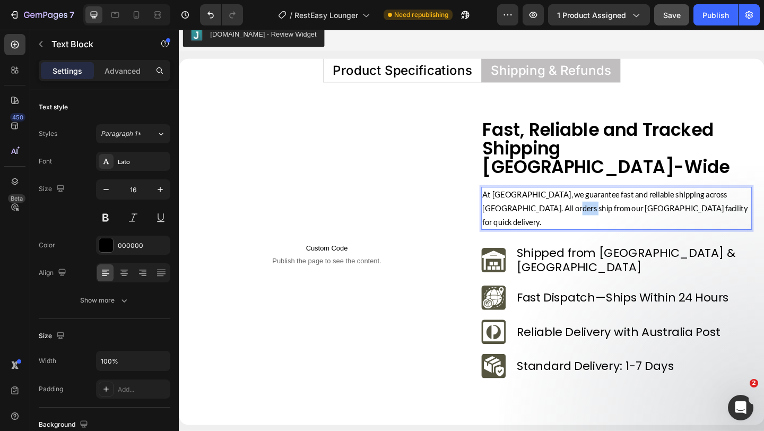
drag, startPoint x: 556, startPoint y: 206, endPoint x: 577, endPoint y: 207, distance: 20.7
click at [577, 207] on p "At [GEOGRAPHIC_DATA], we guarantee fast and reliable shipping across [GEOGRAPHI…" at bounding box center [655, 224] width 292 height 45
click at [582, 207] on p "At [GEOGRAPHIC_DATA], we guarantee fast and reliable shipping across [GEOGRAPHI…" at bounding box center [655, 224] width 292 height 45
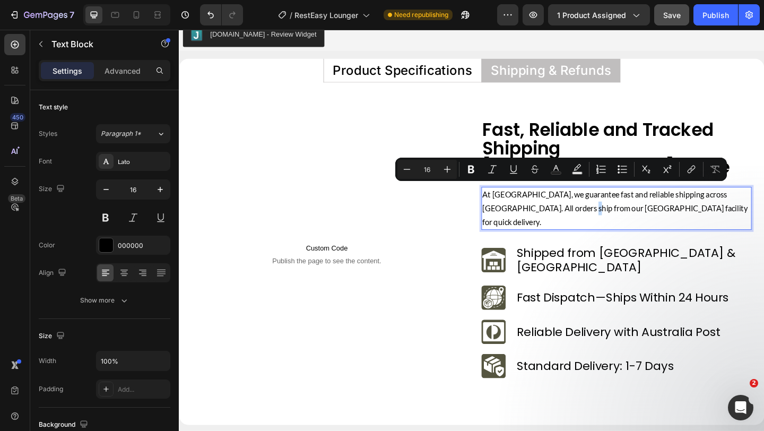
click at [581, 207] on p "At [GEOGRAPHIC_DATA], we guarantee fast and reliable shipping across [GEOGRAPHI…" at bounding box center [655, 224] width 292 height 45
click at [582, 208] on p "At [GEOGRAPHIC_DATA], we guarantee fast and reliable shipping across [GEOGRAPHI…" at bounding box center [655, 224] width 292 height 45
drag, startPoint x: 582, startPoint y: 208, endPoint x: 557, endPoint y: 208, distance: 24.9
click at [557, 208] on p "At [GEOGRAPHIC_DATA], we guarantee fast and reliable shipping across [GEOGRAPHI…" at bounding box center [655, 224] width 292 height 45
click at [580, 206] on p "At [GEOGRAPHIC_DATA], we guarantee fast and reliable shipping across [GEOGRAPHI…" at bounding box center [655, 224] width 292 height 45
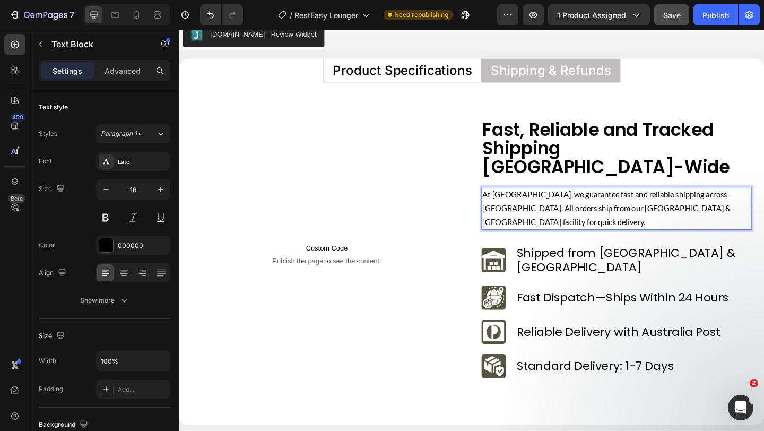
click at [658, 207] on p "At Verada, we guarantee fast and reliable shipping across Australia. All orders…" at bounding box center [655, 224] width 292 height 45
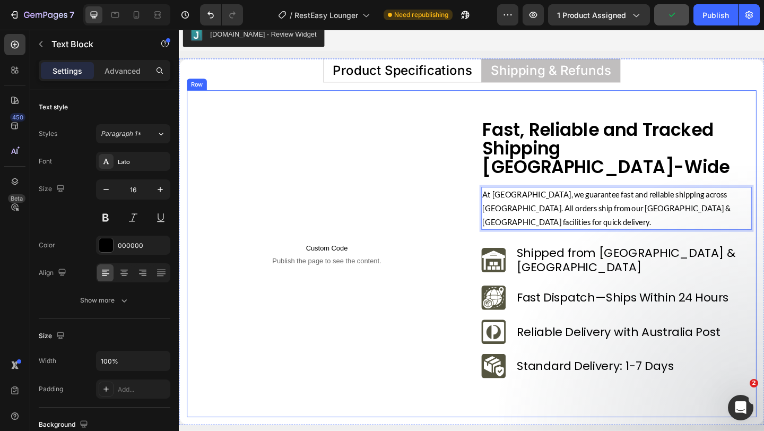
click at [414, 305] on div "Custom Code Publish the page to see the content. Custom Code Row" at bounding box center [340, 273] width 294 height 292
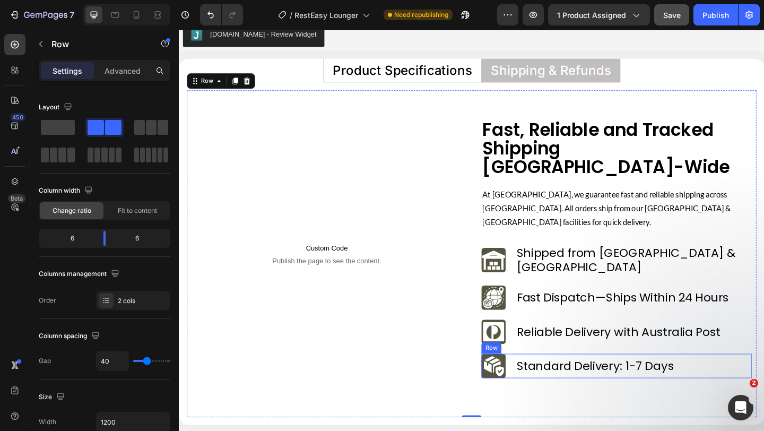
click at [540, 382] on div "Image Standard Delivery: 1-7 Days Text Block Row" at bounding box center [655, 395] width 294 height 27
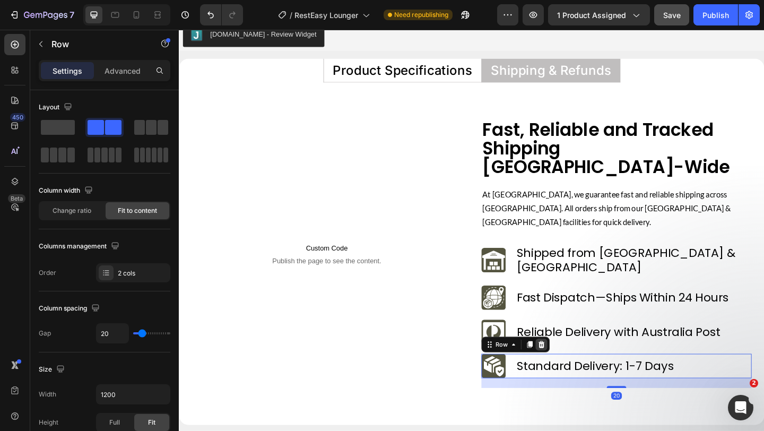
click at [569, 368] on icon at bounding box center [573, 372] width 8 height 8
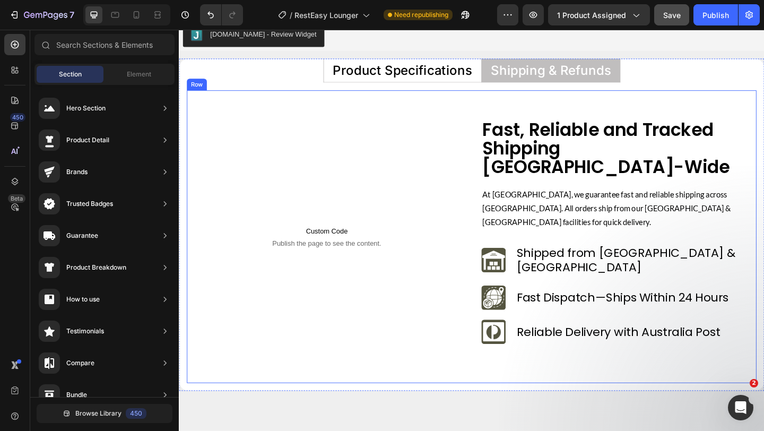
click at [460, 333] on div "Custom Code Publish the page to see the content. Custom Code Row" at bounding box center [340, 254] width 294 height 255
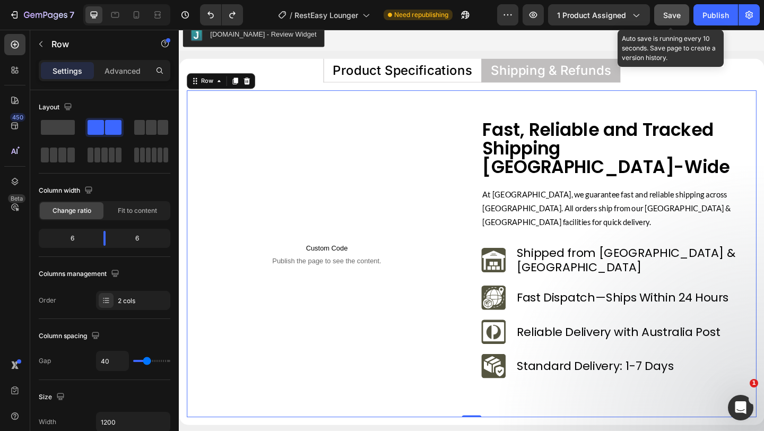
click at [665, 16] on span "Save" at bounding box center [672, 15] width 18 height 9
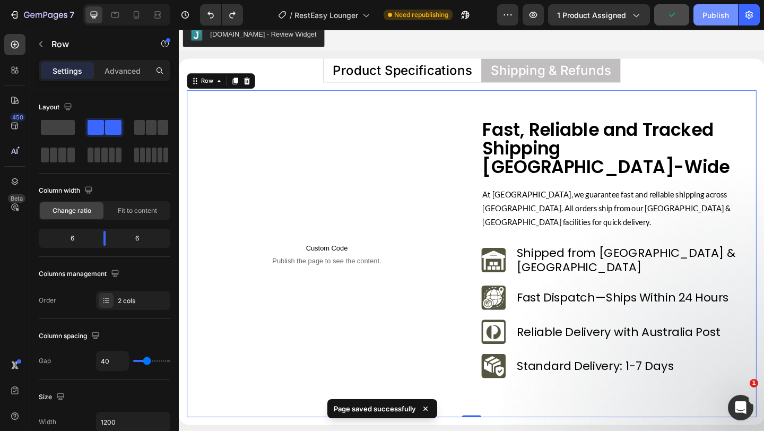
click at [720, 13] on div "Publish" at bounding box center [715, 15] width 27 height 11
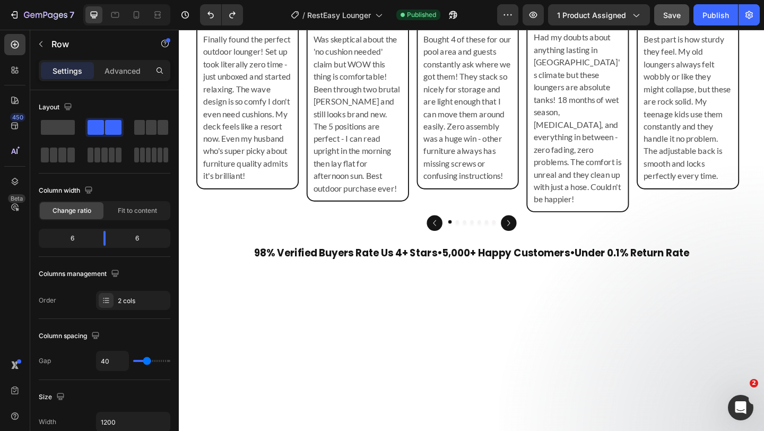
scroll to position [2902, 0]
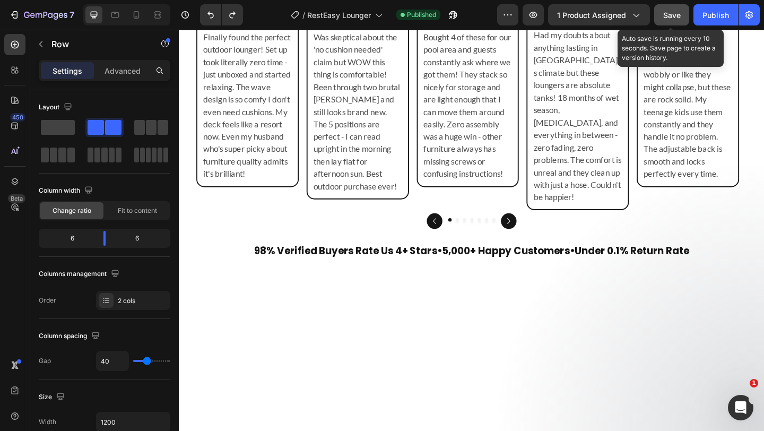
click at [675, 18] on span "Save" at bounding box center [672, 15] width 18 height 9
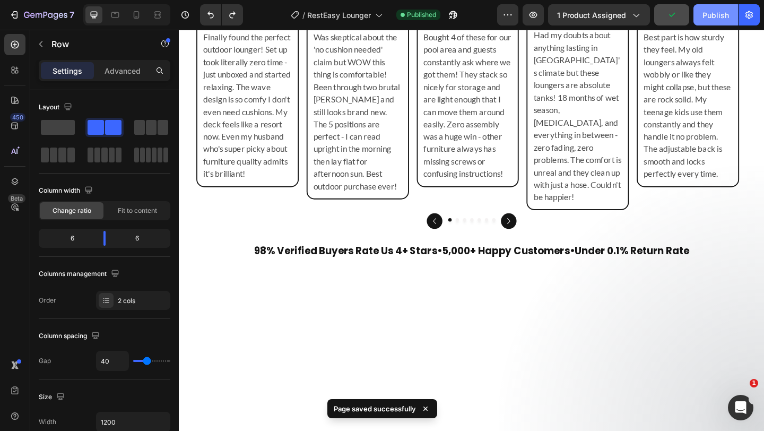
click at [716, 20] on button "Publish" at bounding box center [715, 14] width 45 height 21
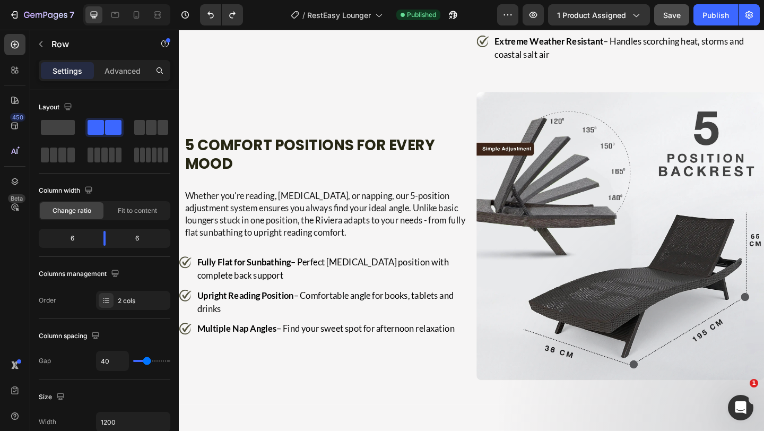
scroll to position [923, 0]
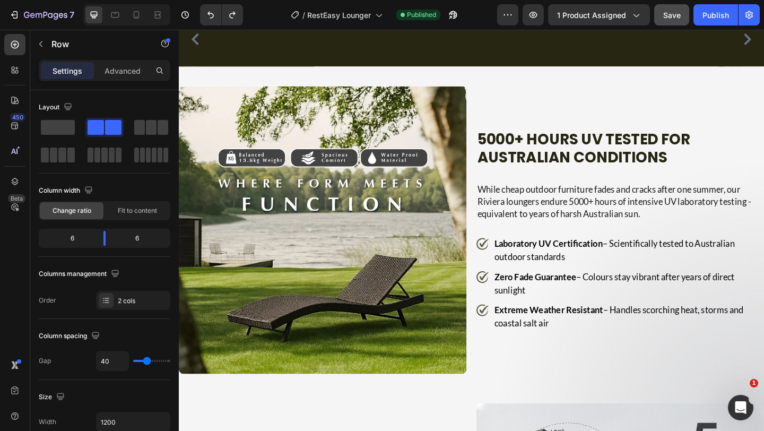
click at [240, 69] on div "See Why Aussies Are Obsessed with our Sun Lounger Heading From patios to balcon…" at bounding box center [497, 3] width 637 height 133
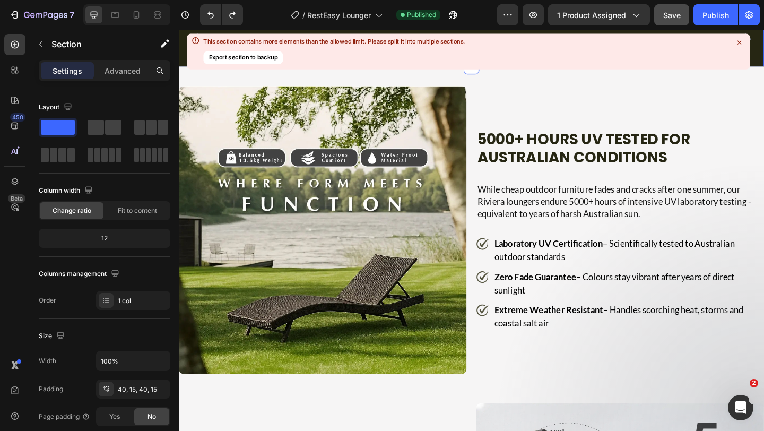
click at [239, 69] on div "See Why Aussies Are Obsessed with our Sun Lounger Heading From patios to balcon…" at bounding box center [497, 3] width 637 height 133
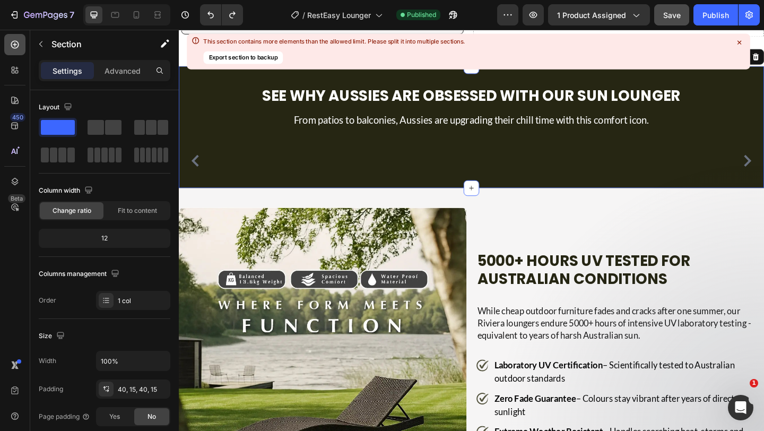
click at [16, 50] on div at bounding box center [14, 44] width 21 height 21
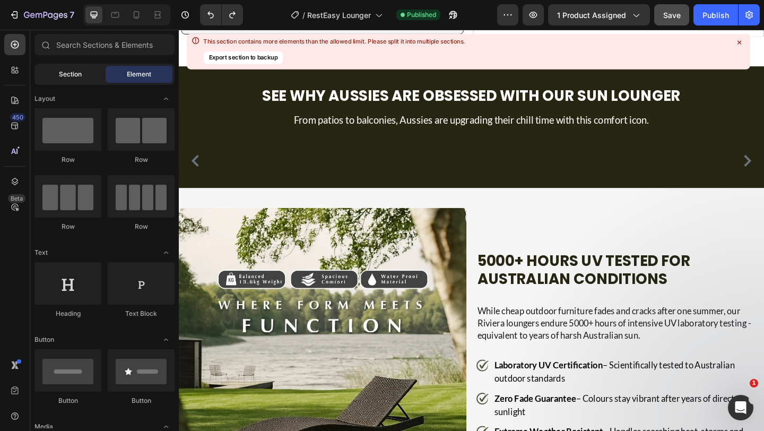
click at [85, 73] on div "Section" at bounding box center [70, 74] width 67 height 17
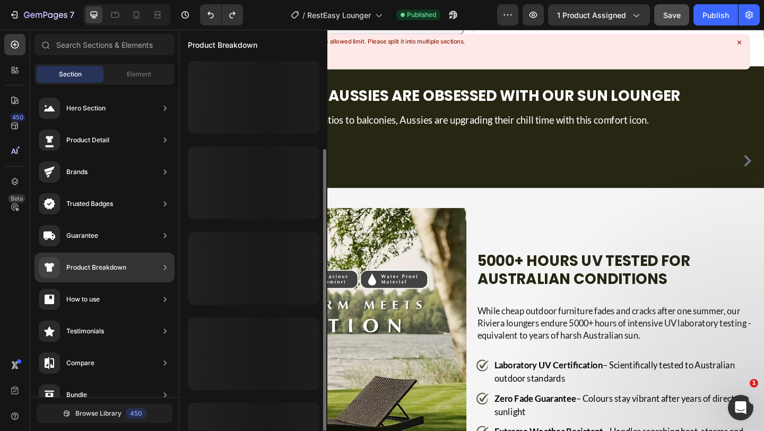
scroll to position [48, 0]
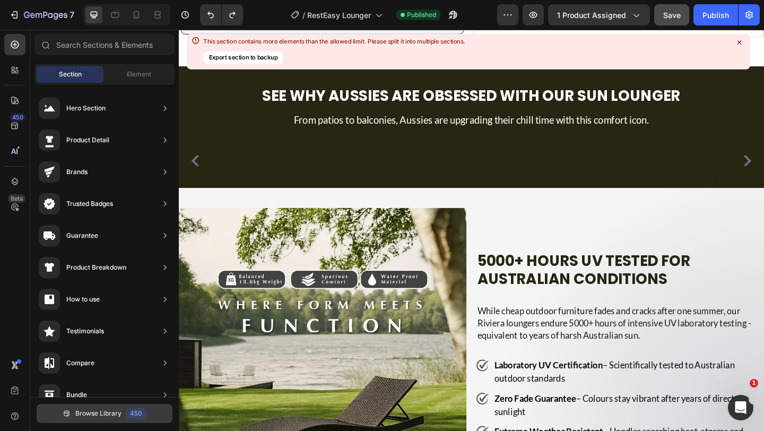
click at [103, 416] on span "Browse Library" at bounding box center [98, 413] width 46 height 10
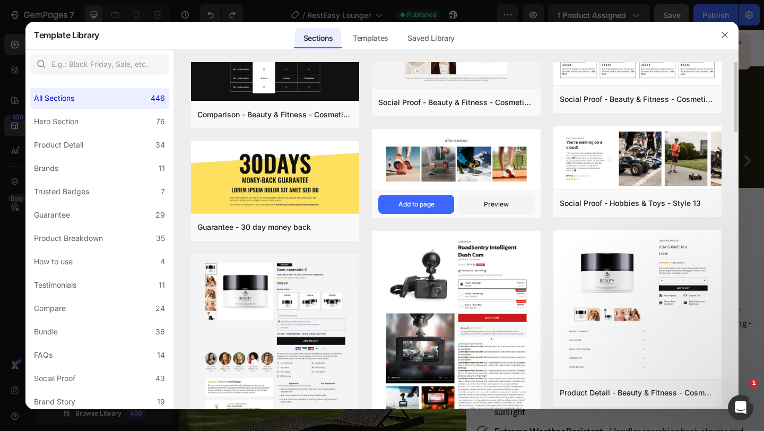
scroll to position [0, 0]
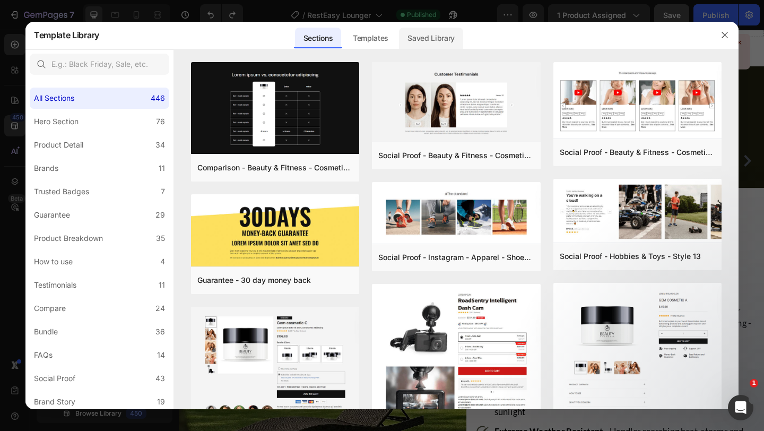
click at [432, 33] on div "Saved Library" at bounding box center [431, 38] width 64 height 21
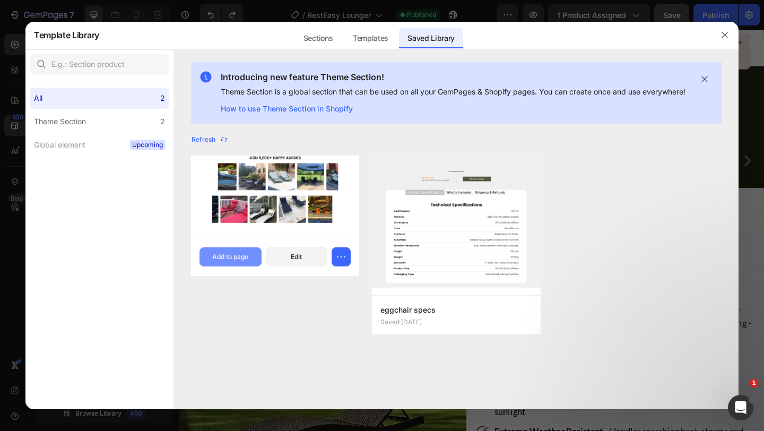
click at [226, 262] on div "Add to page" at bounding box center [230, 257] width 36 height 10
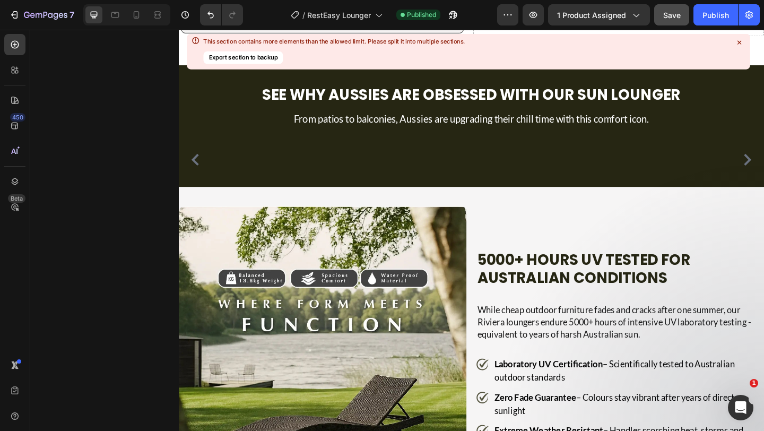
scroll to position [826, 0]
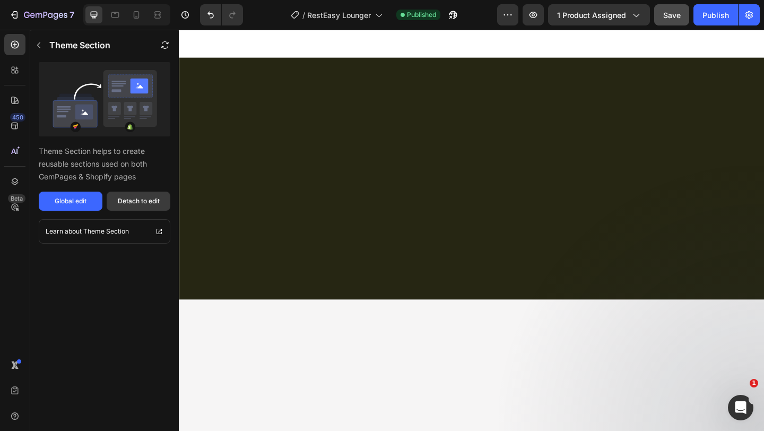
click at [136, 196] on div "Detach to edit" at bounding box center [139, 201] width 42 height 10
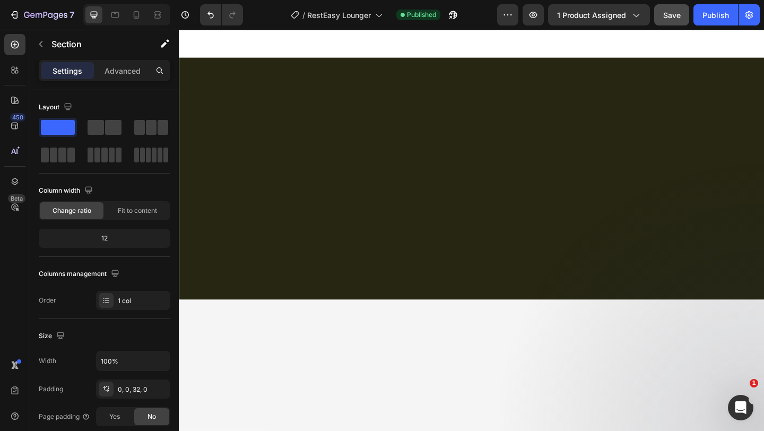
scroll to position [5493, 0]
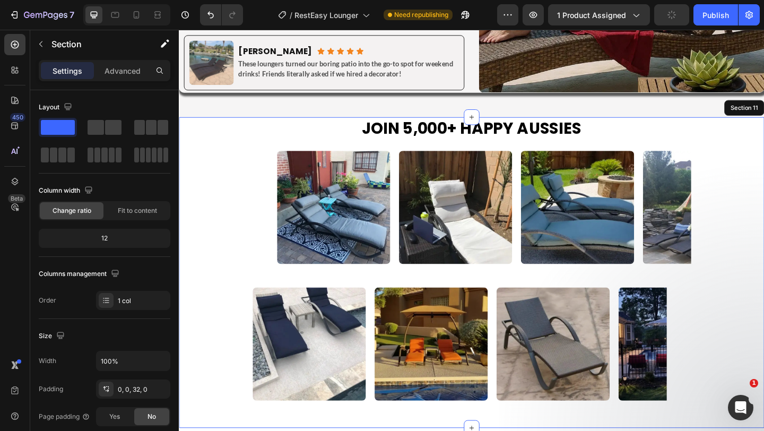
click at [763, 157] on div "Image Image Image Image Image Image Image Image Image Image Image Image Marquee" at bounding box center [497, 223] width 637 height 149
click at [216, 187] on div "Image Image Image Image Image Image Image Image Image Image Image Image Marquee" at bounding box center [497, 223] width 637 height 149
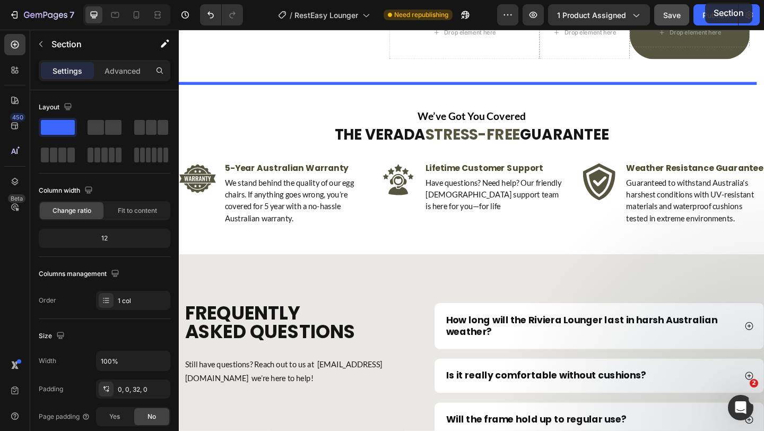
scroll to position [3708, 0]
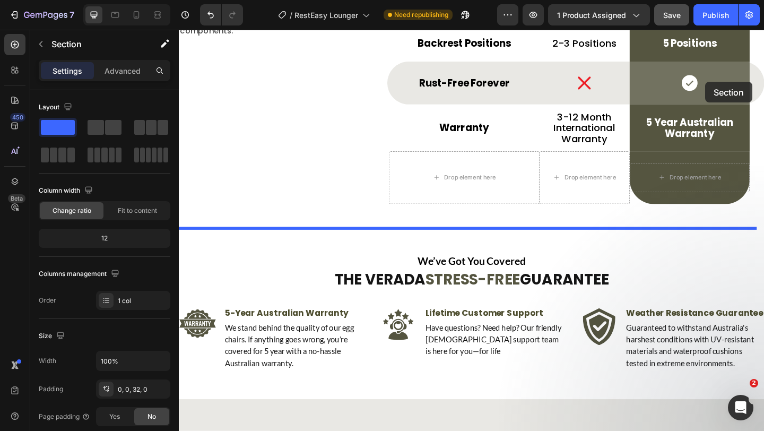
drag, startPoint x: 777, startPoint y: 117, endPoint x: 655, endPoint y: 118, distance: 122.0
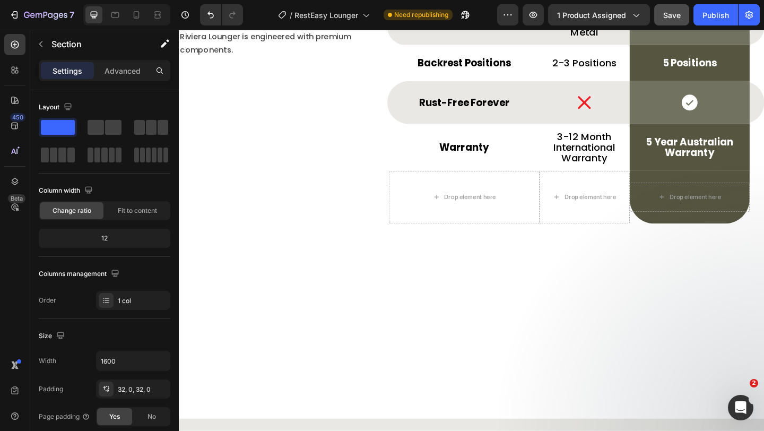
drag, startPoint x: 655, startPoint y: 118, endPoint x: 639, endPoint y: 213, distance: 95.8
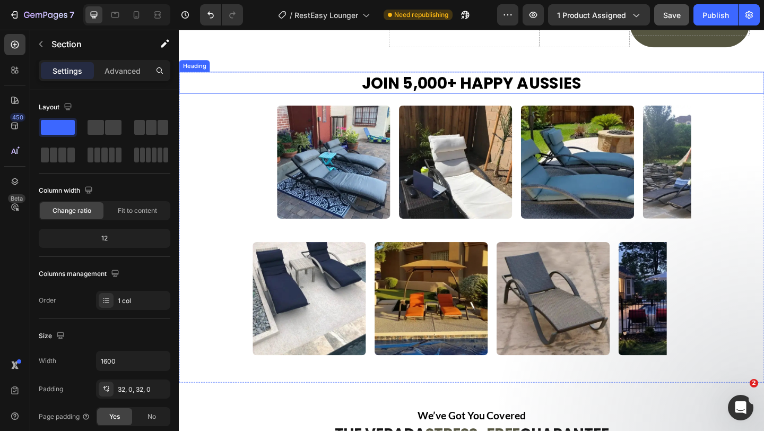
scroll to position [3780, 0]
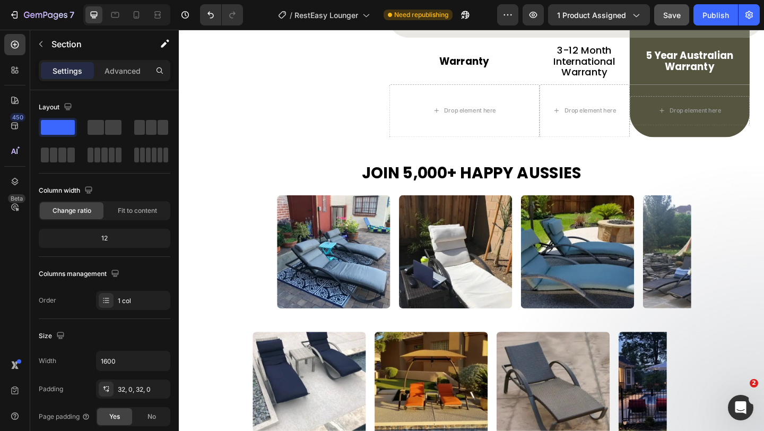
click at [762, 213] on div "Image Image Image Image Image Image Image Image Image Image Image Image Marquee" at bounding box center [497, 271] width 637 height 149
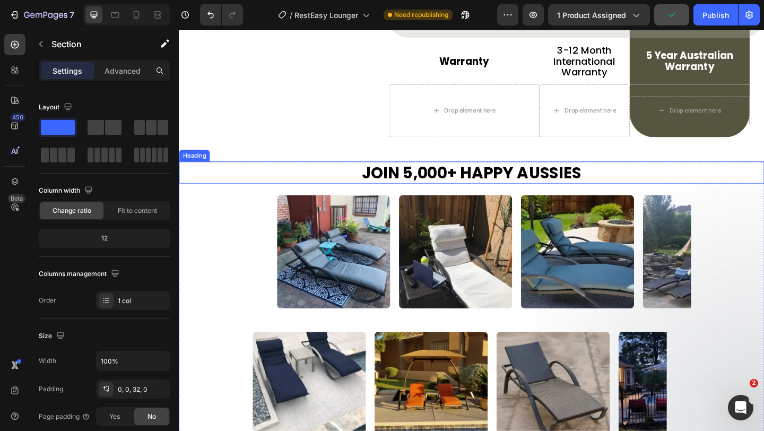
click at [653, 185] on h2 "Join 5,000+ happy Aussies" at bounding box center [497, 185] width 637 height 24
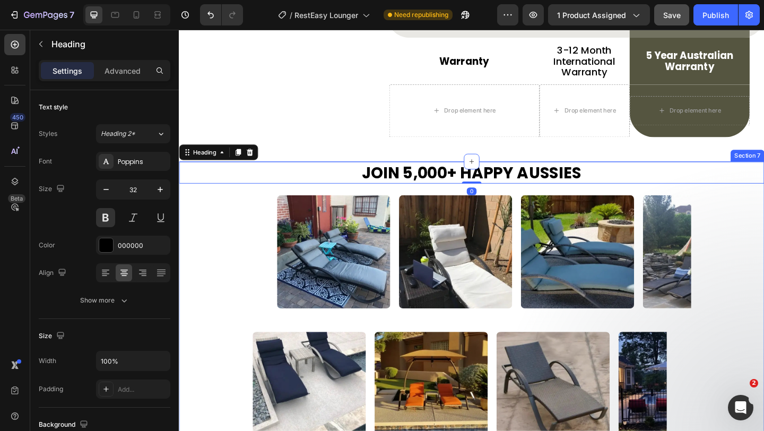
click at [221, 212] on div "Image Image Image Image Image Image Image Image Image Image Image Image Marquee" at bounding box center [497, 271] width 637 height 149
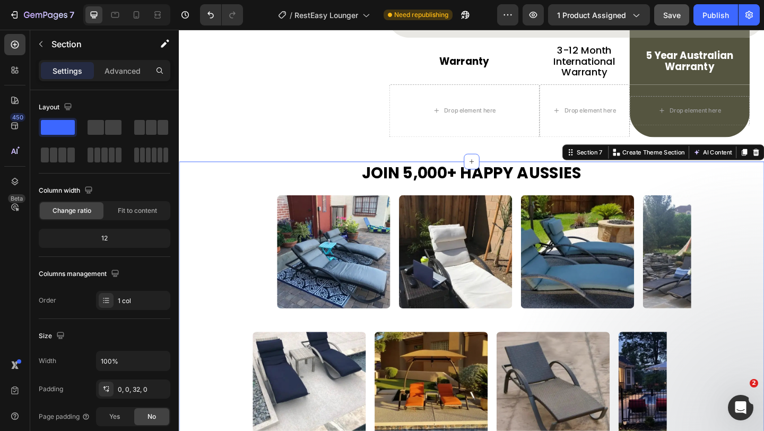
click at [595, 64] on p "3-12 Month International Warranty" at bounding box center [620, 63] width 96 height 35
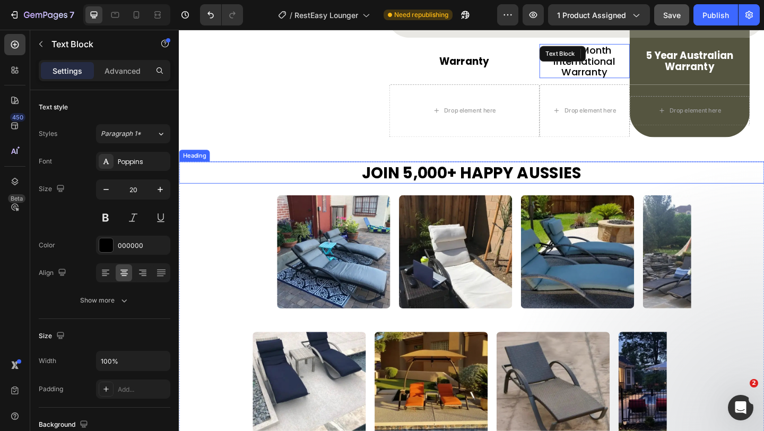
click at [570, 178] on h2 "Join 5,000+ happy Aussies" at bounding box center [497, 185] width 637 height 24
click at [612, 201] on div "Image Image Image Image Image Image Image Image Image Image Image Image Marquee" at bounding box center [496, 271] width 477 height 149
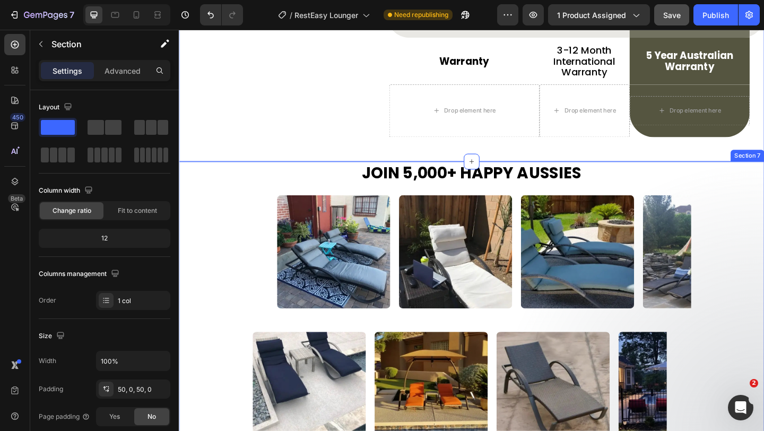
scroll to position [3769, 0]
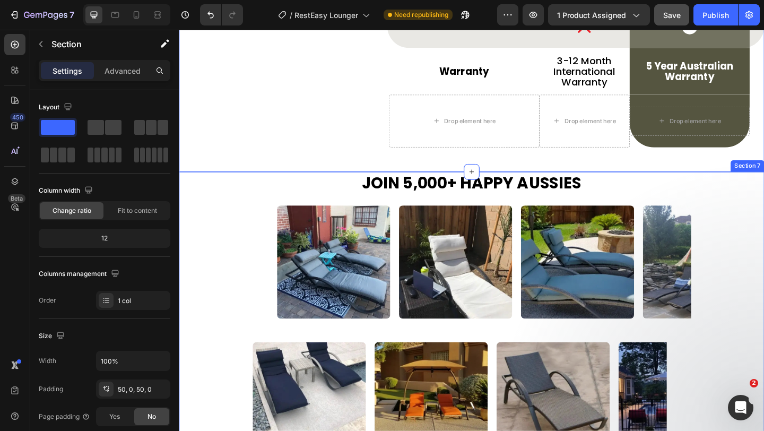
click at [763, 239] on div "Image Image Image Image Image Image Image Image Image Image Image Image Marquee" at bounding box center [497, 282] width 637 height 149
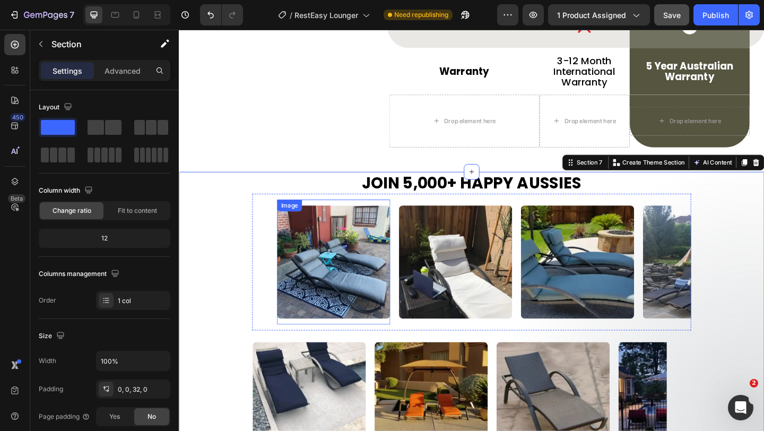
click at [369, 219] on div "Image" at bounding box center [346, 282] width 123 height 136
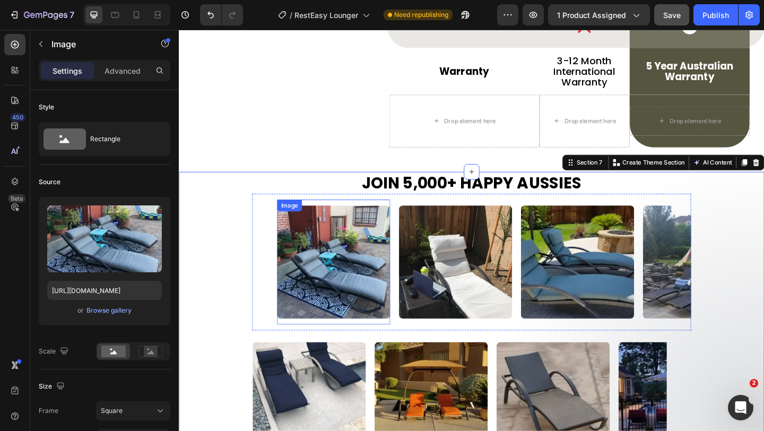
click at [369, 221] on img at bounding box center [346, 282] width 123 height 123
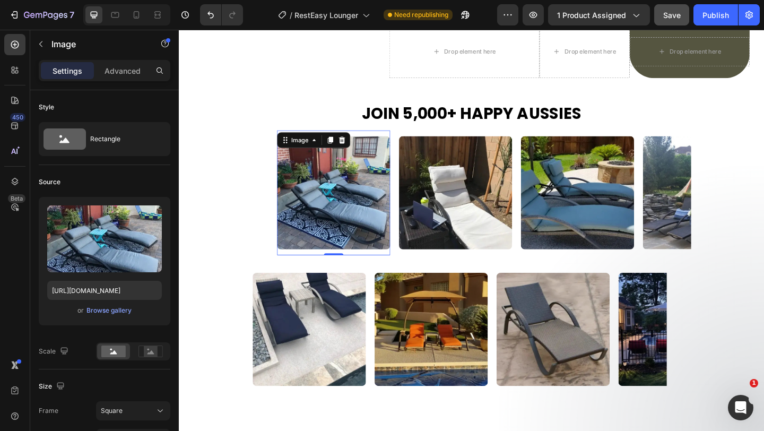
scroll to position [3754, 0]
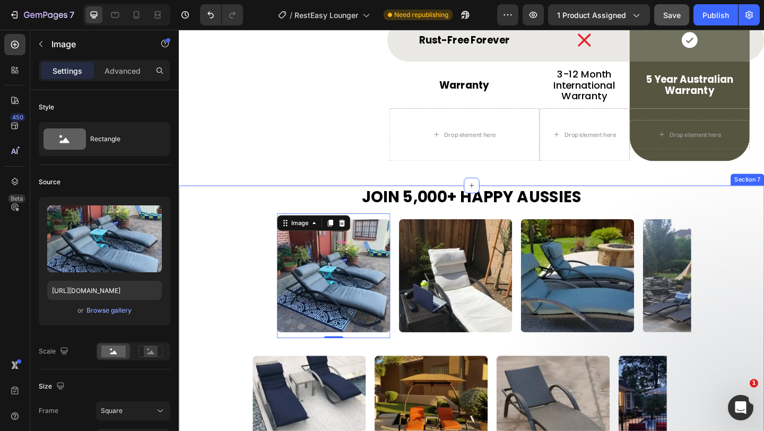
click at [241, 242] on div "Image 0 Image Image Image Image Image Image 0 Image Image Image Image Image Mar…" at bounding box center [497, 297] width 637 height 149
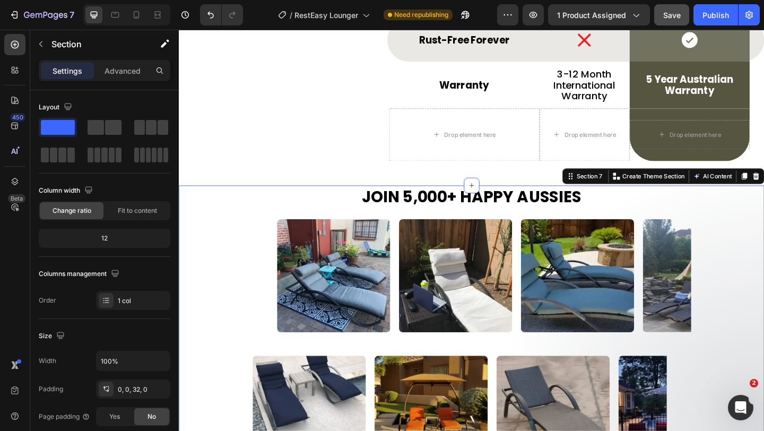
click at [763, 247] on div "Image Image Image Image Image Image Image Image Image Image Image Image Marquee" at bounding box center [497, 297] width 637 height 149
click at [246, 312] on div "Image Image Image Image Image Image Image Image Image Image Image Image Marquee" at bounding box center [497, 297] width 637 height 149
drag, startPoint x: 757, startPoint y: 425, endPoint x: 599, endPoint y: 57, distance: 400.7
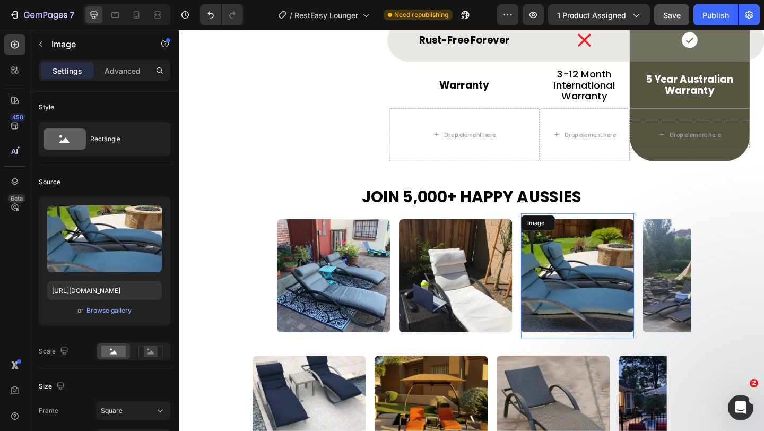
scroll to position [3748, 0]
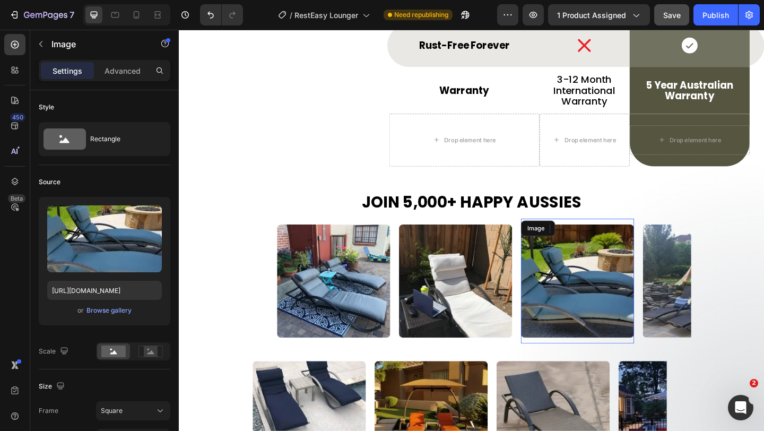
drag, startPoint x: 599, startPoint y: 57, endPoint x: 222, endPoint y: 266, distance: 431.0
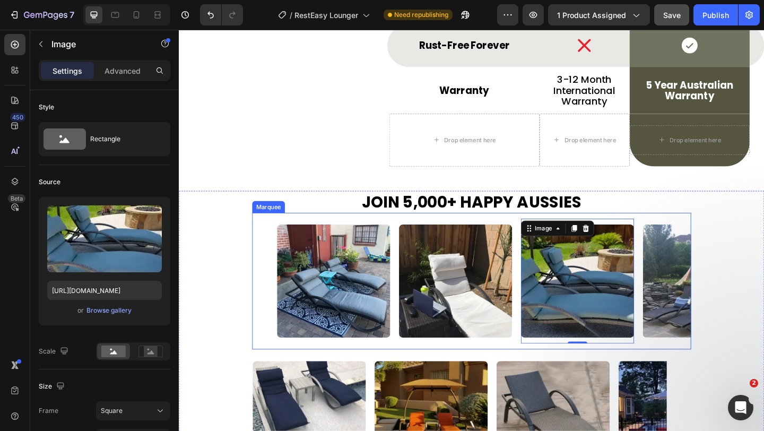
click at [260, 247] on div "Image Image Image 0 Image Image Image Image Image Image 0 Image Image Image Mar…" at bounding box center [496, 303] width 477 height 149
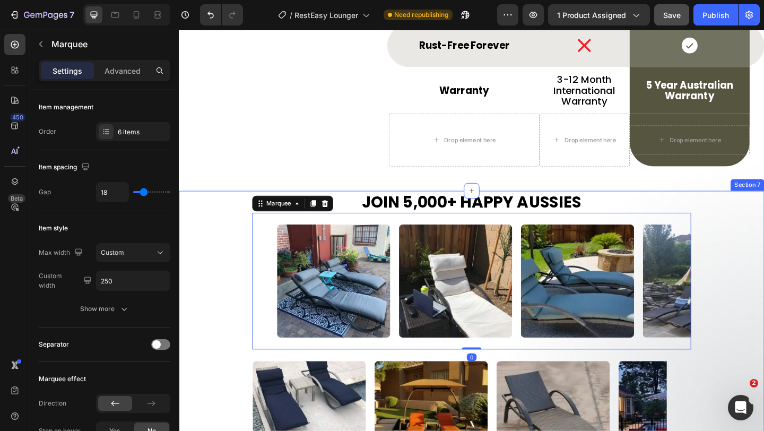
click at [239, 233] on div "Image Image Image Image Image Image Image Image Image Image Image Image Marquee…" at bounding box center [497, 303] width 637 height 149
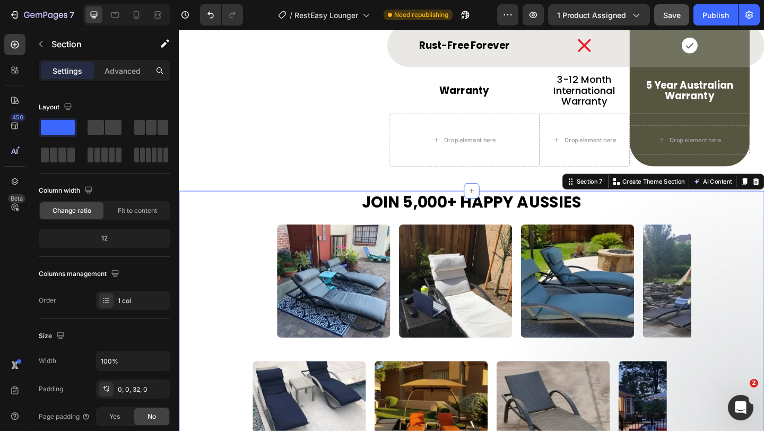
drag, startPoint x: 439, startPoint y: 59, endPoint x: 238, endPoint y: 110, distance: 207.3
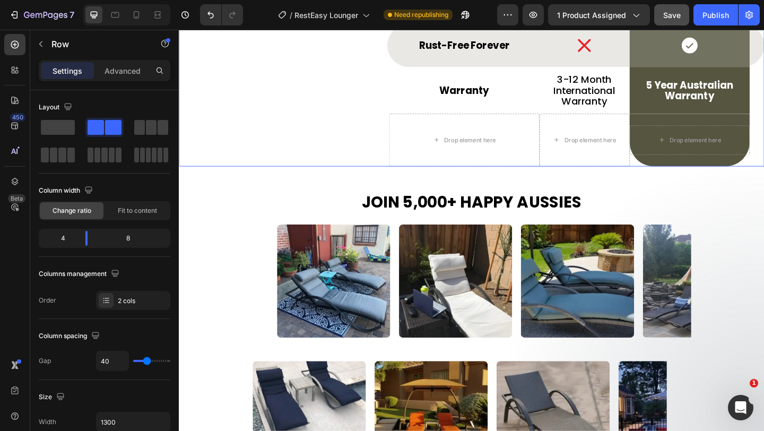
scroll to position [3811, 0]
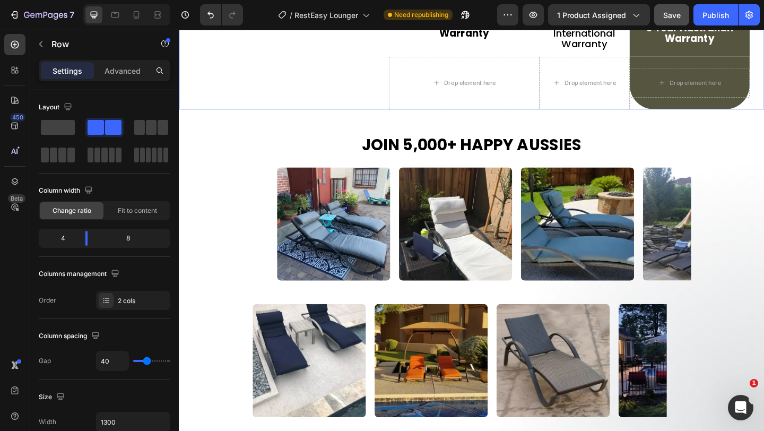
click at [226, 146] on h2 "Join 5,000+ happy Aussies" at bounding box center [497, 155] width 637 height 24
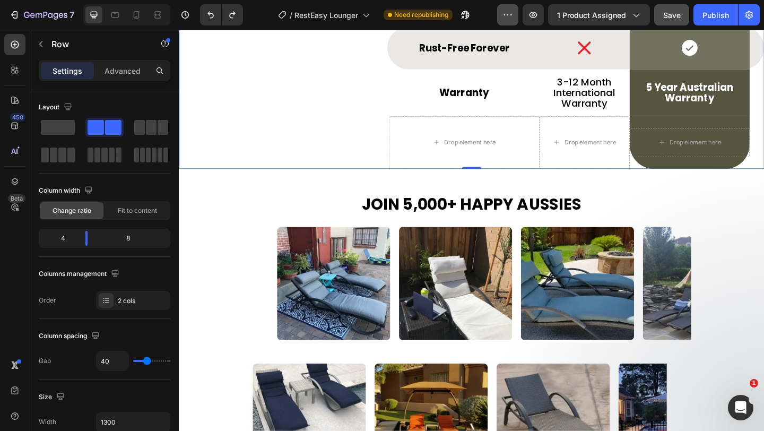
scroll to position [3825, 0]
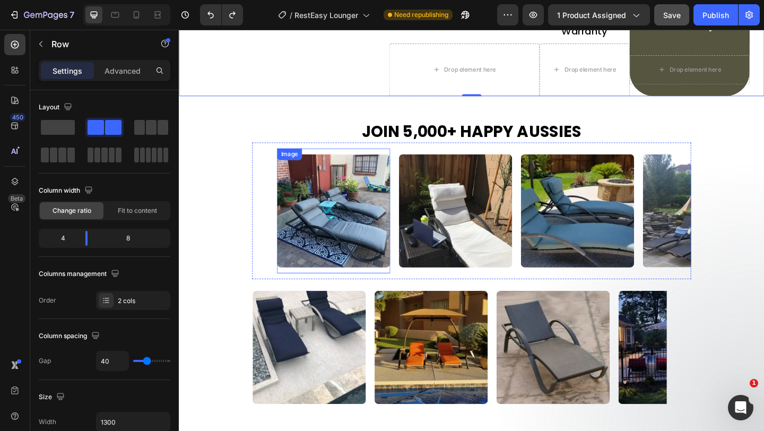
click at [371, 228] on img at bounding box center [346, 226] width 123 height 123
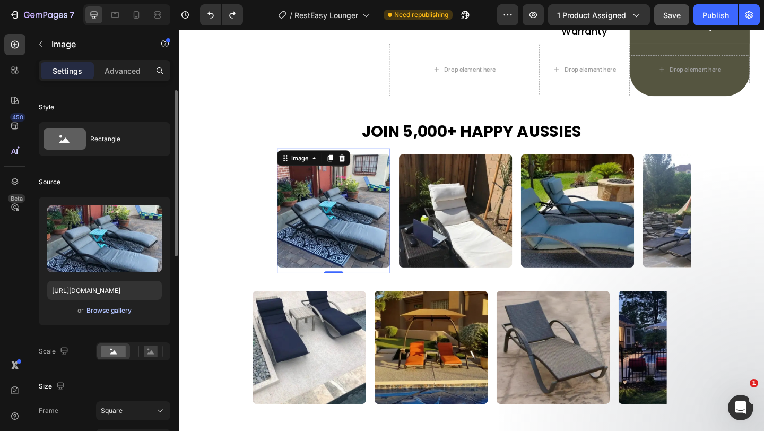
click at [107, 312] on div "Browse gallery" at bounding box center [108, 311] width 45 height 10
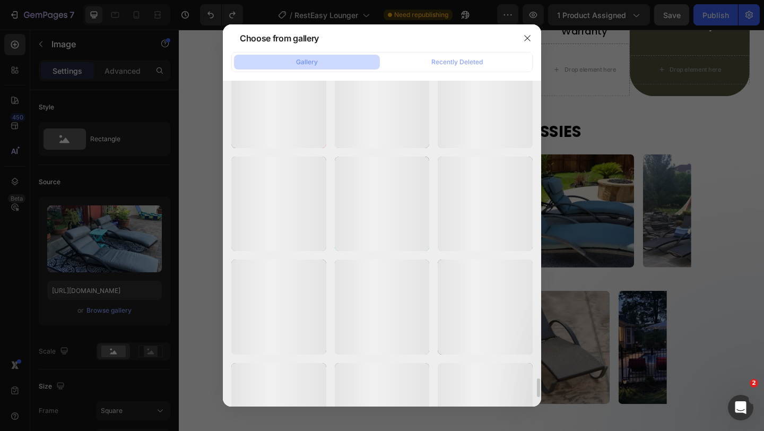
scroll to position [5259, 0]
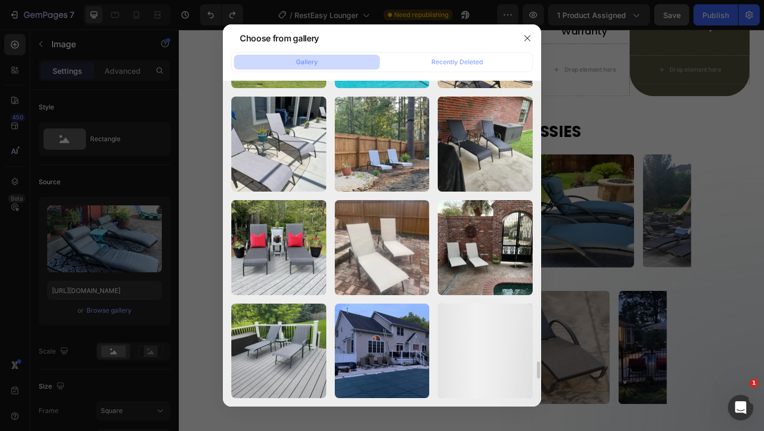
click at [688, 268] on div at bounding box center [382, 215] width 764 height 431
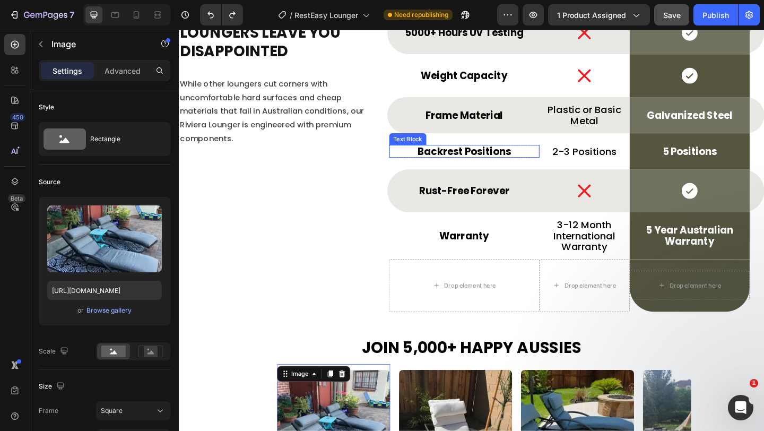
scroll to position [3513, 0]
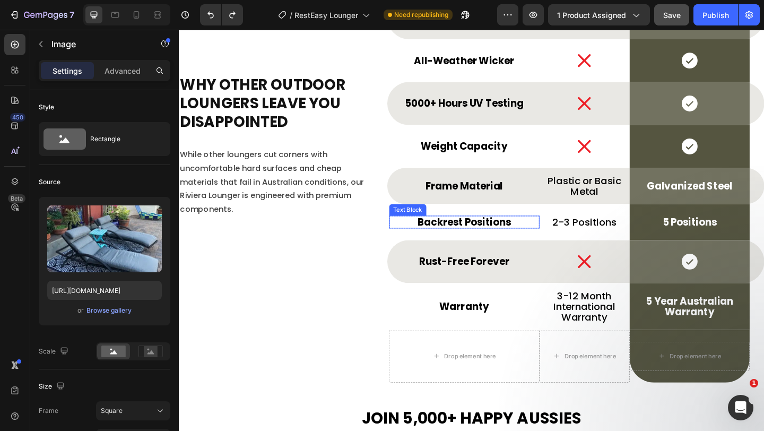
click at [677, 11] on span "Save" at bounding box center [672, 15] width 18 height 9
click at [665, 18] on button "Save" at bounding box center [671, 14] width 35 height 21
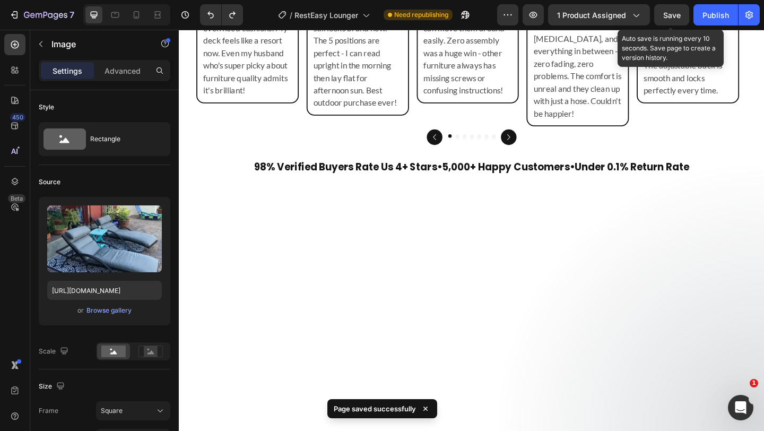
scroll to position [2861, 0]
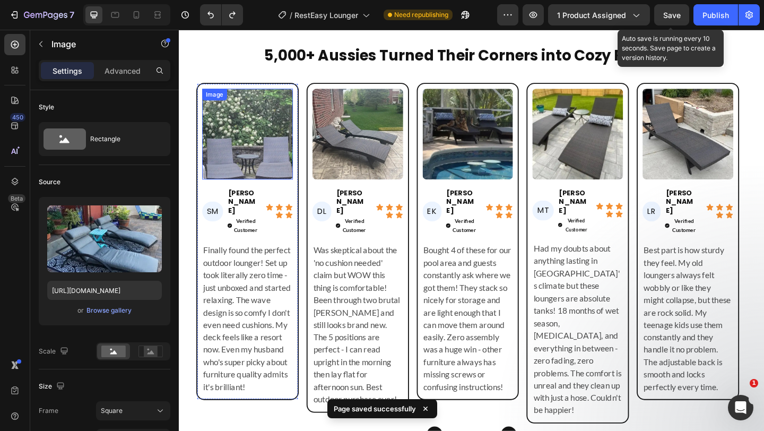
click at [229, 136] on img at bounding box center [253, 143] width 99 height 99
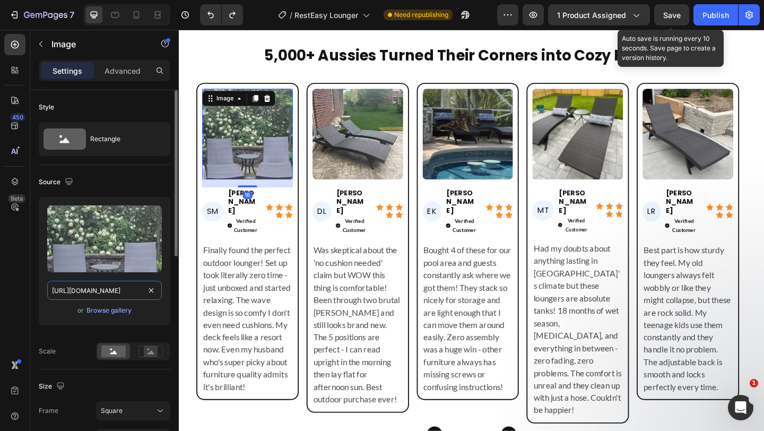
click at [120, 290] on input "https://cdn.shopify.com/s/files/1/0751/1162/9015/files/gempages_560213916362212…" at bounding box center [104, 290] width 115 height 19
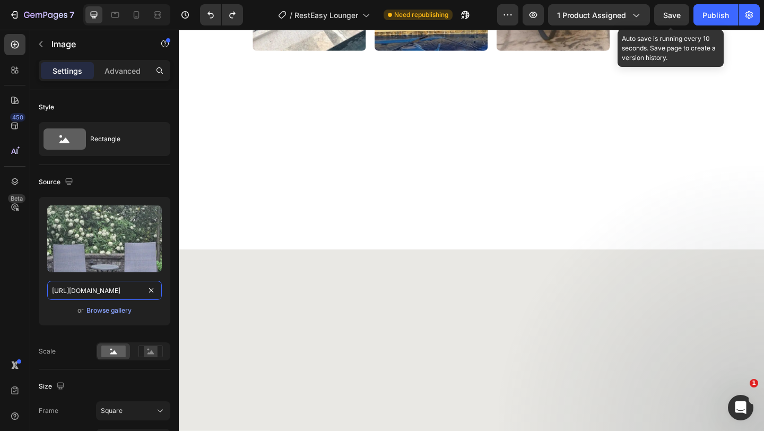
scroll to position [3700, 0]
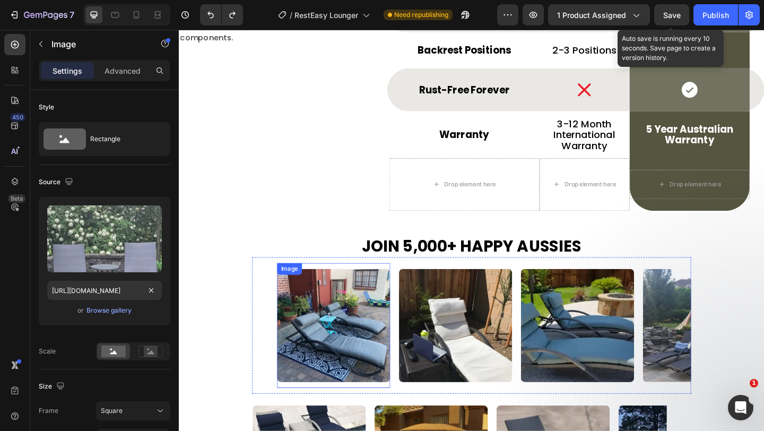
click at [335, 326] on img at bounding box center [346, 351] width 123 height 123
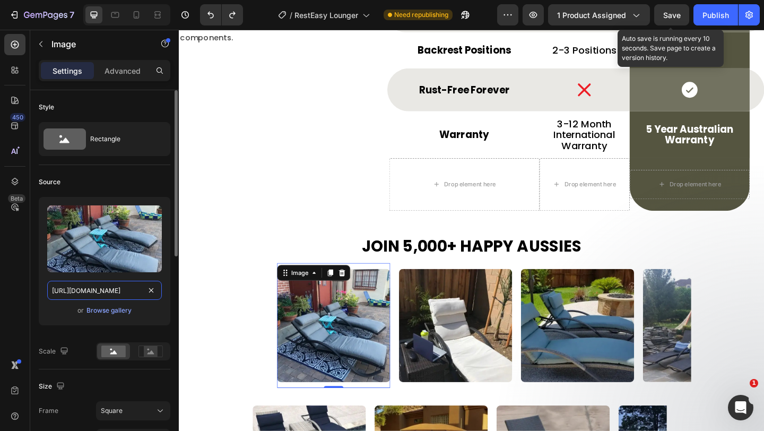
click at [121, 291] on input "https://cdn.shopify.com/s/files/1/0751/1162/9015/files/gempages_560213916362212…" at bounding box center [104, 290] width 115 height 19
paste input "34fd52f6-2dbe-4ecd-9012-cc27b85f54ae"
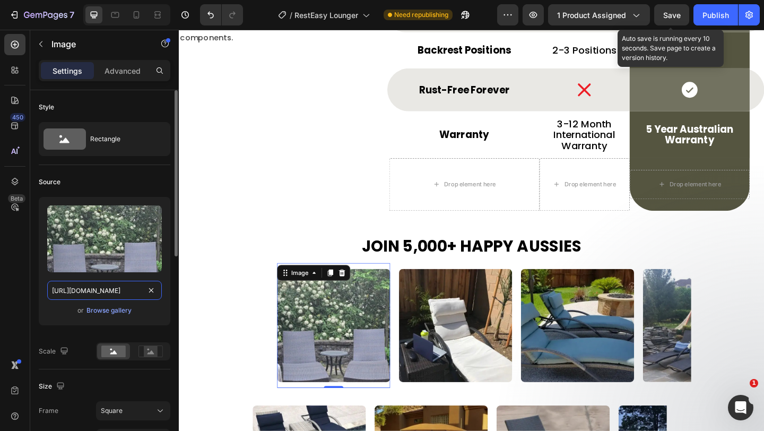
scroll to position [0, 325]
type input "https://cdn.shopify.com/s/files/1/0751/1162/9015/files/gempages_560213916362212…"
click at [676, 20] on div "Save" at bounding box center [672, 15] width 18 height 11
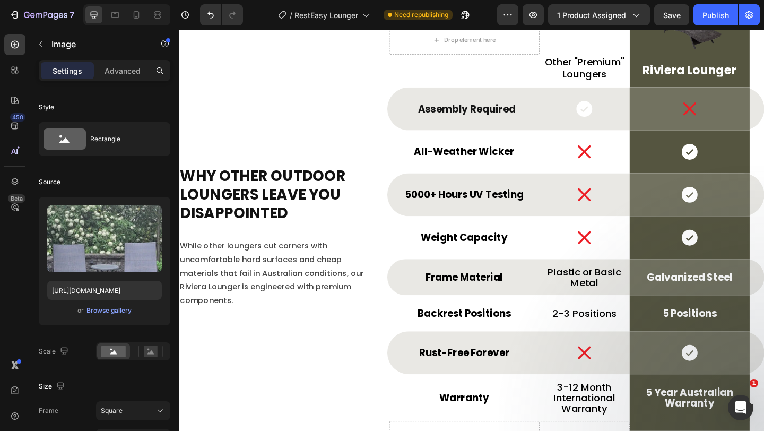
scroll to position [3785, 0]
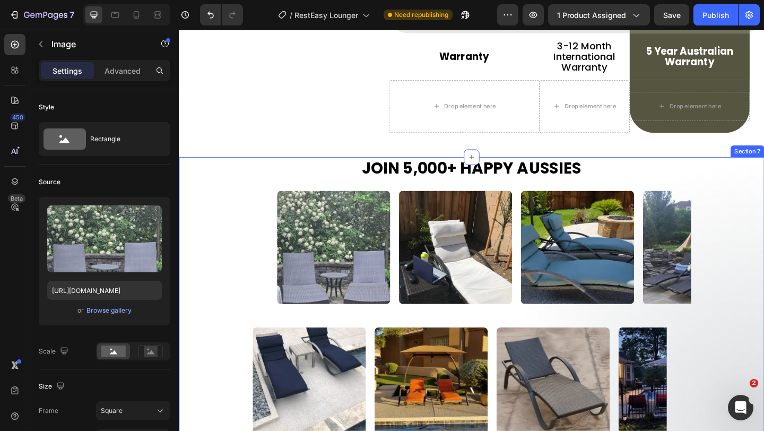
click at [749, 205] on div "Image Image Image Image Image Image Image Image Image Image Image Image Marquee" at bounding box center [497, 266] width 637 height 149
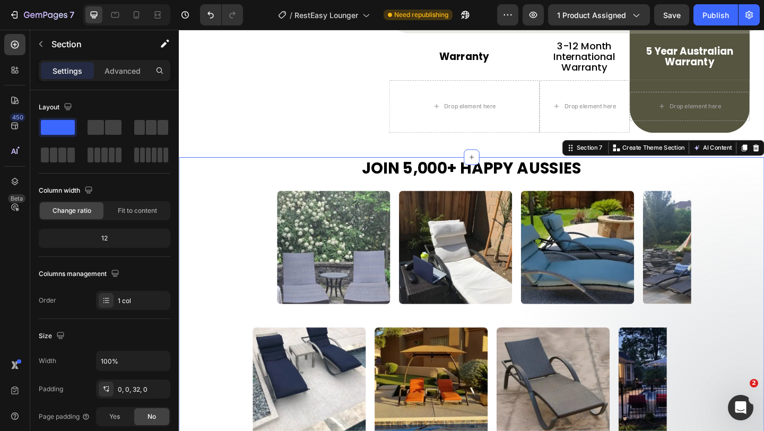
drag, startPoint x: 623, startPoint y: 157, endPoint x: 613, endPoint y: 32, distance: 125.6
click at [671, 22] on button "Save" at bounding box center [671, 14] width 35 height 21
click at [673, 10] on icon "button" at bounding box center [671, 15] width 11 height 11
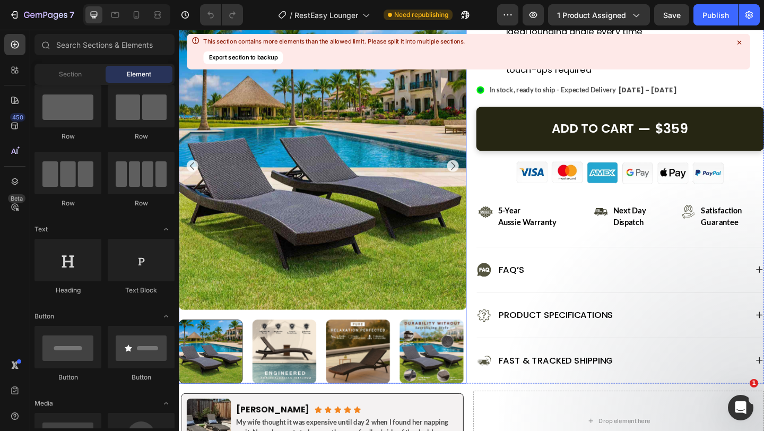
scroll to position [349, 0]
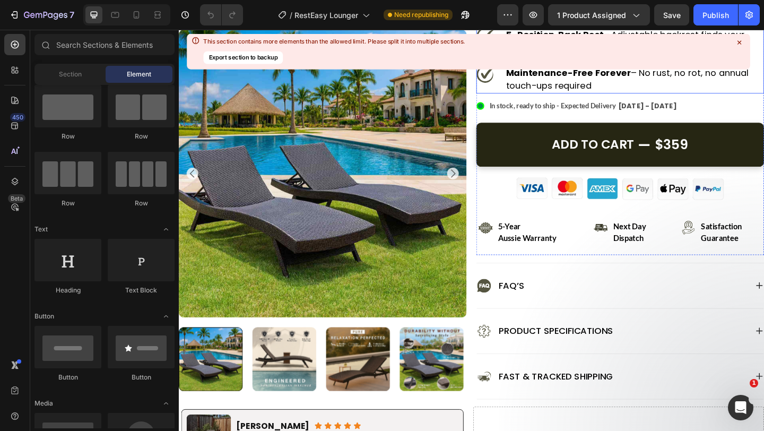
click at [742, 44] on icon at bounding box center [739, 43] width 10 height 10
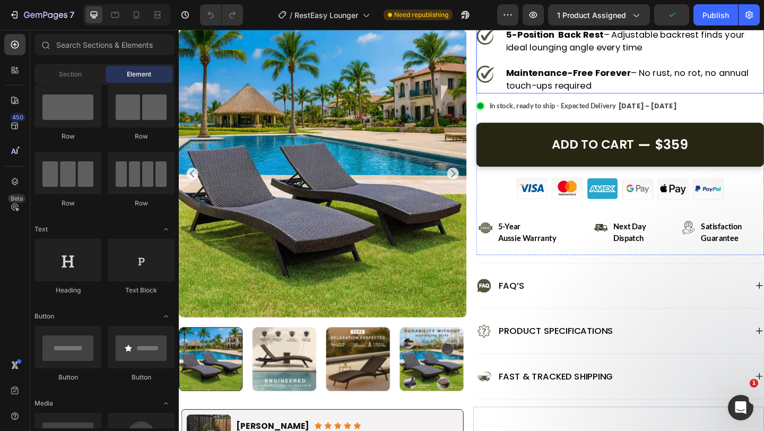
click at [763, 45] on p "5-Position Back Rest – Adjustable backrest finds your ideal lounging angle ever…" at bounding box center [674, 43] width 279 height 28
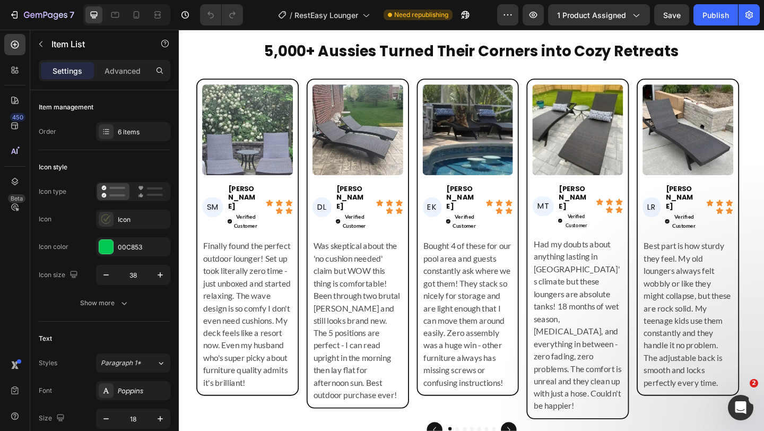
scroll to position [2865, 0]
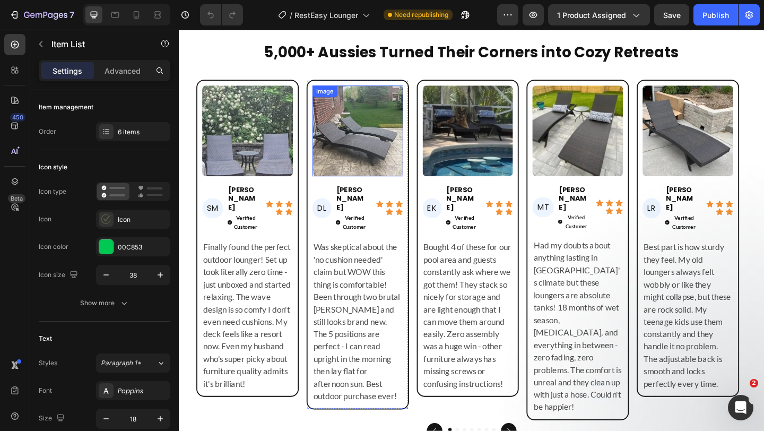
click at [377, 152] on img at bounding box center [373, 139] width 99 height 99
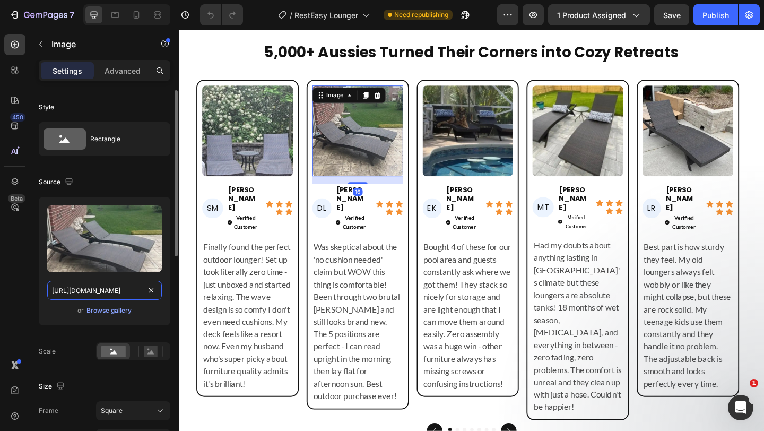
click at [136, 293] on input "[URL][DOMAIN_NAME]" at bounding box center [104, 290] width 115 height 19
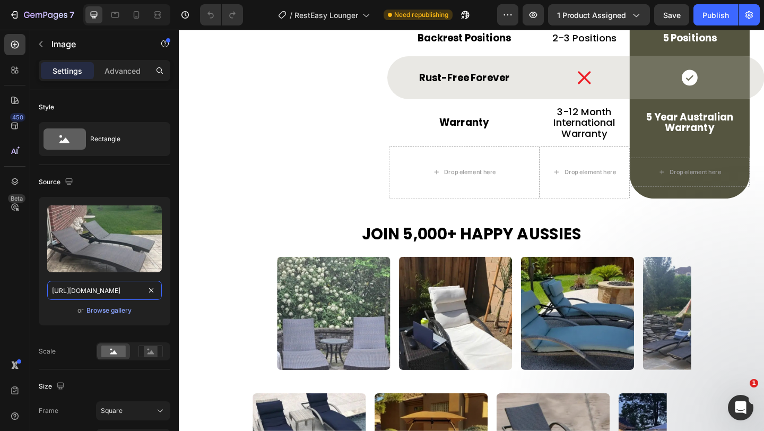
scroll to position [3738, 0]
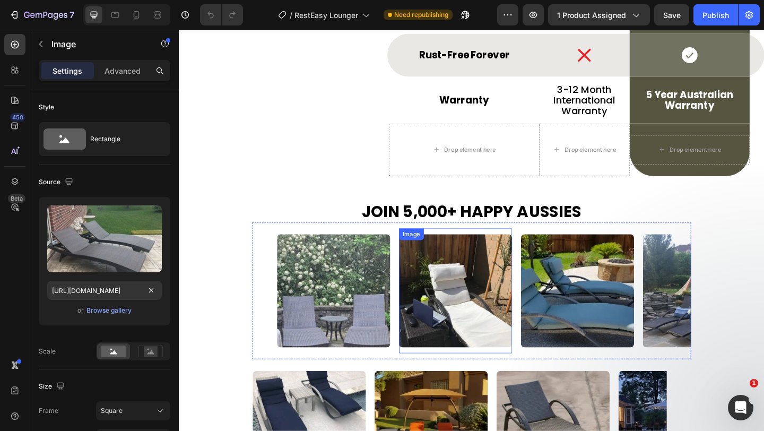
click at [461, 335] on img at bounding box center [479, 313] width 123 height 123
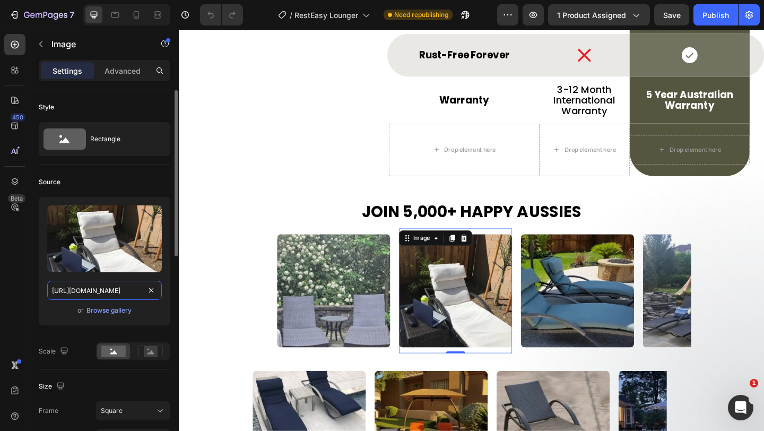
click at [121, 292] on input "[URL][DOMAIN_NAME]" at bounding box center [104, 290] width 115 height 19
paste input "fd1a2d91-551b-4ca5-82ad-d3035e2c2229"
type input "[URL][DOMAIN_NAME]"
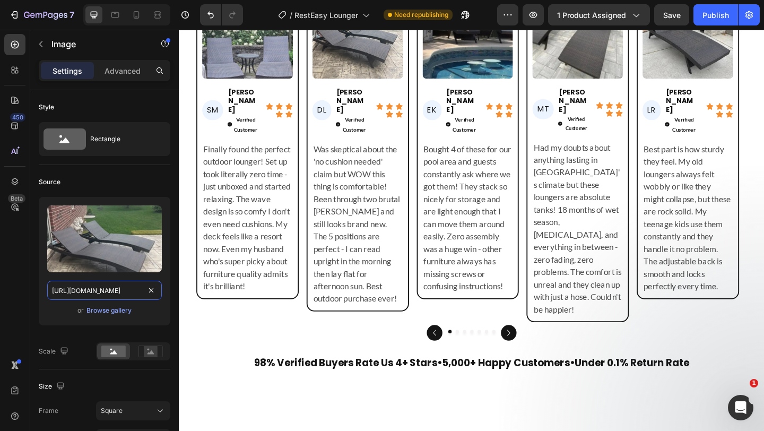
scroll to position [2751, 0]
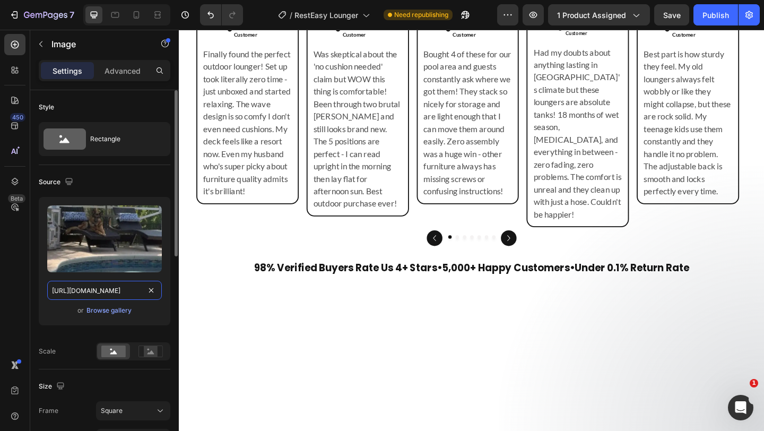
click at [99, 290] on input "[URL][DOMAIN_NAME]" at bounding box center [104, 290] width 115 height 19
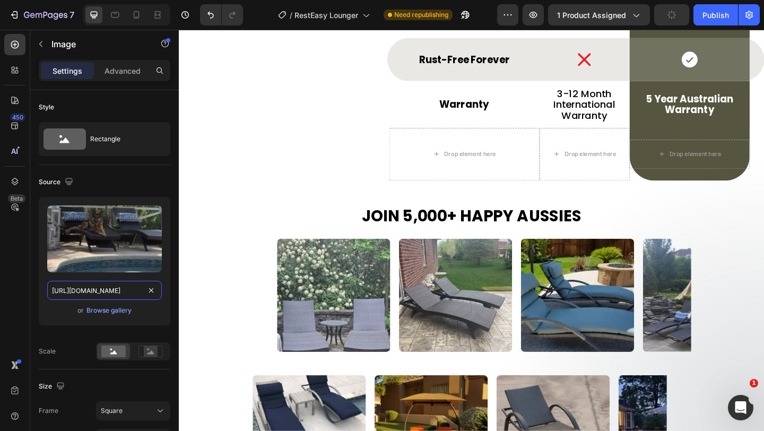
scroll to position [3772, 0]
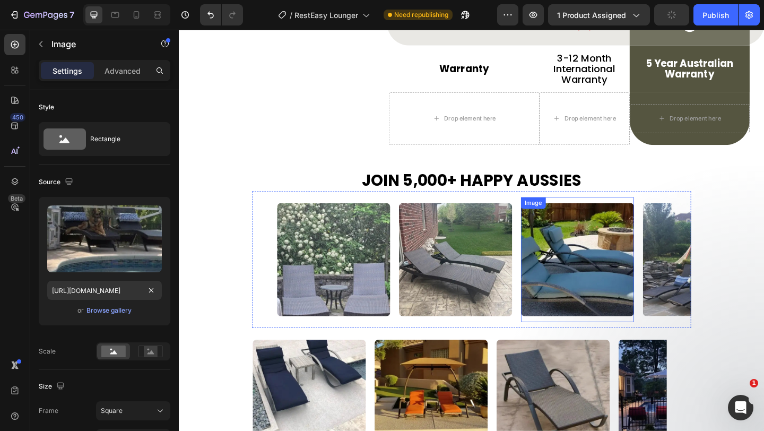
click at [602, 312] on img at bounding box center [612, 279] width 123 height 123
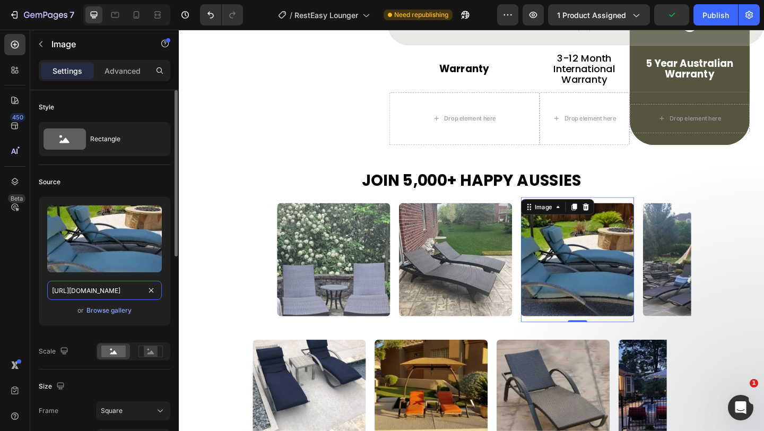
click at [101, 289] on input "[URL][DOMAIN_NAME]" at bounding box center [104, 290] width 115 height 19
paste input "ed6e153d-3881-4442-9314-d878447bc6d4"
type input "[URL][DOMAIN_NAME]"
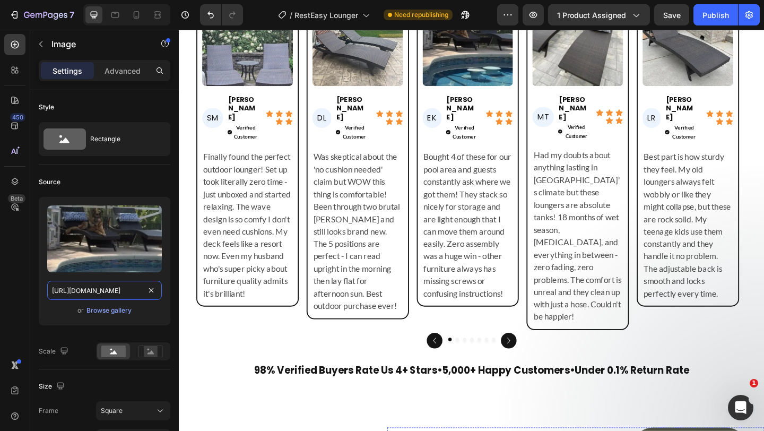
scroll to position [2895, 0]
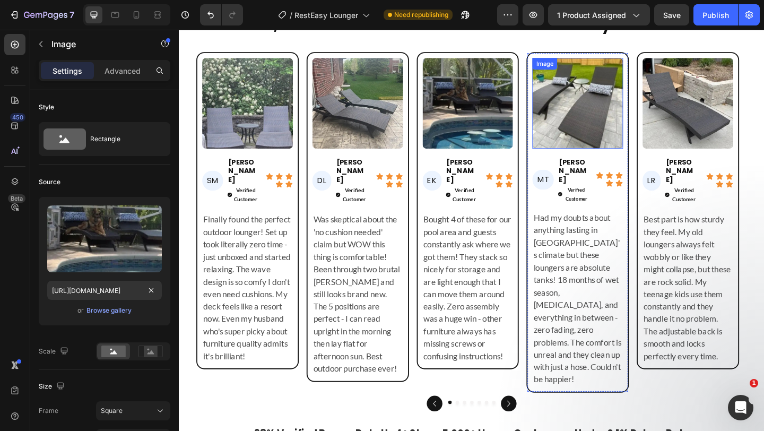
click at [634, 136] on img at bounding box center [612, 109] width 99 height 99
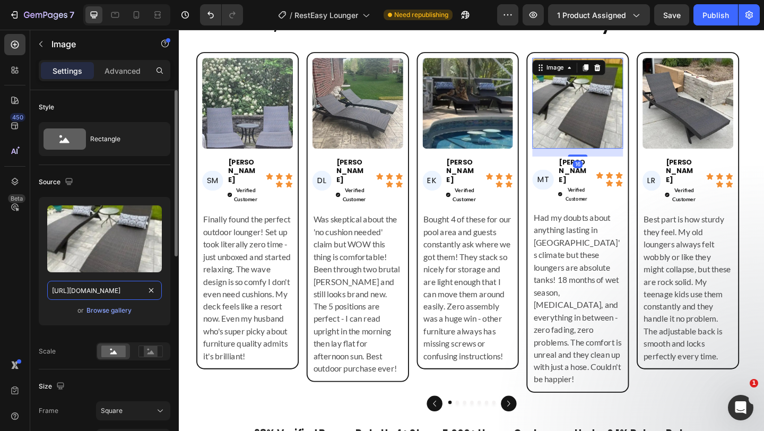
click at [127, 291] on input "[URL][DOMAIN_NAME]" at bounding box center [104, 290] width 115 height 19
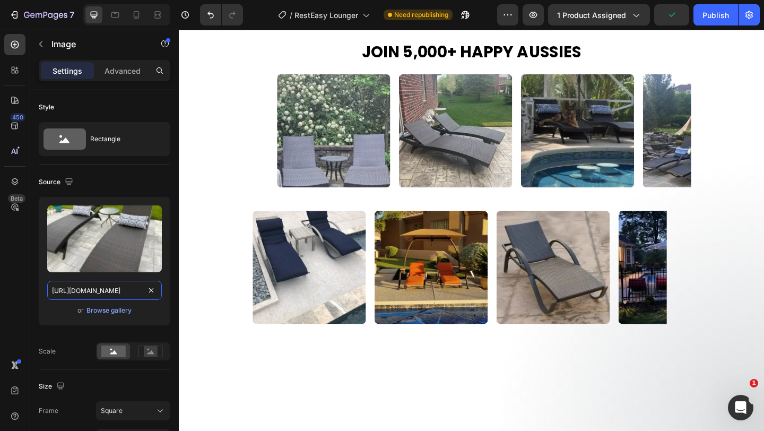
scroll to position [3713, 0]
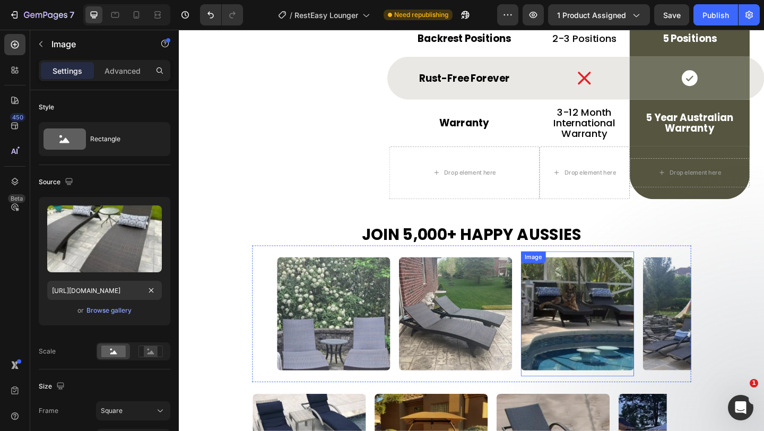
click at [586, 313] on img at bounding box center [612, 338] width 123 height 123
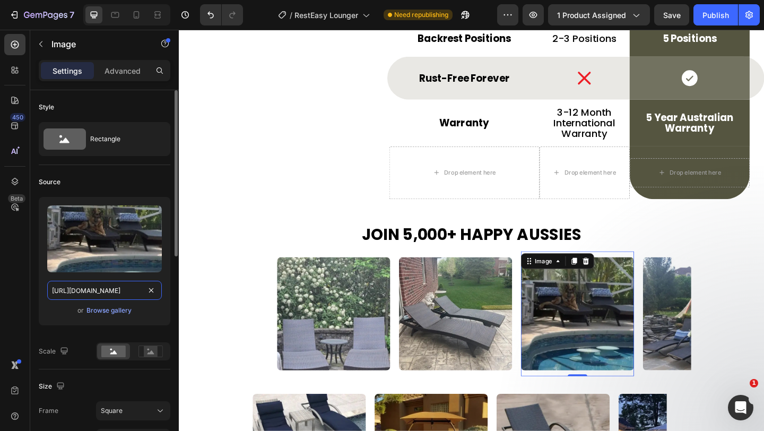
click at [82, 291] on input "[URL][DOMAIN_NAME]" at bounding box center [104, 290] width 115 height 19
paste input "abb07557-9604-4927-9b44-1946ad8a20cc"
type input "[URL][DOMAIN_NAME]"
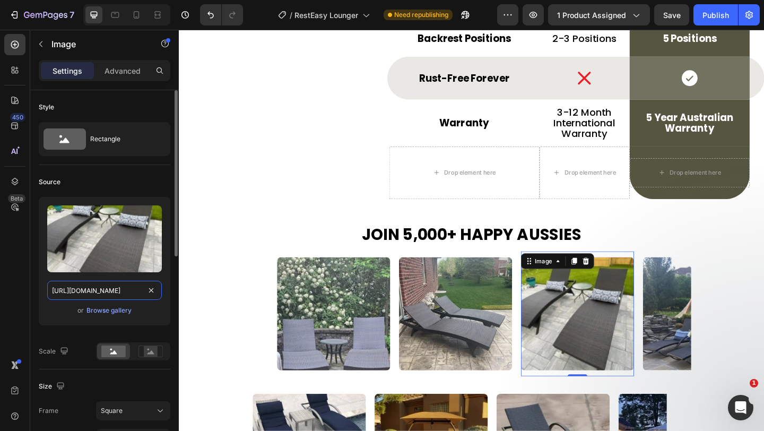
scroll to position [0, 330]
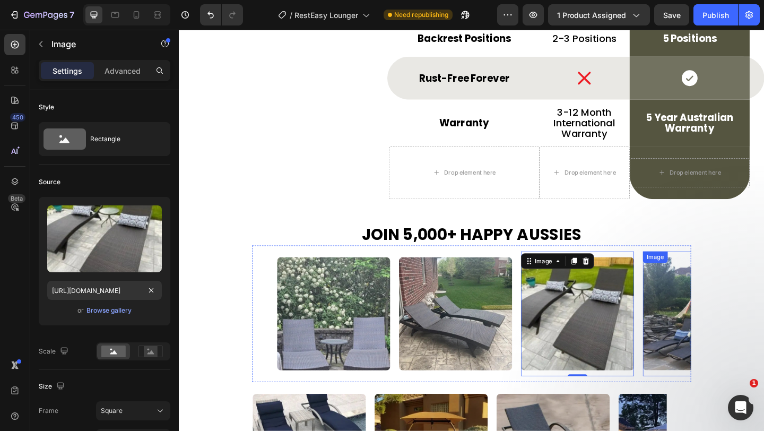
click at [690, 329] on img at bounding box center [744, 338] width 123 height 123
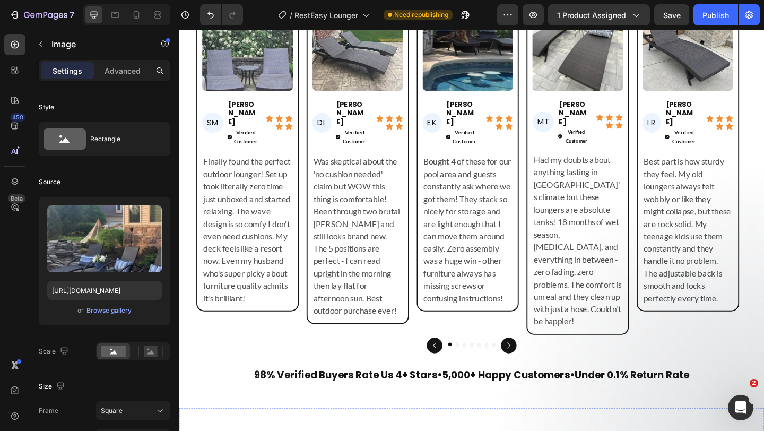
scroll to position [2918, 0]
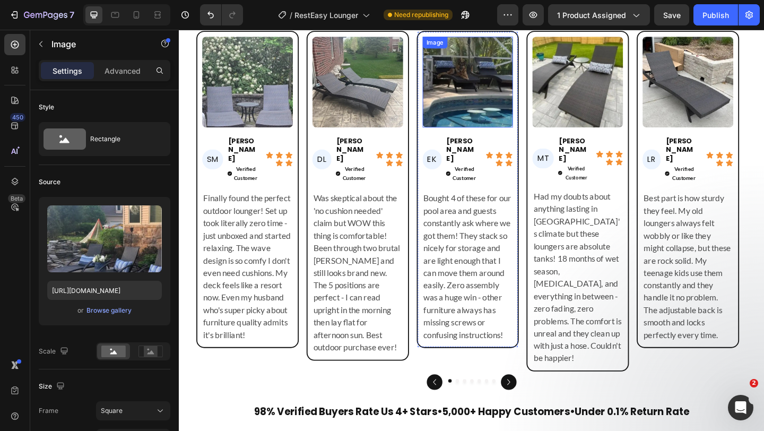
click at [485, 126] on img at bounding box center [493, 86] width 99 height 99
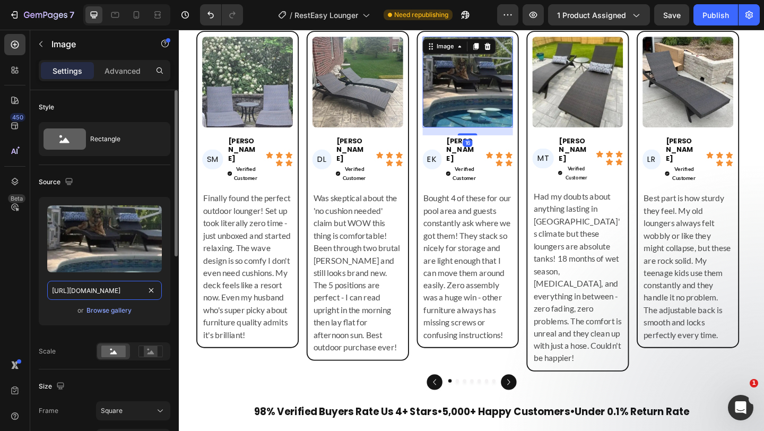
click at [77, 291] on input "[URL][DOMAIN_NAME]" at bounding box center [104, 290] width 115 height 19
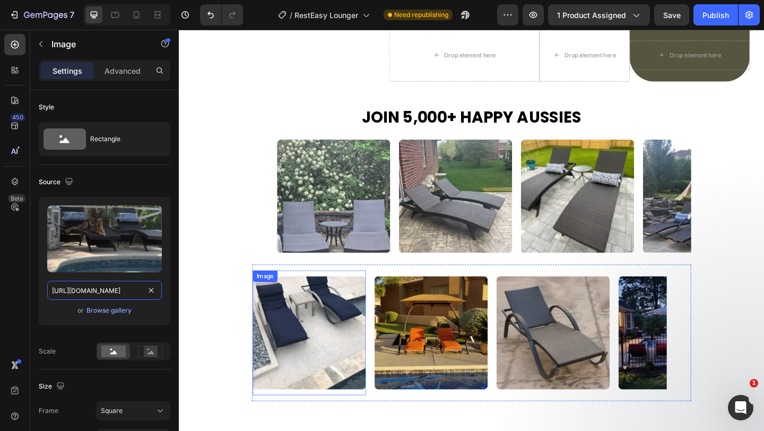
scroll to position [3858, 0]
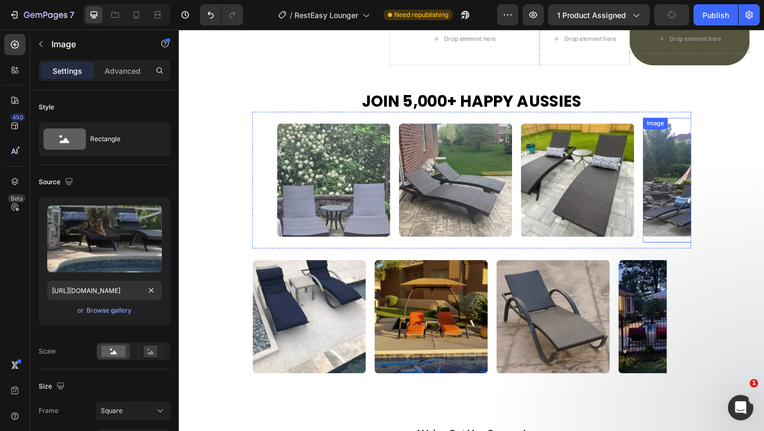
click at [697, 214] on img at bounding box center [744, 193] width 123 height 123
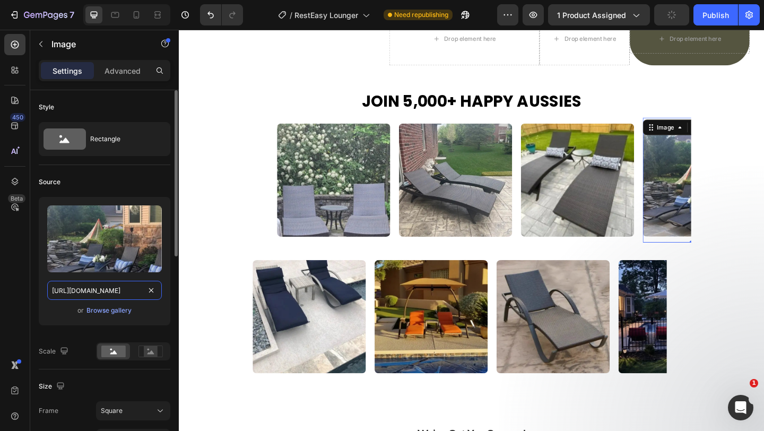
click at [98, 294] on input "[URL][DOMAIN_NAME]" at bounding box center [104, 290] width 115 height 19
paste input "ed6e153d-3881-4442-9314-d878447bc6d"
type input "[URL][DOMAIN_NAME]"
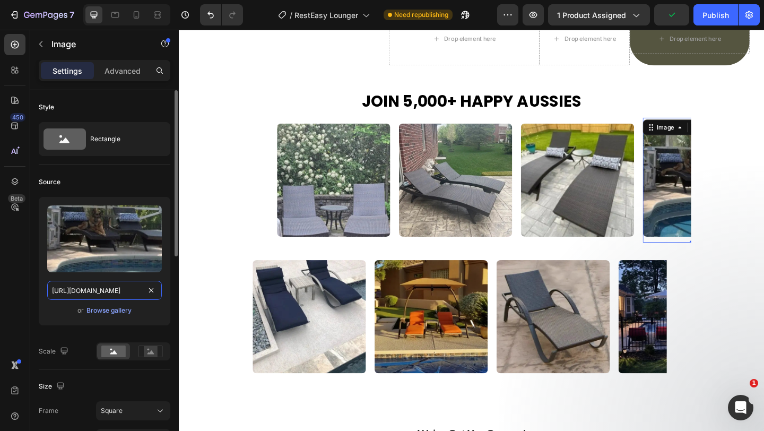
scroll to position [0, 329]
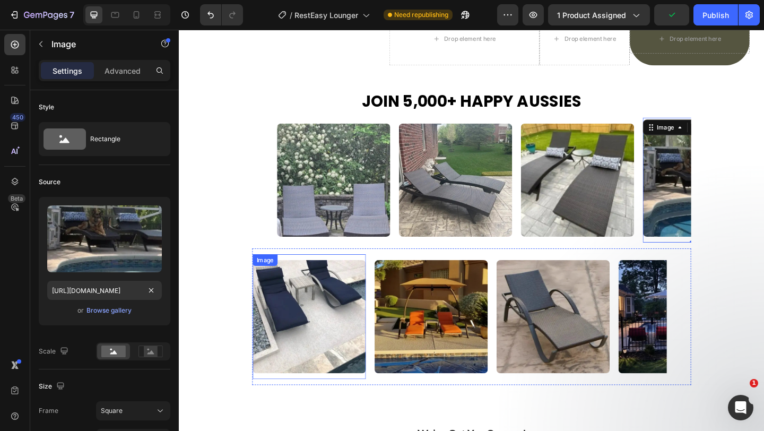
click at [316, 333] on img at bounding box center [320, 341] width 123 height 123
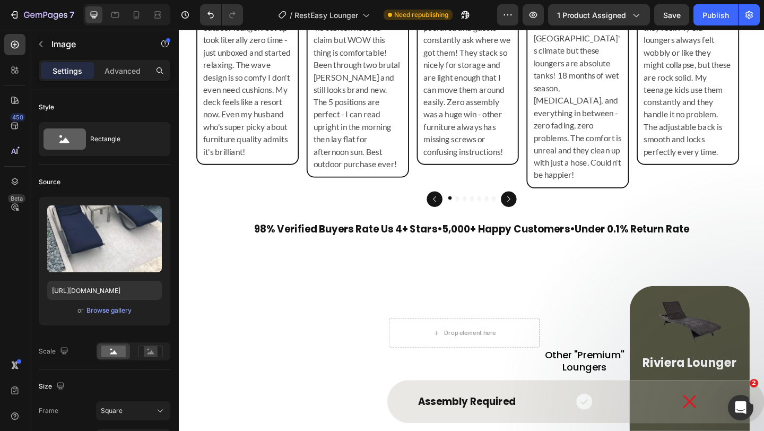
scroll to position [2918, 0]
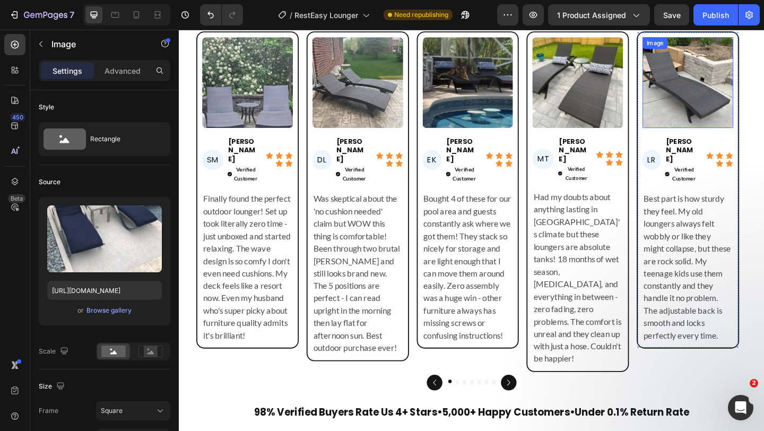
click at [727, 97] on img at bounding box center [732, 87] width 99 height 99
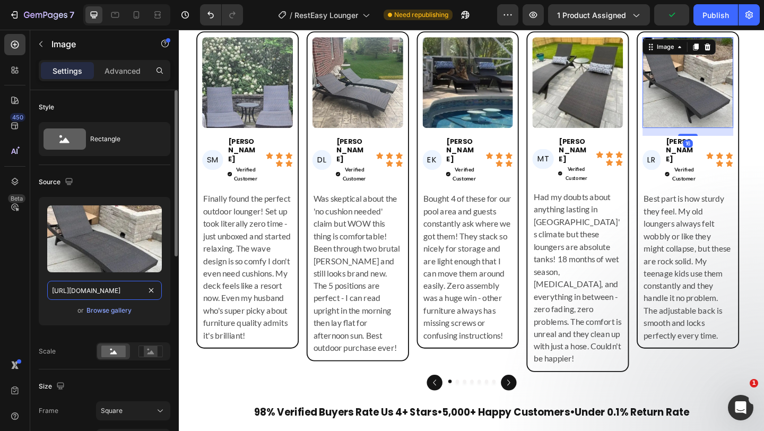
click at [101, 290] on input "[URL][DOMAIN_NAME]" at bounding box center [104, 290] width 115 height 19
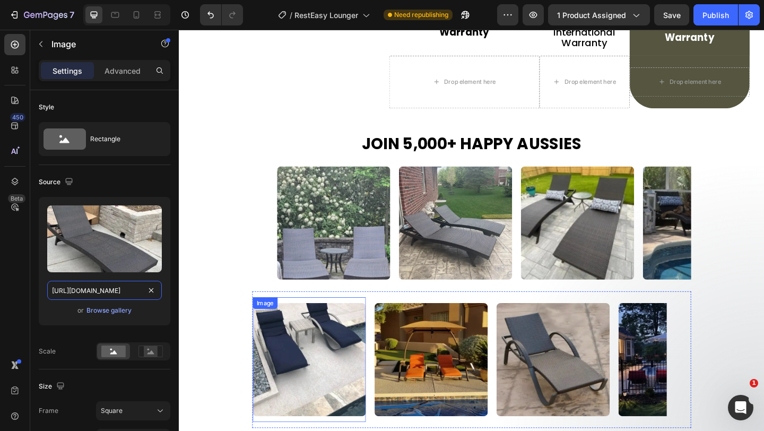
scroll to position [3820, 0]
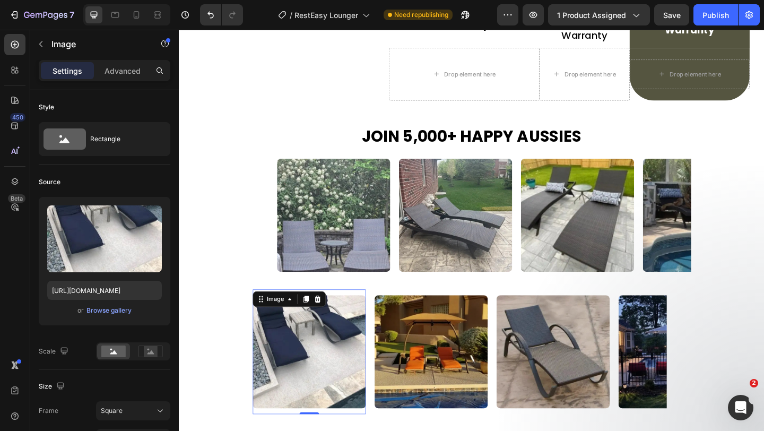
click at [309, 351] on img at bounding box center [320, 379] width 123 height 123
click at [127, 297] on input "[URL][DOMAIN_NAME]" at bounding box center [104, 290] width 115 height 19
paste input "02f2f6de-ea59-4cfe-a5a8-90e52d3d683b"
type input "[URL][DOMAIN_NAME]"
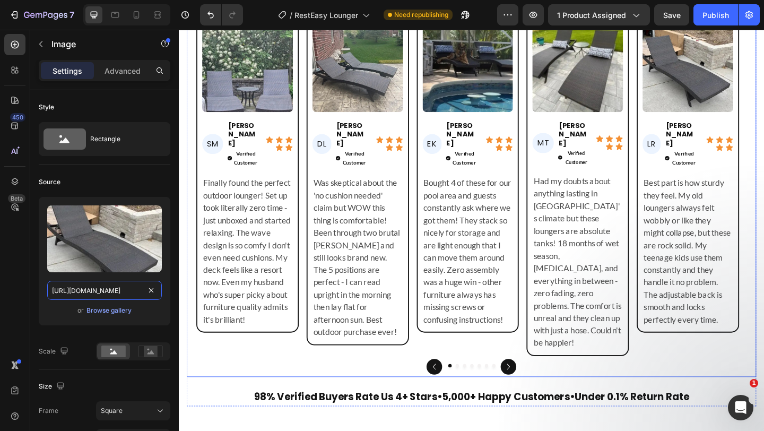
scroll to position [2920, 0]
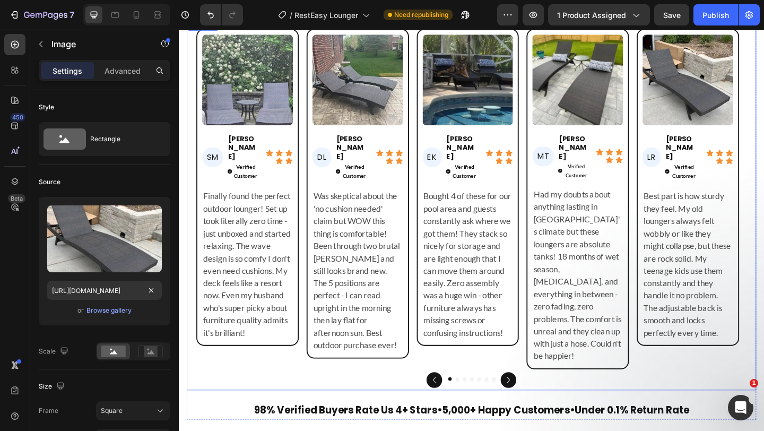
click at [532, 404] on icon "Carousel Next Arrow" at bounding box center [537, 410] width 13 height 13
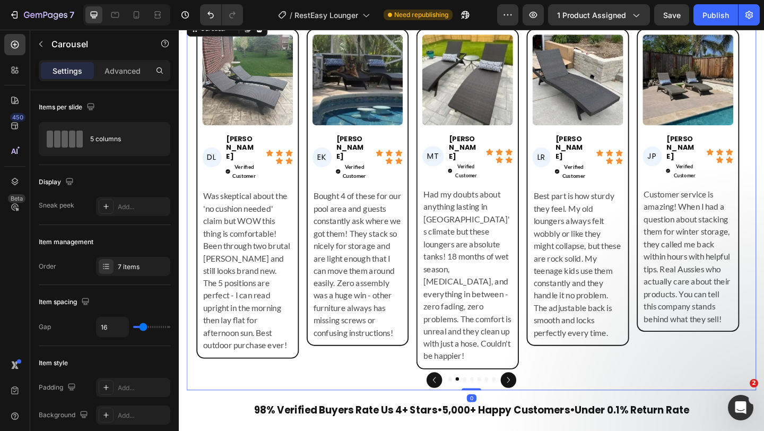
click at [532, 404] on icon "Carousel Next Arrow" at bounding box center [537, 410] width 13 height 13
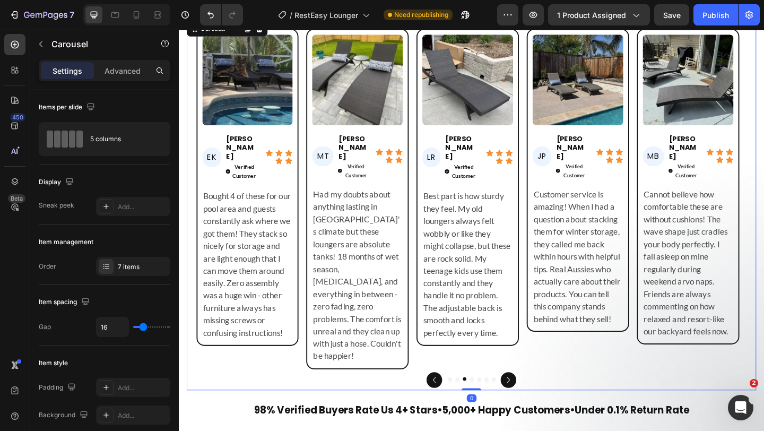
click at [532, 404] on icon "Carousel Next Arrow" at bounding box center [537, 410] width 13 height 13
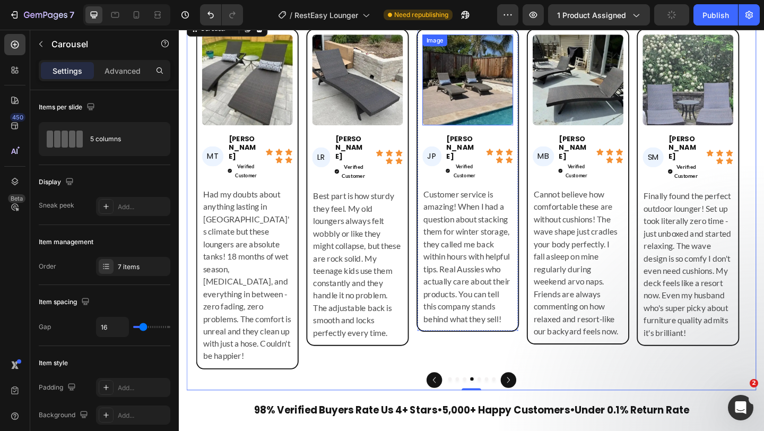
click at [499, 88] on img at bounding box center [493, 84] width 99 height 99
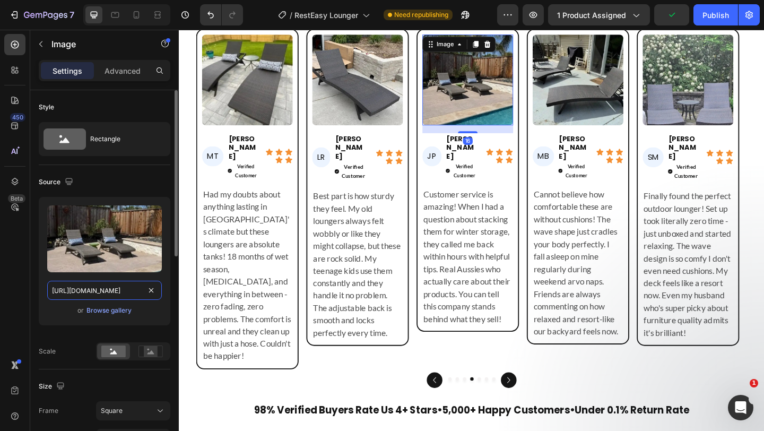
click at [111, 290] on input "[URL][DOMAIN_NAME]" at bounding box center [104, 290] width 115 height 19
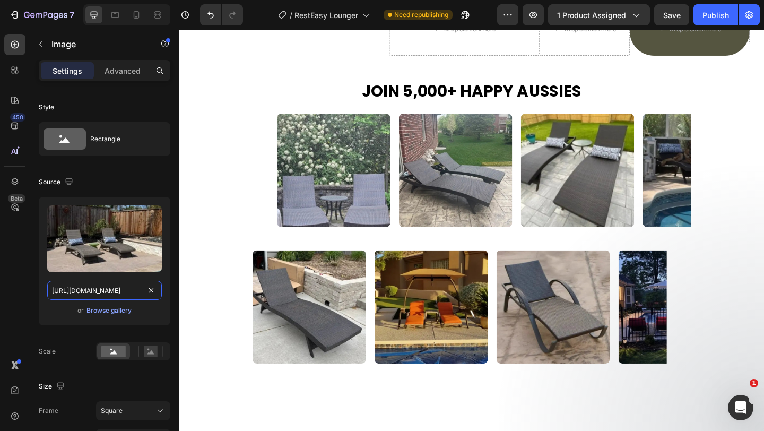
scroll to position [3892, 0]
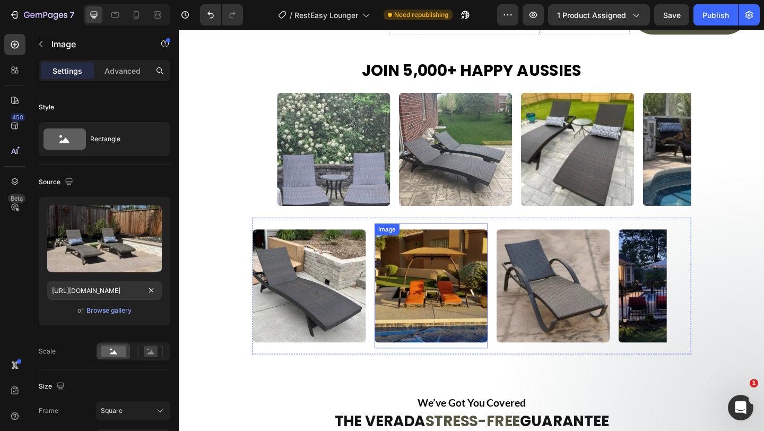
click at [442, 346] on img at bounding box center [453, 308] width 123 height 123
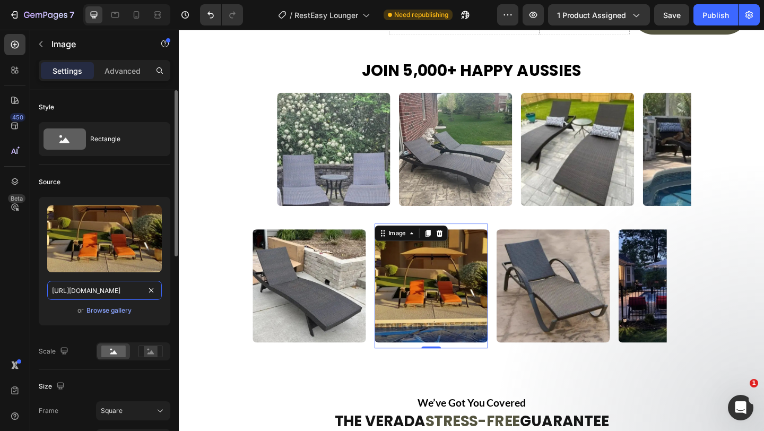
click at [135, 295] on input "[URL][DOMAIN_NAME]" at bounding box center [104, 290] width 115 height 19
paste input "14551bc9-a87a-4ff9-9d80-a18522a0e7c8"
type input "[URL][DOMAIN_NAME]"
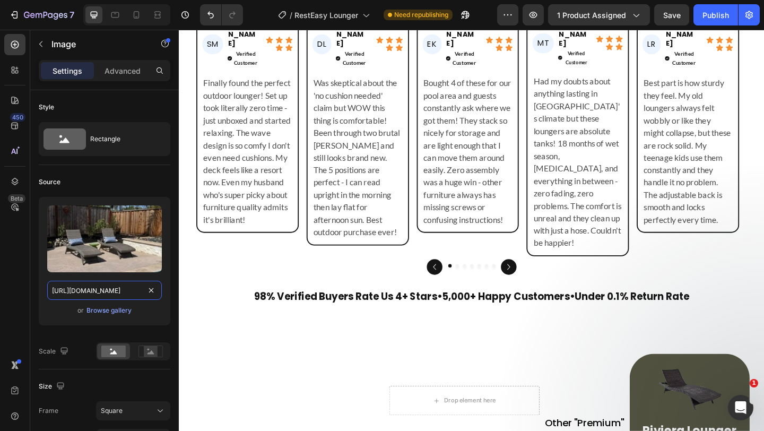
scroll to position [2872, 0]
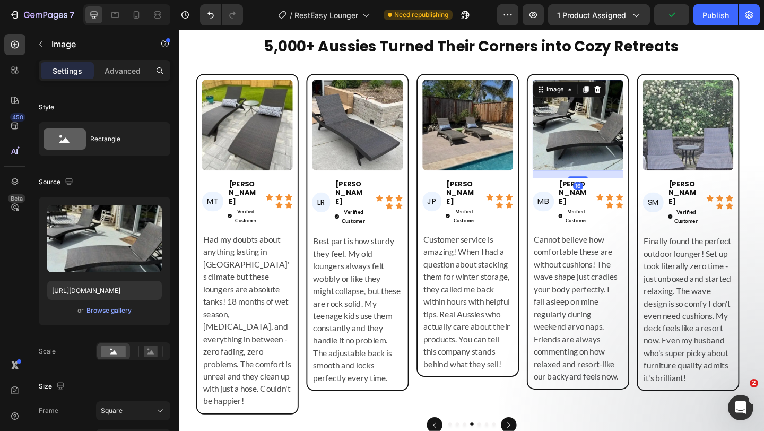
click at [588, 136] on img at bounding box center [612, 133] width 99 height 99
click at [106, 285] on input "[URL][DOMAIN_NAME]" at bounding box center [104, 290] width 115 height 19
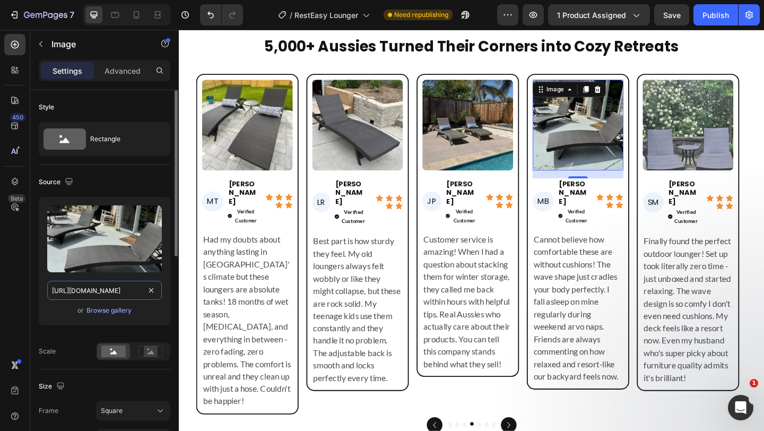
click at [106, 285] on input "[URL][DOMAIN_NAME]" at bounding box center [104, 290] width 115 height 19
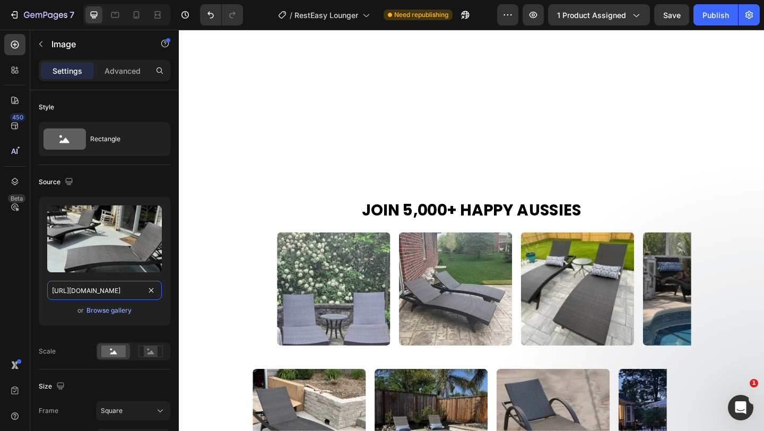
scroll to position [3924, 0]
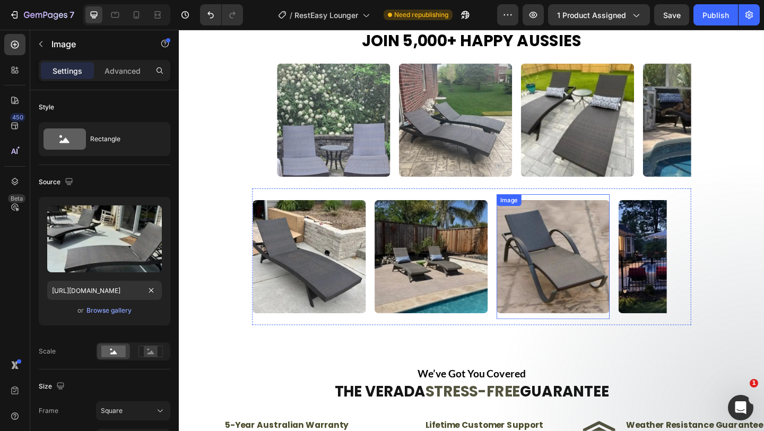
click at [573, 283] on img at bounding box center [585, 276] width 123 height 123
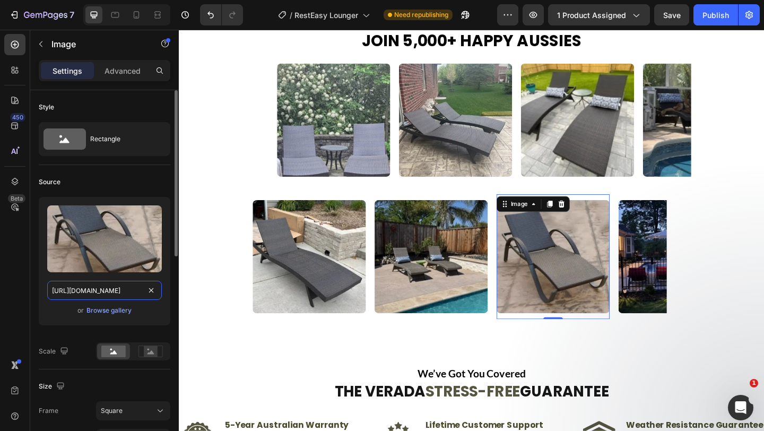
click at [105, 294] on input "[URL][DOMAIN_NAME]" at bounding box center [104, 290] width 115 height 19
paste input "a41b6cd3-f667-4ce6-8815-2e57762f4414"
type input "[URL][DOMAIN_NAME]"
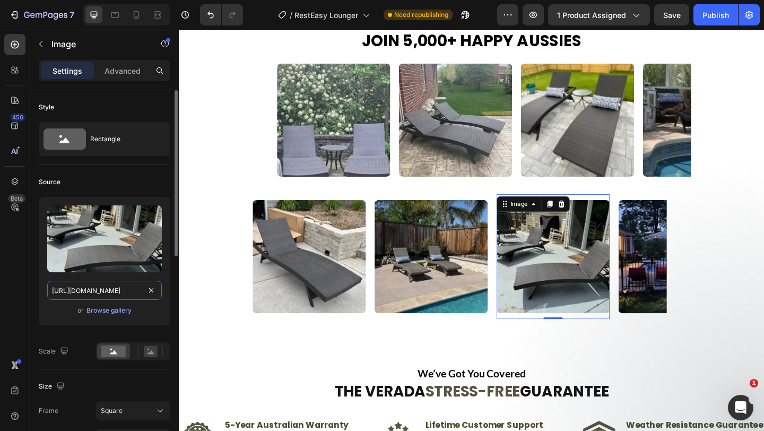
scroll to position [0, 324]
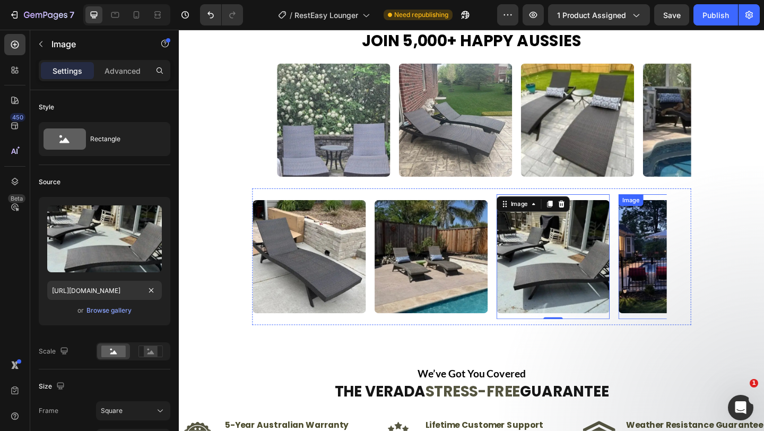
click at [696, 308] on img at bounding box center [718, 276] width 123 height 123
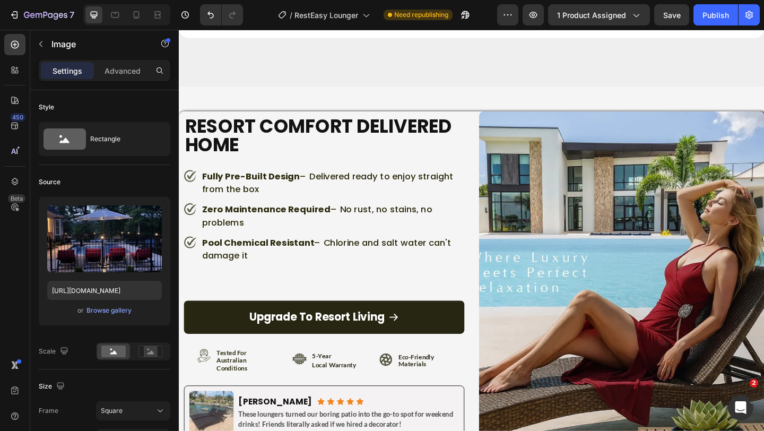
scroll to position [5550, 0]
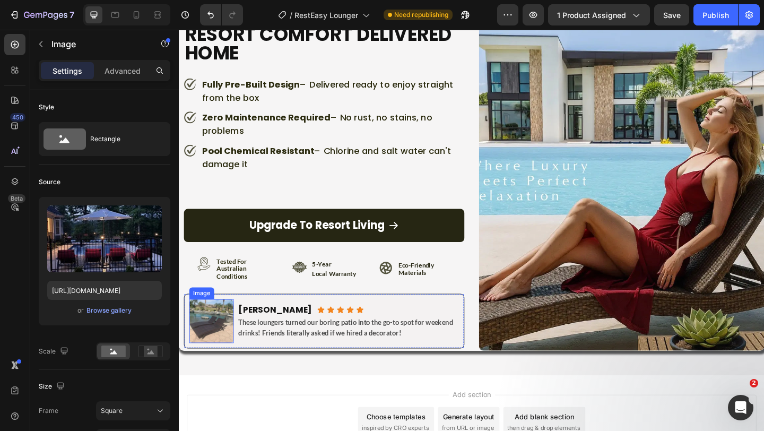
click at [215, 355] on img at bounding box center [214, 347] width 48 height 48
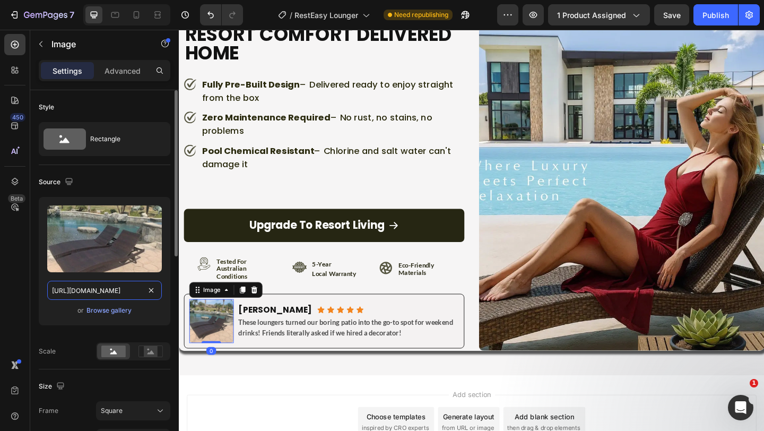
click at [94, 293] on input "[URL][DOMAIN_NAME]" at bounding box center [104, 290] width 115 height 19
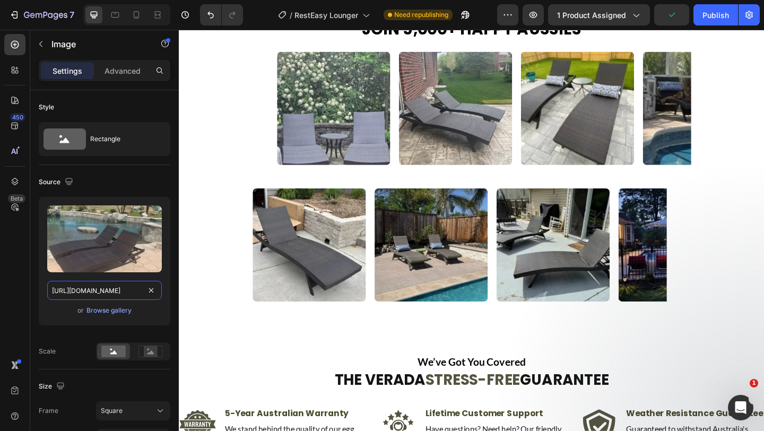
scroll to position [3936, 0]
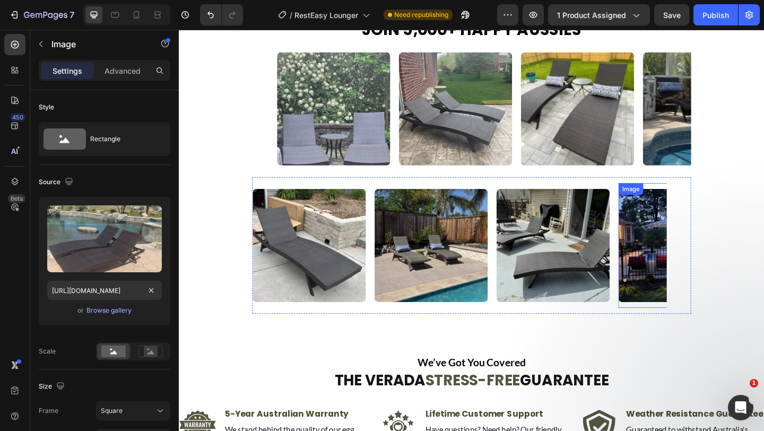
click at [681, 283] on img at bounding box center [718, 264] width 123 height 123
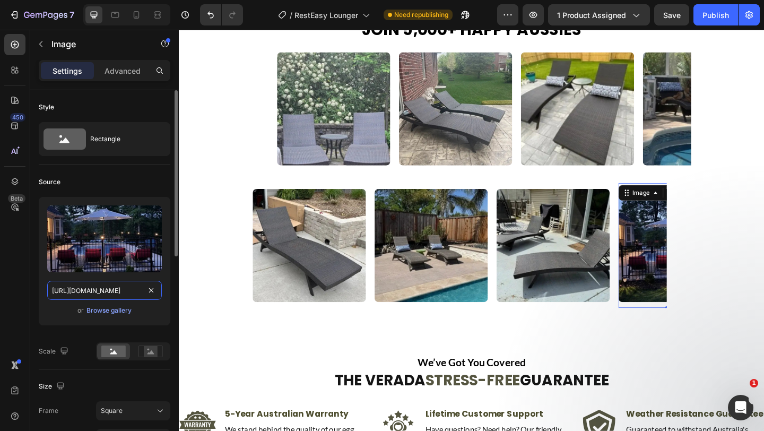
click at [121, 292] on input "[URL][DOMAIN_NAME]" at bounding box center [104, 290] width 115 height 19
paste input "cd20642f-1a8e-460a-a7b4-eb54dc695809"
type input "[URL][DOMAIN_NAME]"
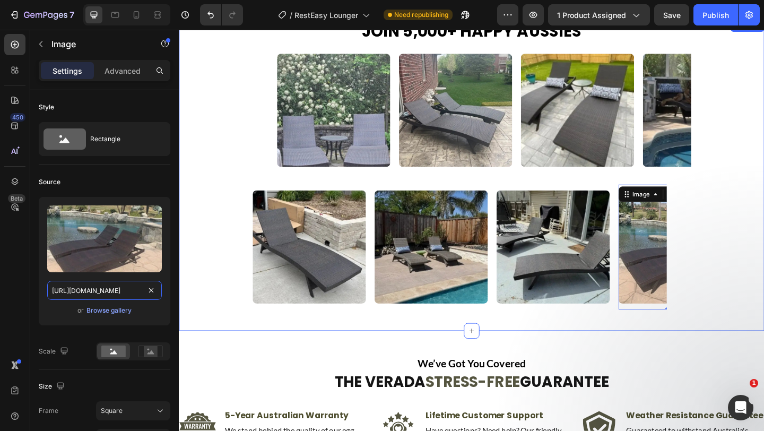
scroll to position [3934, 0]
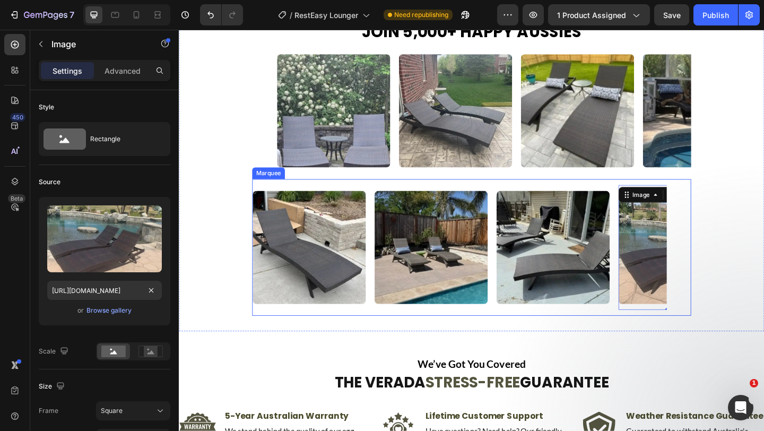
click at [520, 321] on div "Image" at bounding box center [458, 266] width 133 height 136
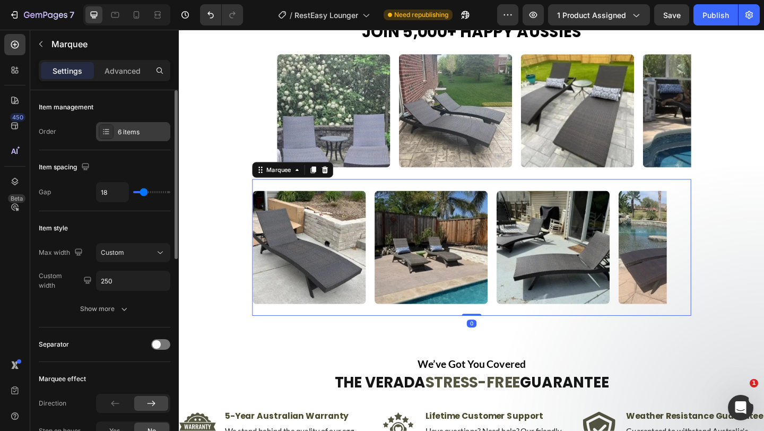
click at [136, 132] on div "6 items" at bounding box center [143, 132] width 50 height 10
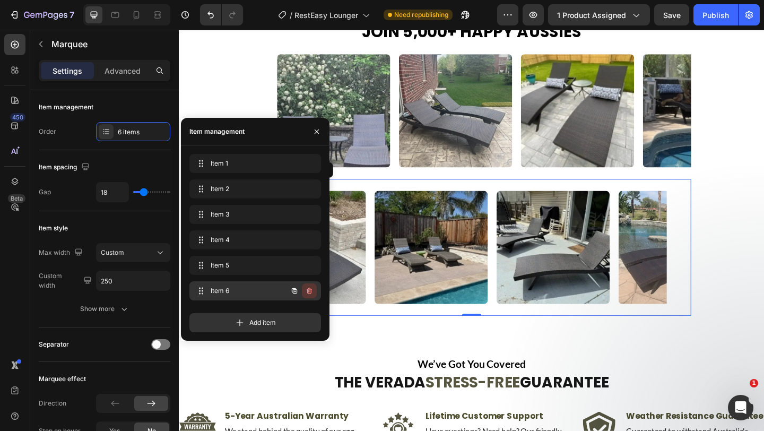
click at [310, 291] on icon "button" at bounding box center [309, 290] width 8 height 8
click at [310, 291] on div "Delete" at bounding box center [302, 291] width 20 height 10
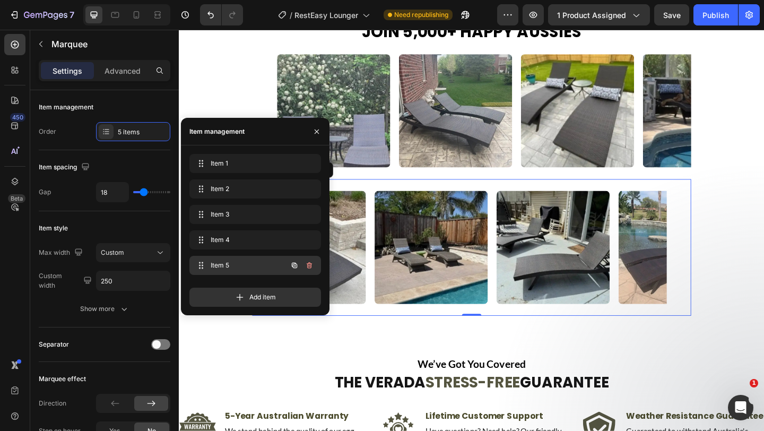
click at [245, 265] on span "Item 5" at bounding box center [241, 265] width 60 height 10
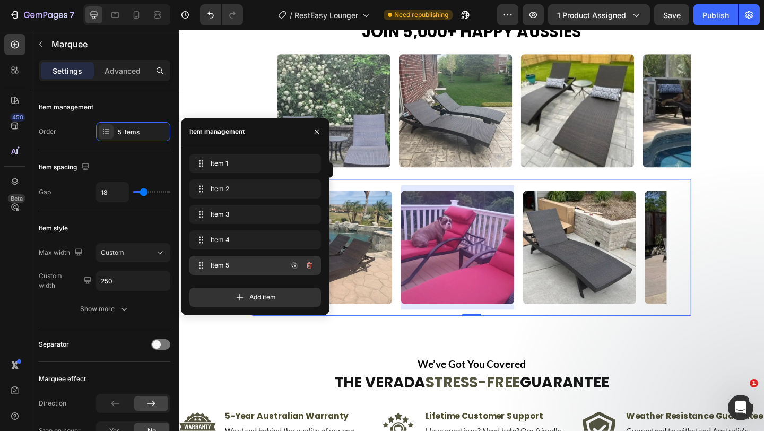
scroll to position [0, 370]
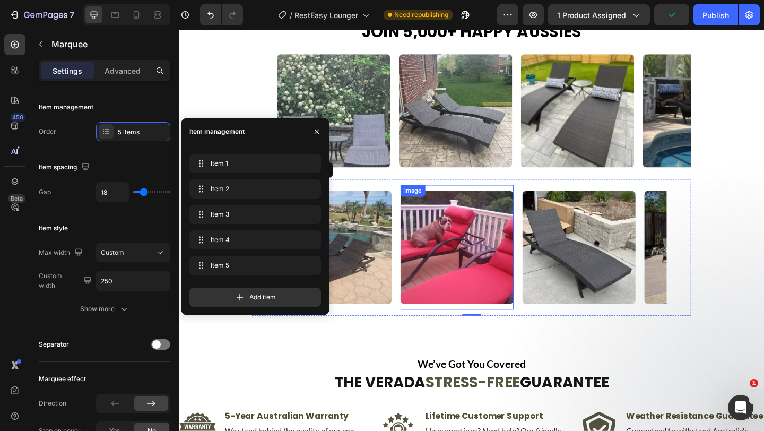
click at [503, 283] on img at bounding box center [481, 266] width 123 height 123
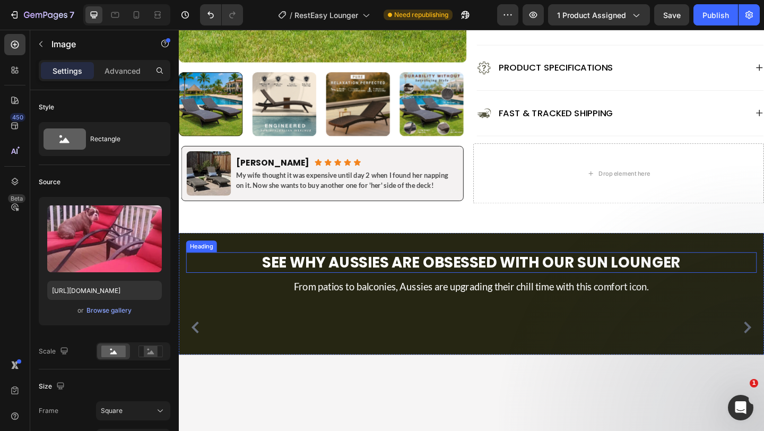
scroll to position [634, 0]
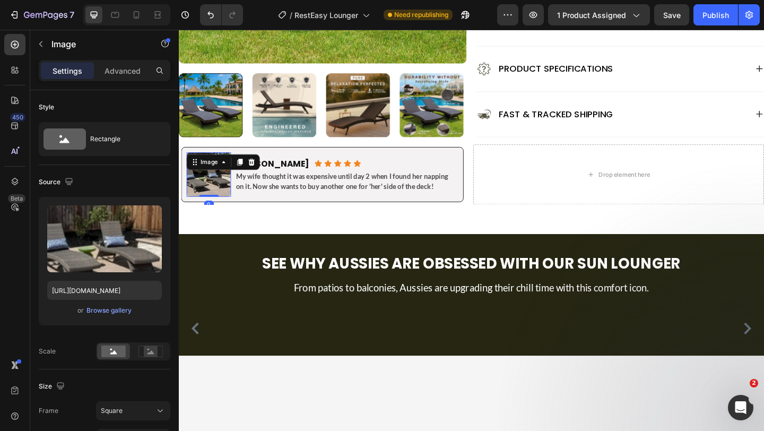
click at [231, 195] on img at bounding box center [211, 187] width 48 height 48
click at [116, 291] on input "[URL][DOMAIN_NAME]" at bounding box center [104, 290] width 115 height 19
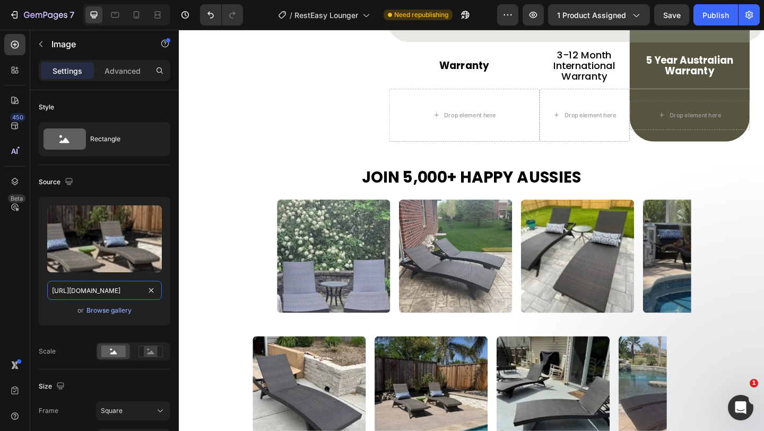
scroll to position [3899, 0]
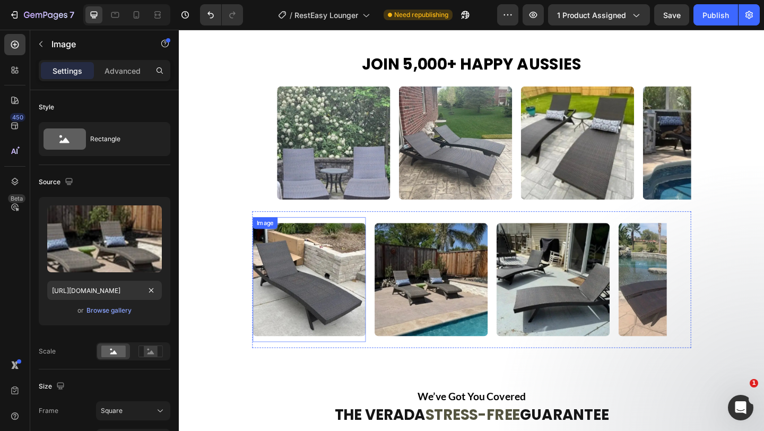
click at [383, 366] on div "Image" at bounding box center [325, 301] width 133 height 136
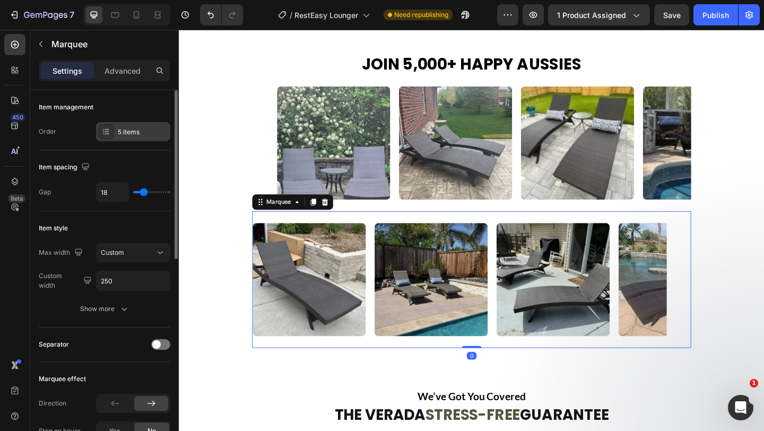
click at [136, 133] on div "5 items" at bounding box center [143, 132] width 50 height 10
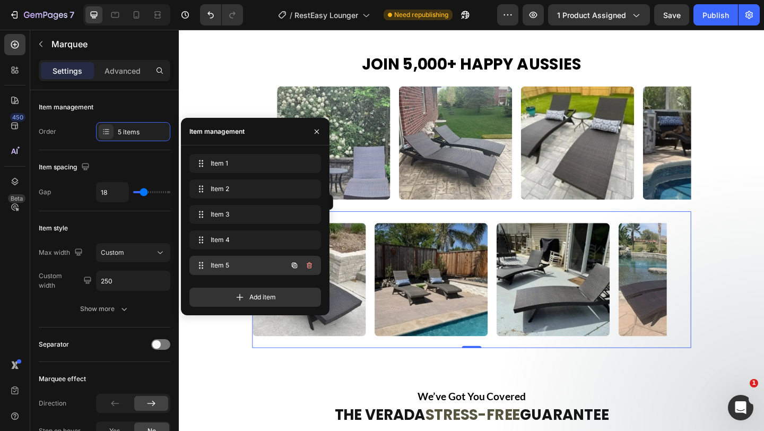
click at [232, 269] on span "Item 5" at bounding box center [241, 265] width 60 height 10
click at [233, 268] on span "Item 5" at bounding box center [241, 265] width 60 height 10
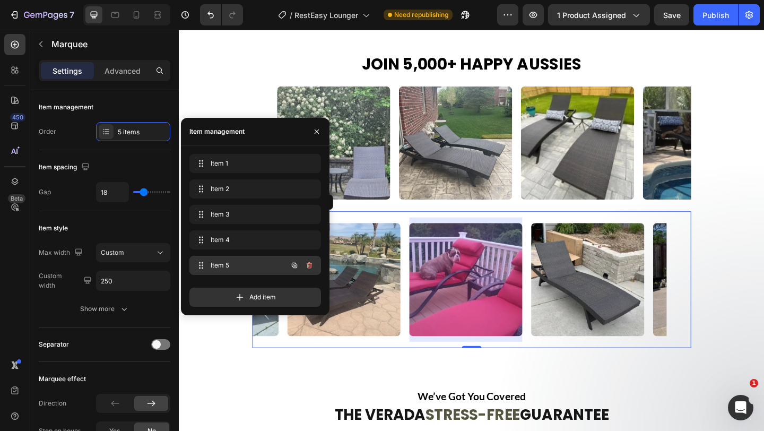
scroll to position [0, 370]
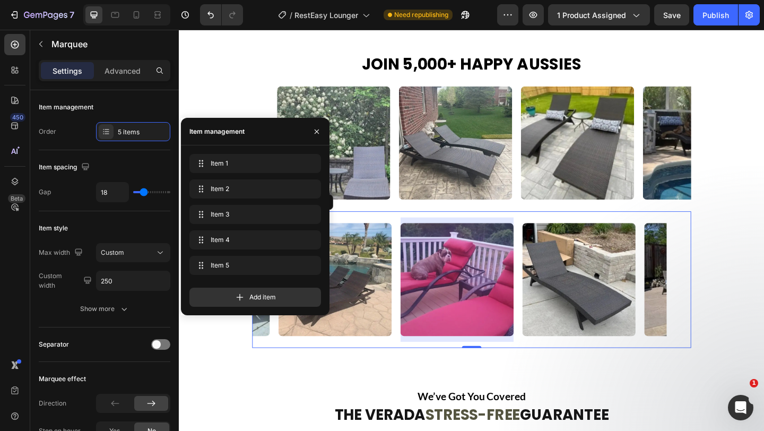
click at [476, 318] on img at bounding box center [481, 301] width 123 height 123
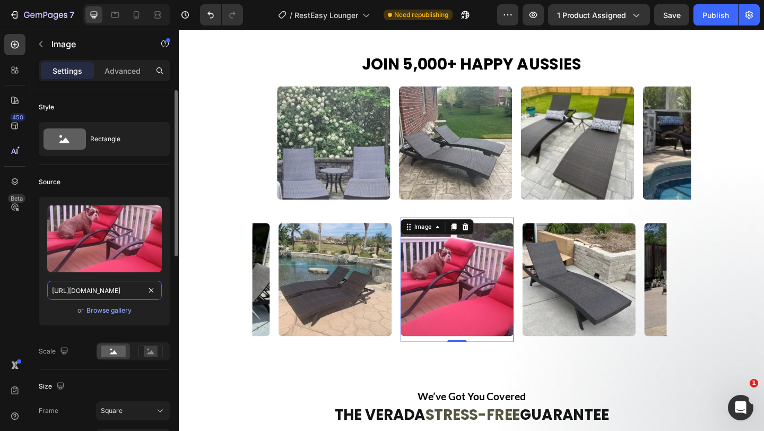
click at [126, 295] on input "[URL][DOMAIN_NAME]" at bounding box center [104, 290] width 115 height 19
paste input "05a8d530-3583-4a60-a355-8231e3142c65"
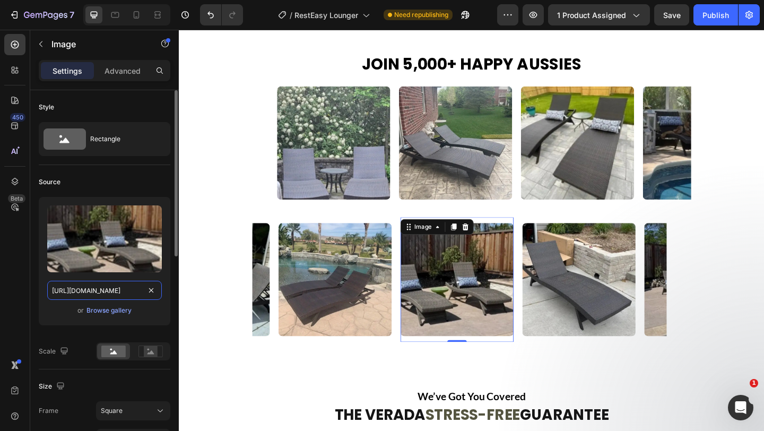
scroll to position [0, 329]
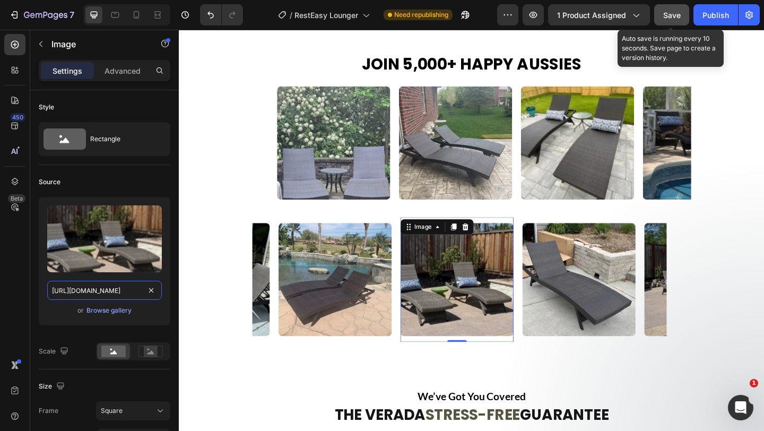
type input "[URL][DOMAIN_NAME]"
click at [670, 20] on div "Save" at bounding box center [672, 15] width 18 height 11
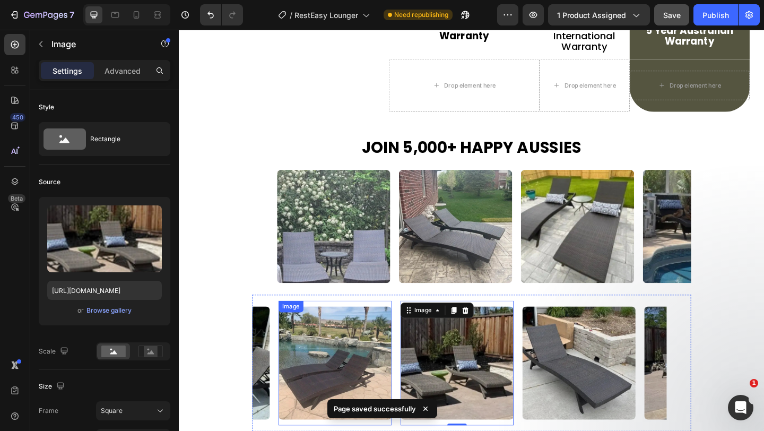
scroll to position [3796, 0]
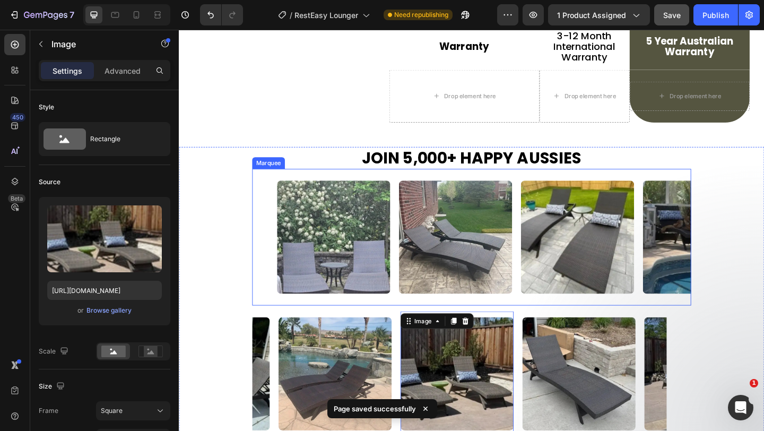
click at [412, 315] on div "Image" at bounding box center [351, 255] width 133 height 136
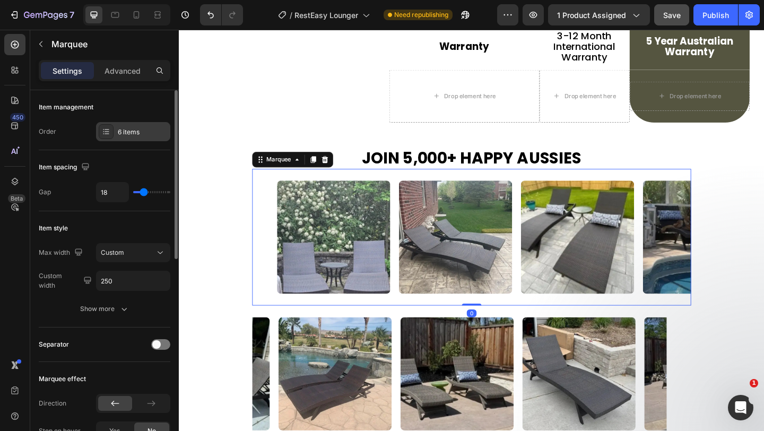
click at [138, 133] on div "6 items" at bounding box center [143, 132] width 50 height 10
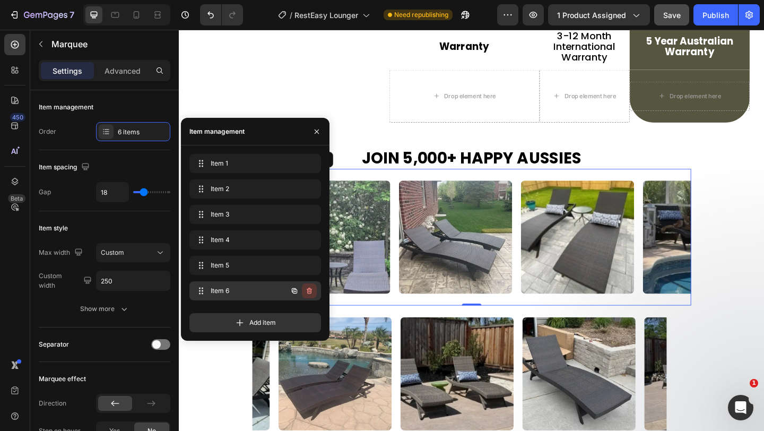
click at [314, 290] on button "button" at bounding box center [309, 290] width 15 height 15
click at [314, 290] on button "Delete" at bounding box center [302, 290] width 29 height 15
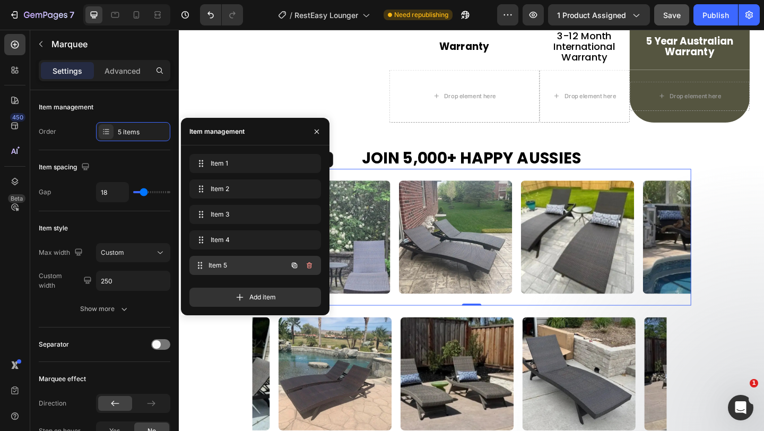
click at [237, 271] on div "Item 5 Item 5" at bounding box center [240, 265] width 93 height 15
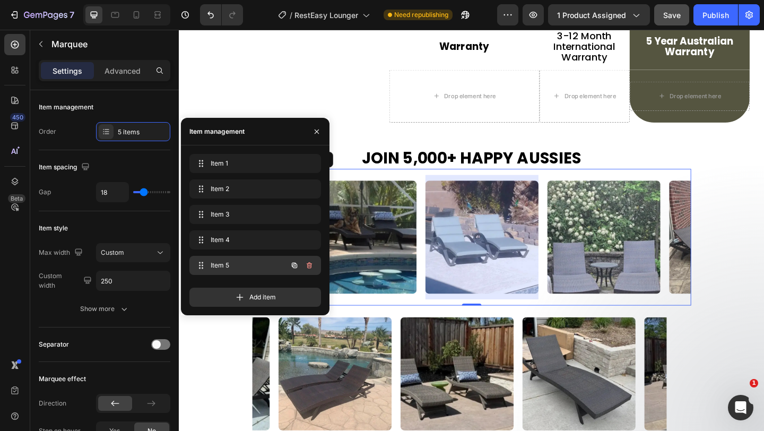
scroll to position [0, 370]
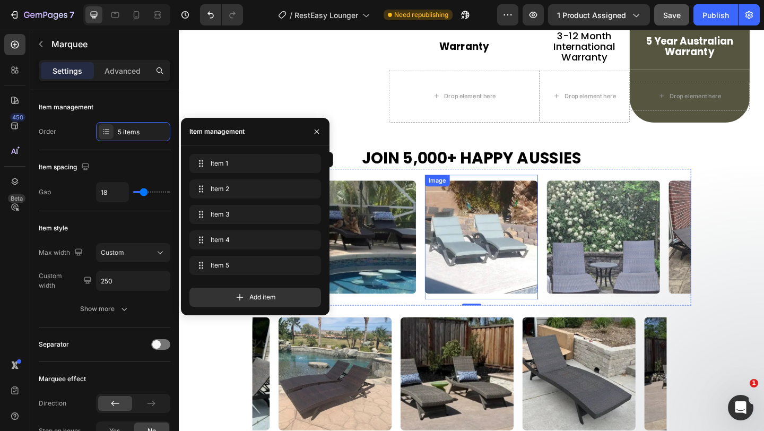
click at [489, 262] on img at bounding box center [507, 255] width 123 height 123
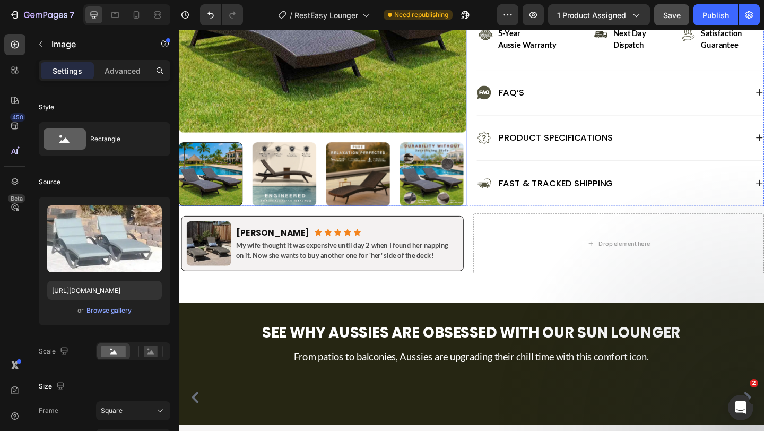
scroll to position [561, 0]
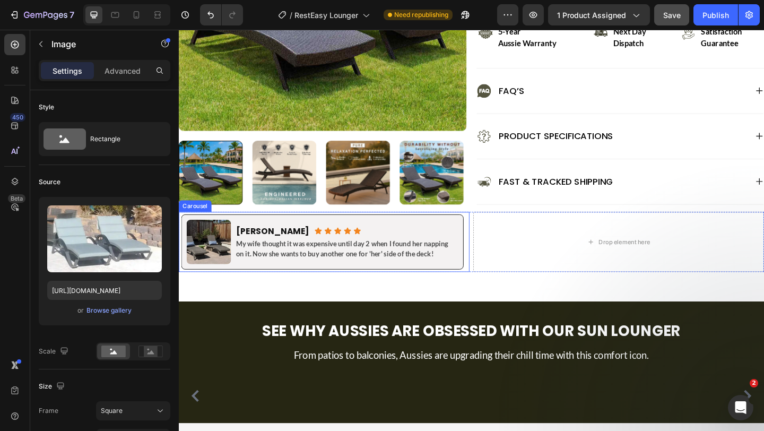
click at [488, 289] on div "Image [PERSON_NAME] Heading Icon Icon Icon Icon Icon Icon List Row My wife thou…" at bounding box center [334, 262] width 307 height 65
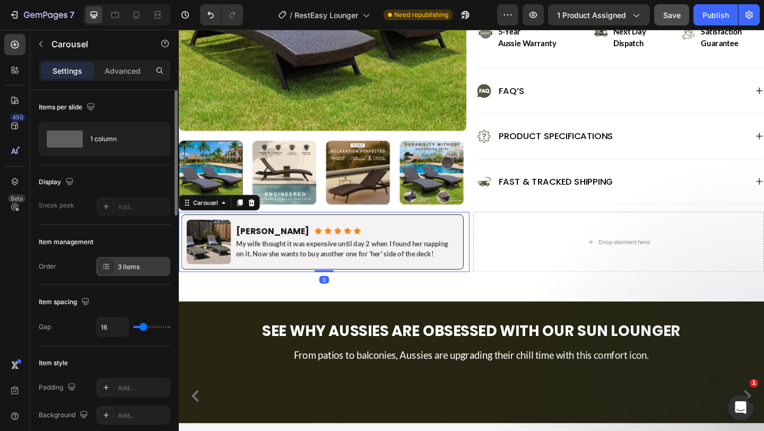
click at [133, 270] on div "3 items" at bounding box center [143, 267] width 50 height 10
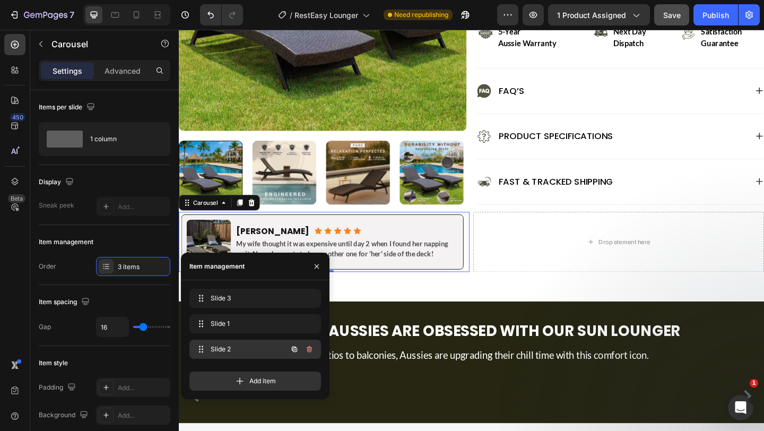
click at [220, 349] on span "Slide 2" at bounding box center [241, 349] width 60 height 10
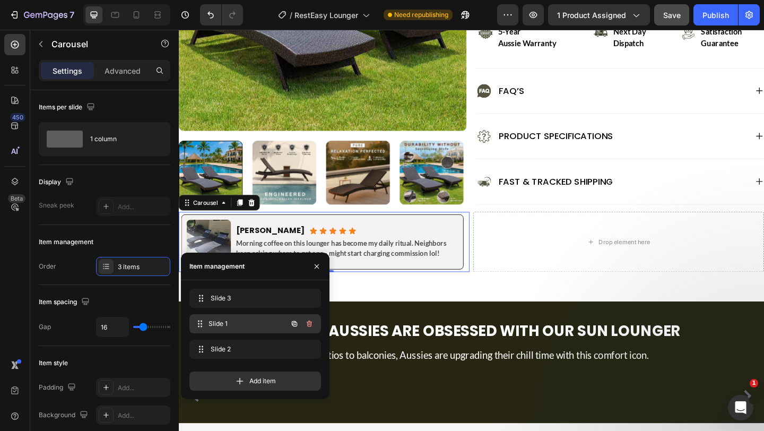
click at [219, 331] on div "Slide 1 Slide 1" at bounding box center [255, 323] width 132 height 19
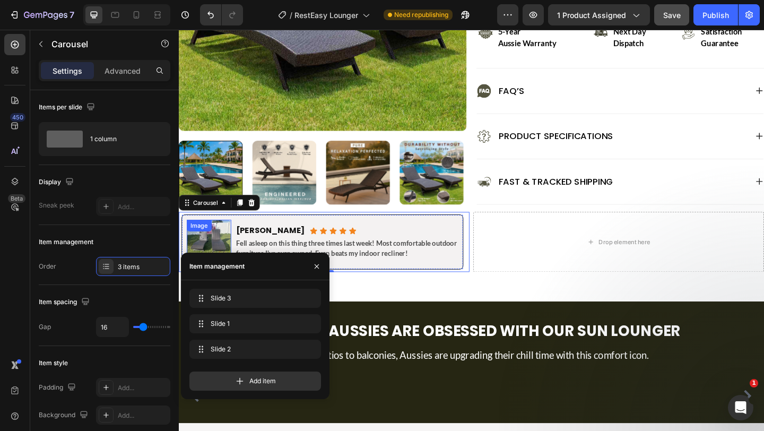
click at [199, 261] on img at bounding box center [211, 260] width 48 height 48
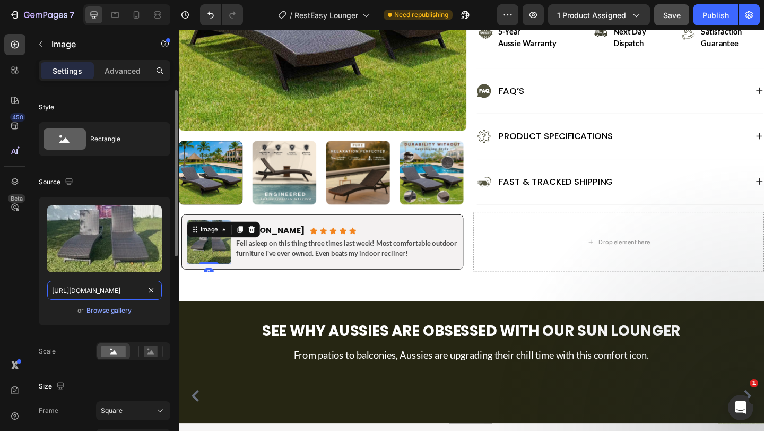
click at [106, 294] on input "[URL][DOMAIN_NAME]" at bounding box center [104, 290] width 115 height 19
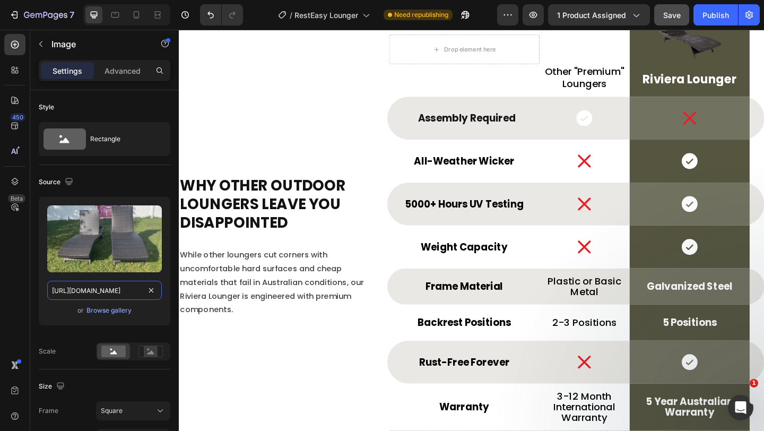
scroll to position [3919, 0]
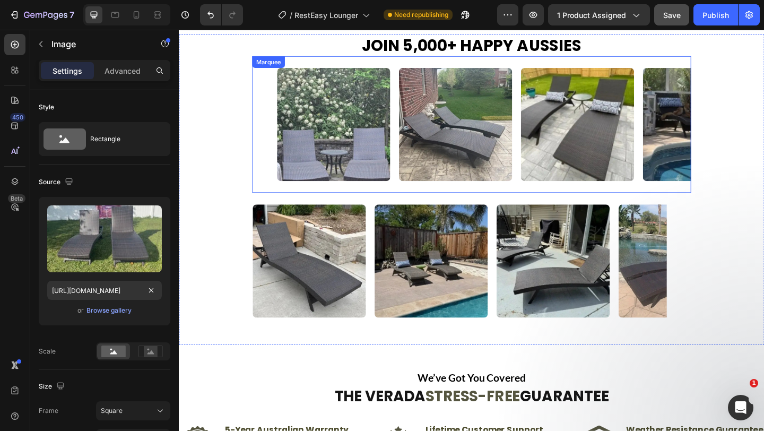
click at [410, 189] on div "Image" at bounding box center [351, 133] width 133 height 136
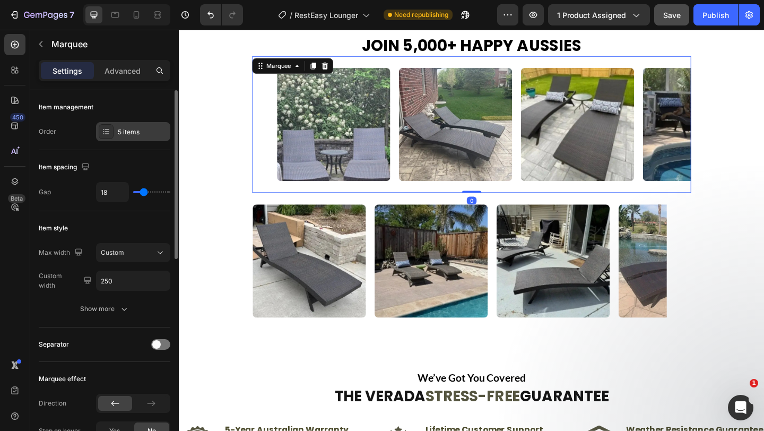
click at [129, 135] on div "5 items" at bounding box center [143, 132] width 50 height 10
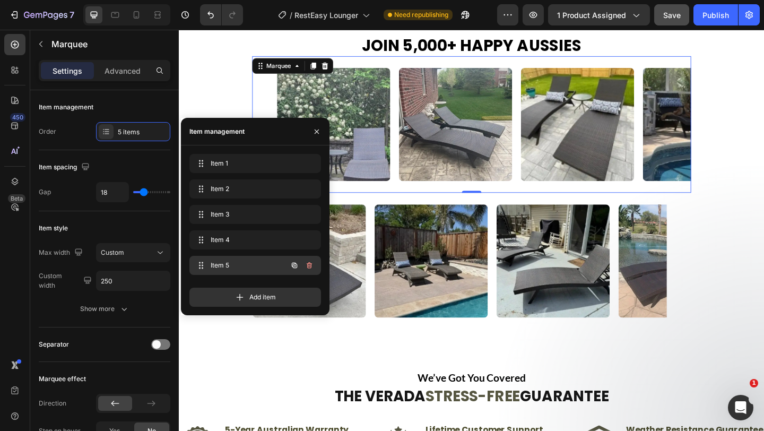
click at [216, 260] on div "Item 5 Item 5" at bounding box center [240, 265] width 93 height 15
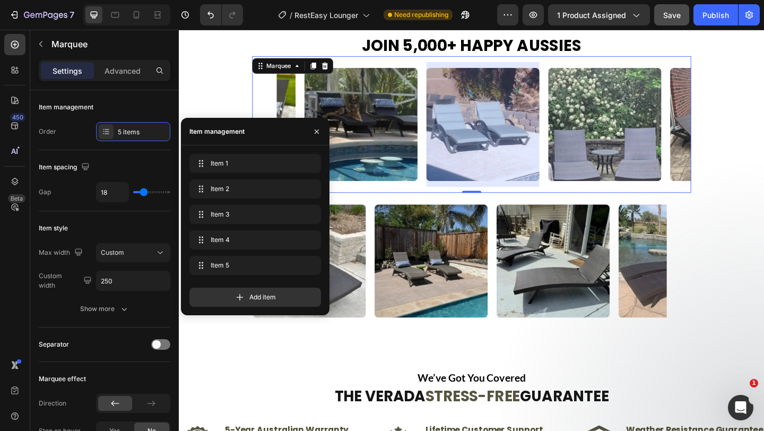
scroll to position [0, 370]
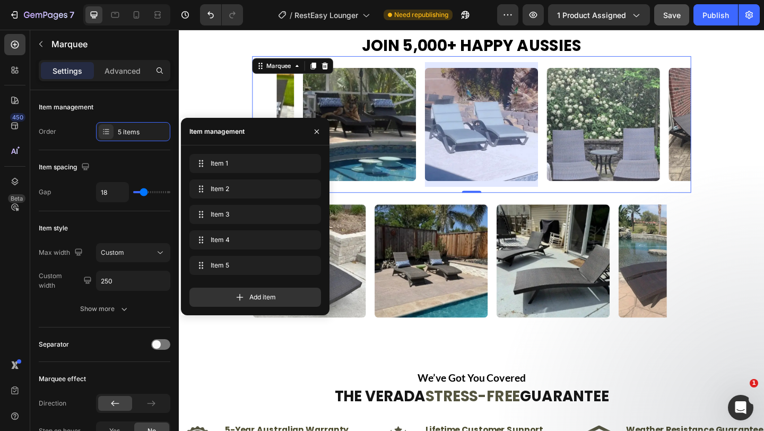
click at [512, 149] on div at bounding box center [507, 133] width 123 height 136
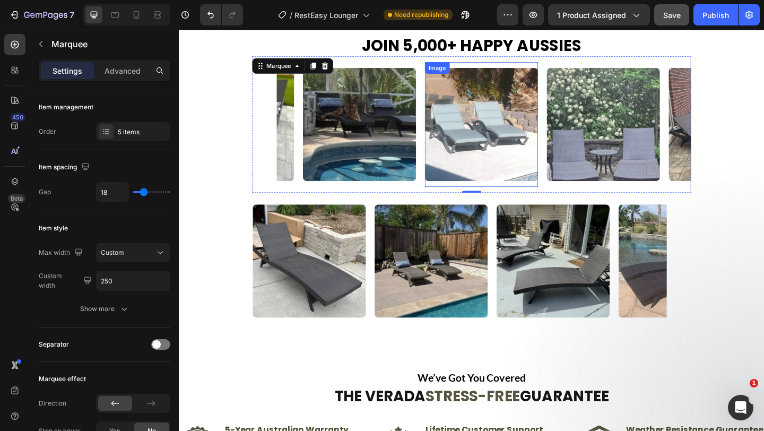
click at [546, 141] on img at bounding box center [507, 132] width 123 height 123
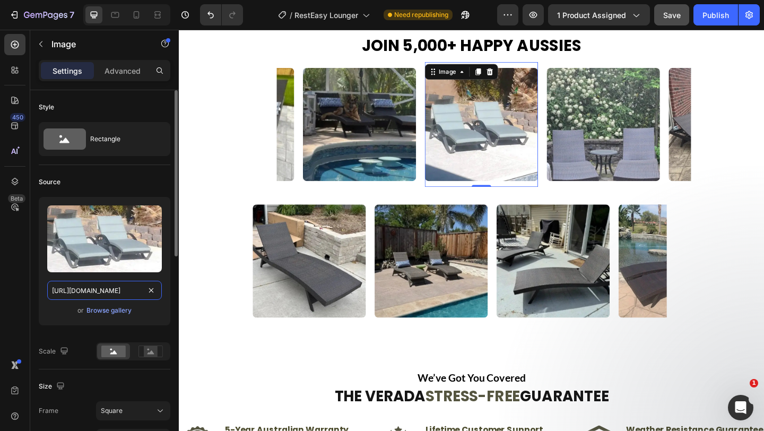
click at [95, 292] on input "[URL][DOMAIN_NAME]" at bounding box center [104, 290] width 115 height 19
paste input "38b4eb39-a58c-44cb-8a0e-34f569268441"
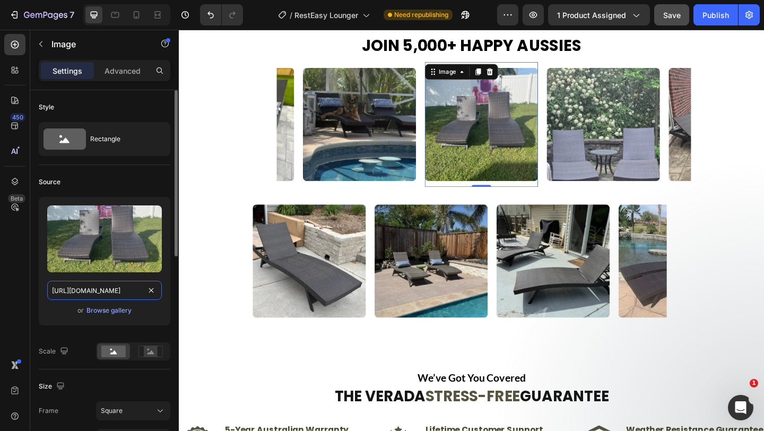
scroll to position [0, 329]
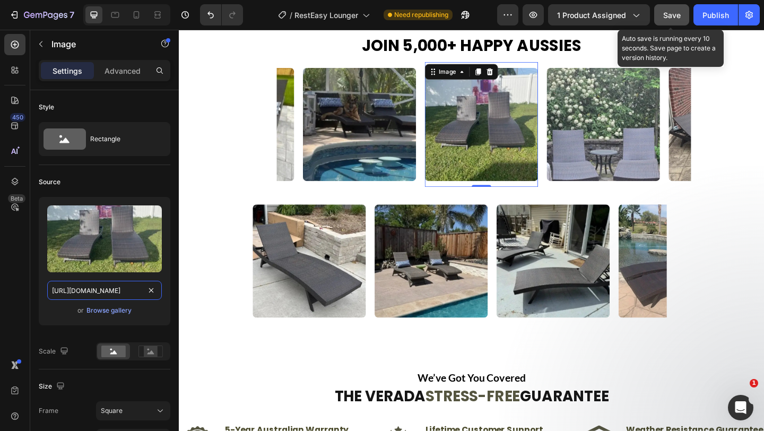
type input "[URL][DOMAIN_NAME]"
click at [670, 15] on span "Save" at bounding box center [672, 15] width 18 height 9
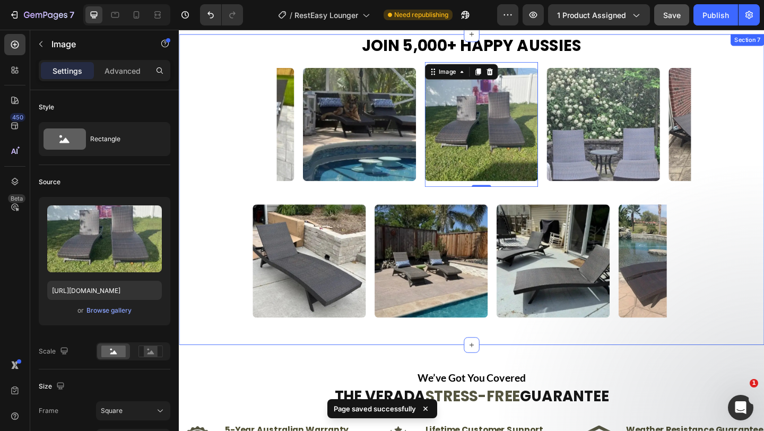
click at [619, 366] on div "Join 5,000+ happy Aussies Heading Image Image Image Image Image 0 Image Image I…" at bounding box center [497, 203] width 637 height 338
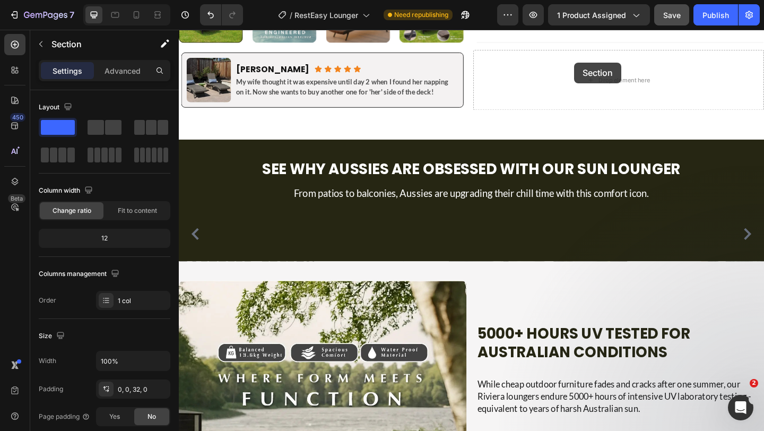
scroll to position [711, 0]
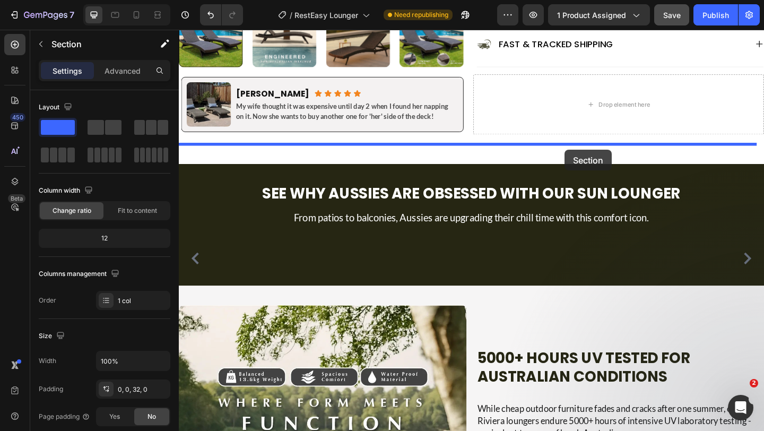
drag, startPoint x: 604, startPoint y: 260, endPoint x: 598, endPoint y: 160, distance: 99.9
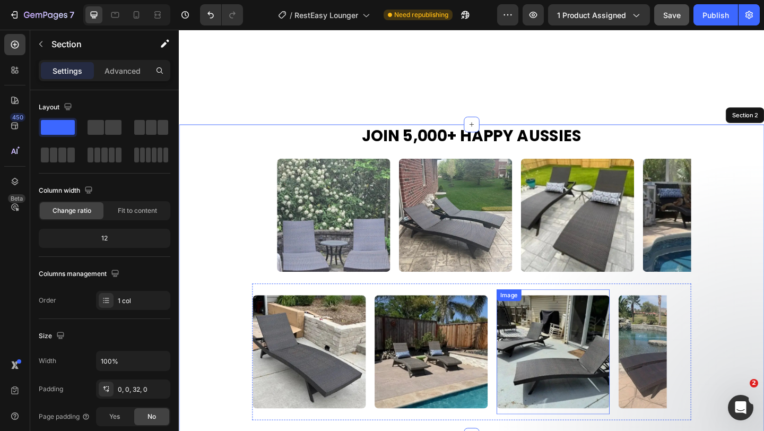
scroll to position [990, 0]
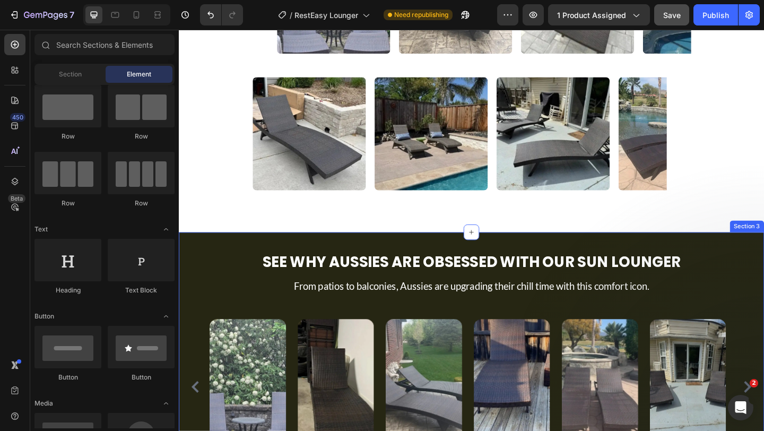
click at [238, 269] on div "See Why Aussies Are Obsessed with our Sun Lounger Heading From patios to balcon…" at bounding box center [497, 381] width 637 height 263
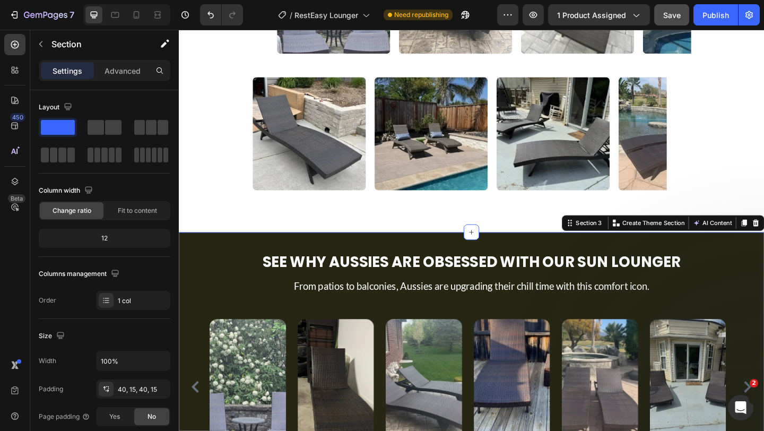
click at [763, 266] on div "See Why Aussies Are Obsessed with our Sun Lounger Heading From patios to balcon…" at bounding box center [497, 381] width 637 height 263
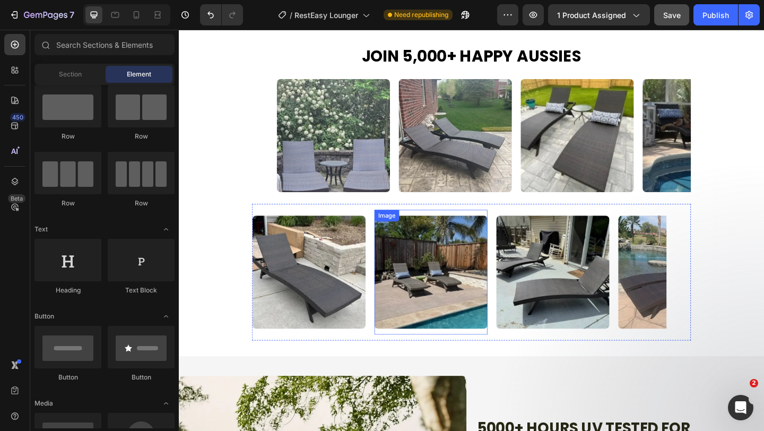
scroll to position [763, 0]
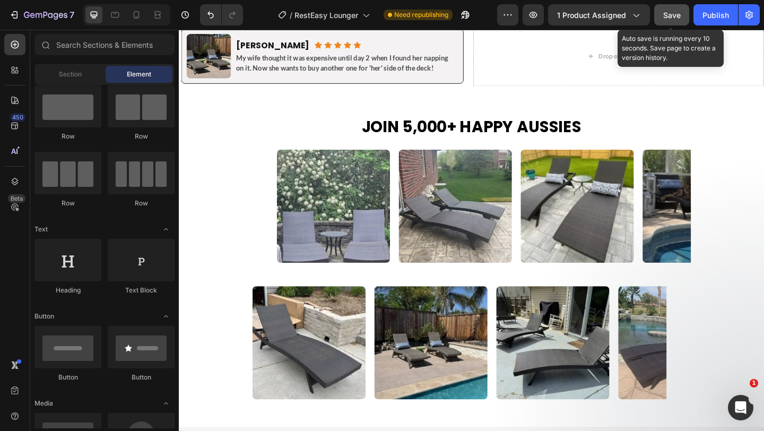
click at [668, 14] on span "Save" at bounding box center [672, 15] width 18 height 9
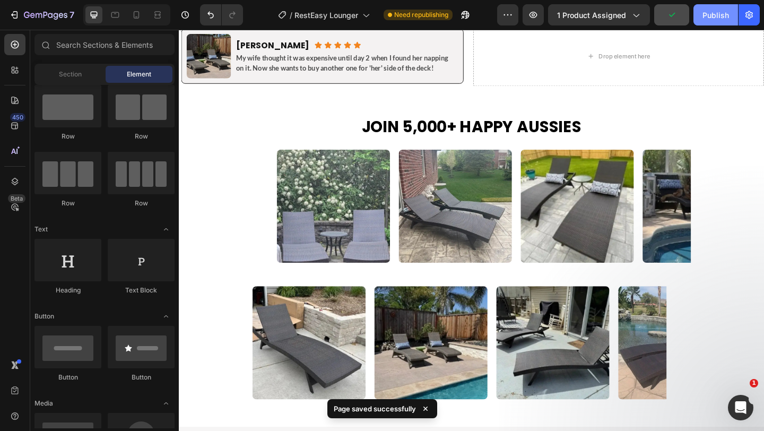
click at [715, 11] on div "Publish" at bounding box center [715, 15] width 27 height 11
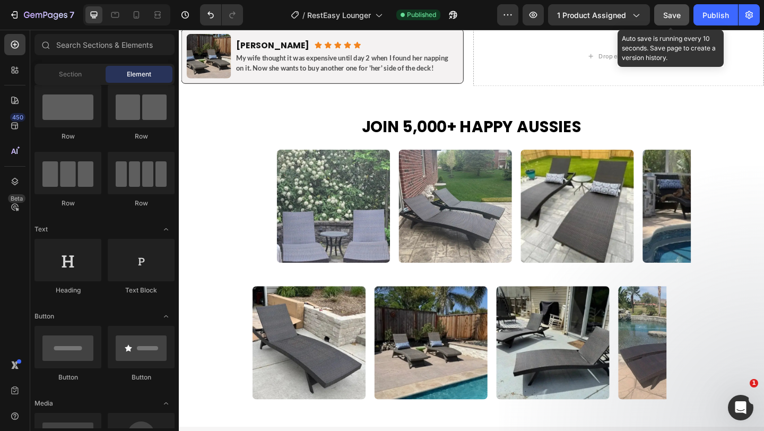
click at [667, 20] on div "Save" at bounding box center [672, 15] width 18 height 11
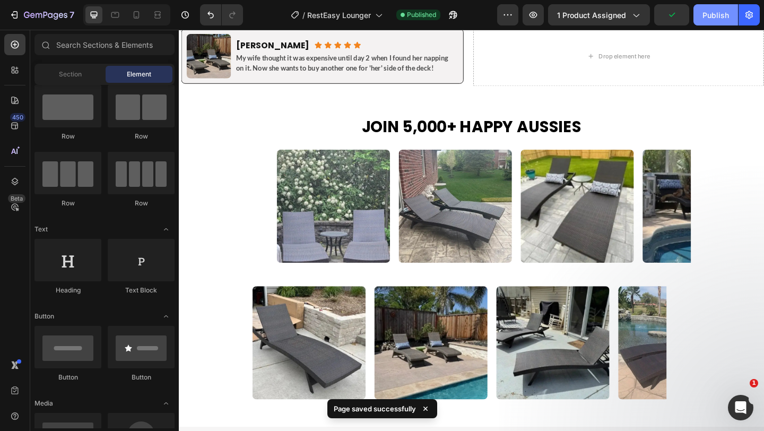
click at [720, 13] on div "Publish" at bounding box center [715, 15] width 27 height 11
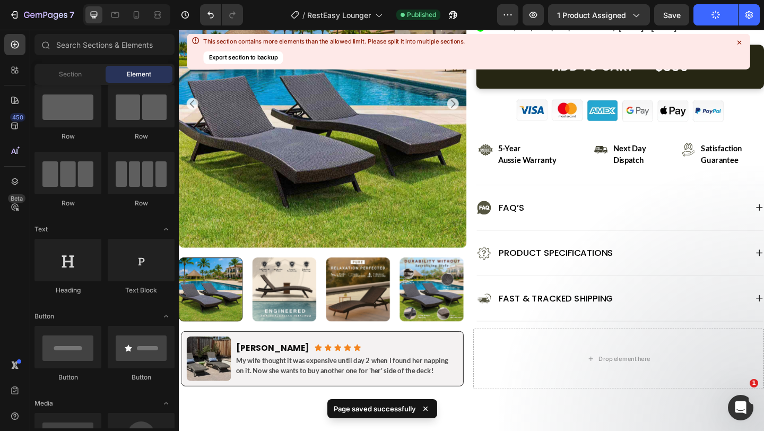
scroll to position [385, 0]
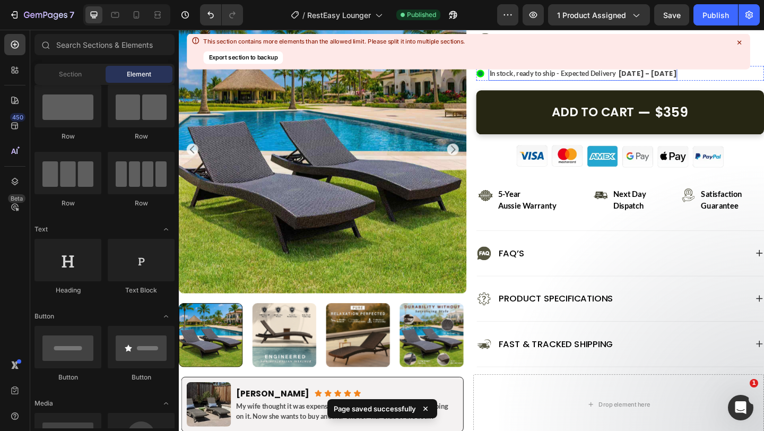
click at [741, 46] on icon at bounding box center [739, 43] width 10 height 10
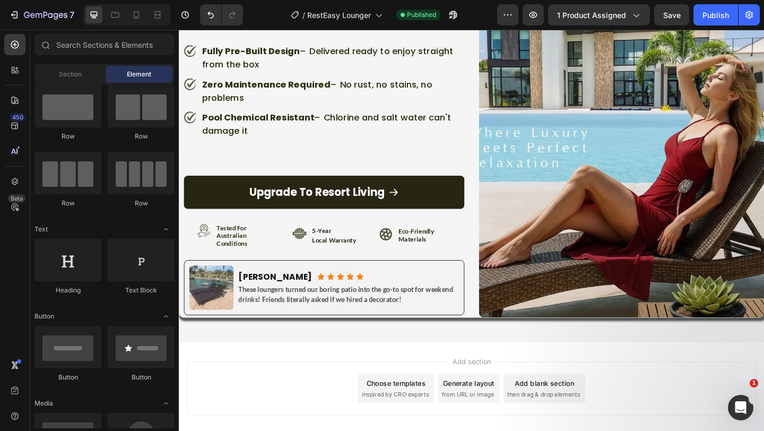
scroll to position [5353, 0]
